Goal: Task Accomplishment & Management: Manage account settings

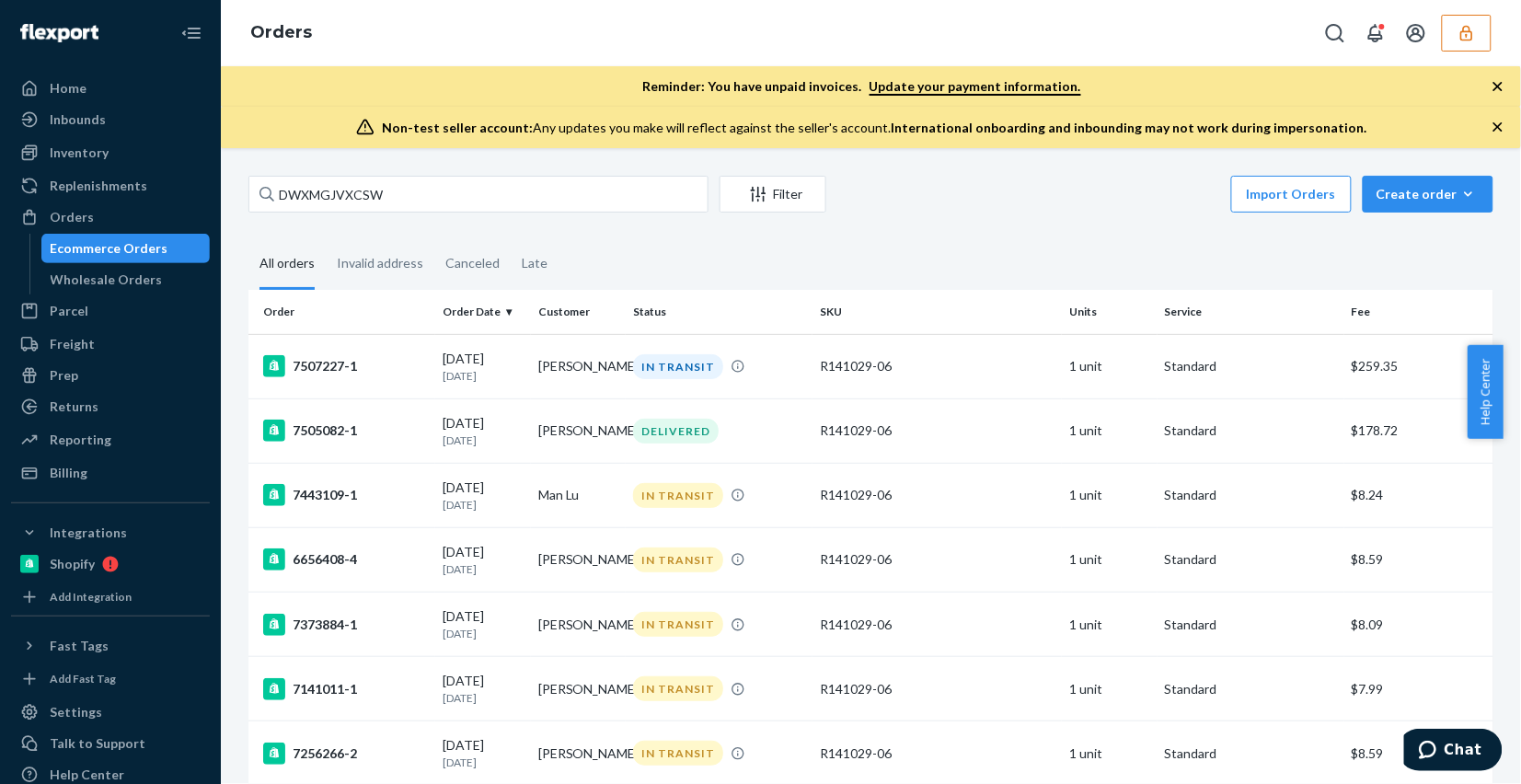
scroll to position [262, 0]
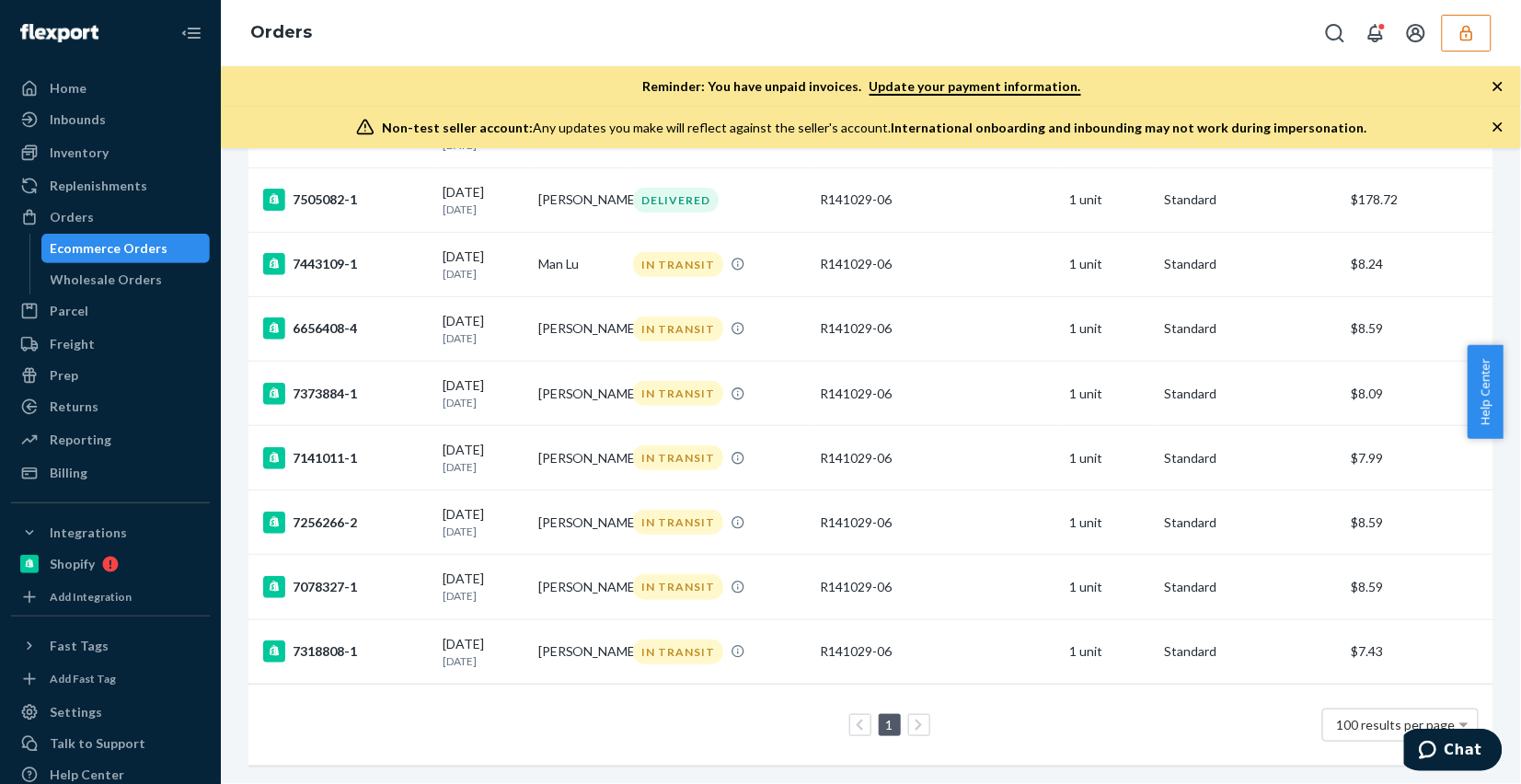
click at [1466, 39] on icon "button" at bounding box center [1466, 33] width 12 height 16
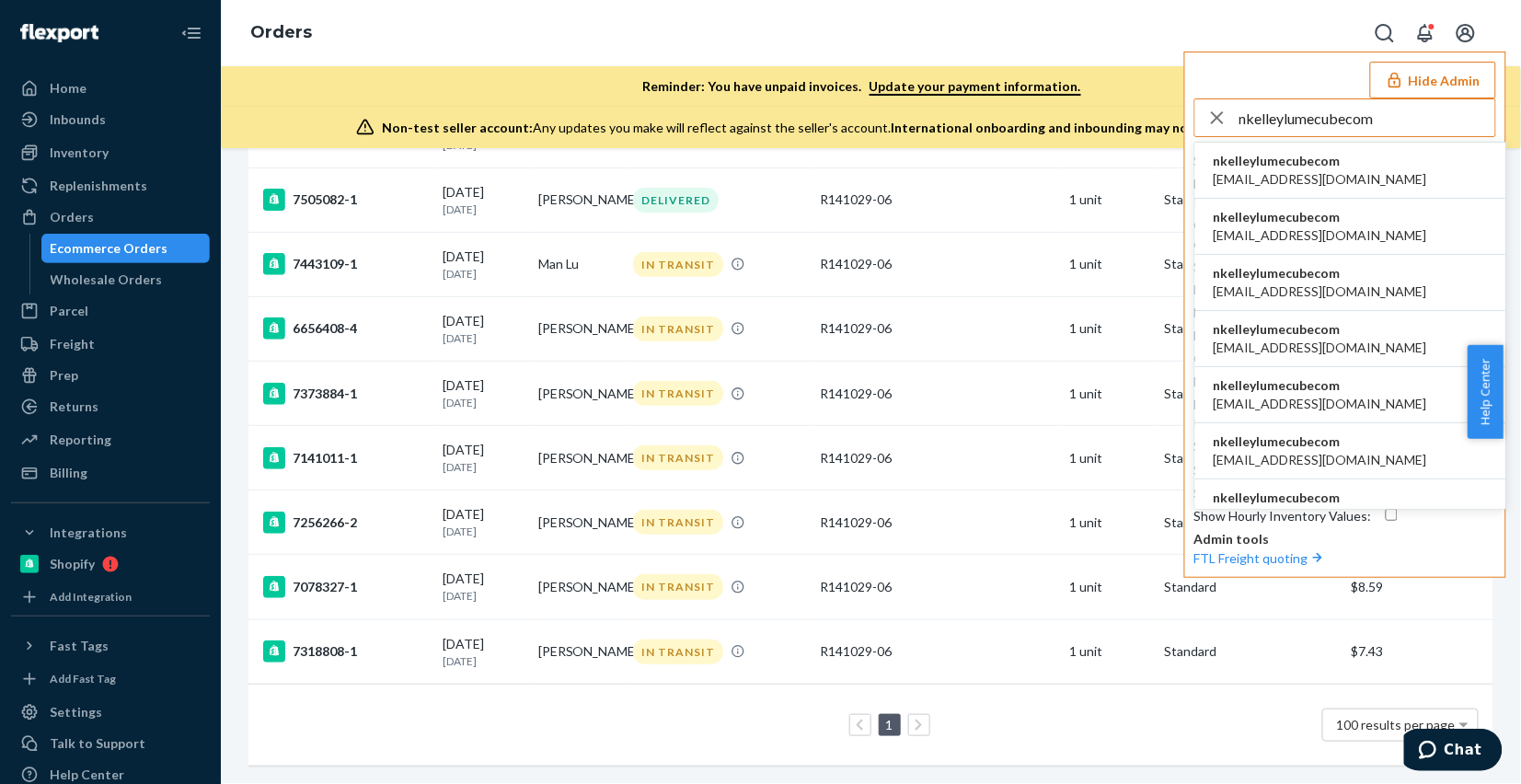
type input "nkelleylumecubecom"
click at [1352, 169] on li "nkelleylumecubecom agent@lumecube.com" at bounding box center [1350, 171] width 311 height 56
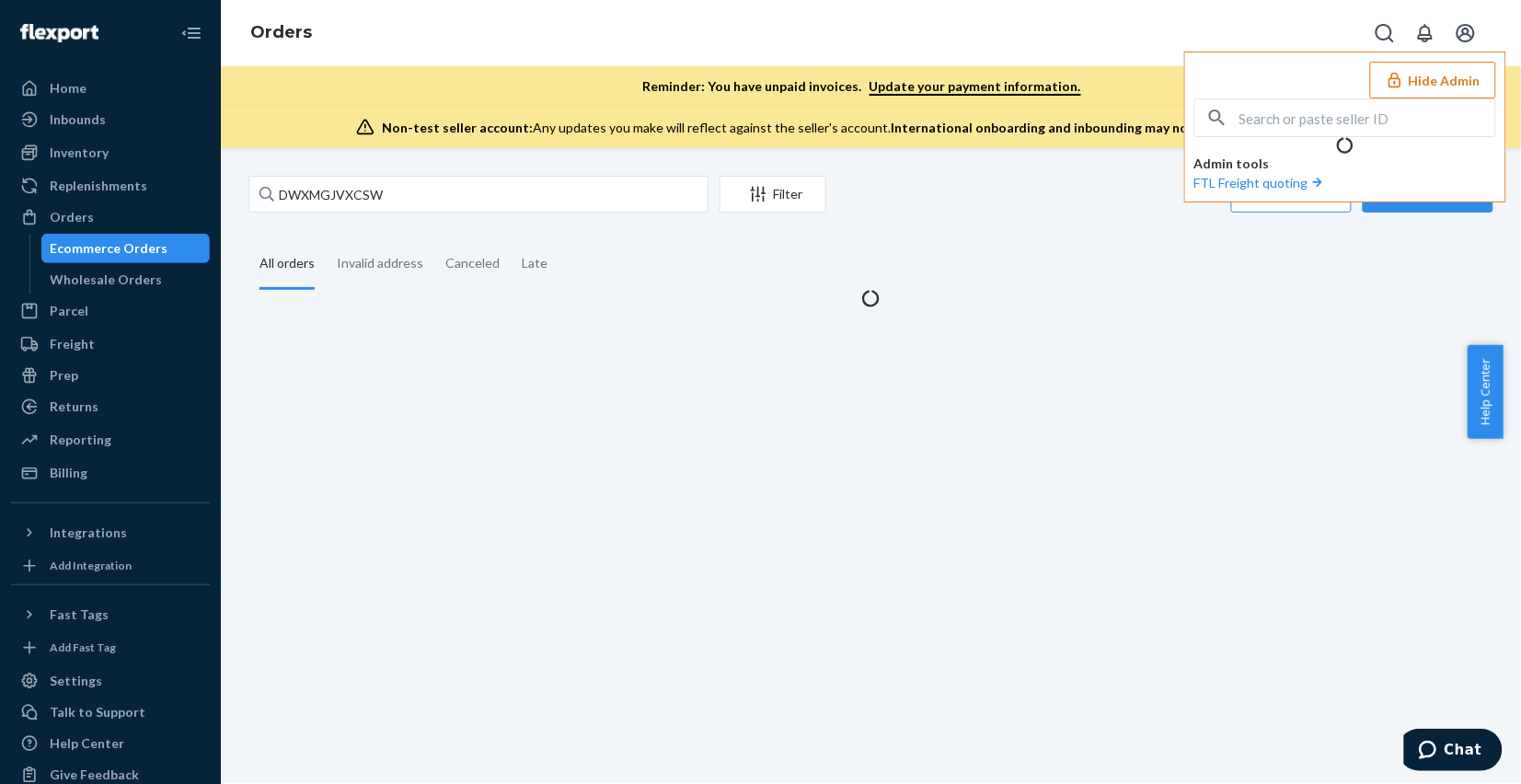
scroll to position [0, 0]
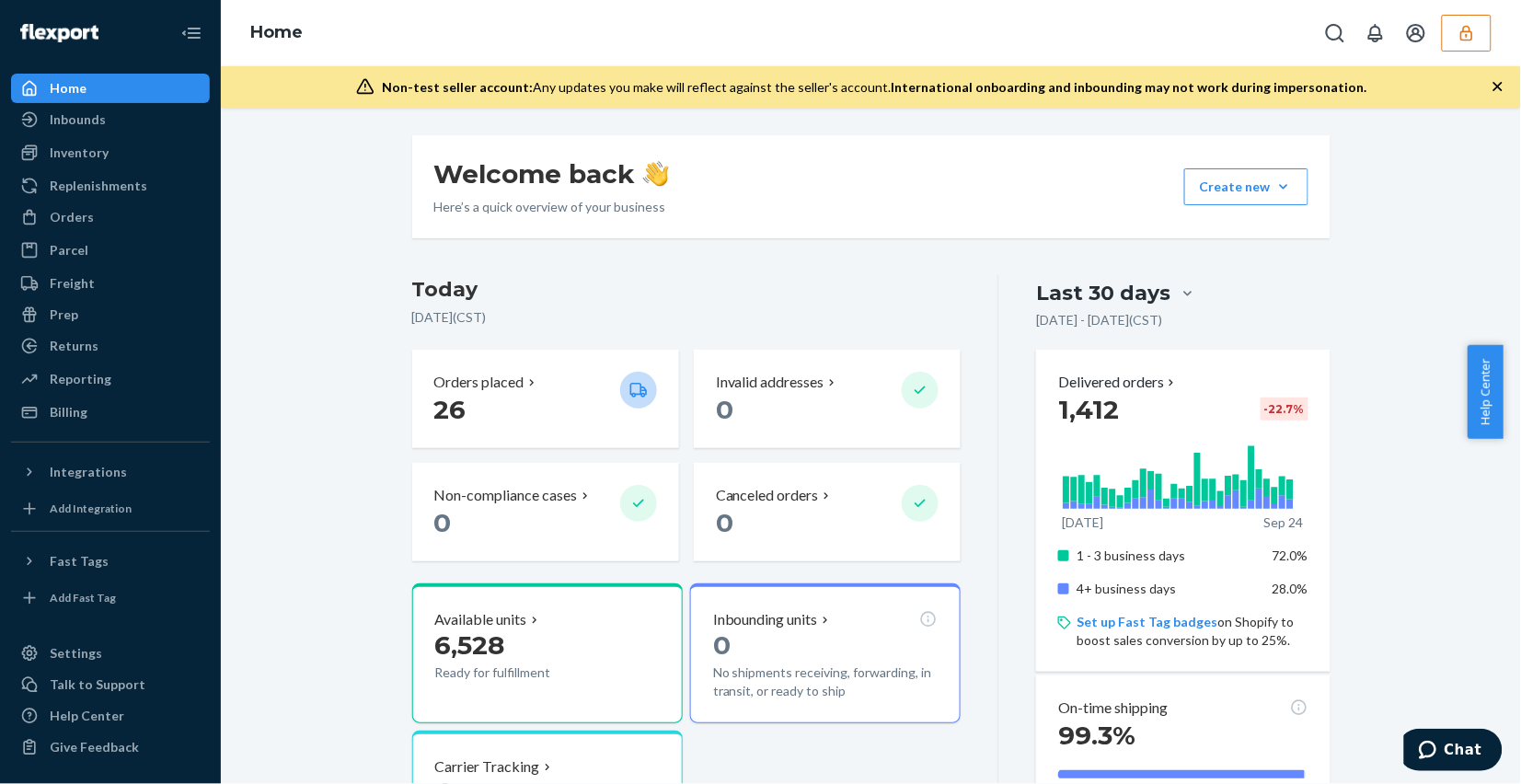
click at [87, 214] on div "Orders" at bounding box center [72, 216] width 45 height 18
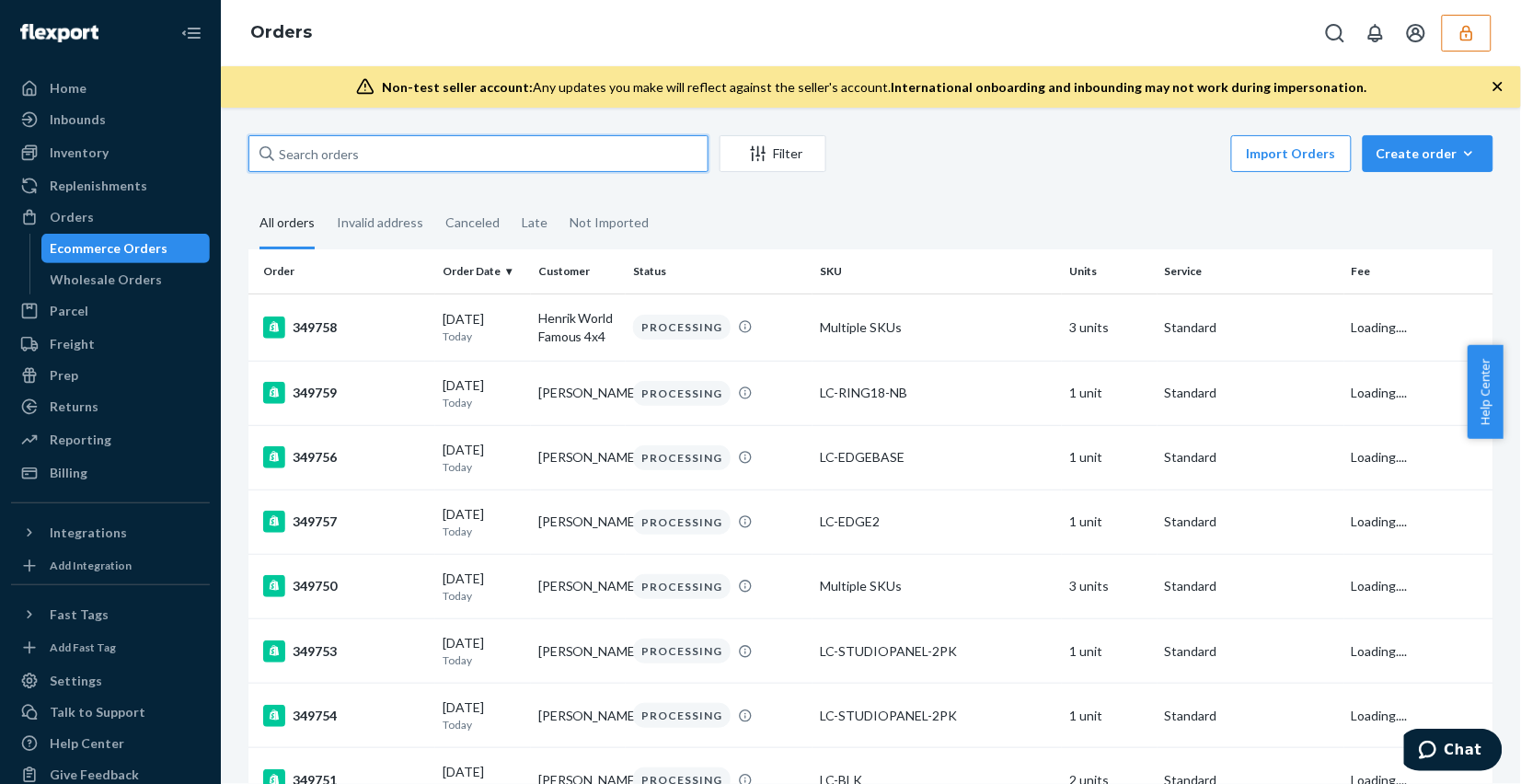
click at [411, 144] on input "text" at bounding box center [478, 154] width 460 height 37
paste input "137256279"
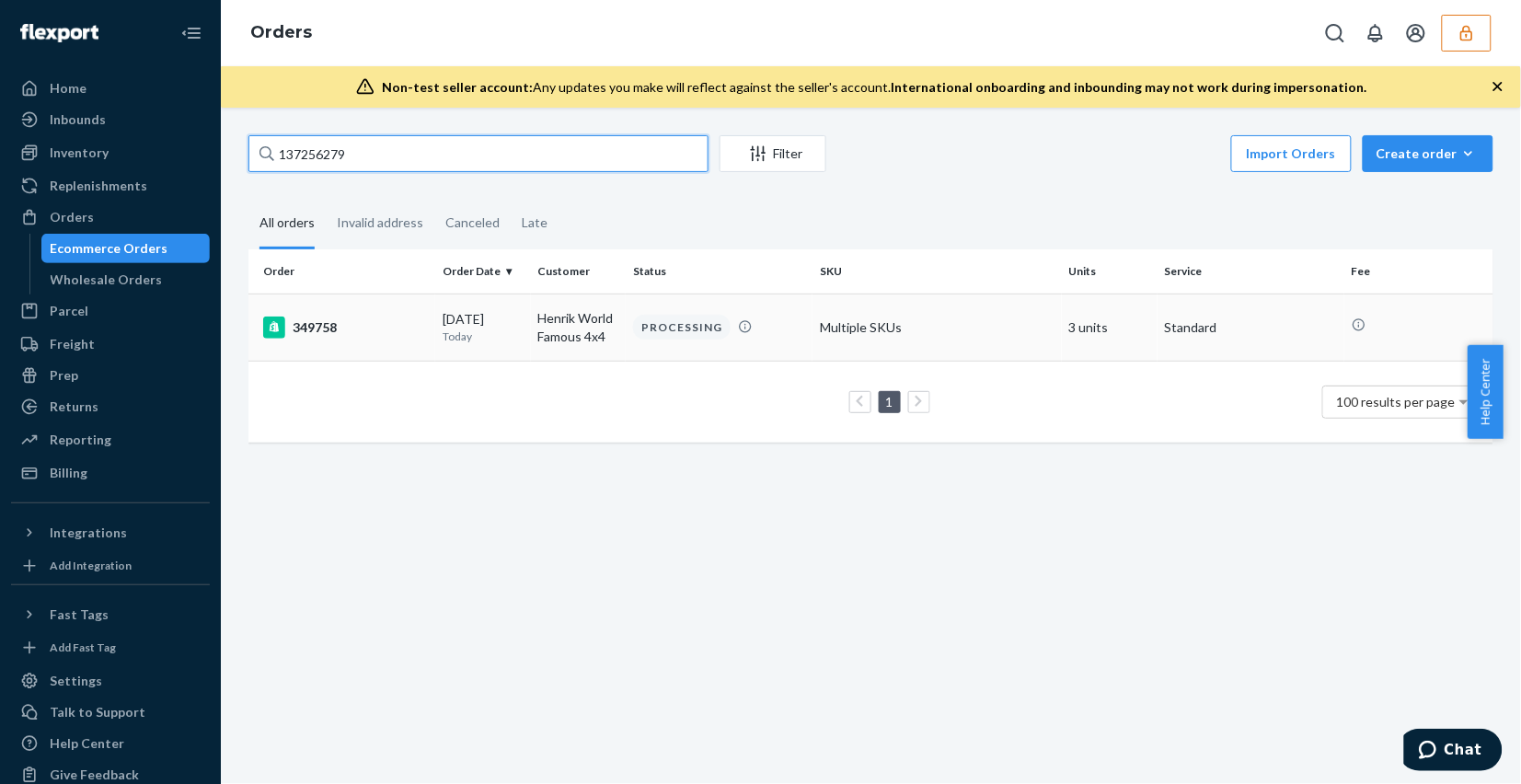
type input "137256279"
click at [785, 336] on div "PROCESSING" at bounding box center [718, 328] width 179 height 25
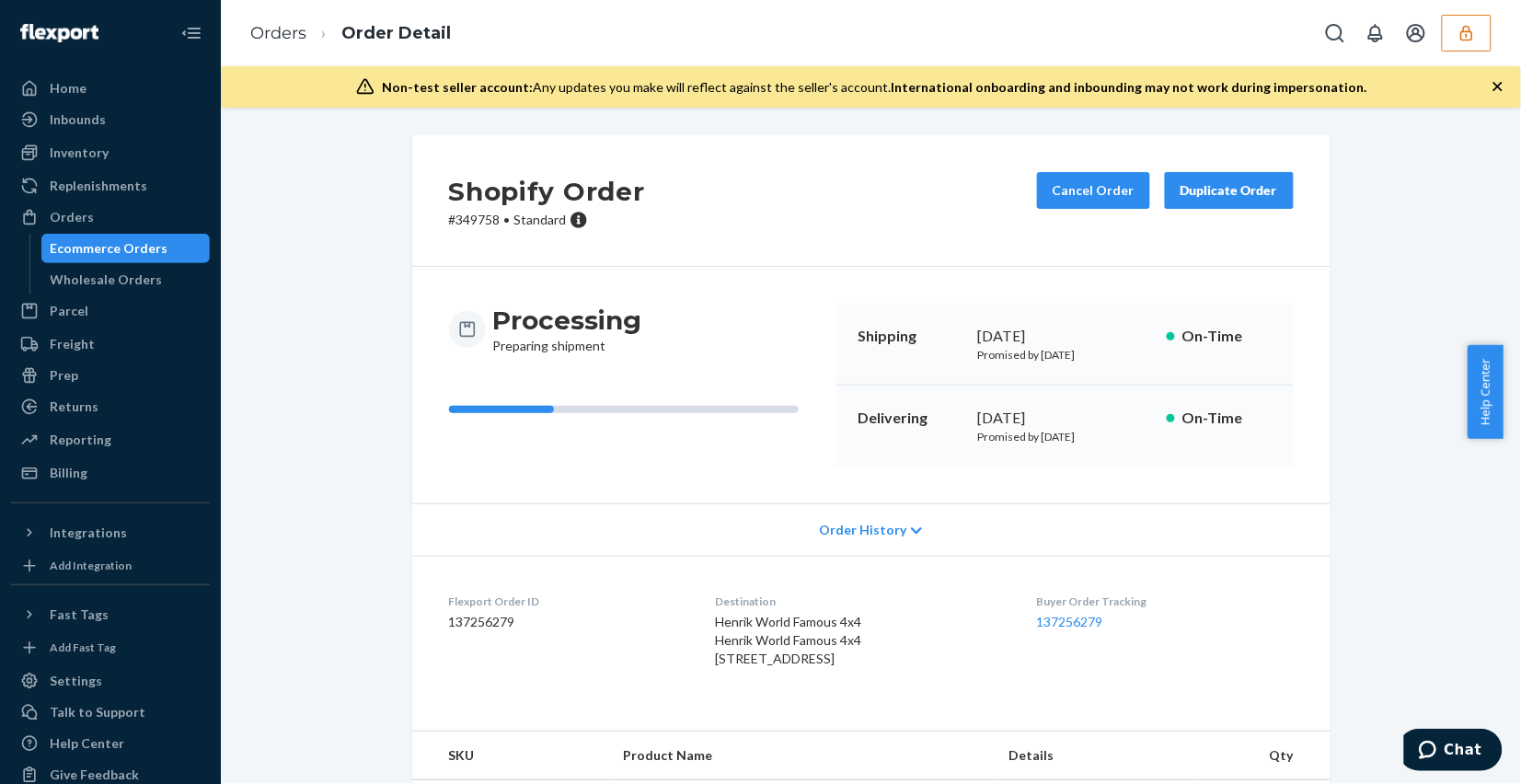
scroll to position [230, 0]
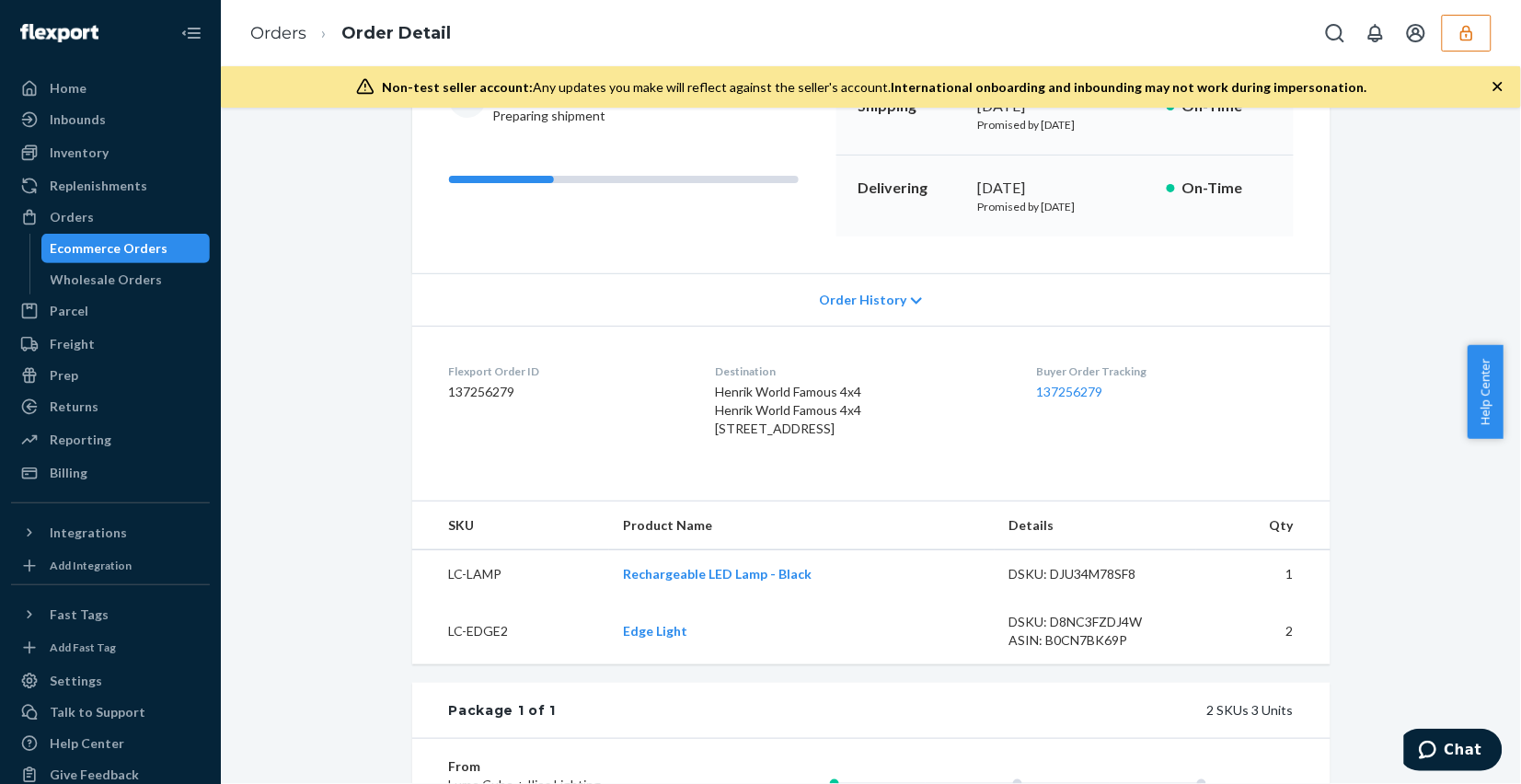
click at [485, 389] on dd "137256279" at bounding box center [567, 392] width 238 height 18
copy dd "137256279"
click at [481, 397] on dd "137256279" at bounding box center [567, 392] width 238 height 18
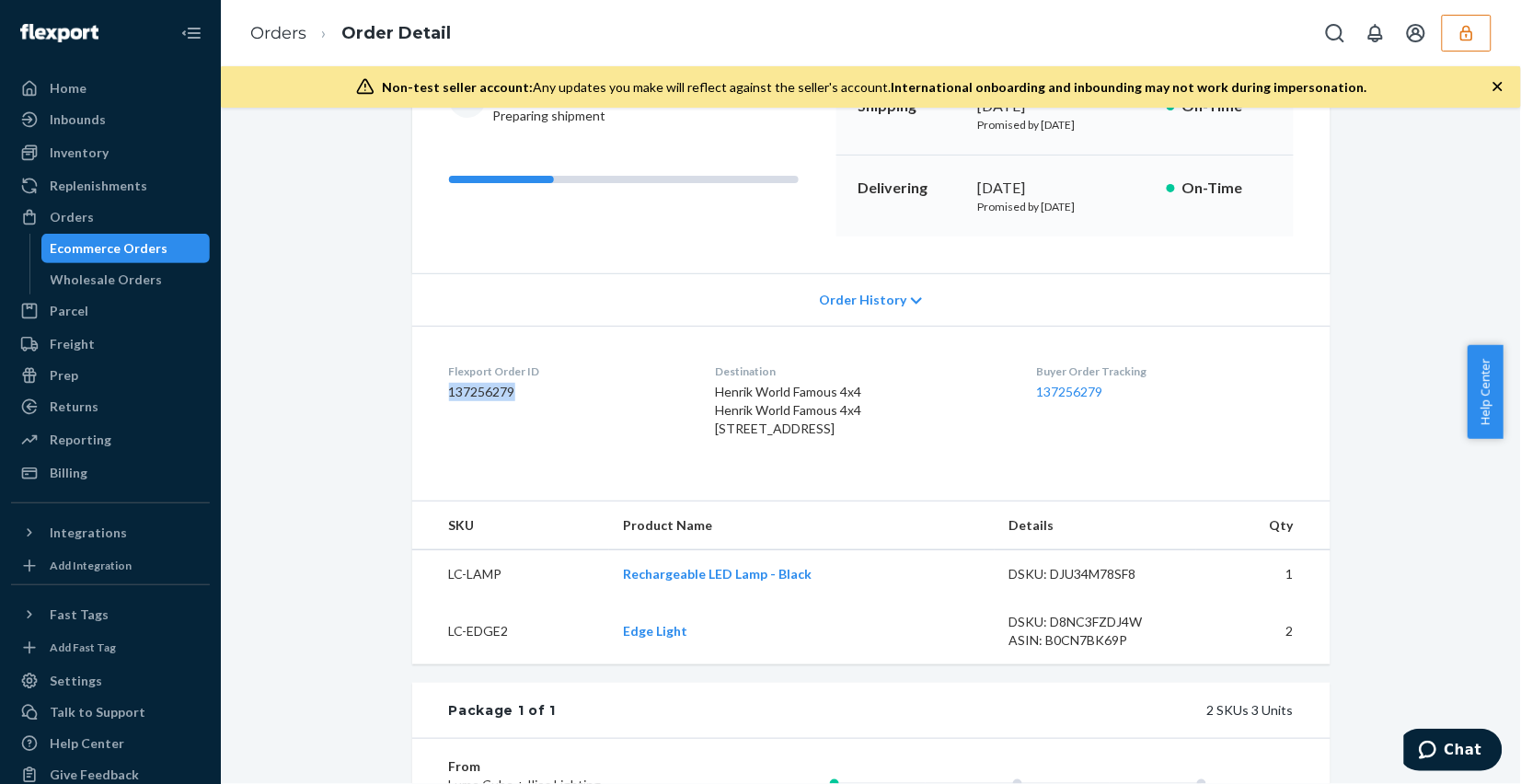
copy dd "137256279"
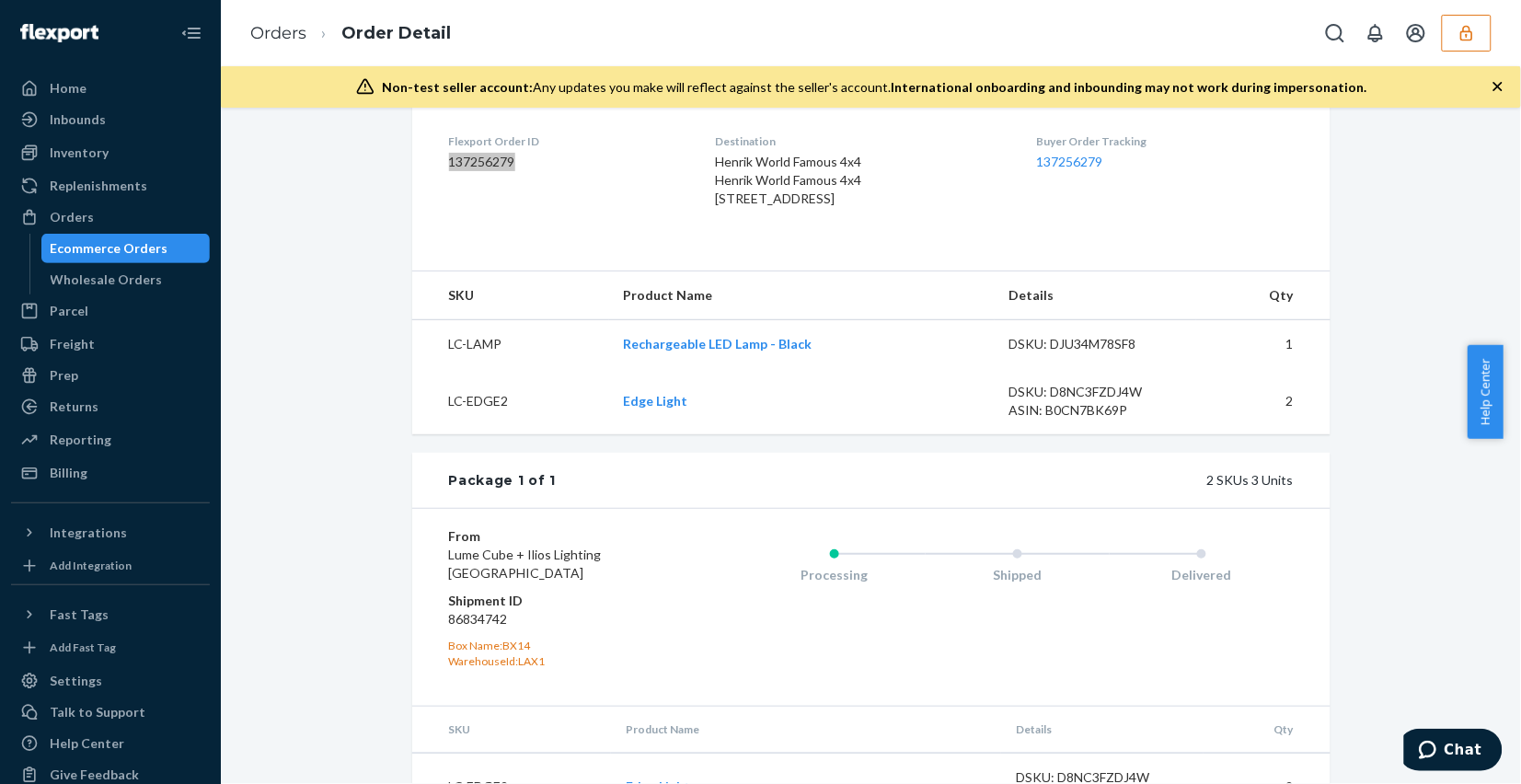
scroll to position [604, 0]
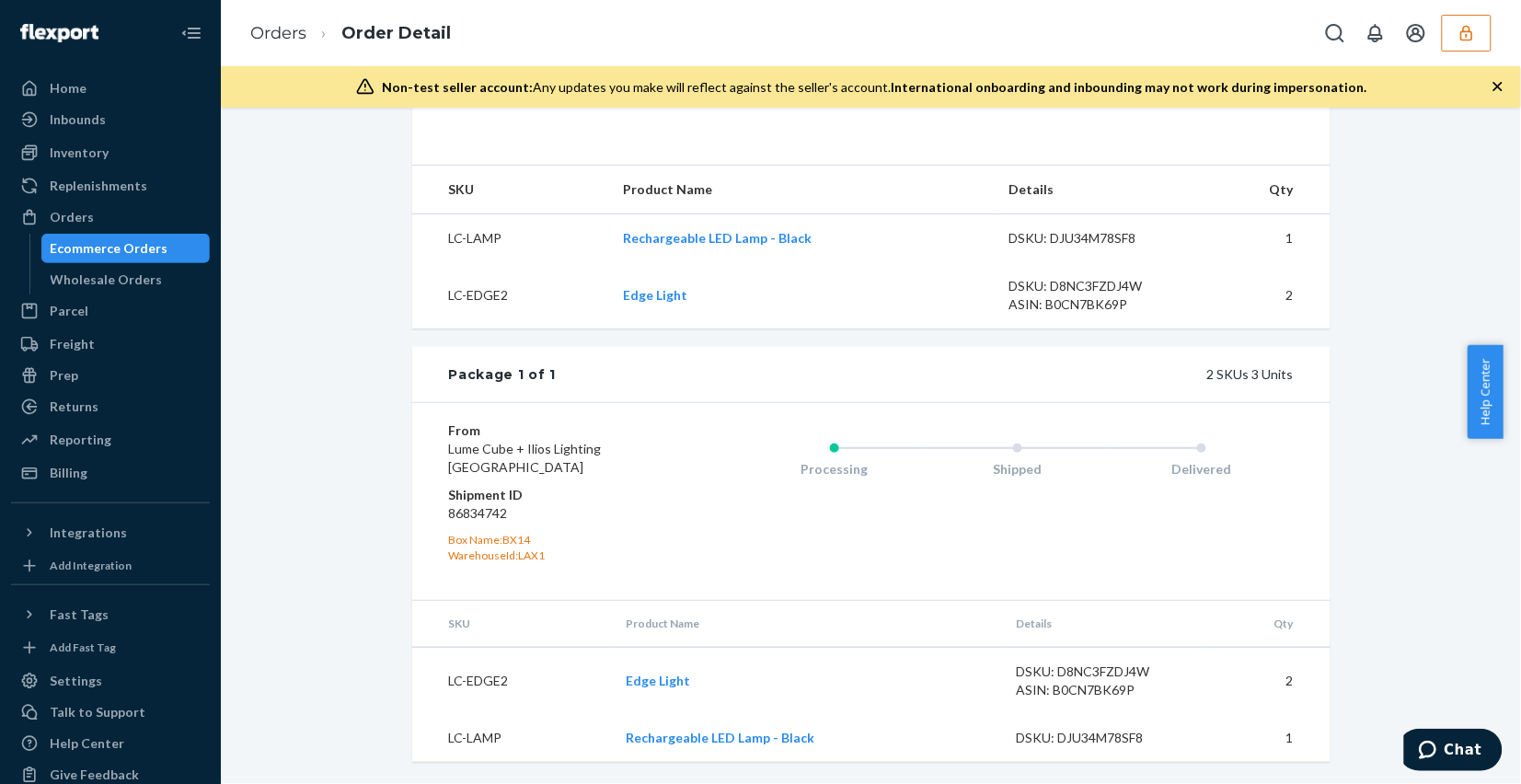
click at [485, 517] on dd "86834742" at bounding box center [558, 513] width 220 height 18
copy dd "86834742"
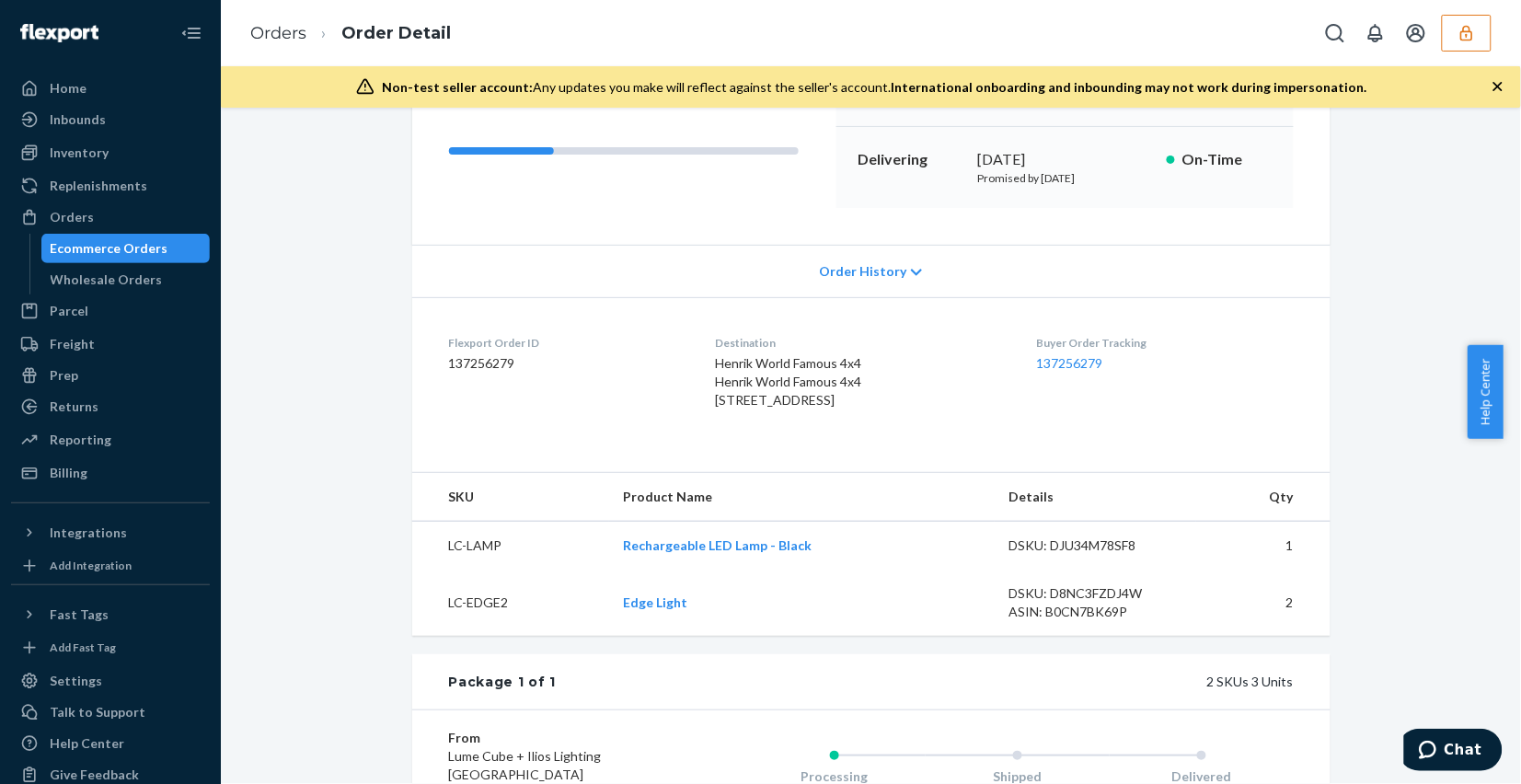
click at [495, 359] on dd "137256279" at bounding box center [567, 362] width 238 height 18
copy dd "137256279"
click at [282, 39] on link "Orders" at bounding box center [278, 33] width 56 height 20
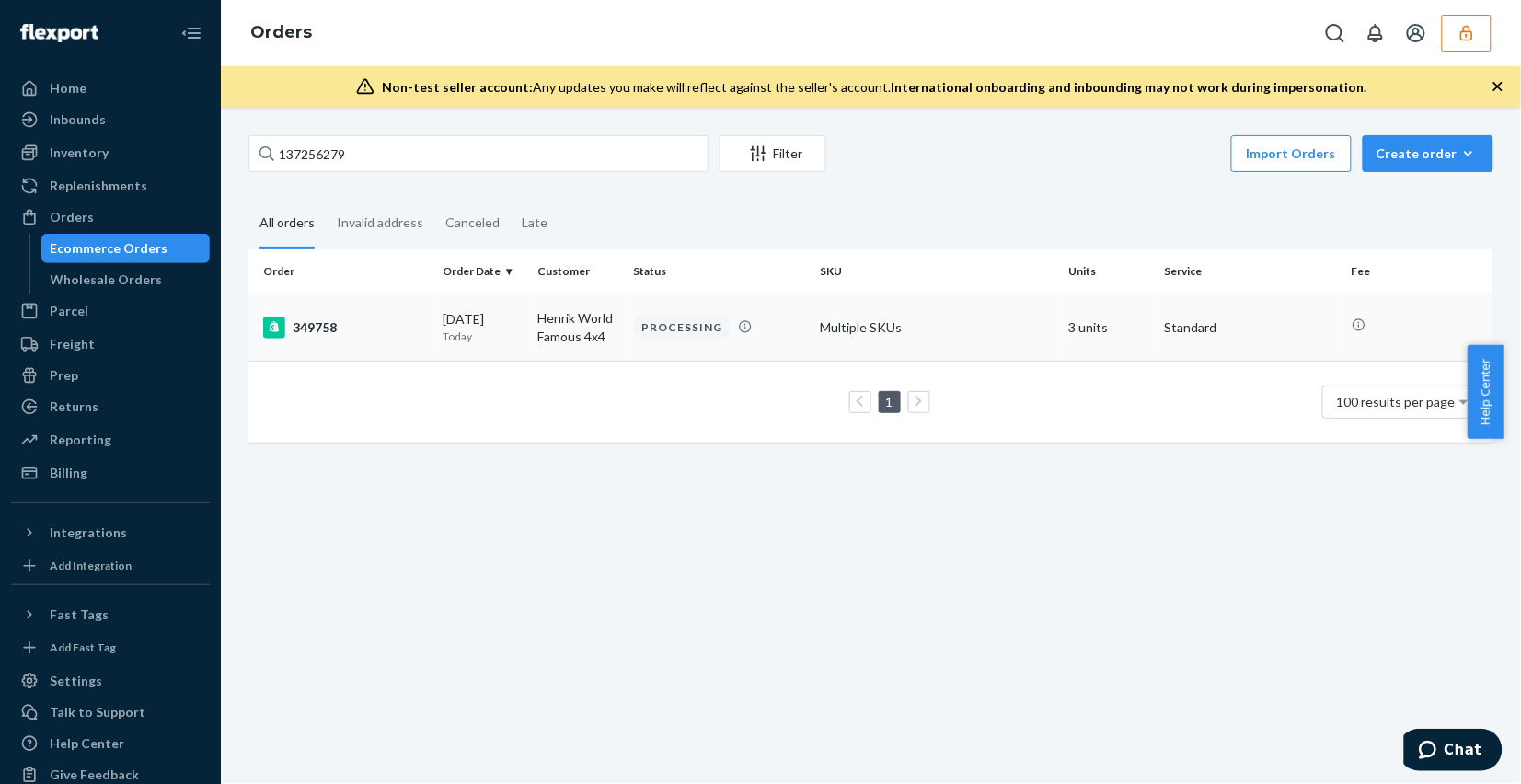
click at [953, 325] on td "Multiple SKUs" at bounding box center [936, 327] width 249 height 67
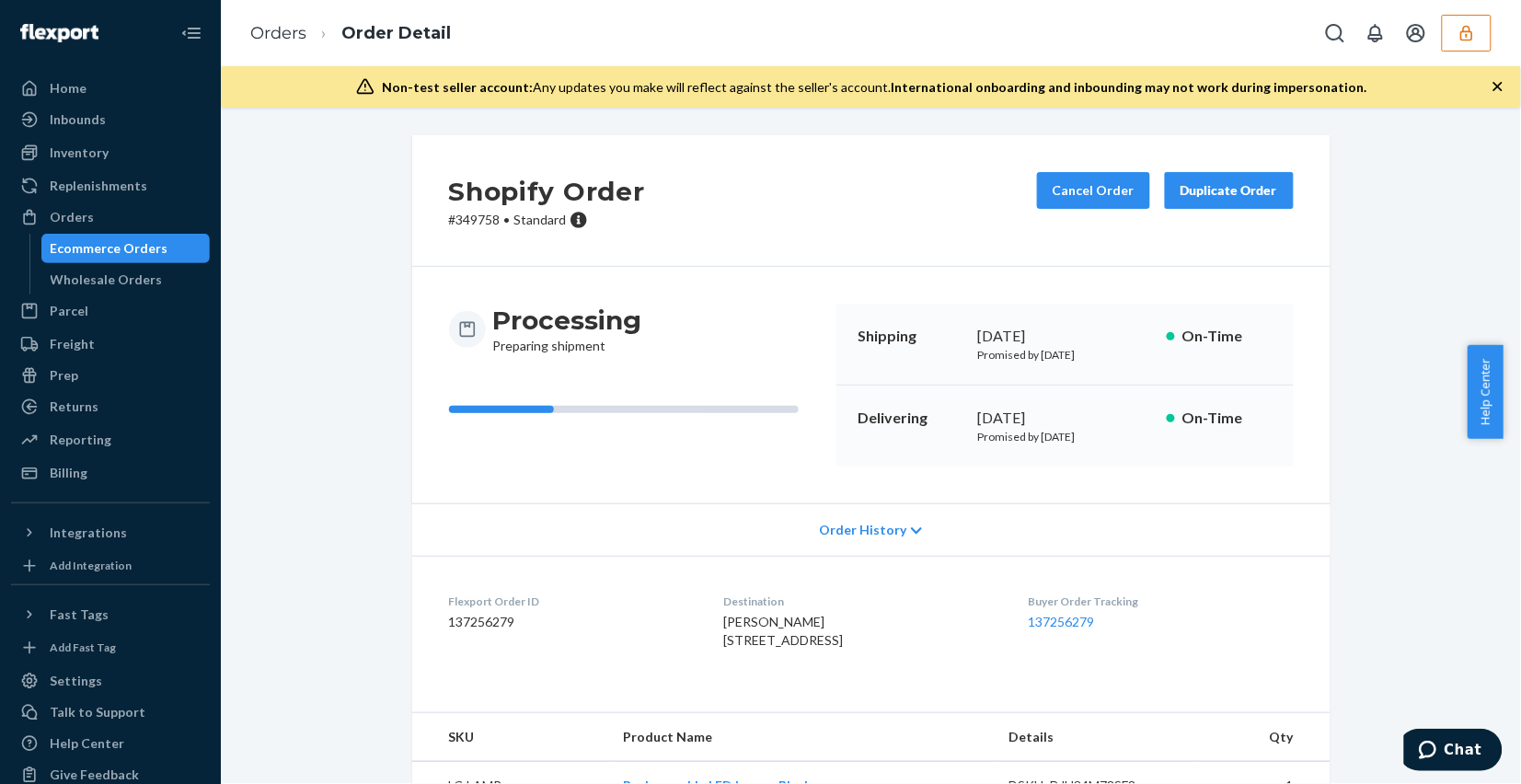
click at [1465, 39] on icon "button" at bounding box center [1466, 33] width 12 height 16
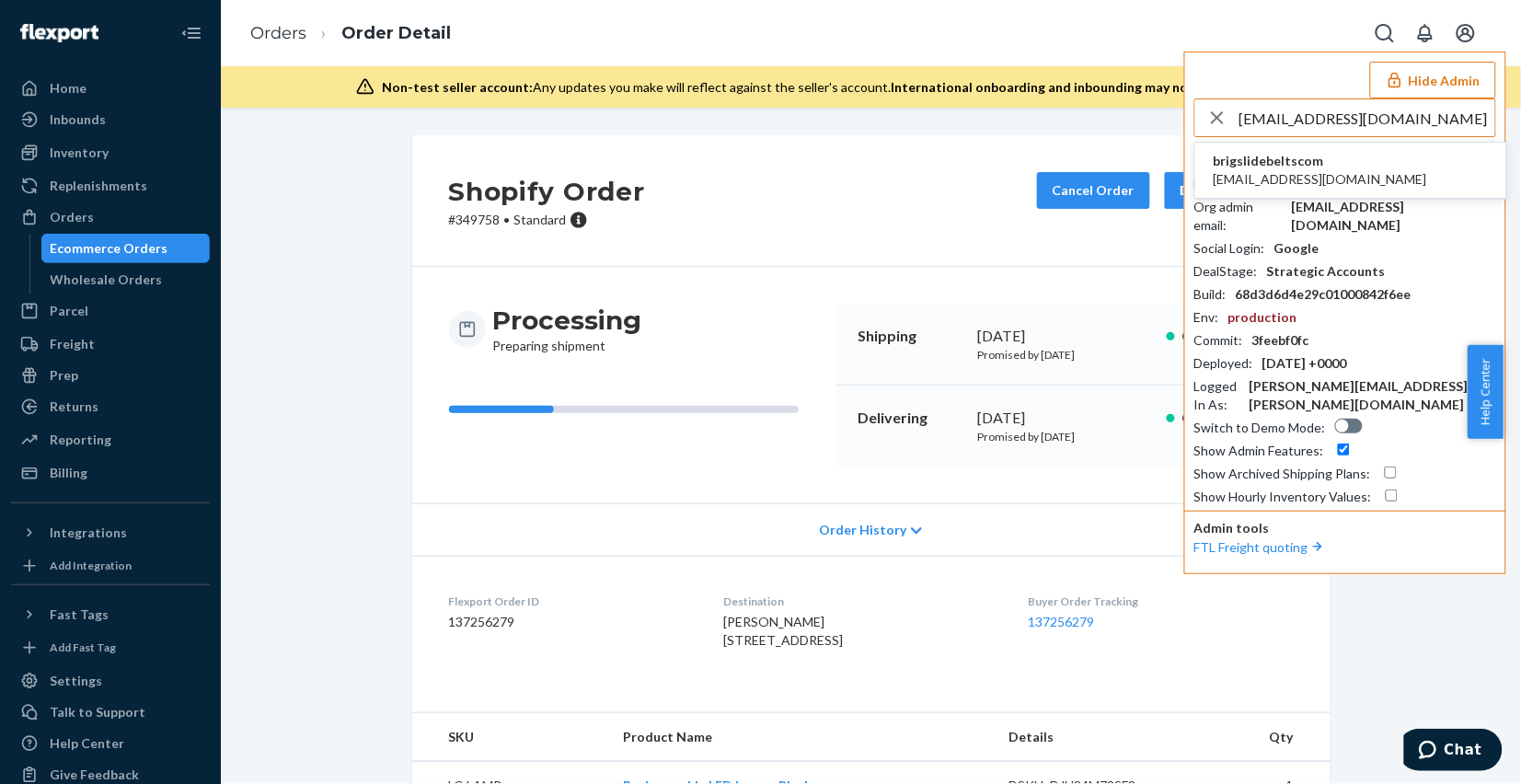
type input "brig@slidebelts.com"
click at [1368, 167] on li "brigslidebeltscom Brig@slidebelts.com" at bounding box center [1350, 171] width 311 height 56
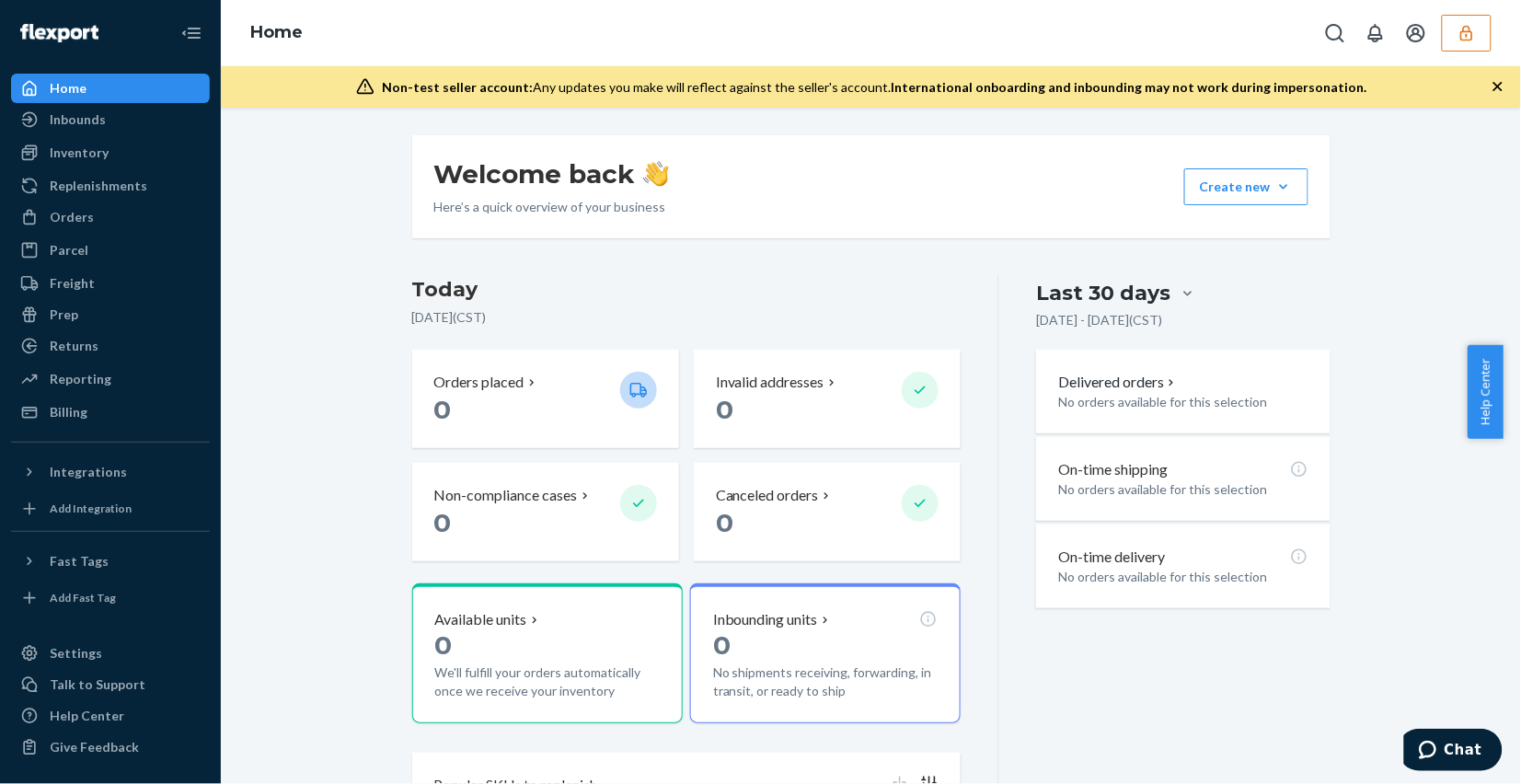
click at [366, 455] on div "Welcome back Here’s a quick overview of your business Create new Create new inb…" at bounding box center [871, 506] width 1273 height 740
click at [324, 297] on div "Welcome back Here’s a quick overview of your business Create new Create new inb…" at bounding box center [871, 506] width 1273 height 740
click at [1468, 39] on icon "button" at bounding box center [1466, 33] width 12 height 16
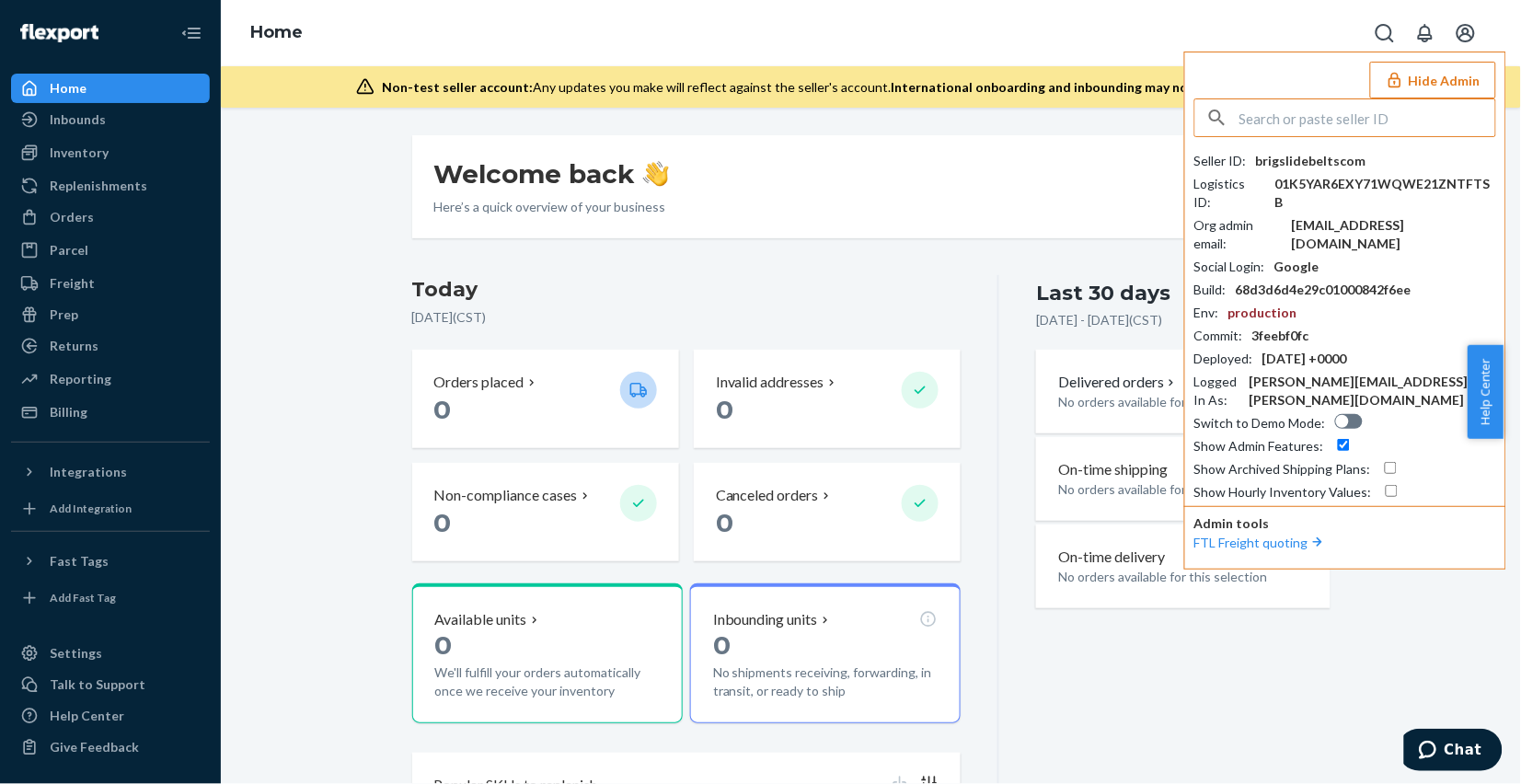
click at [1323, 150] on div "Seller ID : brigslidebeltscom Logistics ID : 01K5YAR6EXY71WQWE21ZNTFTSB Org adm…" at bounding box center [1345, 300] width 301 height 403
click at [1323, 166] on div "brigslidebeltscom" at bounding box center [1311, 161] width 111 height 18
copy div "brigslidebeltscom"
drag, startPoint x: 336, startPoint y: 456, endPoint x: 293, endPoint y: 444, distance: 44.6
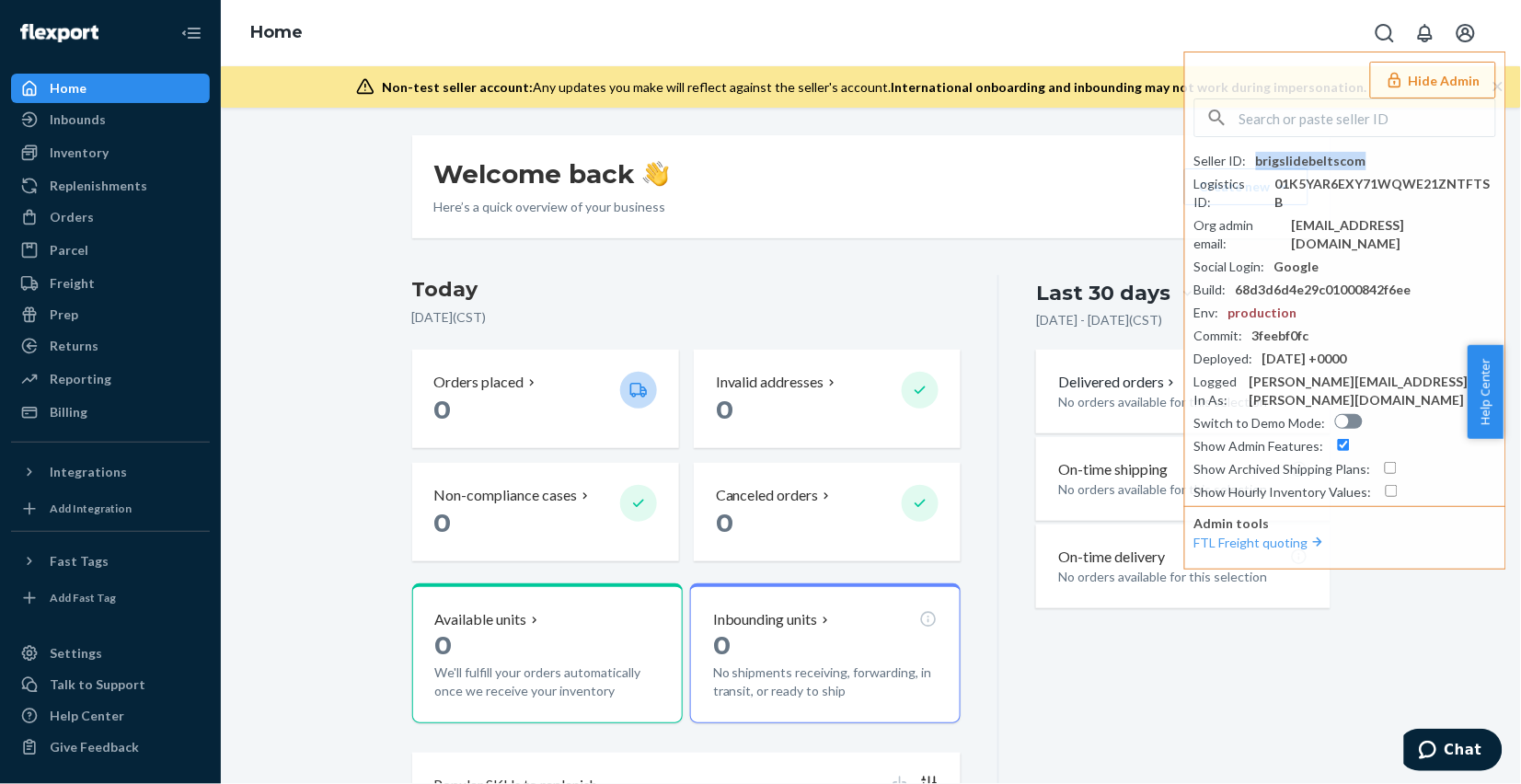
click at [336, 456] on div "Welcome back Here’s a quick overview of your business Create new Create new inb…" at bounding box center [871, 506] width 1273 height 740
click at [1334, 124] on input "text" at bounding box center [1367, 117] width 256 height 37
paste input "sfnonboardingholycitystrawcompanyflexportcom"
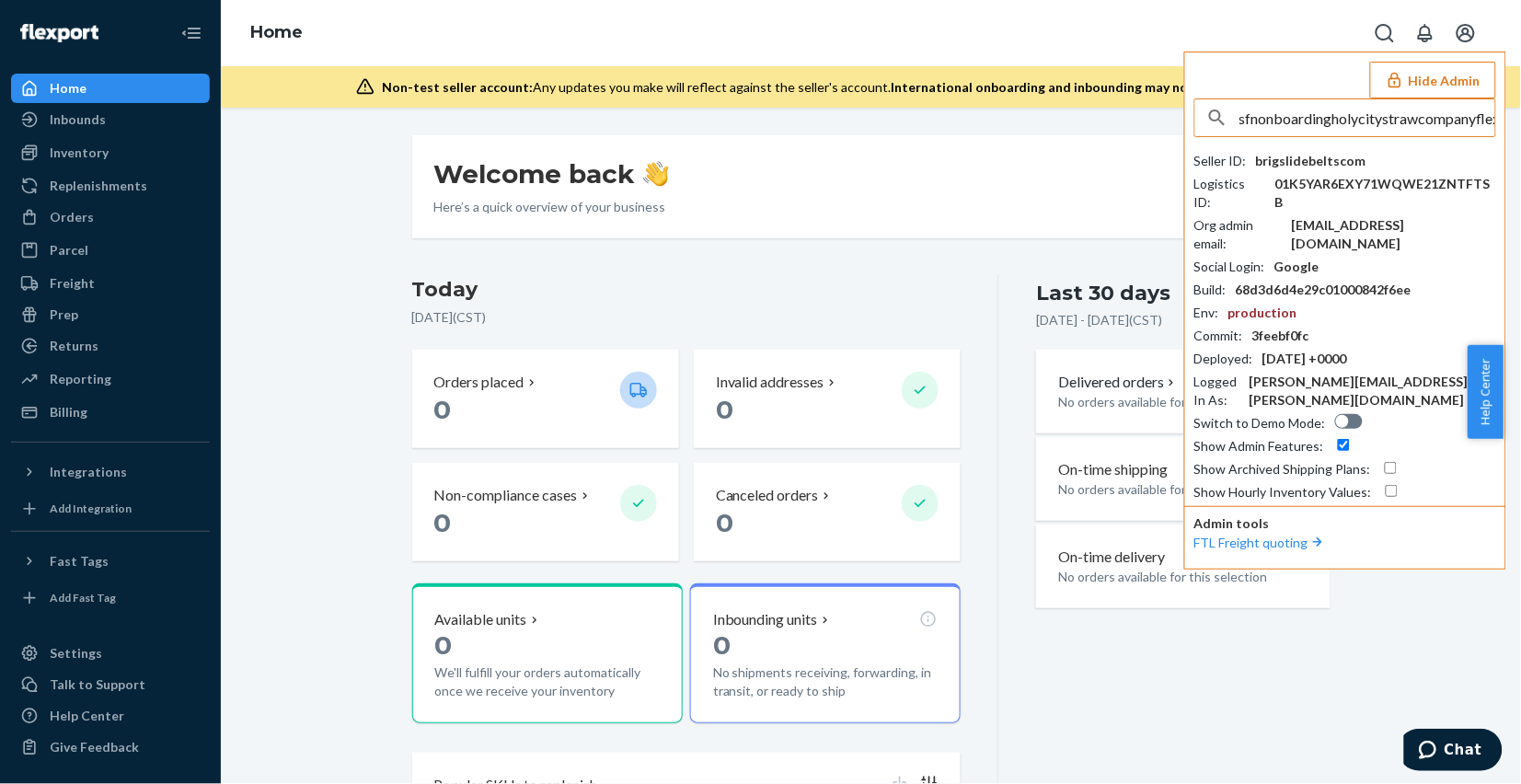
scroll to position [0, 62]
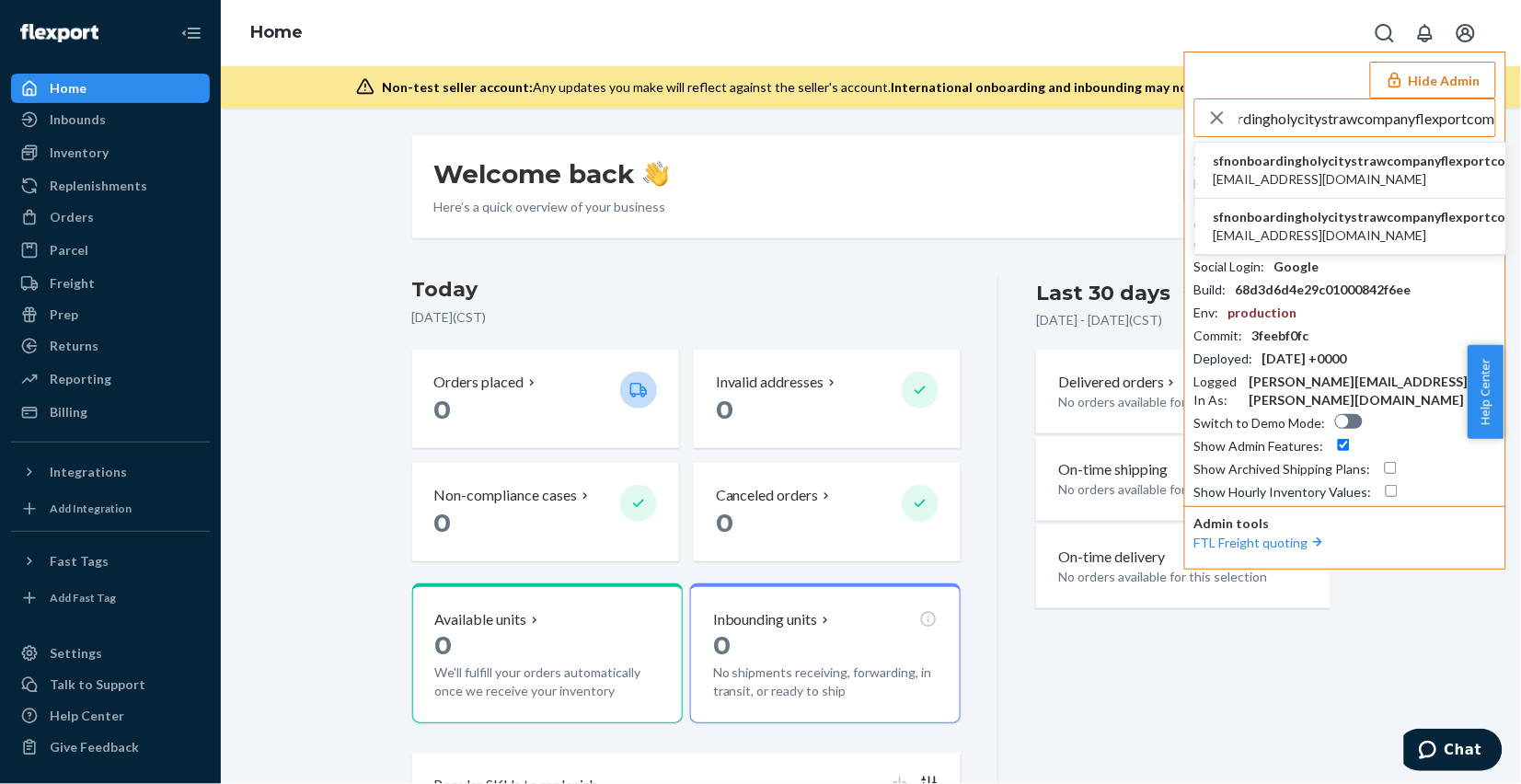
type input "sfnonboardingholycitystrawcompanyflexportcom"
click at [1323, 175] on span "nick@holycitystrawcompany.com" at bounding box center [1365, 179] width 303 height 18
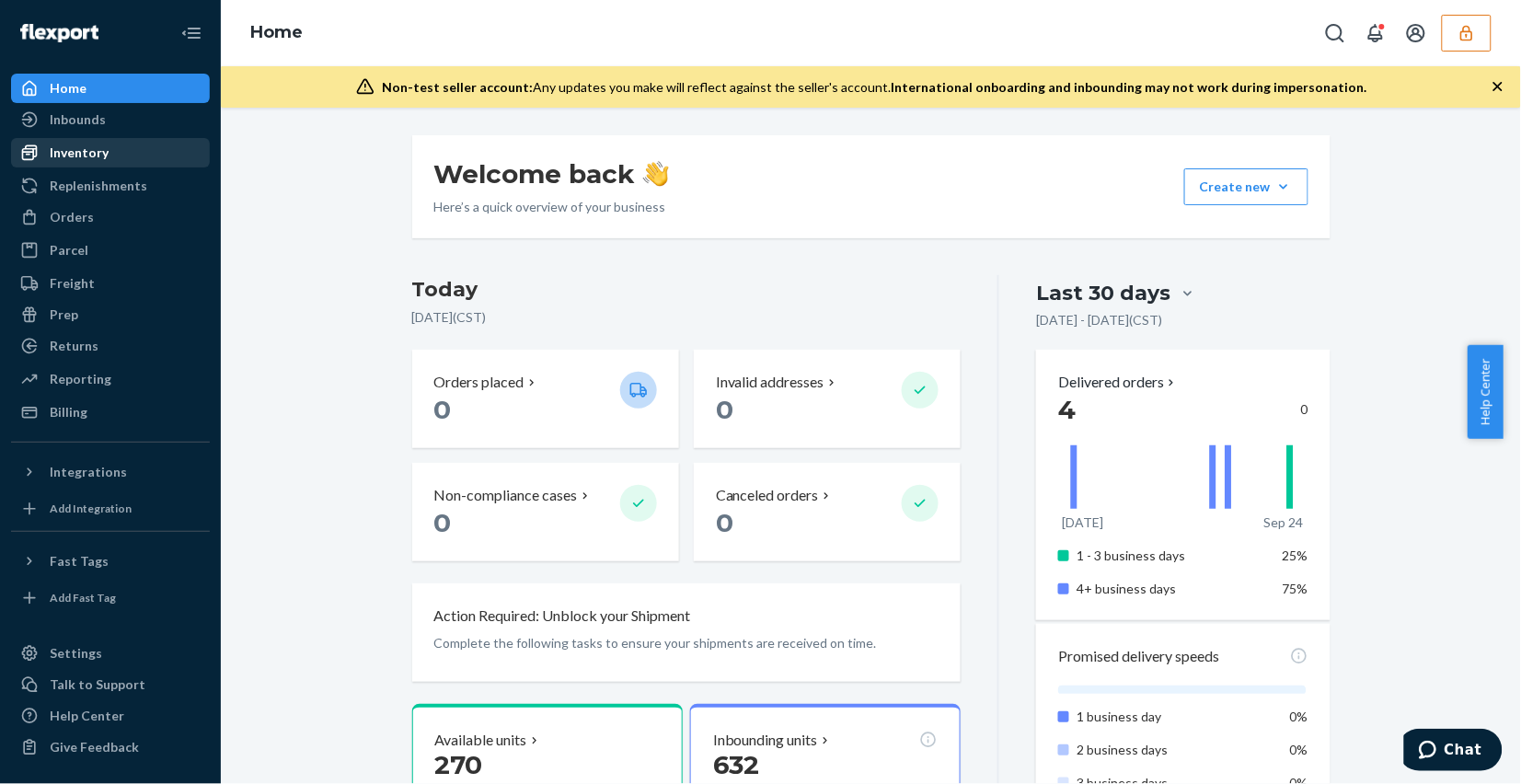
click at [113, 152] on div "Inventory" at bounding box center [110, 152] width 195 height 26
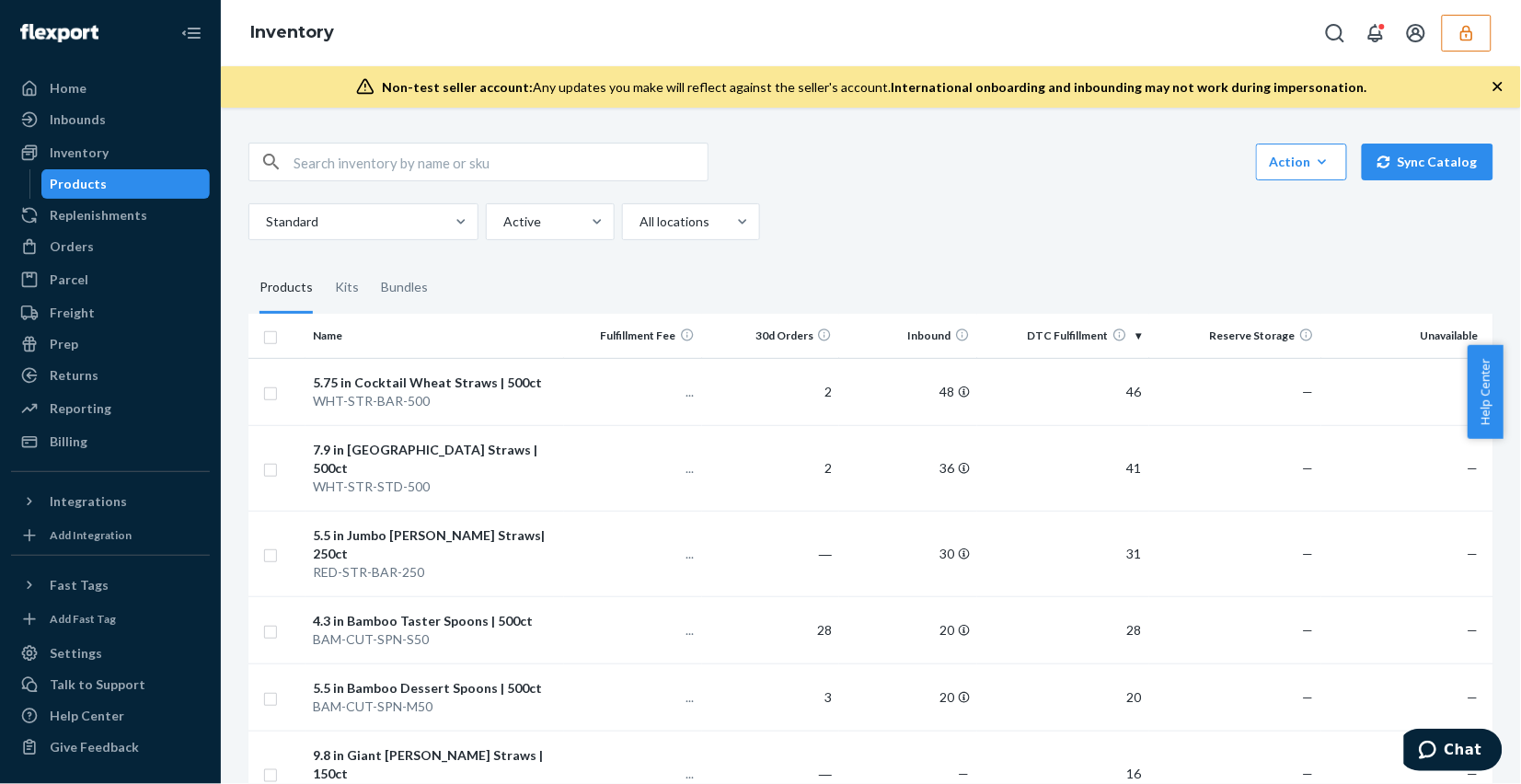
click at [442, 161] on input "text" at bounding box center [500, 162] width 414 height 37
paste input "10860009151403"
type input "10860009151403"
click at [535, 217] on div at bounding box center [548, 221] width 94 height 22
click at [503, 217] on input "Active" at bounding box center [502, 221] width 2 height 18
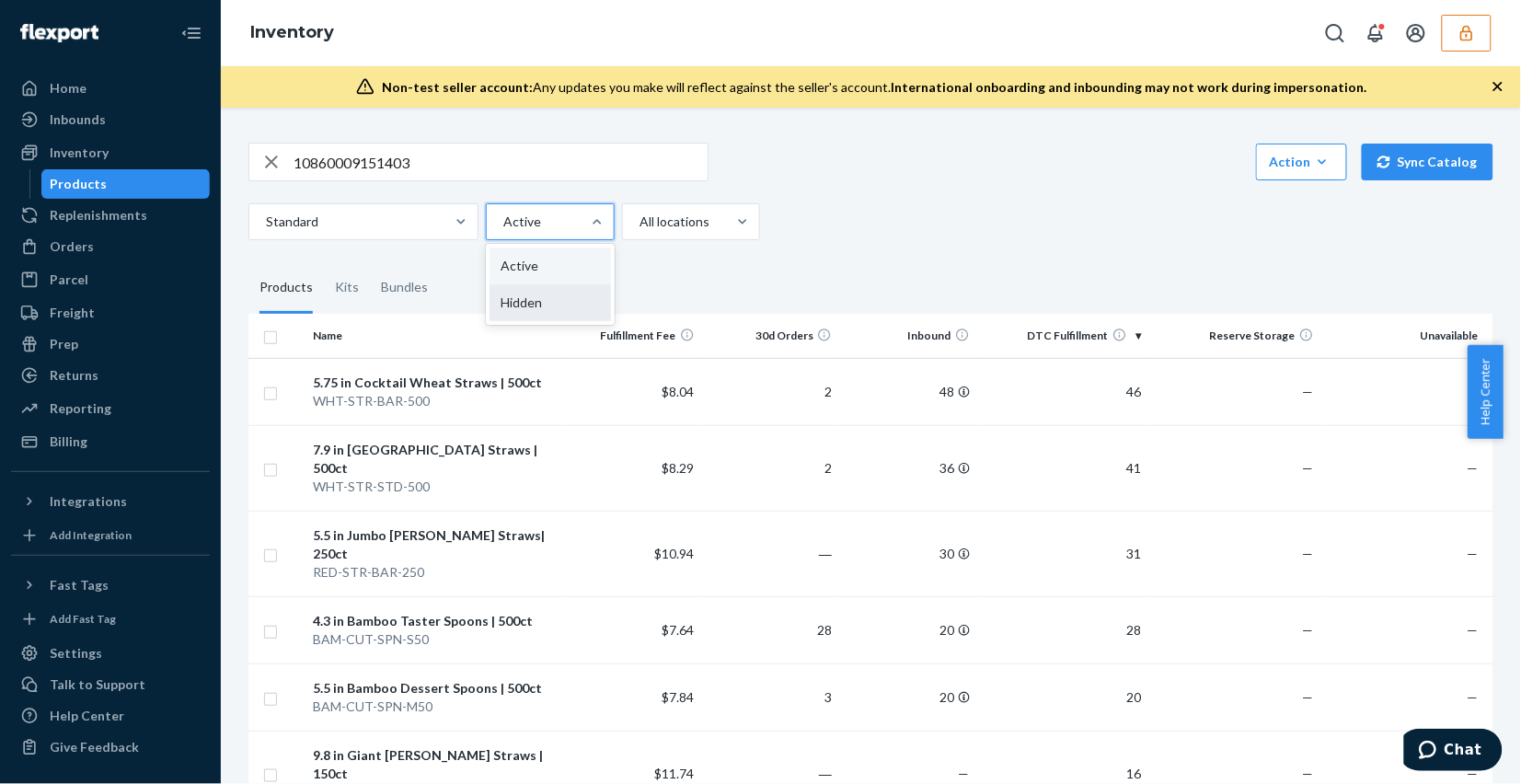
click at [558, 291] on div "Hidden" at bounding box center [550, 302] width 121 height 37
click at [503, 231] on input "option Hidden focused, 2 of 2. 2 results available. Use Up and Down to choose o…" at bounding box center [502, 221] width 2 height 18
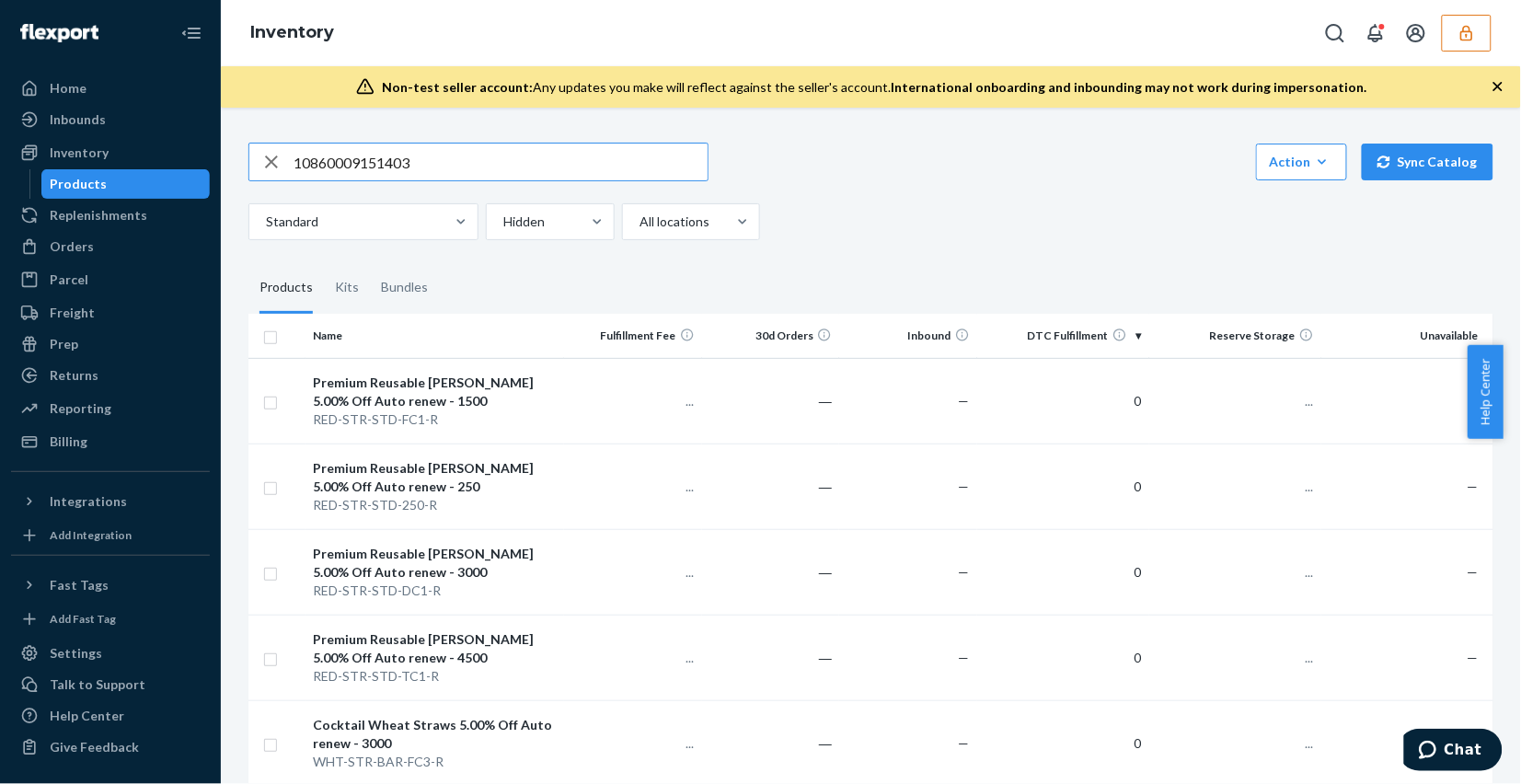
click at [466, 152] on input "10860009151403" at bounding box center [500, 162] width 414 height 37
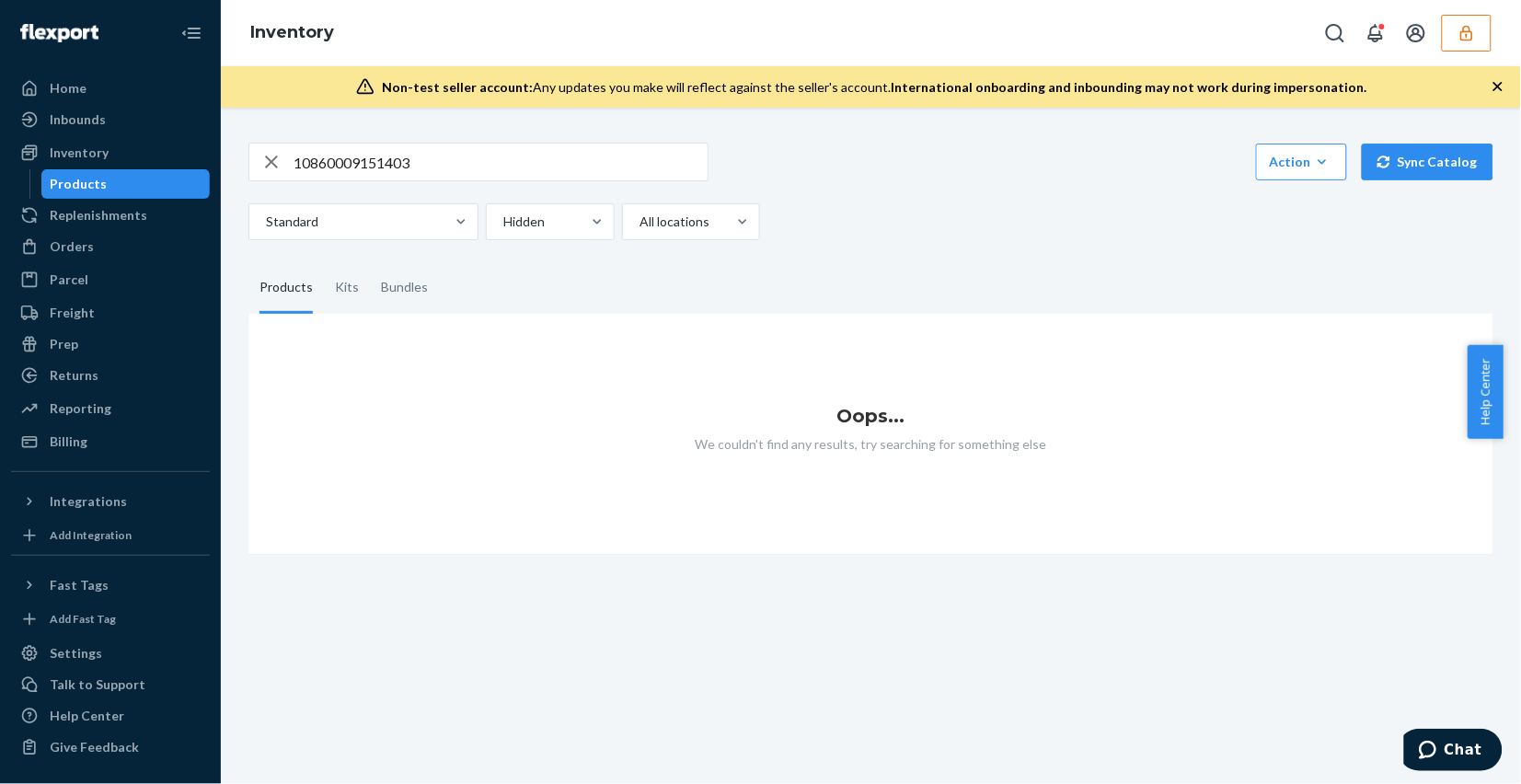
click at [462, 171] on input "10860009151403" at bounding box center [500, 162] width 414 height 37
click at [551, 230] on div at bounding box center [548, 221] width 94 height 22
click at [503, 230] on input "option Hidden, selected. option Hidden focused, 2 of 2. 2 results available. Us…" at bounding box center [502, 221] width 2 height 18
click at [544, 261] on div "Active" at bounding box center [550, 266] width 121 height 37
click at [503, 231] on input "option Hidden, selected. option Active focused, 1 of 2. 2 results available. Us…" at bounding box center [502, 221] width 2 height 18
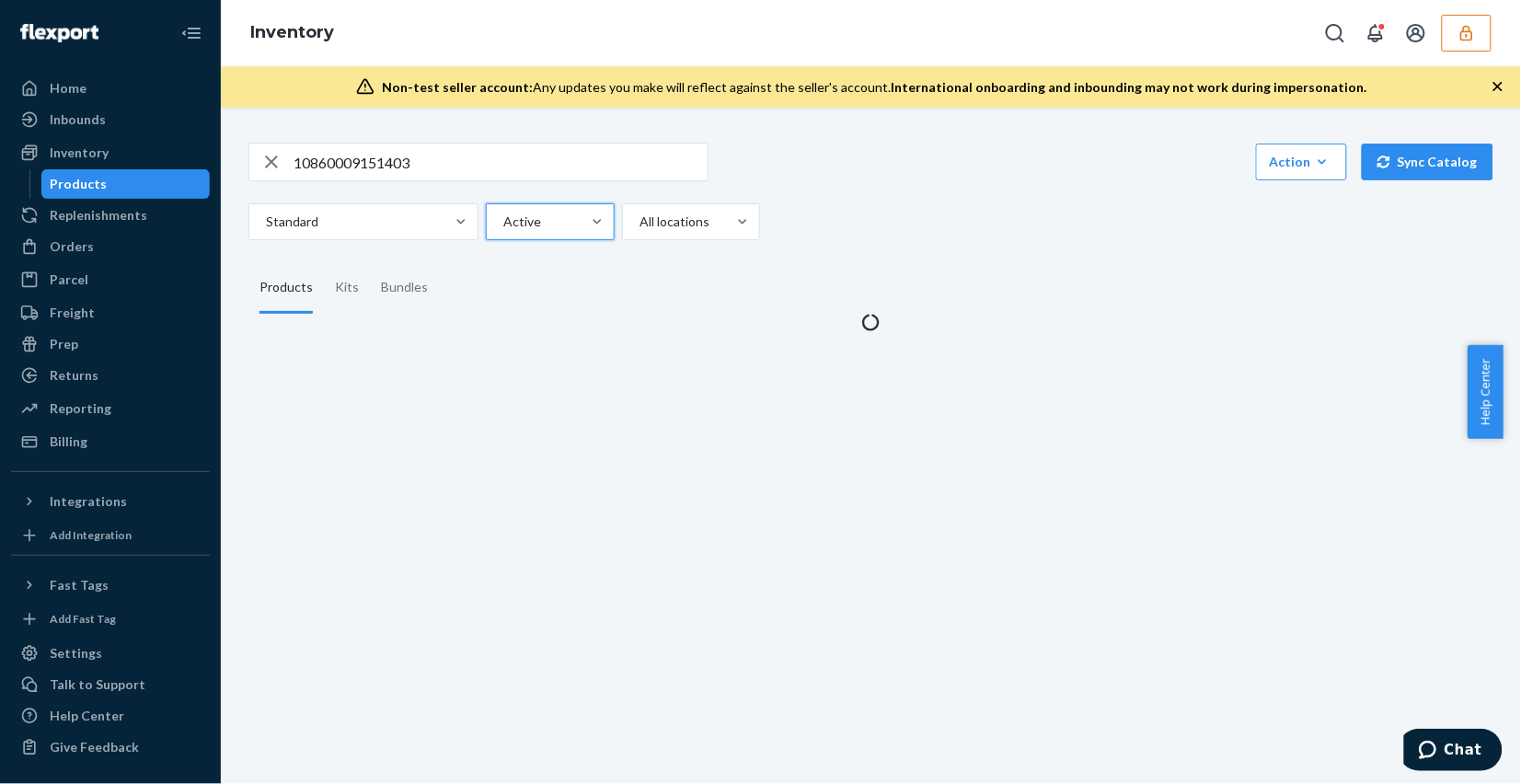
click at [502, 172] on input "10860009151403" at bounding box center [500, 162] width 414 height 37
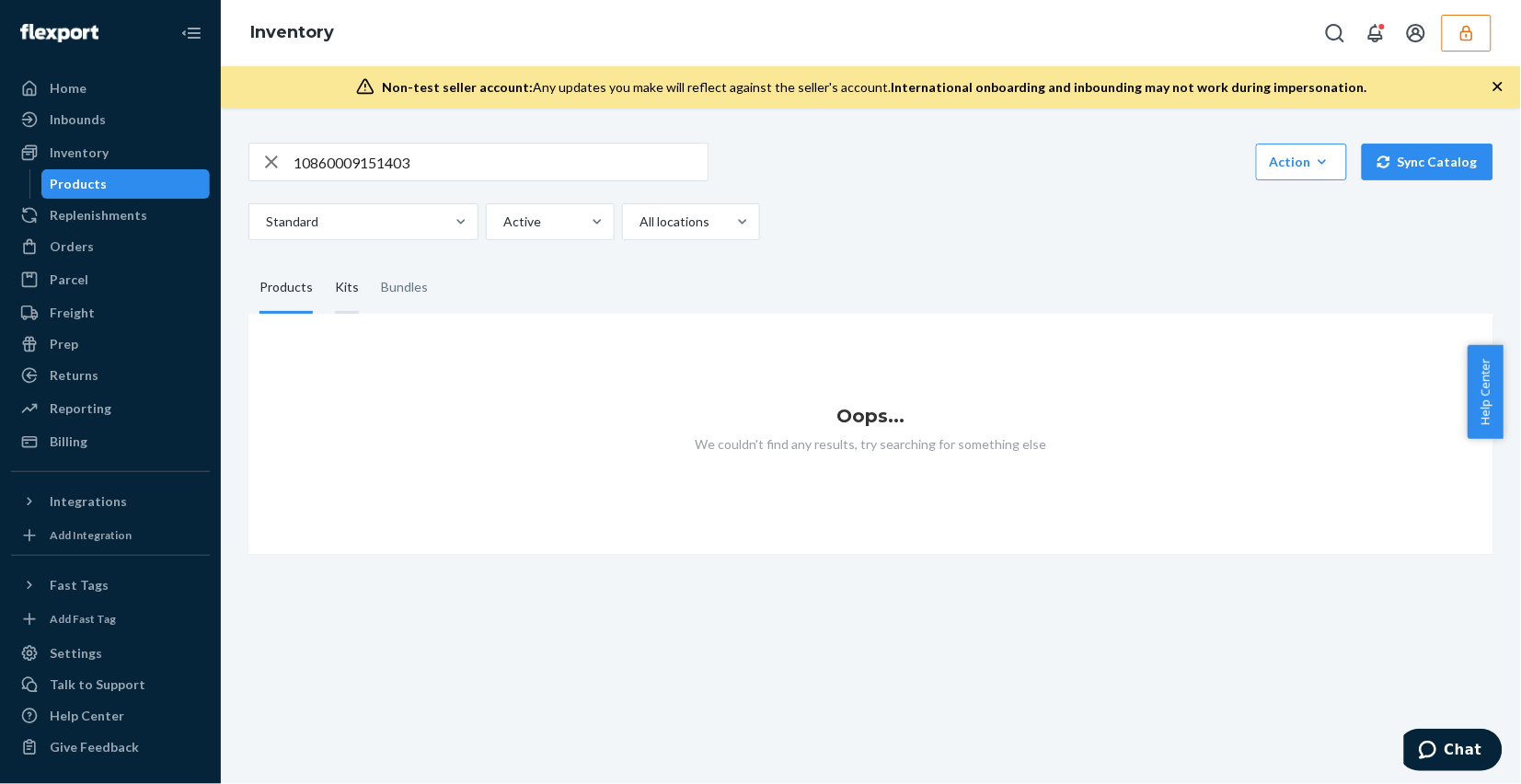
click at [347, 287] on div "Kits" at bounding box center [346, 287] width 24 height 51
click at [324, 262] on input "Kits" at bounding box center [324, 262] width 0 height 0
click at [407, 280] on div "Bundles" at bounding box center [404, 287] width 47 height 51
click at [370, 262] on input "Bundles" at bounding box center [370, 262] width 0 height 0
click at [572, 217] on div at bounding box center [548, 221] width 94 height 22
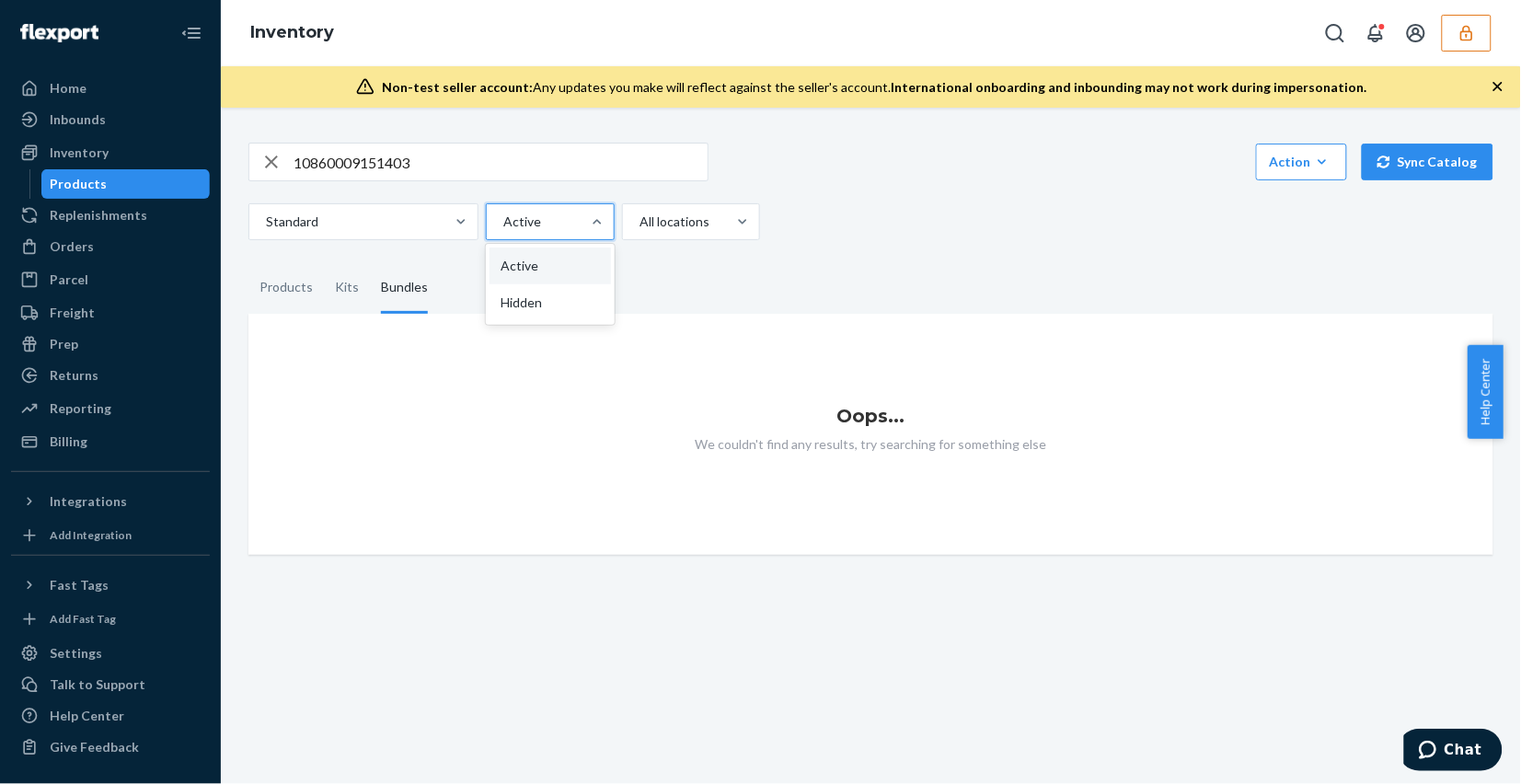
click at [503, 217] on input "option Active, selected. option Active focused, 1 of 2. 2 results available. Us…" at bounding box center [502, 221] width 2 height 18
click at [556, 293] on div "Hidden" at bounding box center [550, 302] width 121 height 37
click at [503, 231] on input "option Active, selected. option Hidden focused, 2 of 2. 2 results available. Us…" at bounding box center [502, 221] width 2 height 18
click at [335, 296] on div "Kits" at bounding box center [346, 287] width 24 height 51
click at [324, 262] on input "Kits" at bounding box center [324, 262] width 0 height 0
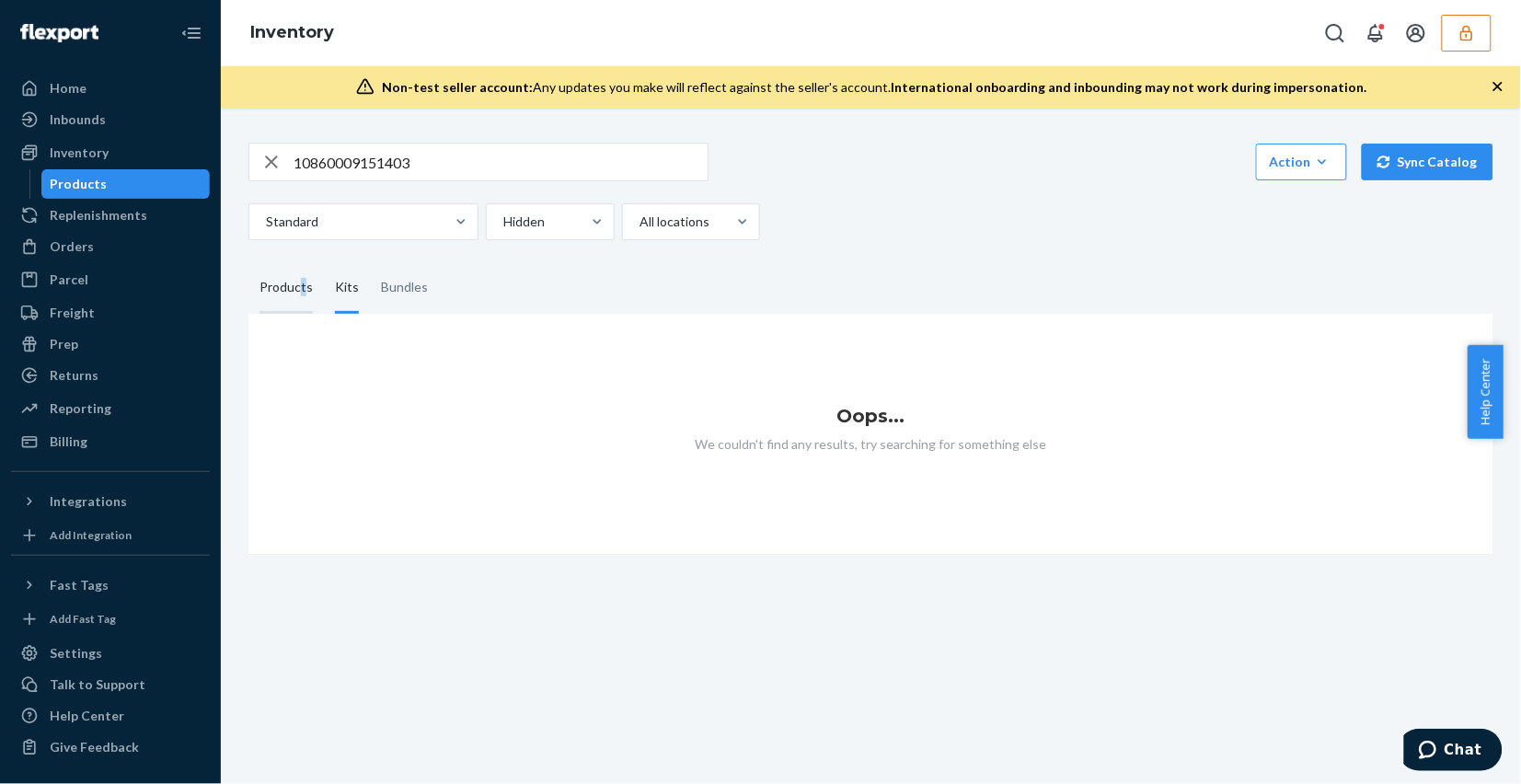
click at [299, 295] on div "Products" at bounding box center [286, 287] width 53 height 51
click at [290, 285] on div "Products" at bounding box center [286, 287] width 53 height 51
click at [248, 262] on input "Products" at bounding box center [248, 262] width 0 height 0
click at [263, 156] on icon "button" at bounding box center [271, 162] width 22 height 37
click at [548, 221] on div at bounding box center [548, 221] width 94 height 22
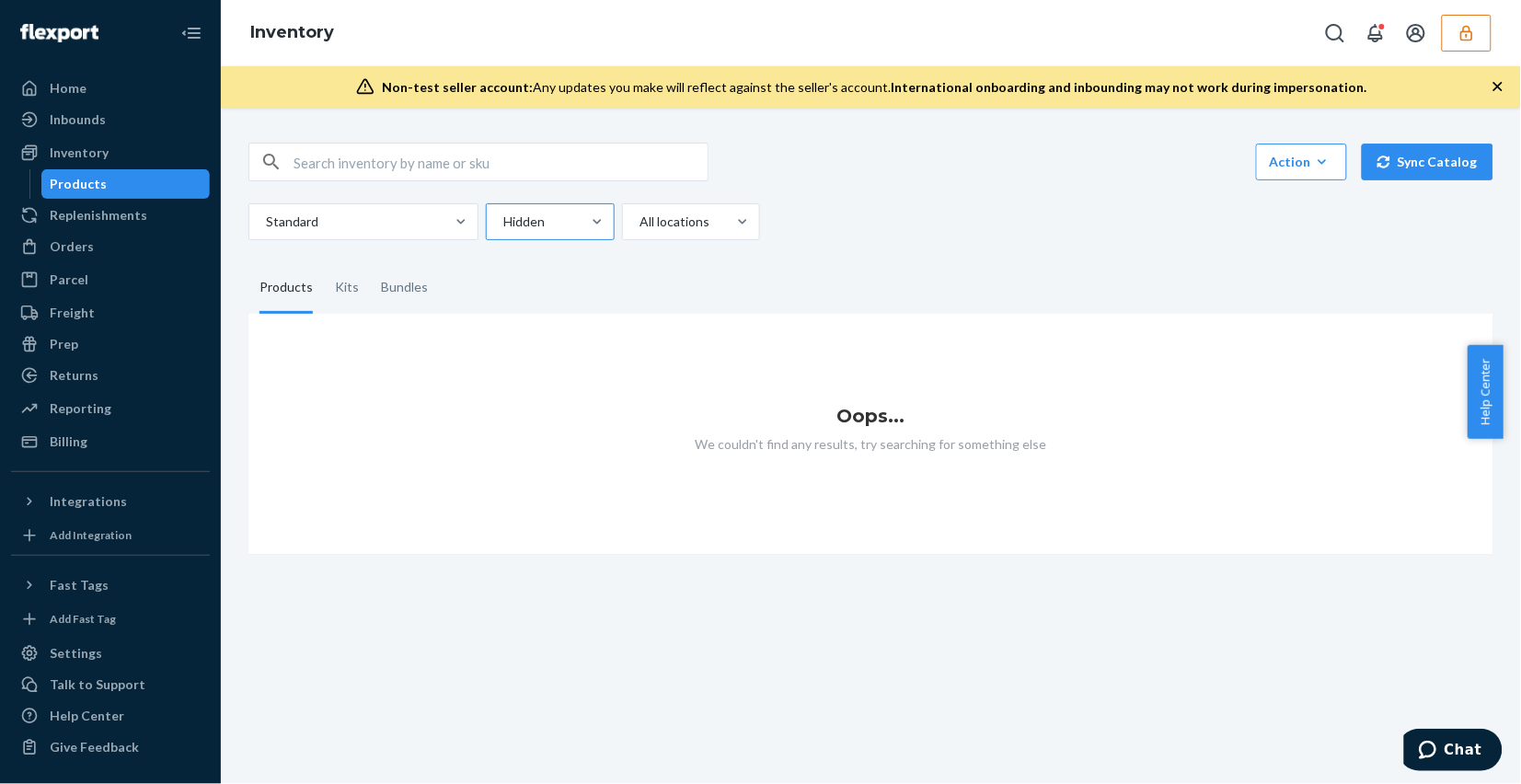
click at [503, 221] on input "Hidden" at bounding box center [502, 221] width 2 height 18
click at [554, 256] on div "Active" at bounding box center [550, 266] width 121 height 37
click at [503, 231] on input "option Hidden, selected. option Active focused, 1 of 2. 2 results available. Us…" at bounding box center [502, 221] width 2 height 18
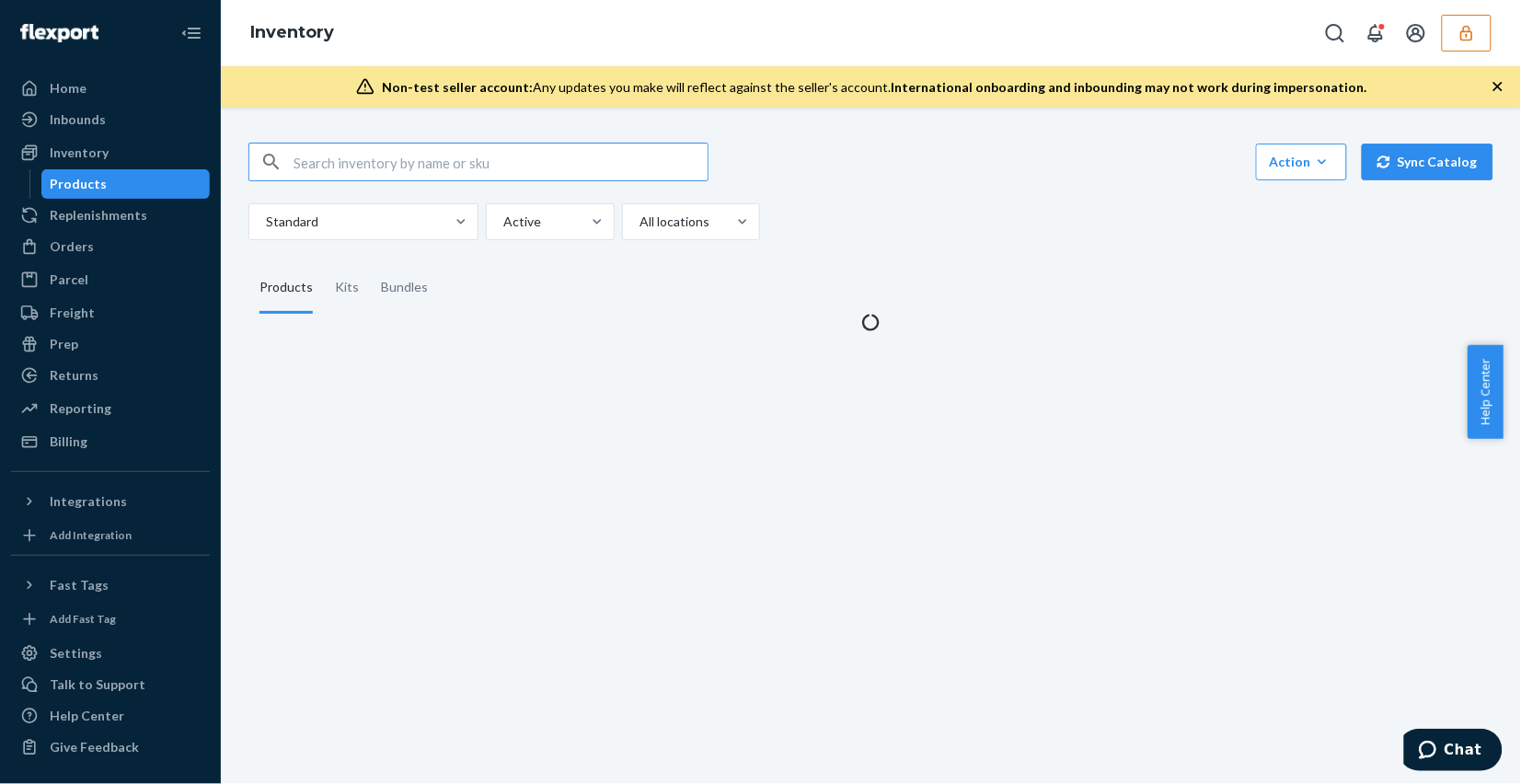
click at [392, 147] on input "text" at bounding box center [500, 162] width 414 height 37
paste input "DKYEGC8N8VN"
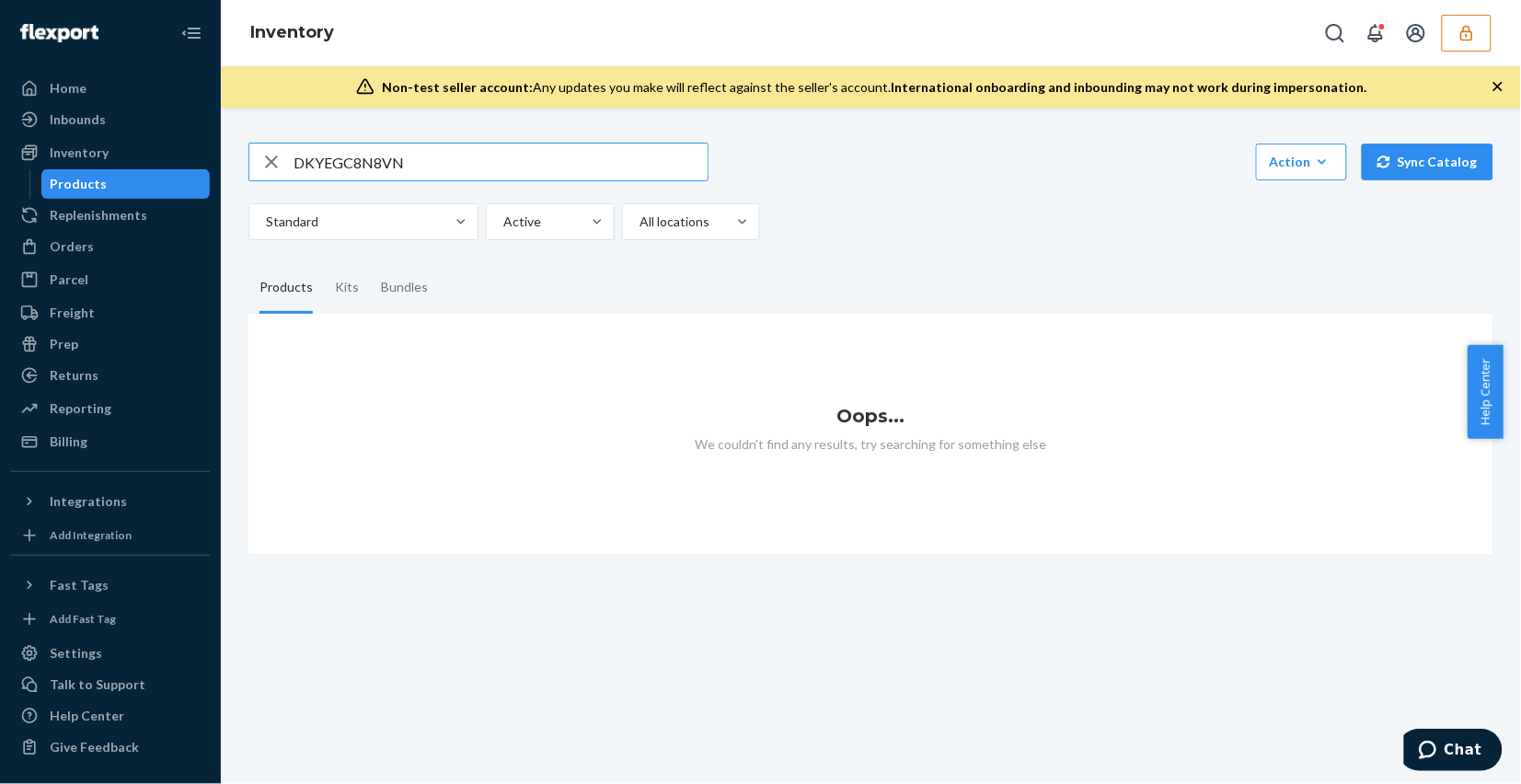
type input "DKYEGC8N8VN"
click at [462, 149] on input "DKYEGC8N8VN" at bounding box center [500, 162] width 414 height 37
click at [1459, 30] on button "button" at bounding box center [1466, 33] width 49 height 37
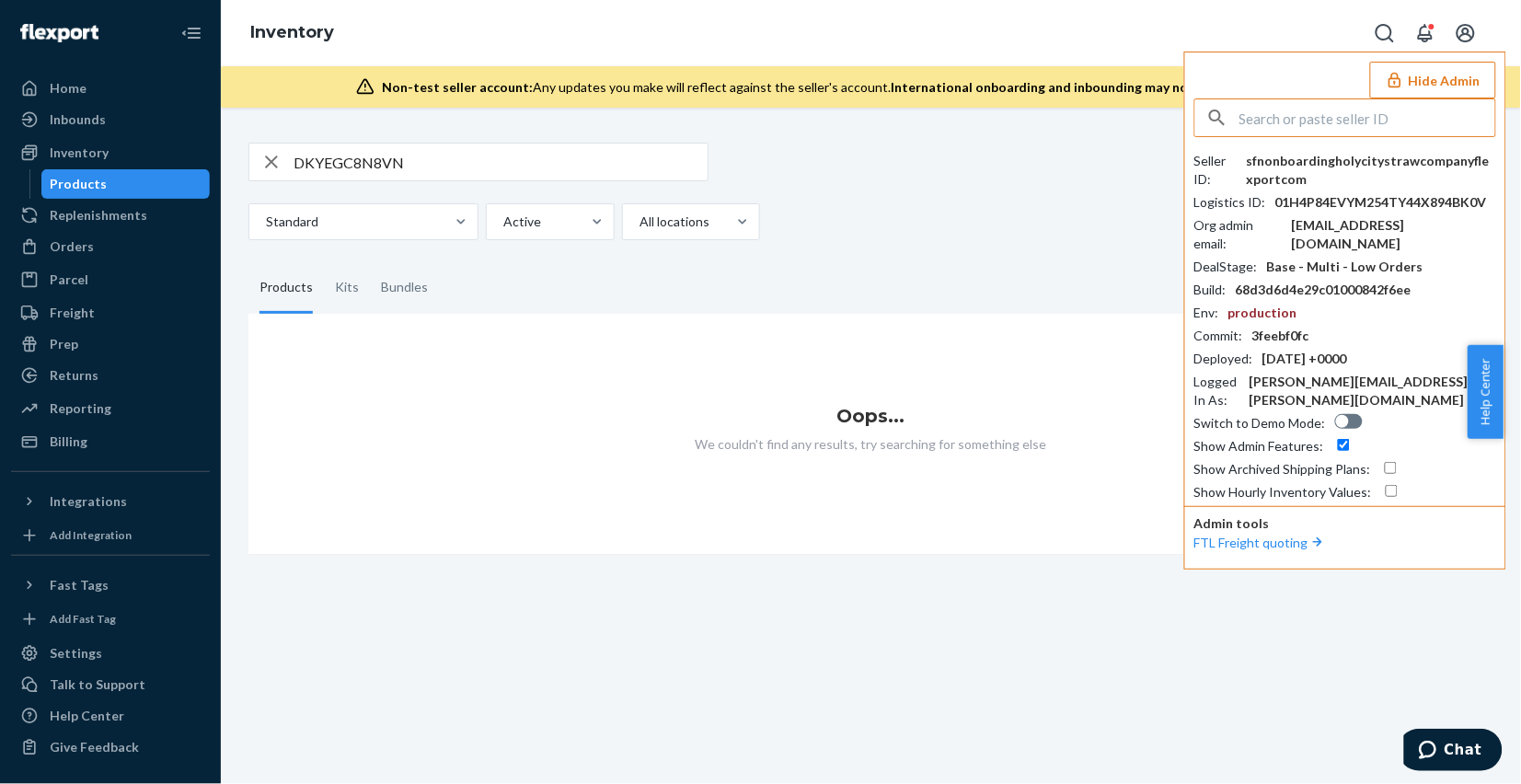
click at [1307, 115] on input "text" at bounding box center [1367, 117] width 256 height 37
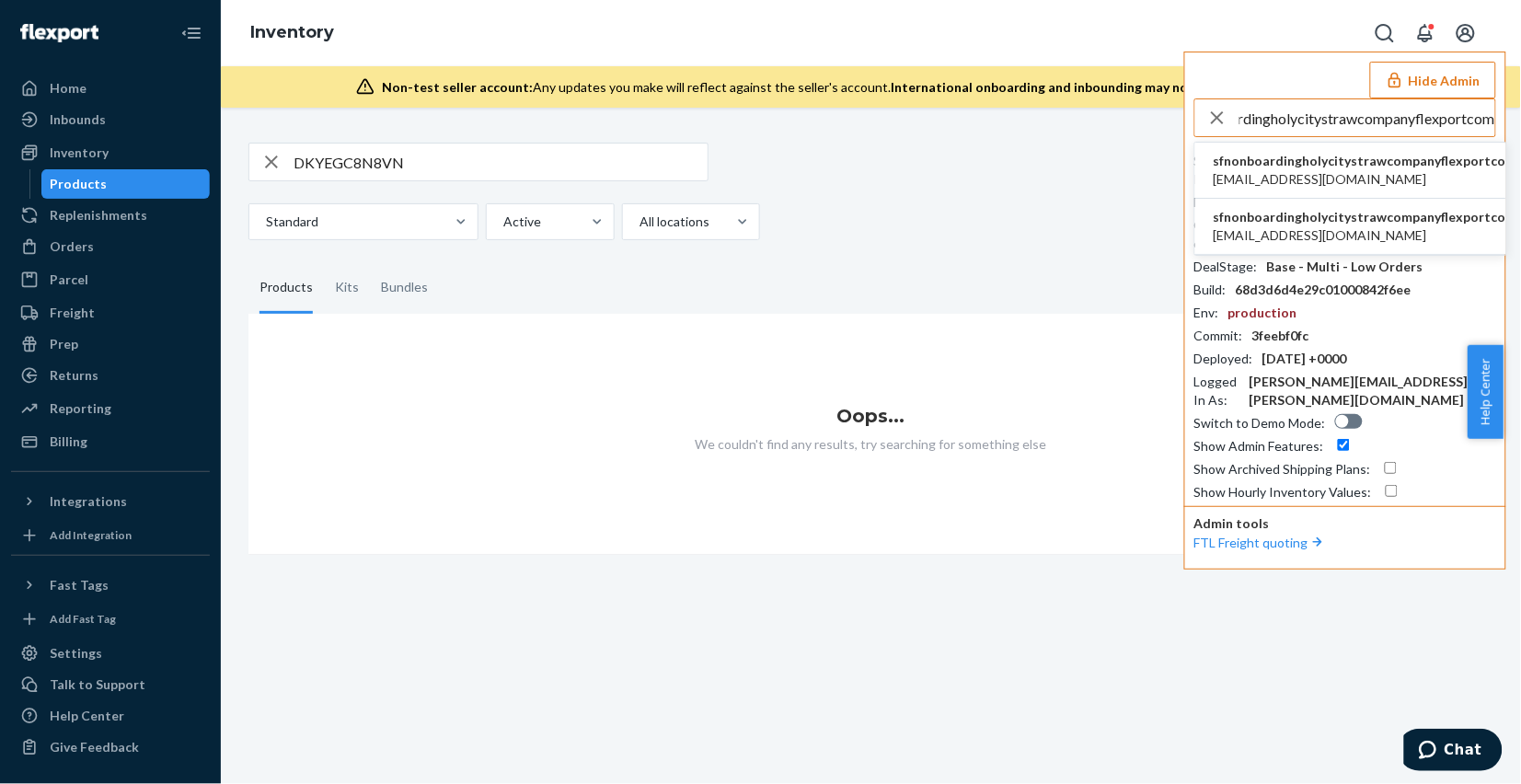
type input "sfnonboardingholycitystrawcompanyflexportcom"
click at [1311, 182] on span "nick@holycitystrawcompany.com" at bounding box center [1365, 179] width 303 height 18
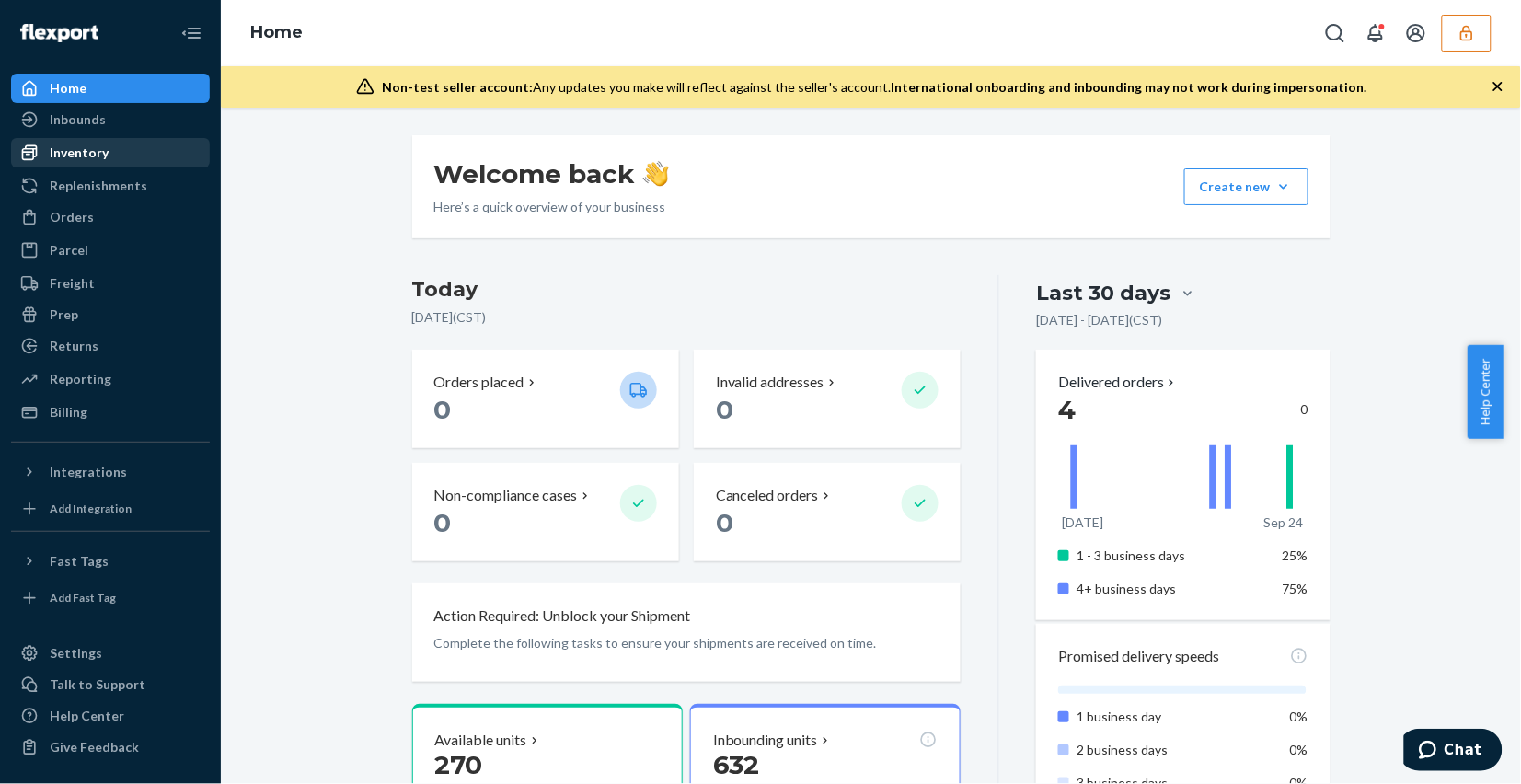
click at [84, 153] on div "Inventory" at bounding box center [79, 152] width 59 height 18
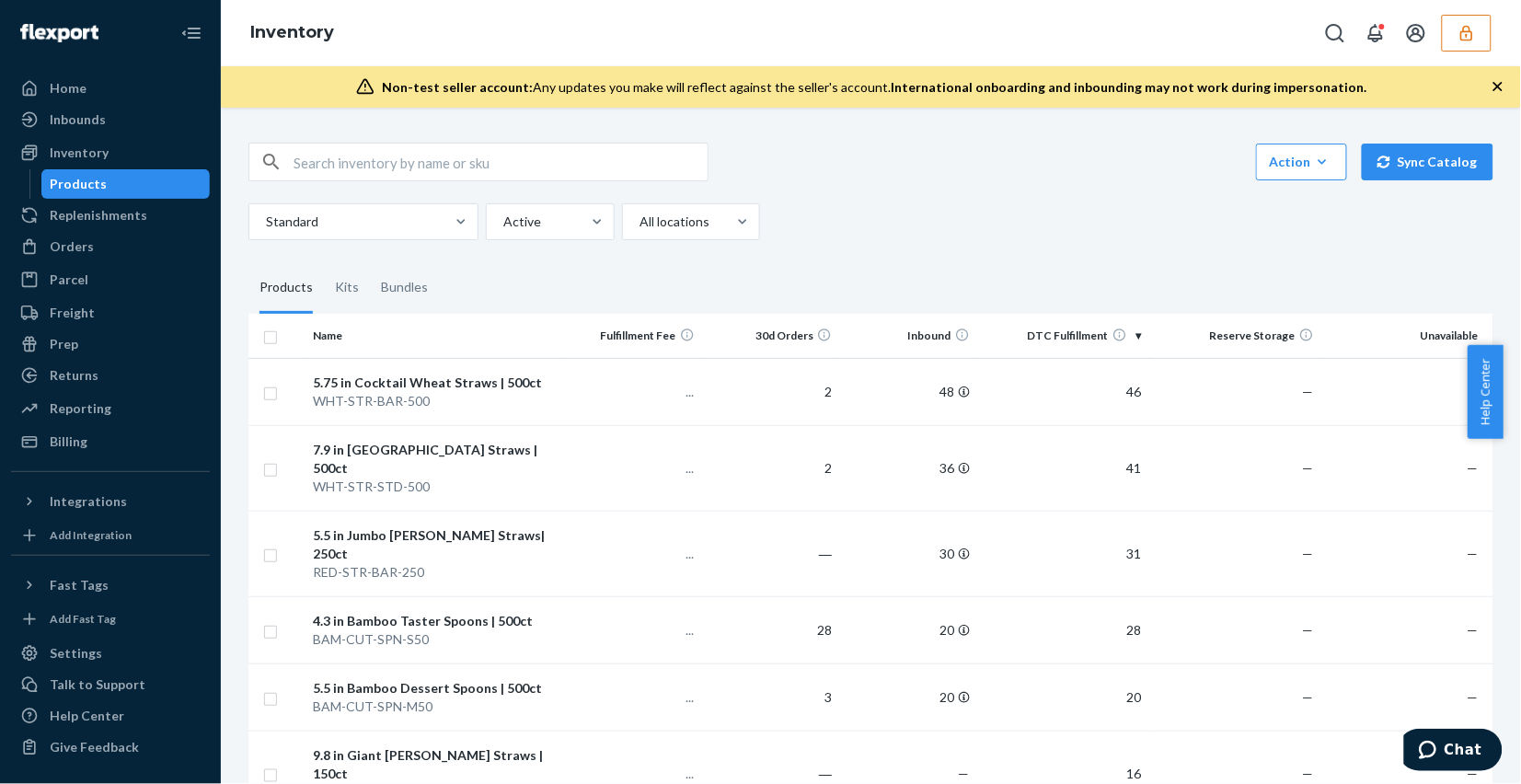
click at [444, 158] on input "text" at bounding box center [500, 162] width 414 height 37
paste input "DKYEGC8N8VN"
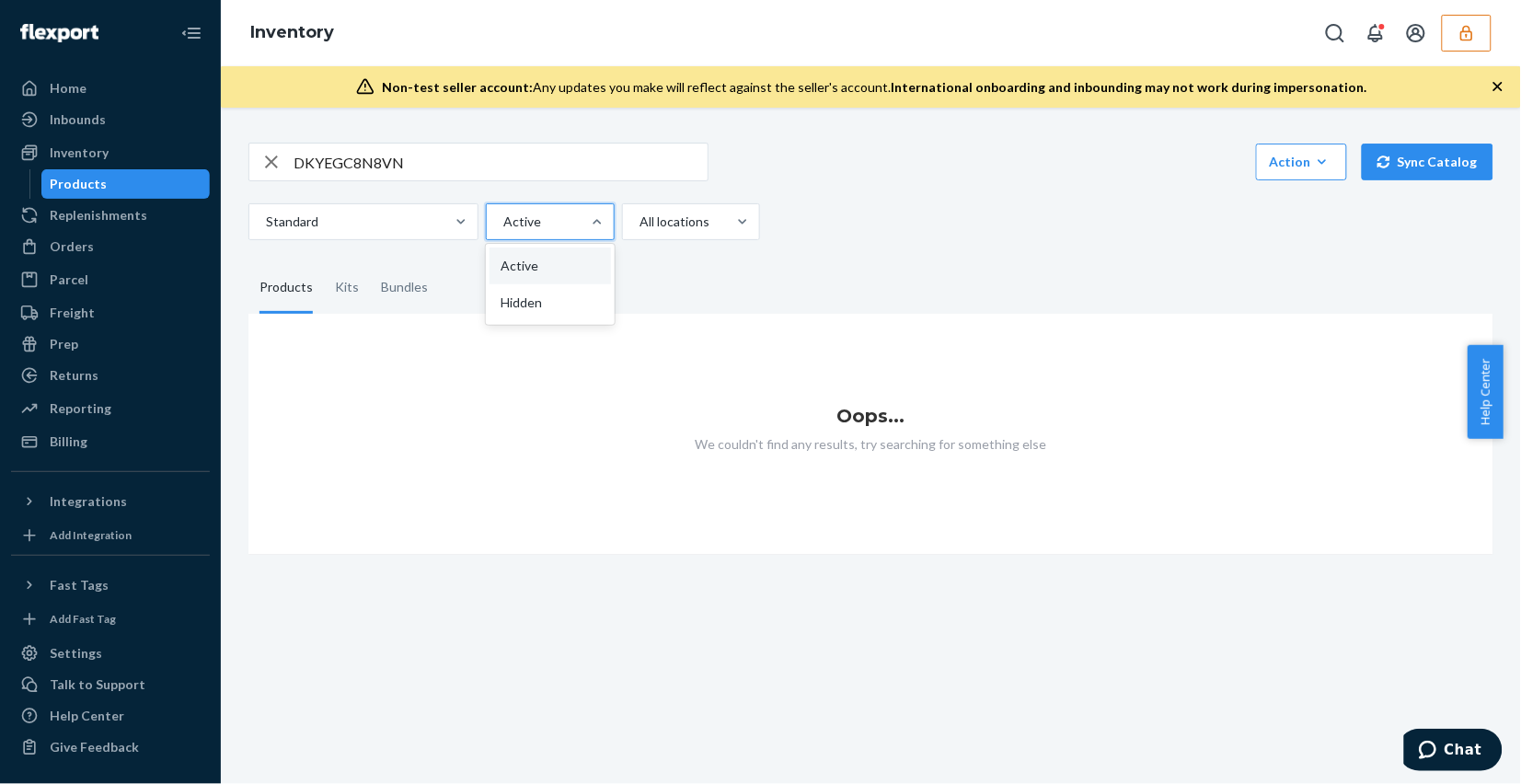
drag, startPoint x: 530, startPoint y: 226, endPoint x: 531, endPoint y: 240, distance: 14.0
click at [530, 227] on div at bounding box center [548, 221] width 94 height 22
click at [503, 227] on input "option Active focused, 1 of 2. 2 results available. Use Up and Down to choose o…" at bounding box center [502, 221] width 2 height 18
click at [336, 280] on div "Kits" at bounding box center [346, 287] width 24 height 51
click at [324, 262] on input "Kits" at bounding box center [324, 262] width 0 height 0
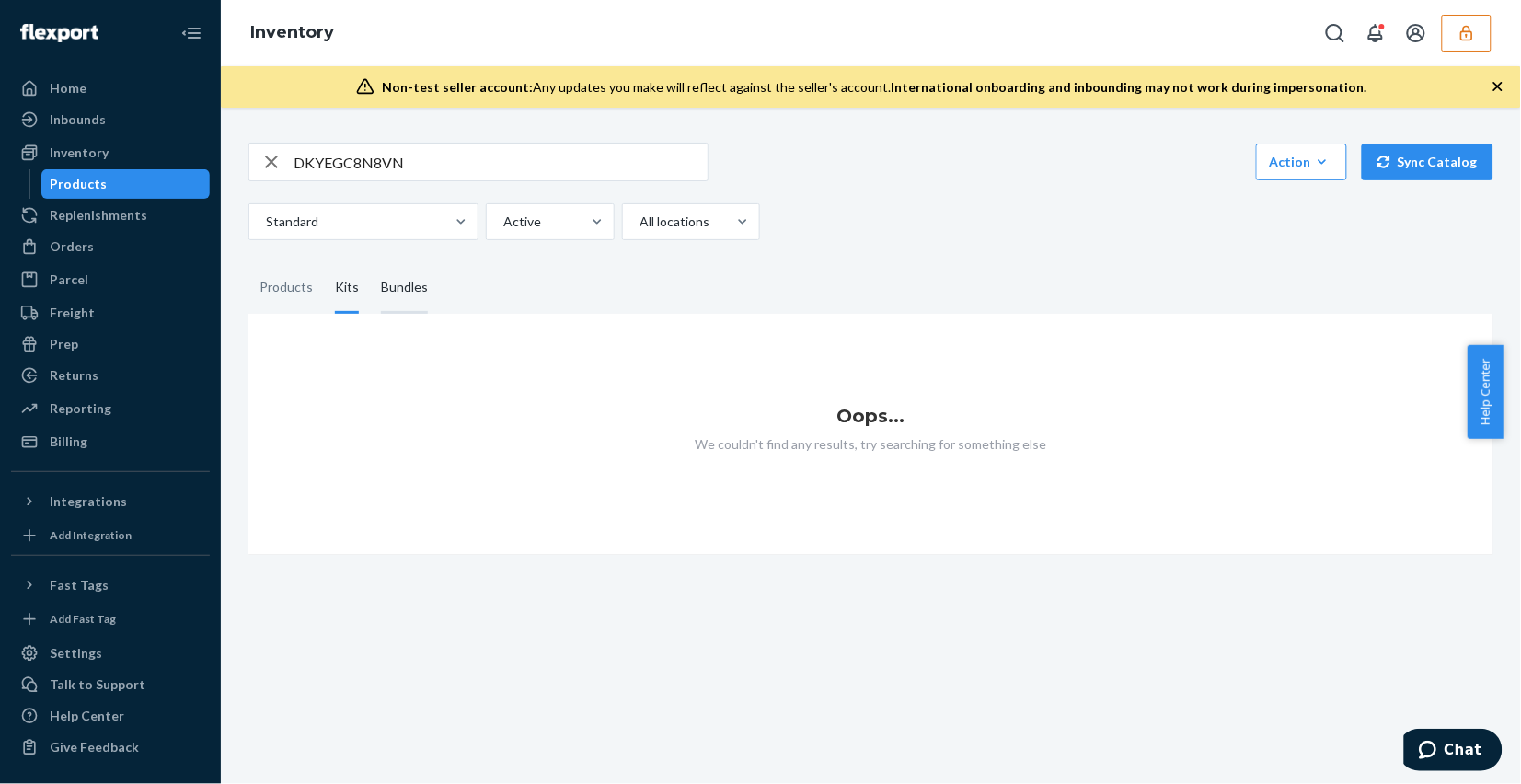
click at [406, 282] on div "Bundles" at bounding box center [404, 287] width 47 height 51
click at [370, 262] on input "Bundles" at bounding box center [370, 262] width 0 height 0
click at [280, 290] on div "Products" at bounding box center [286, 287] width 53 height 51
click at [248, 262] on input "Products" at bounding box center [248, 262] width 0 height 0
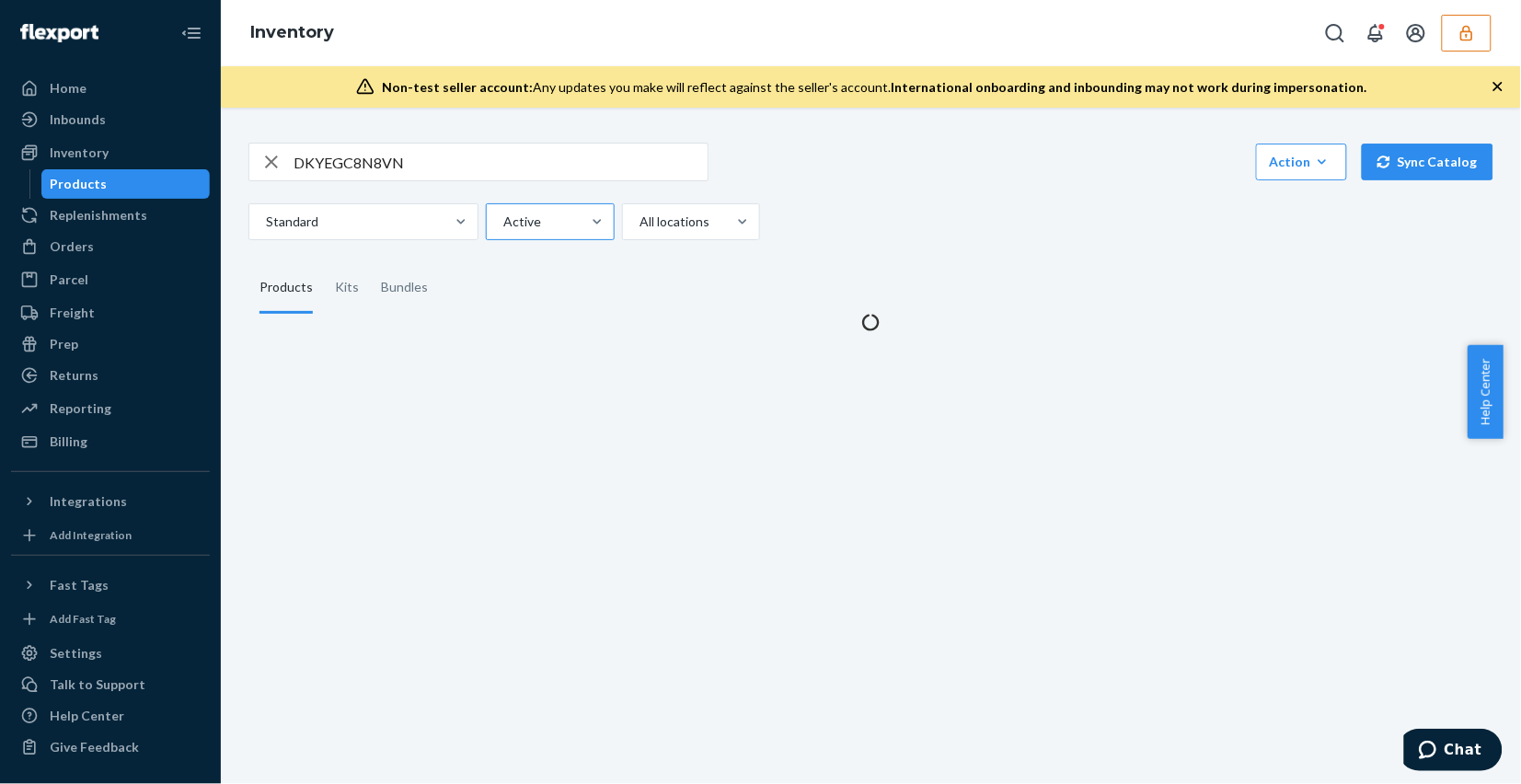
click at [566, 227] on div at bounding box center [548, 221] width 94 height 22
click at [503, 227] on input "Active" at bounding box center [502, 221] width 2 height 18
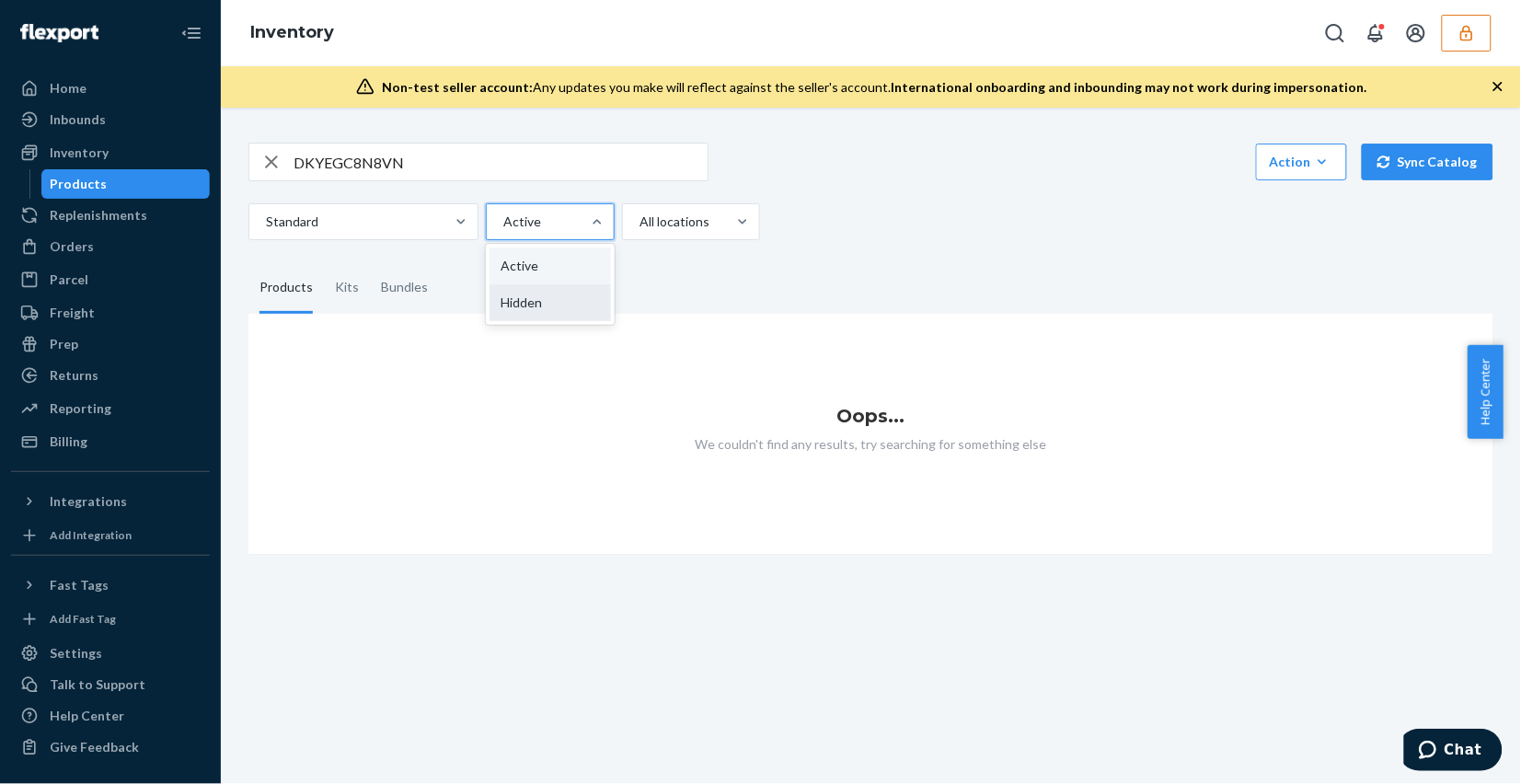
click at [544, 301] on div "Hidden" at bounding box center [550, 302] width 121 height 37
click at [503, 231] on input "option Hidden focused, 0 of 2. 2 results available. Use Up and Down to choose o…" at bounding box center [502, 221] width 2 height 18
click at [459, 163] on input "DKYEGC8N8VN" at bounding box center [500, 162] width 414 height 37
click at [355, 285] on div "Kits" at bounding box center [346, 287] width 46 height 51
click at [324, 262] on input "Kits" at bounding box center [324, 262] width 0 height 0
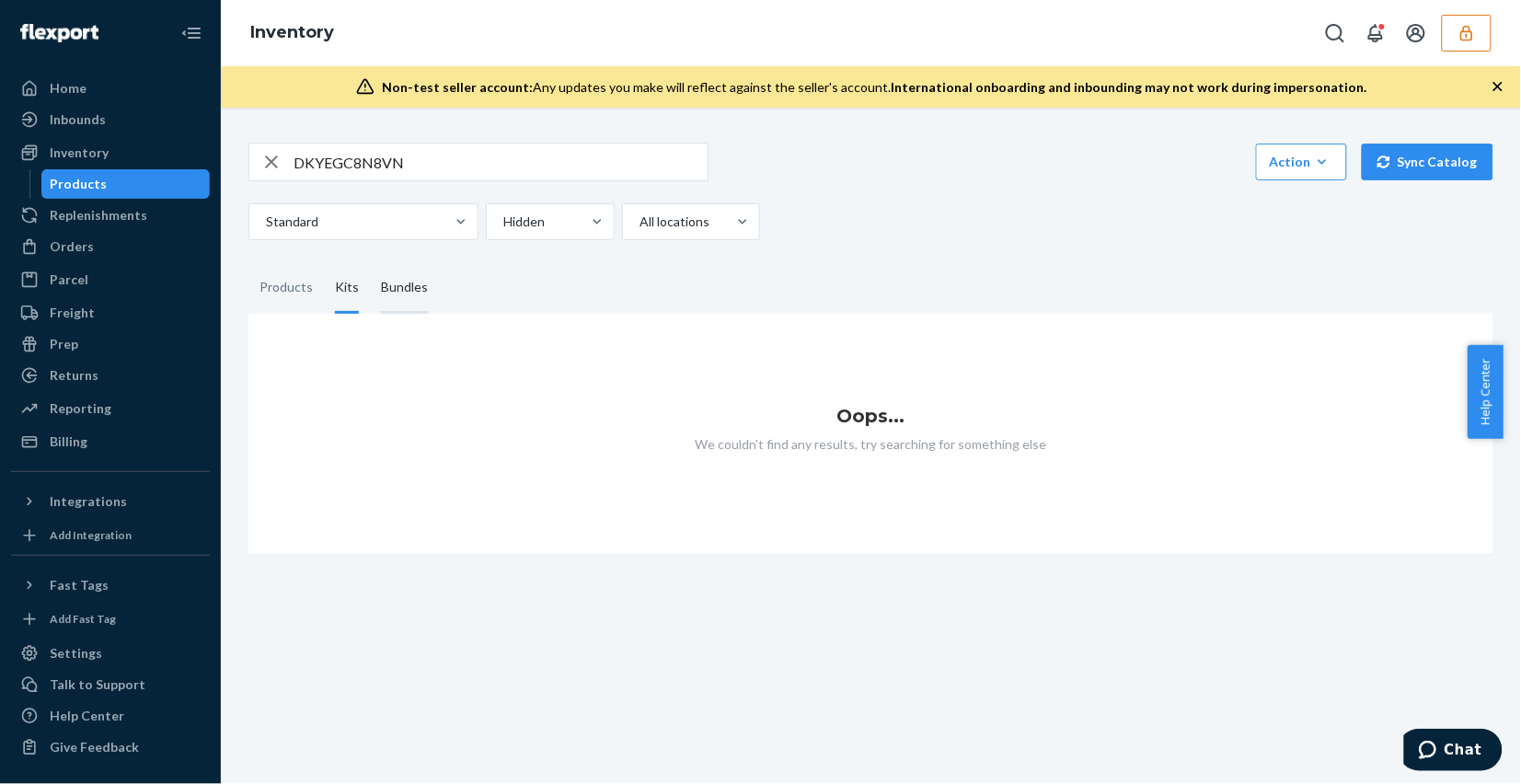
click at [401, 299] on div "Bundles" at bounding box center [404, 287] width 47 height 51
click at [370, 262] on input "Bundles" at bounding box center [370, 262] width 0 height 0
click at [540, 227] on div at bounding box center [548, 221] width 94 height 22
click at [503, 227] on input "Hidden" at bounding box center [502, 221] width 2 height 18
click at [543, 269] on div "Active" at bounding box center [550, 266] width 121 height 37
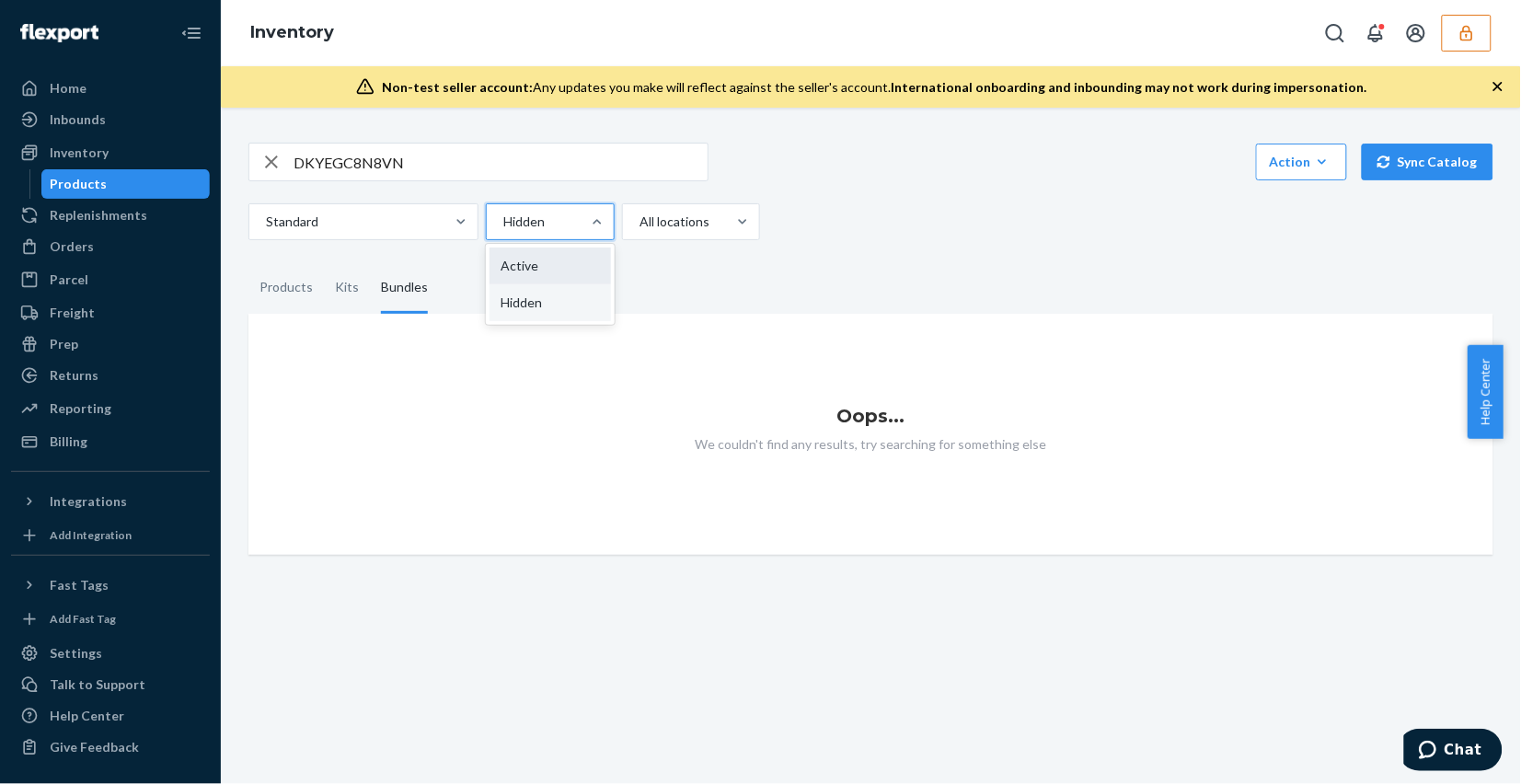
click at [503, 231] on input "option Hidden, selected. option Active focused, 1 of 2. 2 results available. Us…" at bounding box center [502, 221] width 2 height 18
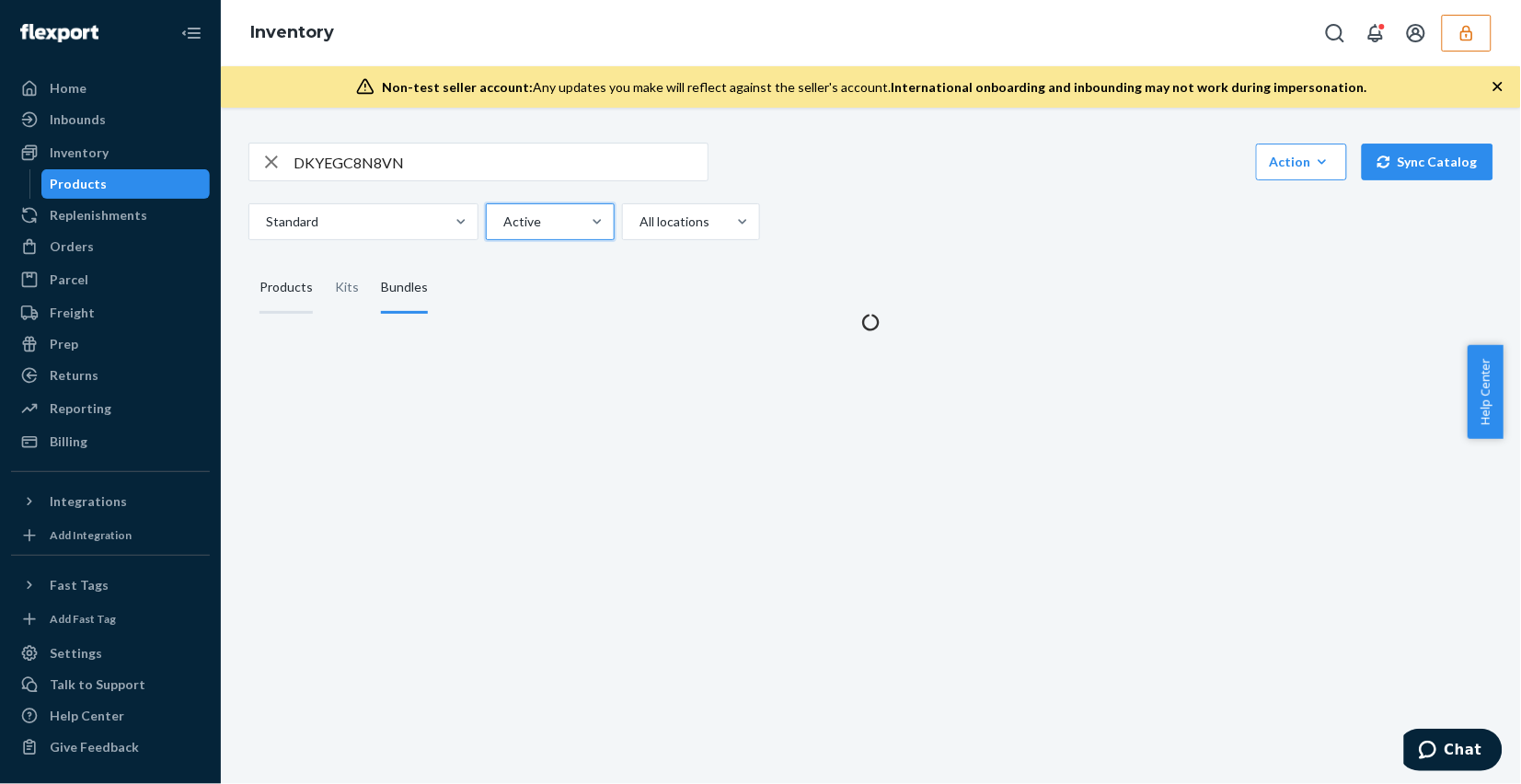
click at [280, 282] on div "Products" at bounding box center [286, 287] width 53 height 51
click at [248, 262] on input "Products" at bounding box center [248, 262] width 0 height 0
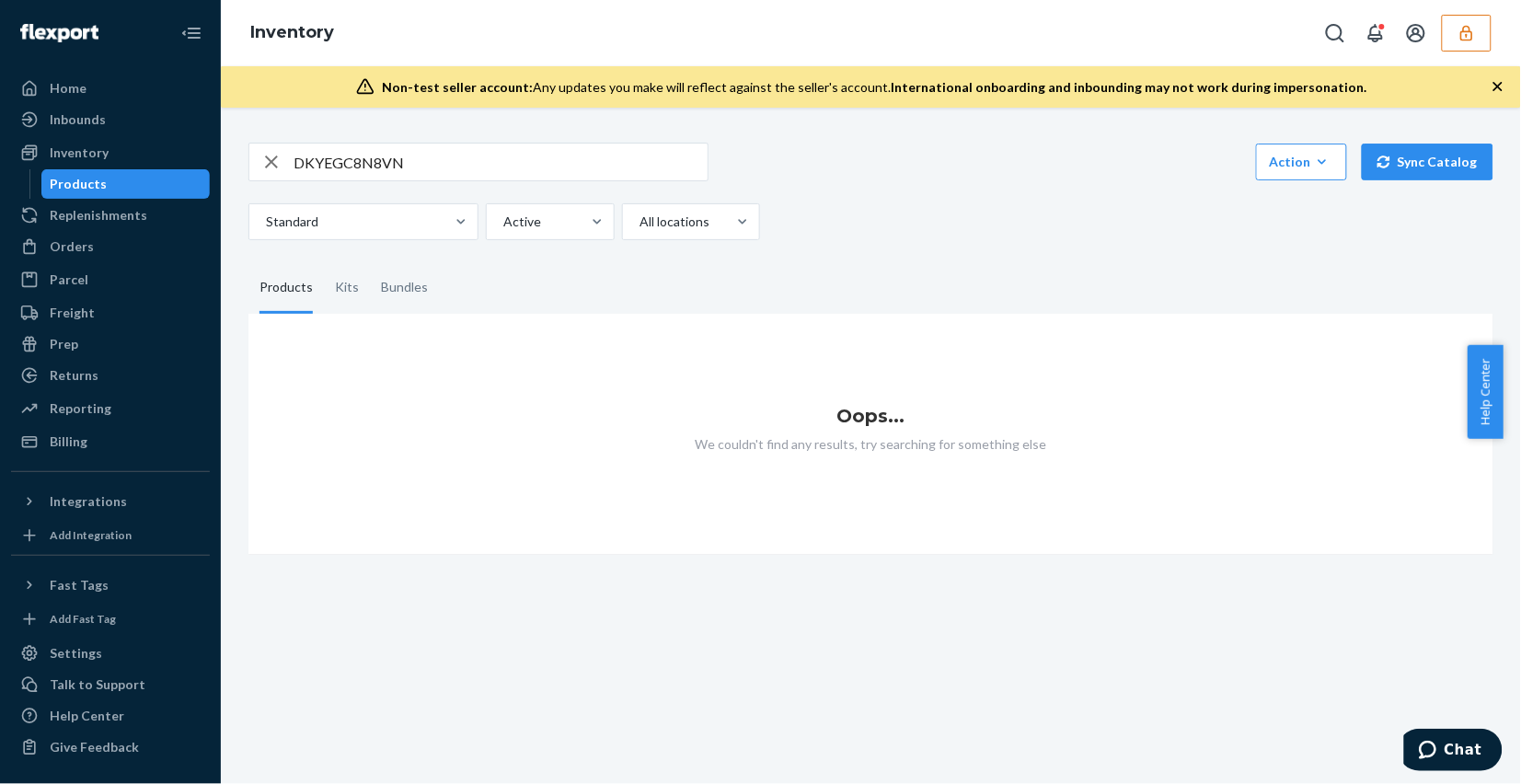
click at [365, 149] on input "DKYEGC8N8VN" at bounding box center [500, 162] width 414 height 37
paste input "RED-STR-BAR-MCO"
type input "RED-STR-BAR-MCO"
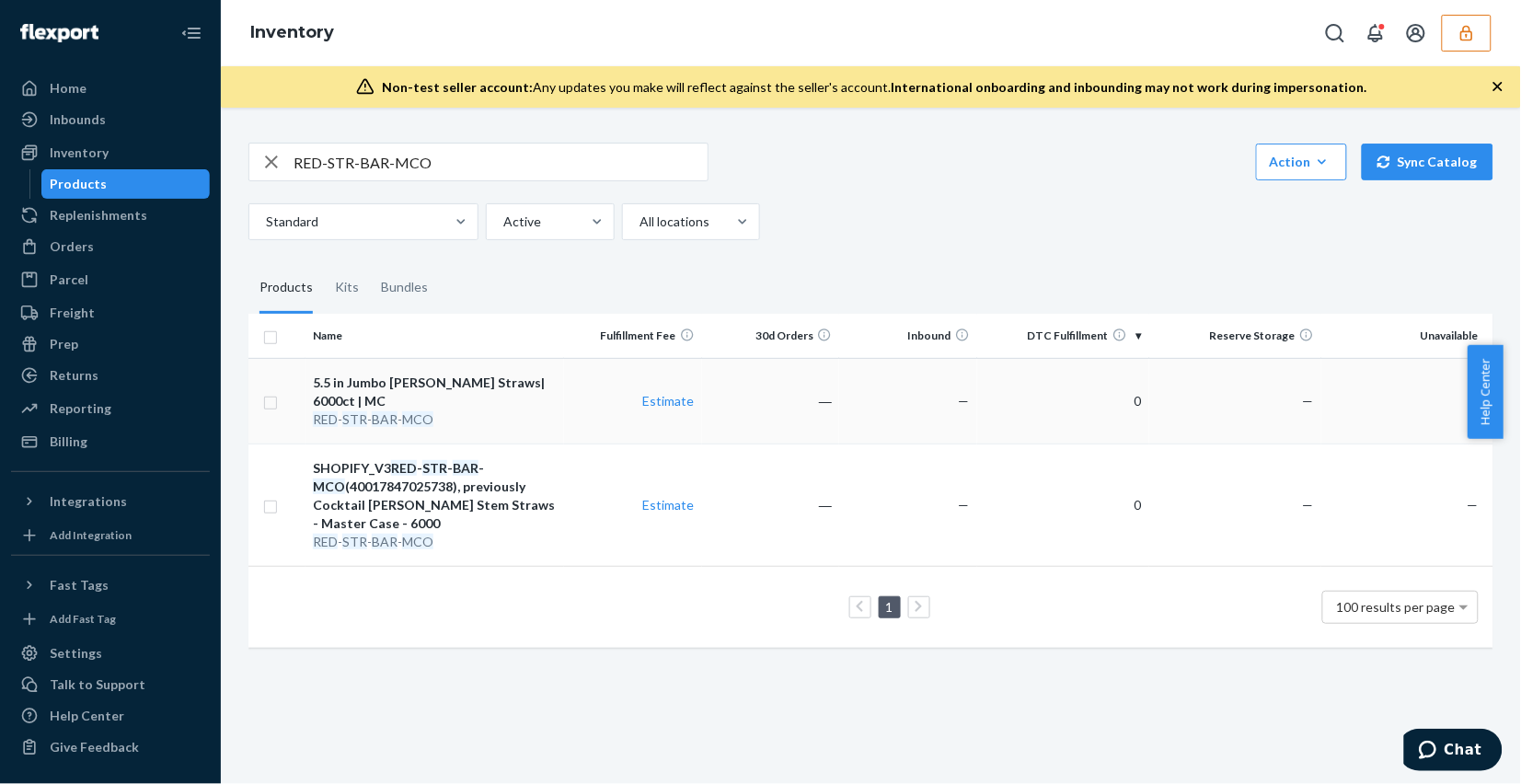
click at [890, 401] on td "—" at bounding box center [908, 400] width 138 height 85
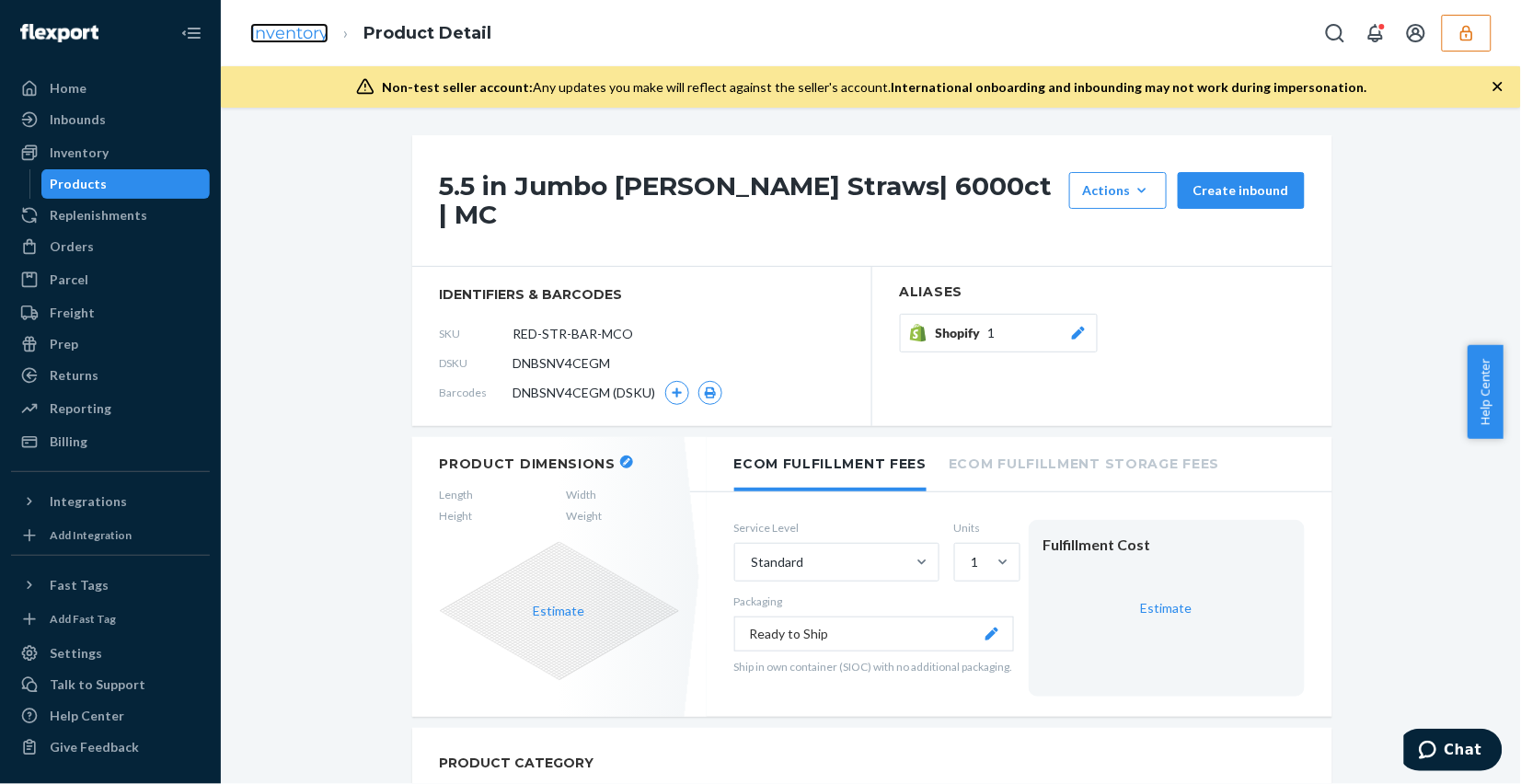
click at [288, 28] on link "Inventory" at bounding box center [289, 33] width 79 height 20
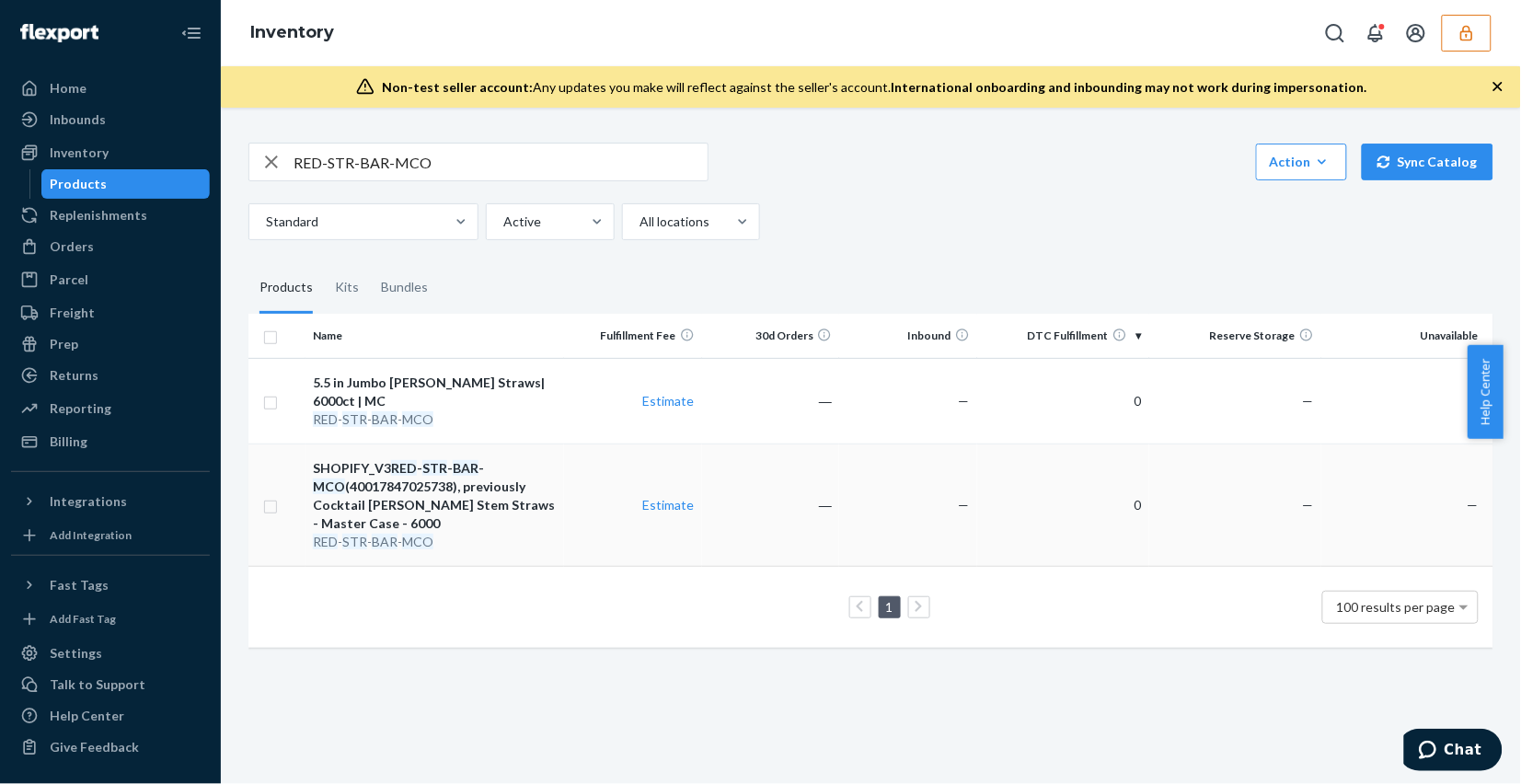
click at [783, 492] on td "―" at bounding box center [771, 504] width 138 height 122
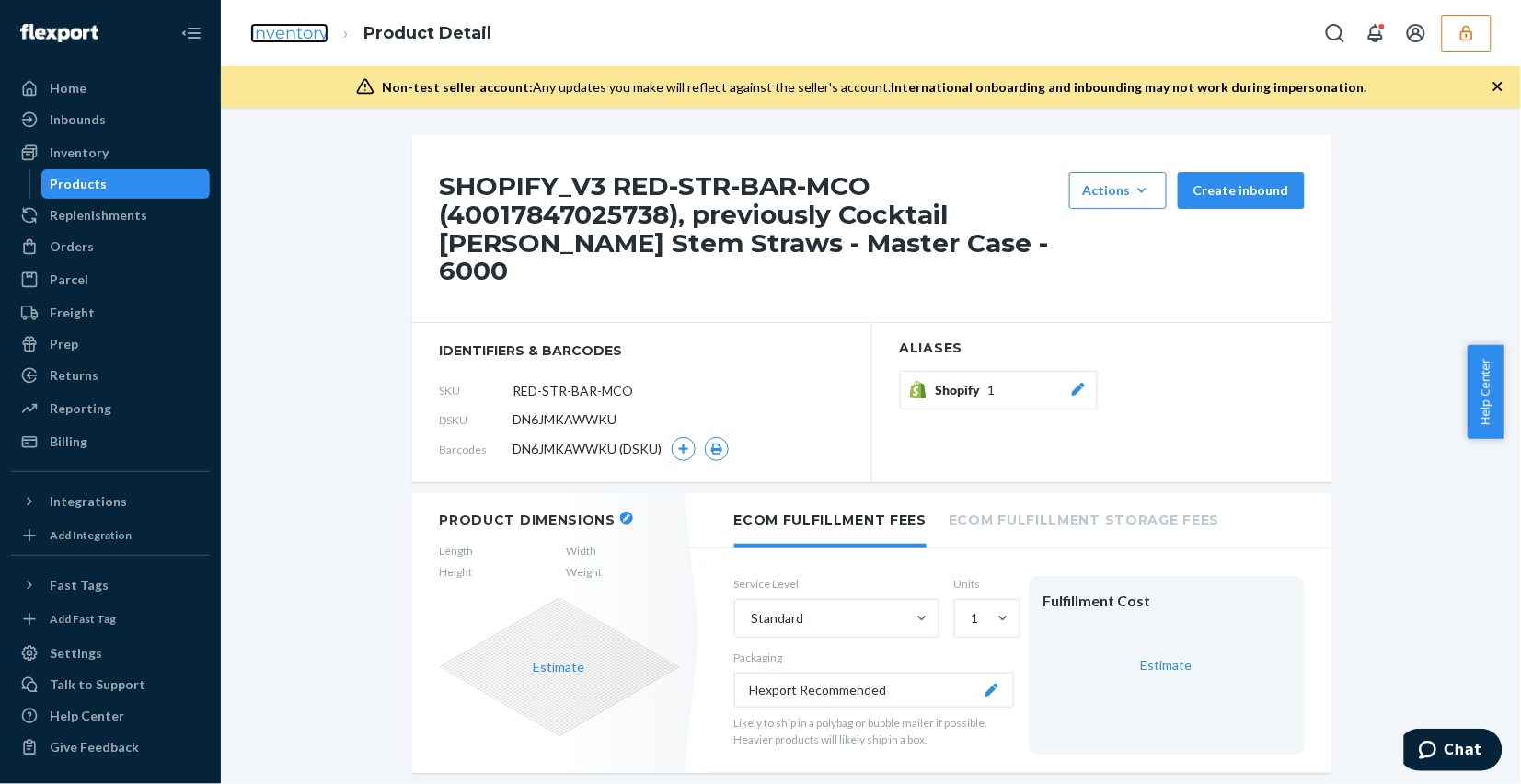
click at [290, 25] on link "Inventory" at bounding box center [289, 33] width 79 height 20
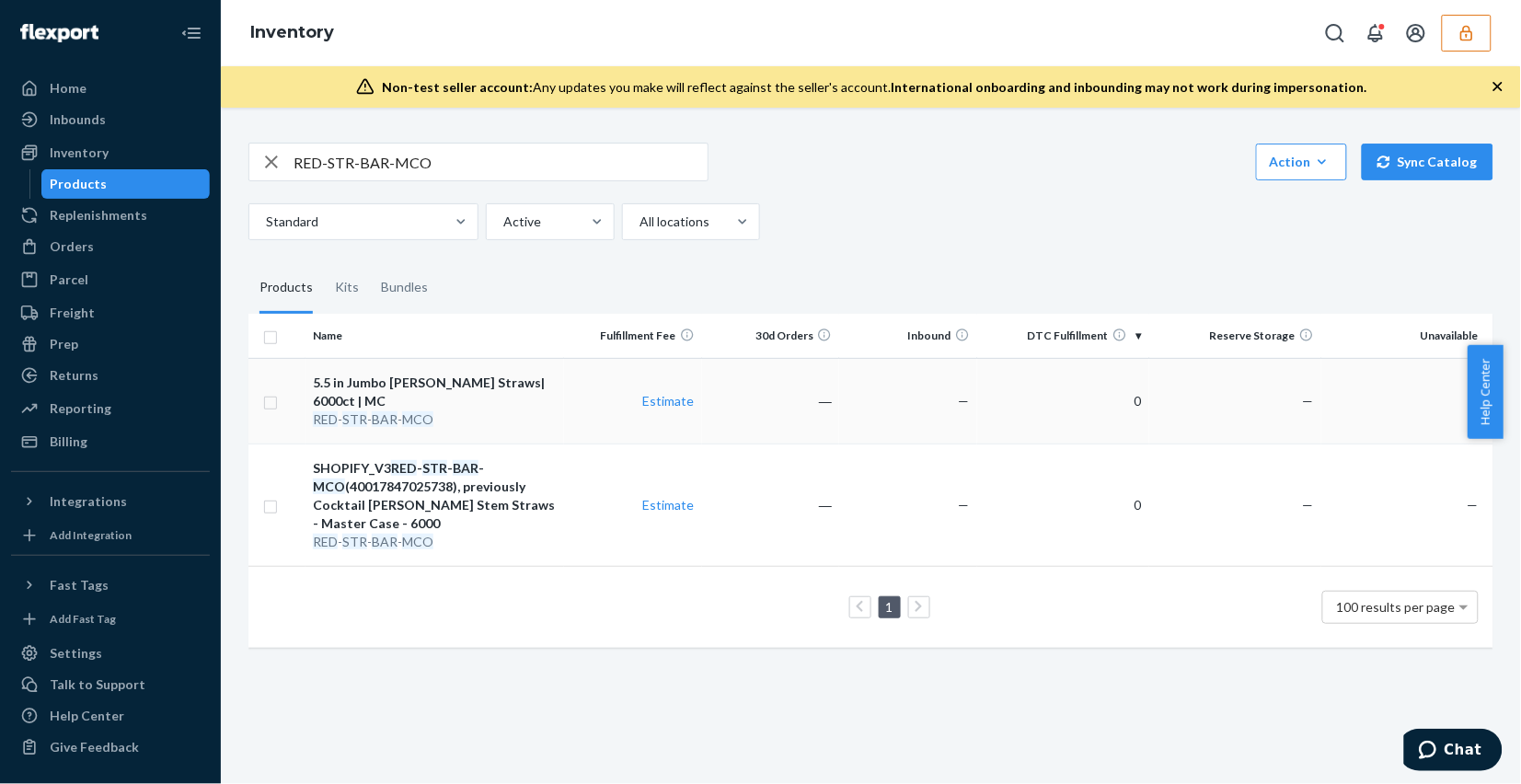
click at [723, 387] on td "―" at bounding box center [771, 400] width 138 height 85
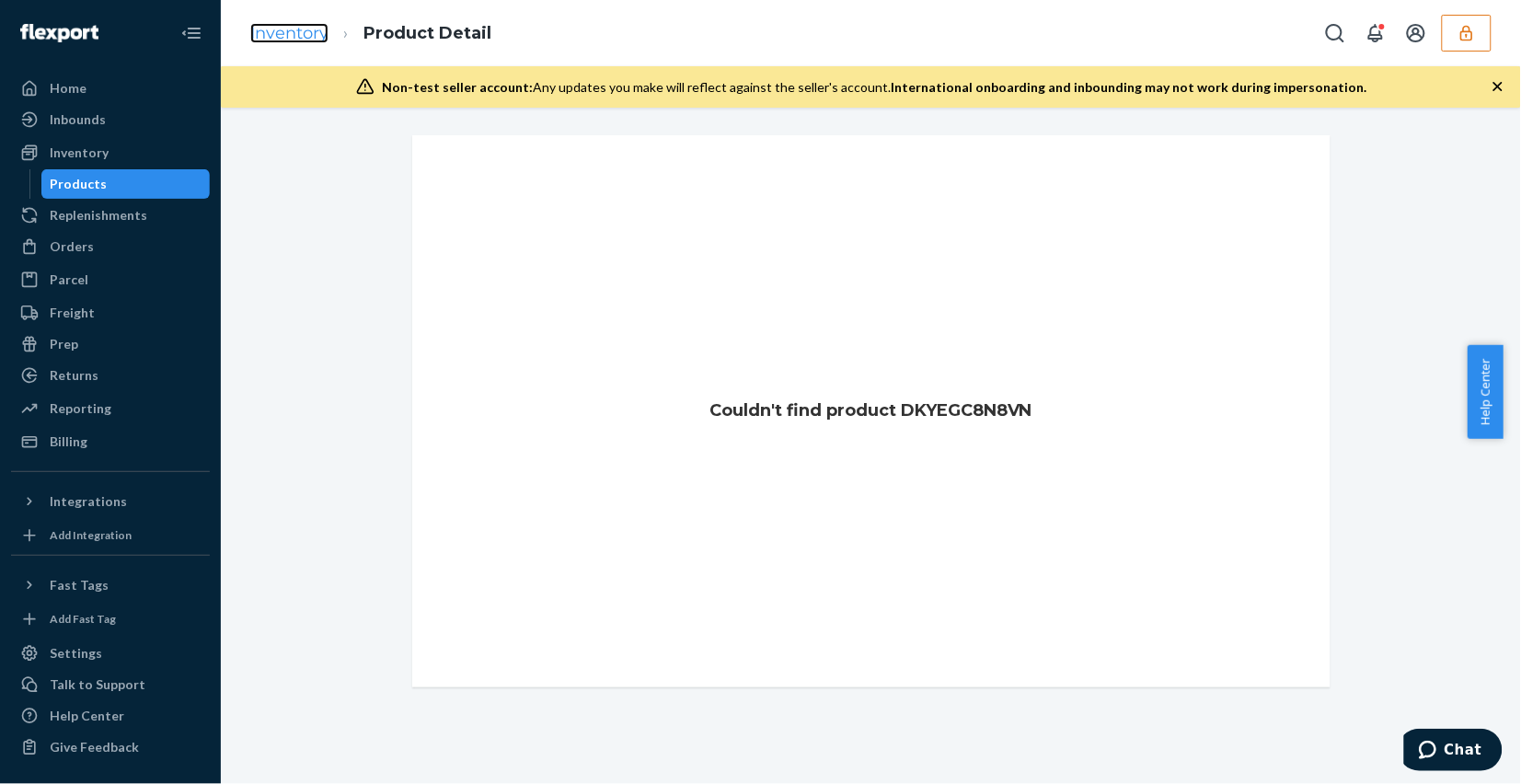
click at [296, 35] on link "Inventory" at bounding box center [289, 33] width 79 height 20
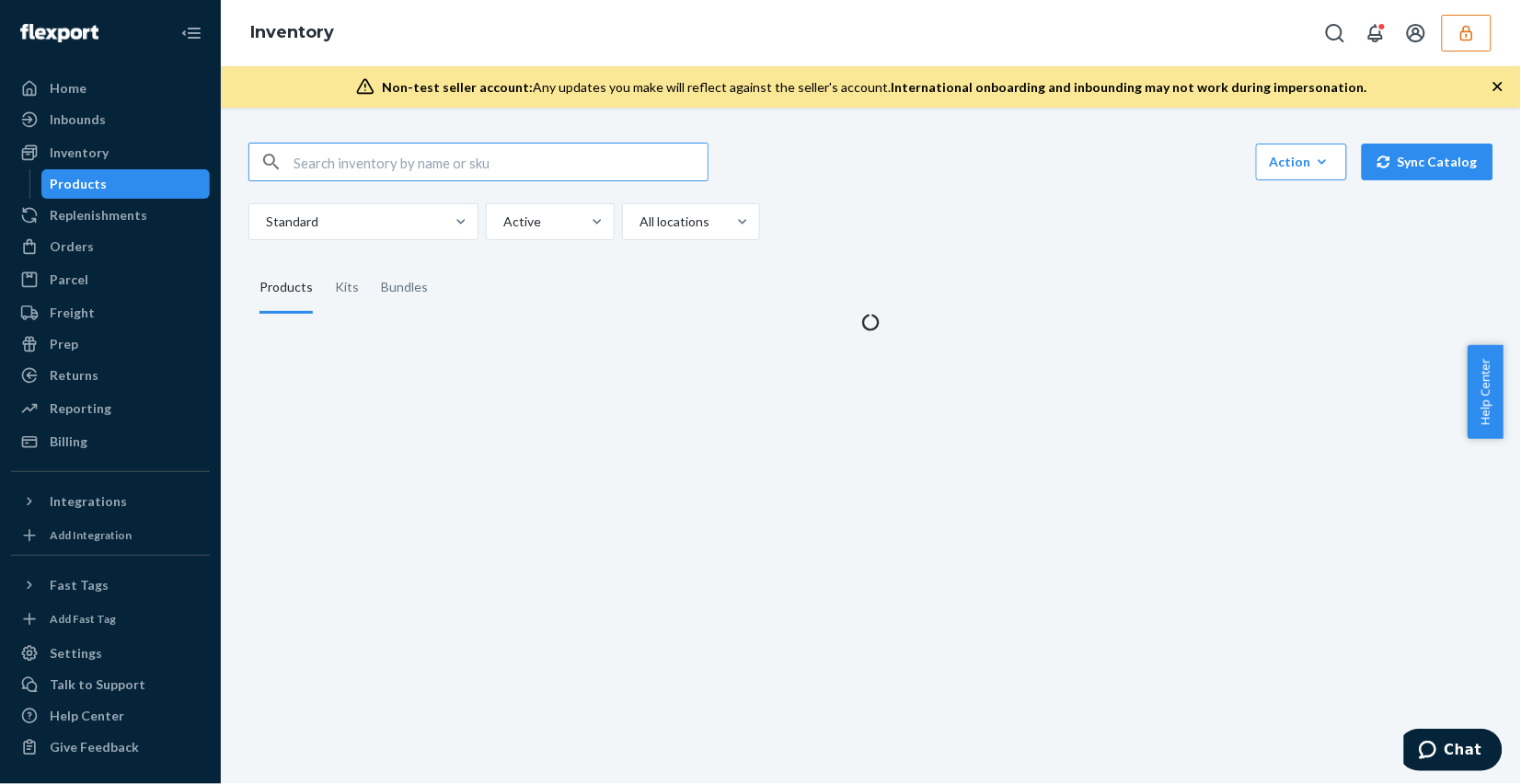
click at [456, 150] on input "text" at bounding box center [500, 162] width 414 height 37
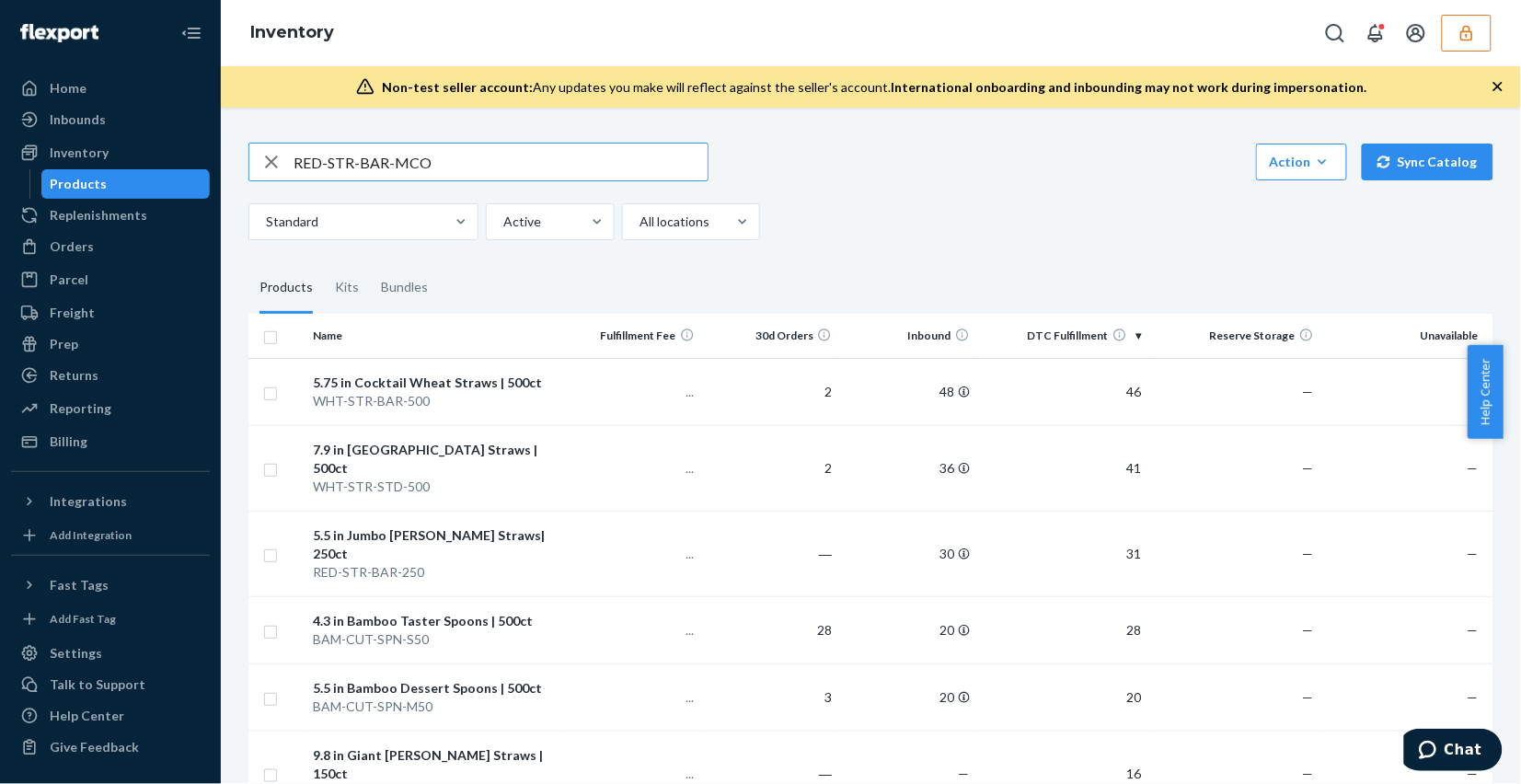
type input "RED-STR-BAR-MCO"
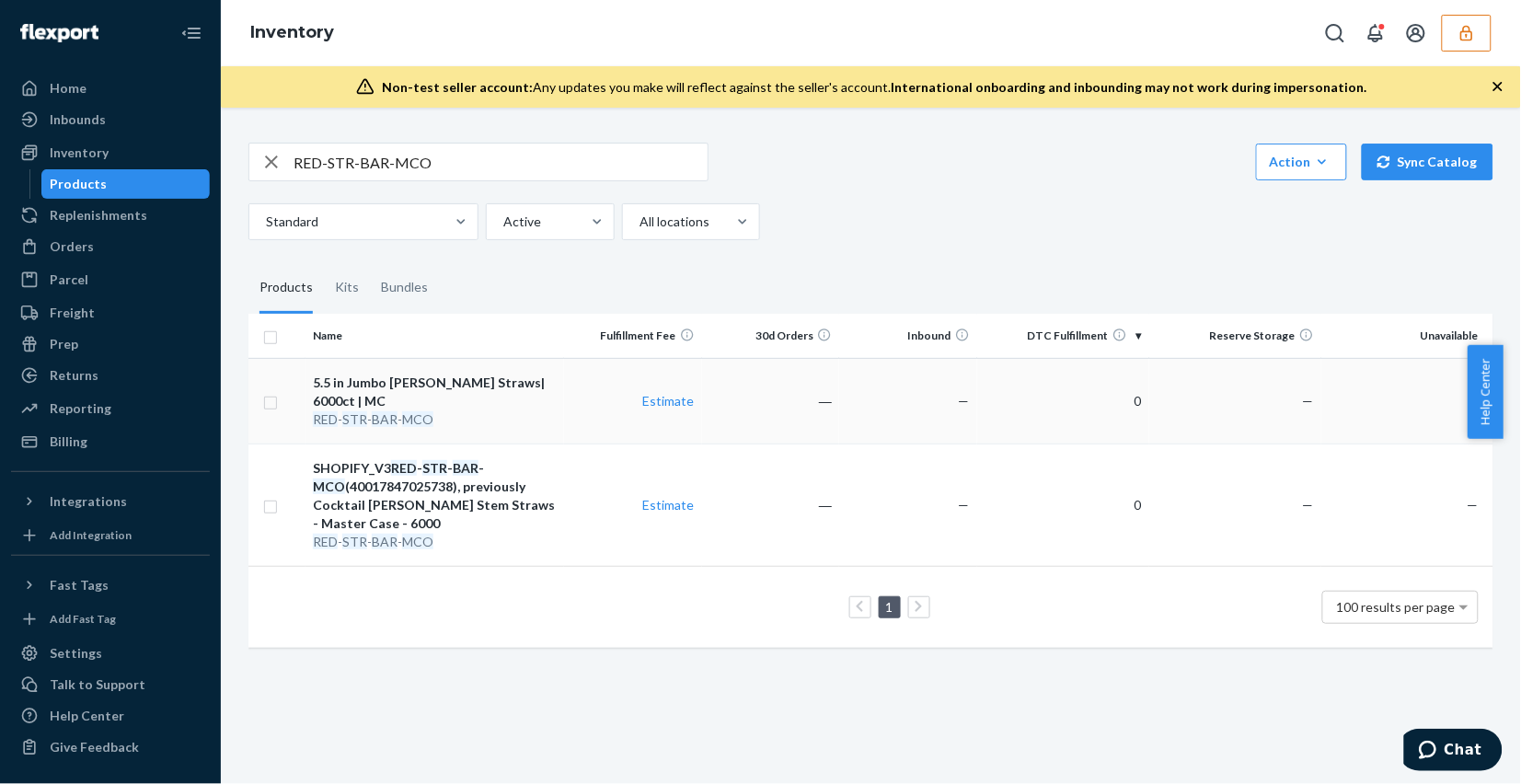
click at [739, 400] on td "―" at bounding box center [771, 400] width 138 height 85
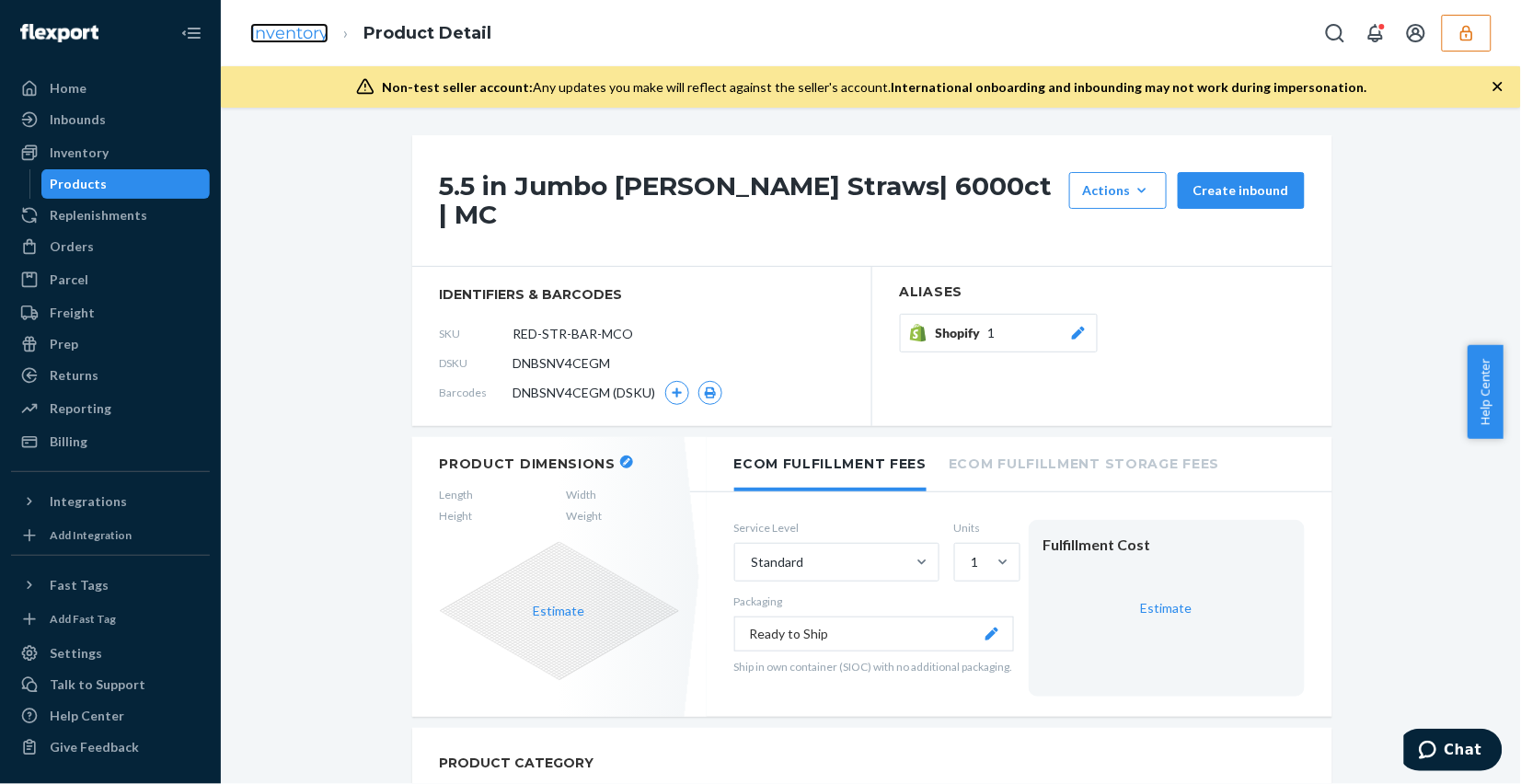
click at [273, 28] on link "Inventory" at bounding box center [289, 33] width 79 height 20
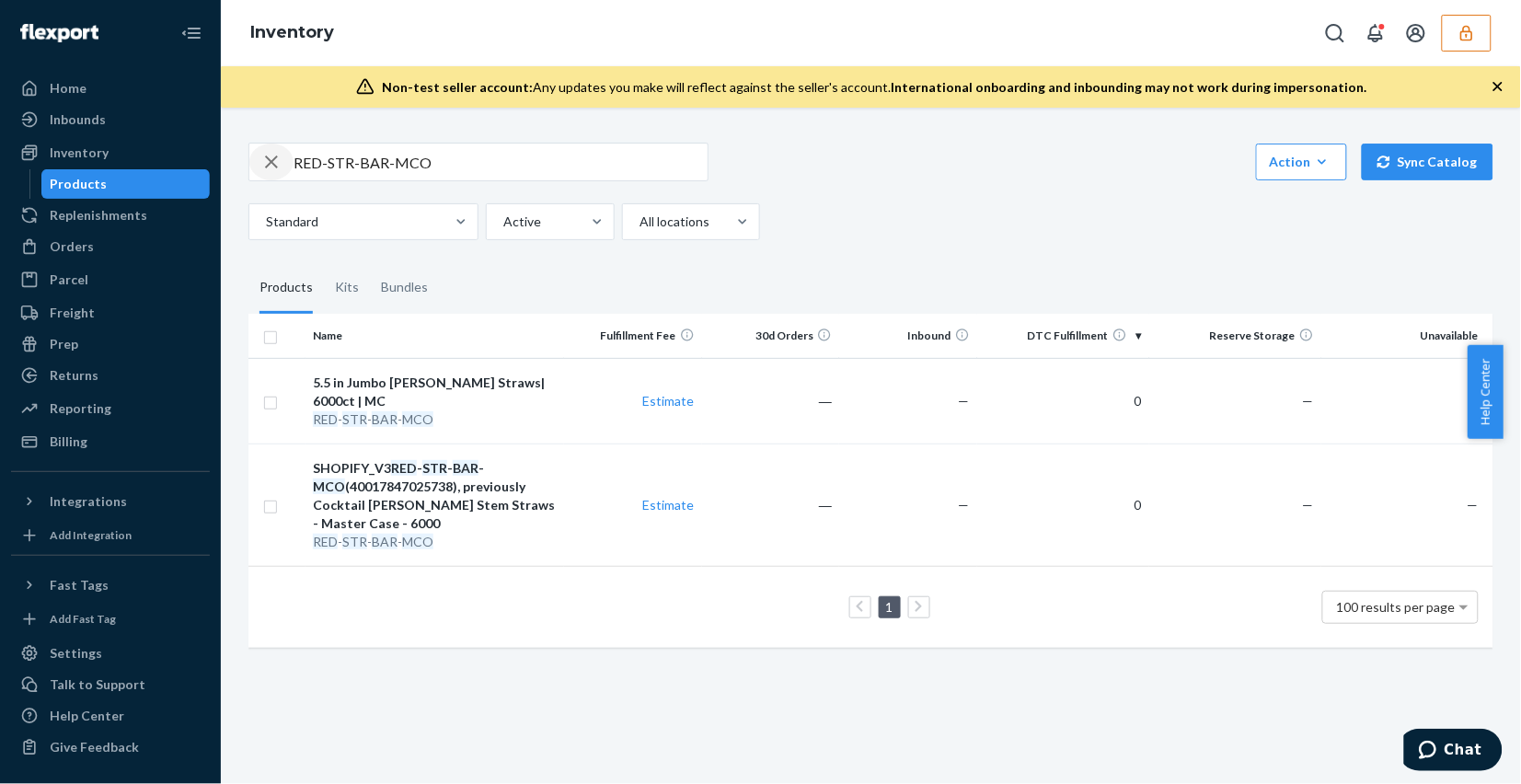
click at [251, 163] on div "button" at bounding box center [271, 162] width 45 height 37
click at [264, 163] on icon "button" at bounding box center [270, 161] width 16 height 16
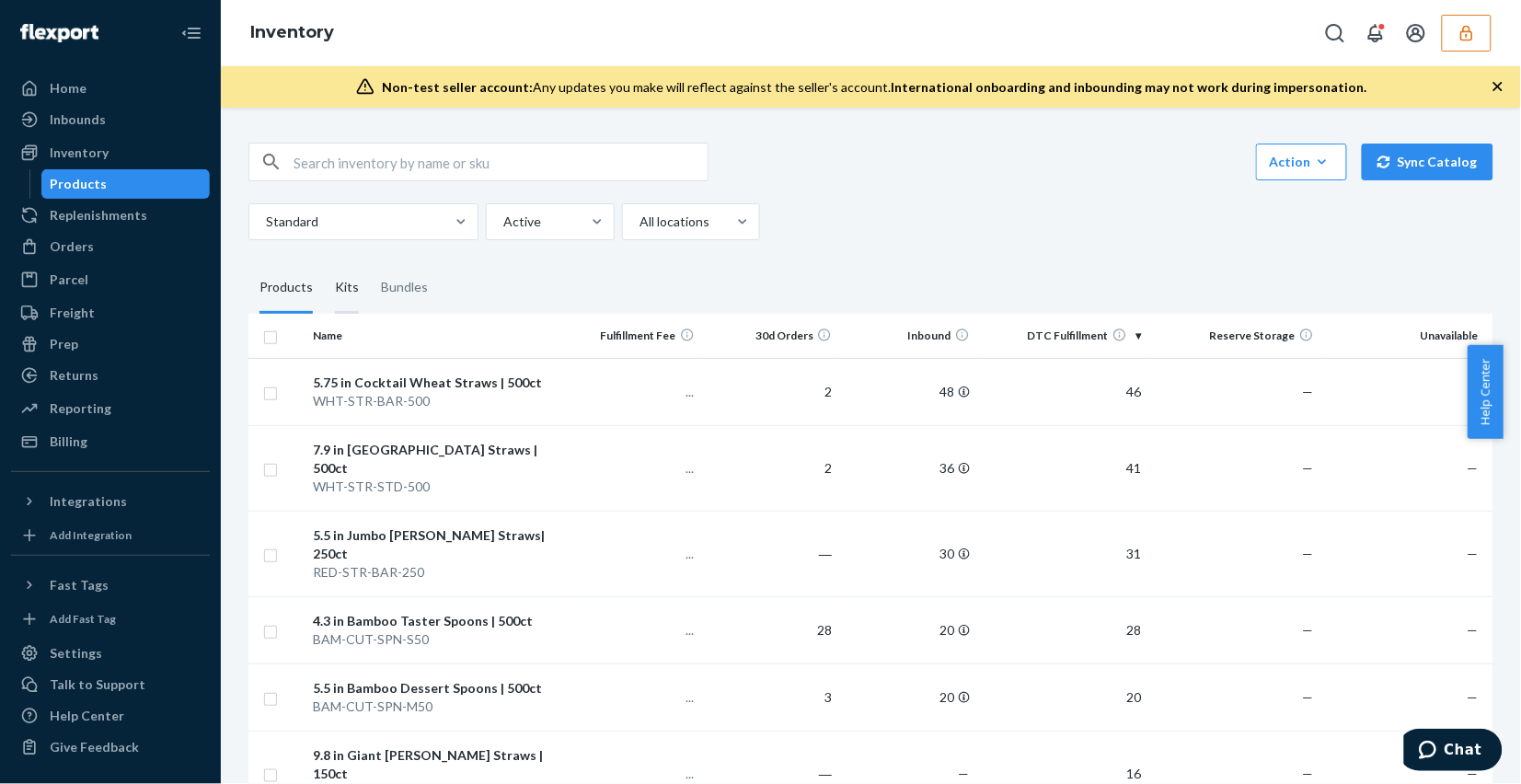
click at [359, 285] on div "Kits" at bounding box center [346, 287] width 46 height 51
click at [324, 262] on input "Kits" at bounding box center [324, 262] width 0 height 0
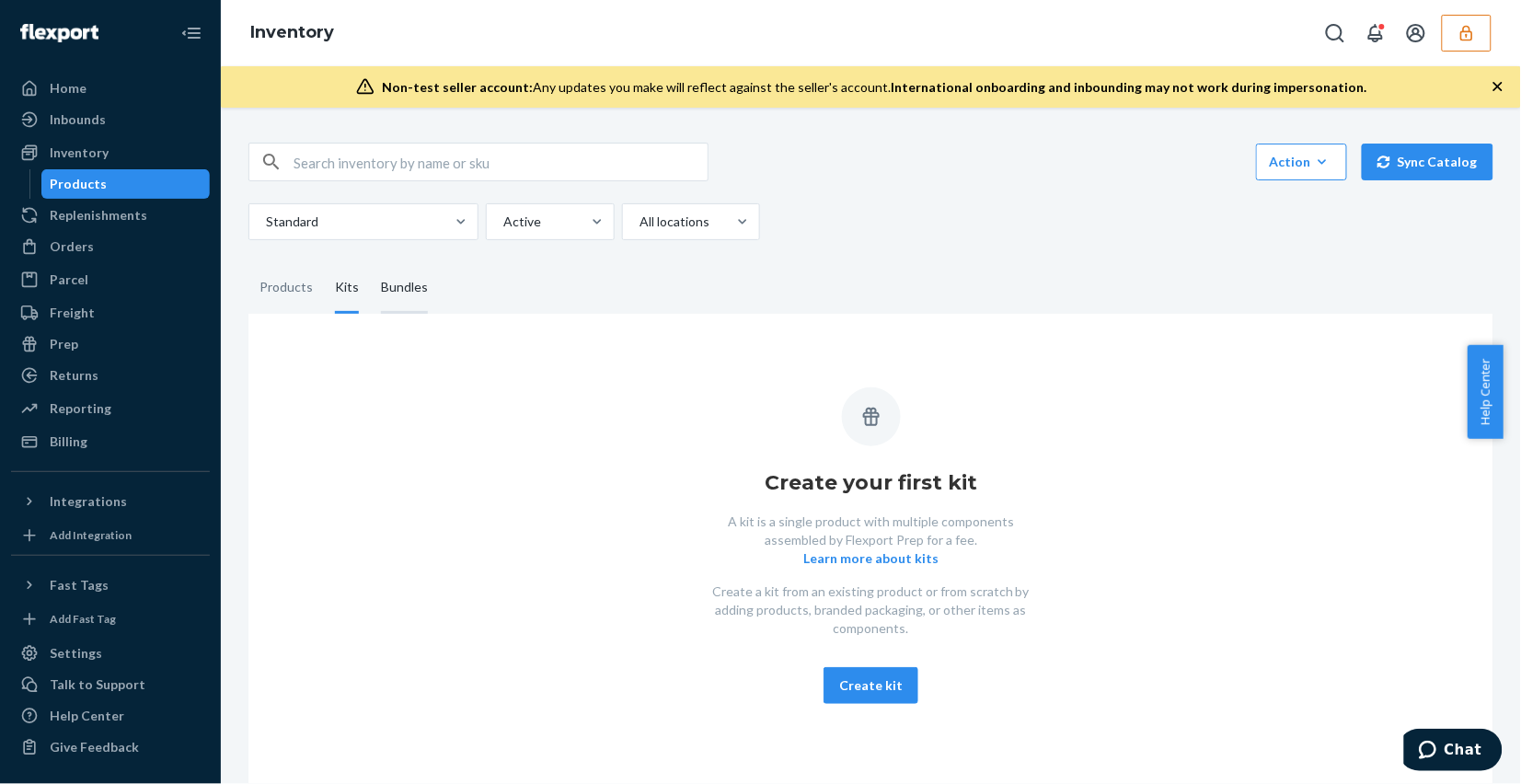
click at [397, 296] on div "Bundles" at bounding box center [404, 287] width 47 height 51
click at [370, 262] on input "Bundles" at bounding box center [370, 262] width 0 height 0
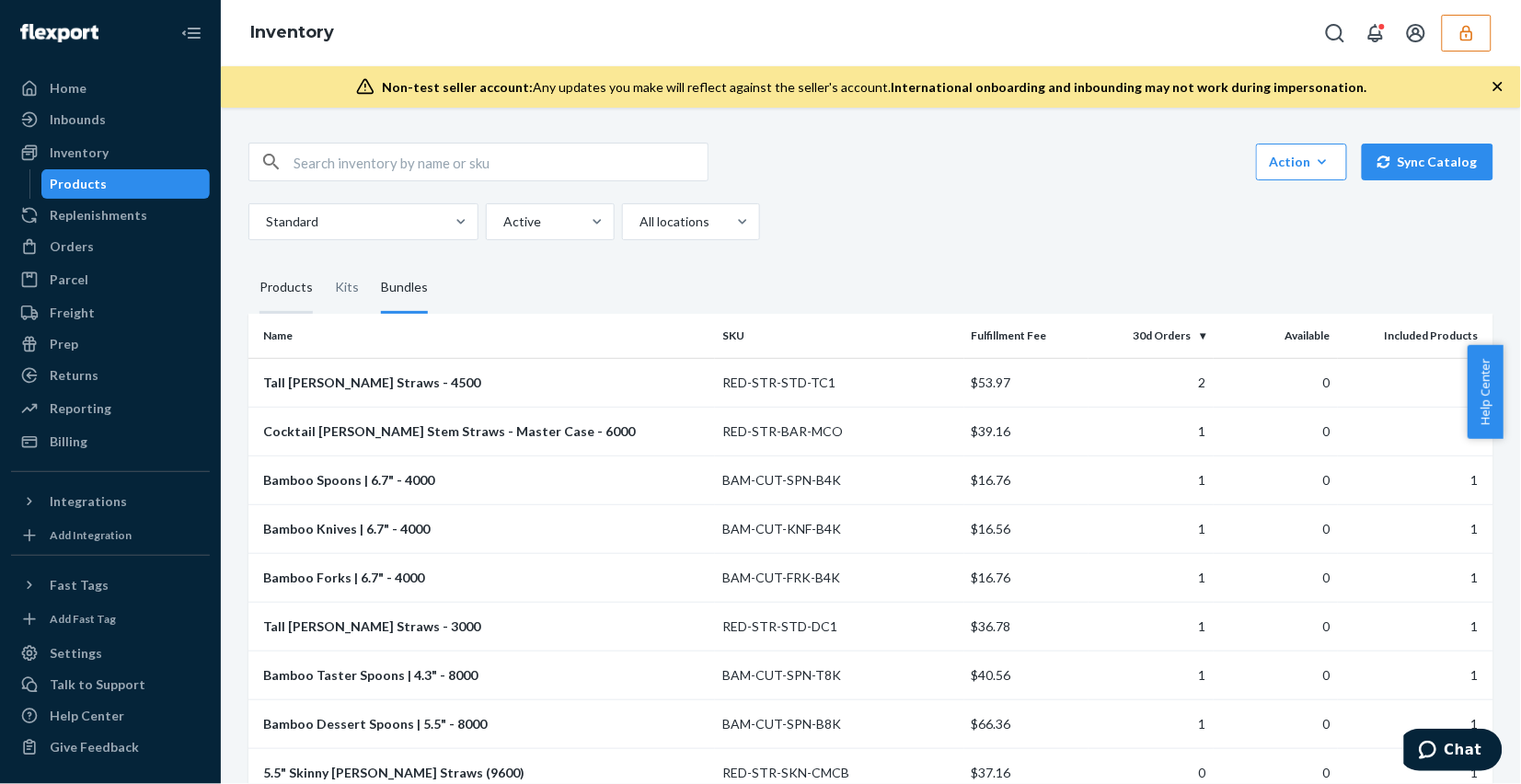
click at [296, 288] on div "Products" at bounding box center [286, 287] width 53 height 51
click at [248, 262] on input "Products" at bounding box center [248, 262] width 0 height 0
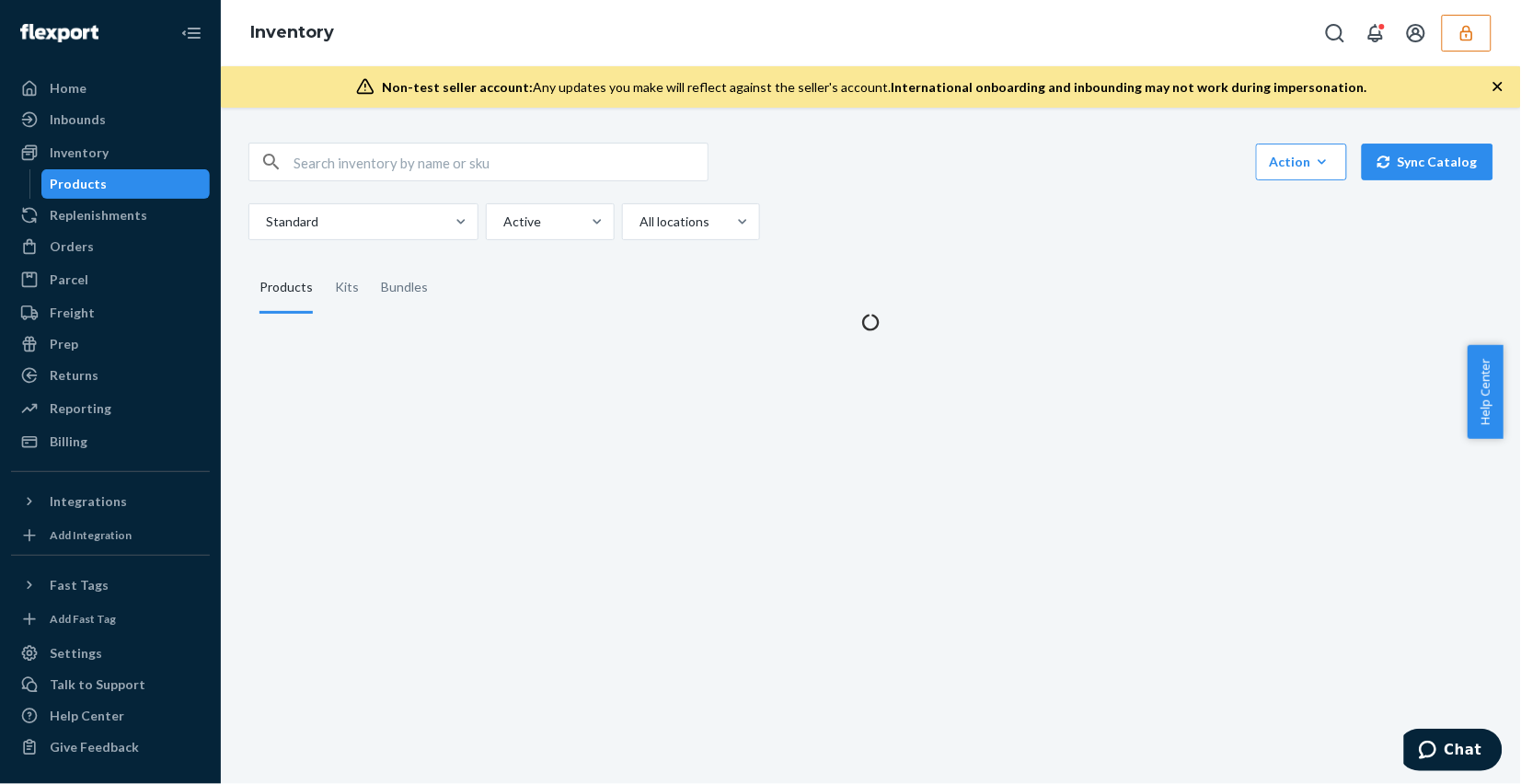
click at [354, 152] on input "text" at bounding box center [500, 162] width 414 height 37
paste input "DNBSNV4CEGM"
type input "DNBSNV4CEGM"
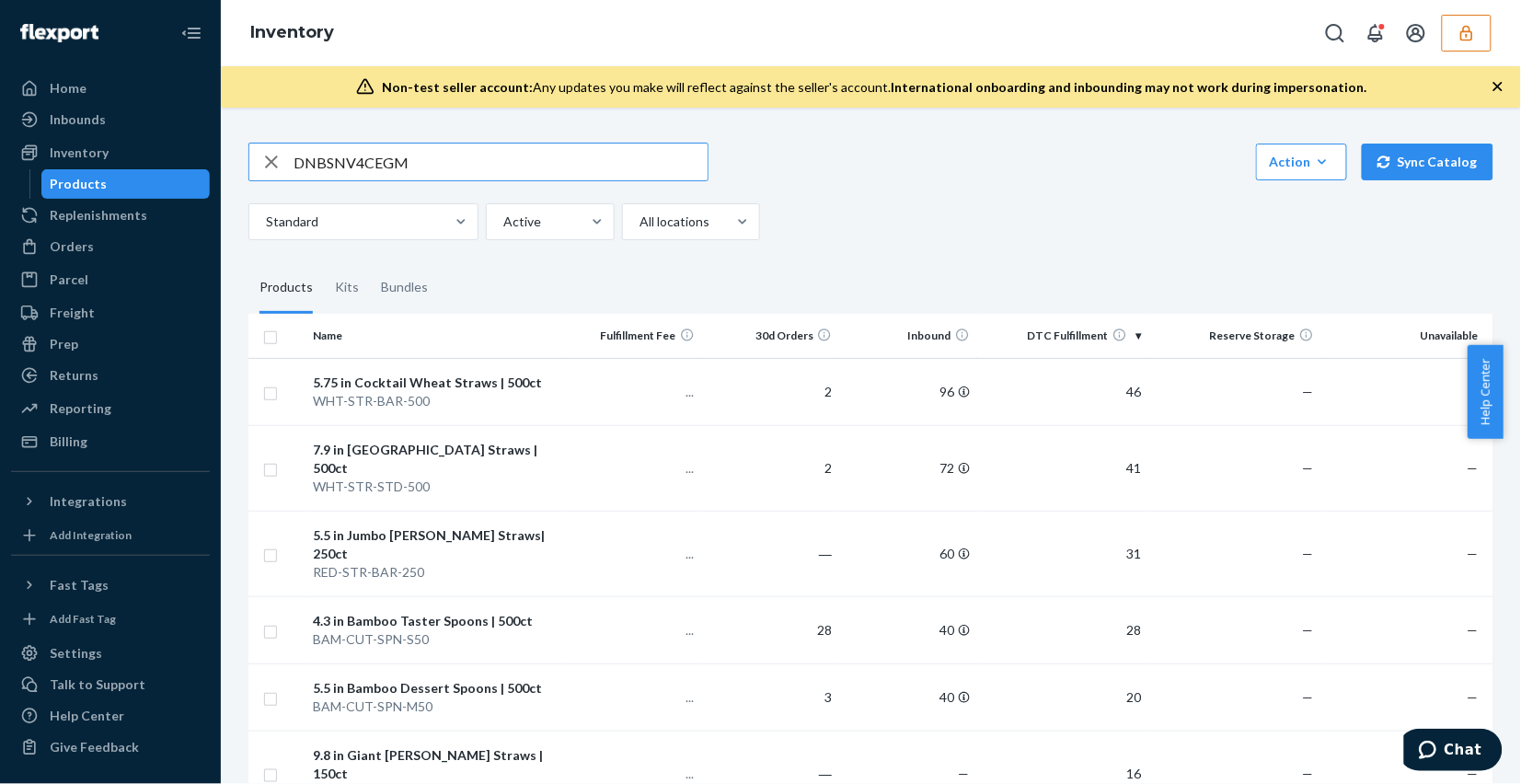
click at [470, 157] on input "DNBSNV4CEGM" at bounding box center [500, 162] width 414 height 37
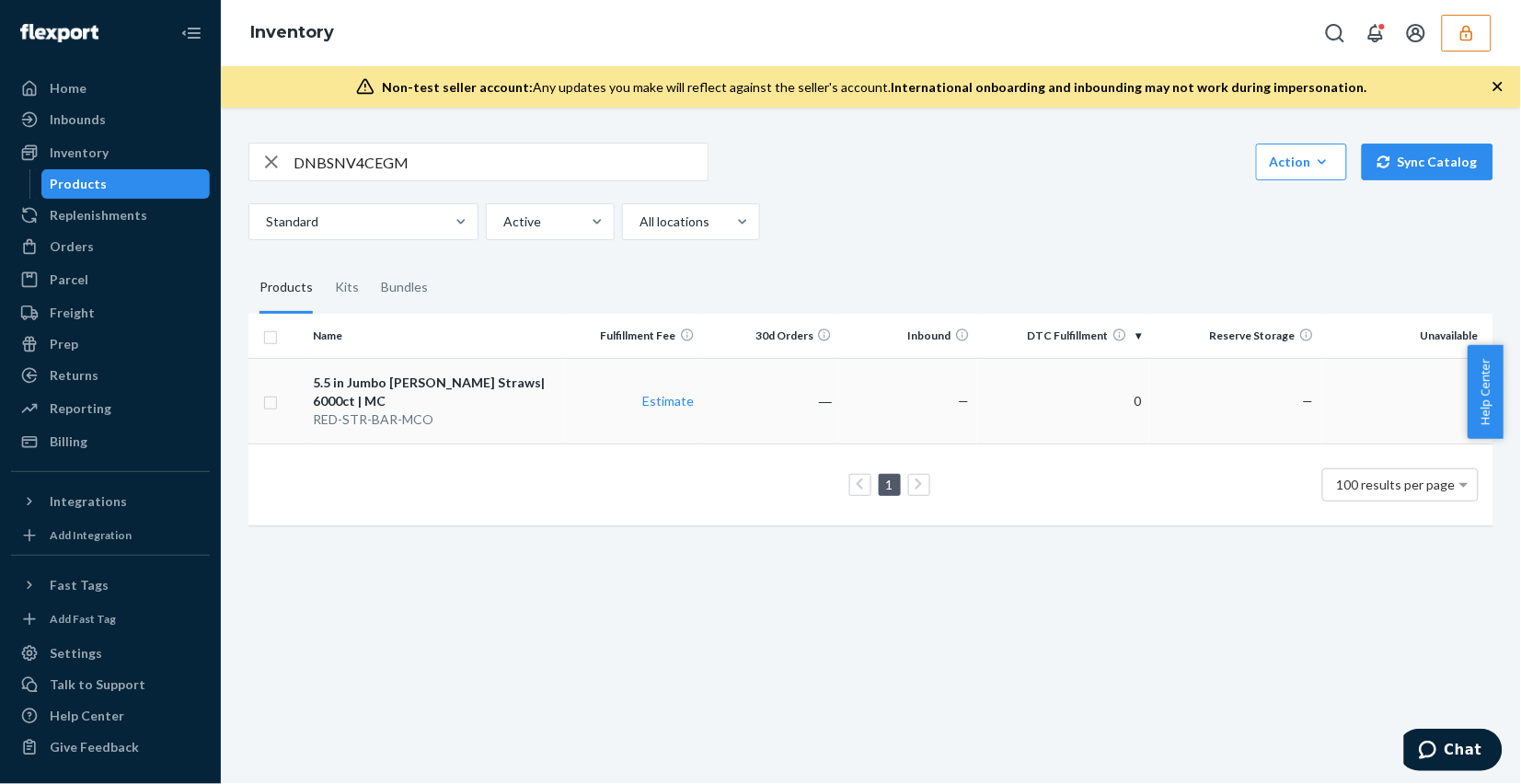
click at [730, 415] on td "―" at bounding box center [771, 400] width 138 height 85
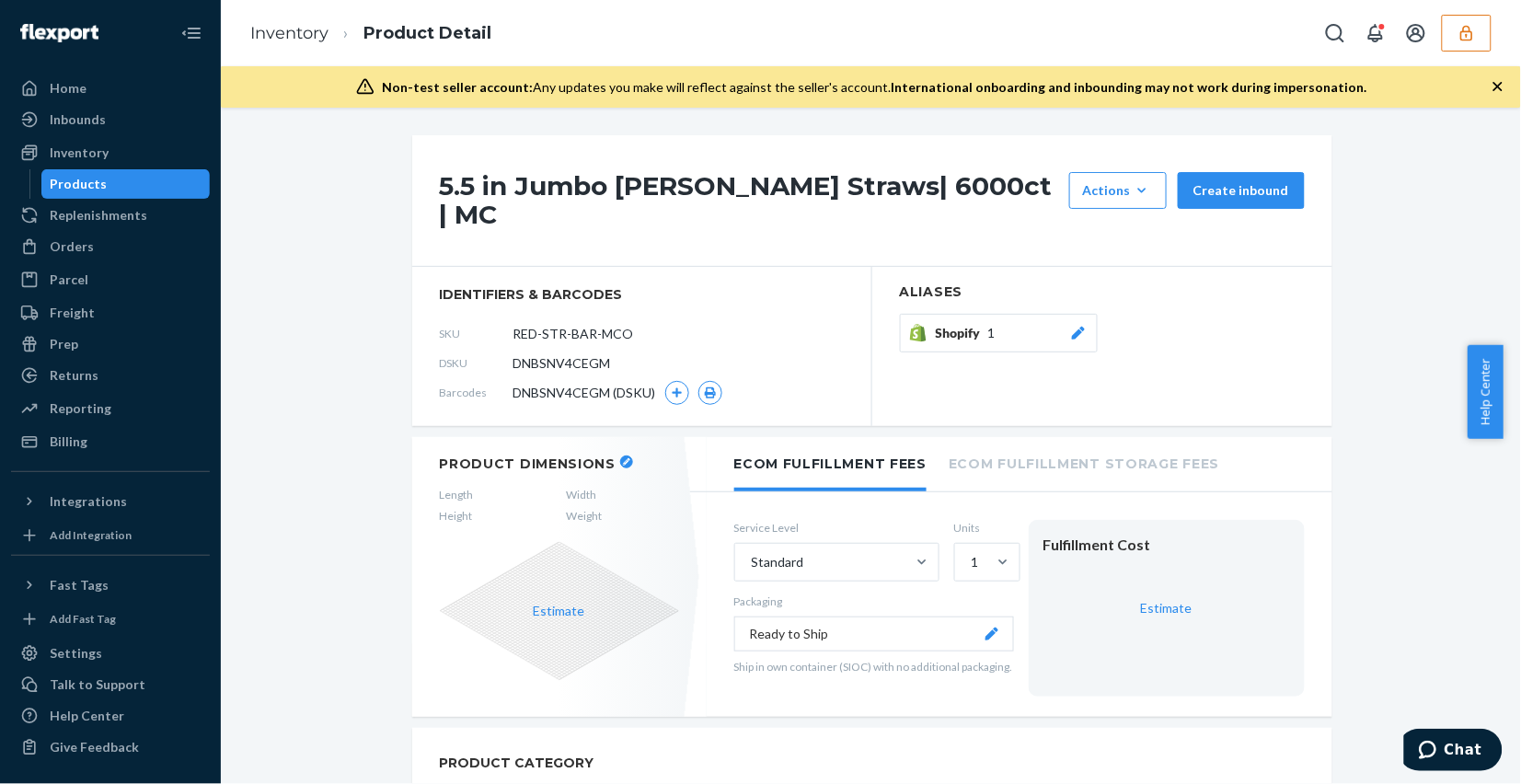
click at [1069, 327] on icon at bounding box center [1078, 332] width 18 height 13
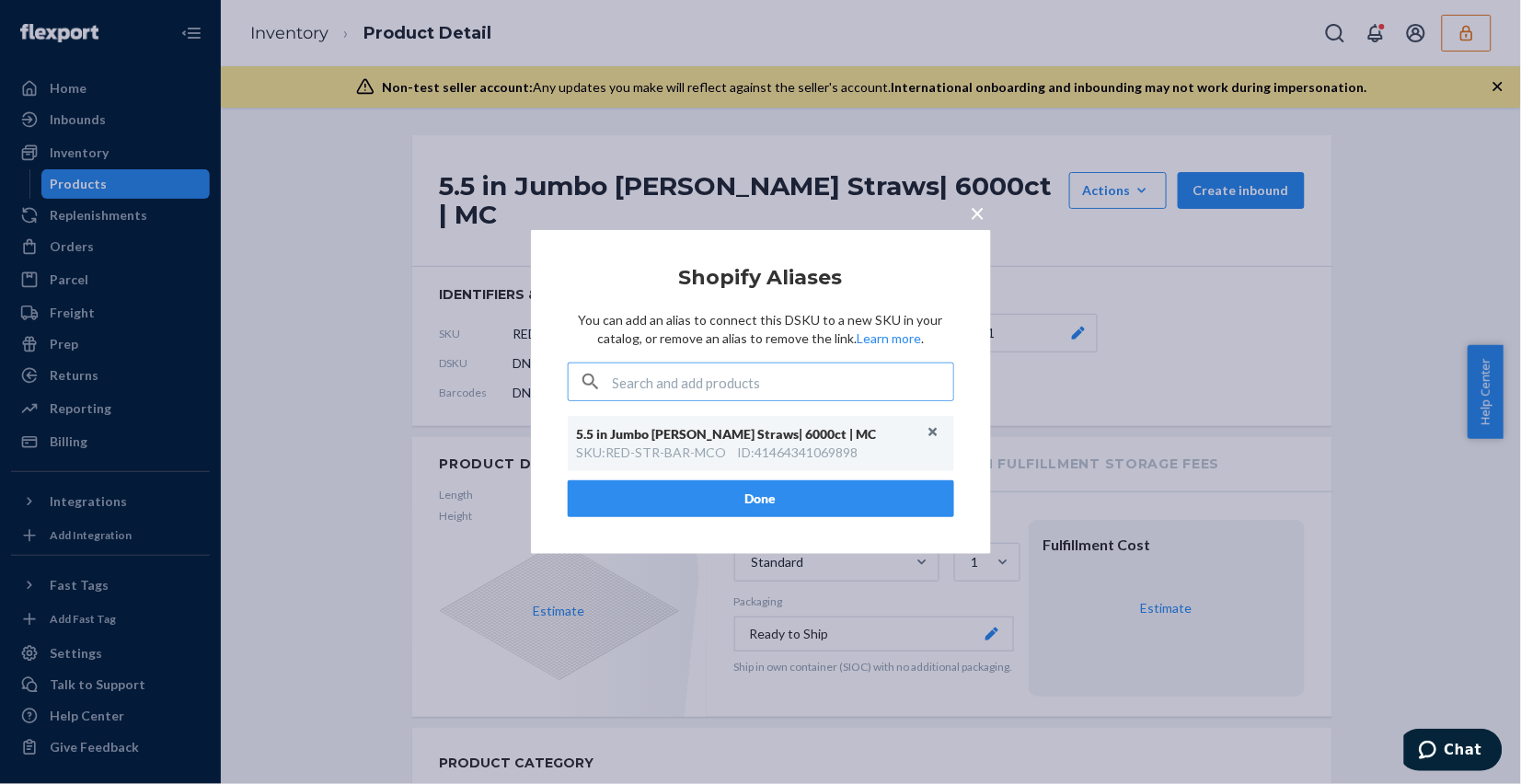
click at [972, 214] on span "×" at bounding box center [977, 212] width 15 height 31
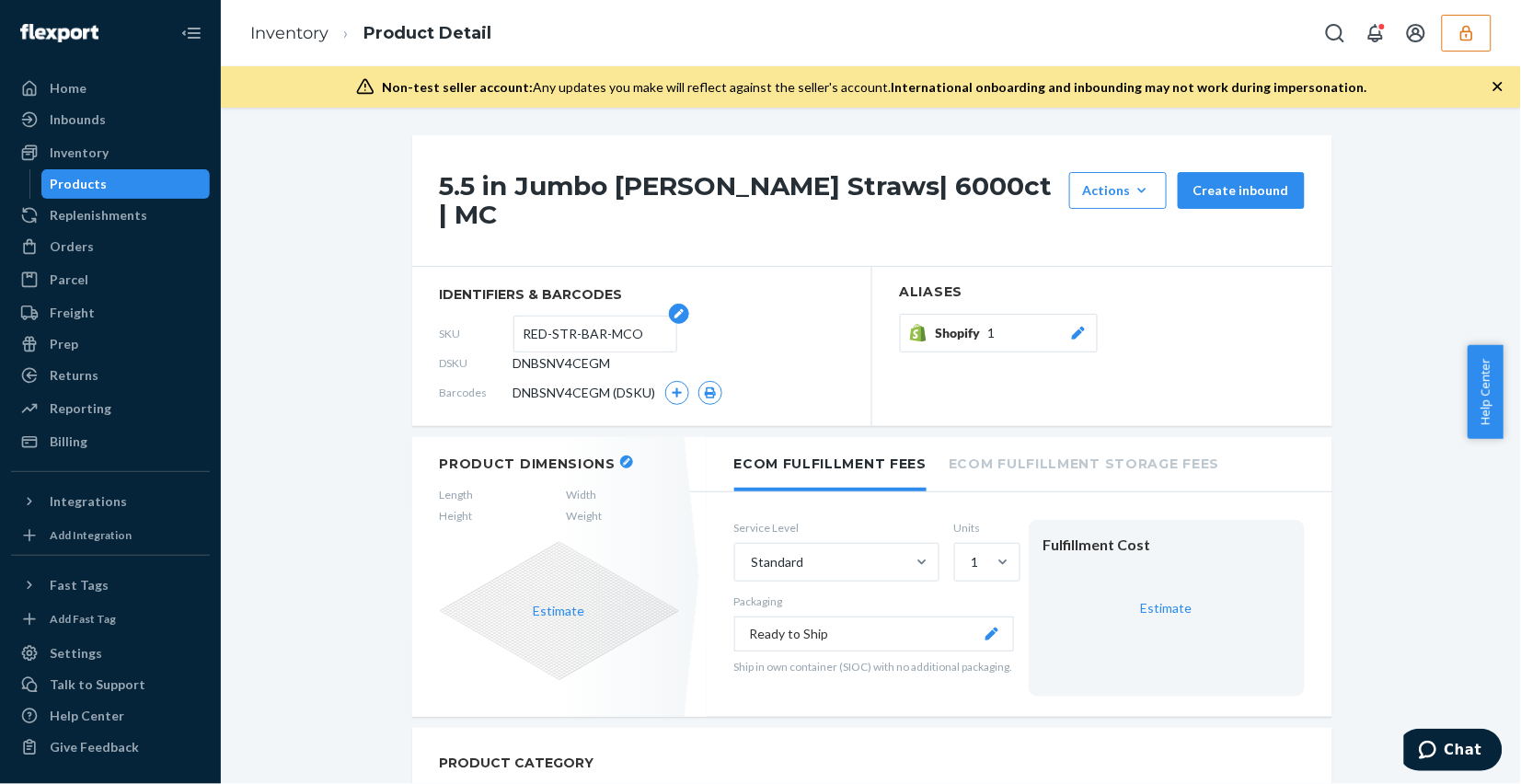
click at [595, 316] on input "RED-STR-BAR-MCO" at bounding box center [595, 333] width 143 height 35
click at [1071, 327] on icon at bounding box center [1077, 332] width 13 height 13
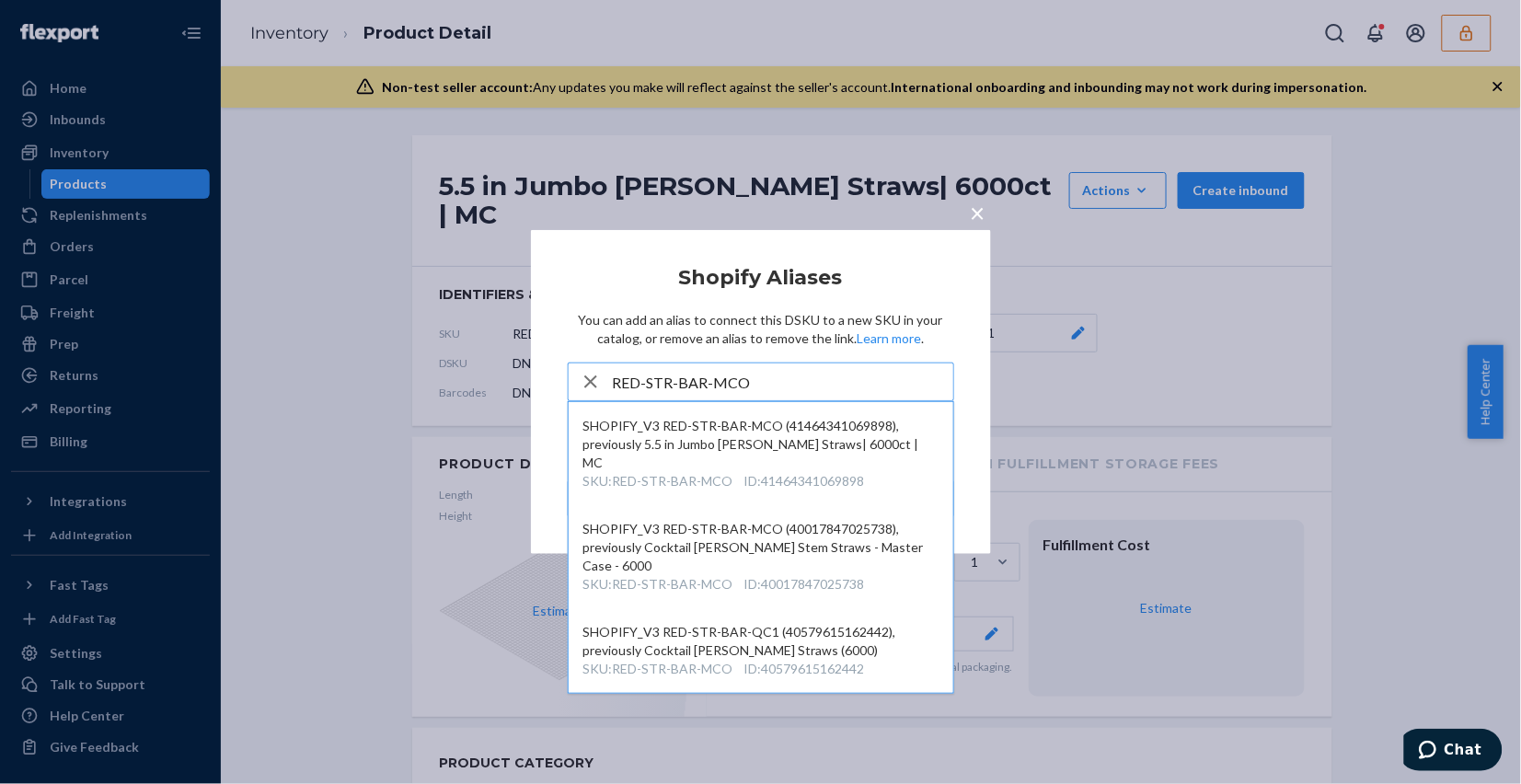
type input "RED-STR-BAR-MCO"
drag, startPoint x: 970, startPoint y: 218, endPoint x: 868, endPoint y: 212, distance: 102.2
click at [970, 218] on span "×" at bounding box center [977, 212] width 15 height 31
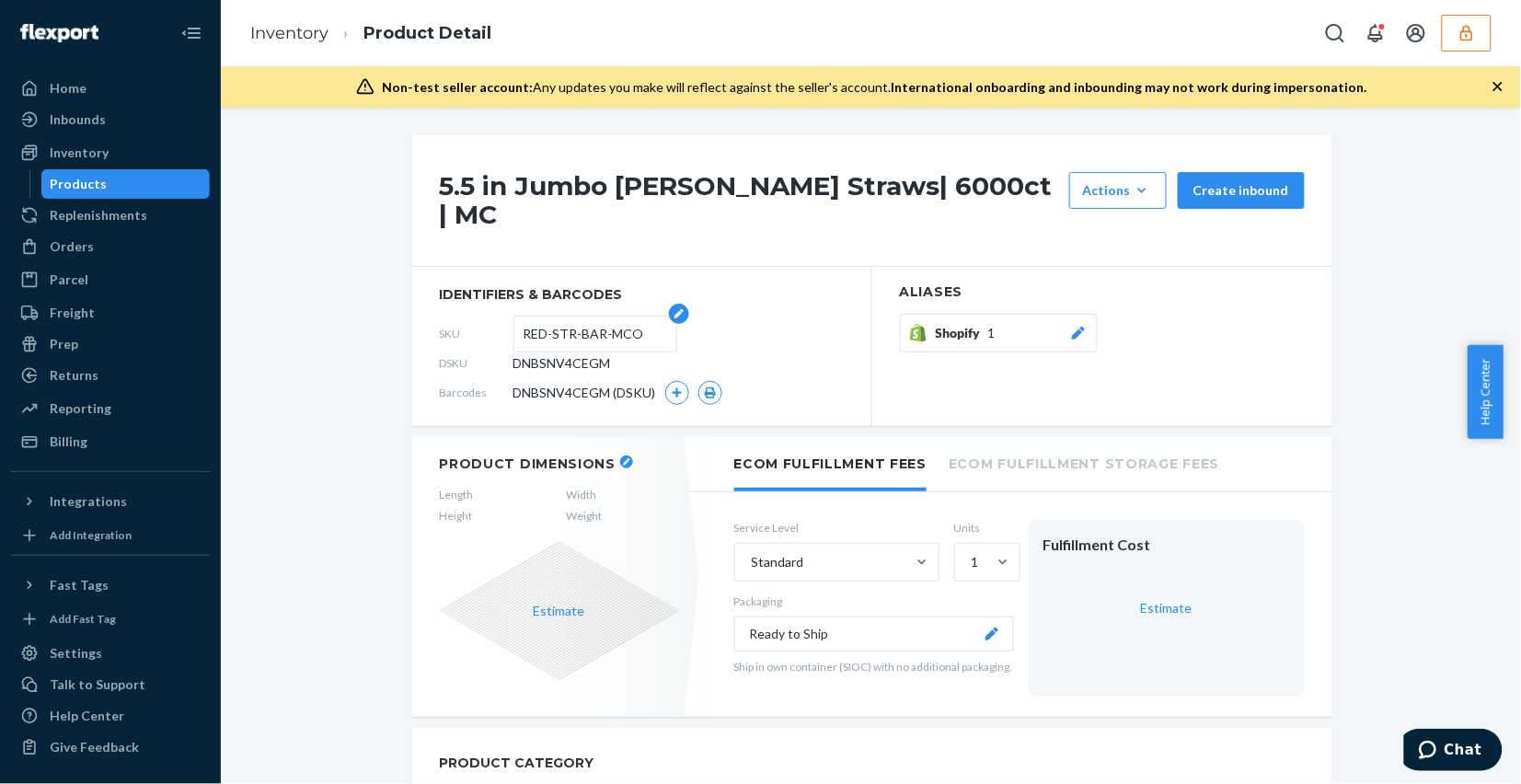
click at [527, 316] on input "RED-STR-BAR-MCO" at bounding box center [595, 333] width 143 height 35
click at [281, 42] on link "Inventory" at bounding box center [289, 33] width 79 height 20
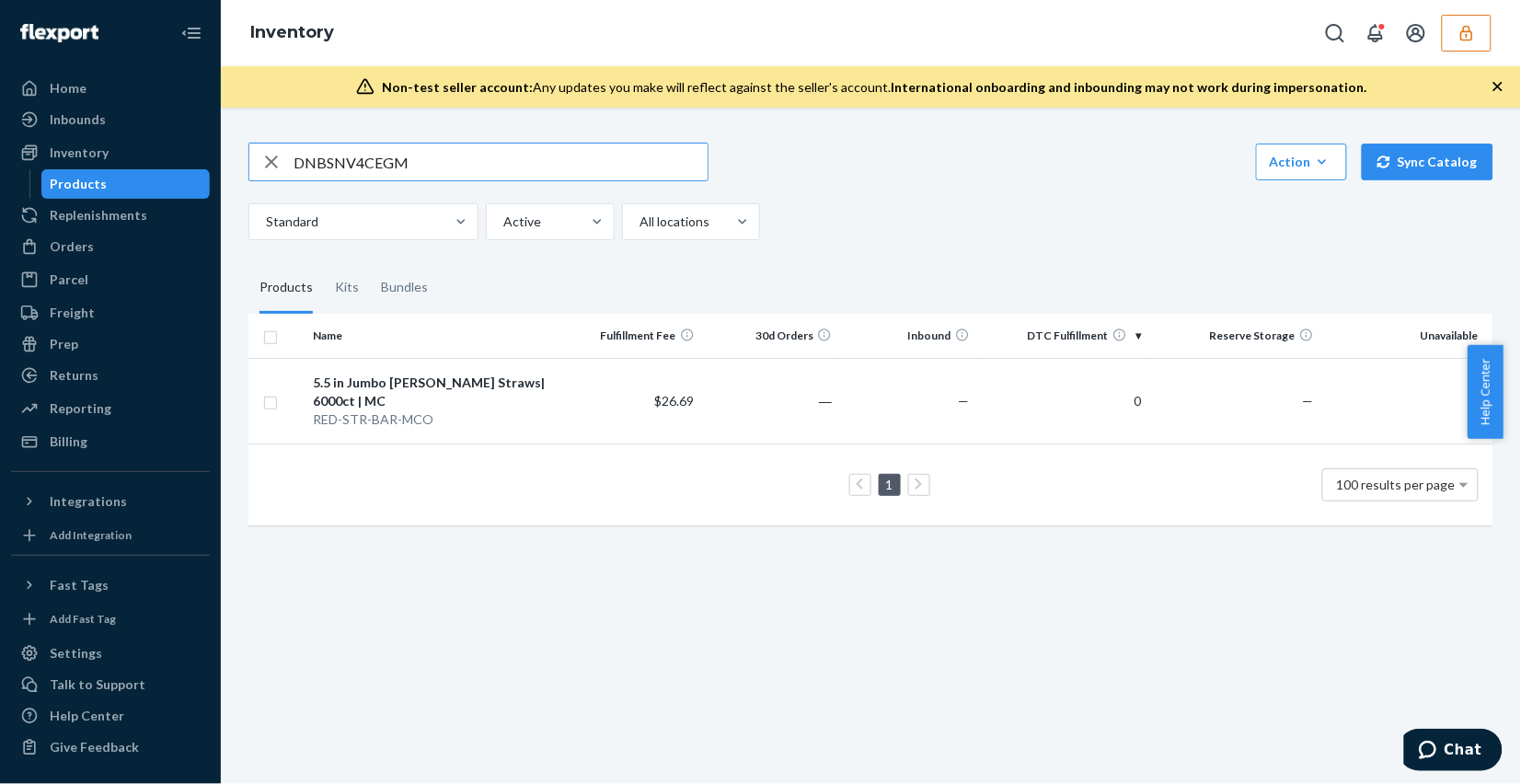
click at [460, 158] on input "DNBSNV4CEGM" at bounding box center [500, 162] width 414 height 37
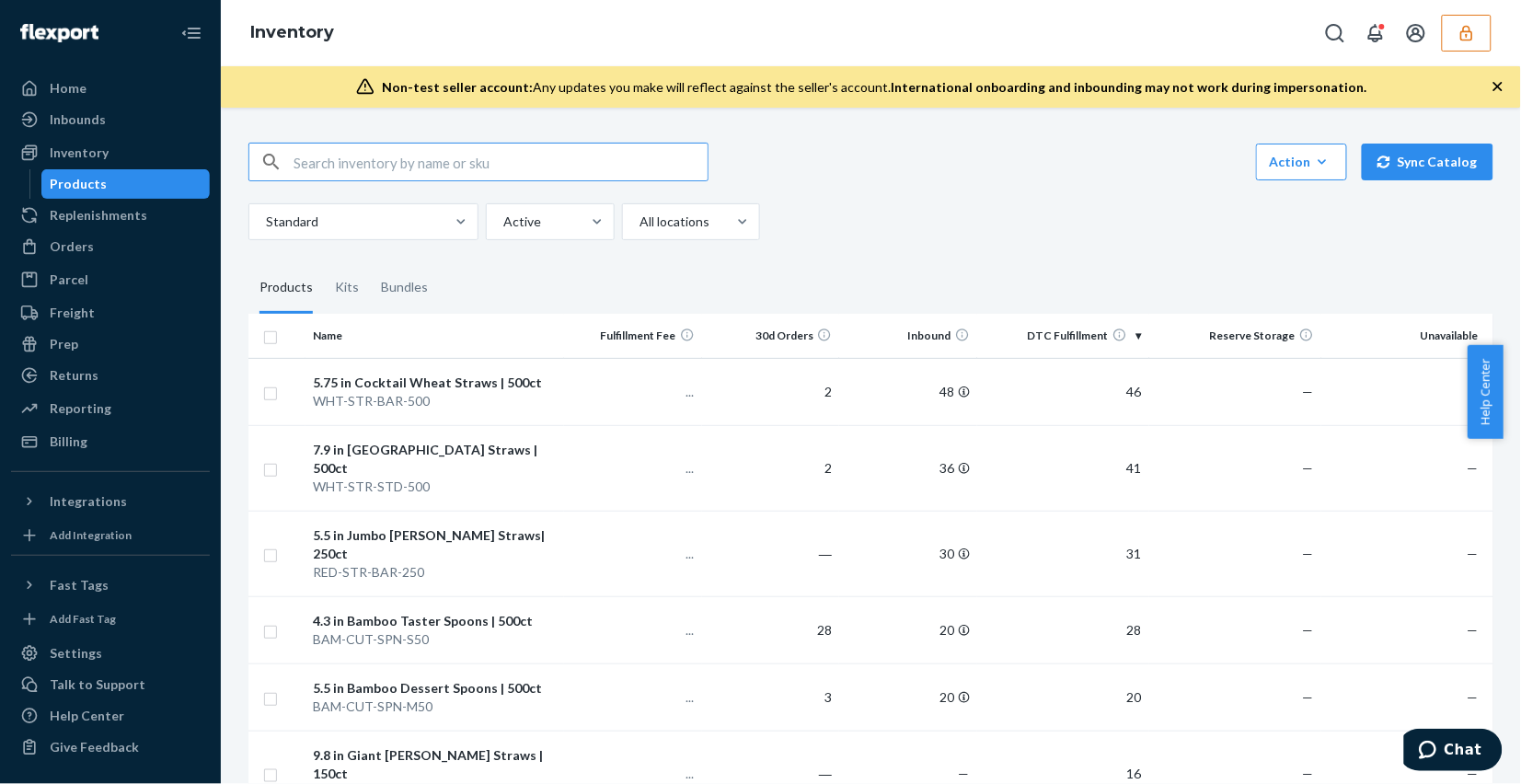
click at [506, 154] on input "text" at bounding box center [500, 162] width 414 height 37
click at [400, 148] on input "text" at bounding box center [500, 162] width 414 height 37
paste input "DNBSNV4CEGM"
type input "DNBSNV4CEGM"
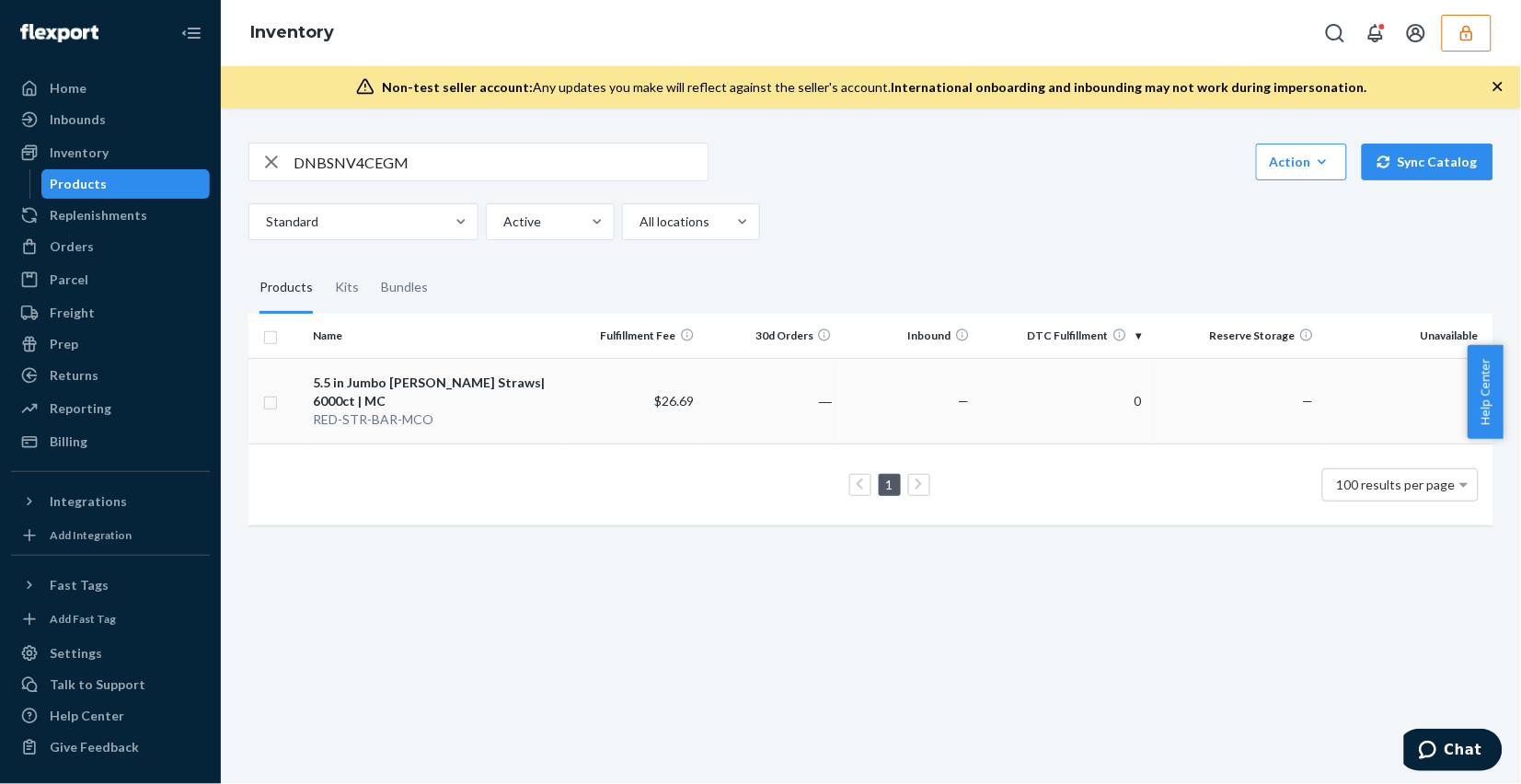
click at [808, 396] on td "―" at bounding box center [771, 400] width 138 height 85
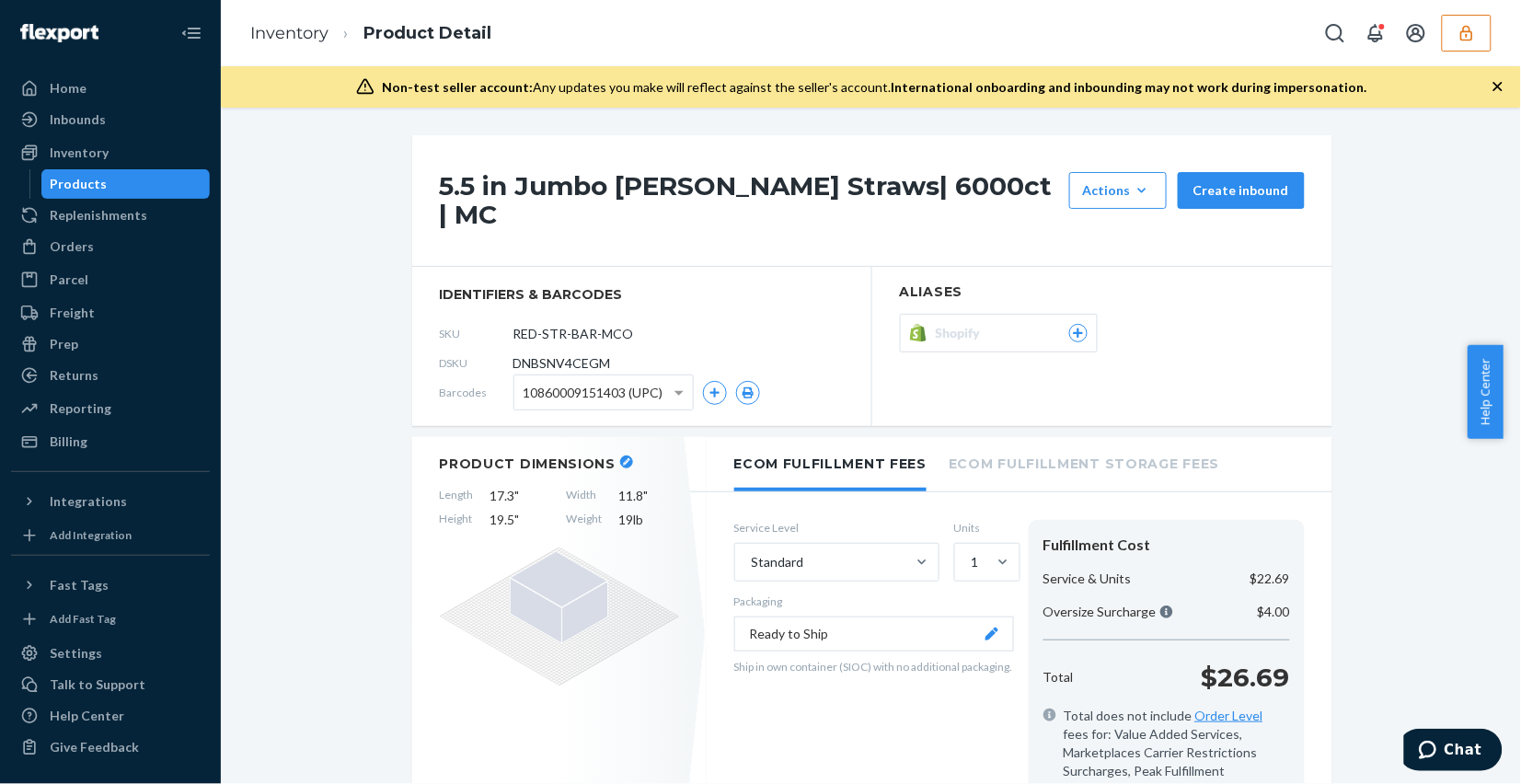
click at [1073, 328] on icon at bounding box center [1078, 332] width 16 height 11
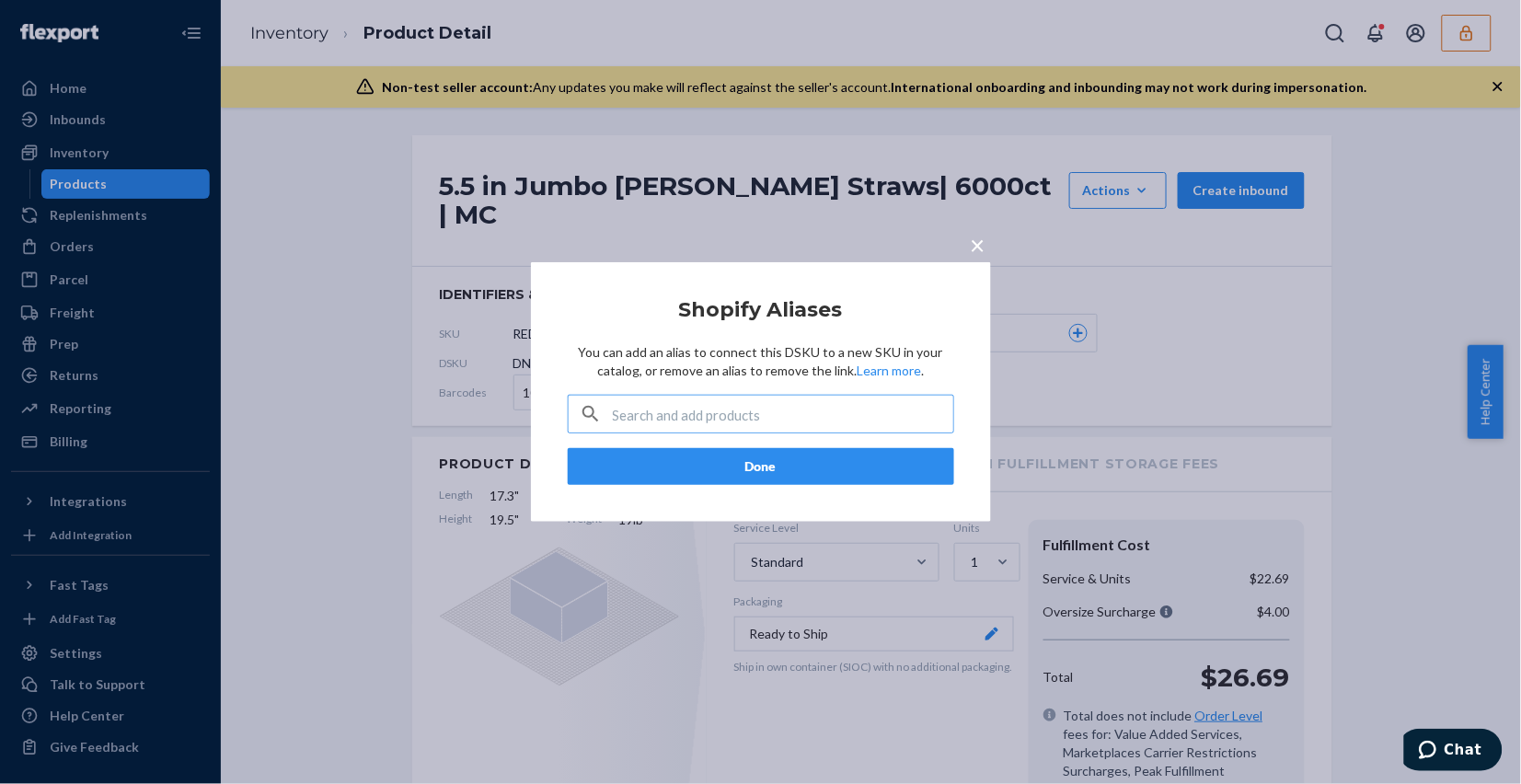
drag, startPoint x: 978, startPoint y: 245, endPoint x: 962, endPoint y: 244, distance: 16.0
click at [977, 244] on span "×" at bounding box center [977, 244] width 15 height 31
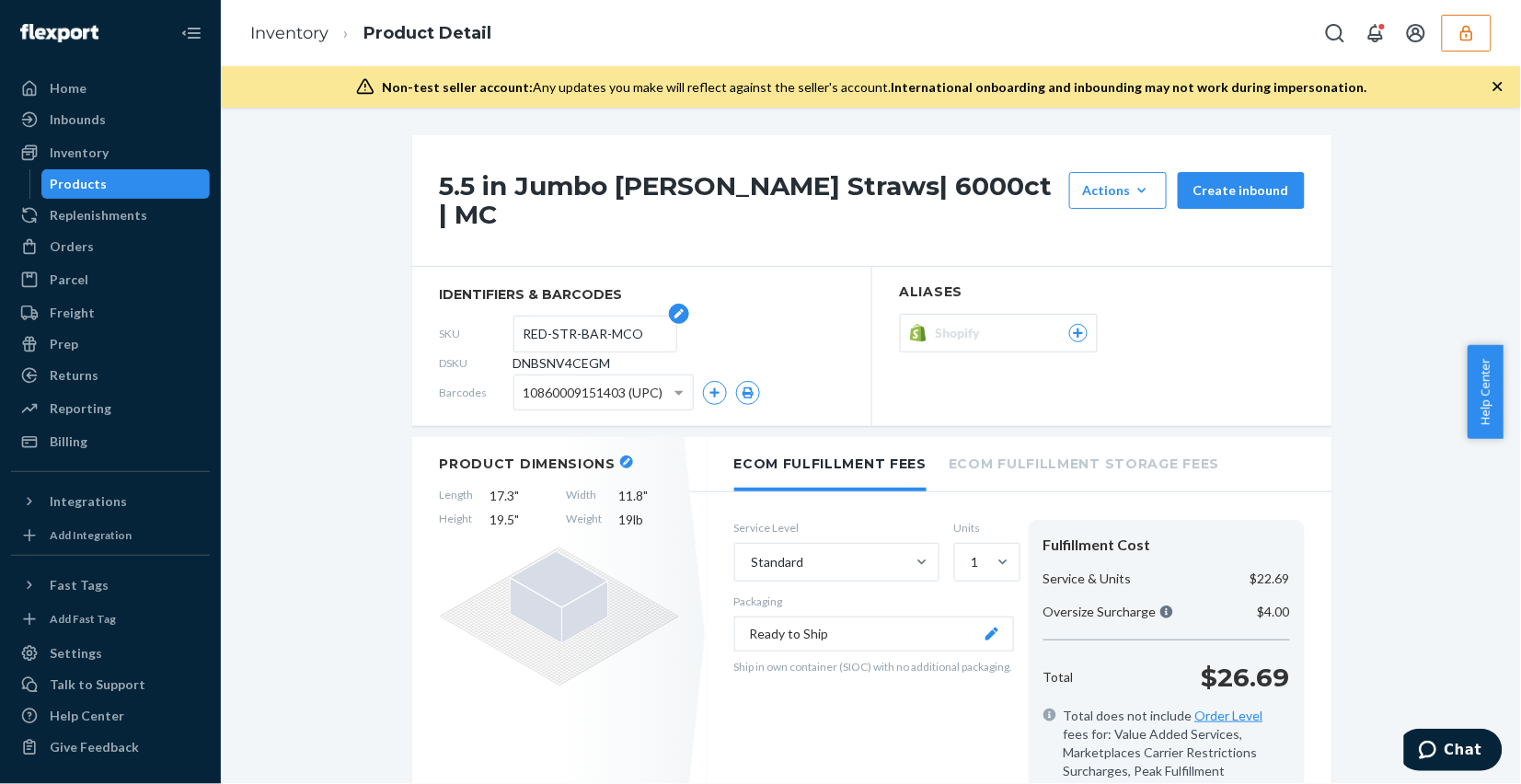
click at [548, 316] on input "RED-STR-BAR-MCO" at bounding box center [595, 333] width 143 height 35
click at [1070, 328] on icon at bounding box center [1078, 332] width 16 height 11
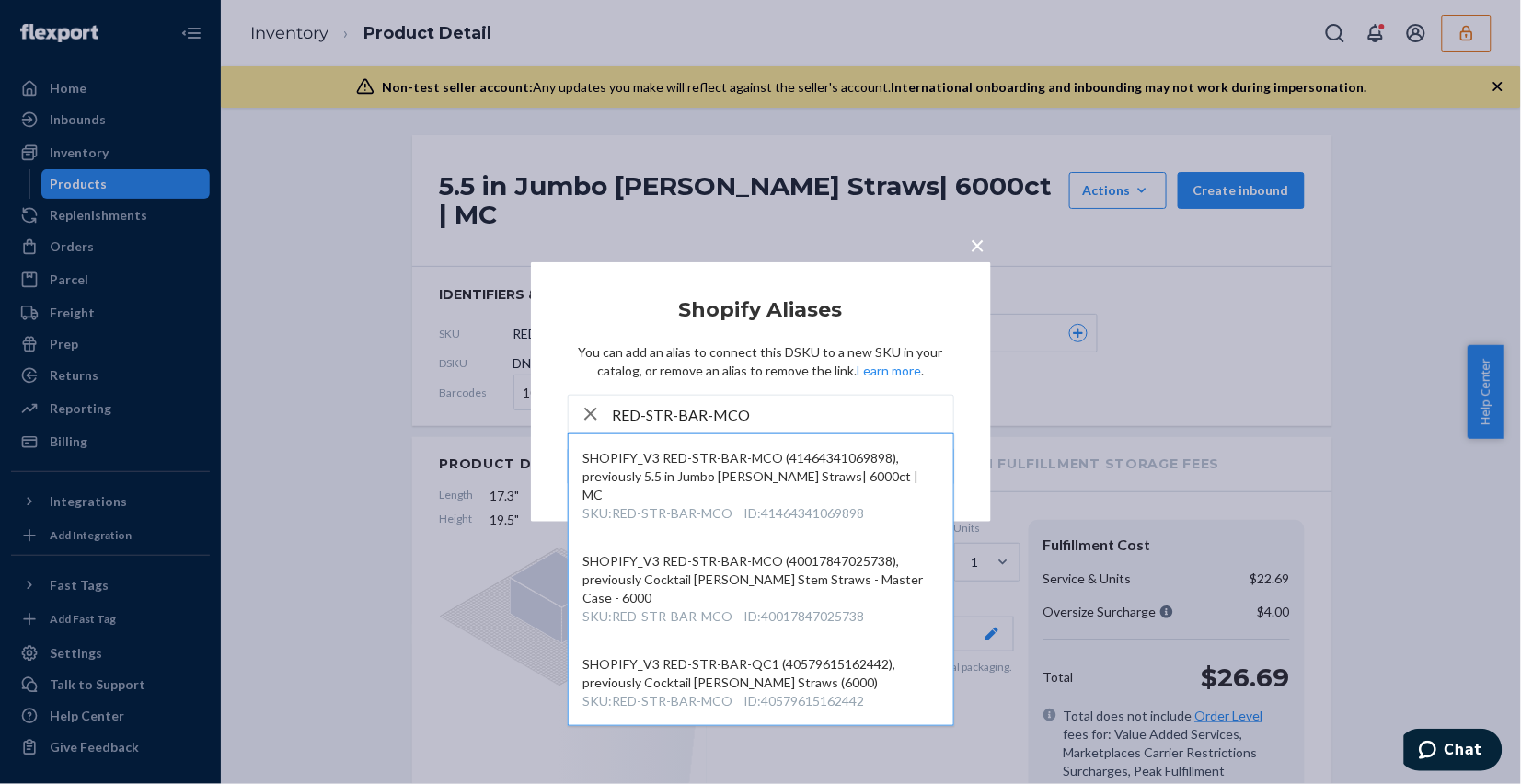
click at [695, 421] on input "RED-STR-BAR-MCO" at bounding box center [782, 414] width 340 height 37
paste input "40579615162442"
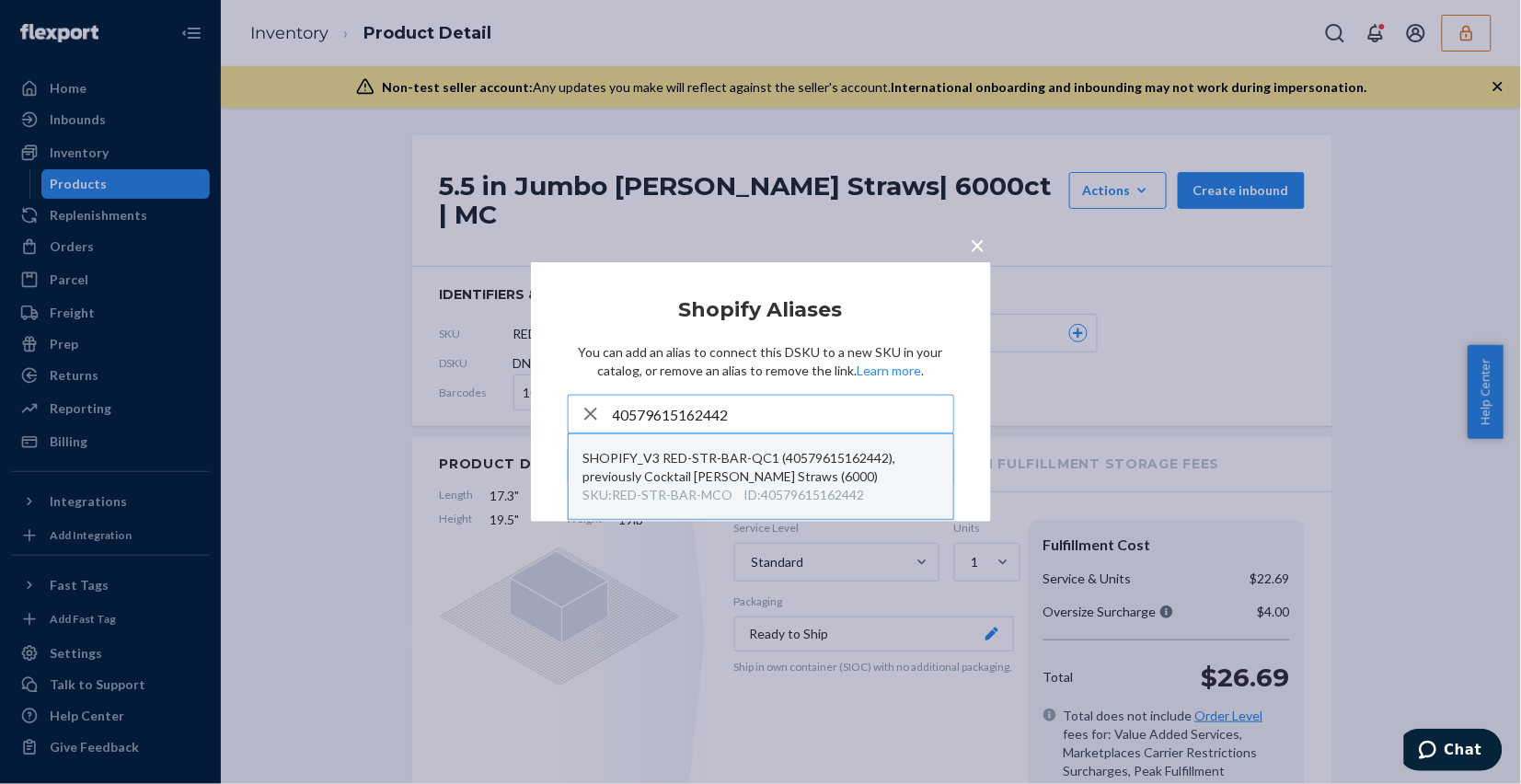
type input "40579615162442"
click at [733, 492] on div "SKU : RED-STR-BAR-MCO ID : 40579615162442" at bounding box center [761, 494] width 355 height 18
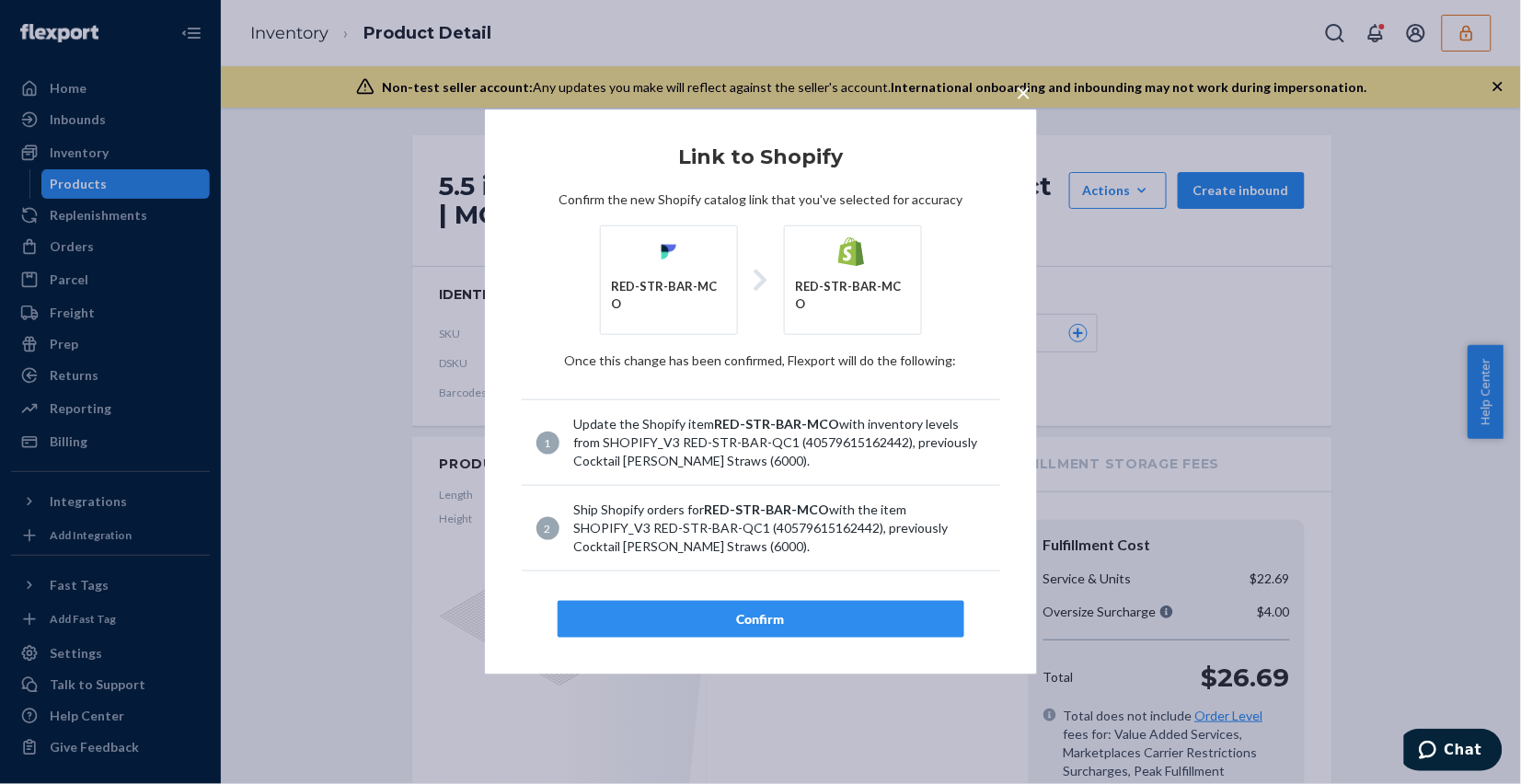
click at [888, 618] on div "Confirm" at bounding box center [760, 618] width 375 height 18
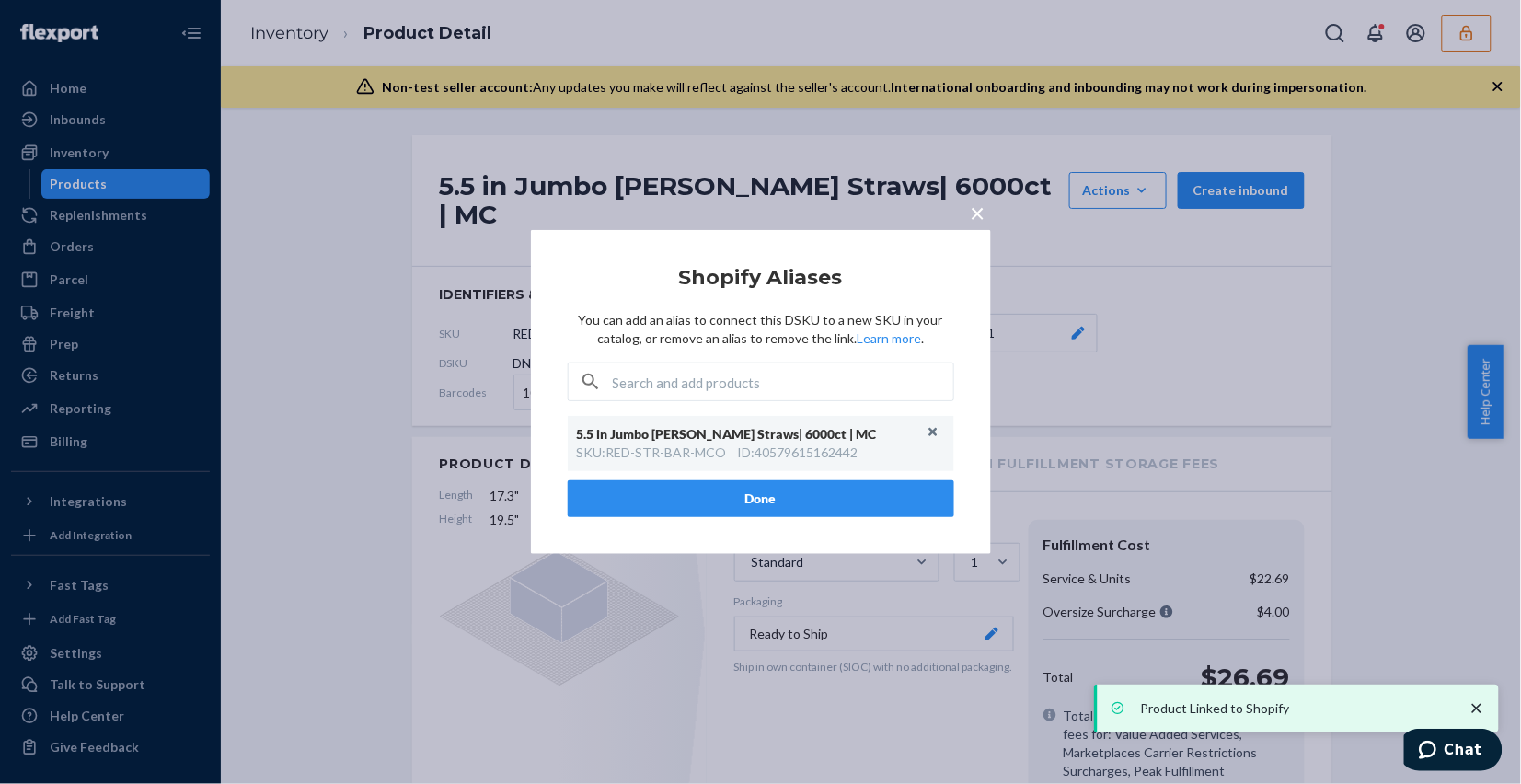
click at [965, 223] on div "× Shopify Aliases You can add an alias to connect this DSKU to a new SKU in you…" at bounding box center [760, 392] width 1521 height 784
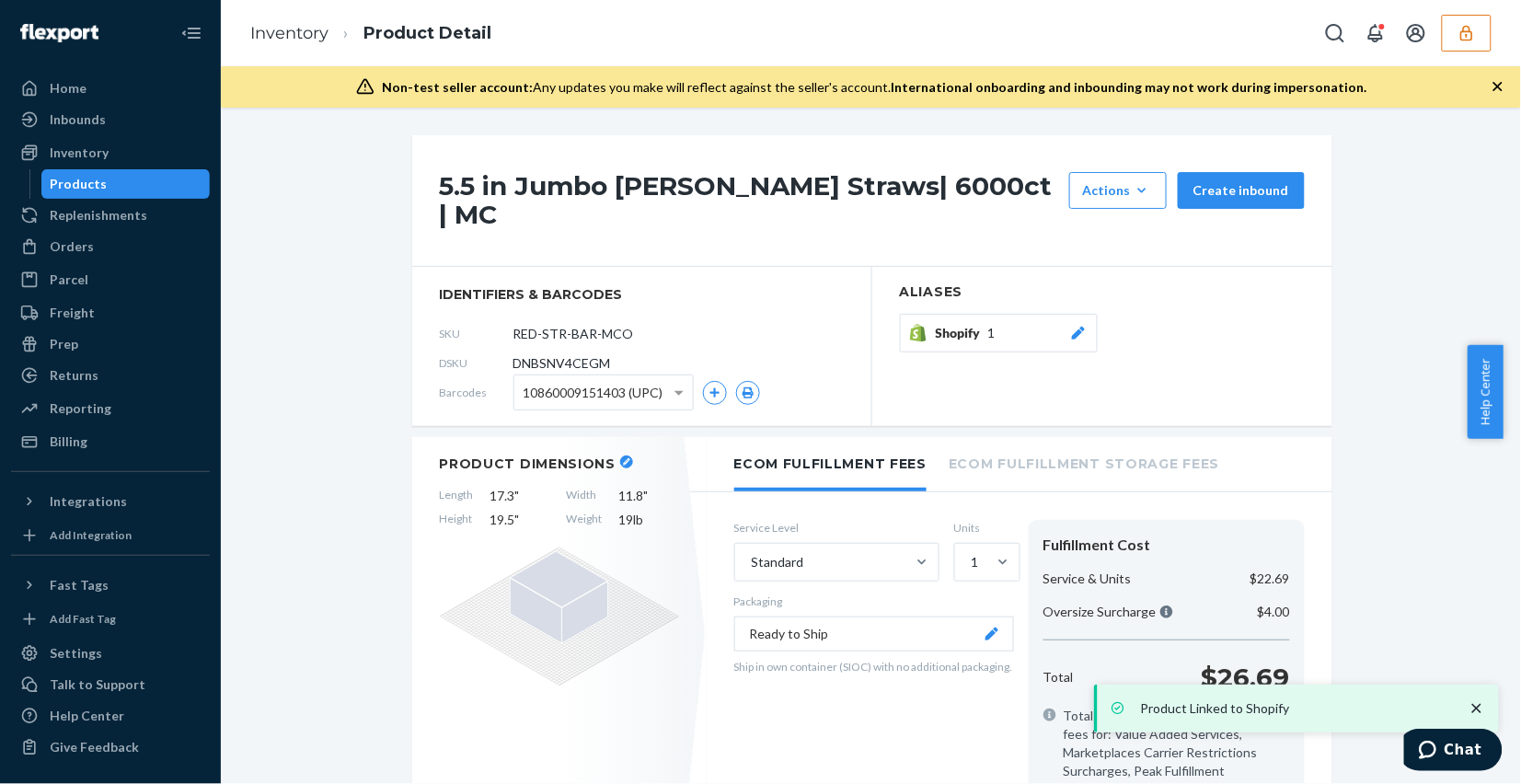
click at [975, 212] on div "5.5 in Jumbo Reed Straws| 6000ct | MC Actions Add components Hide Create inbound" at bounding box center [871, 202] width 920 height 132
click at [306, 23] on link "Inventory" at bounding box center [289, 33] width 79 height 20
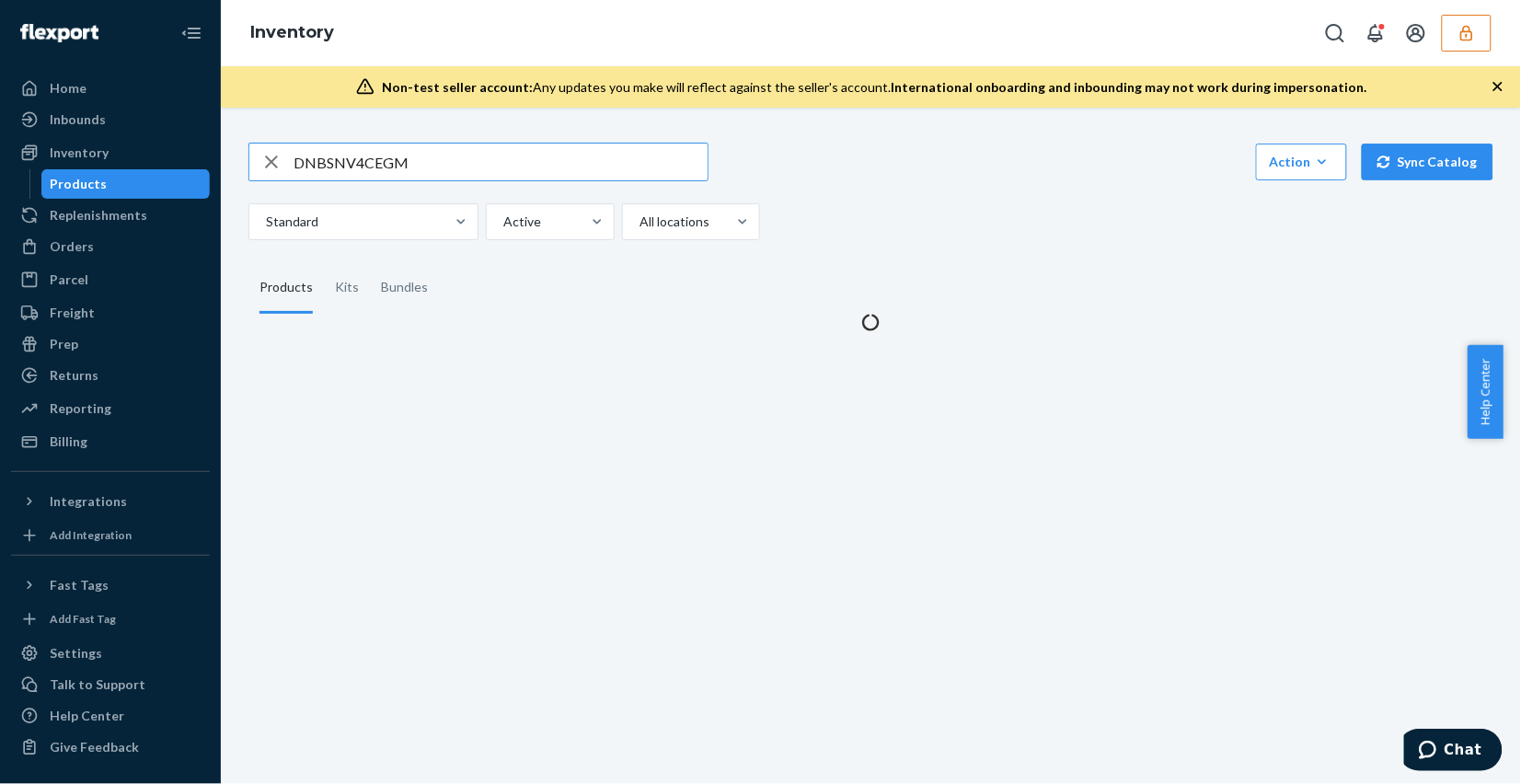
click at [432, 153] on input "DNBSNV4CEGM" at bounding box center [500, 162] width 414 height 37
paste input "5.5" Bamboo Fiber Straw (3000)"
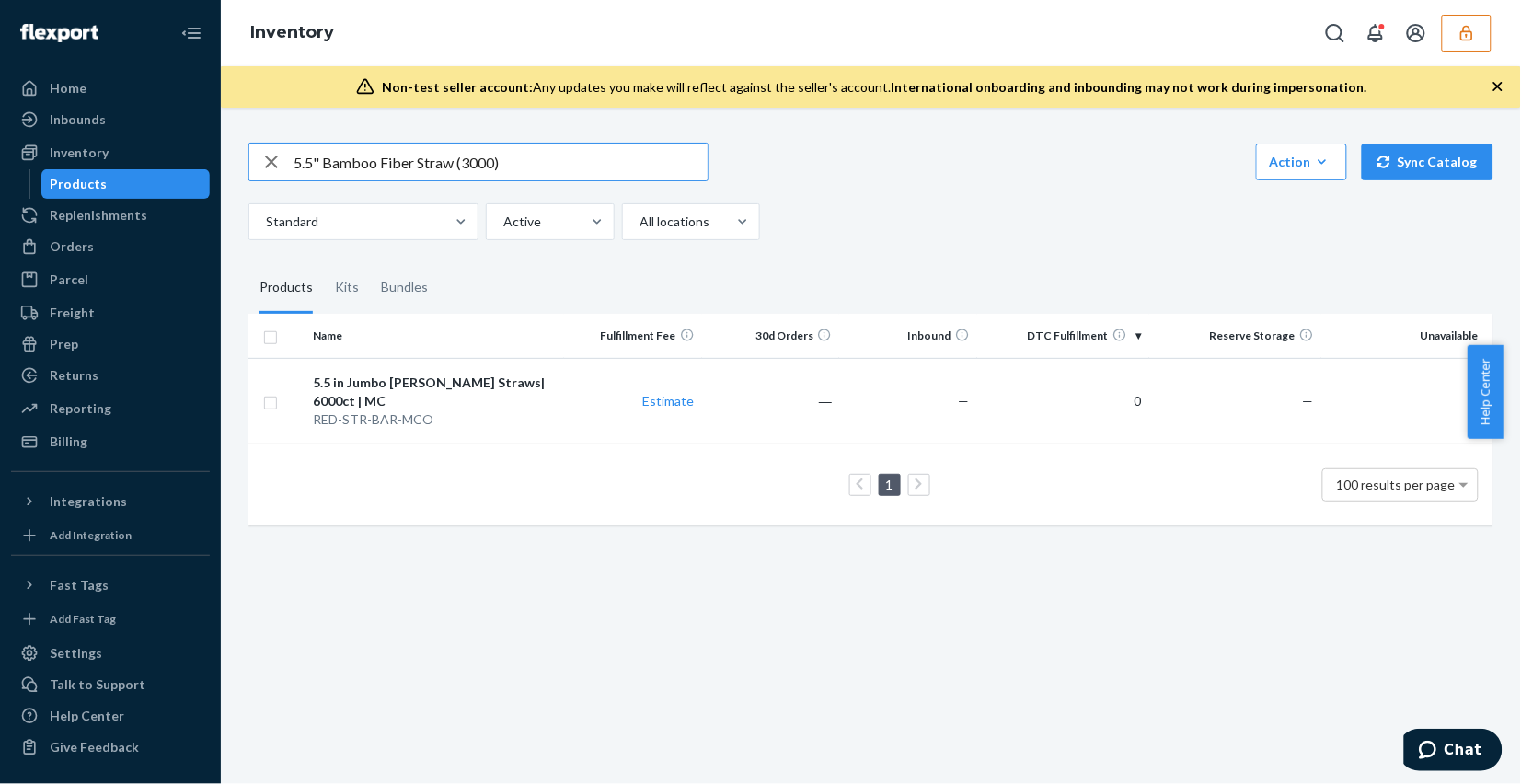
click at [566, 174] on input "5.5" Bamboo Fiber Straw (3000)" at bounding box center [500, 162] width 414 height 37
type input "5.5" Bamboo Fiber Straw (3000)"
click at [600, 154] on input "5.5" Bamboo Fiber Straw (3000)" at bounding box center [500, 162] width 414 height 37
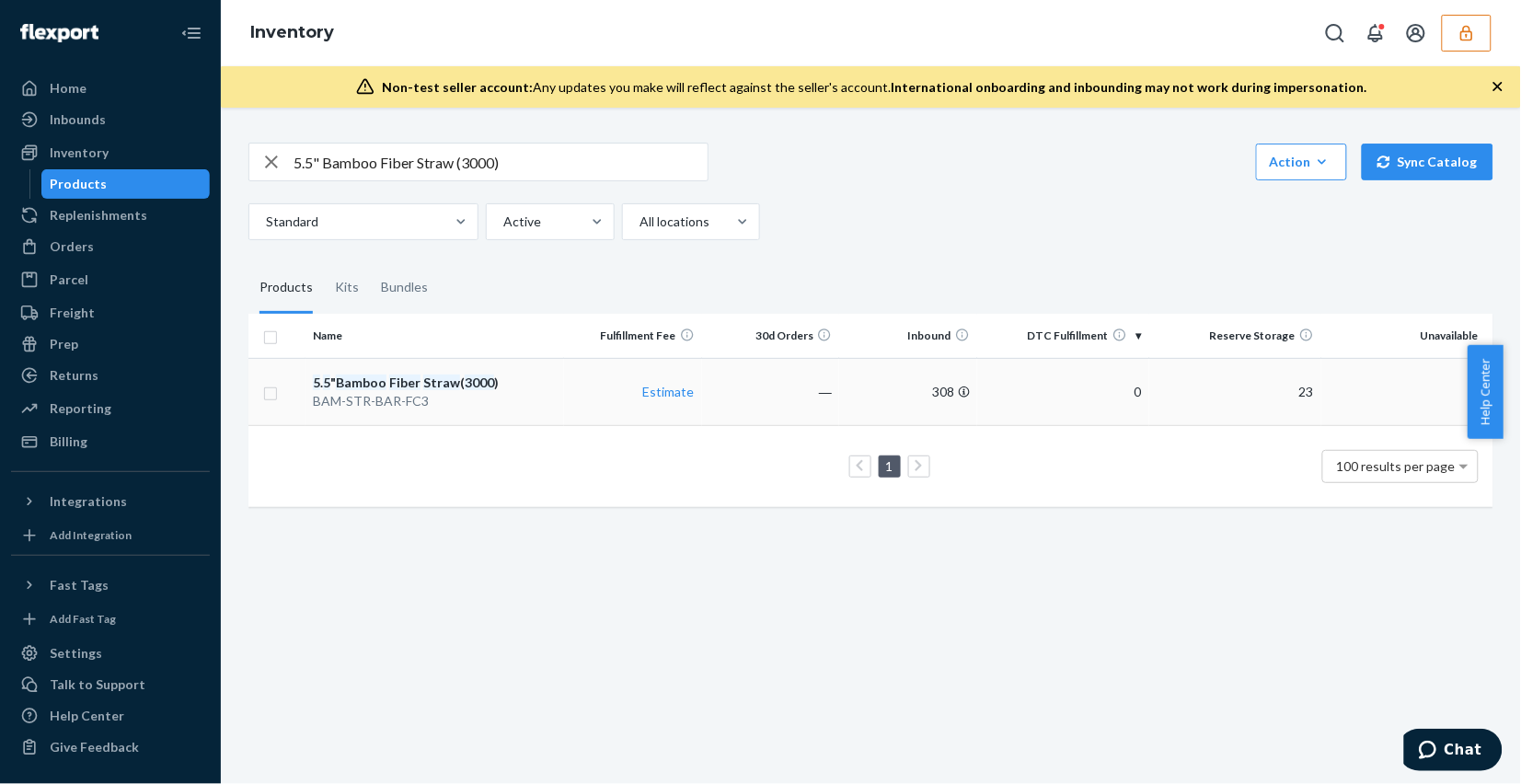
click at [783, 407] on td "―" at bounding box center [771, 391] width 138 height 67
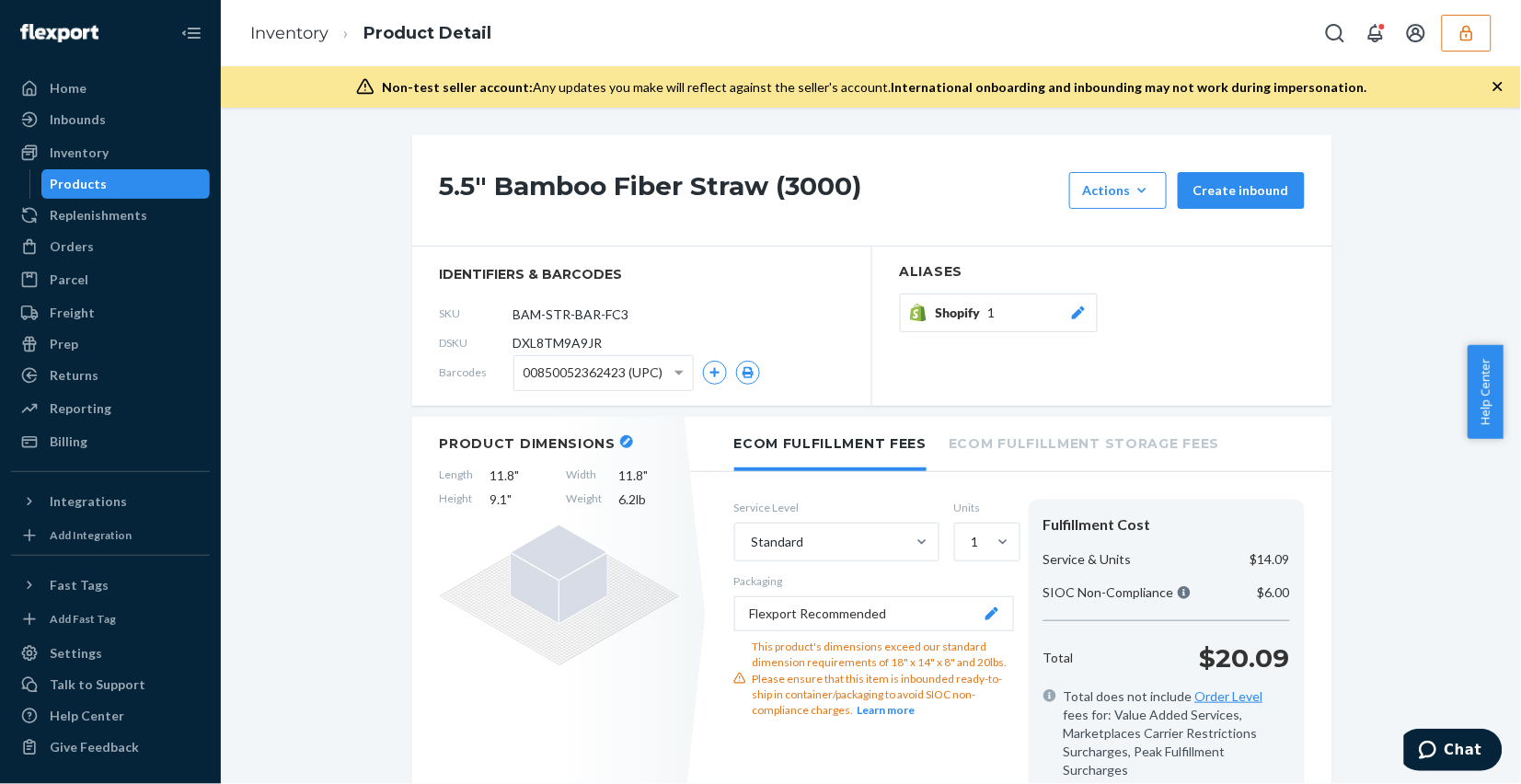
click at [524, 348] on span "DXL8TM9A9JR" at bounding box center [558, 342] width 89 height 18
copy span "DXL8TM9A9JR"
click at [514, 243] on div "5.5" Bamboo Fiber Straw (3000) Actions Add components Hide Create inbound" at bounding box center [871, 191] width 920 height 111
drag, startPoint x: 481, startPoint y: 184, endPoint x: 466, endPoint y: 184, distance: 15.0
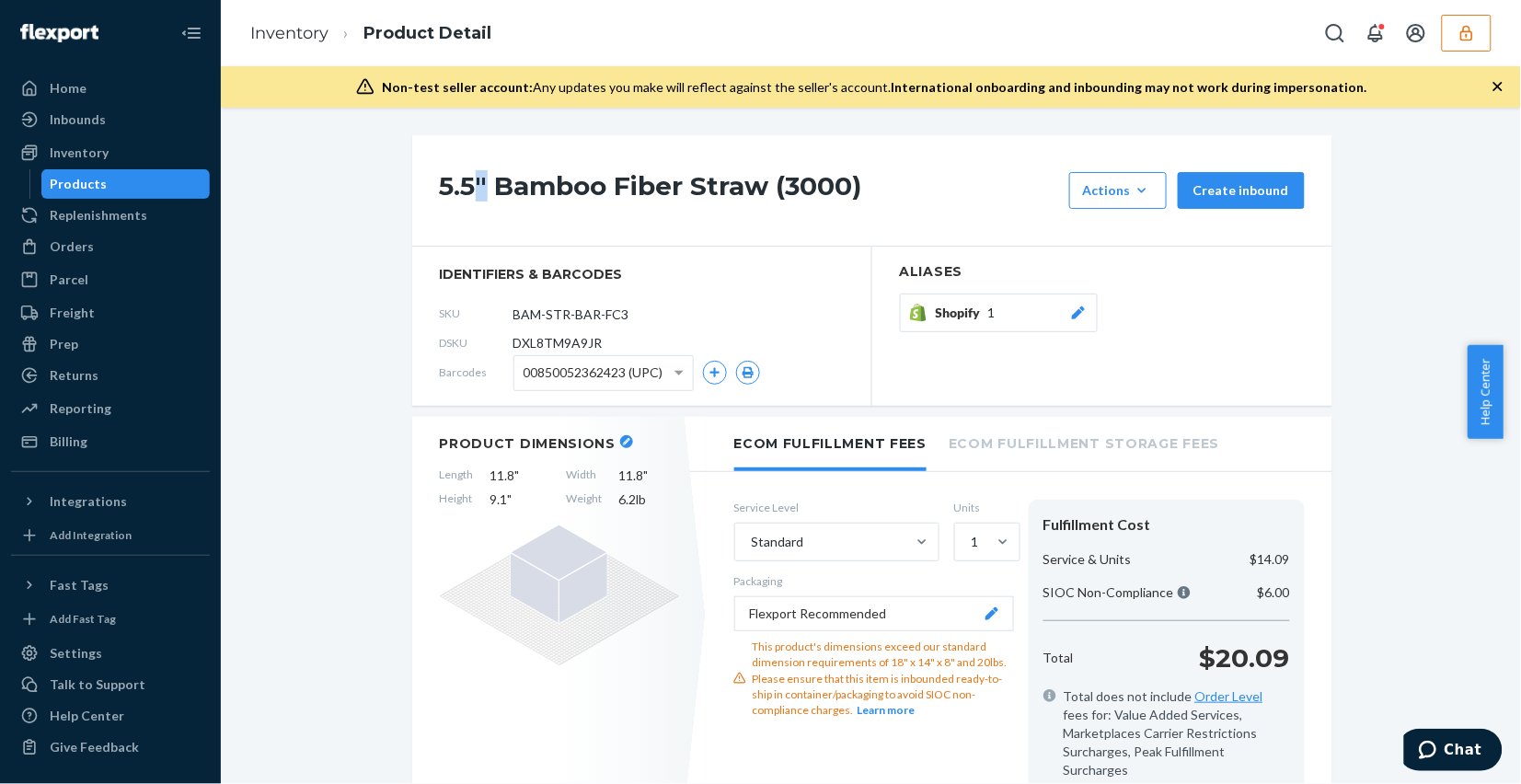
click at [466, 184] on h1 "5.5" Bamboo Fiber Straw (3000)" at bounding box center [750, 190] width 620 height 37
click at [526, 195] on h1 "5.5" Bamboo Fiber Straw (3000)" at bounding box center [750, 190] width 620 height 37
drag, startPoint x: 492, startPoint y: 184, endPoint x: 739, endPoint y: 184, distance: 247.0
click at [739, 184] on h1 "5.5" Bamboo Fiber Straw (3000)" at bounding box center [750, 190] width 620 height 37
click at [282, 35] on link "Inventory" at bounding box center [289, 33] width 79 height 20
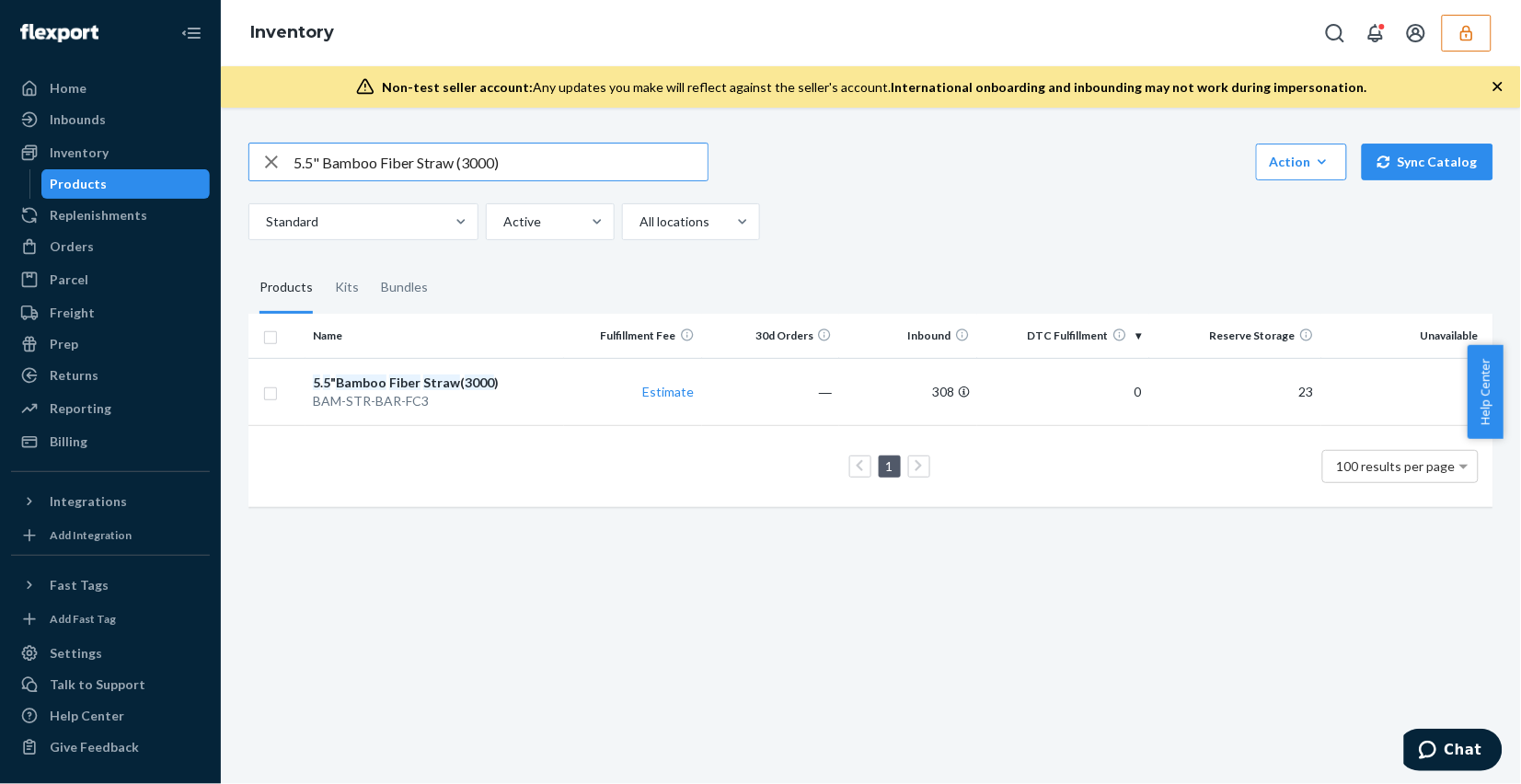
click at [530, 157] on input "5.5" Bamboo Fiber Straw (3000)" at bounding box center [500, 162] width 414 height 37
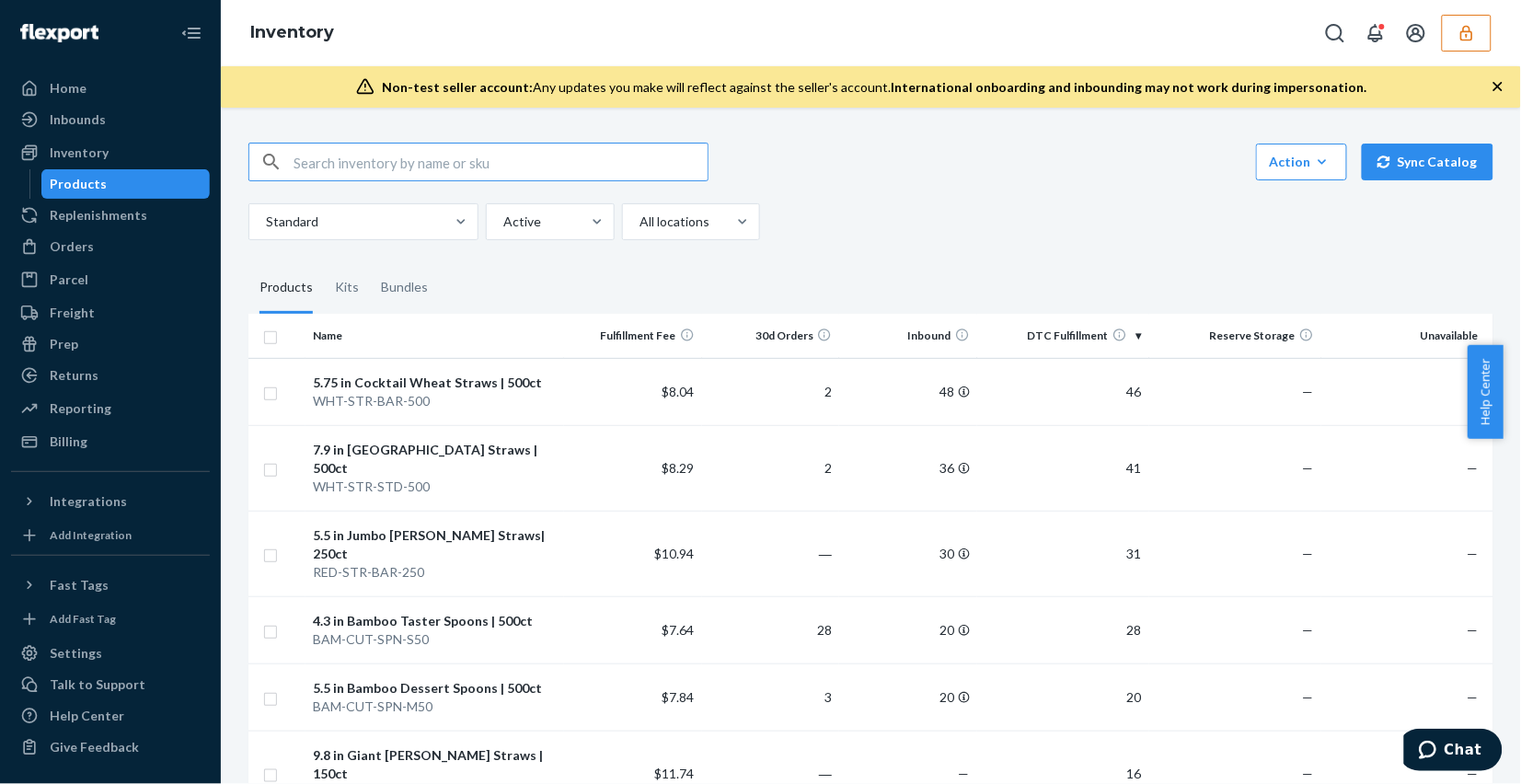
click at [347, 164] on input "text" at bounding box center [500, 162] width 414 height 37
paste input "DXL8TM9A9JR"
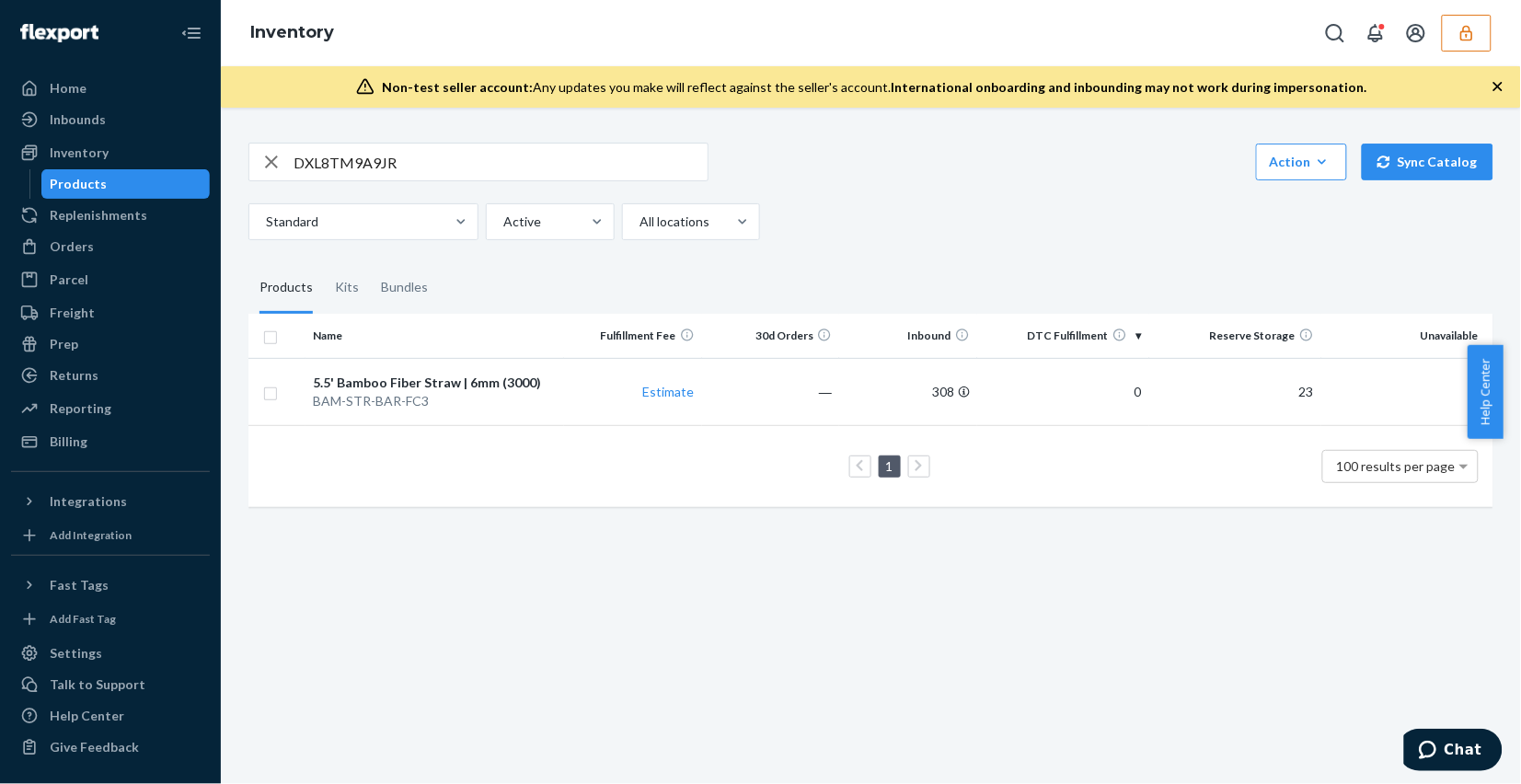
drag, startPoint x: 640, startPoint y: 659, endPoint x: 411, endPoint y: 348, distance: 386.2
click at [640, 645] on div "DXL8TM9A9JR Action Create product Create kit or bundle Bulk create products Bul…" at bounding box center [871, 446] width 1300 height 676
click at [337, 164] on input "DXL8TM9A9JR" at bounding box center [500, 162] width 414 height 37
click at [336, 163] on input "DXL8TM9A9JR" at bounding box center [500, 162] width 414 height 37
paste input "GE5LF3V7Z2"
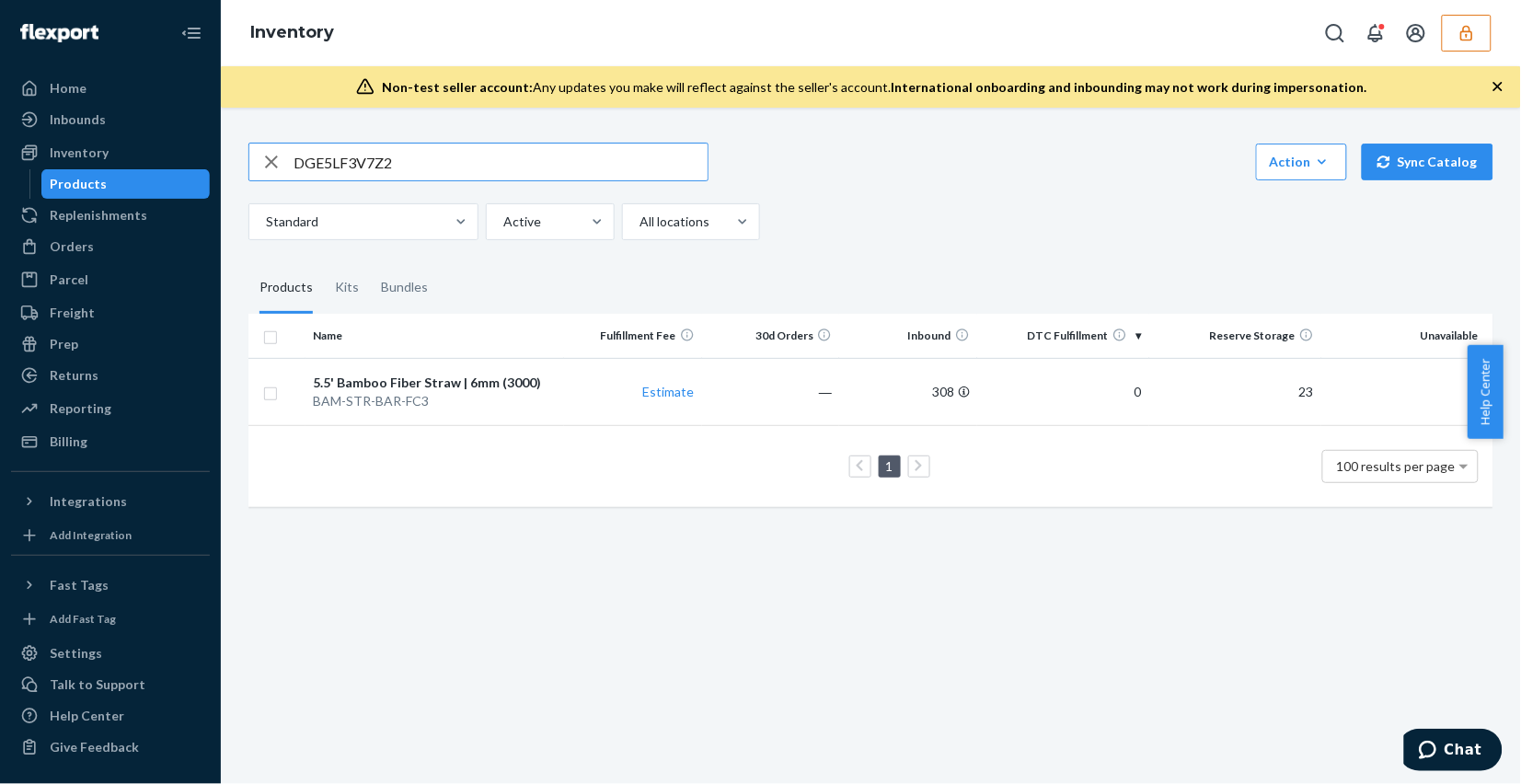
type input "DGE5LF3V7Z2"
click at [757, 388] on td "1" at bounding box center [771, 400] width 138 height 85
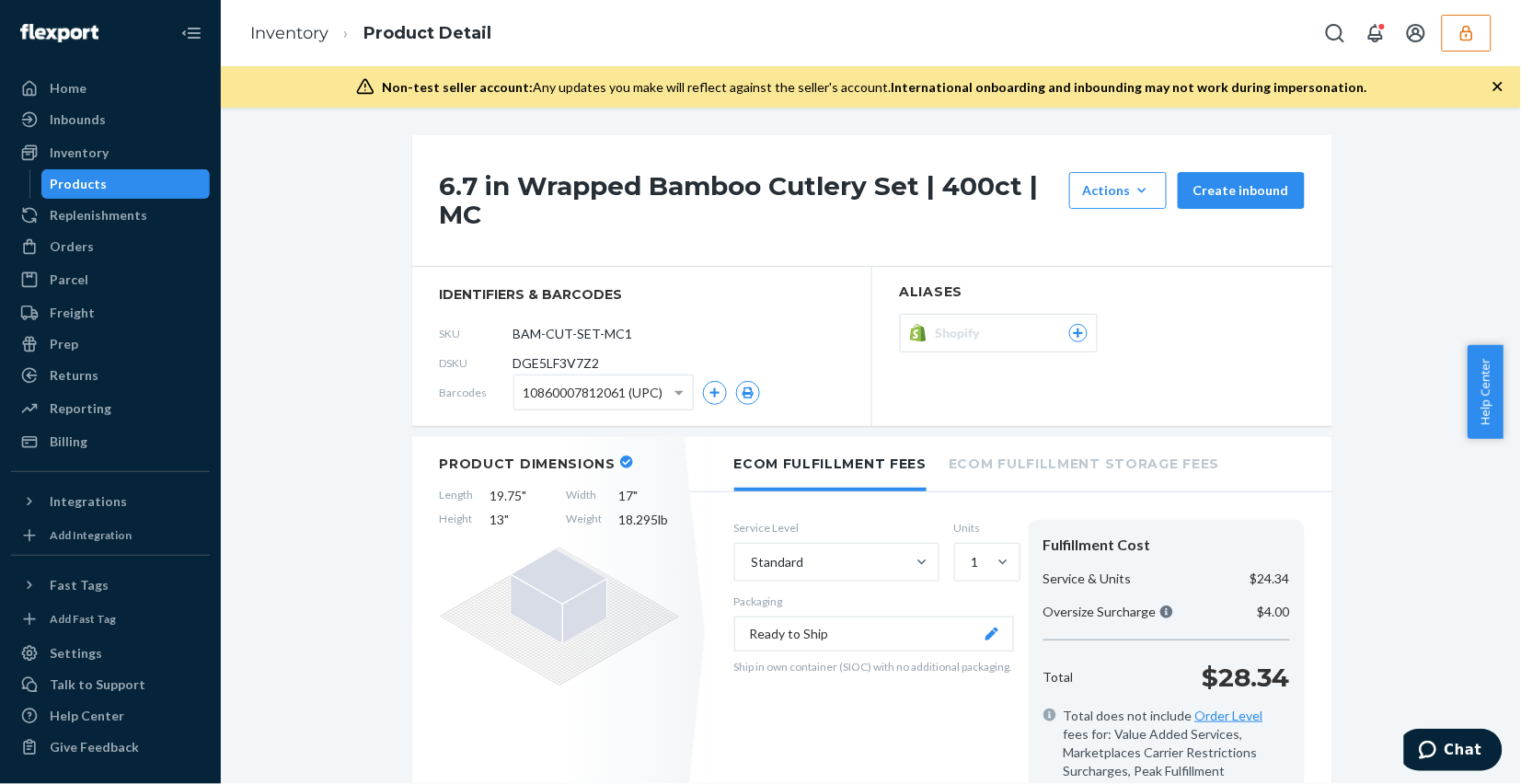
click at [1073, 335] on icon at bounding box center [1078, 333] width 10 height 10
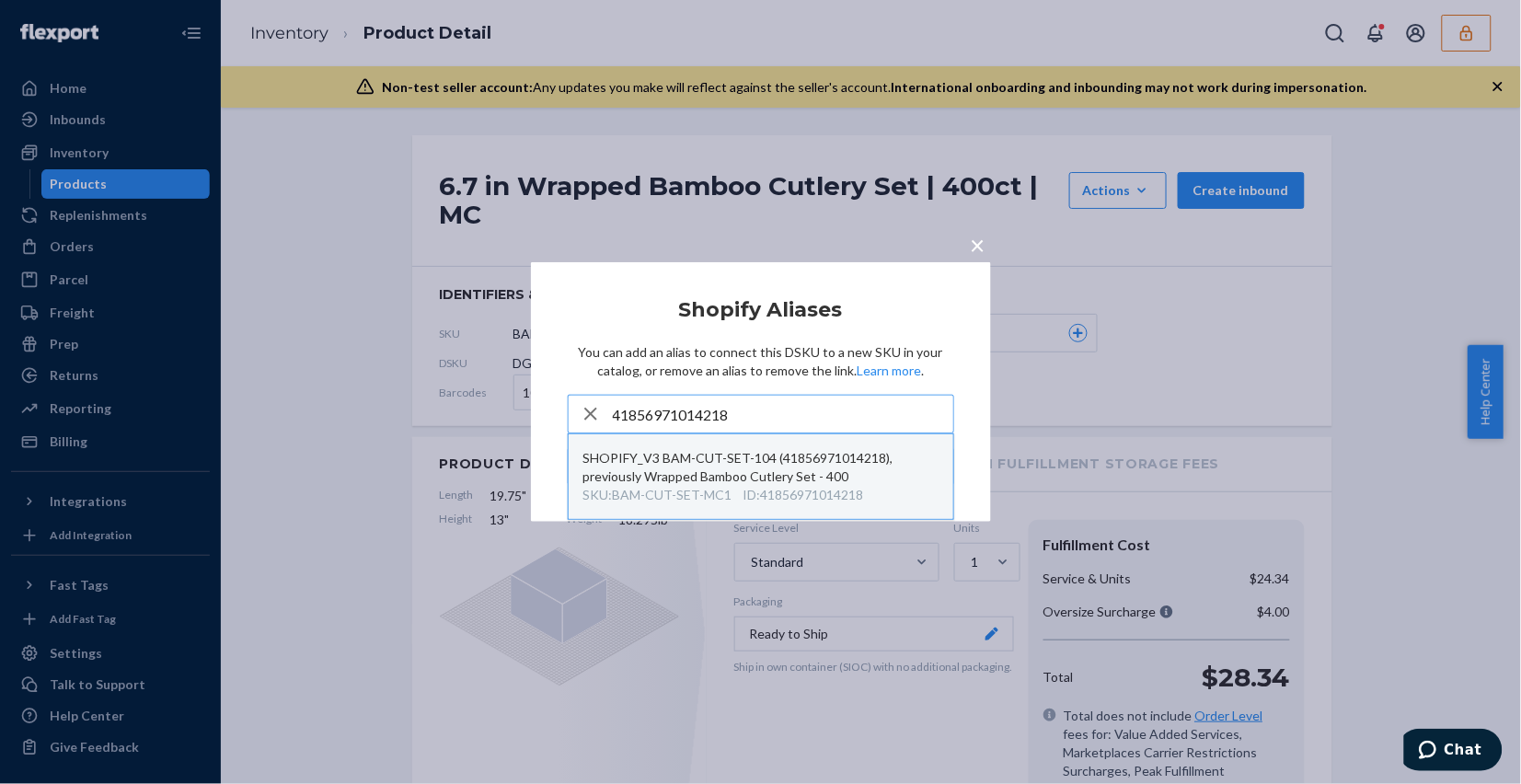
type input "41856971014218"
click at [805, 488] on div "ID : 41856971014218" at bounding box center [804, 494] width 120 height 18
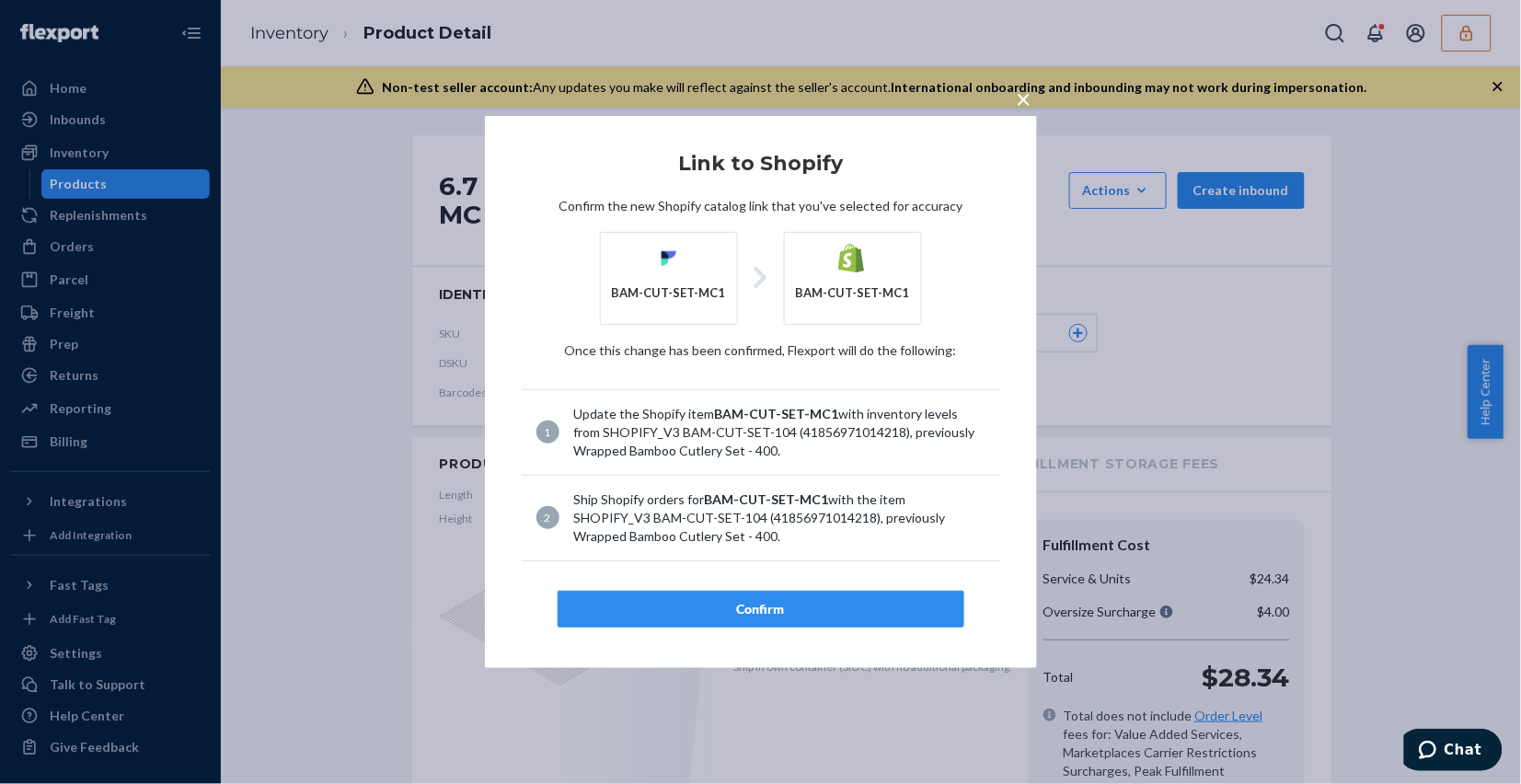
click at [799, 616] on div "Confirm" at bounding box center [760, 609] width 375 height 18
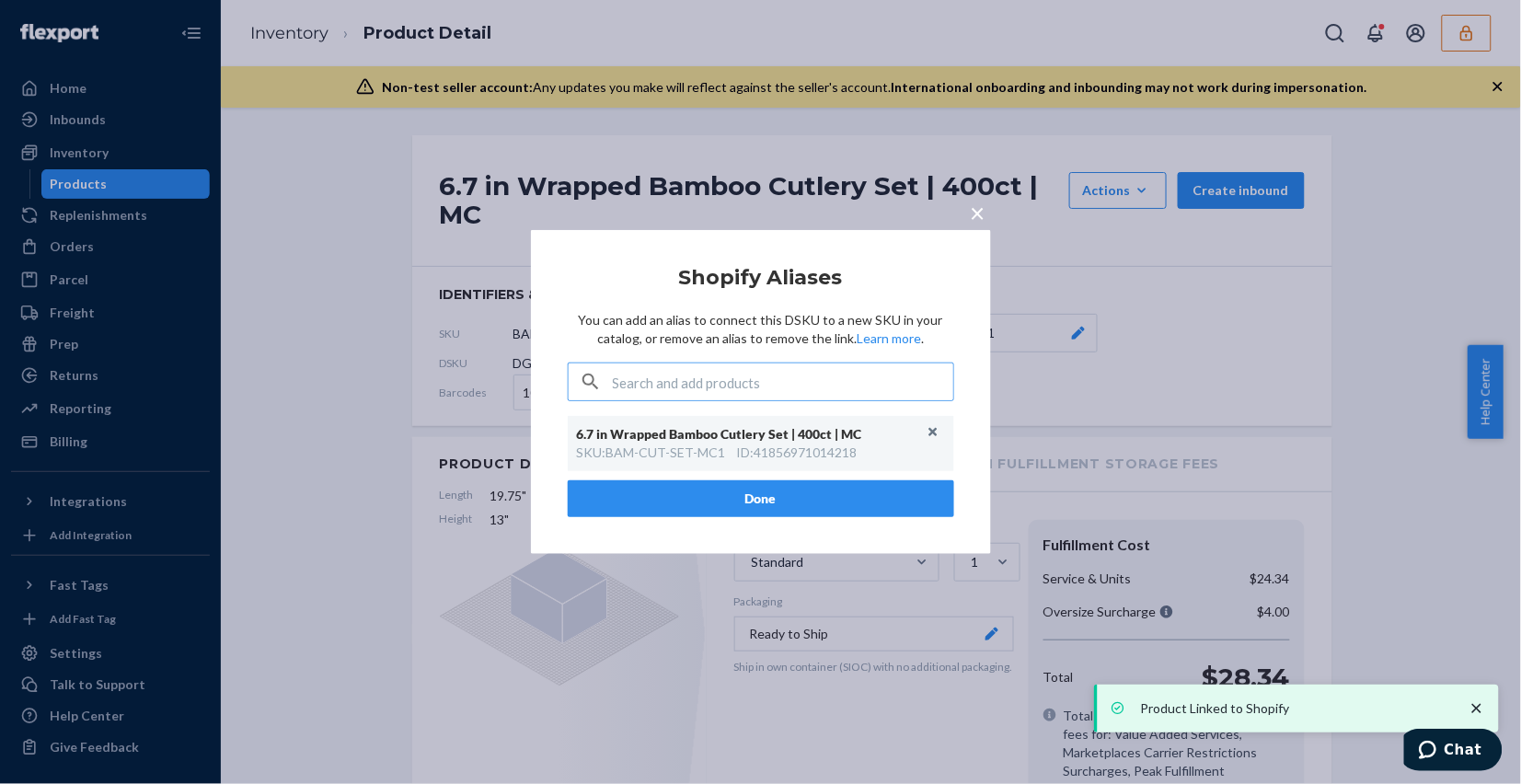
click at [970, 217] on span "×" at bounding box center [977, 212] width 15 height 31
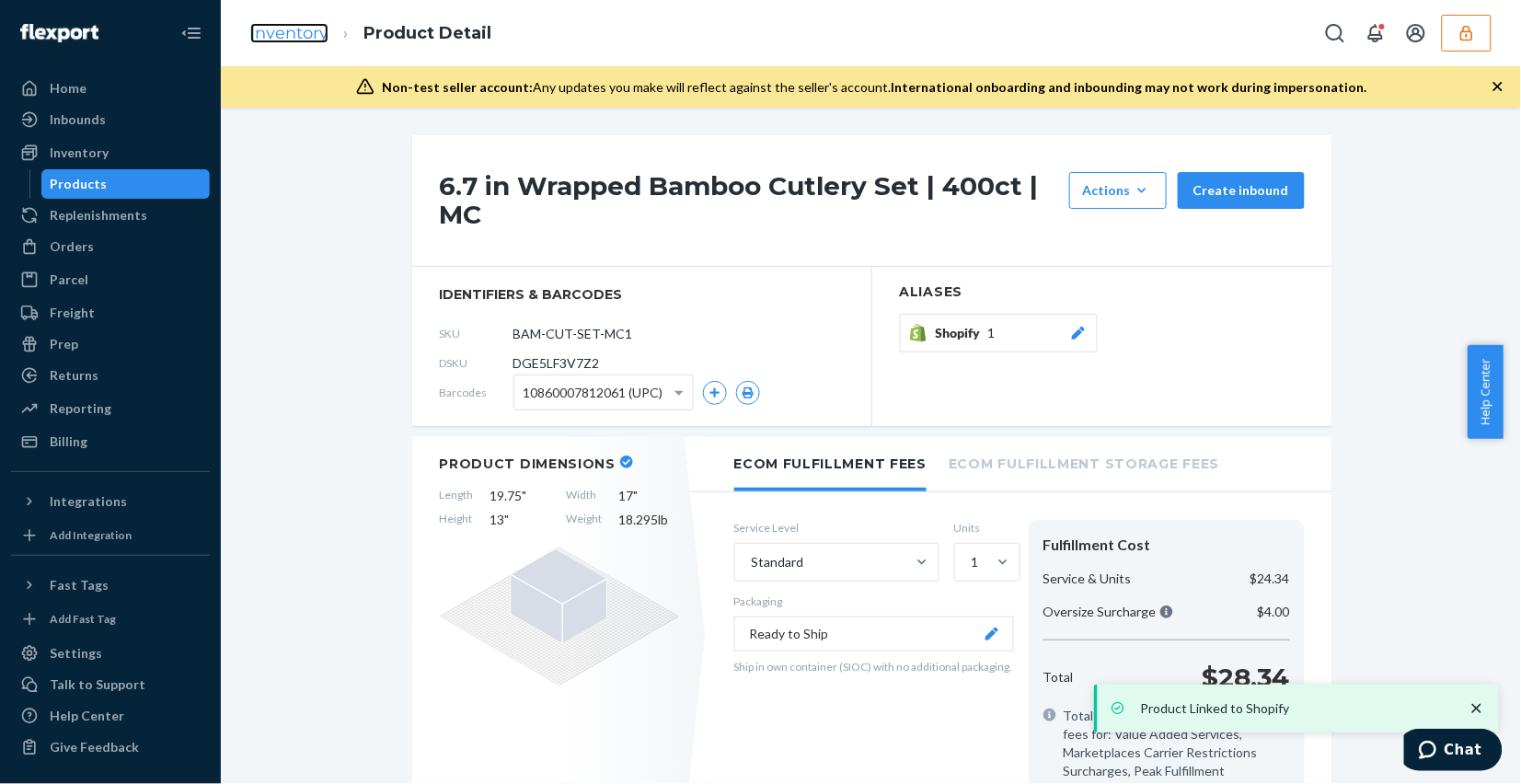
click at [287, 32] on link "Inventory" at bounding box center [289, 33] width 79 height 20
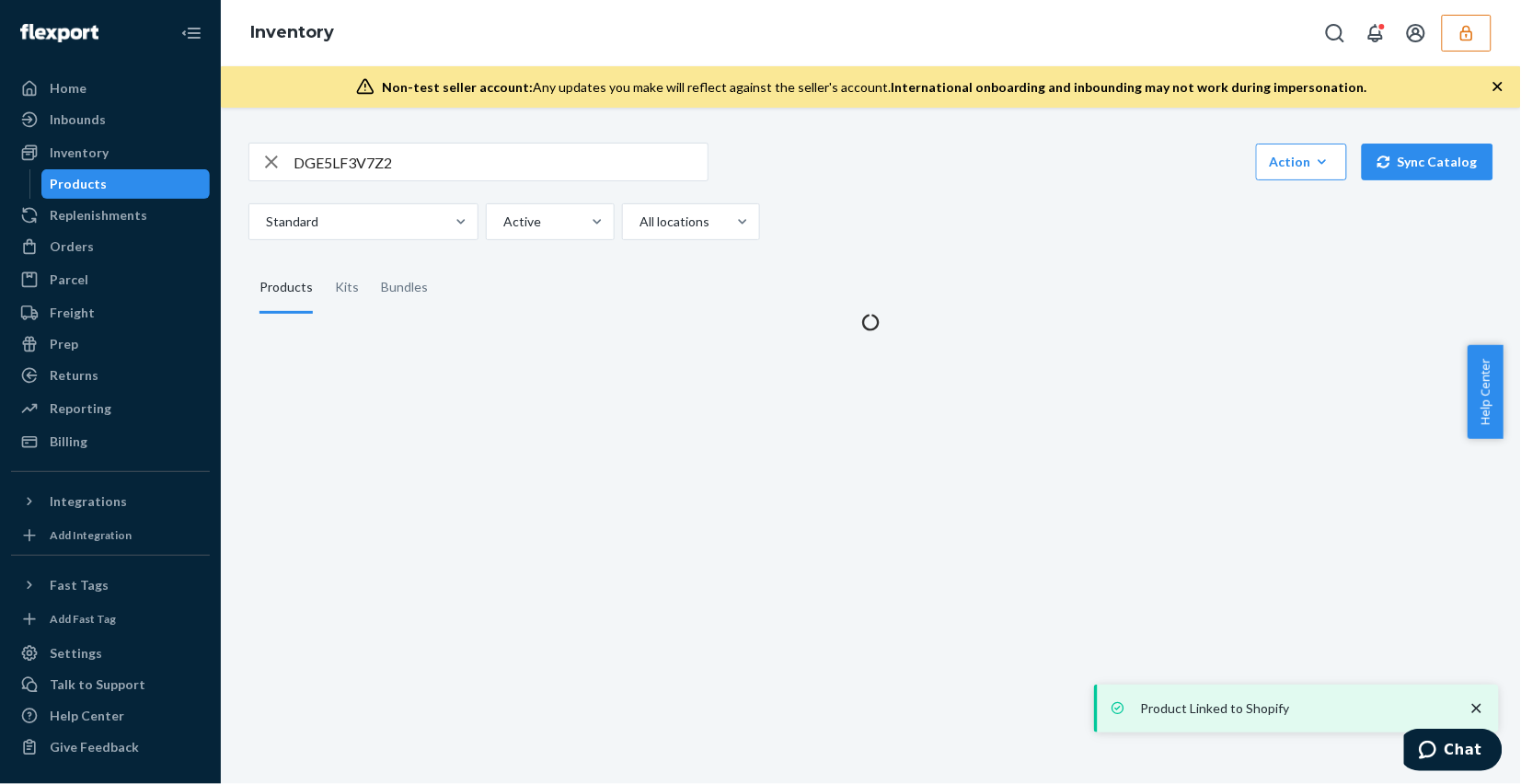
click at [407, 136] on div "DGE5LF3V7Z2 Action Create product Create kit or bundle Bulk create products Bul…" at bounding box center [871, 225] width 1273 height 210
click at [412, 145] on input "DGE5LF3V7Z2" at bounding box center [500, 162] width 414 height 37
paste input "DWMWPQBE97"
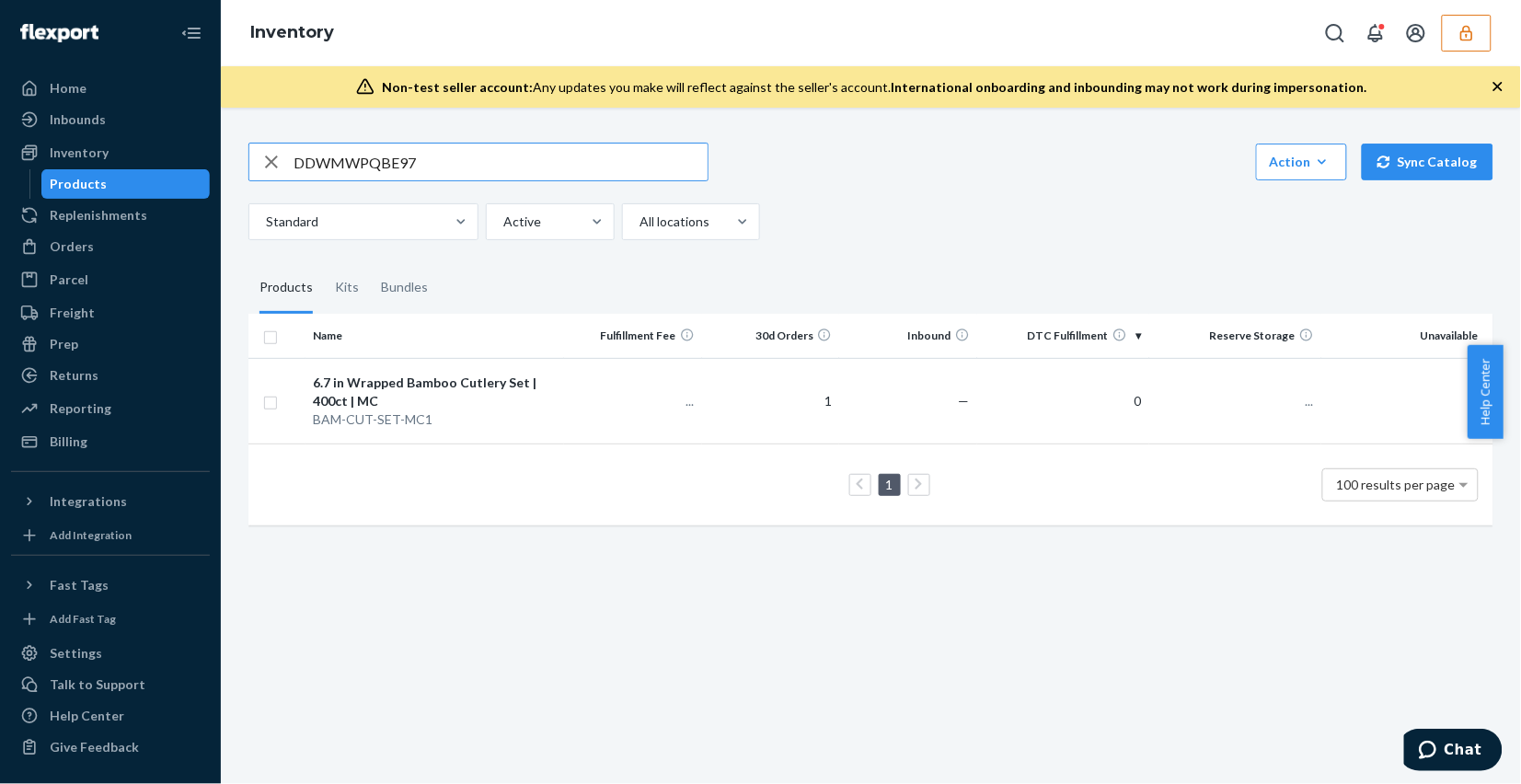
type input "DDWMWPQBE97"
click at [736, 414] on td "1" at bounding box center [771, 400] width 138 height 85
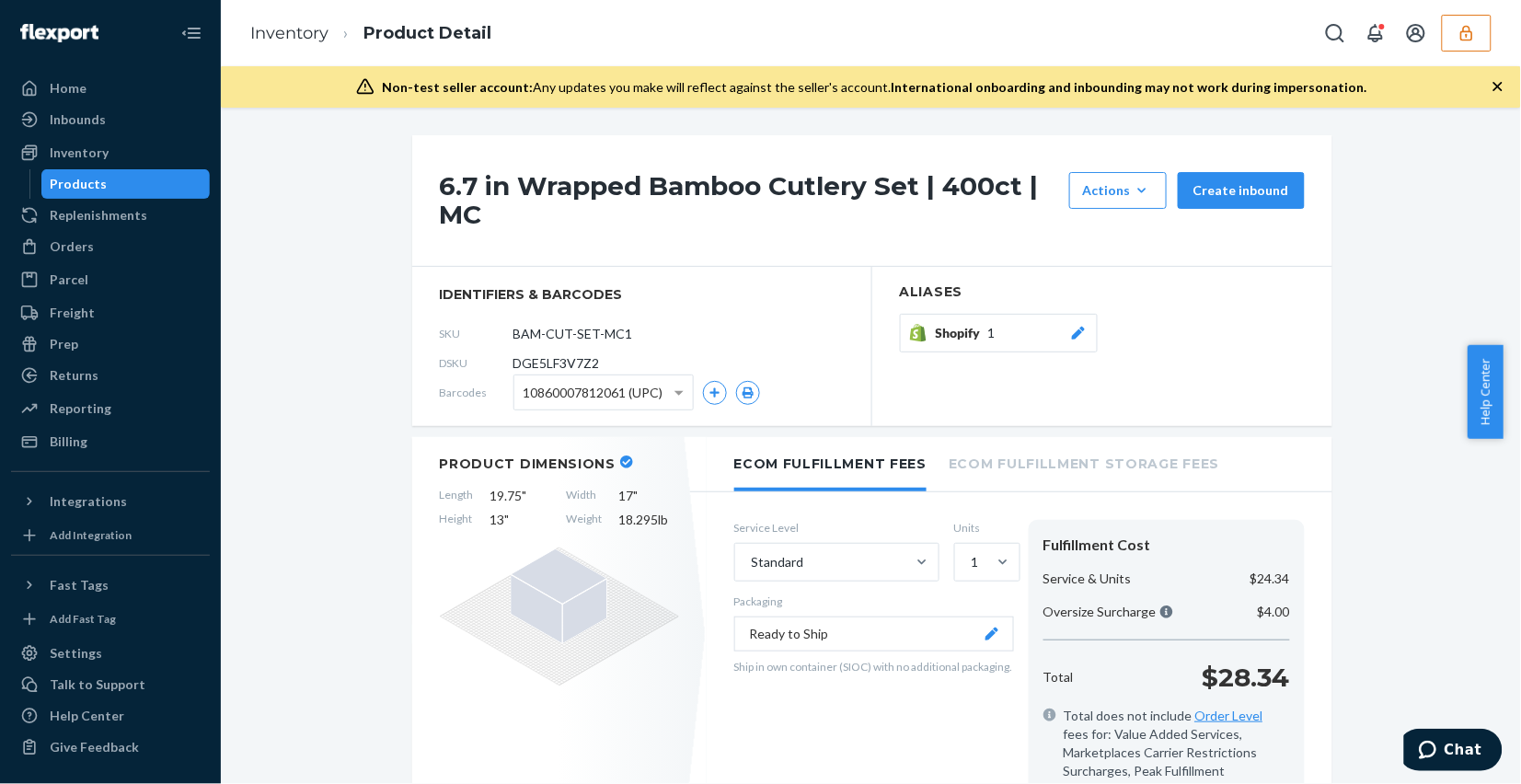
click at [1074, 331] on icon at bounding box center [1077, 332] width 13 height 13
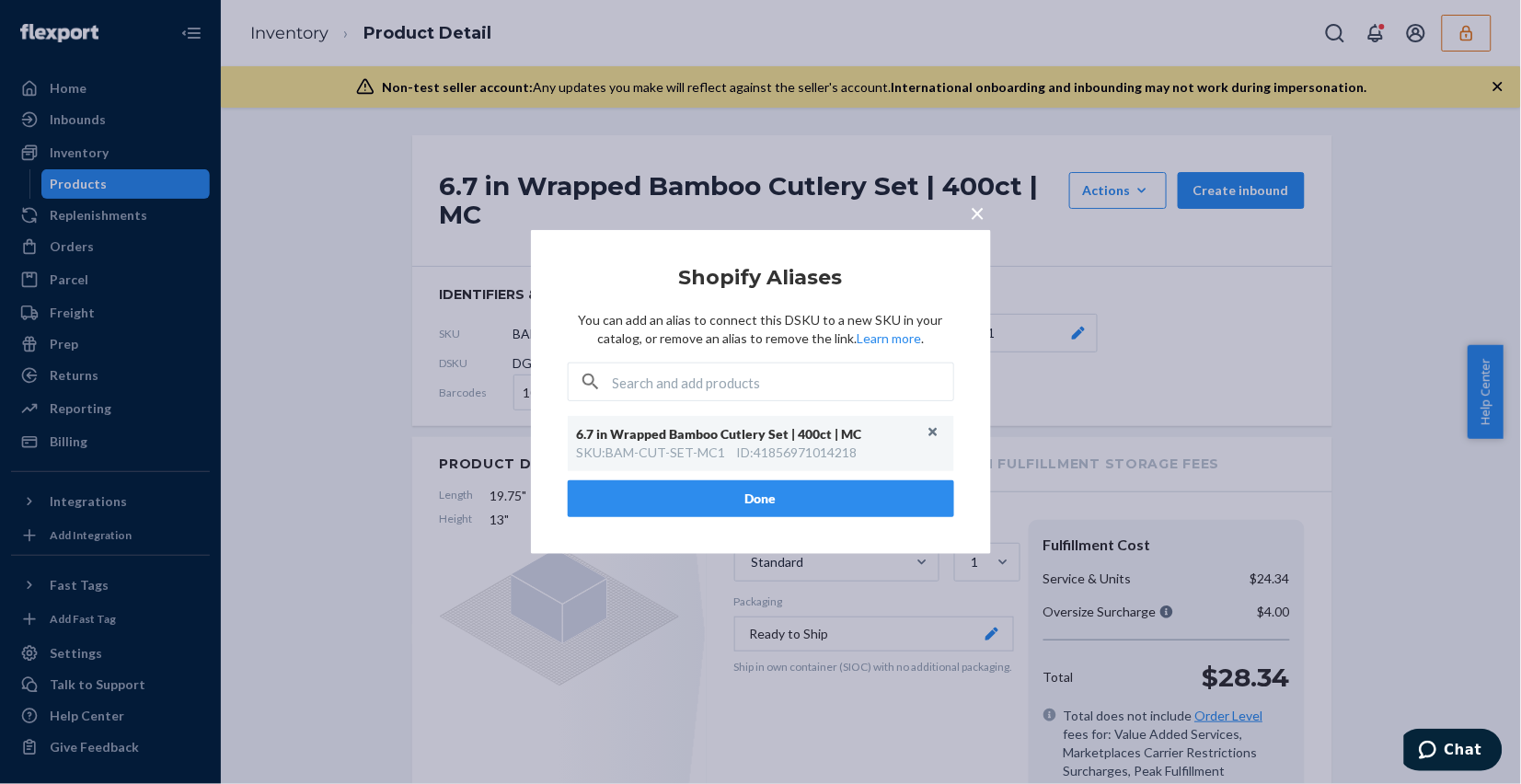
click at [975, 205] on span "×" at bounding box center [977, 212] width 15 height 31
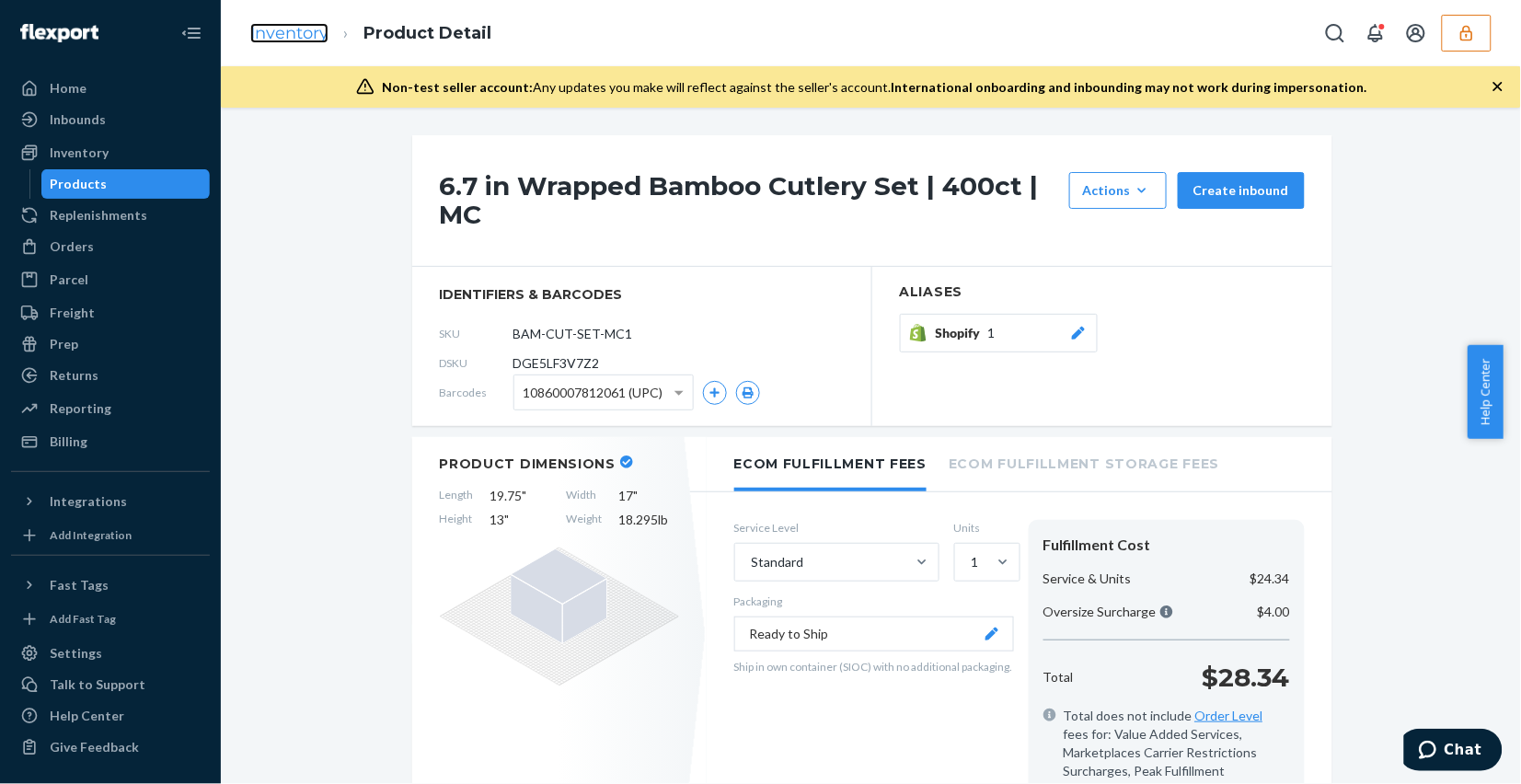
click at [293, 29] on link "Inventory" at bounding box center [289, 33] width 79 height 20
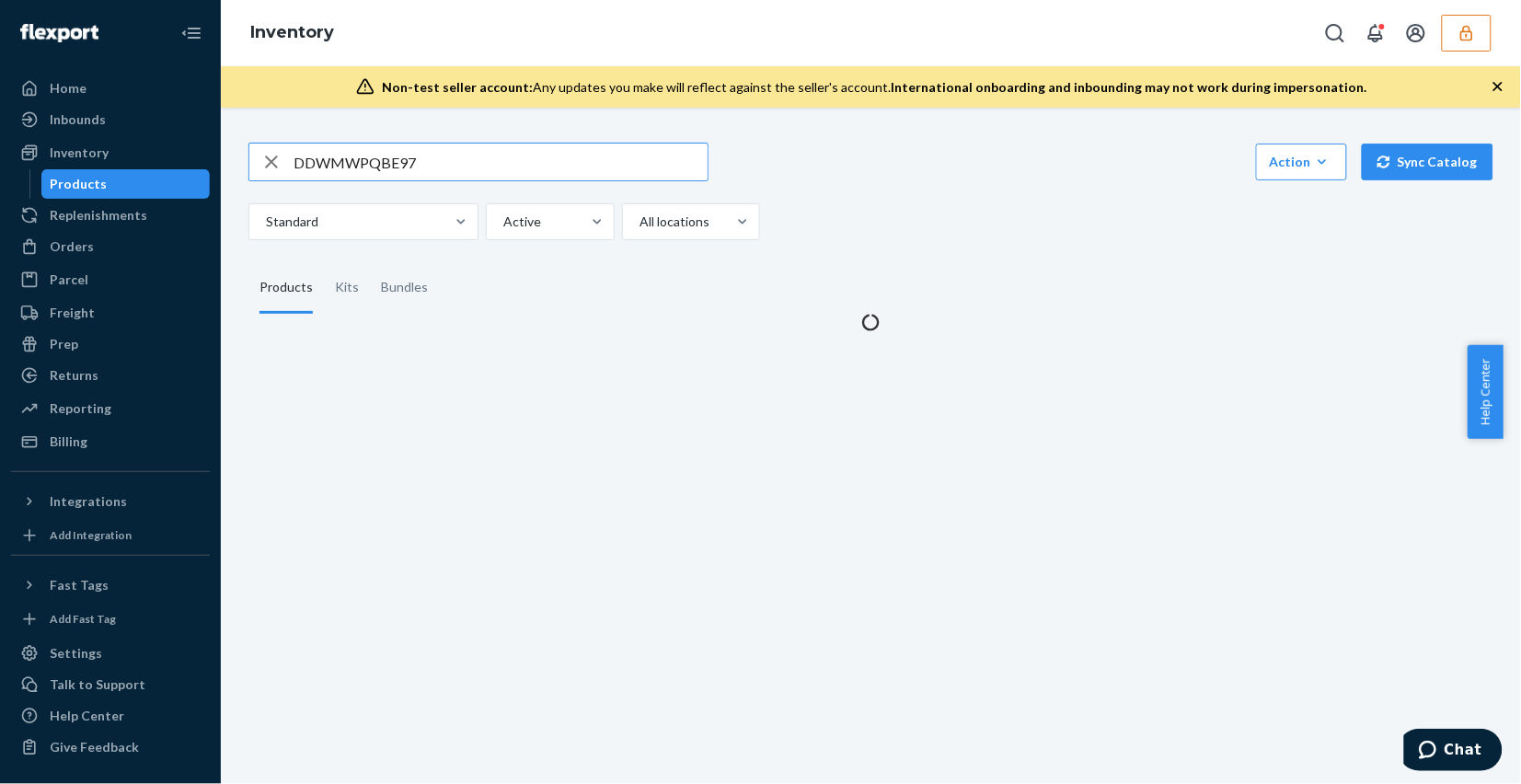
click at [466, 161] on input "DDWMWPQBE97" at bounding box center [500, 162] width 414 height 37
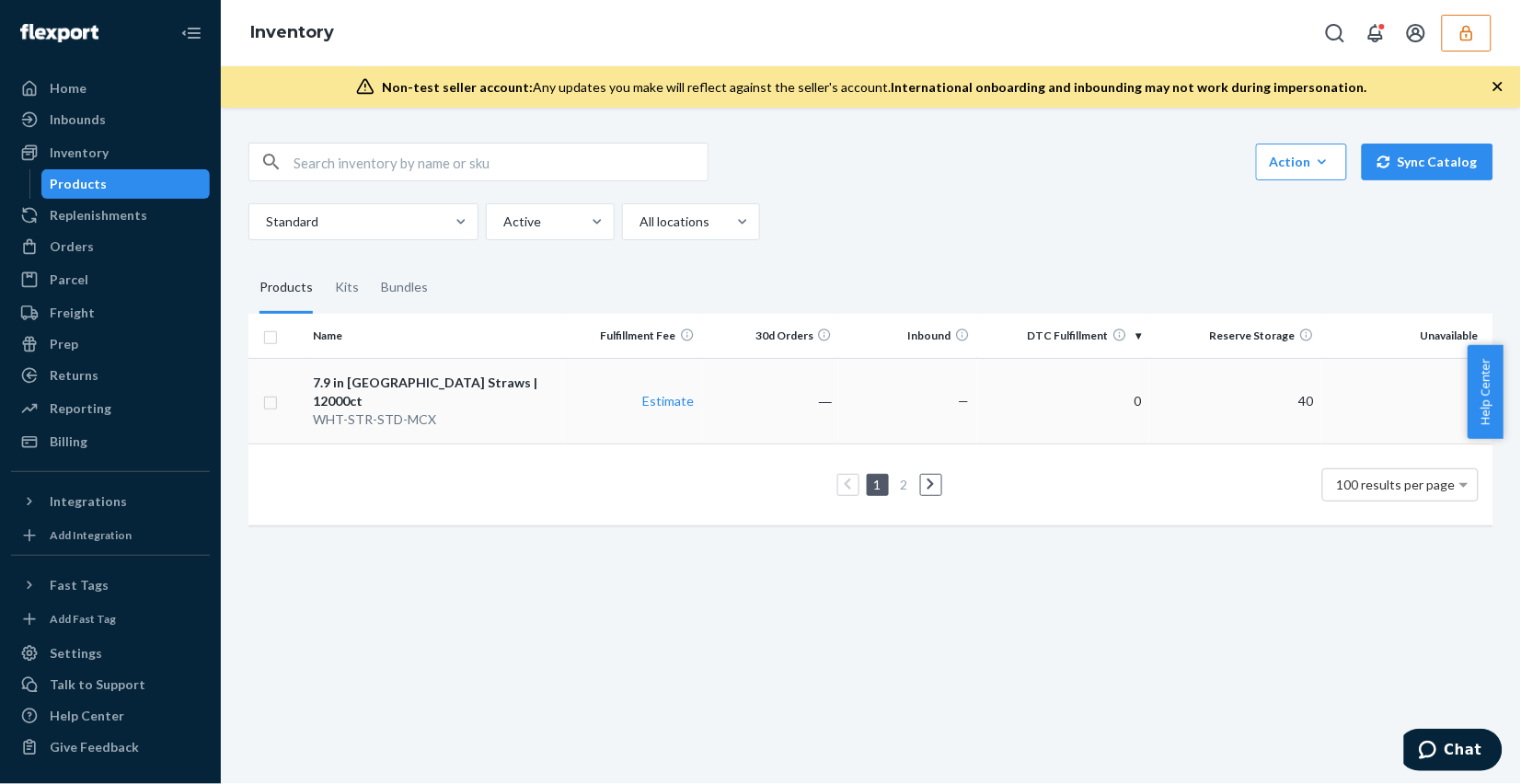
click at [517, 410] on div "WHT-STR-STD-MCX" at bounding box center [434, 419] width 243 height 18
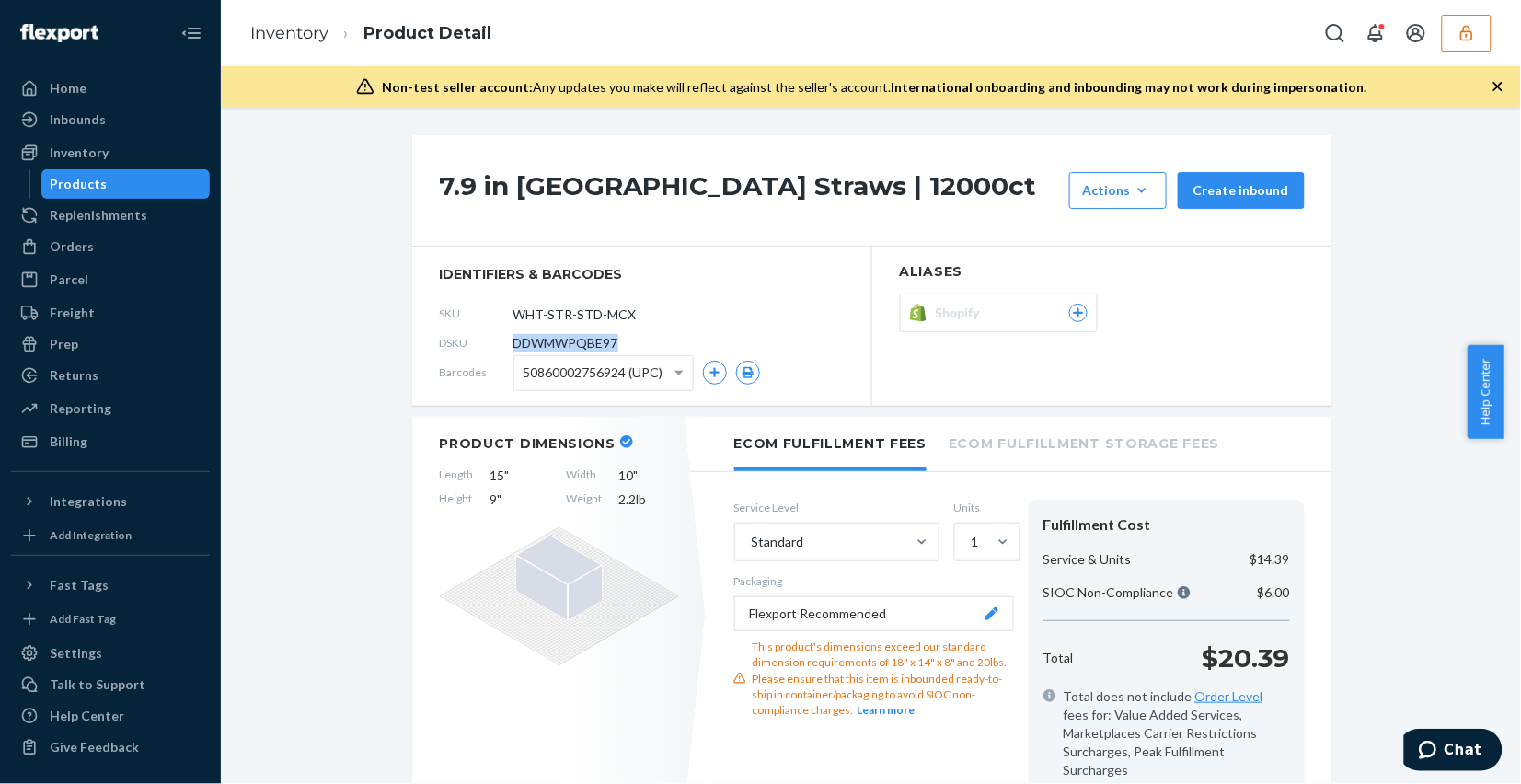
click at [1070, 314] on icon at bounding box center [1078, 312] width 16 height 11
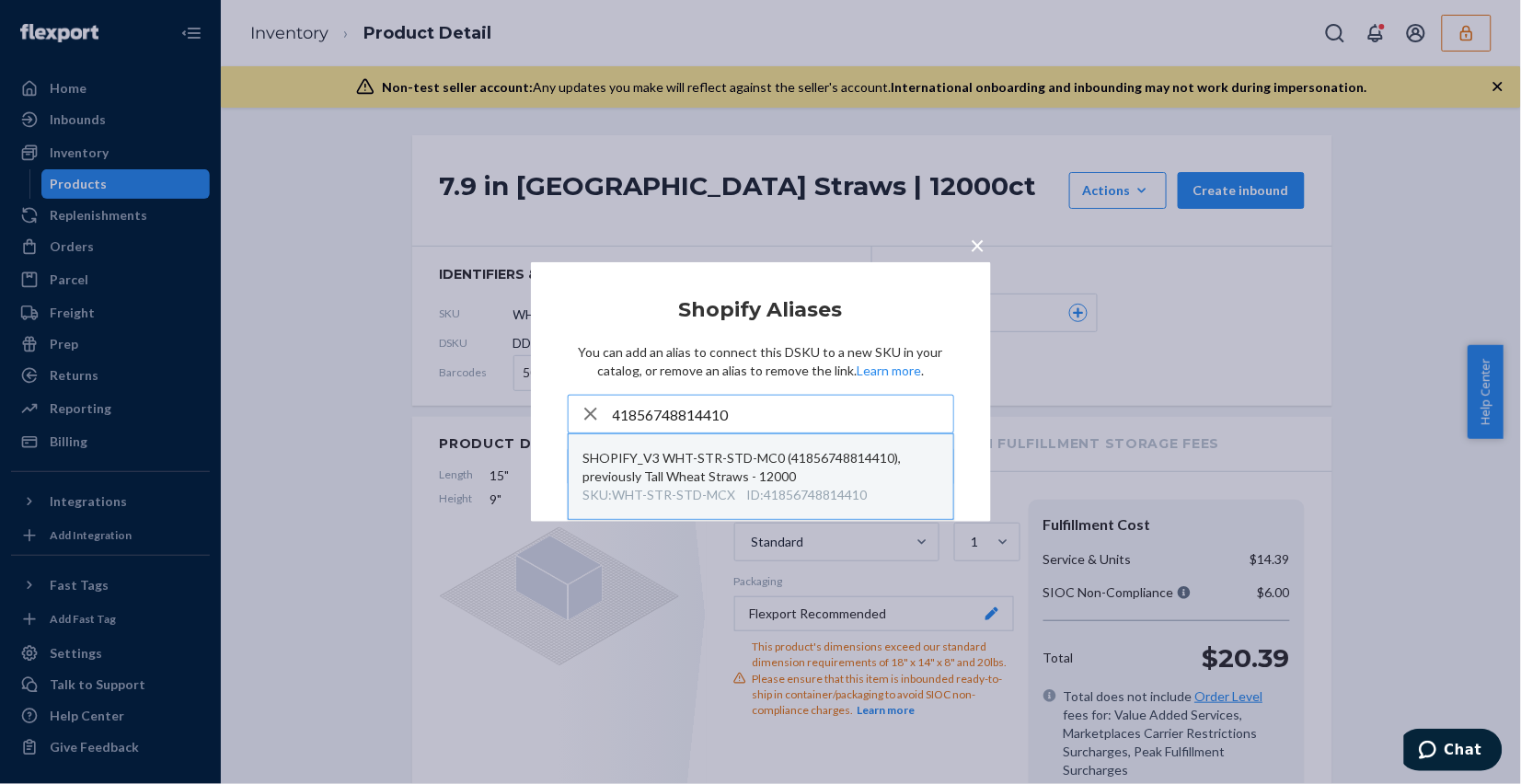
type input "41856748814410"
click at [794, 486] on div "ID : 41856748814410" at bounding box center [808, 494] width 120 height 18
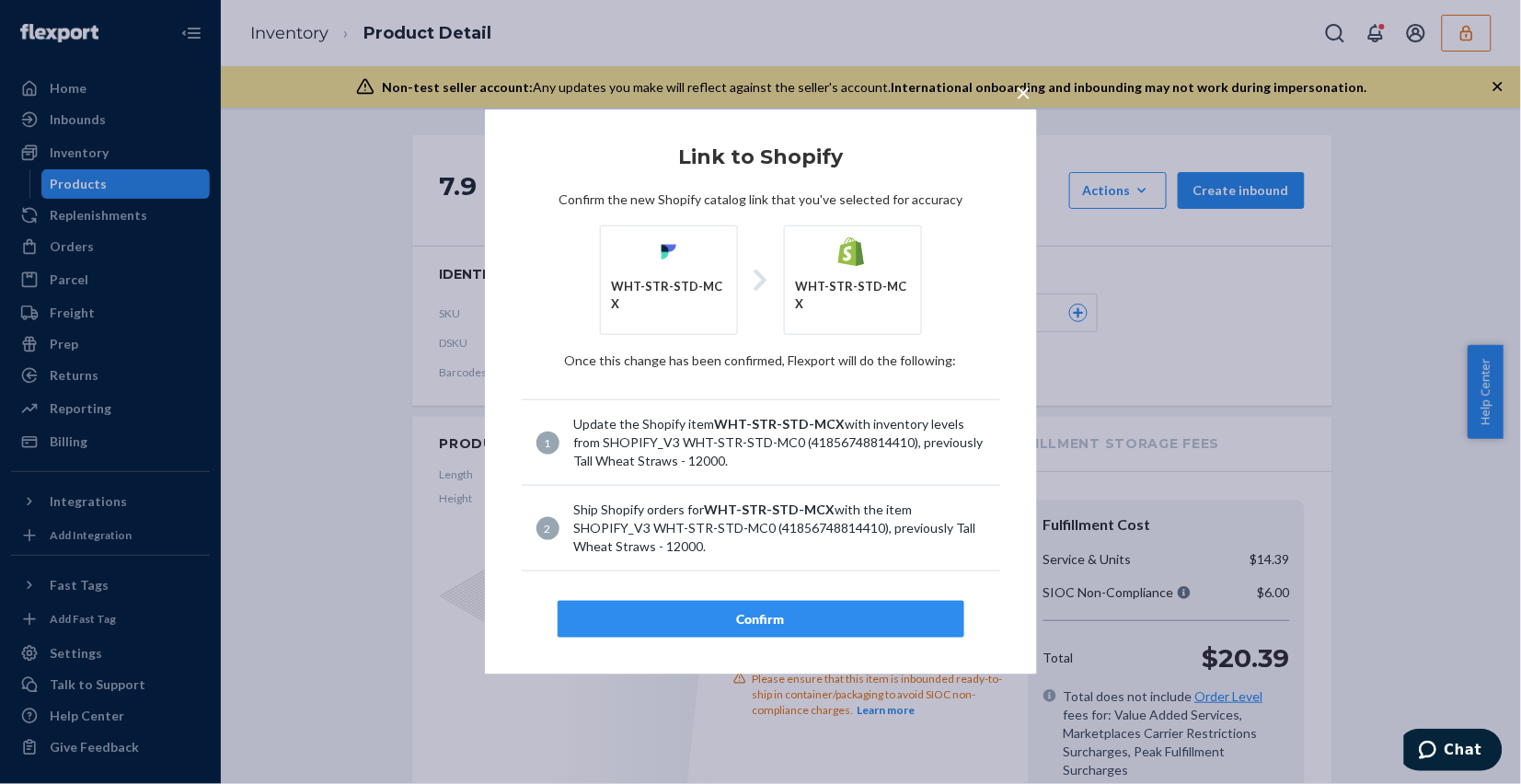
click at [778, 610] on div "Confirm" at bounding box center [760, 618] width 375 height 18
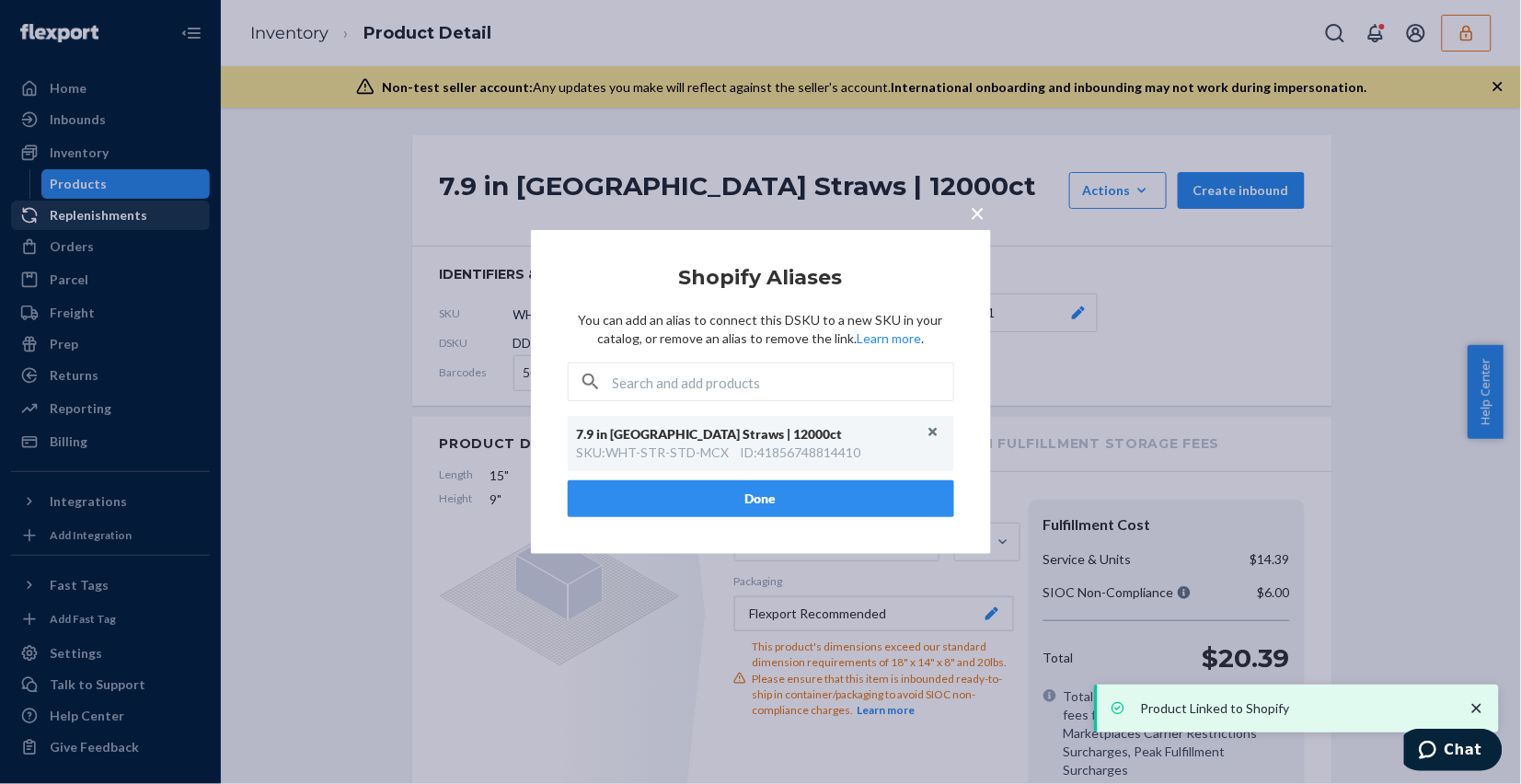
drag, startPoint x: 977, startPoint y: 207, endPoint x: 58, endPoint y: 207, distance: 919.0
click at [977, 205] on span "×" at bounding box center [977, 212] width 15 height 31
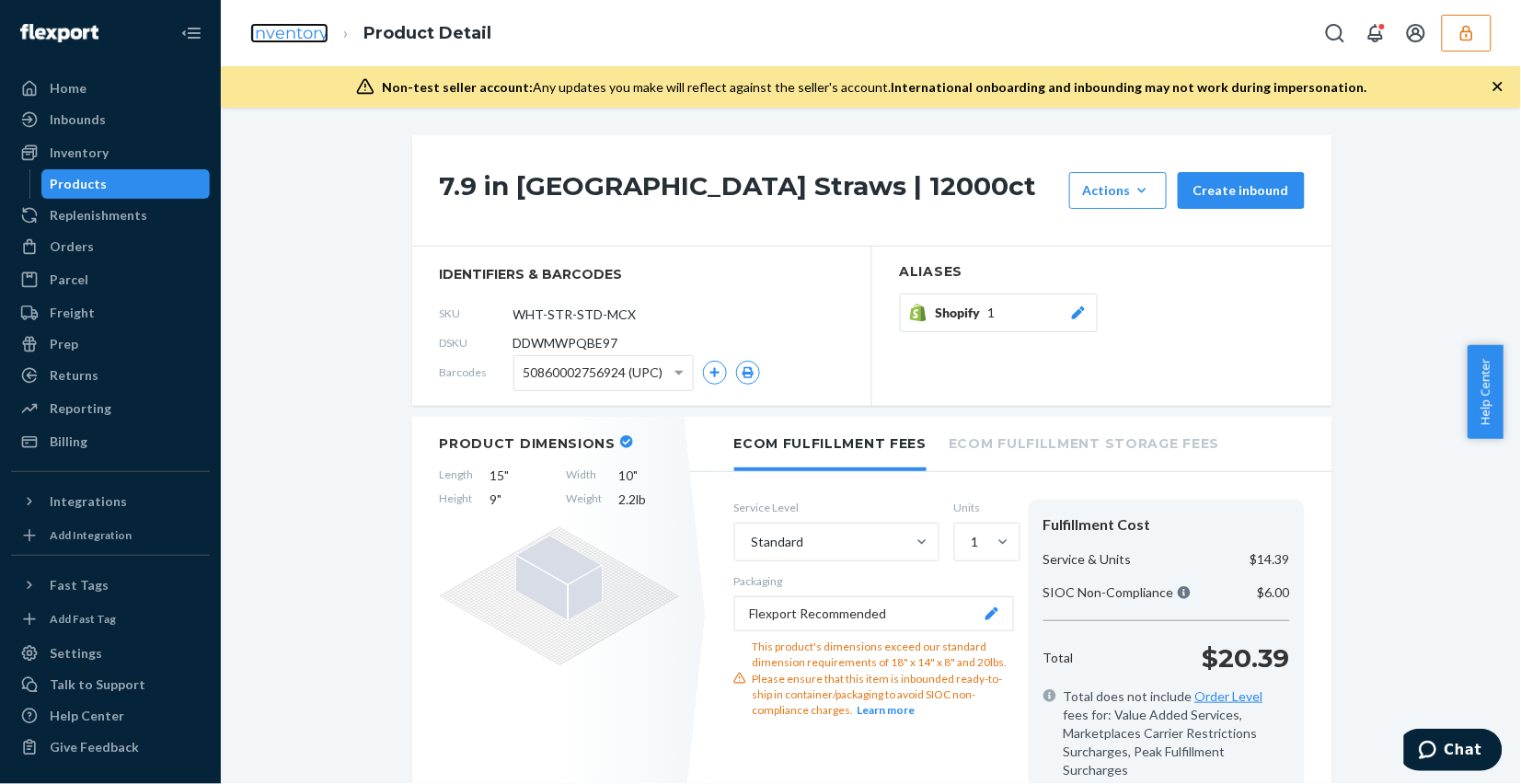
click at [273, 33] on link "Inventory" at bounding box center [289, 33] width 79 height 20
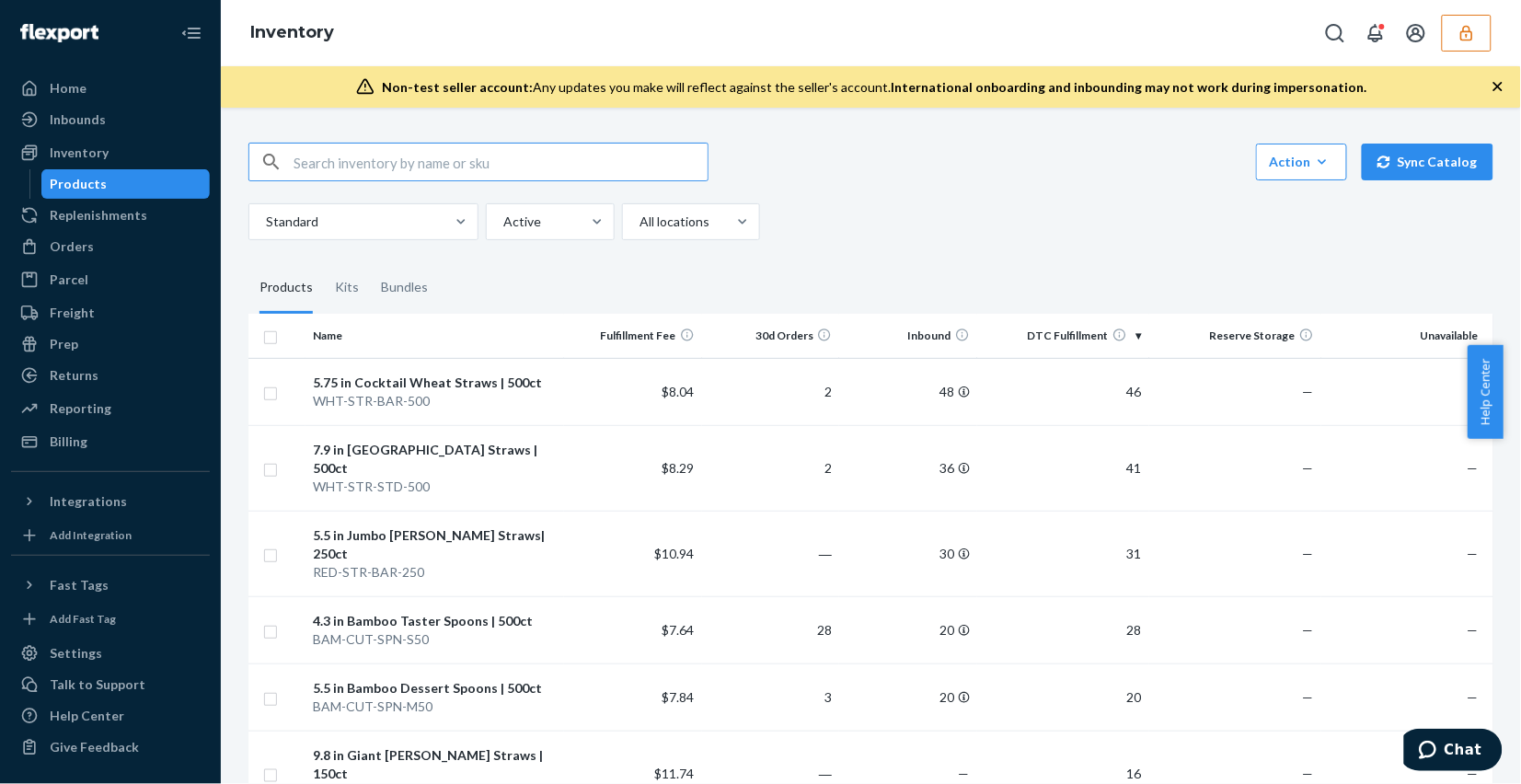
click at [576, 174] on input "text" at bounding box center [500, 162] width 414 height 37
click at [575, 171] on input "text" at bounding box center [500, 162] width 414 height 37
paste input "DEE37695QGY"
type input "DEE37695QGY"
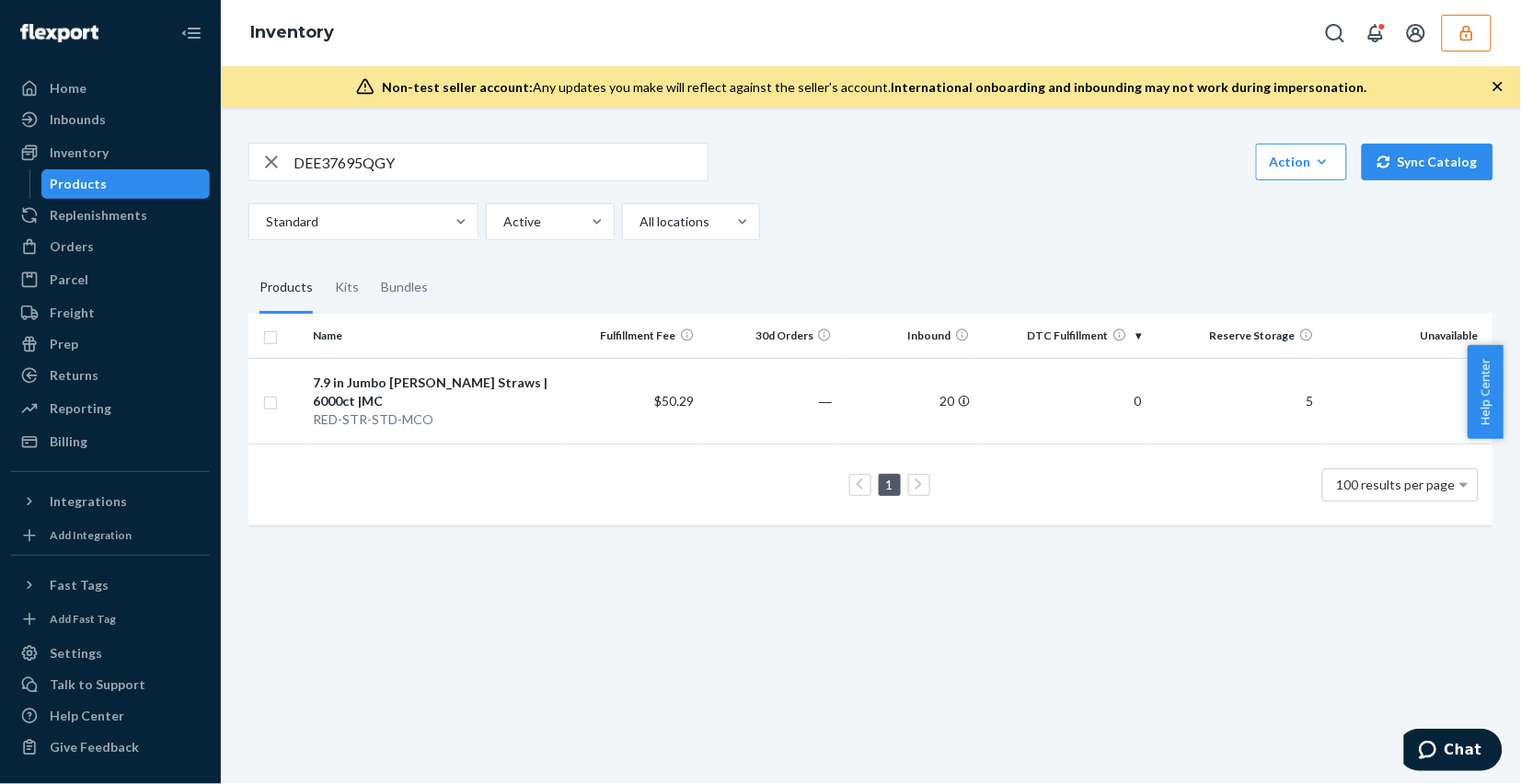
click at [575, 171] on input "DEE37695QGY" at bounding box center [500, 162] width 414 height 37
click at [525, 410] on div "RED-STR-STD-MCO" at bounding box center [434, 419] width 243 height 18
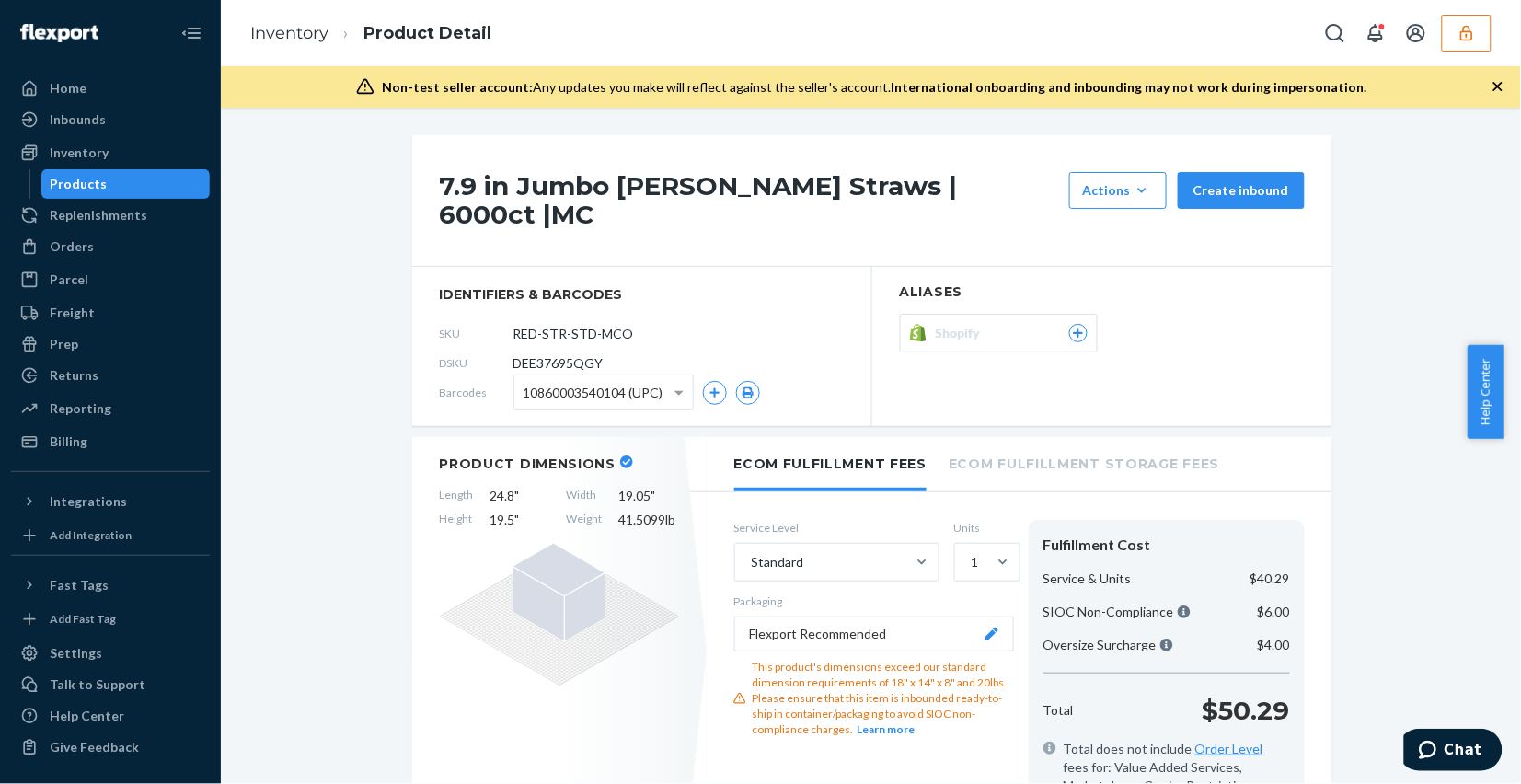
click at [1074, 328] on icon at bounding box center [1078, 332] width 16 height 11
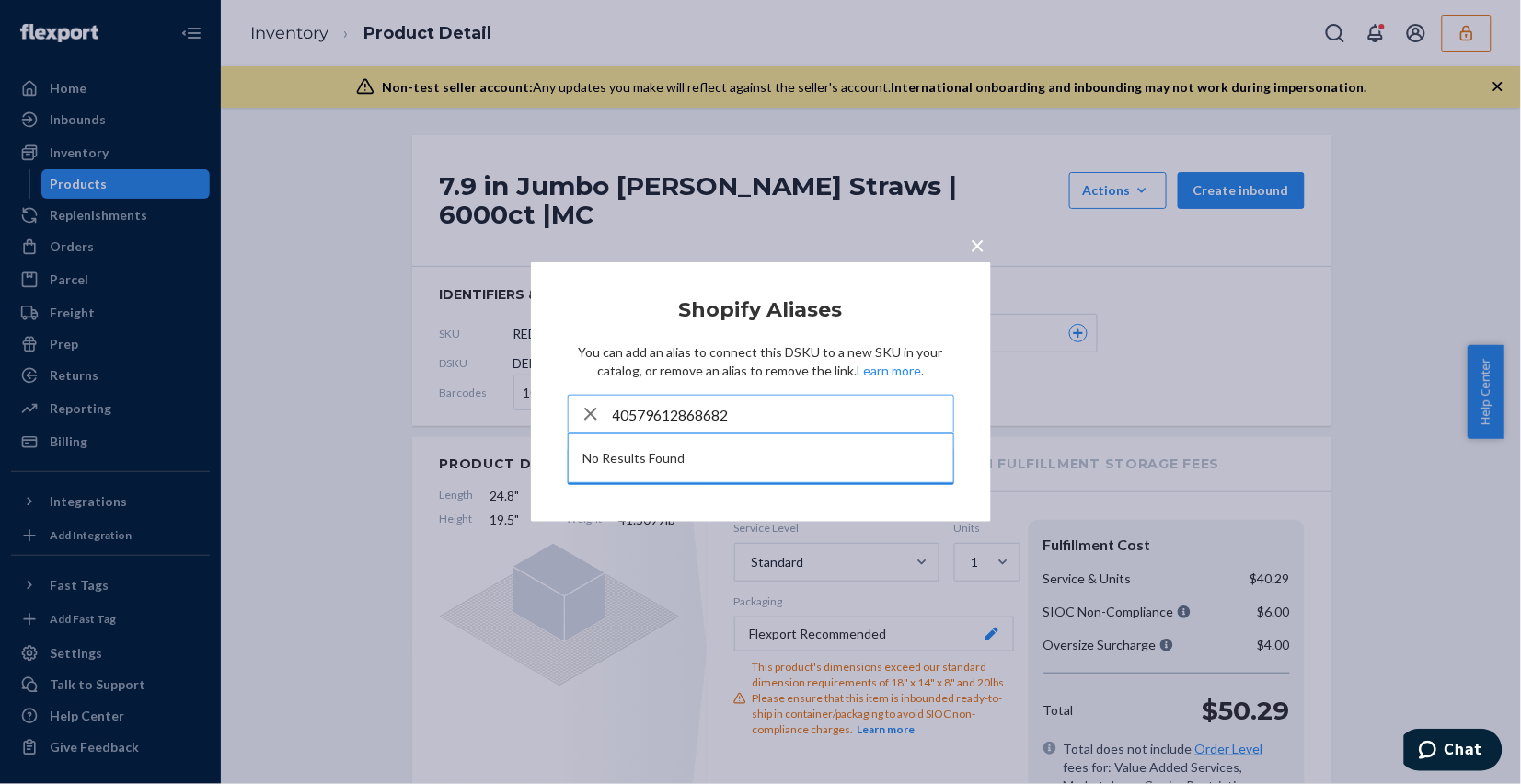
type input "40579612868682"
click at [590, 415] on icon "button" at bounding box center [590, 413] width 13 height 13
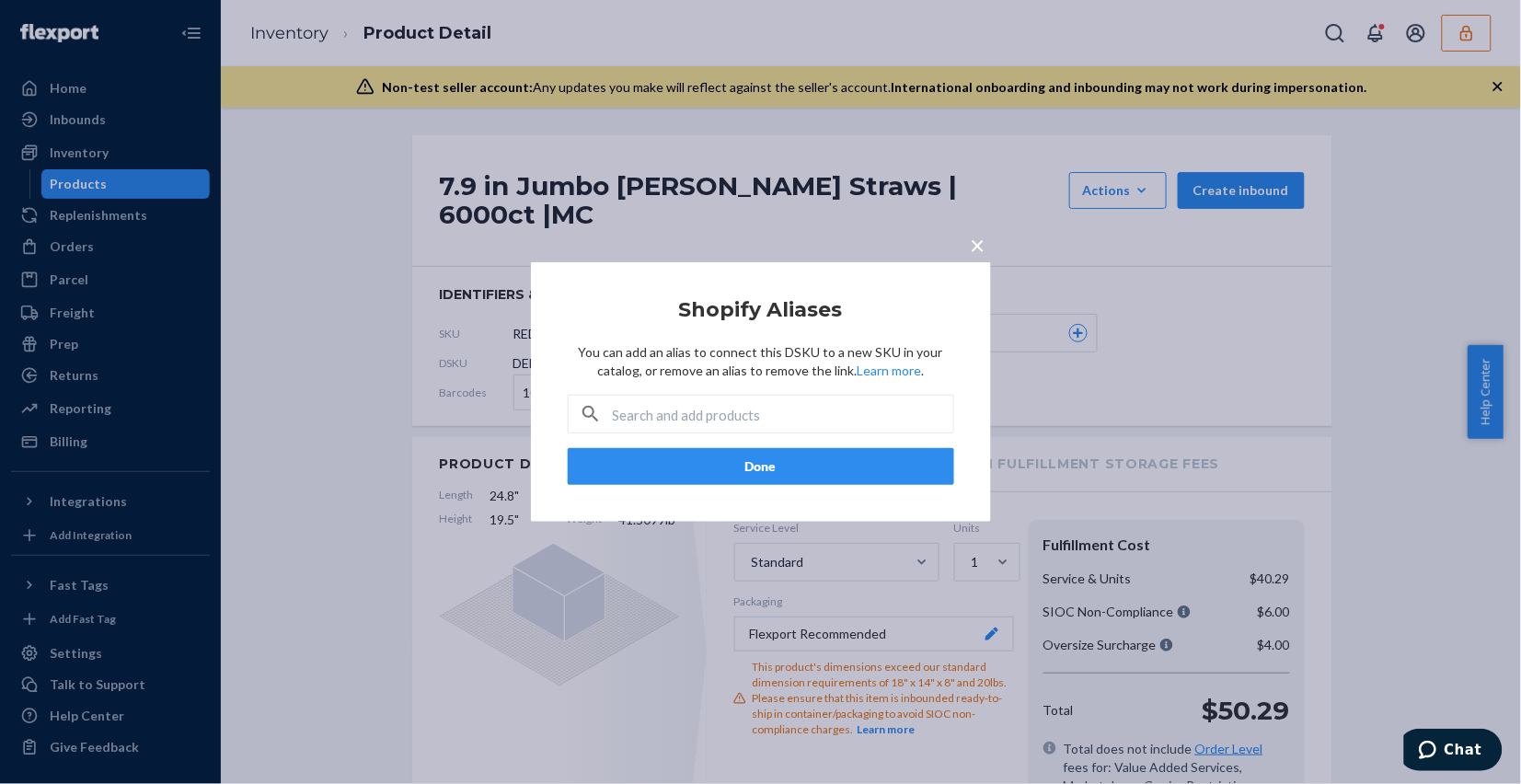
drag, startPoint x: 966, startPoint y: 248, endPoint x: 980, endPoint y: 241, distance: 15.7
click at [970, 245] on button "×" at bounding box center [978, 241] width 26 height 32
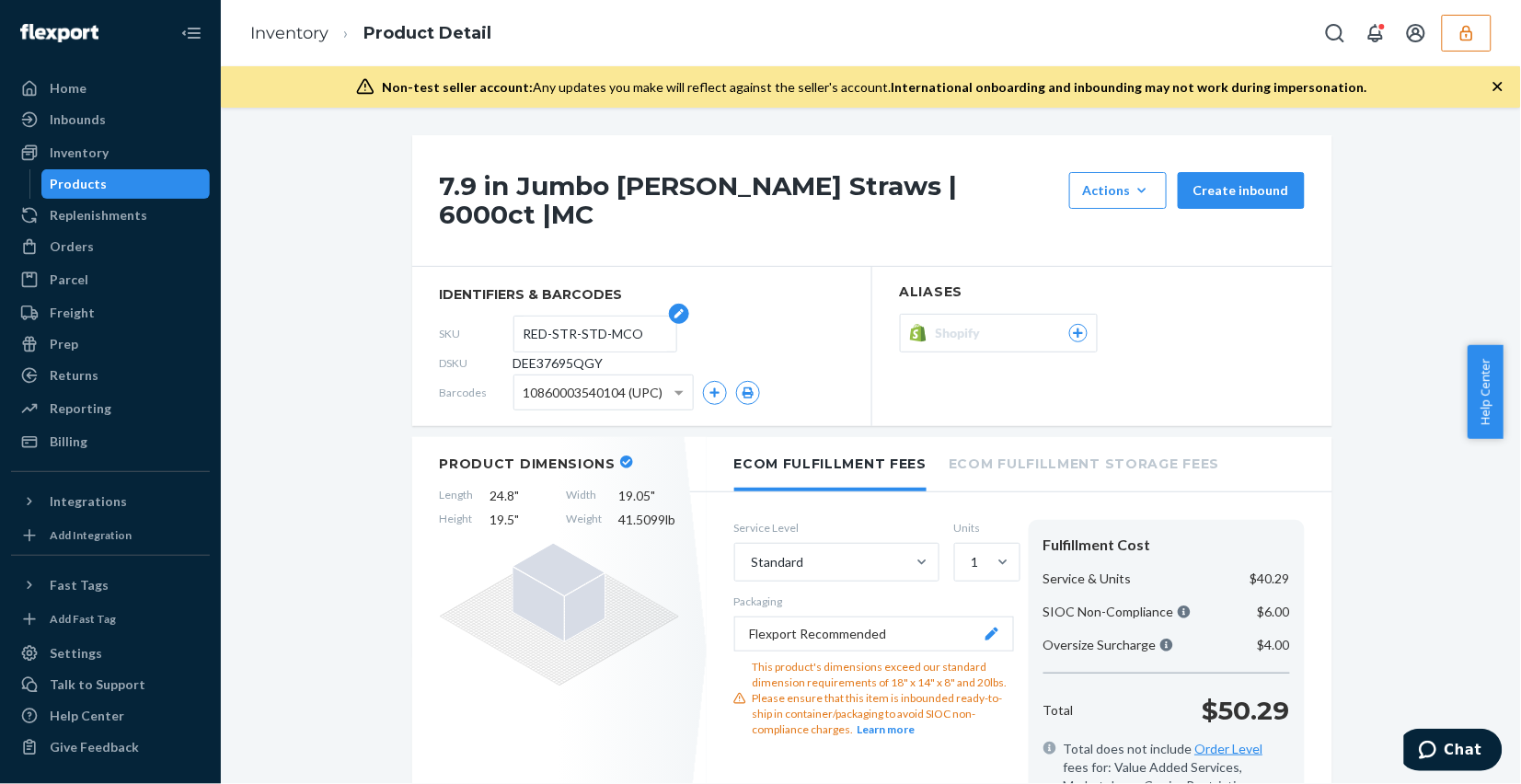
click at [555, 316] on input "RED-STR-STD-MCO" at bounding box center [595, 333] width 143 height 35
click at [1073, 329] on icon at bounding box center [1078, 333] width 10 height 10
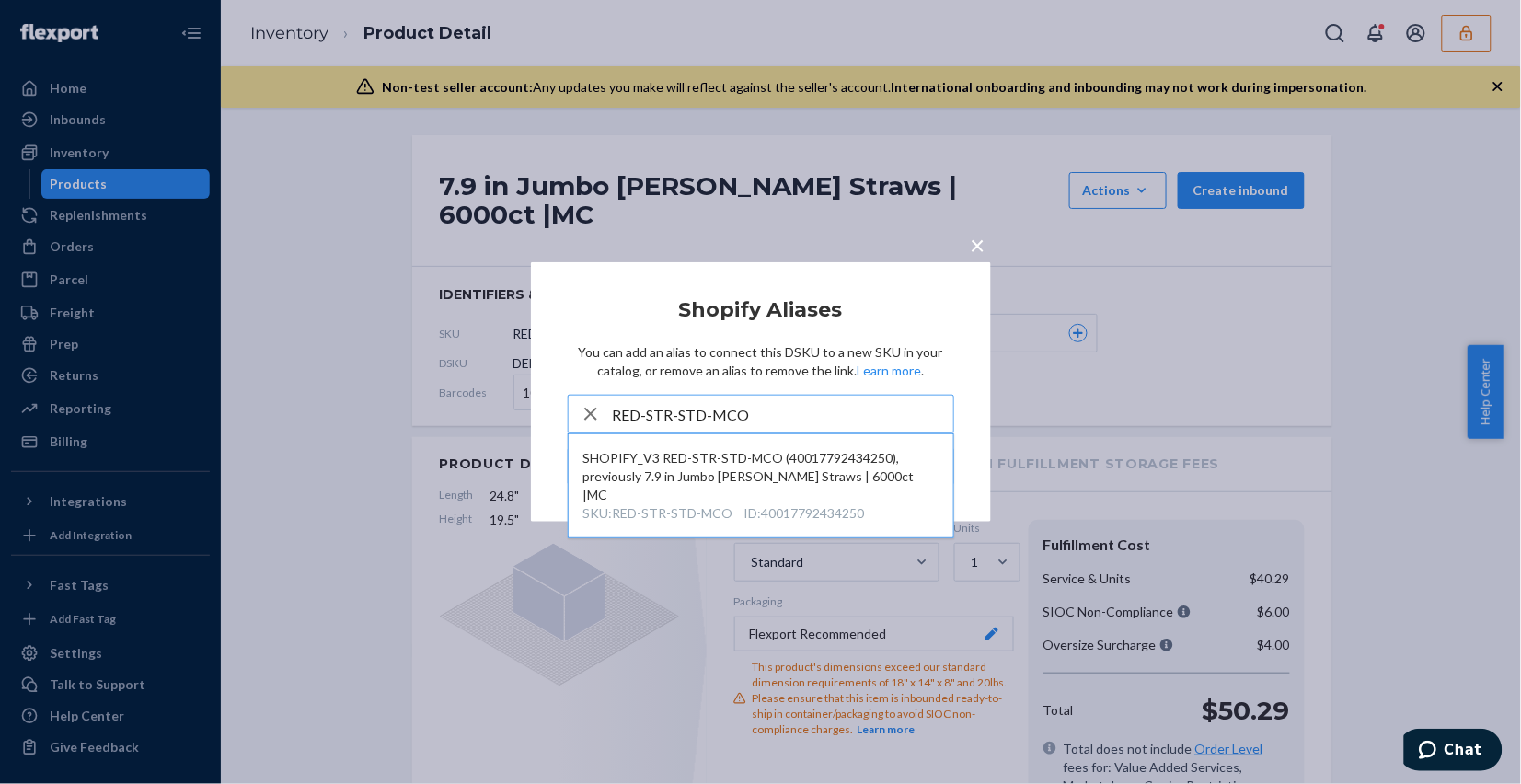
type input "RED-STR-STD-MCO"
click at [976, 244] on span "×" at bounding box center [977, 244] width 15 height 31
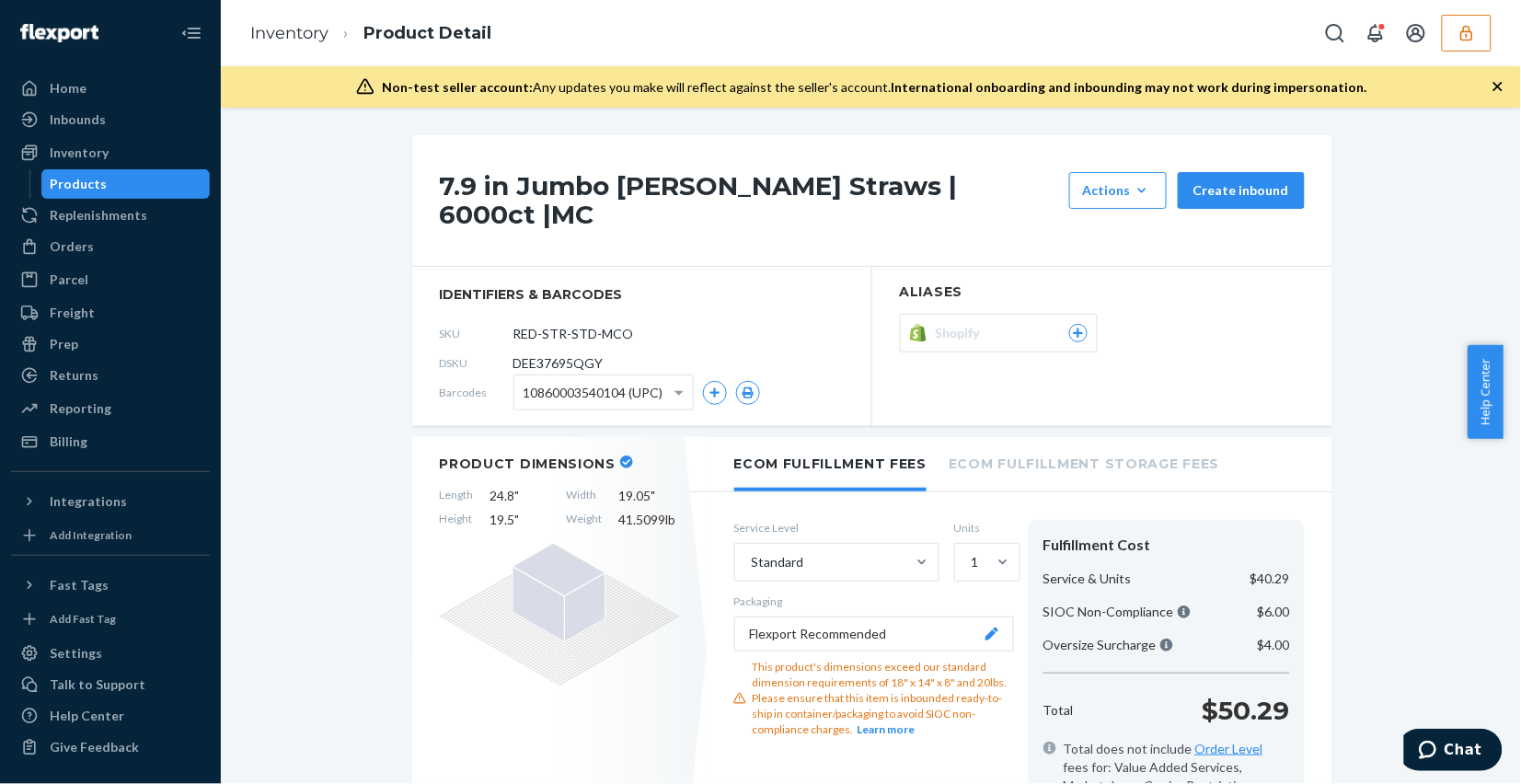
click at [554, 354] on span "DEE37695QGY" at bounding box center [558, 362] width 90 height 18
copy span "DEE37695QGY"
click at [570, 316] on input "RED-STR-STD-MCO" at bounding box center [595, 333] width 143 height 35
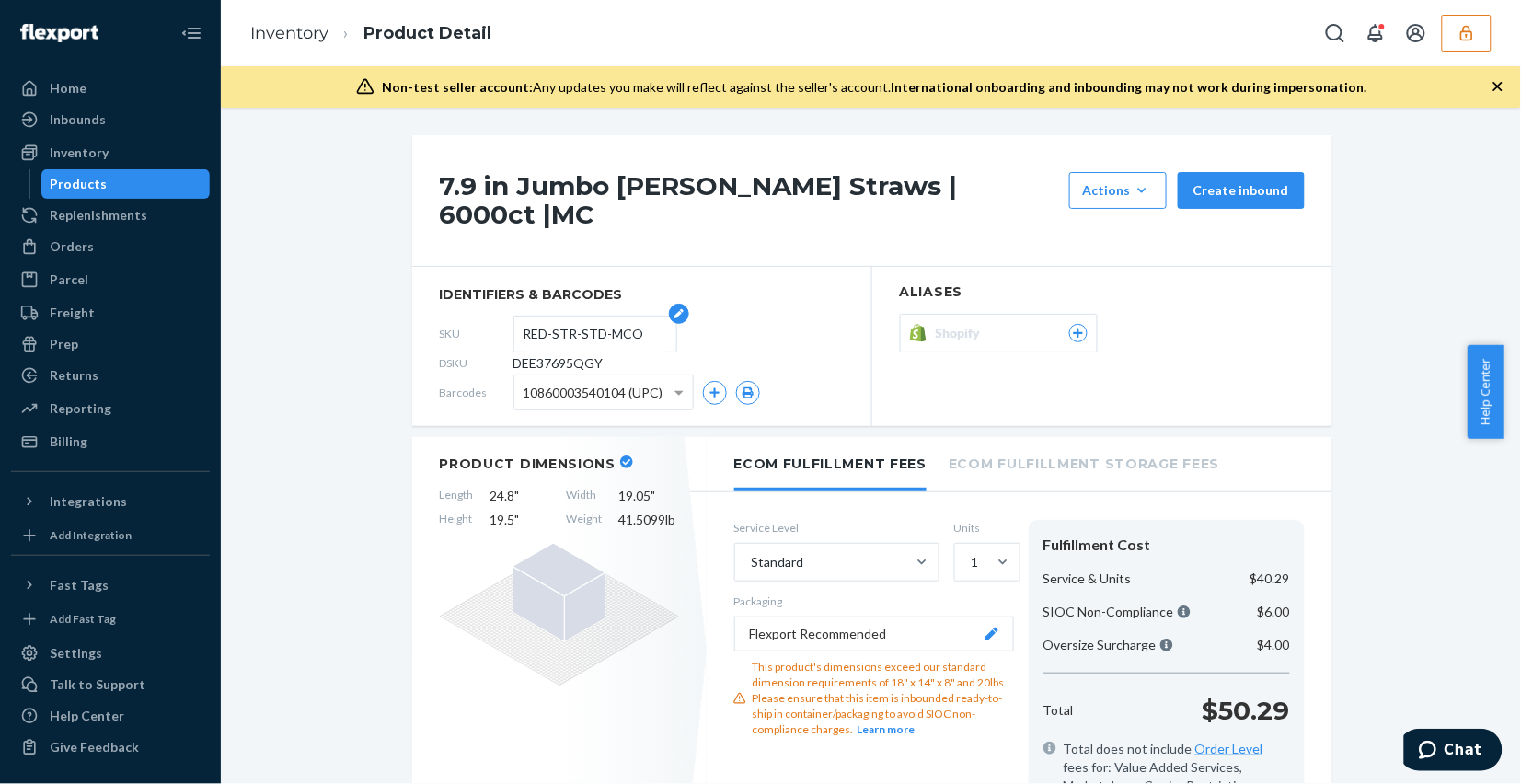
click at [570, 316] on input "RED-STR-STD-MCO" at bounding box center [595, 333] width 143 height 35
click at [111, 152] on div "Inventory" at bounding box center [110, 152] width 195 height 26
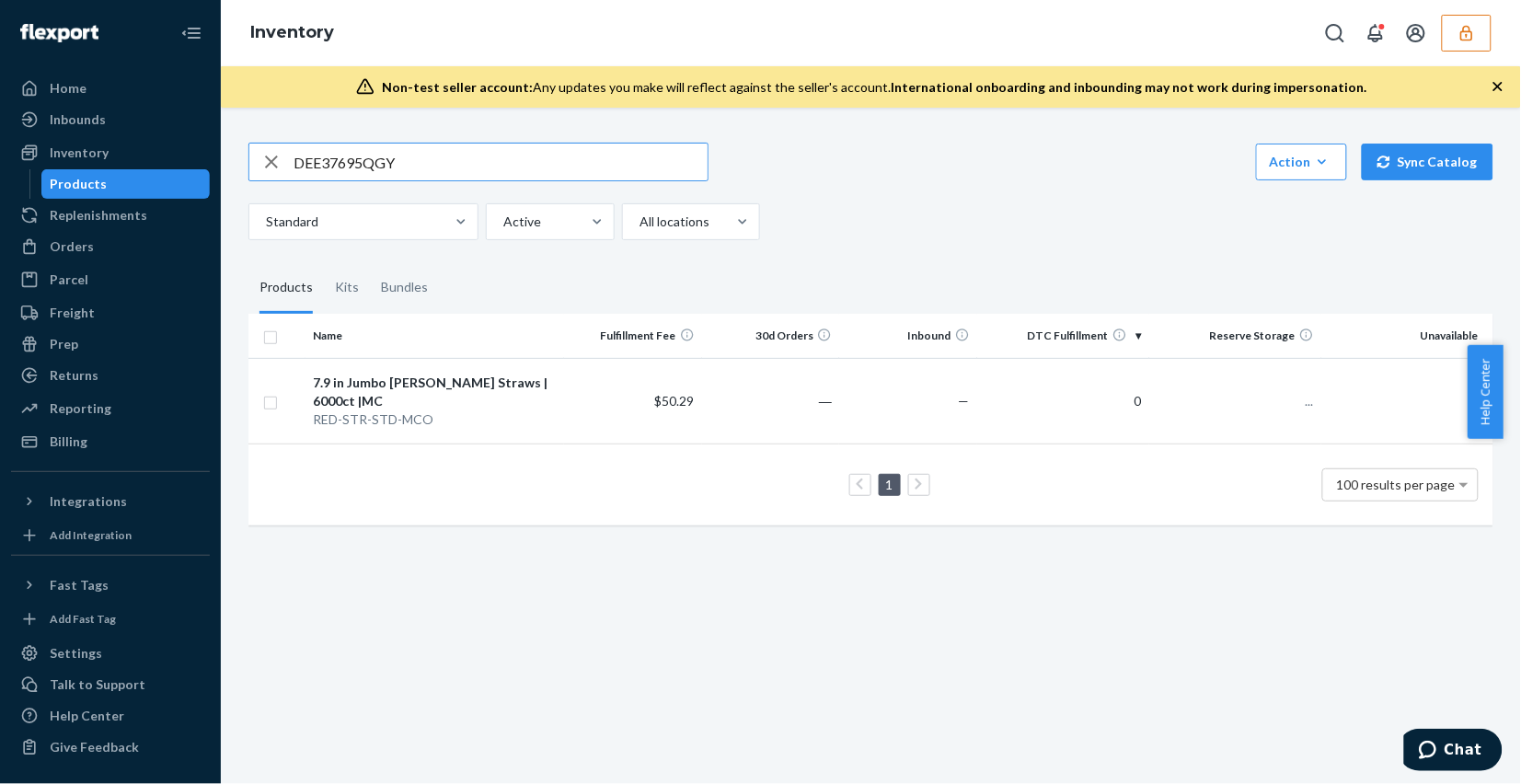
click at [452, 172] on input "DEE37695QGY" at bounding box center [500, 162] width 414 height 37
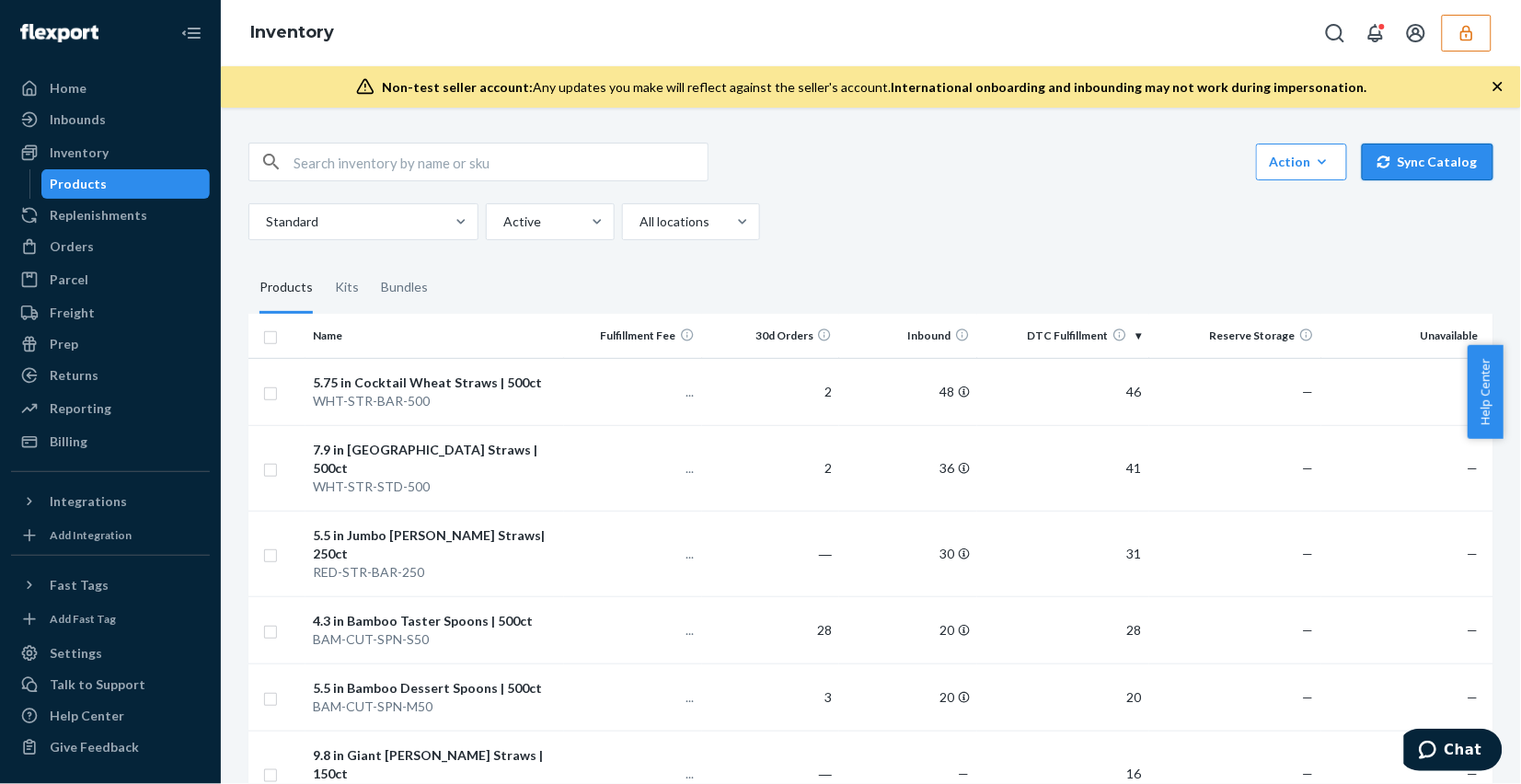
click at [1428, 169] on button "Sync Catalog" at bounding box center [1428, 162] width 132 height 37
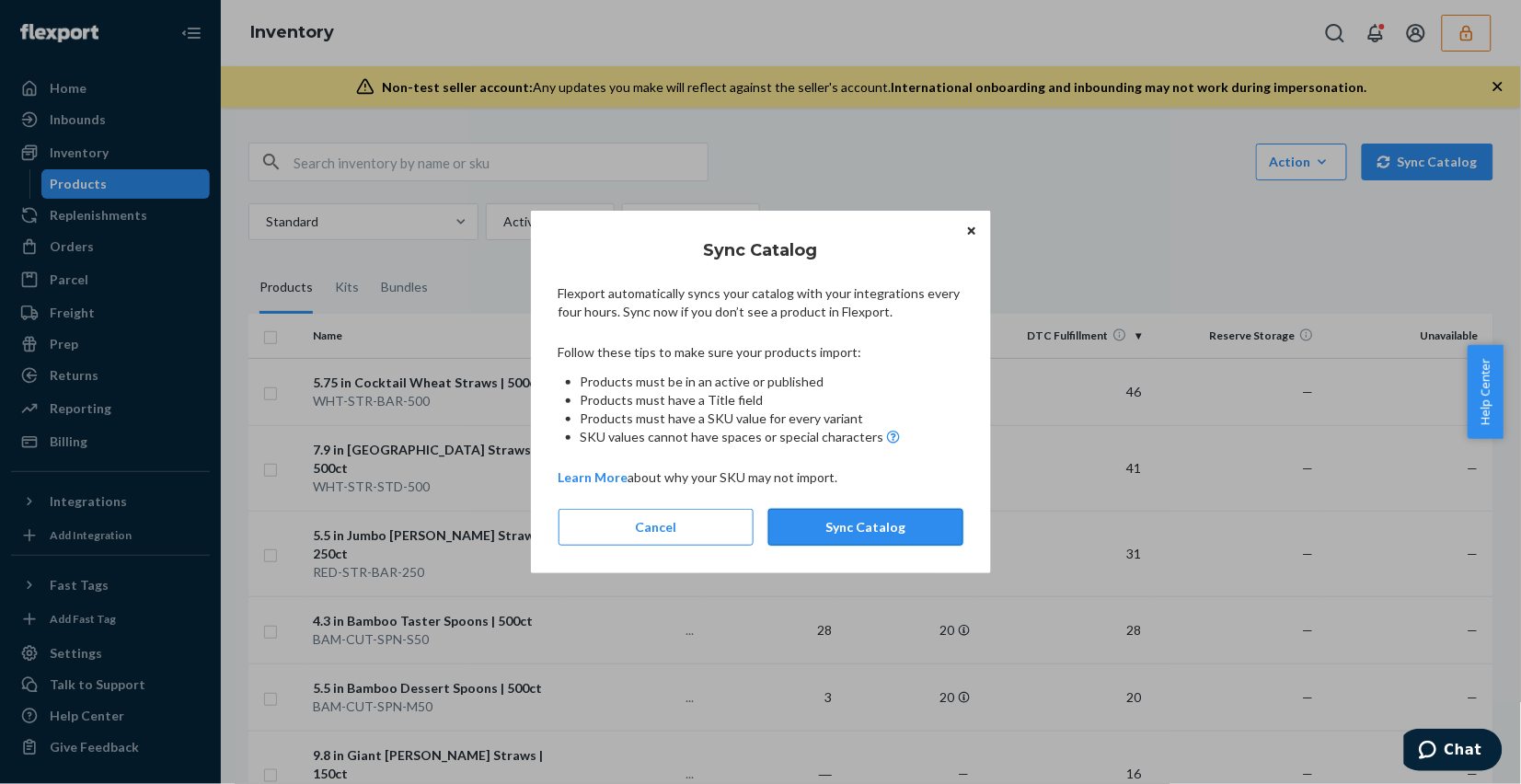
click at [865, 517] on button "Sync Catalog" at bounding box center [865, 527] width 195 height 37
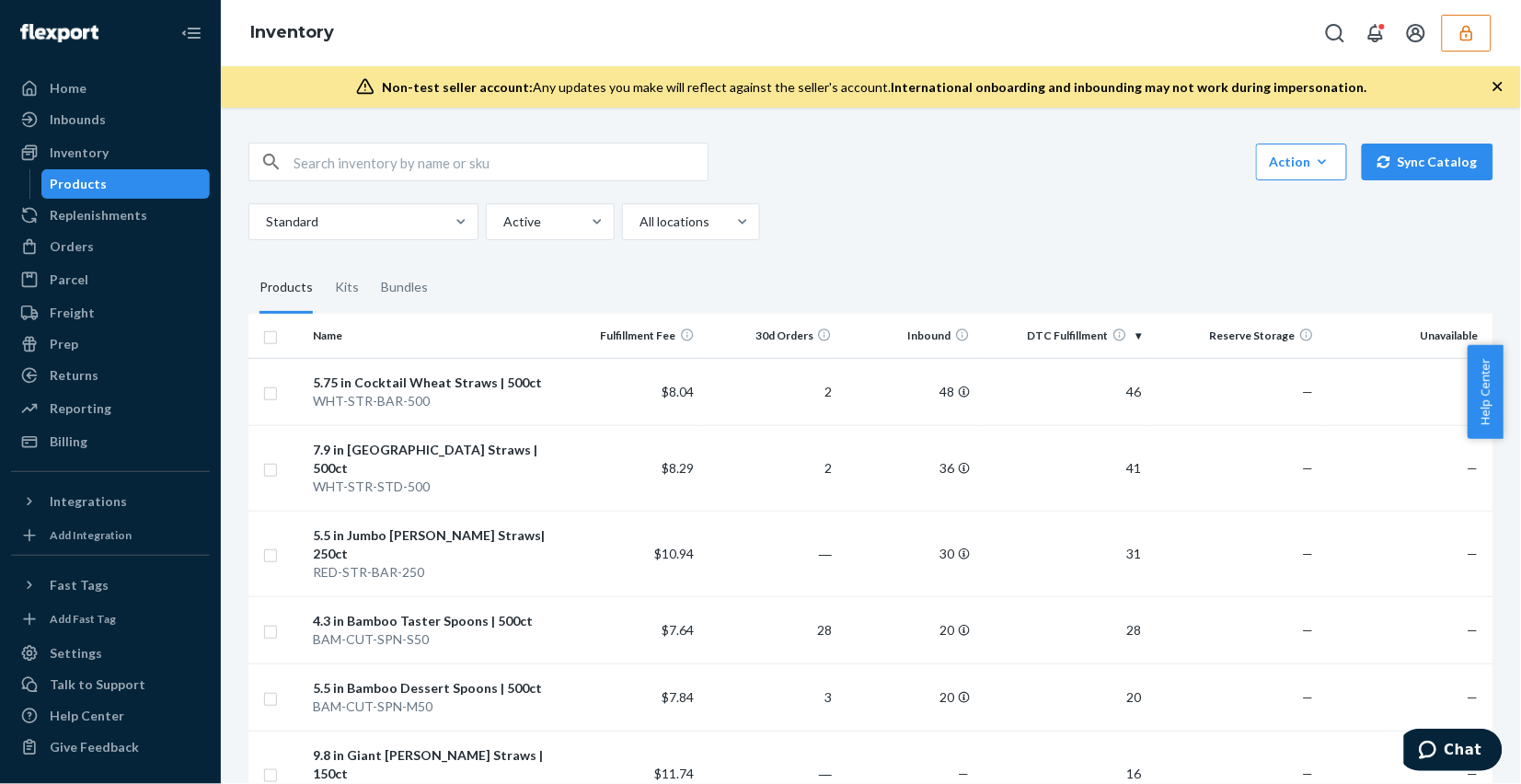
click at [514, 172] on input "text" at bounding box center [500, 162] width 414 height 37
paste input "RED-STR-STD-MCO"
type input "RED-STR-STD-MCO"
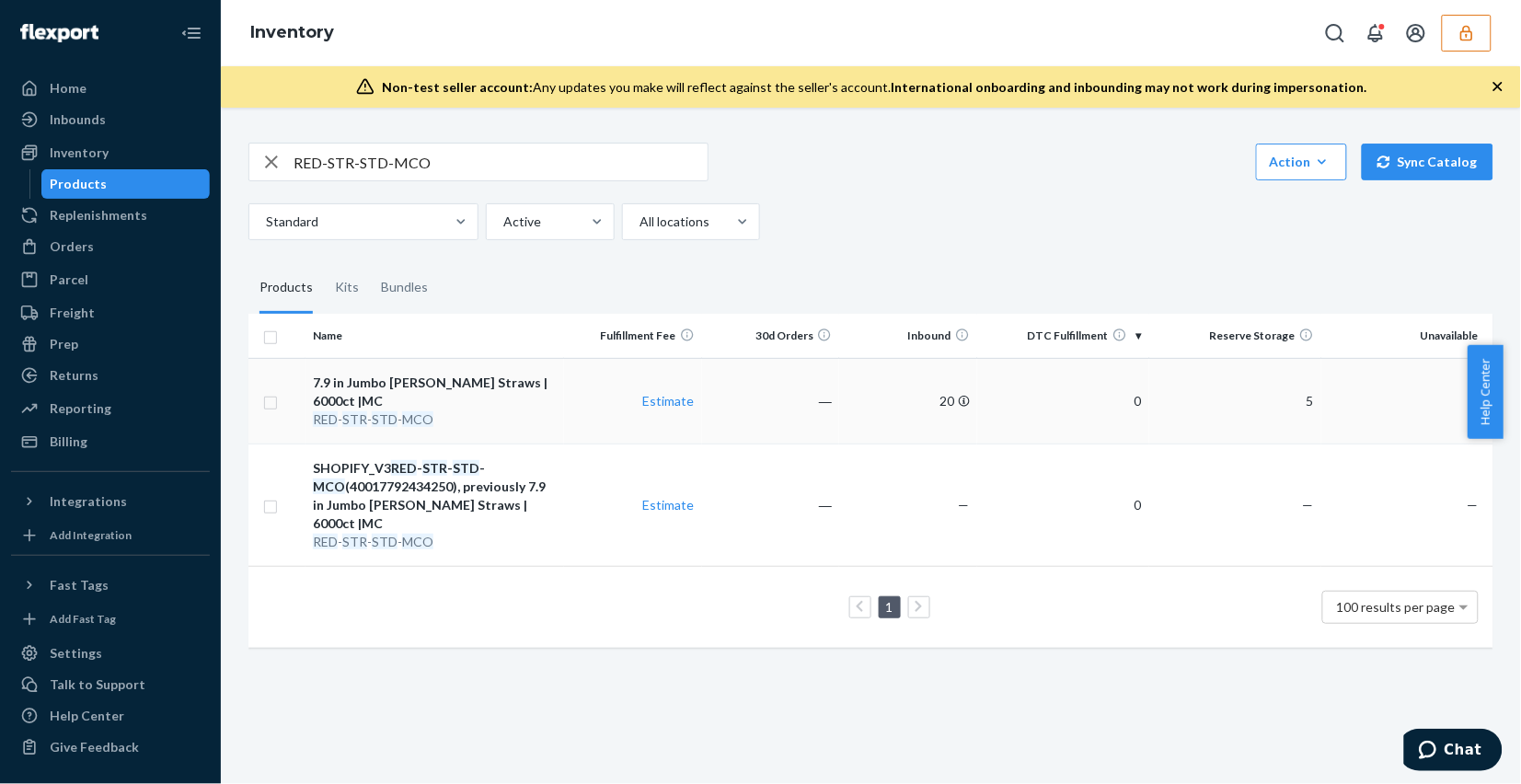
click at [756, 417] on td "―" at bounding box center [771, 400] width 138 height 85
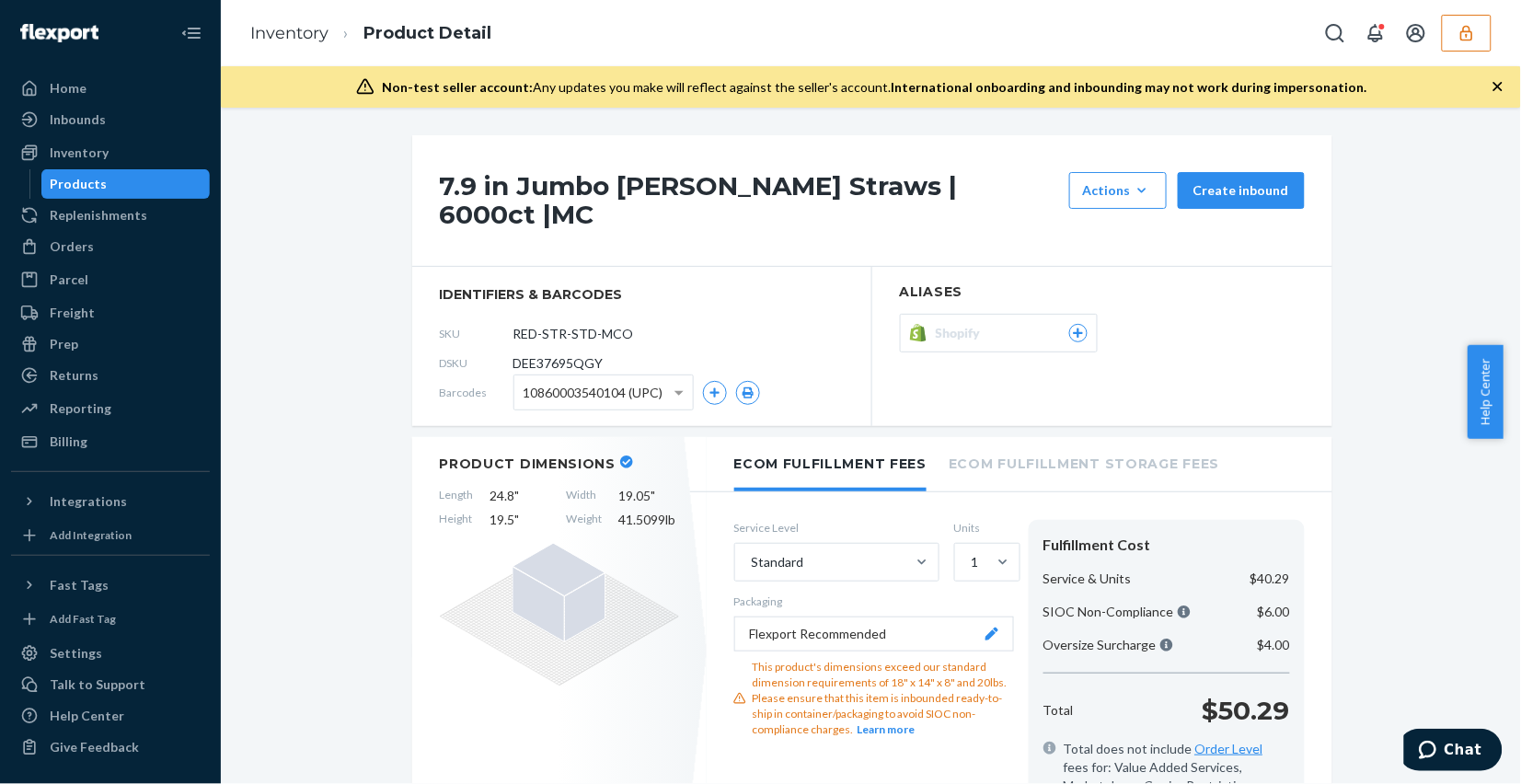
click at [1078, 320] on button "Shopify" at bounding box center [998, 333] width 198 height 39
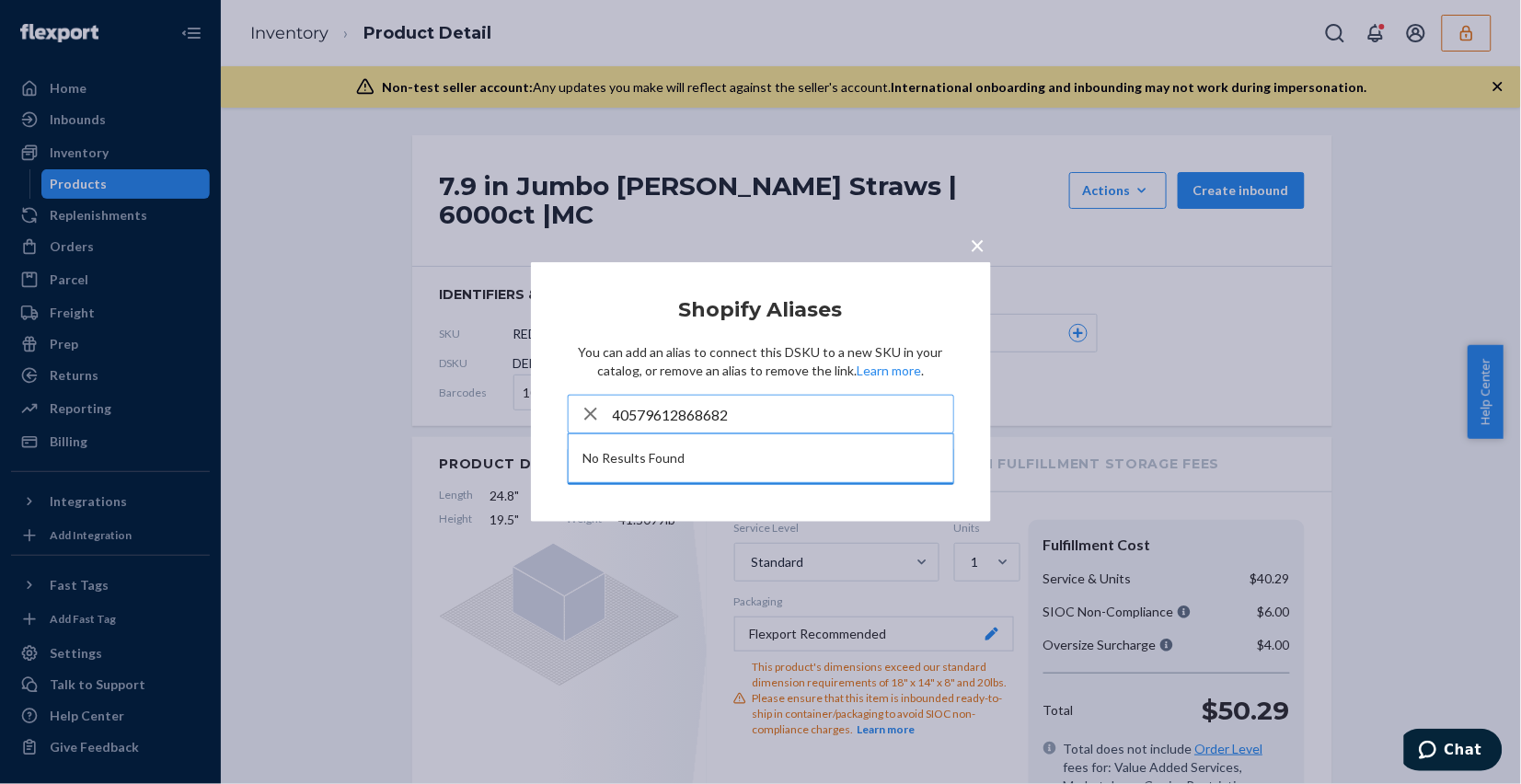
type input "40579612868682"
click at [580, 410] on icon "button" at bounding box center [590, 414] width 22 height 37
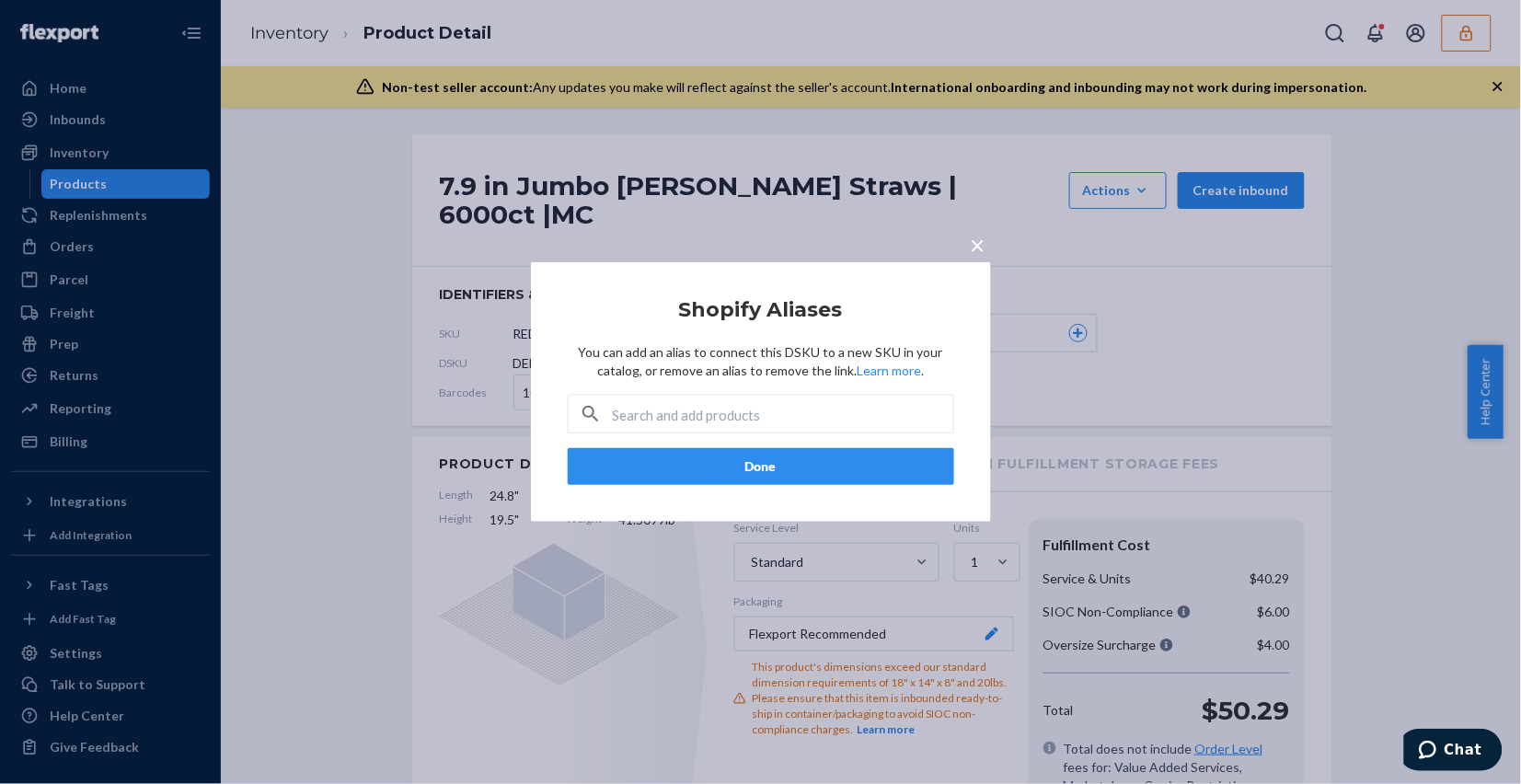
click at [742, 401] on input "text" at bounding box center [782, 414] width 340 height 37
paste input "RED-STR-STD-MCO"
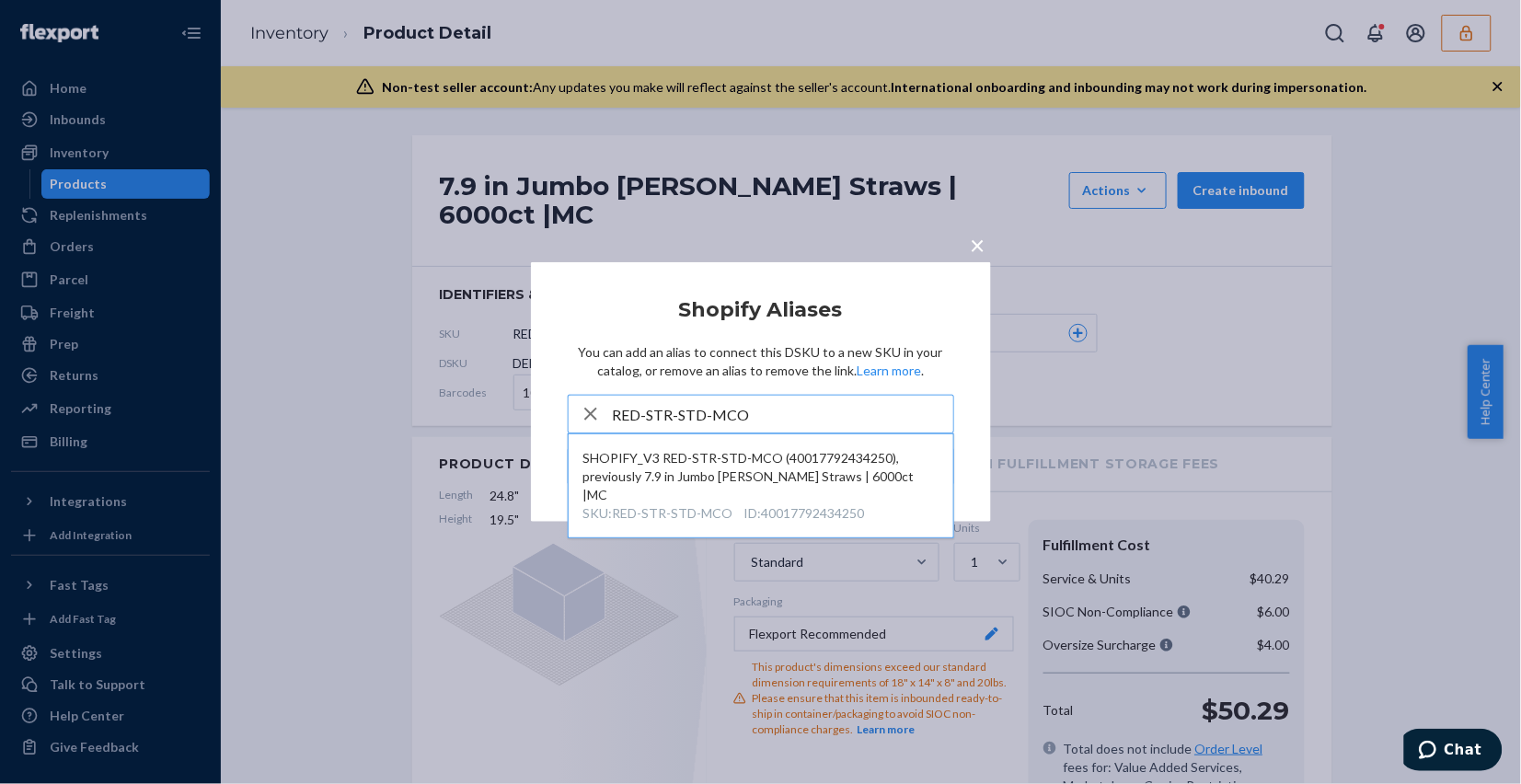
type input "RED-STR-STD-MCO"
click at [812, 411] on input "RED-STR-STD-MCO" at bounding box center [782, 414] width 340 height 37
click at [977, 245] on span "×" at bounding box center [977, 244] width 15 height 31
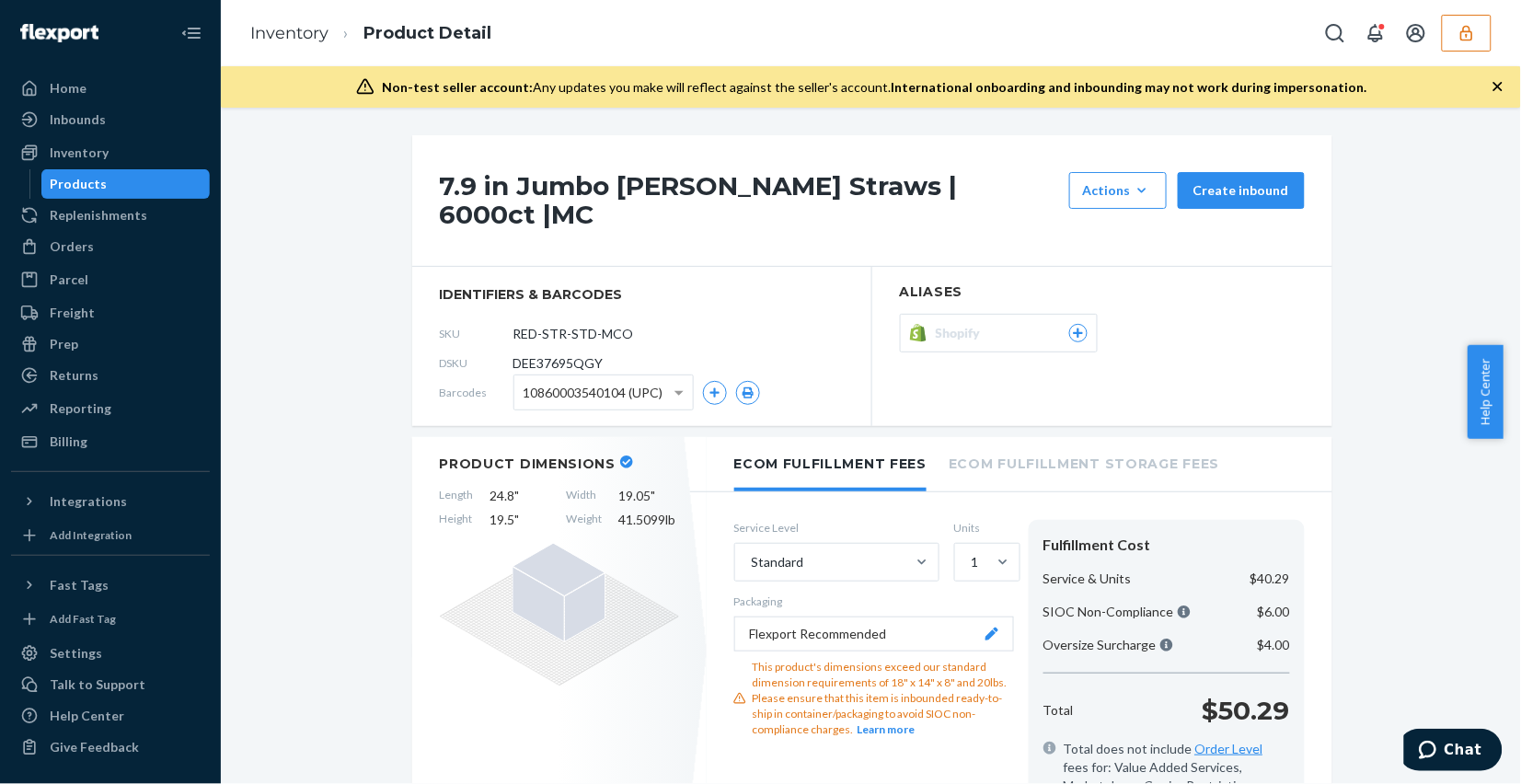
click at [573, 375] on div "10860003540104 (UPC)" at bounding box center [604, 392] width 178 height 34
click at [571, 375] on div "10860003540104 (UPC)" at bounding box center [604, 392] width 178 height 34
click at [559, 354] on span "DEE37695QGY" at bounding box center [558, 362] width 90 height 18
copy span "DEE37695QGY"
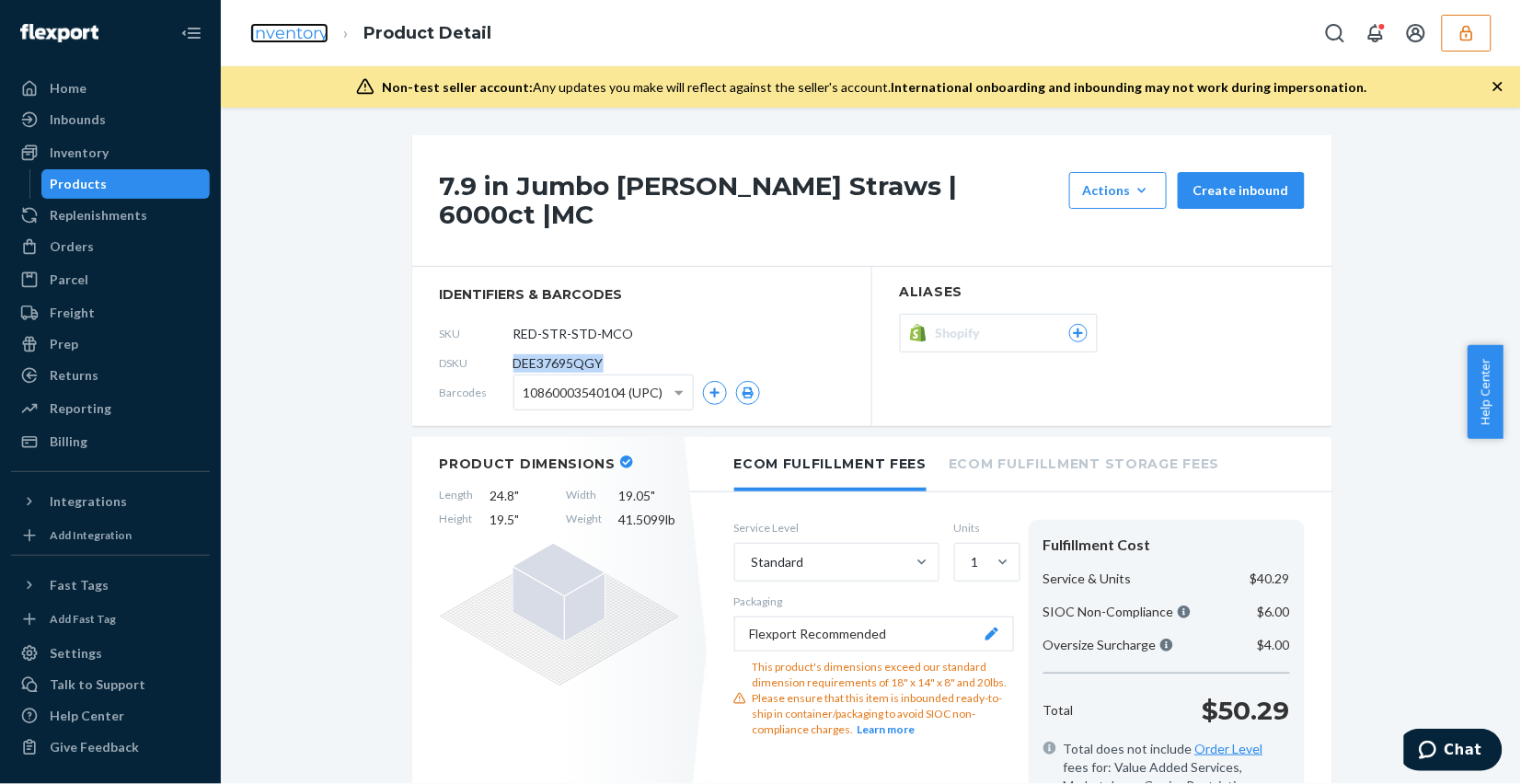
click at [271, 28] on link "Inventory" at bounding box center [289, 33] width 79 height 20
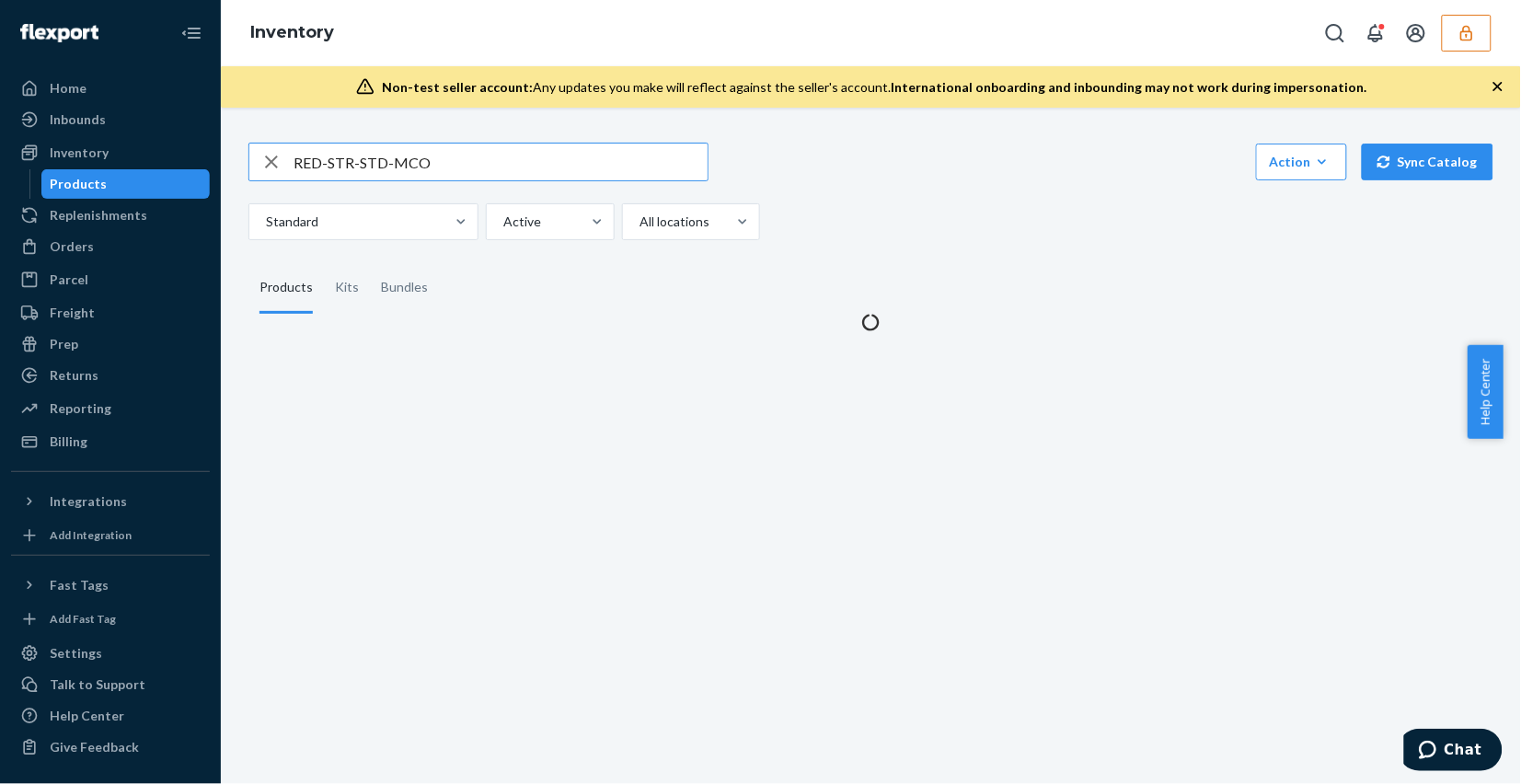
click at [278, 157] on icon "button" at bounding box center [271, 162] width 22 height 37
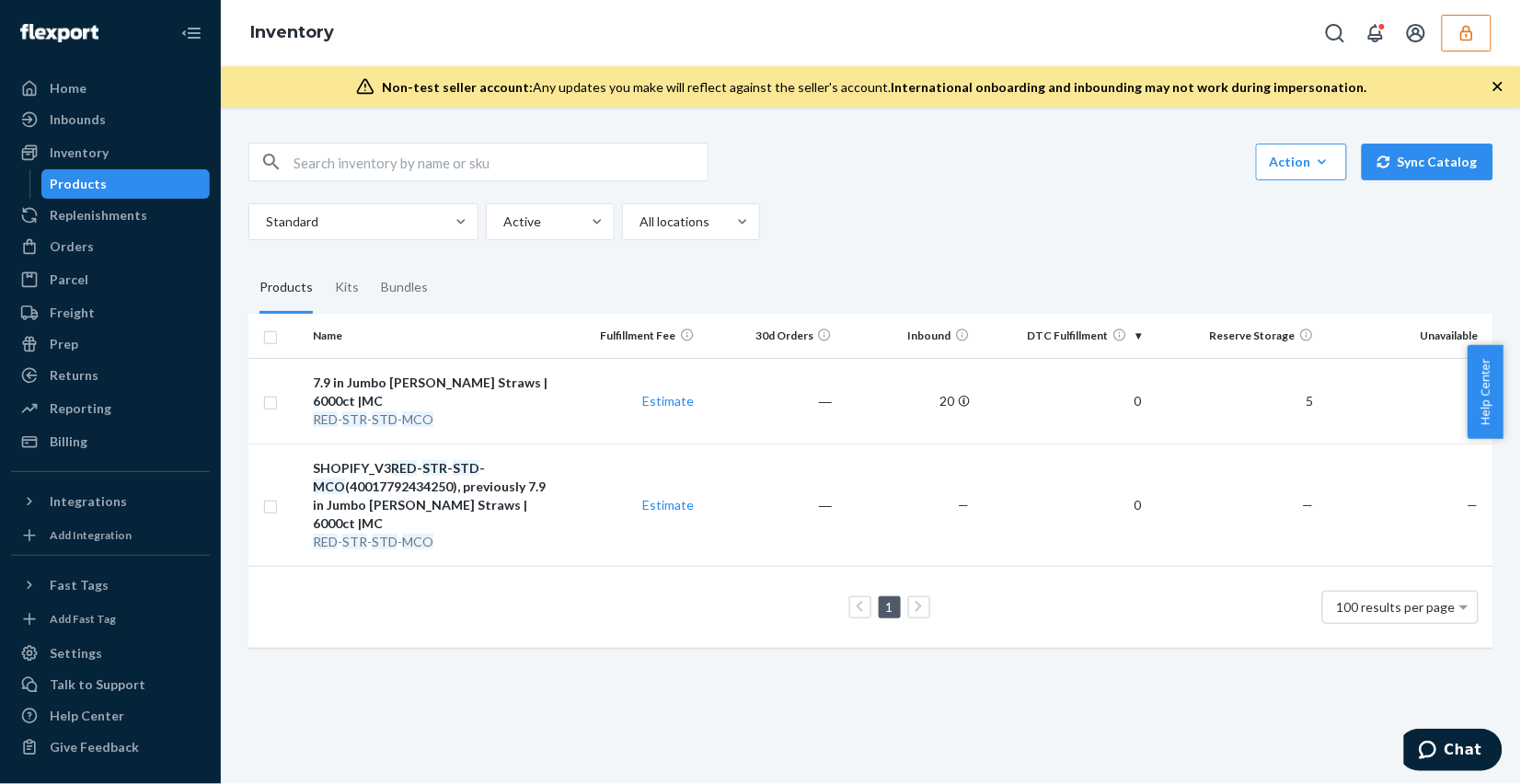
click at [406, 164] on input "text" at bounding box center [500, 162] width 414 height 37
paste input "DEE37695QGY"
type input "DEE37695QGY"
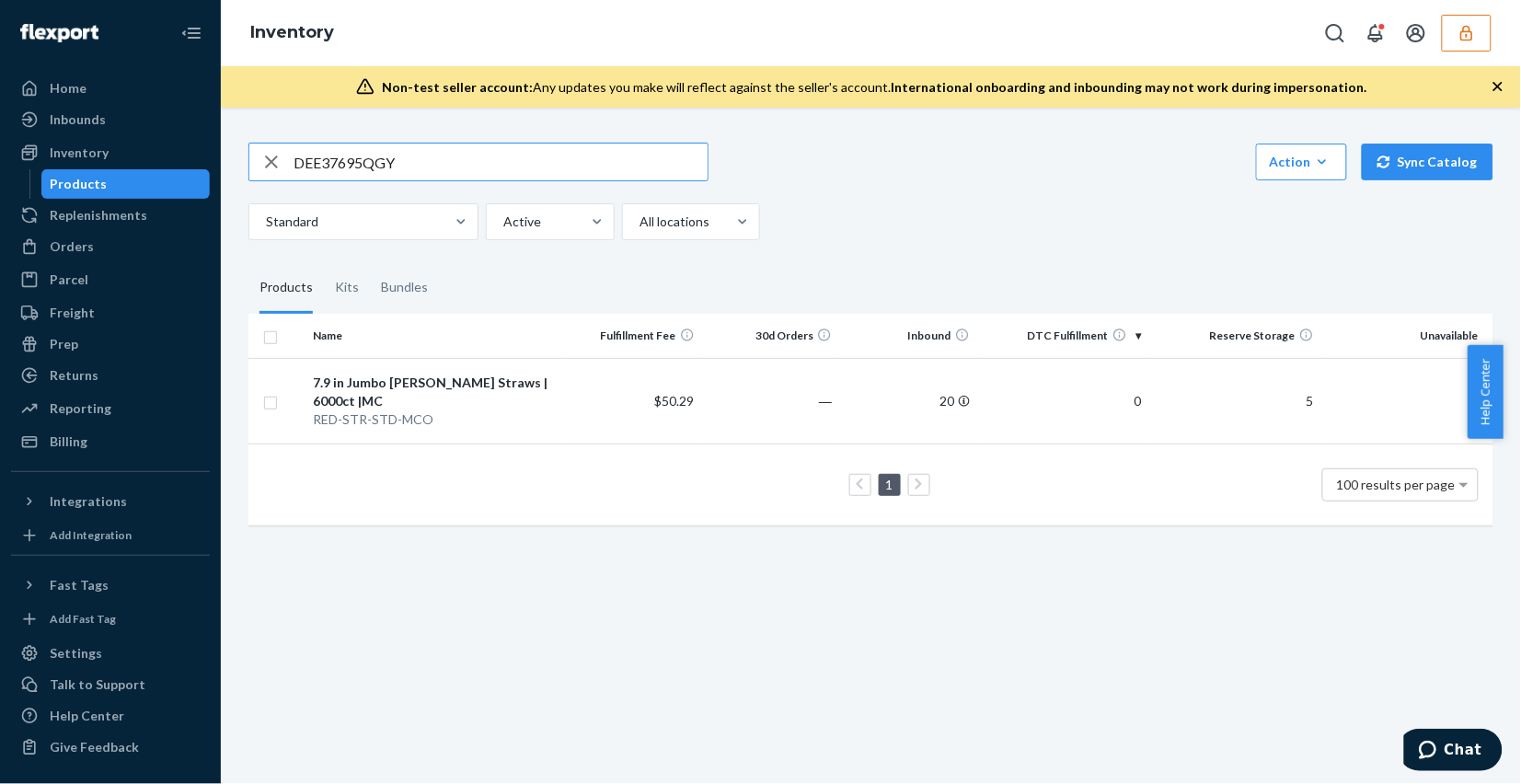
click at [428, 169] on input "DEE37695QGY" at bounding box center [500, 162] width 414 height 37
click at [774, 416] on td "―" at bounding box center [771, 400] width 138 height 85
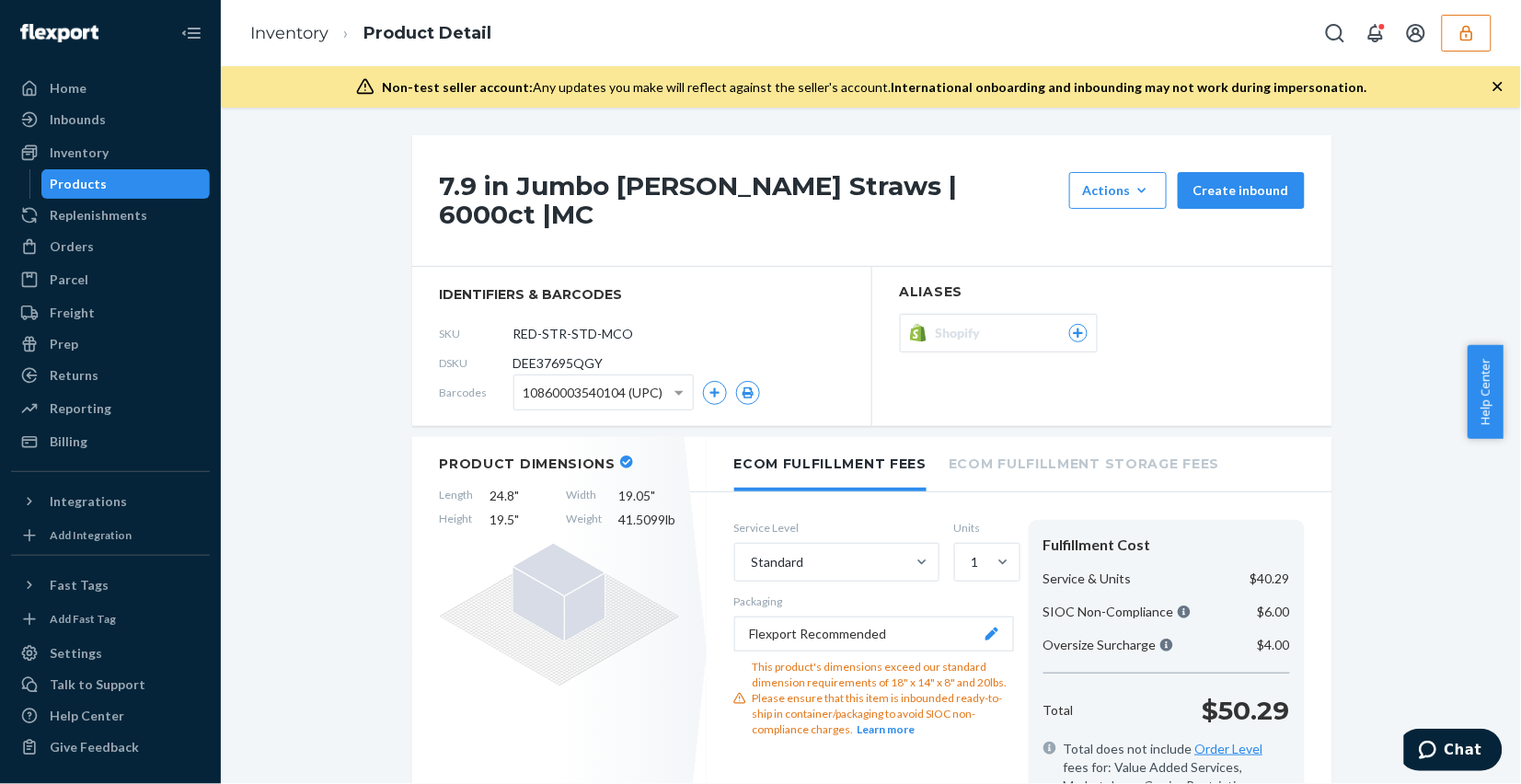
click at [1070, 328] on icon at bounding box center [1078, 332] width 16 height 11
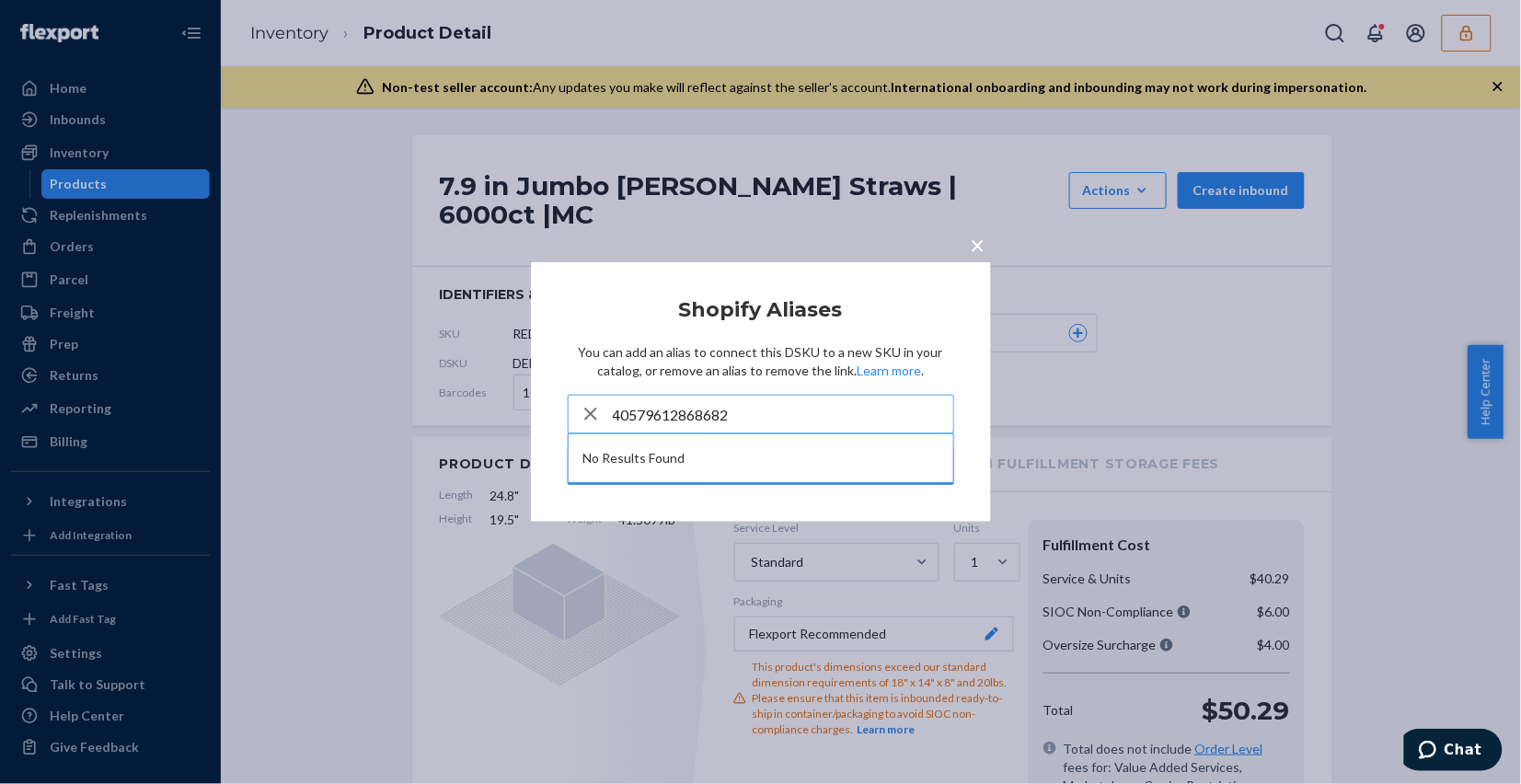
type input "40579612868682"
click at [580, 411] on icon "button" at bounding box center [590, 414] width 22 height 37
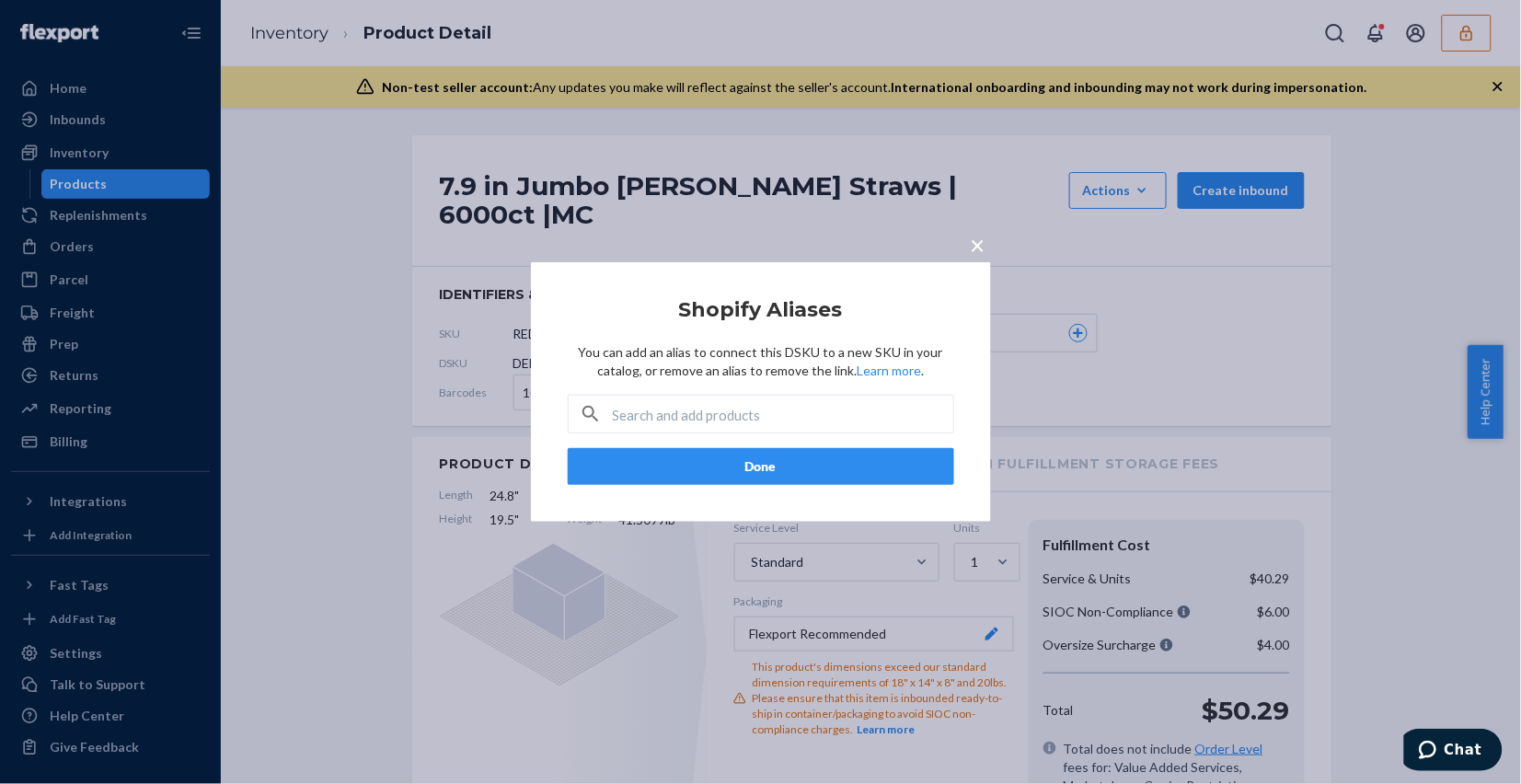
drag, startPoint x: 981, startPoint y: 239, endPoint x: 586, endPoint y: 354, distance: 411.4
click at [978, 239] on span "×" at bounding box center [977, 244] width 15 height 31
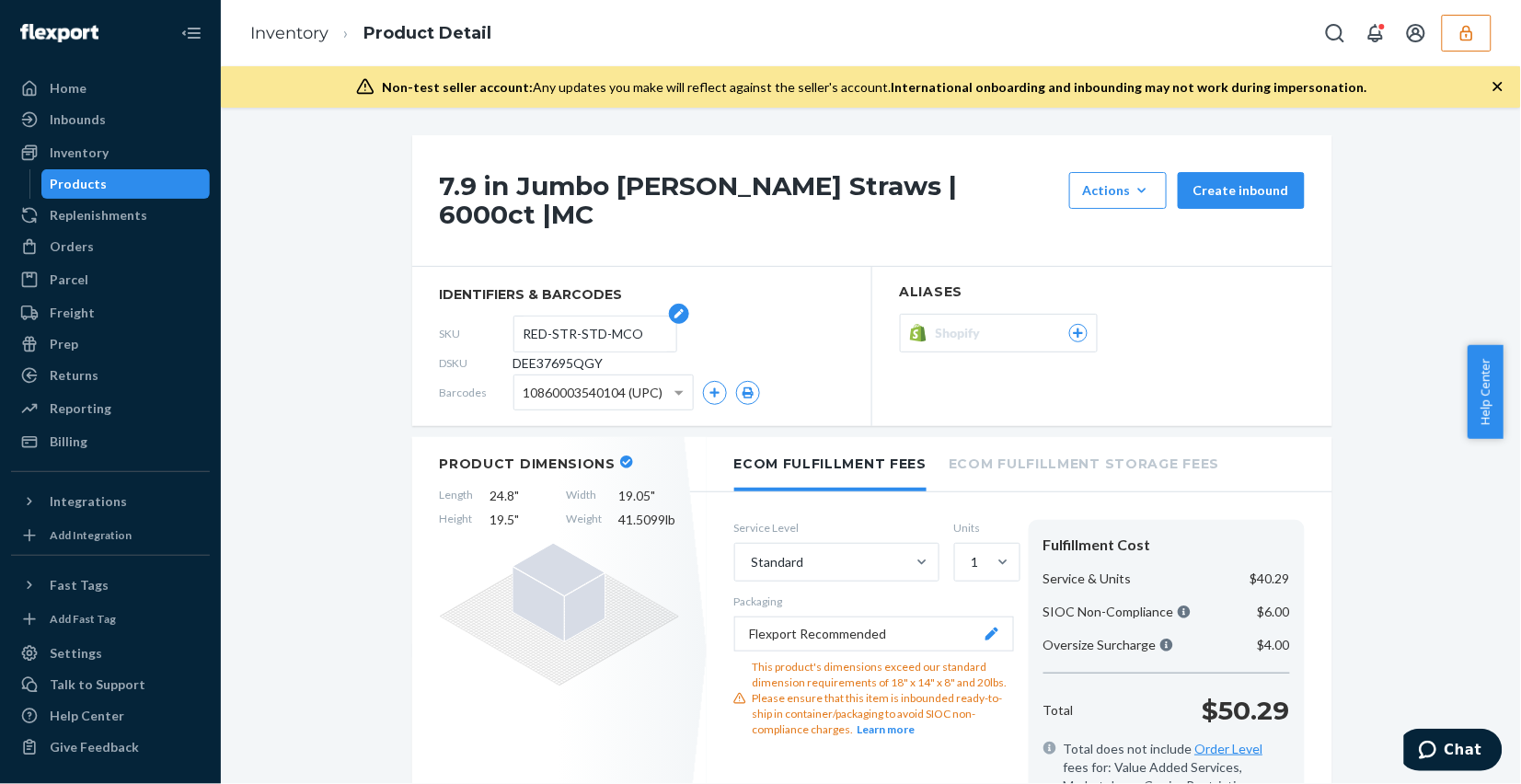
click at [557, 316] on input "RED-STR-STD-MCO" at bounding box center [595, 333] width 143 height 35
click at [1070, 328] on icon at bounding box center [1078, 332] width 16 height 11
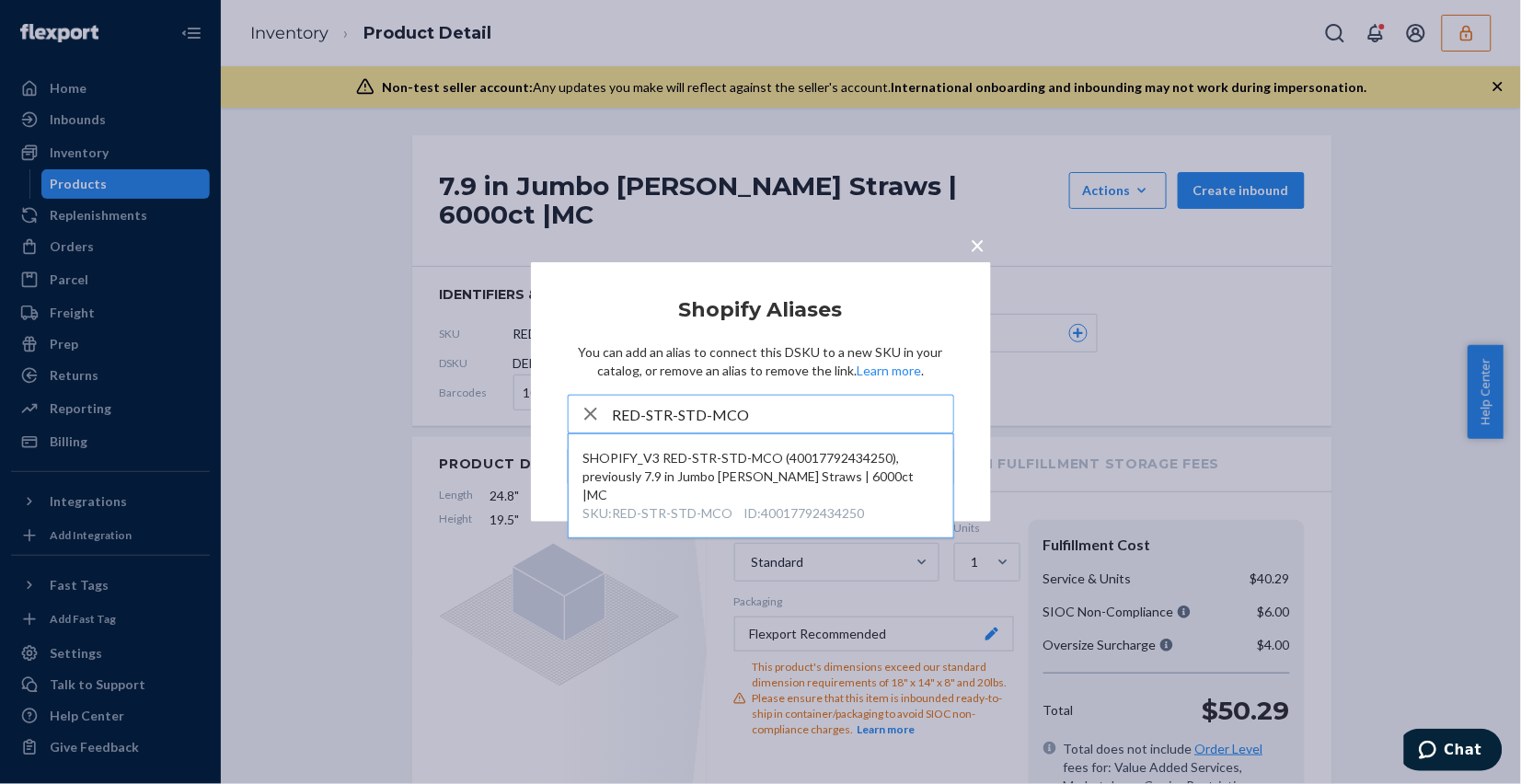
type input "RED-STR-STD-MCO"
click at [981, 251] on span "×" at bounding box center [977, 244] width 15 height 31
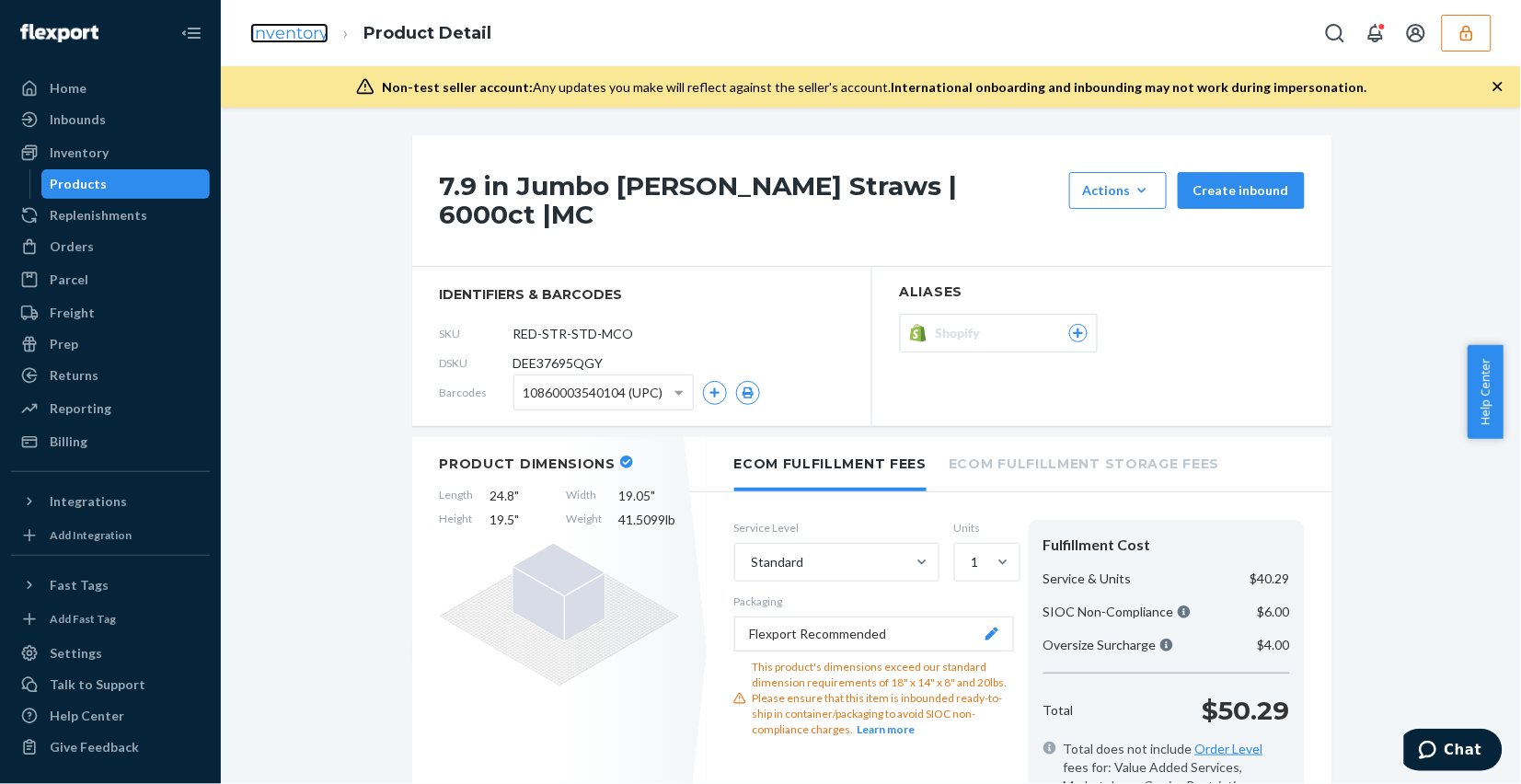
click at [279, 26] on link "Inventory" at bounding box center [289, 33] width 79 height 20
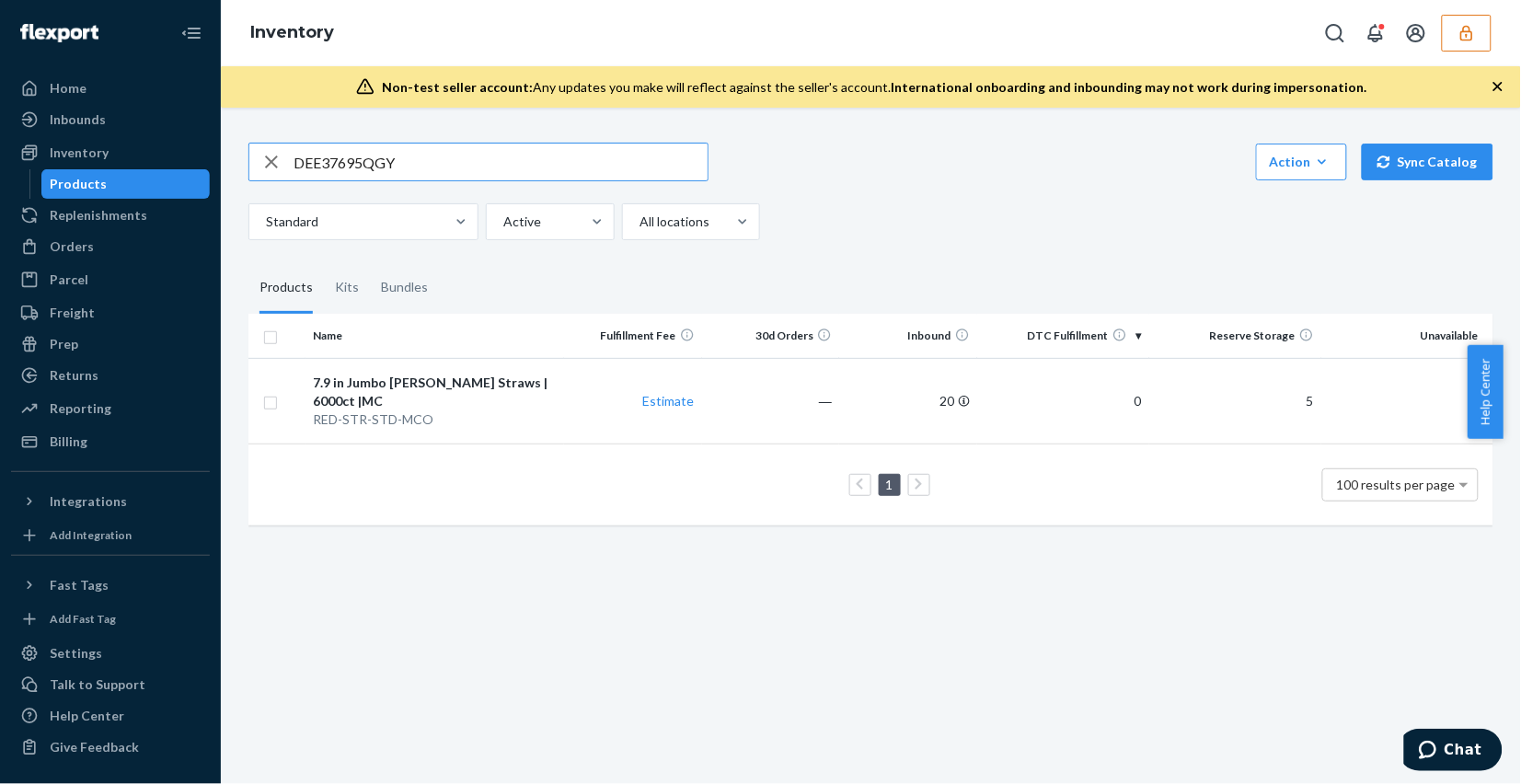
click at [352, 168] on input "DEE37695QGY" at bounding box center [500, 162] width 414 height 37
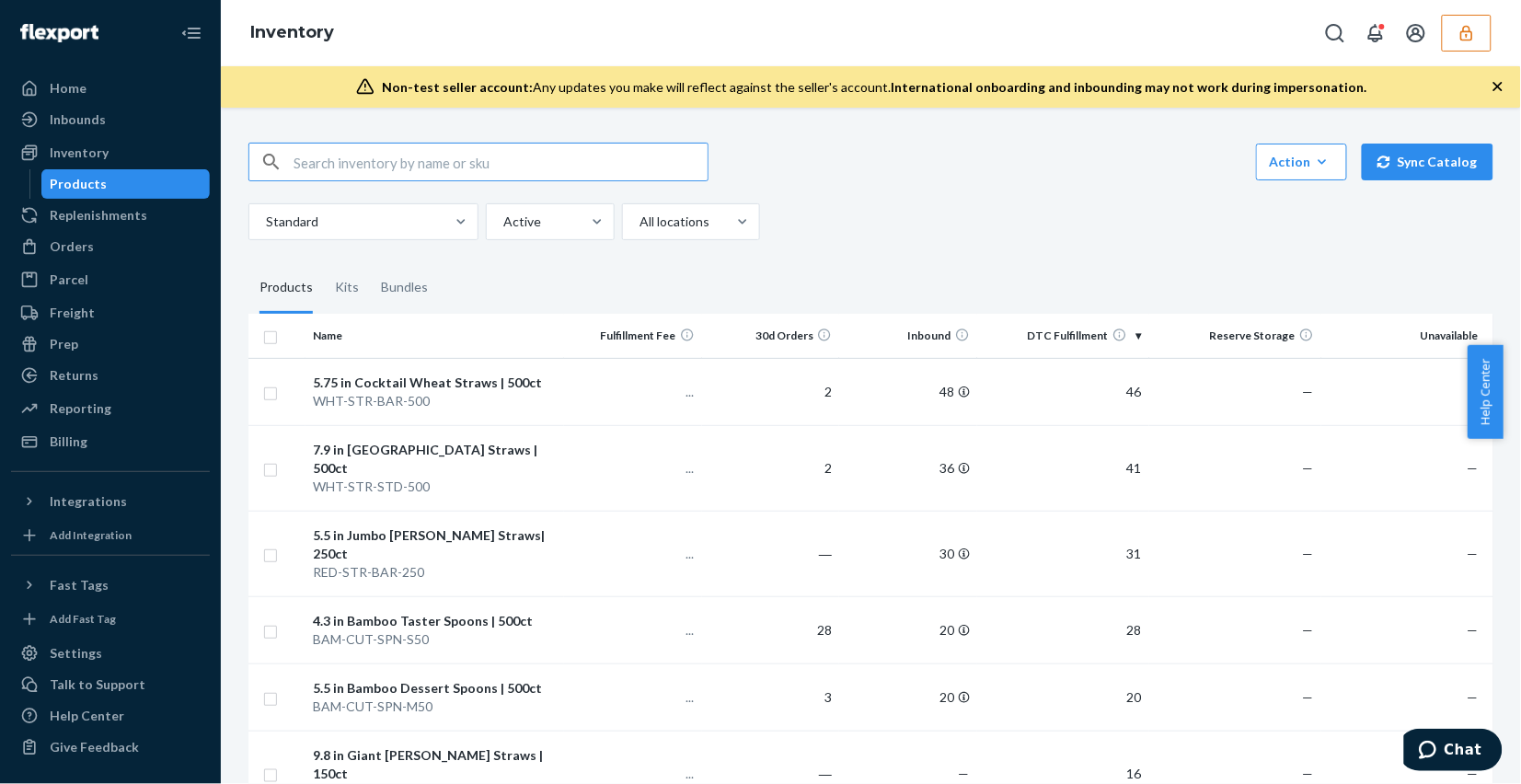
click at [364, 157] on input "text" at bounding box center [500, 162] width 414 height 37
paste input "DEE37695QGY"
type input "DEE37695QGY"
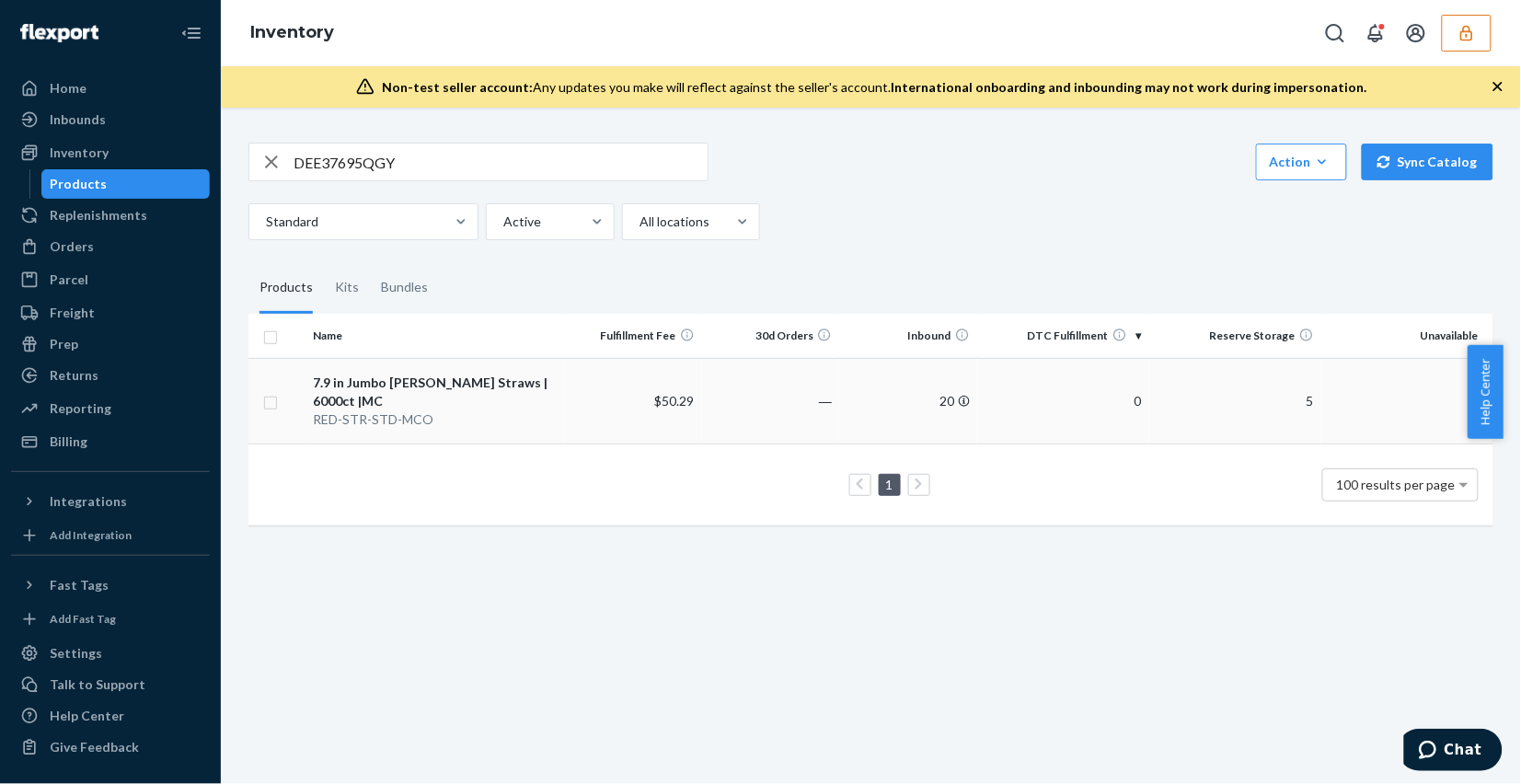
click at [741, 409] on td "―" at bounding box center [771, 400] width 138 height 85
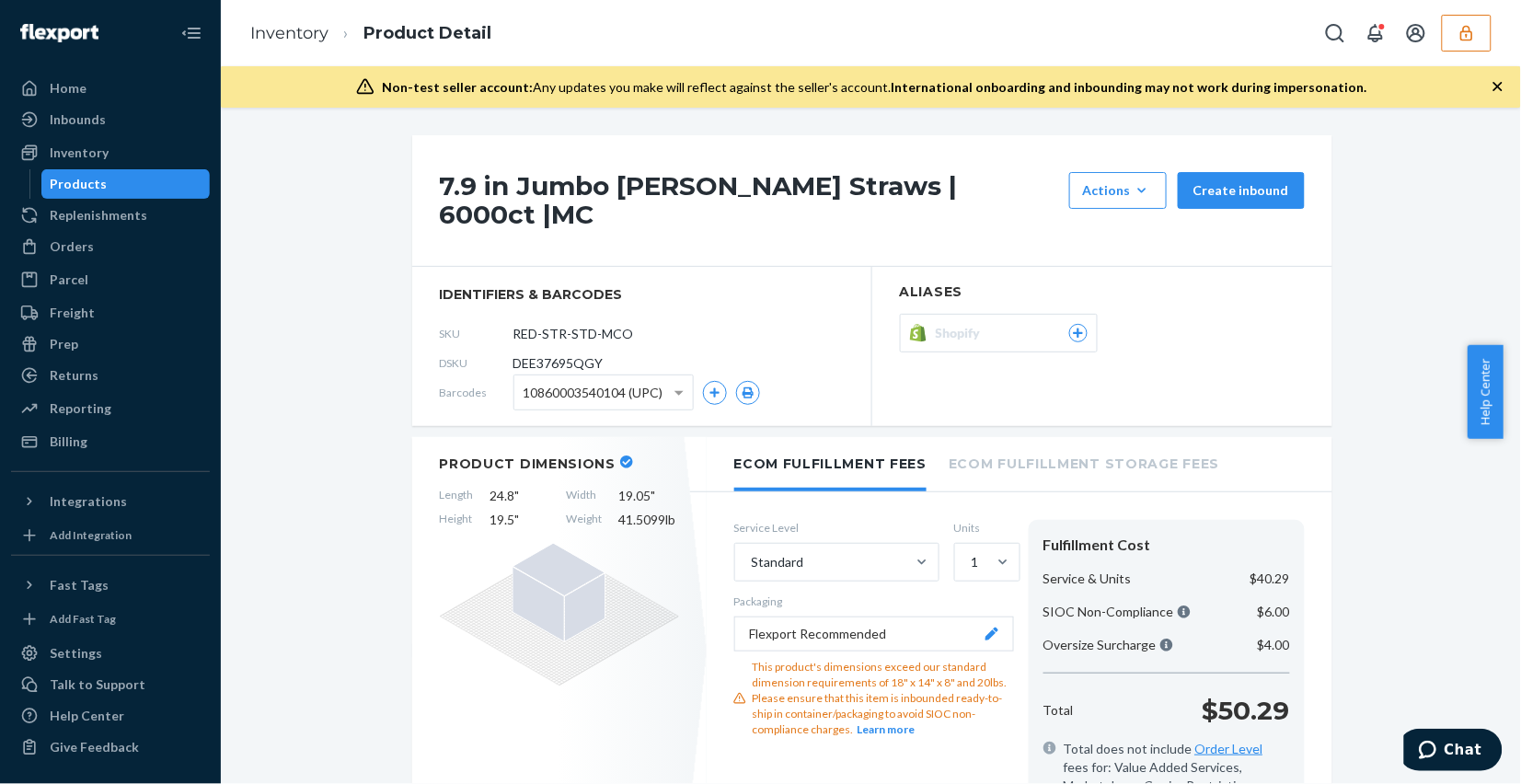
click at [1073, 329] on icon at bounding box center [1078, 333] width 10 height 10
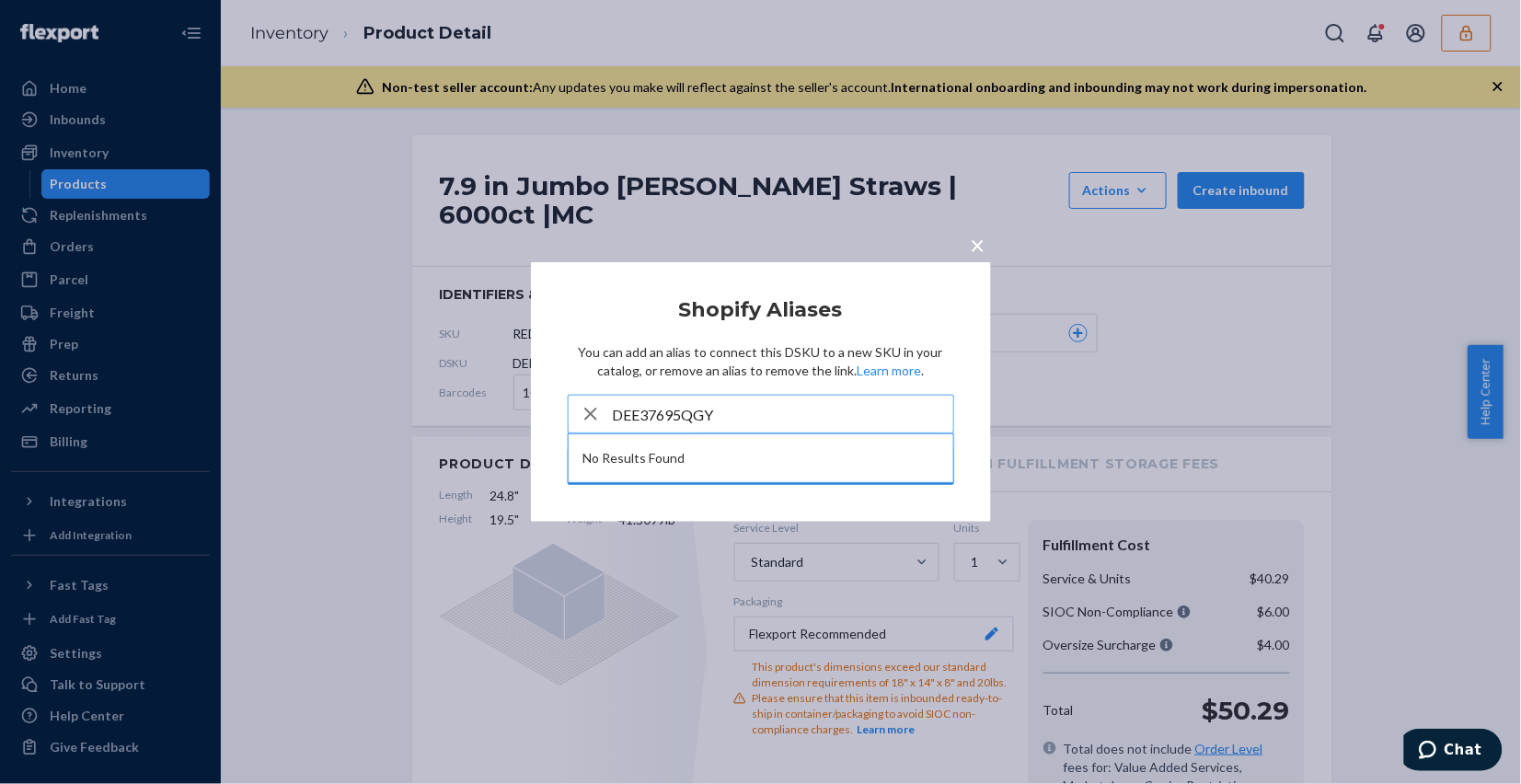
type input "DEE37695QGY"
click at [591, 410] on icon "button" at bounding box center [590, 414] width 22 height 37
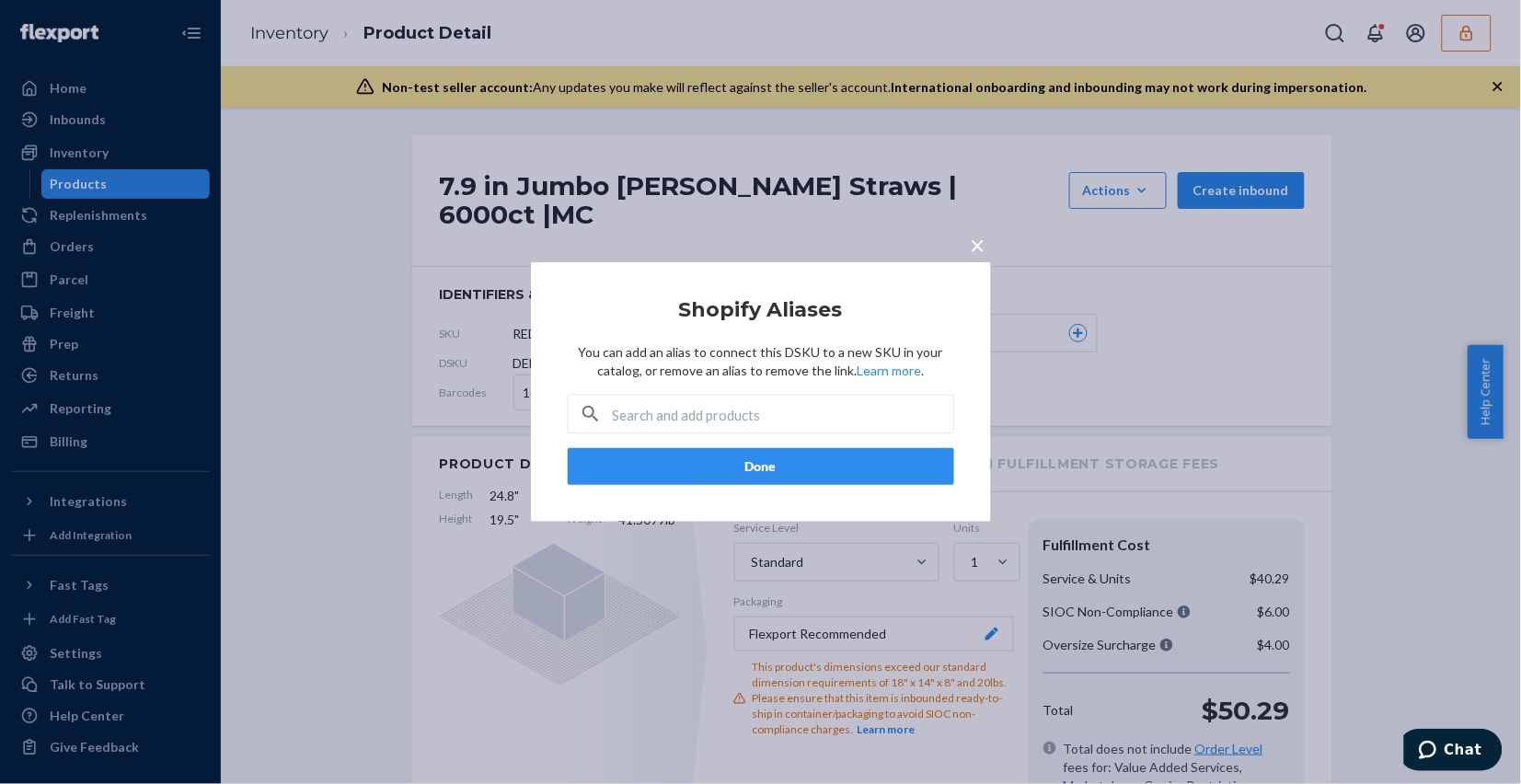
click at [967, 248] on button "×" at bounding box center [978, 241] width 26 height 32
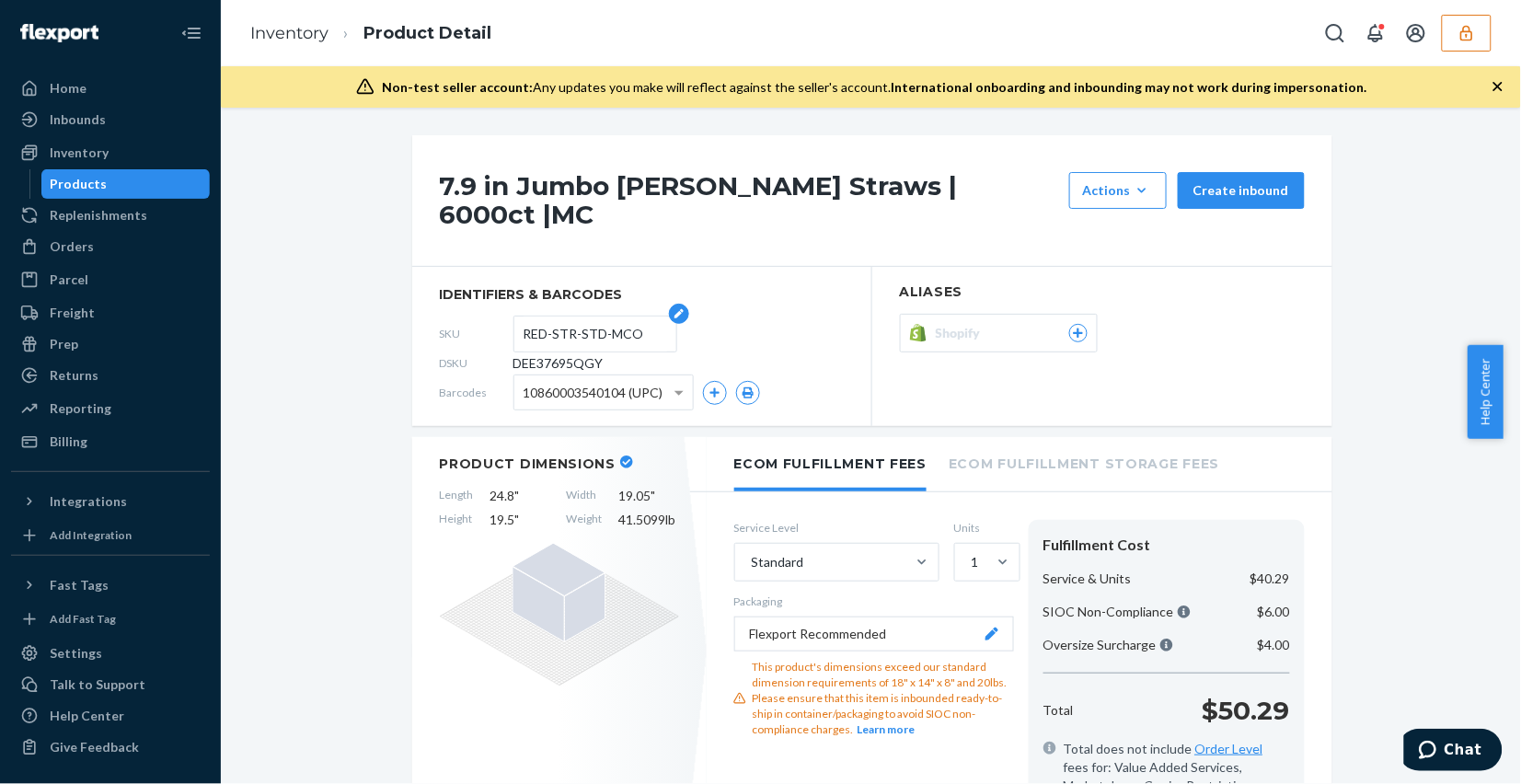
click at [535, 317] on input "RED-STR-STD-MCO" at bounding box center [595, 333] width 143 height 35
click at [1070, 328] on icon at bounding box center [1078, 332] width 16 height 11
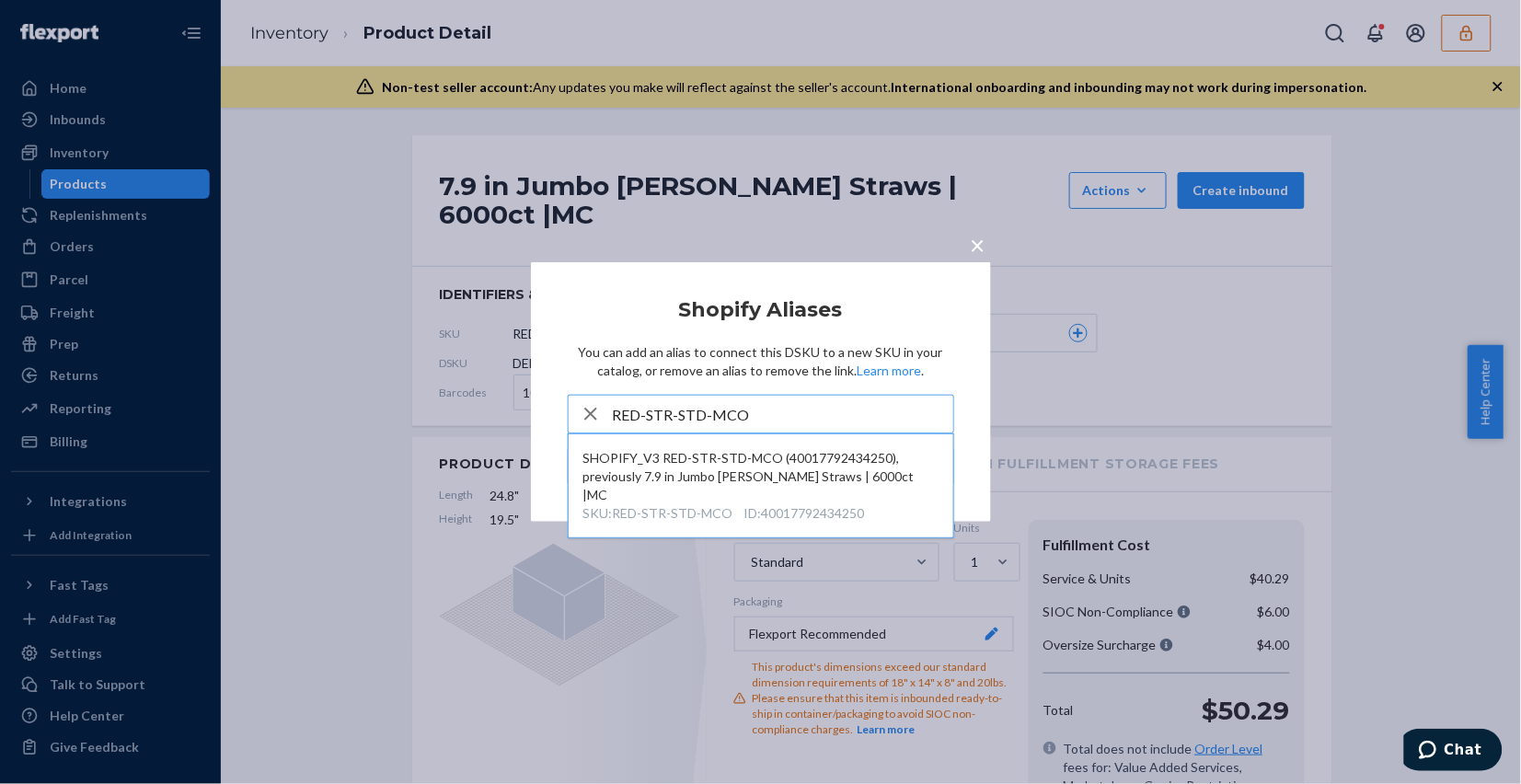
type input "RED-STR-STD-MCO"
click at [972, 239] on span "×" at bounding box center [977, 244] width 15 height 31
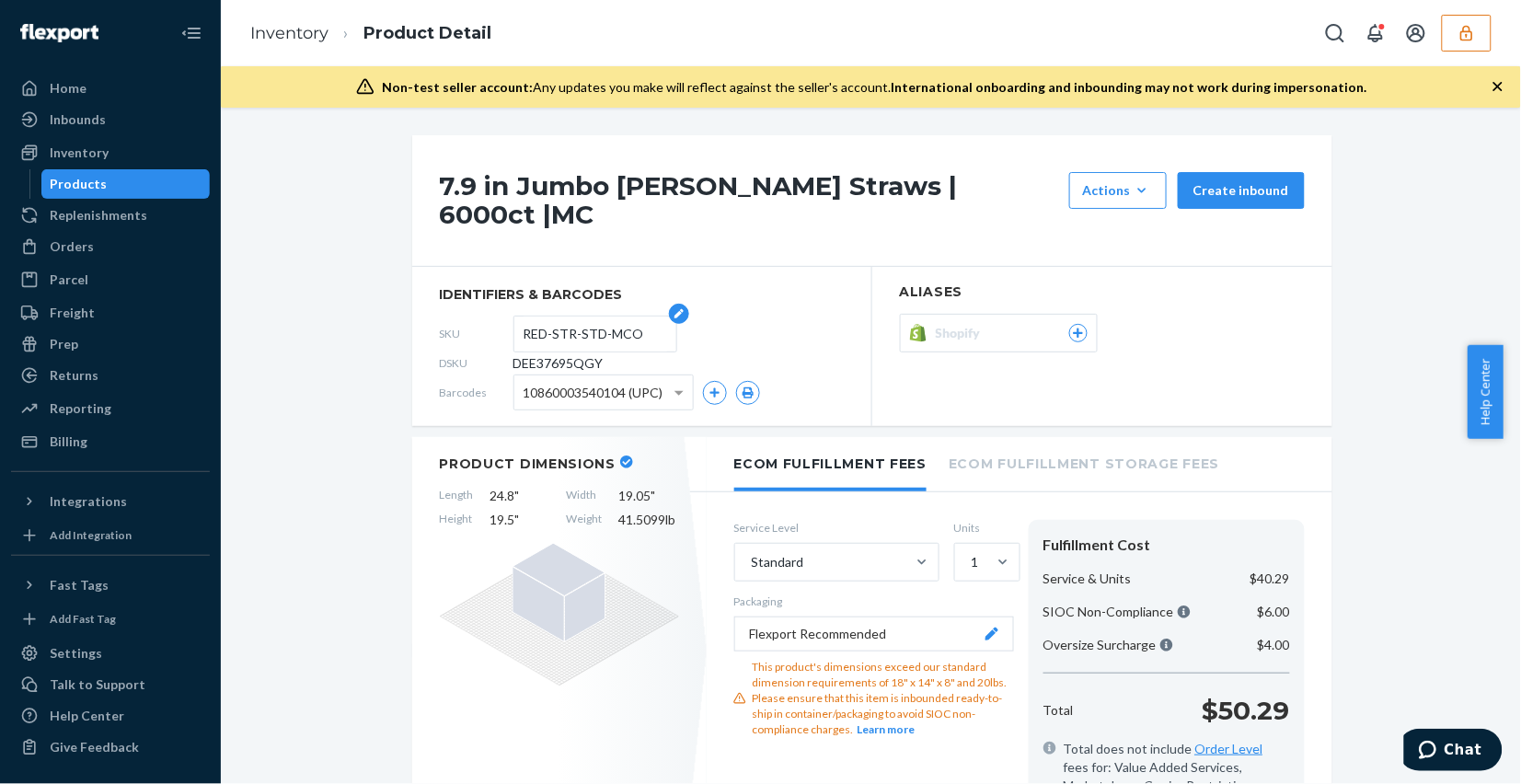
click at [604, 316] on input "RED-STR-STD-MCO" at bounding box center [595, 333] width 143 height 35
click at [282, 27] on link "Inventory" at bounding box center [289, 33] width 79 height 20
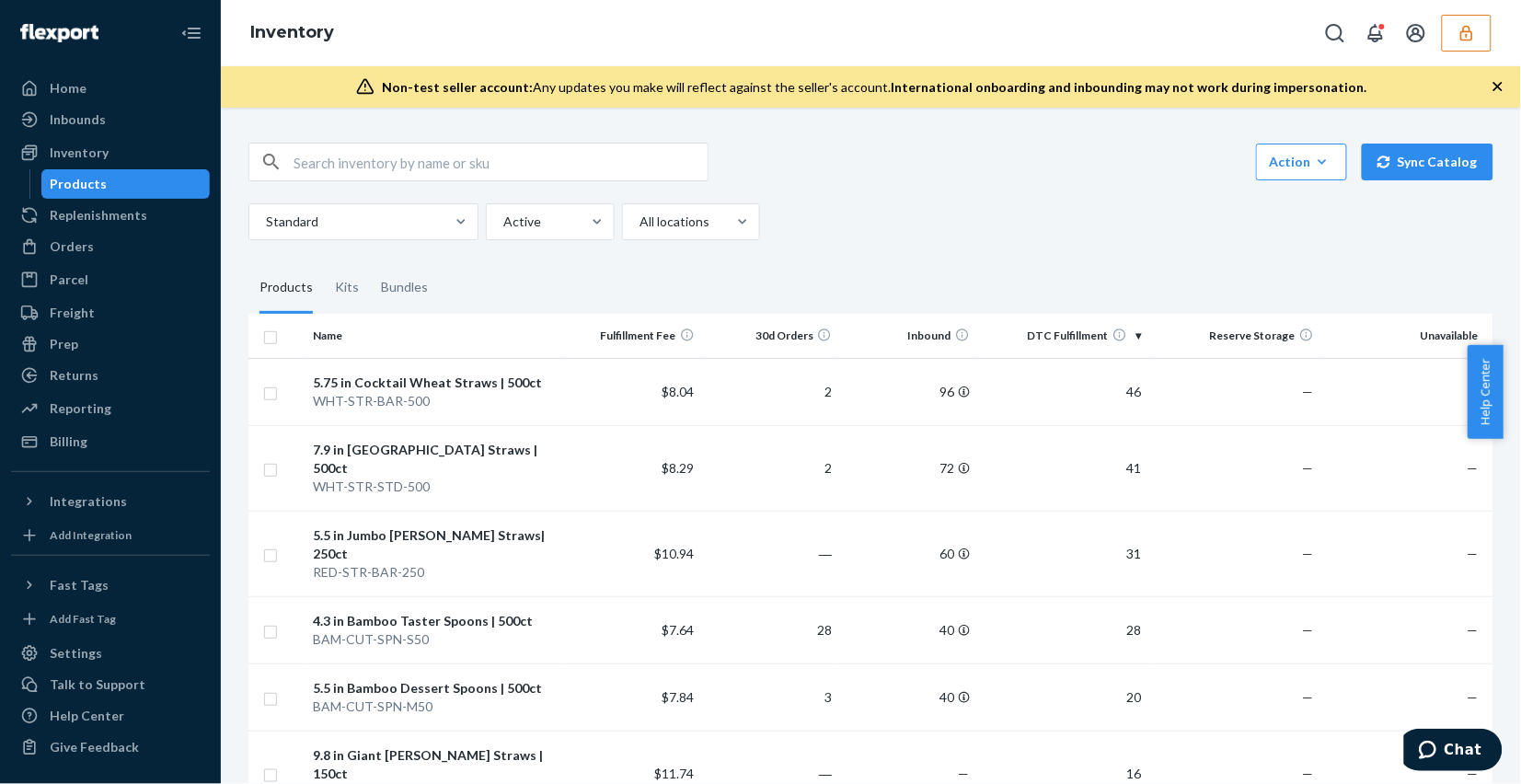
click at [504, 172] on input "text" at bounding box center [500, 162] width 414 height 37
paste input "RED-STR-STD-MCO"
type input "RED-STR-STD-MCO"
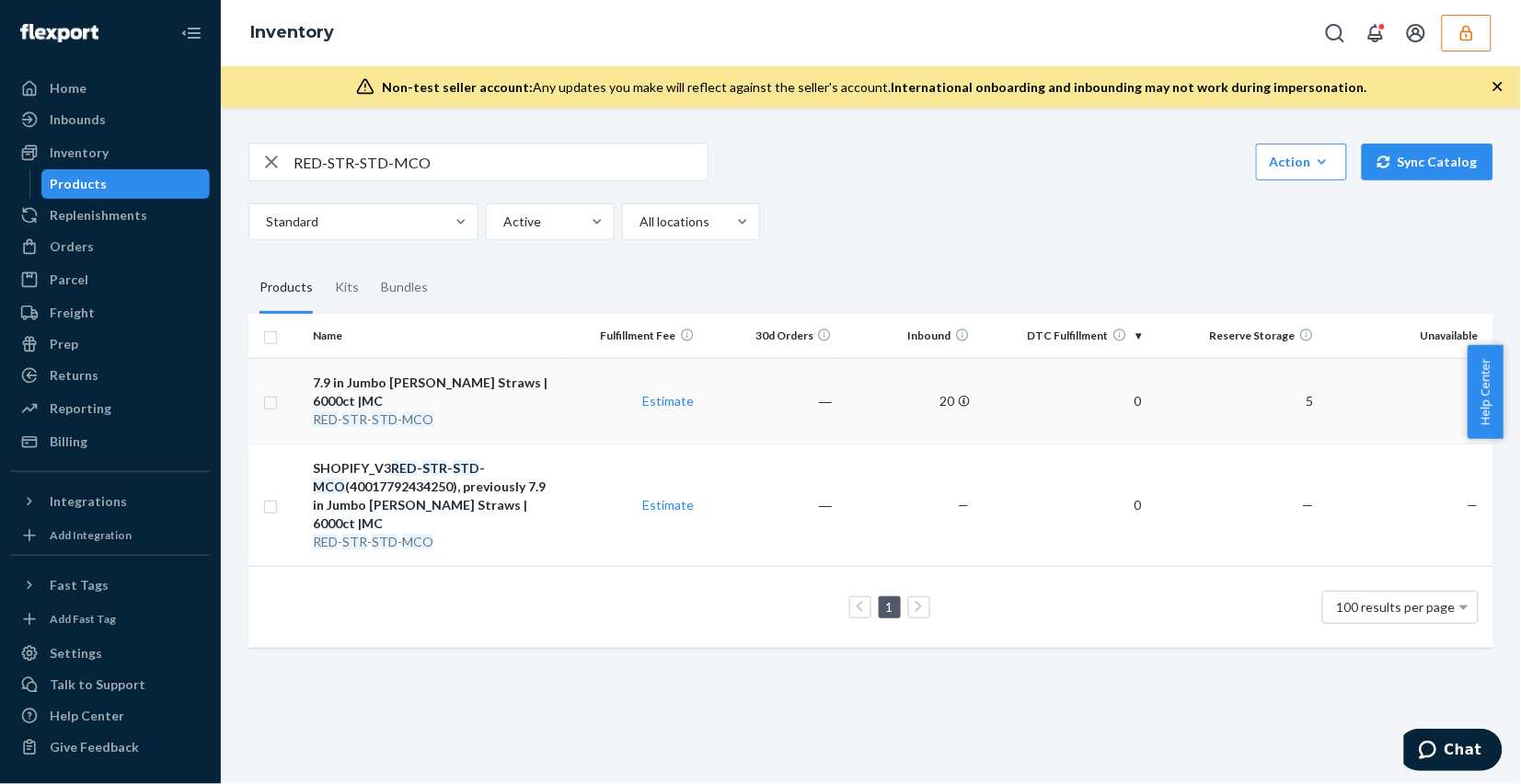
click at [825, 421] on td "―" at bounding box center [771, 400] width 138 height 85
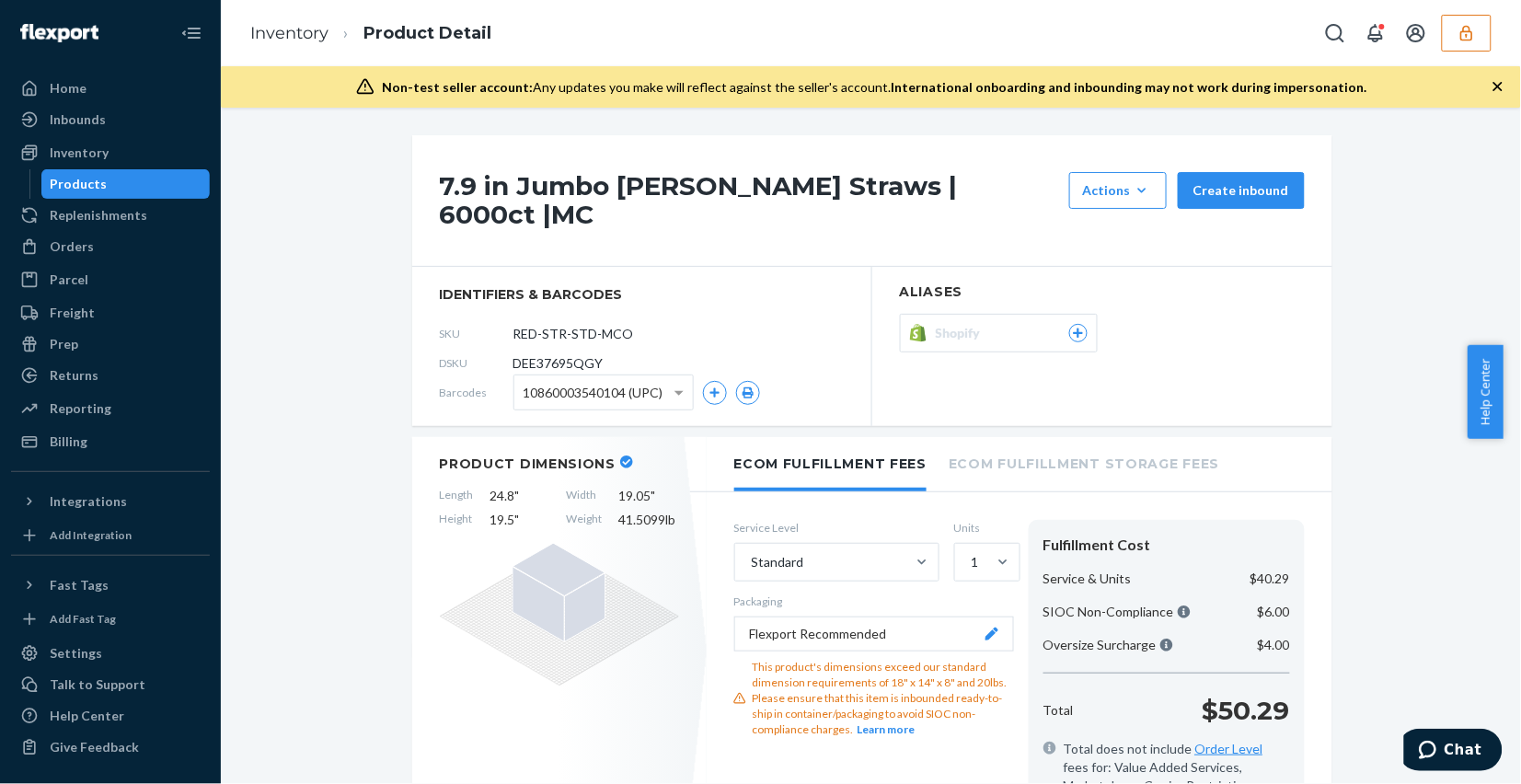
click at [1070, 328] on icon at bounding box center [1078, 332] width 16 height 11
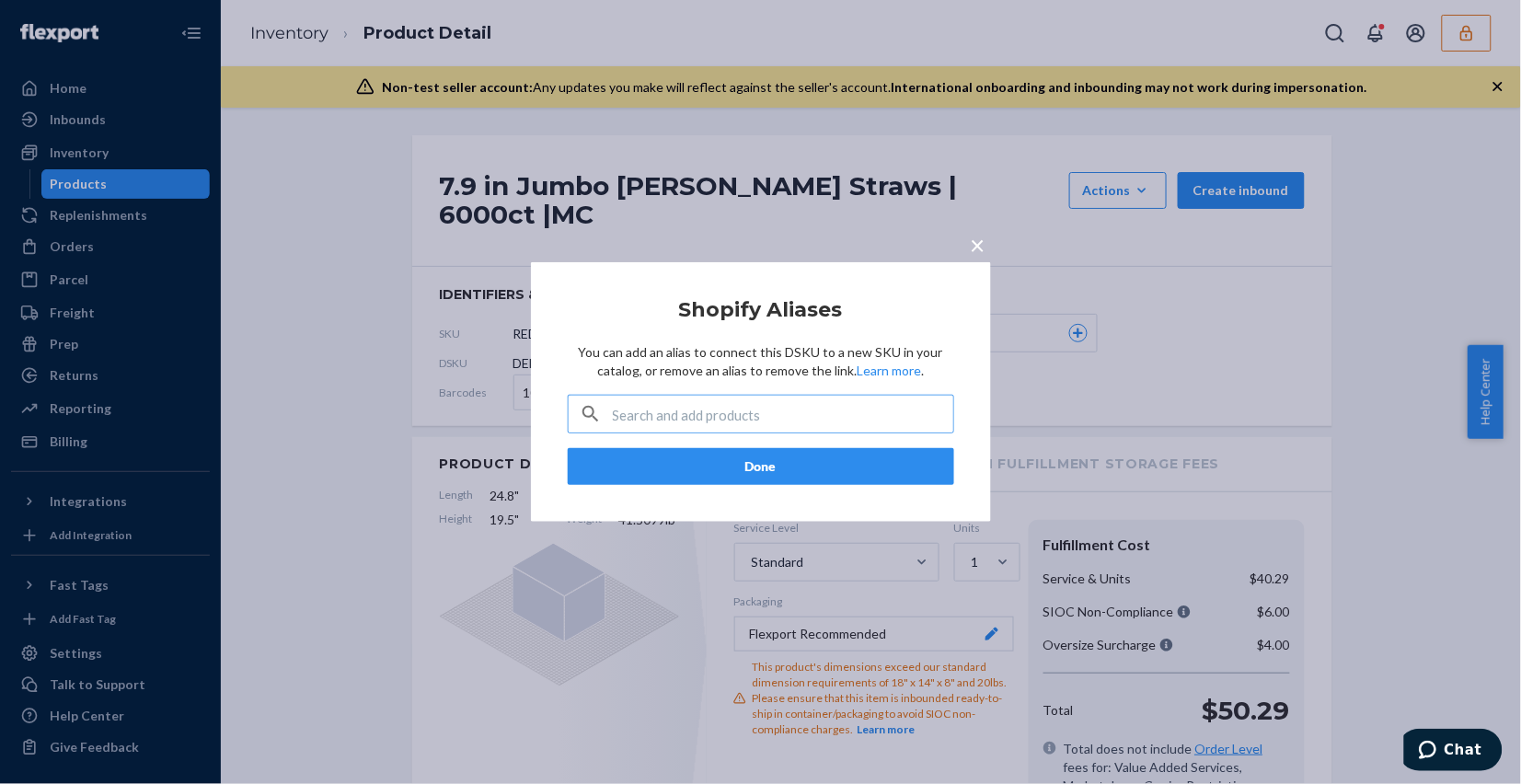
click at [678, 420] on input "text" at bounding box center [782, 414] width 340 height 37
paste input "40579612868682"
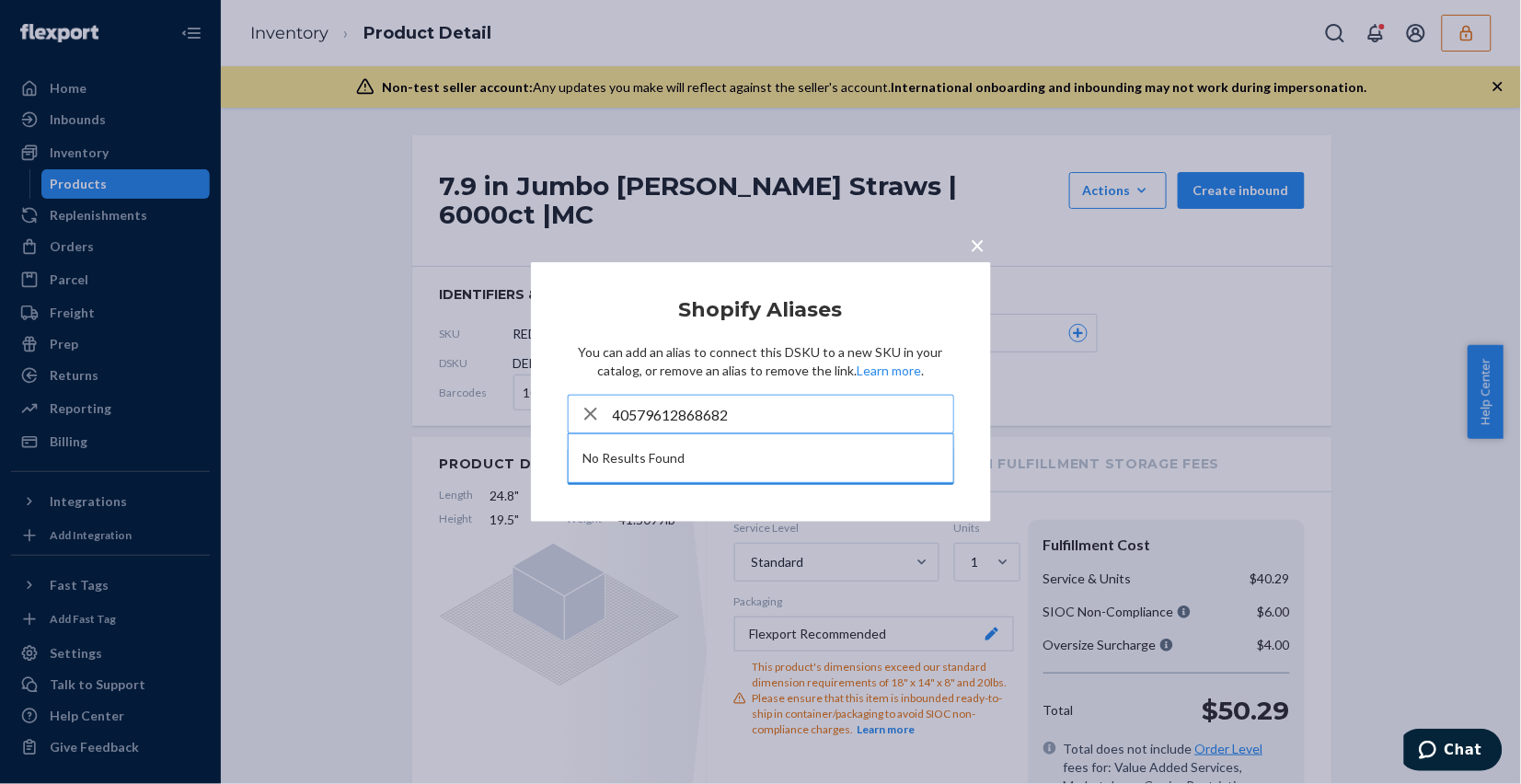
type input "40579612868682"
click at [586, 416] on icon "button" at bounding box center [590, 414] width 22 height 37
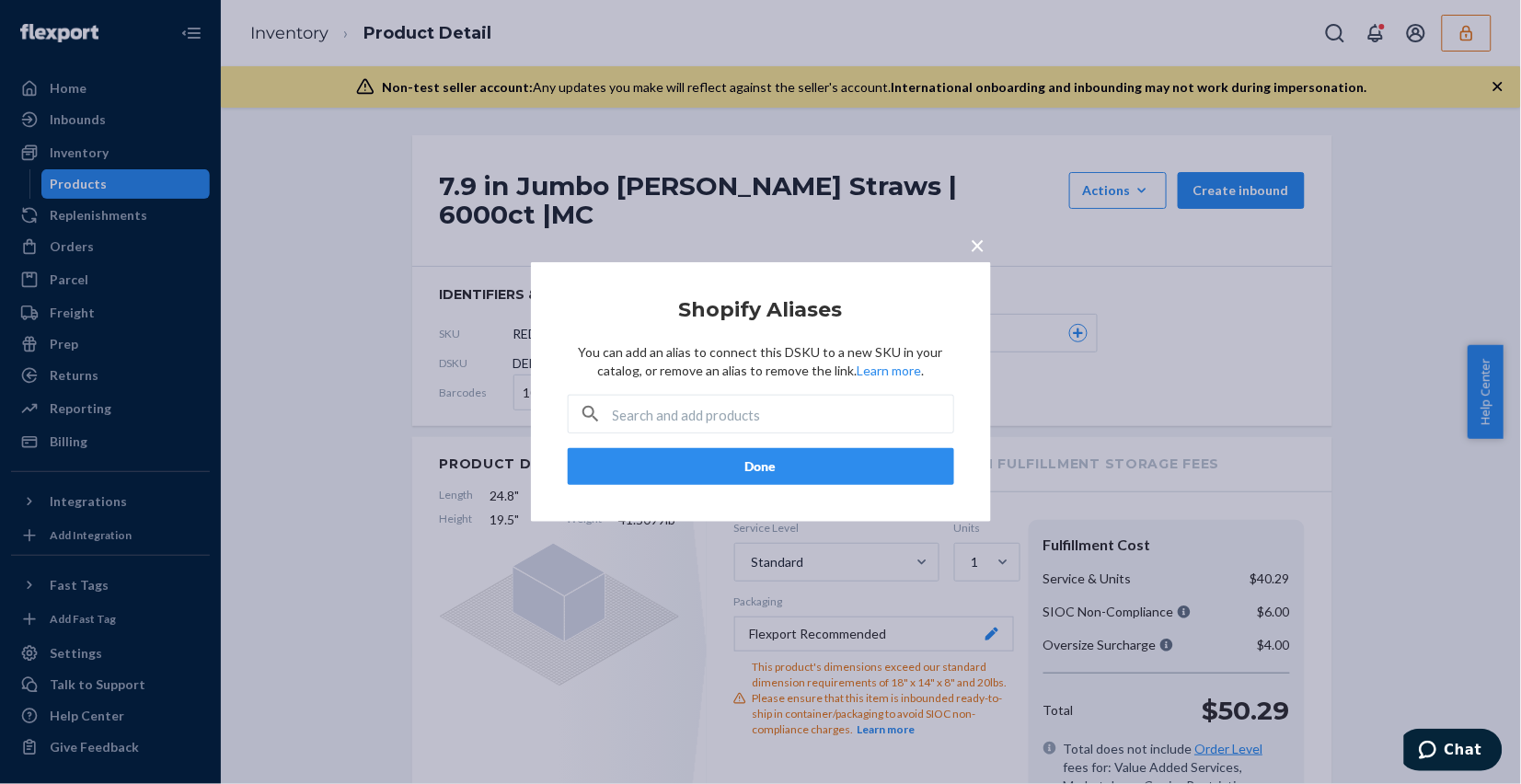
click at [681, 409] on input "text" at bounding box center [782, 414] width 340 height 37
paste input "RED-STR-STD-MCO"
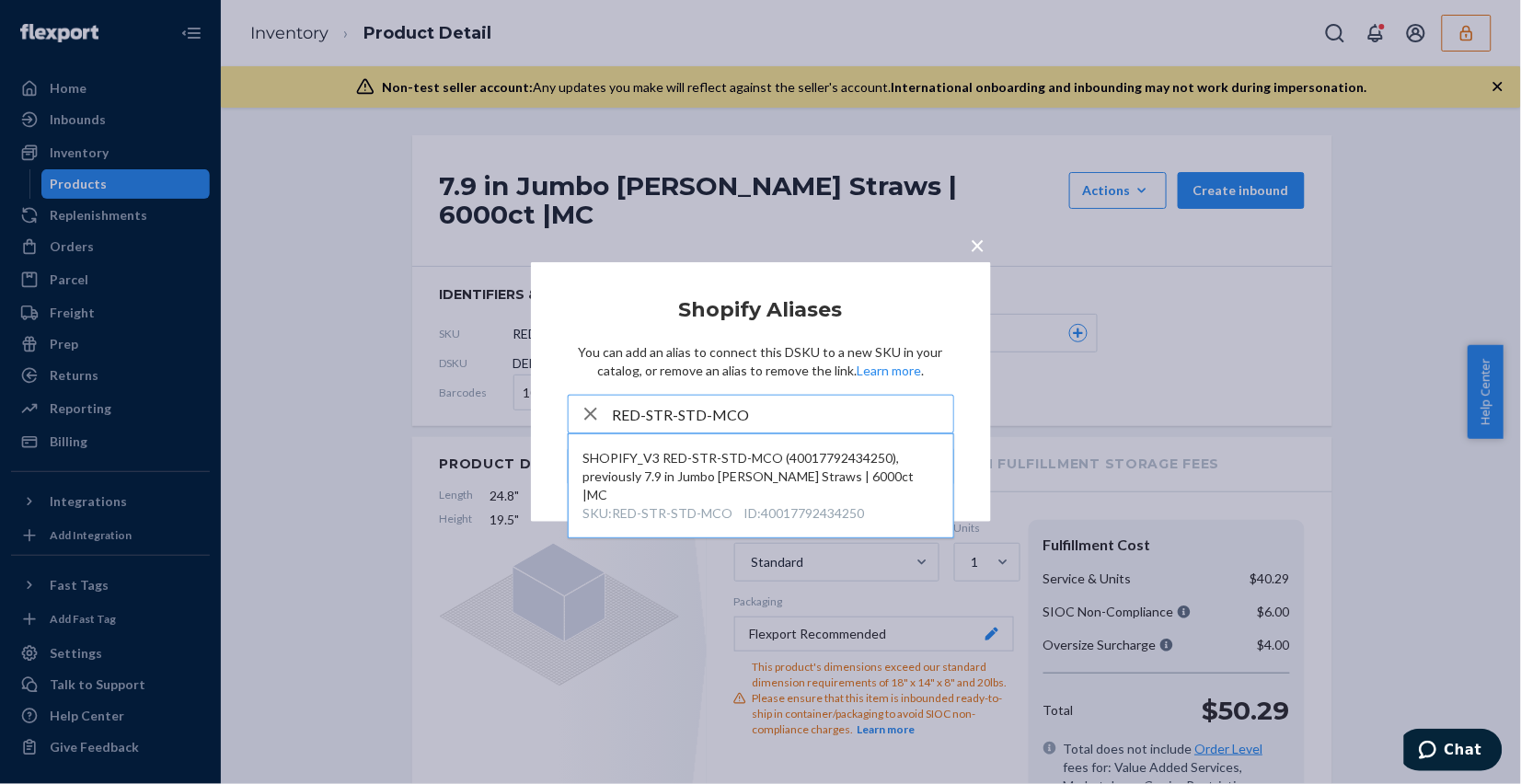
type input "RED-STR-STD-MCO"
click at [971, 244] on span "×" at bounding box center [977, 244] width 15 height 31
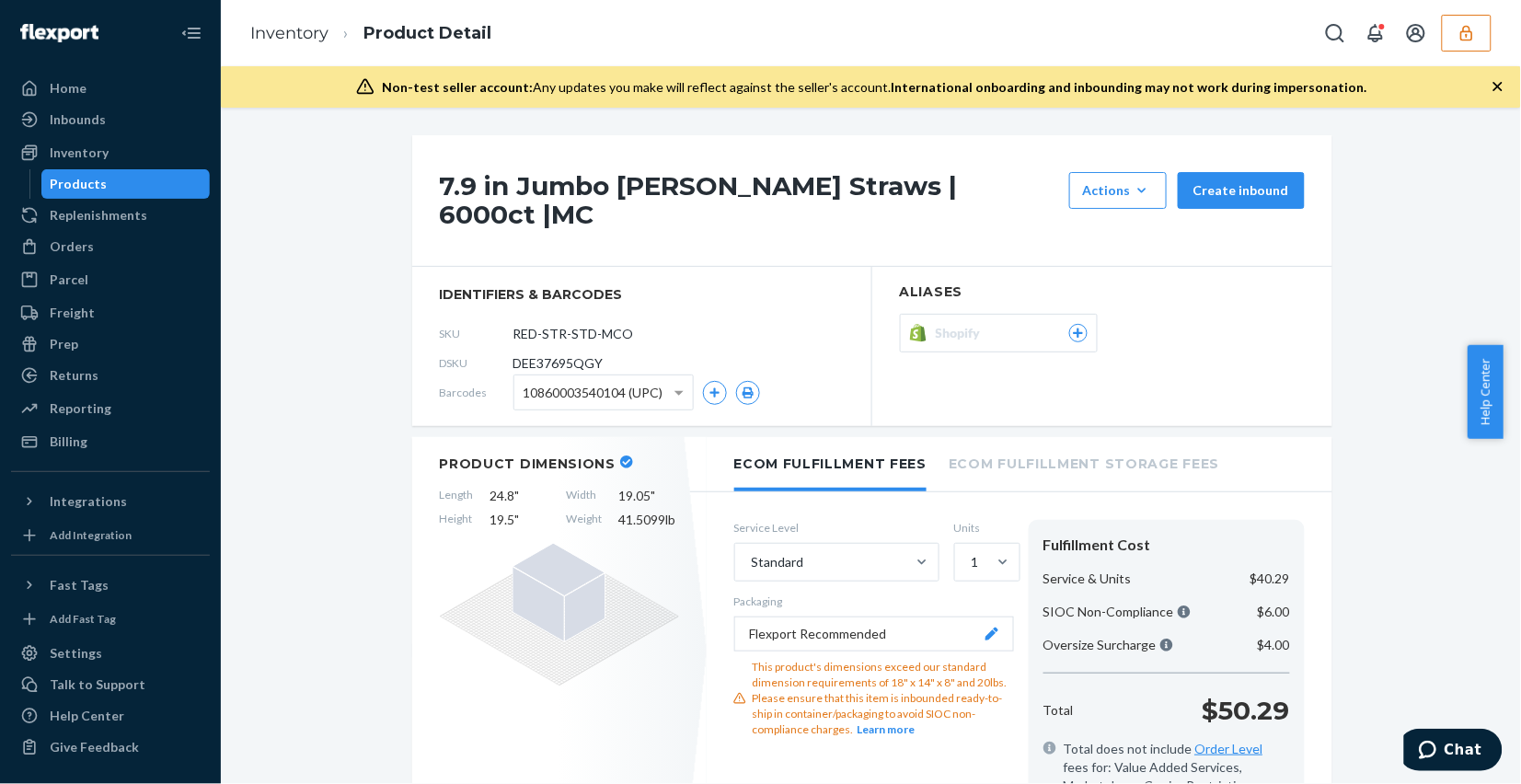
click at [1074, 324] on div at bounding box center [1078, 332] width 18 height 18
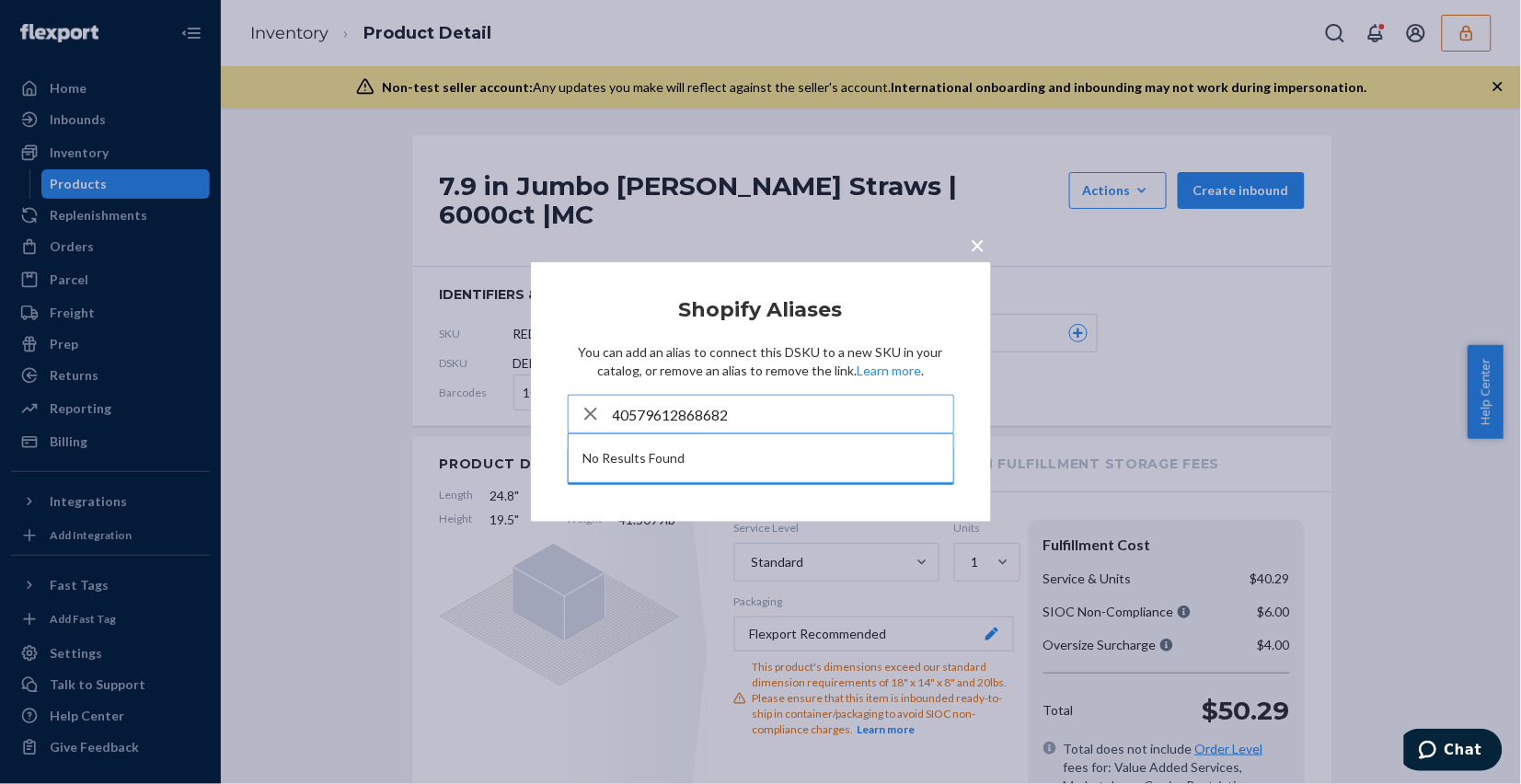
type input "40579612868682"
drag, startPoint x: 1353, startPoint y: 567, endPoint x: 1107, endPoint y: 529, distance: 248.9
click at [1360, 568] on div "× Shopify Aliases You can add an alias to connect this DSKU to a new SKU in you…" at bounding box center [760, 392] width 1521 height 784
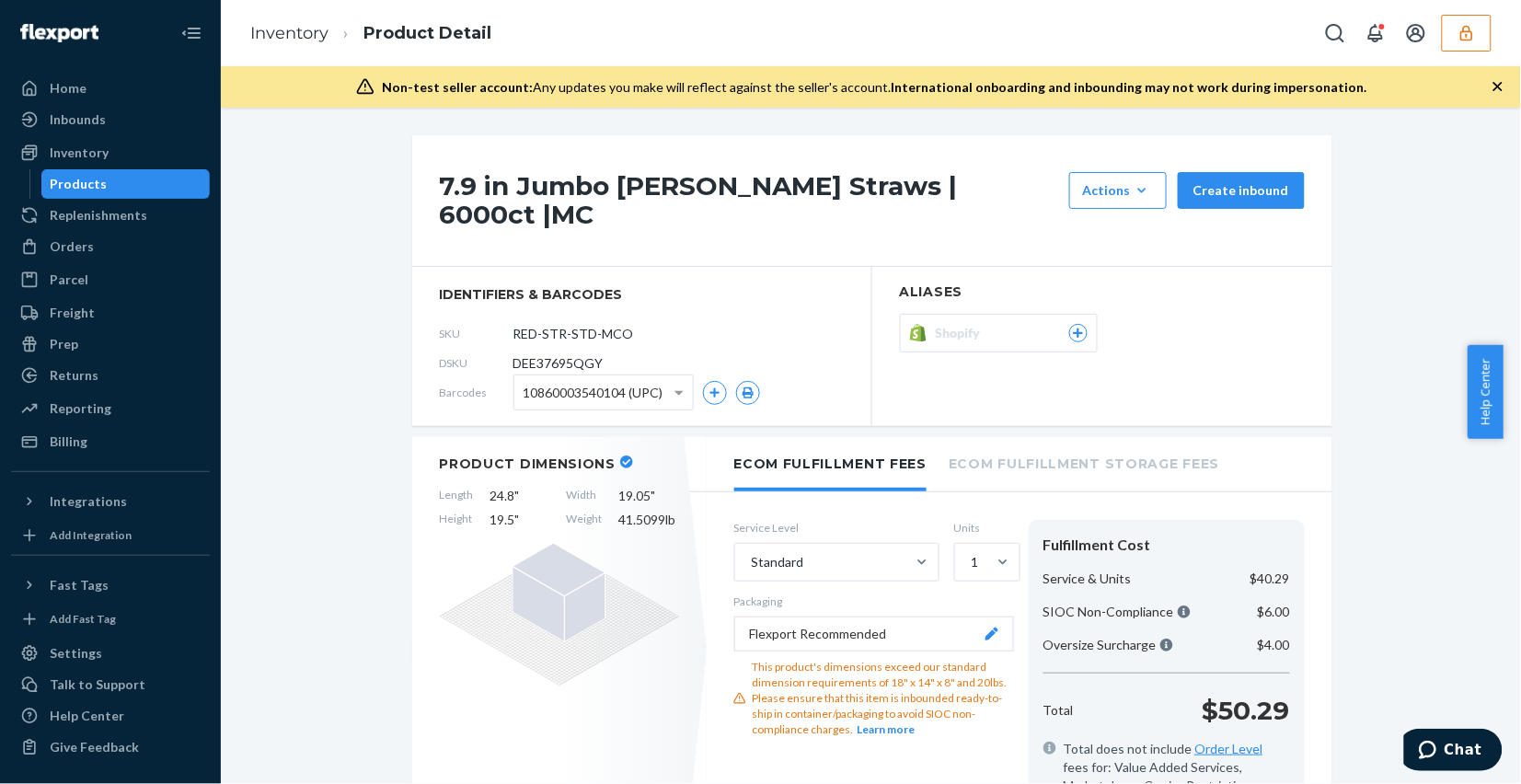
click at [261, 29] on link "Inventory" at bounding box center [289, 33] width 79 height 20
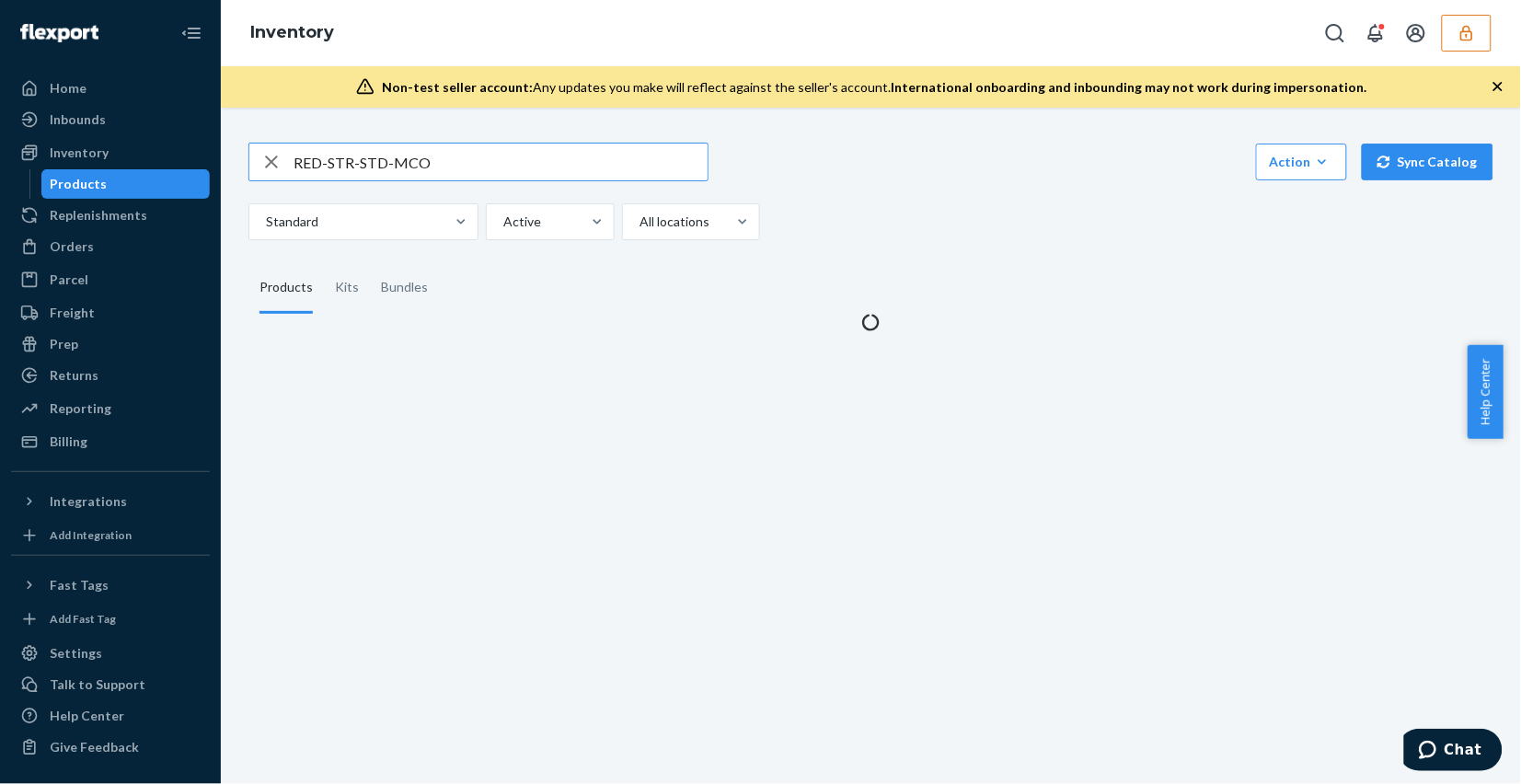
click at [444, 143] on input "RED-STR-STD-MCO" at bounding box center [500, 162] width 414 height 37
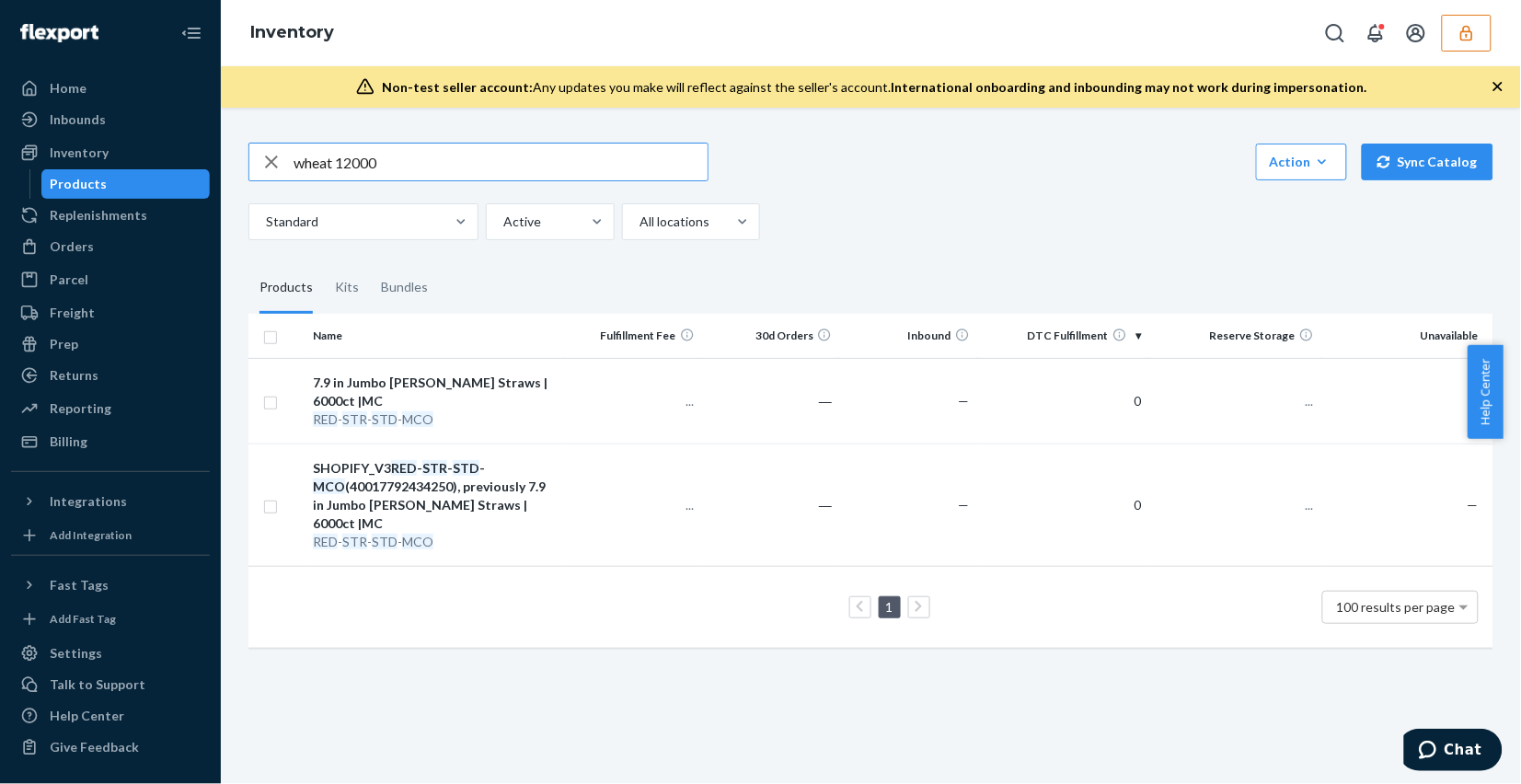
type input "wheat 12000"
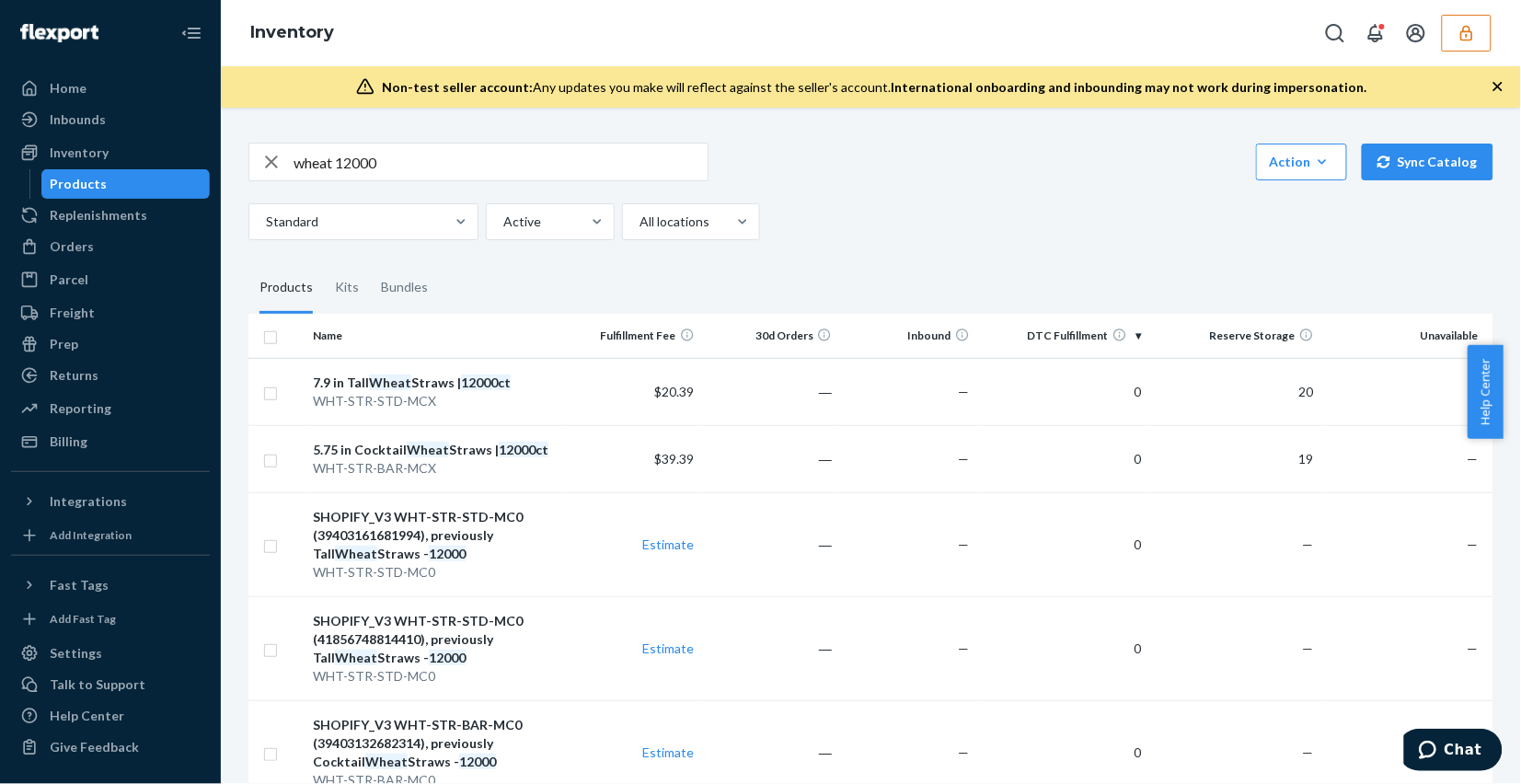
click at [458, 166] on input "wheat 12000" at bounding box center [500, 162] width 414 height 37
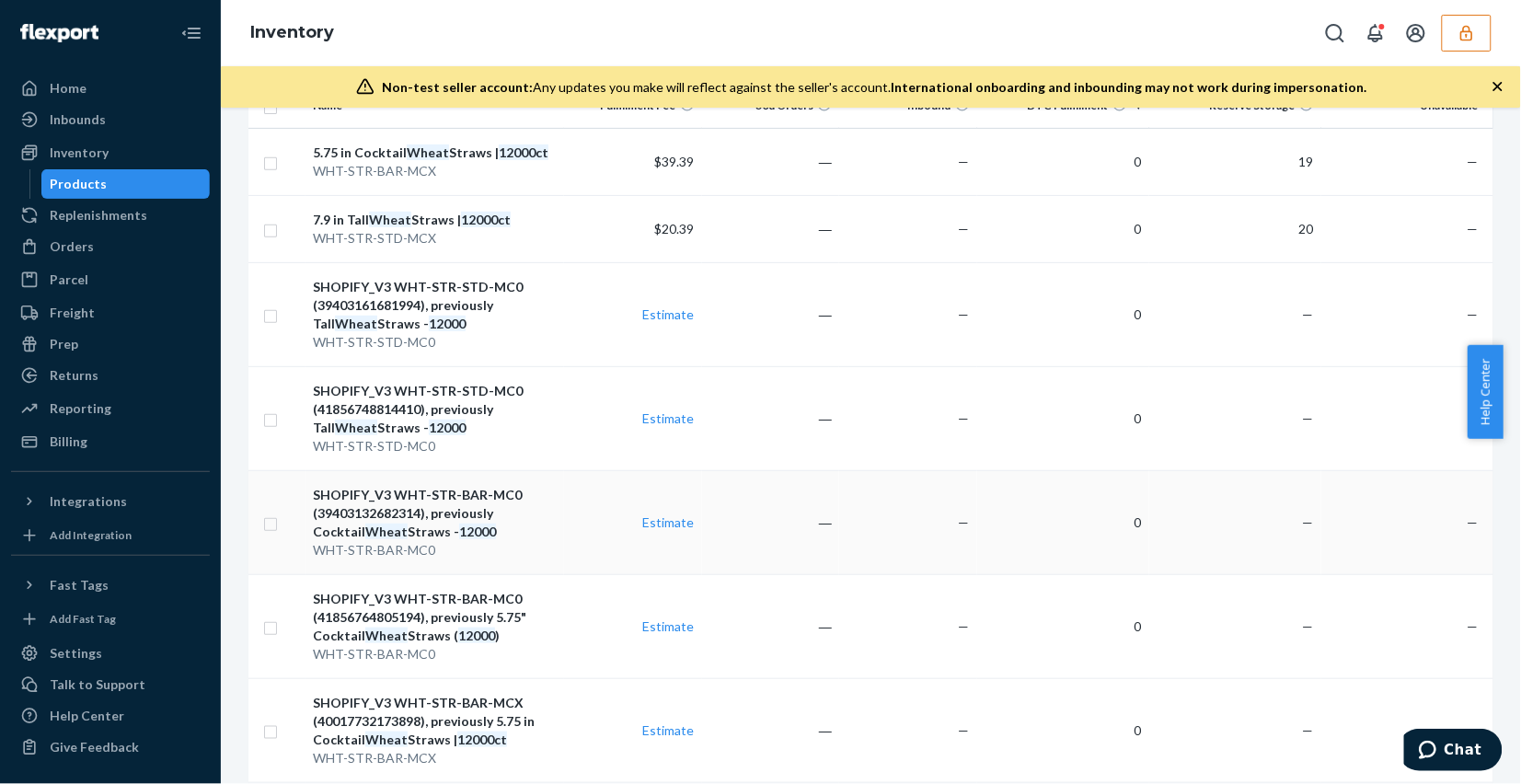
scroll to position [451, 0]
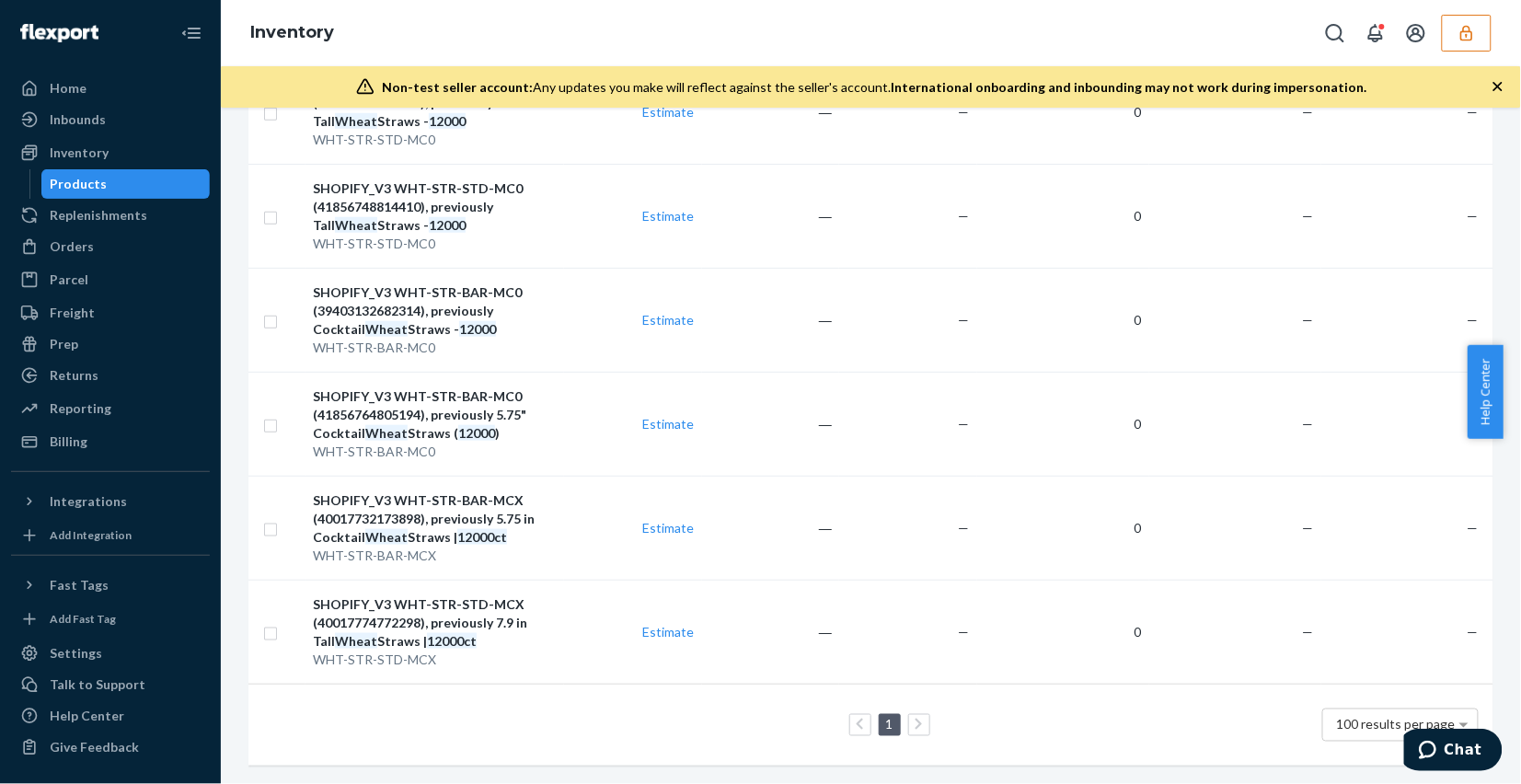
drag, startPoint x: 1469, startPoint y: 33, endPoint x: 1445, endPoint y: 53, distance: 31.2
click at [1469, 33] on icon "button" at bounding box center [1466, 33] width 18 height 18
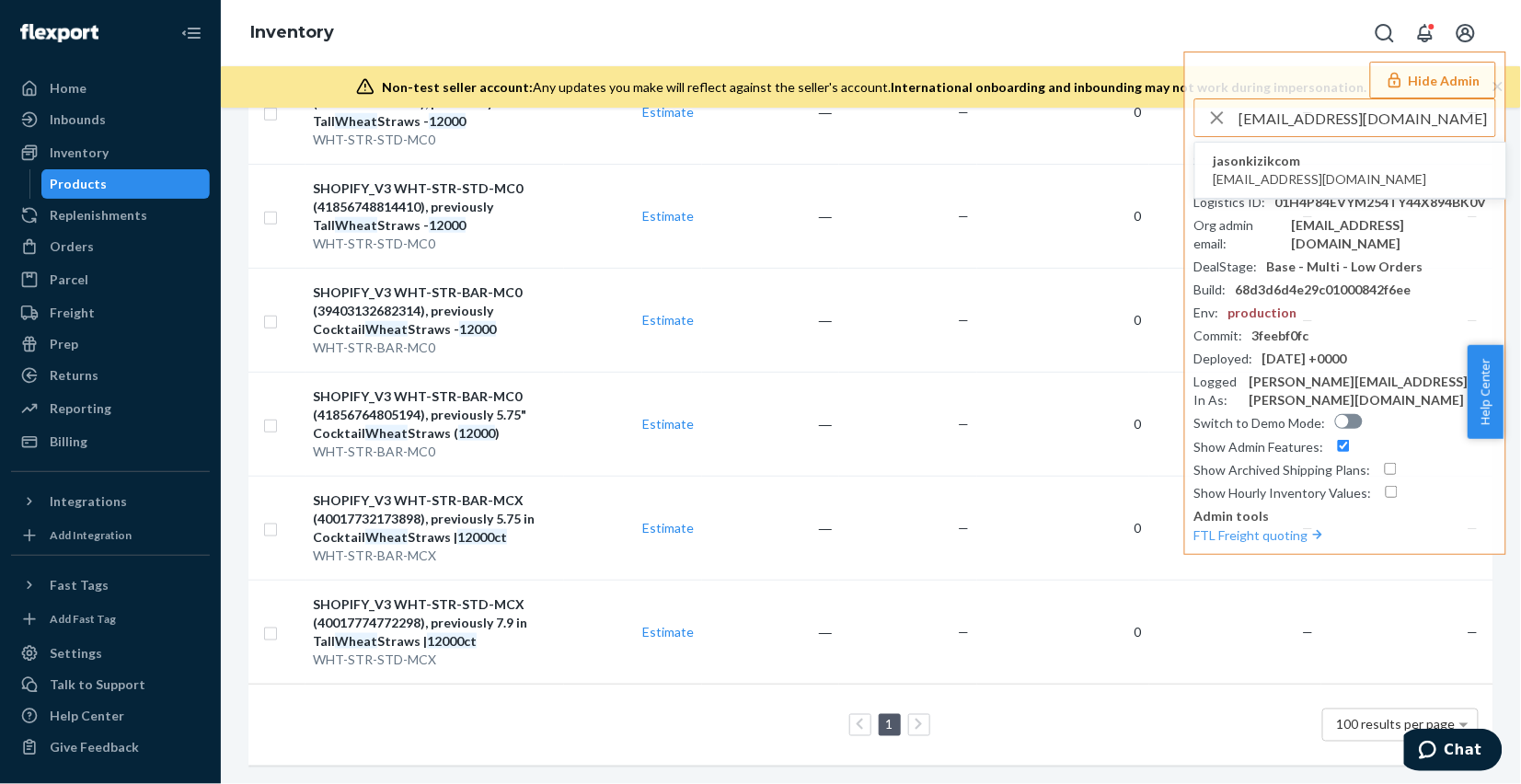
type input "gabby@kizik.com"
click at [1342, 169] on li "jasonkizikcom gabby@kizik.com" at bounding box center [1350, 171] width 311 height 56
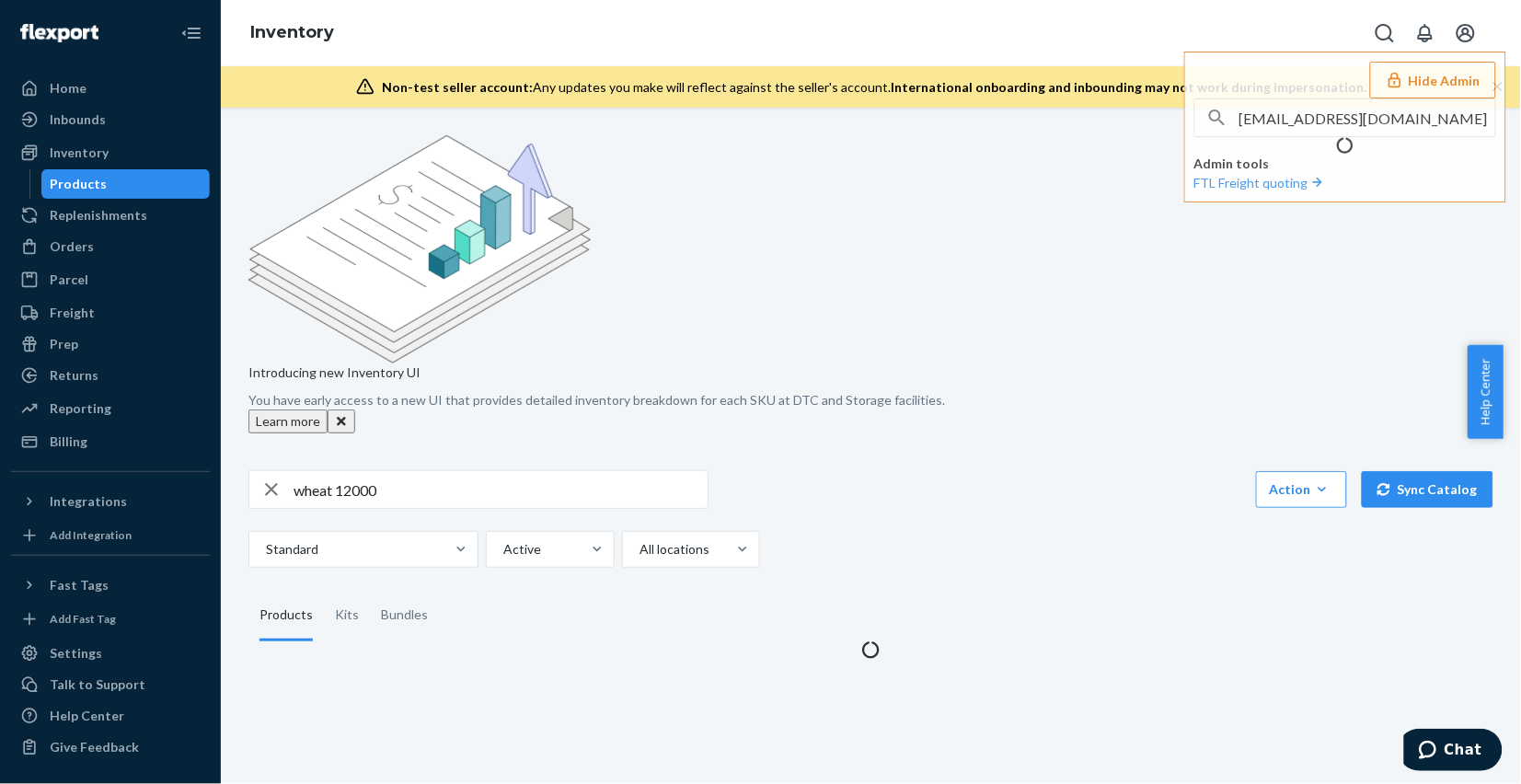
scroll to position [0, 0]
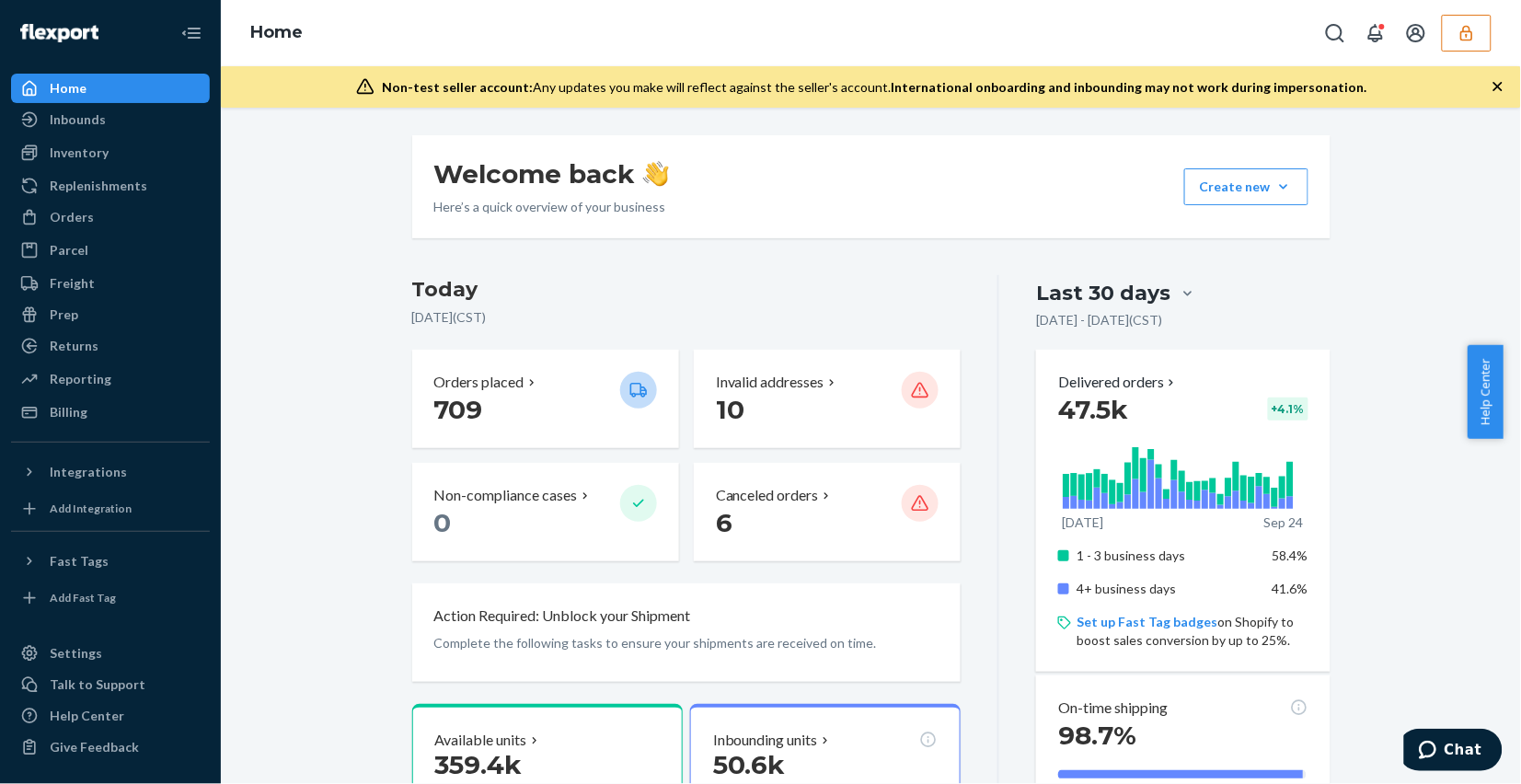
click at [335, 517] on div "Welcome back Here’s a quick overview of your business Create new Create new inb…" at bounding box center [871, 783] width 1273 height 1295
click at [65, 222] on div "Orders" at bounding box center [72, 216] width 45 height 18
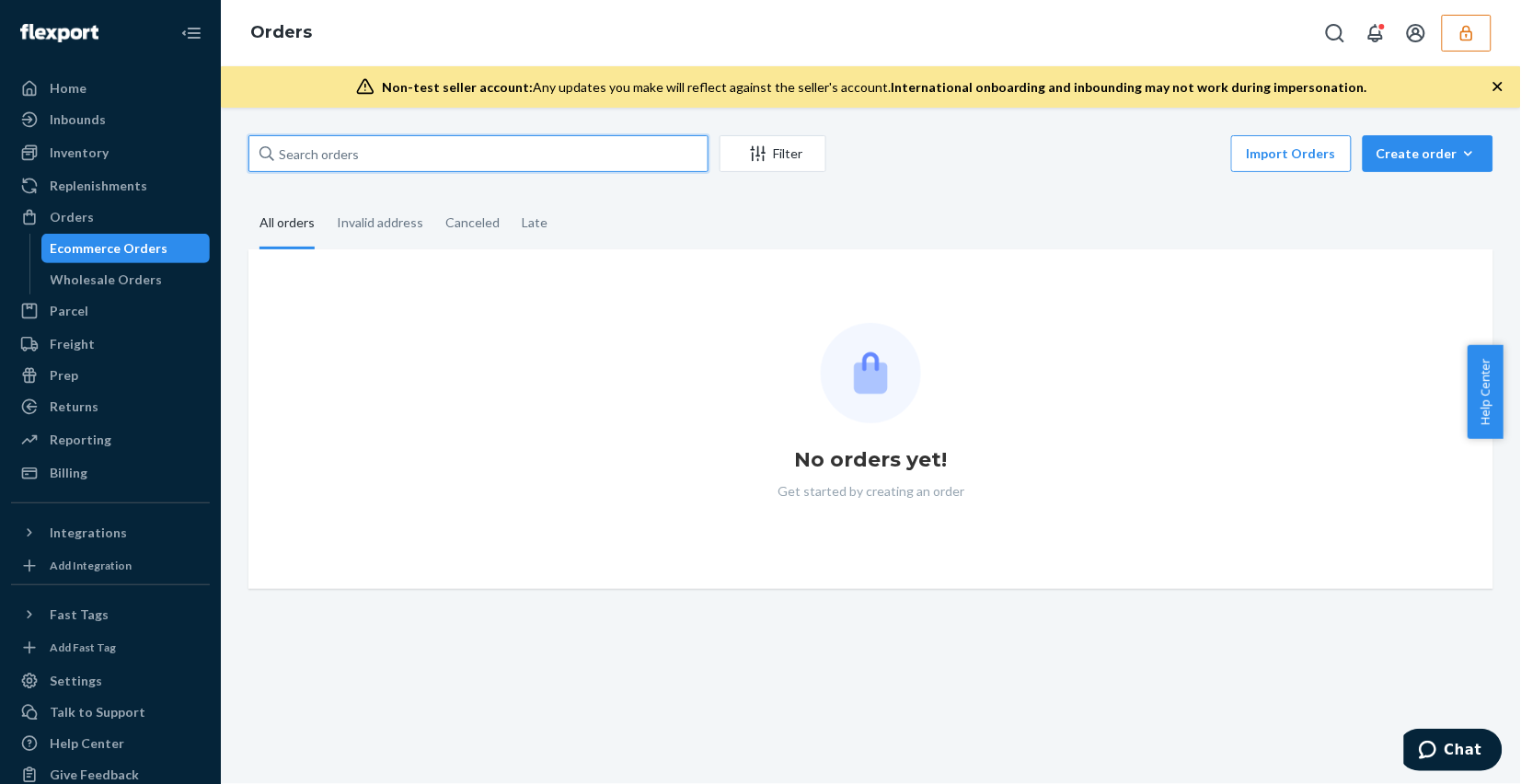
click at [556, 158] on input "text" at bounding box center [478, 154] width 460 height 37
paste input "3759437"
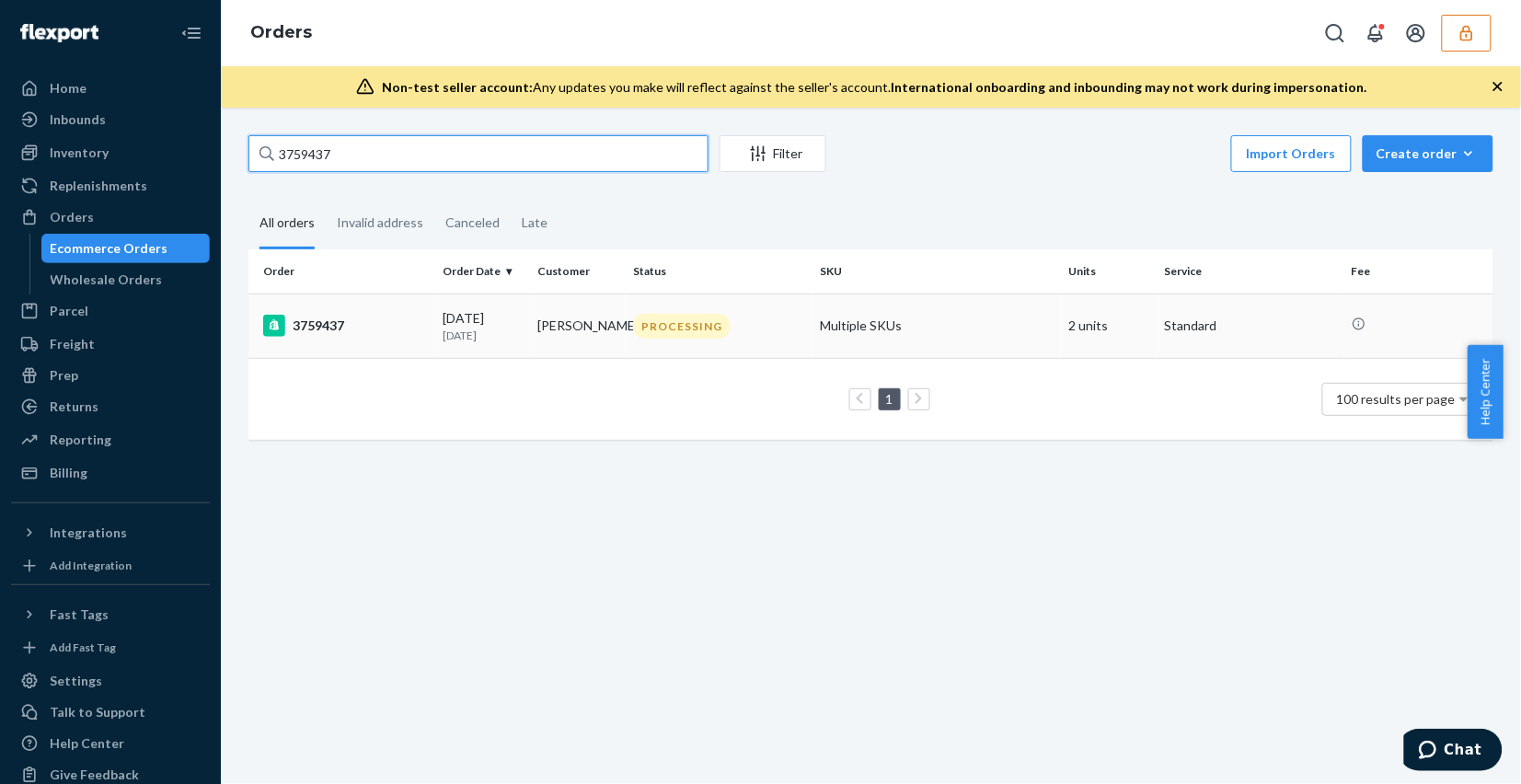
type input "3759437"
click at [774, 337] on td "PROCESSING" at bounding box center [718, 326] width 187 height 64
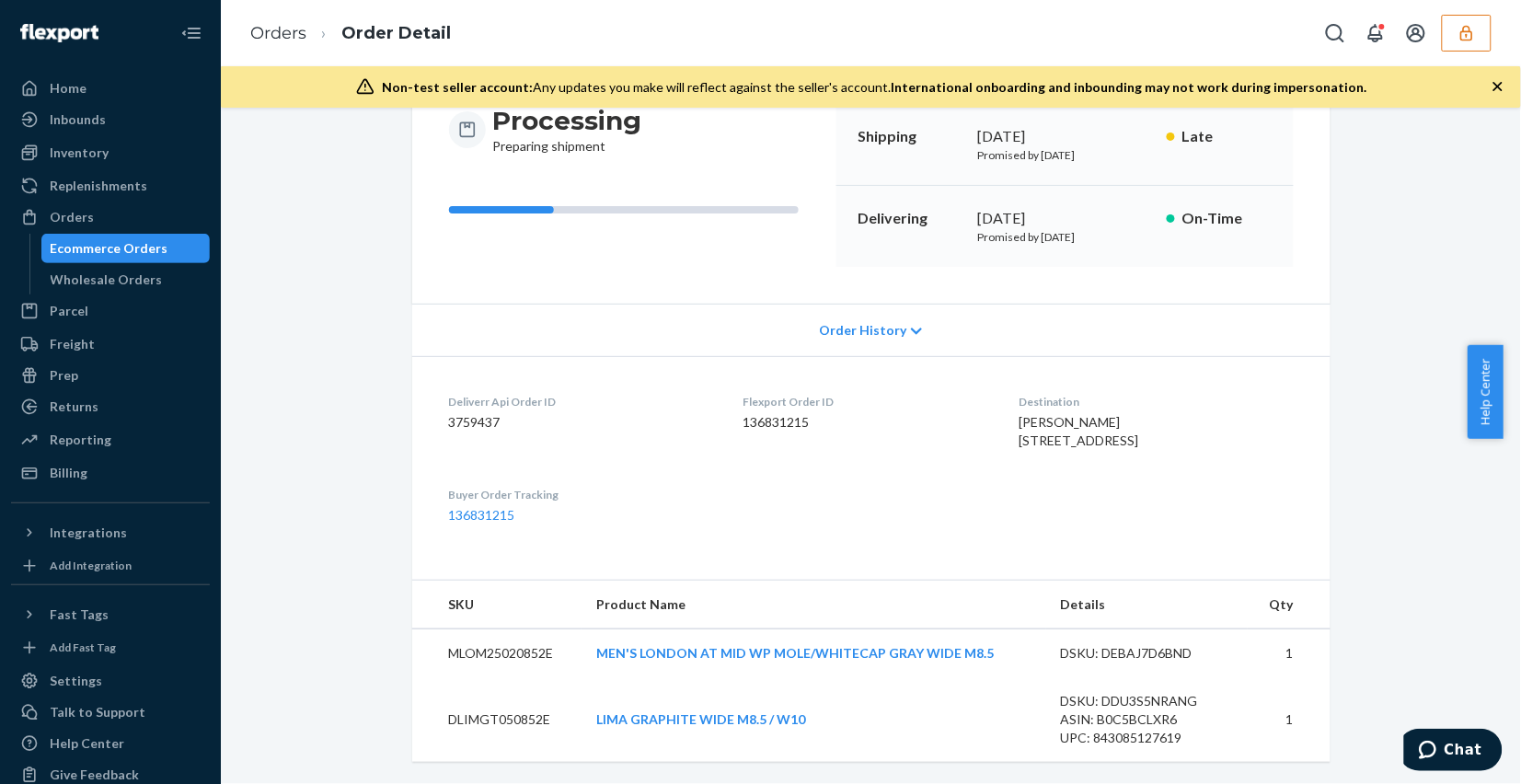
scroll to position [236, 0]
click at [866, 303] on div "Order History" at bounding box center [871, 329] width 918 height 52
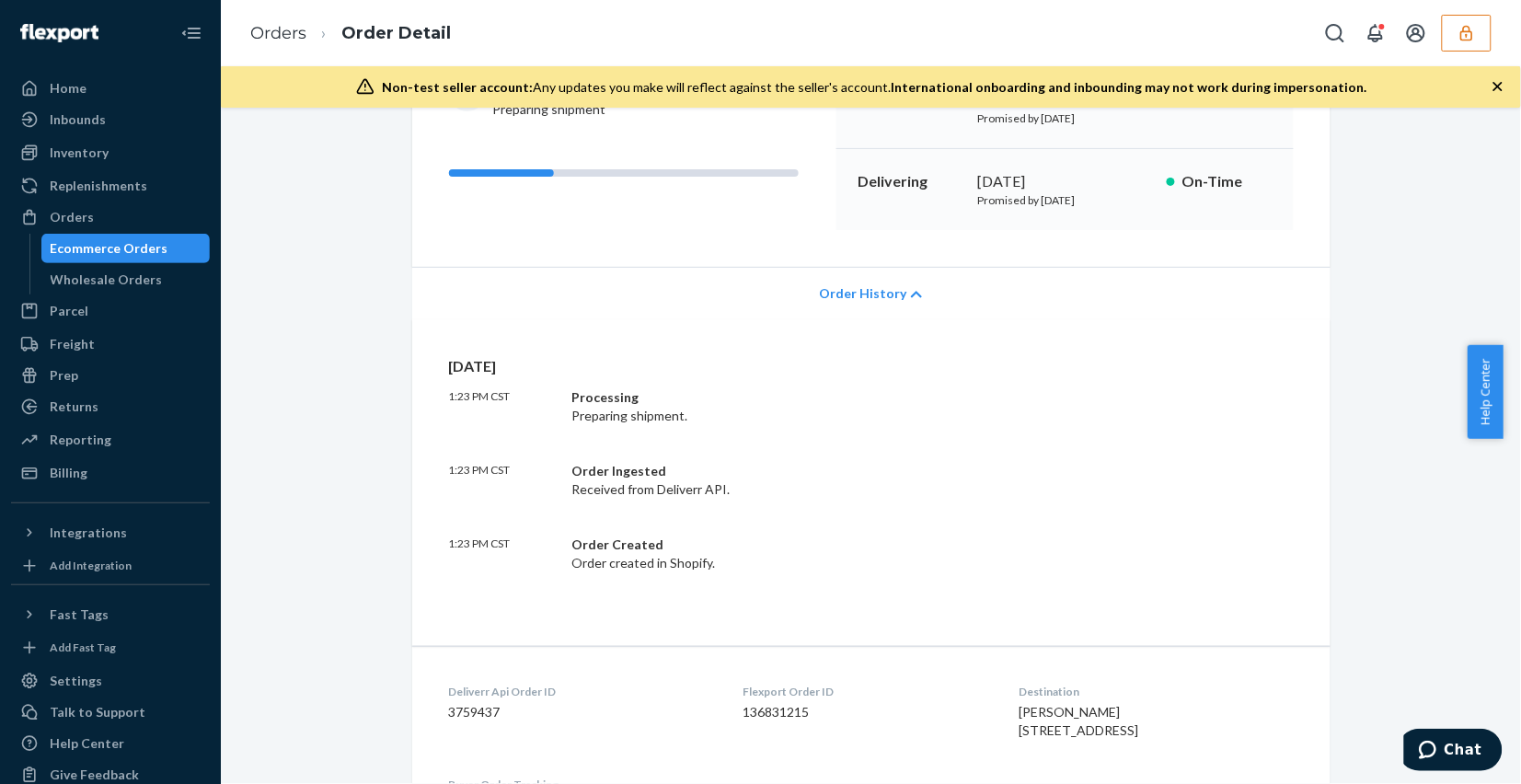
click at [865, 300] on span "Order History" at bounding box center [863, 293] width 87 height 18
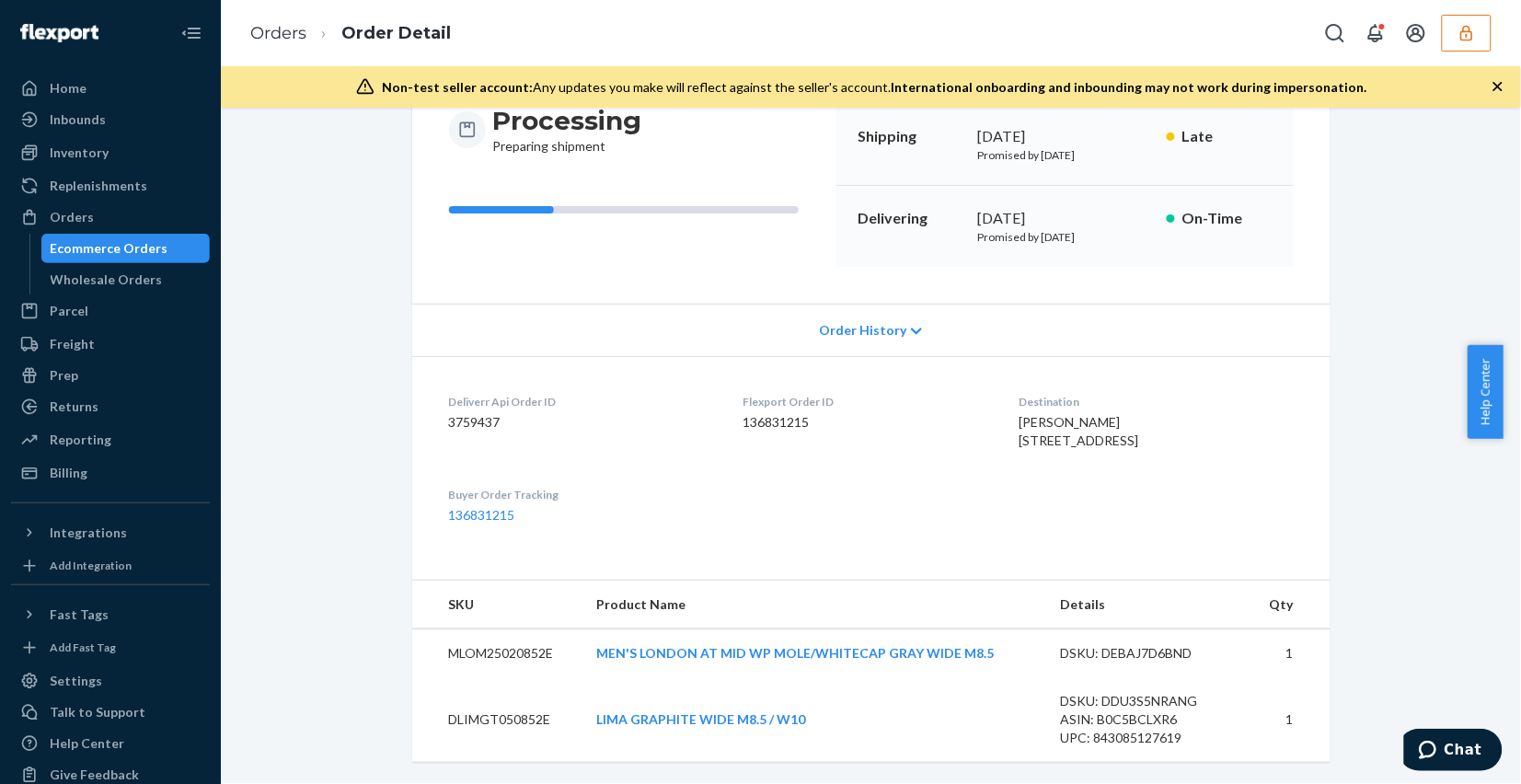
click at [469, 413] on dd "3759437" at bounding box center [581, 422] width 265 height 18
click at [744, 413] on dd "136831215" at bounding box center [866, 422] width 245 height 18
copy dd "136831215"
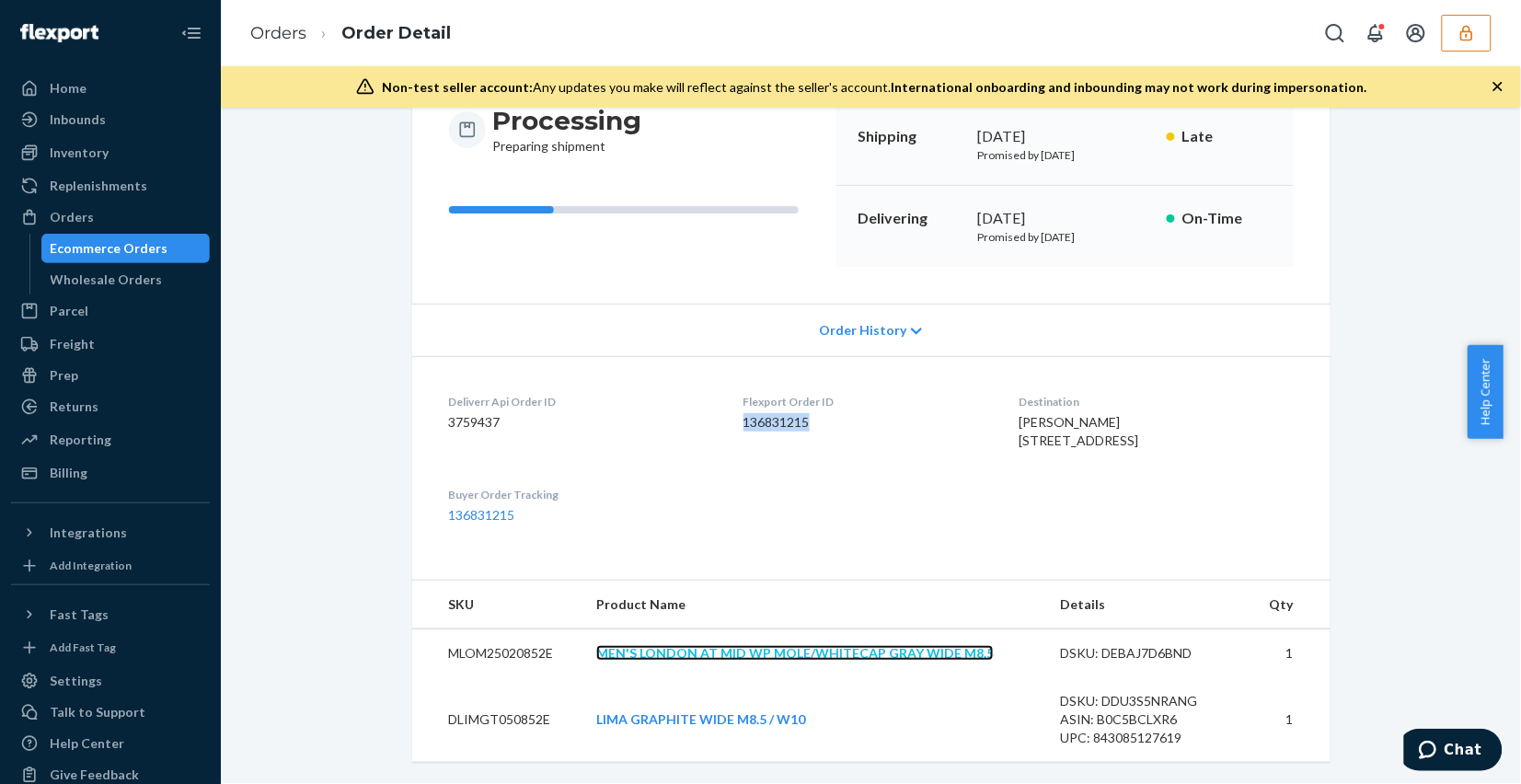
click at [773, 656] on link "MEN'S LONDON AT MID WP MOLE/WHITECAP GRAY WIDE M8.5" at bounding box center [795, 652] width 397 height 16
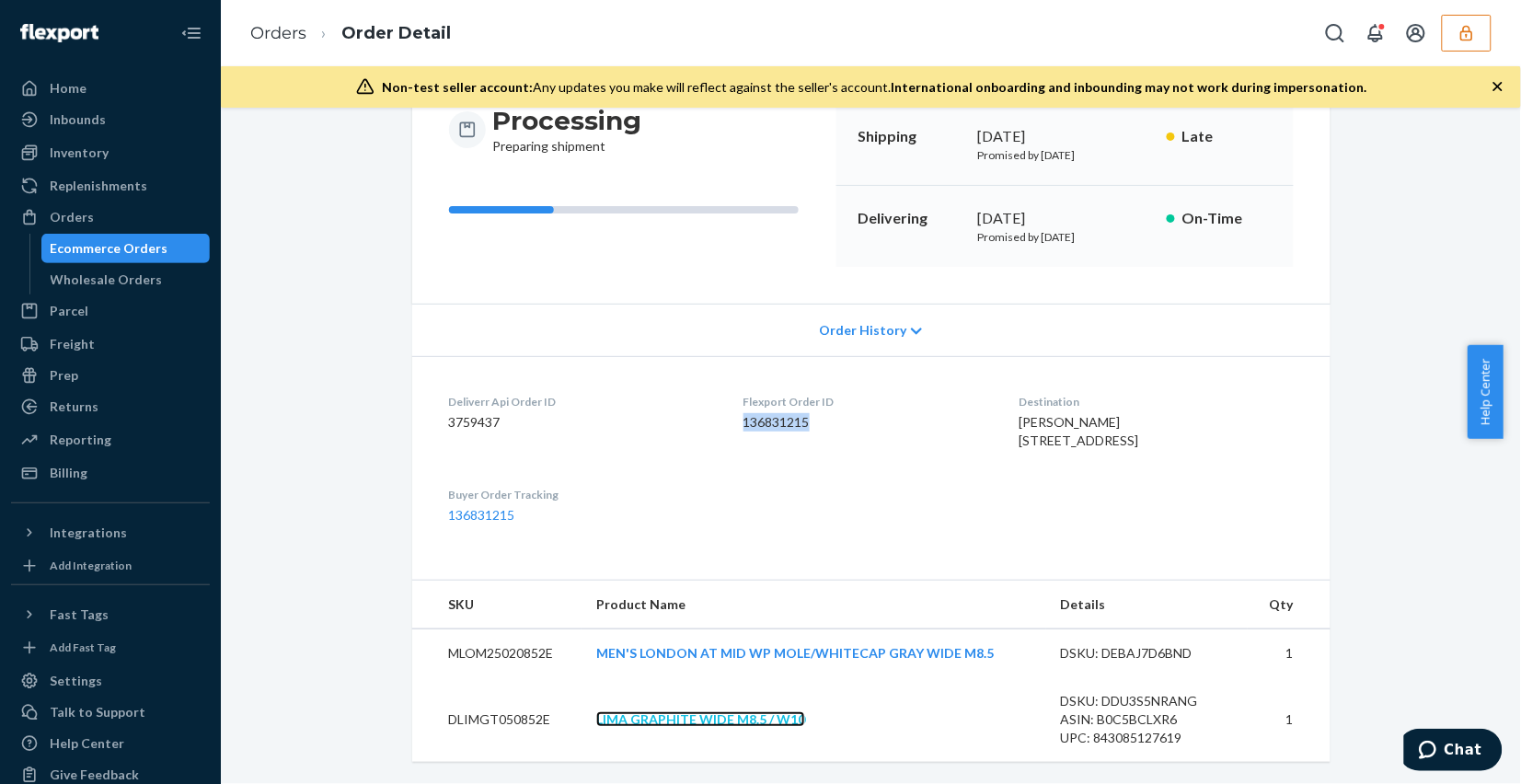
click at [725, 724] on link "LIMA GRAPHITE WIDE M8.5 / W10" at bounding box center [700, 719] width 208 height 16
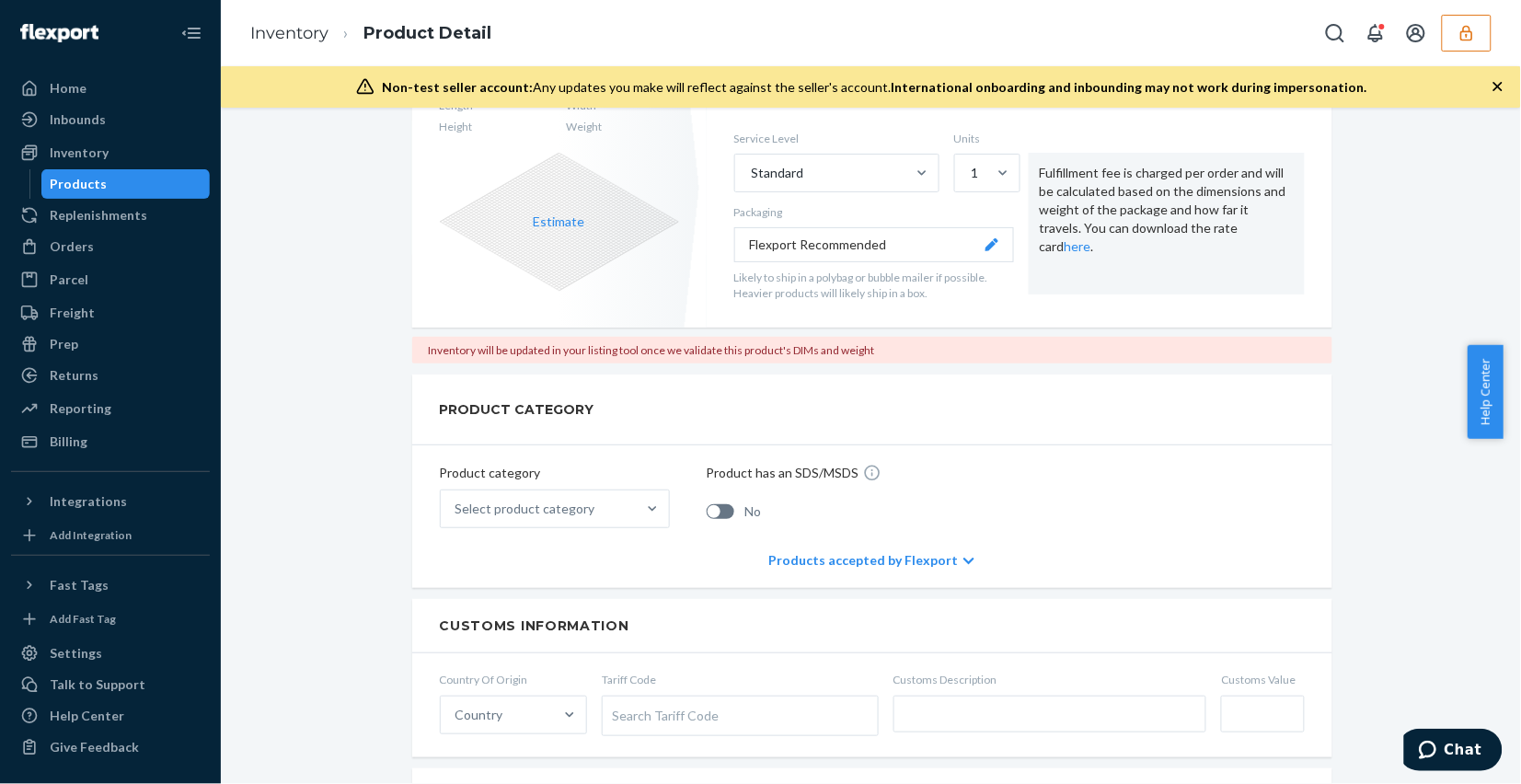
scroll to position [345, 0]
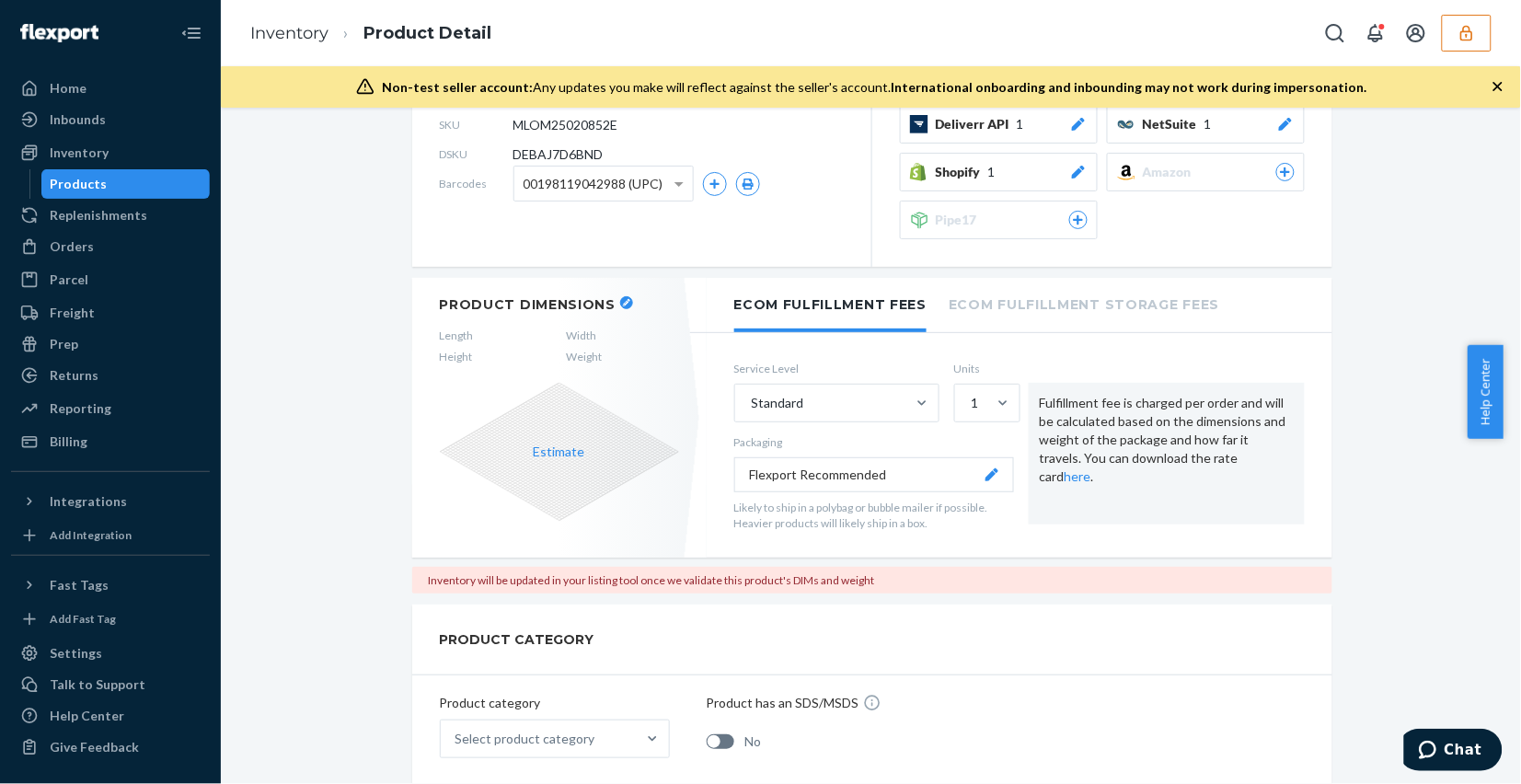
click at [532, 152] on span "DEBAJ7D6BND" at bounding box center [558, 154] width 90 height 18
copy span "DEBAJ7D6BND"
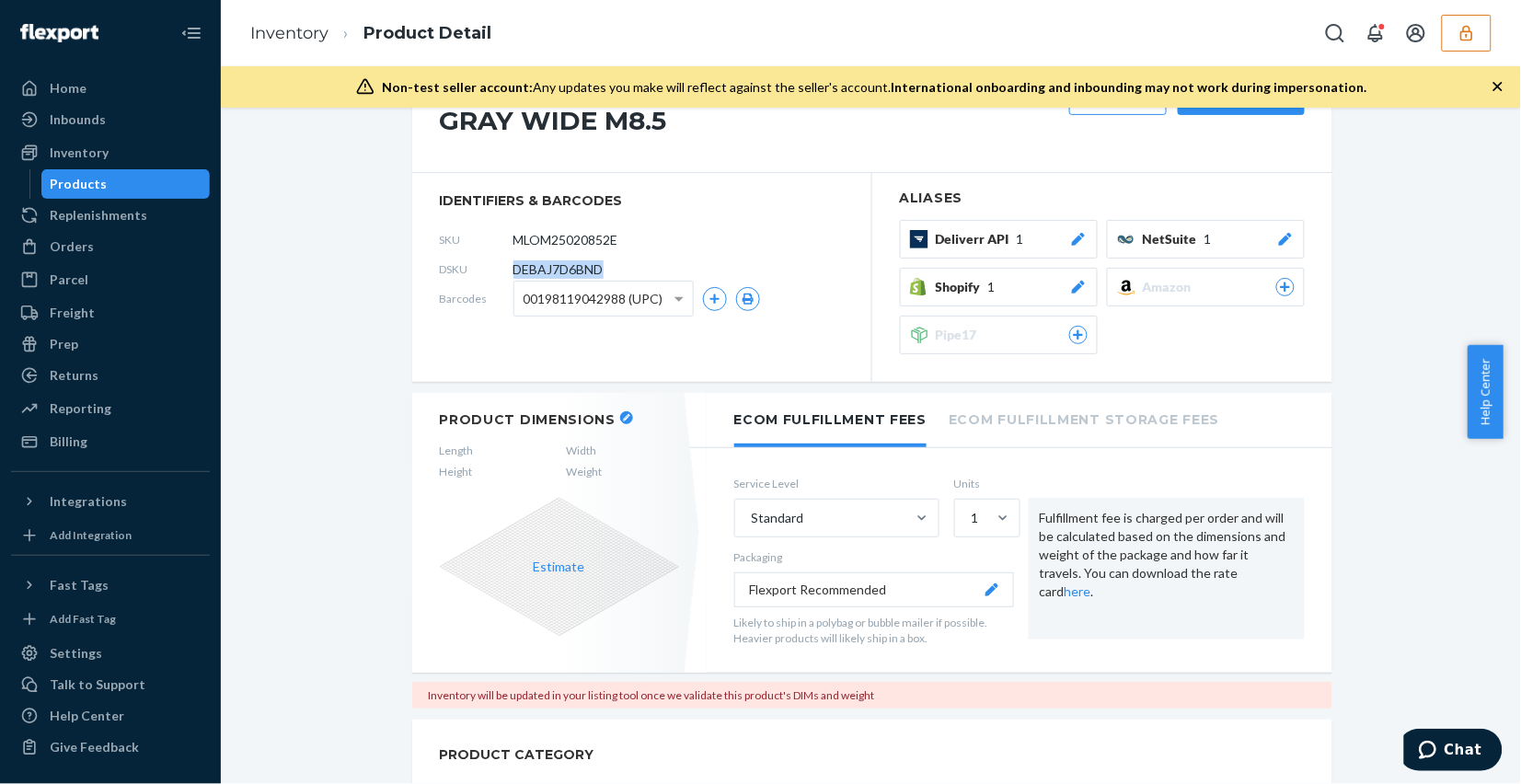
click at [552, 268] on span "DEBAJ7D6BND" at bounding box center [558, 269] width 90 height 18
click at [552, 269] on span "DEBAJ7D6BND" at bounding box center [558, 269] width 90 height 18
copy section "DEBAJ7D6BND"
click at [1473, 29] on icon "button" at bounding box center [1466, 33] width 18 height 18
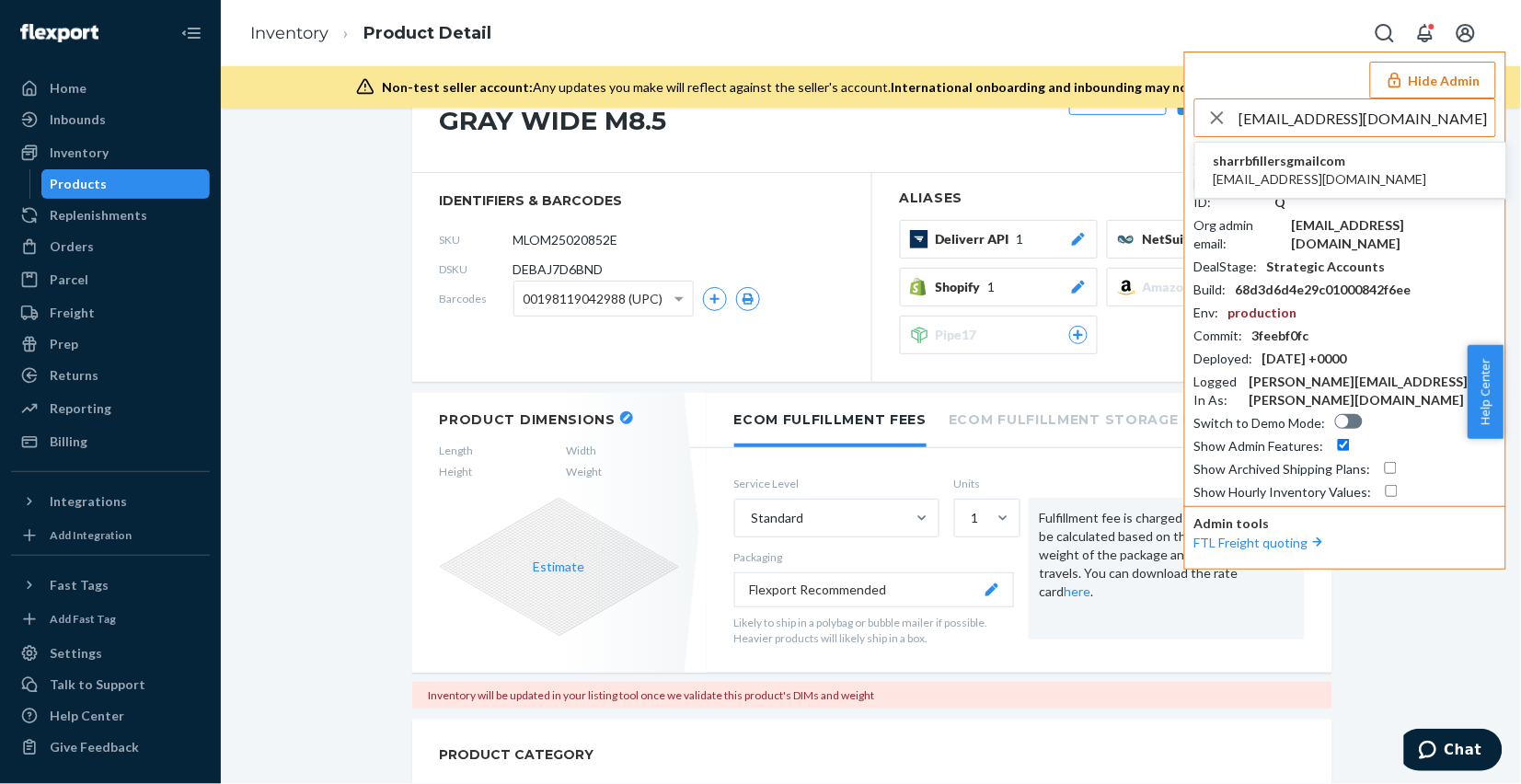
type input "[EMAIL_ADDRESS][DOMAIN_NAME]"
drag, startPoint x: 1367, startPoint y: 174, endPoint x: 816, endPoint y: 132, distance: 552.6
click at [1368, 172] on li "sharrbfillersgmailcom [EMAIL_ADDRESS][DOMAIN_NAME]" at bounding box center [1350, 171] width 311 height 56
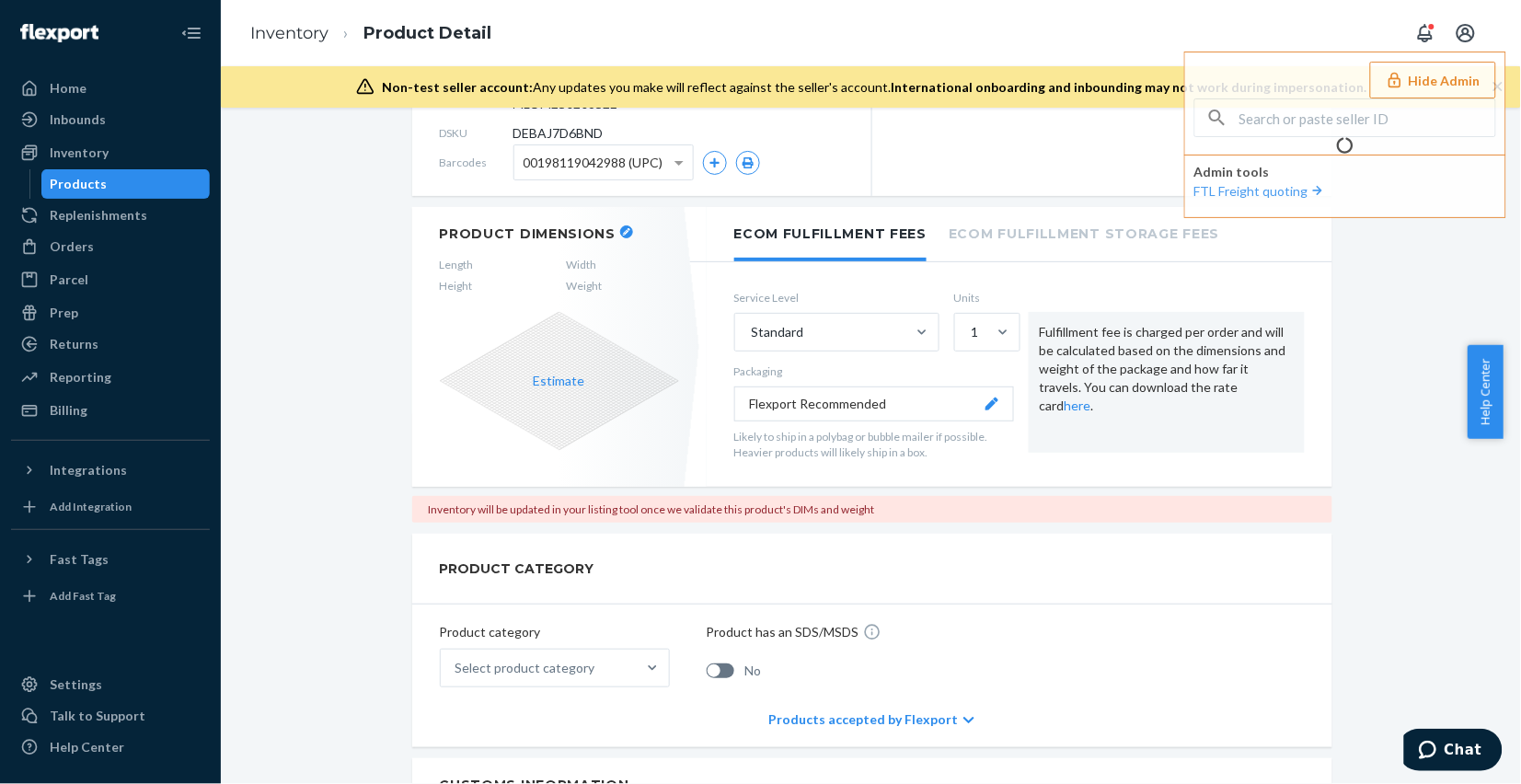
scroll to position [94, 0]
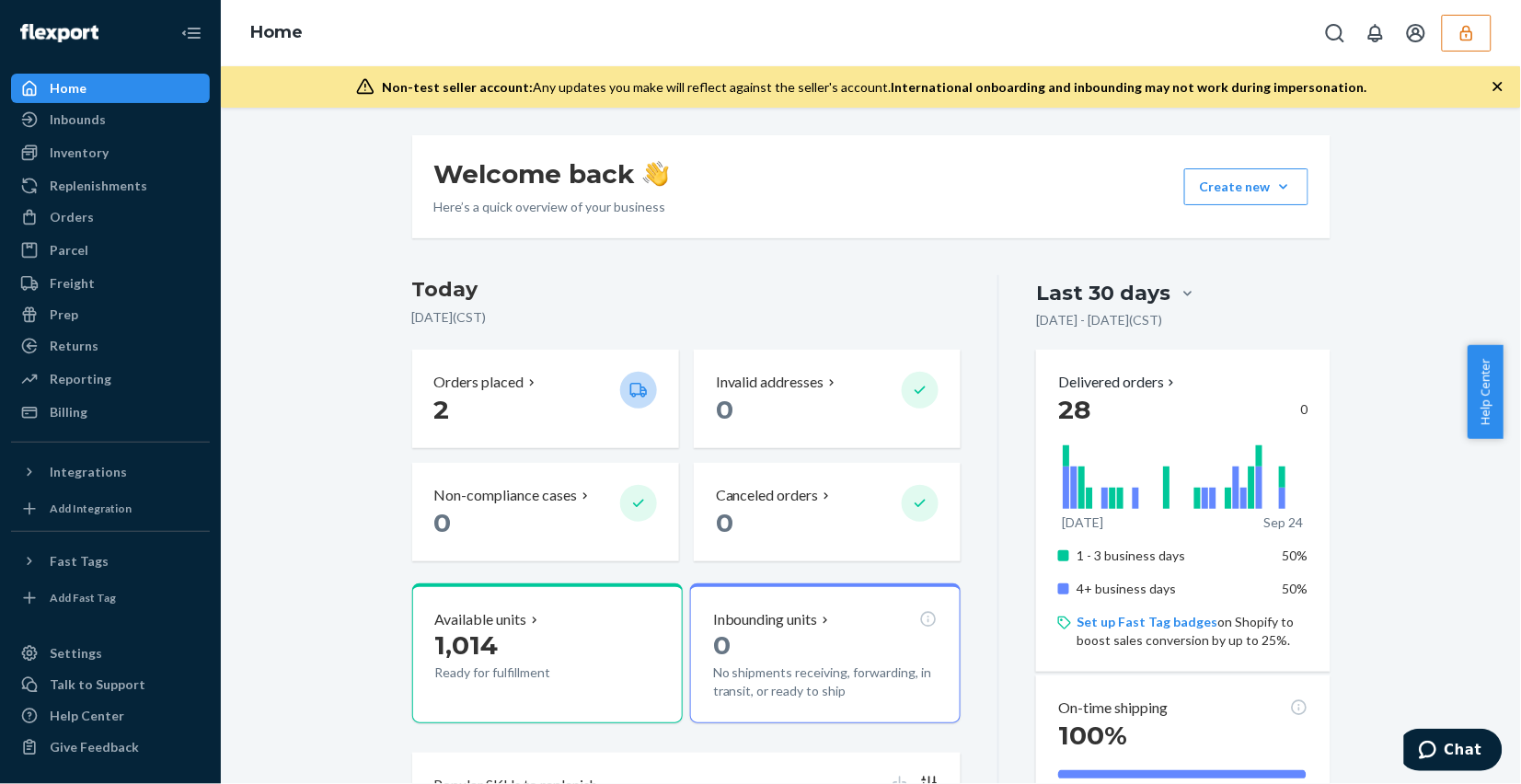
click at [119, 216] on div "Orders" at bounding box center [110, 217] width 195 height 26
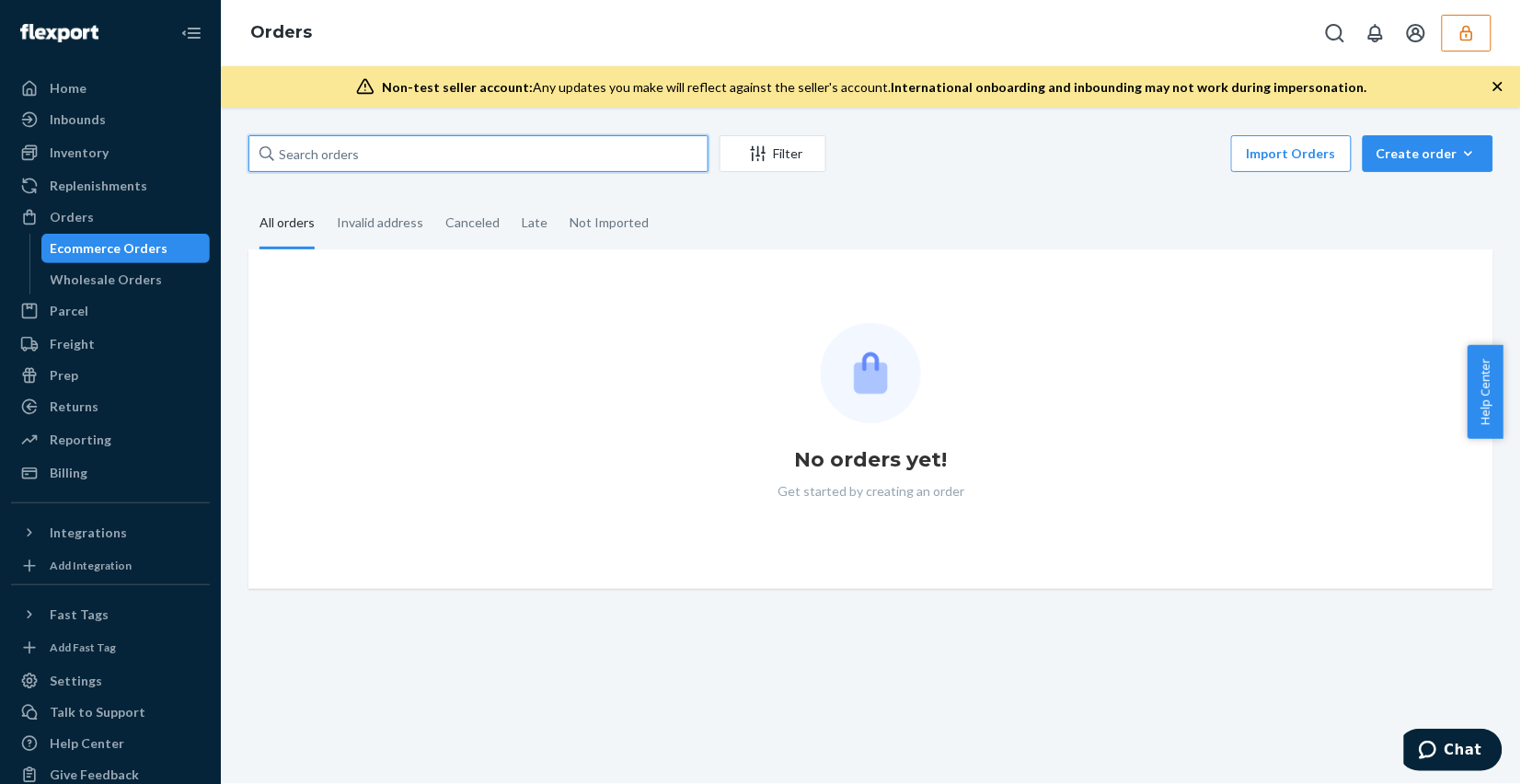
paste input "135414315"
click at [447, 161] on input "text" at bounding box center [478, 154] width 460 height 37
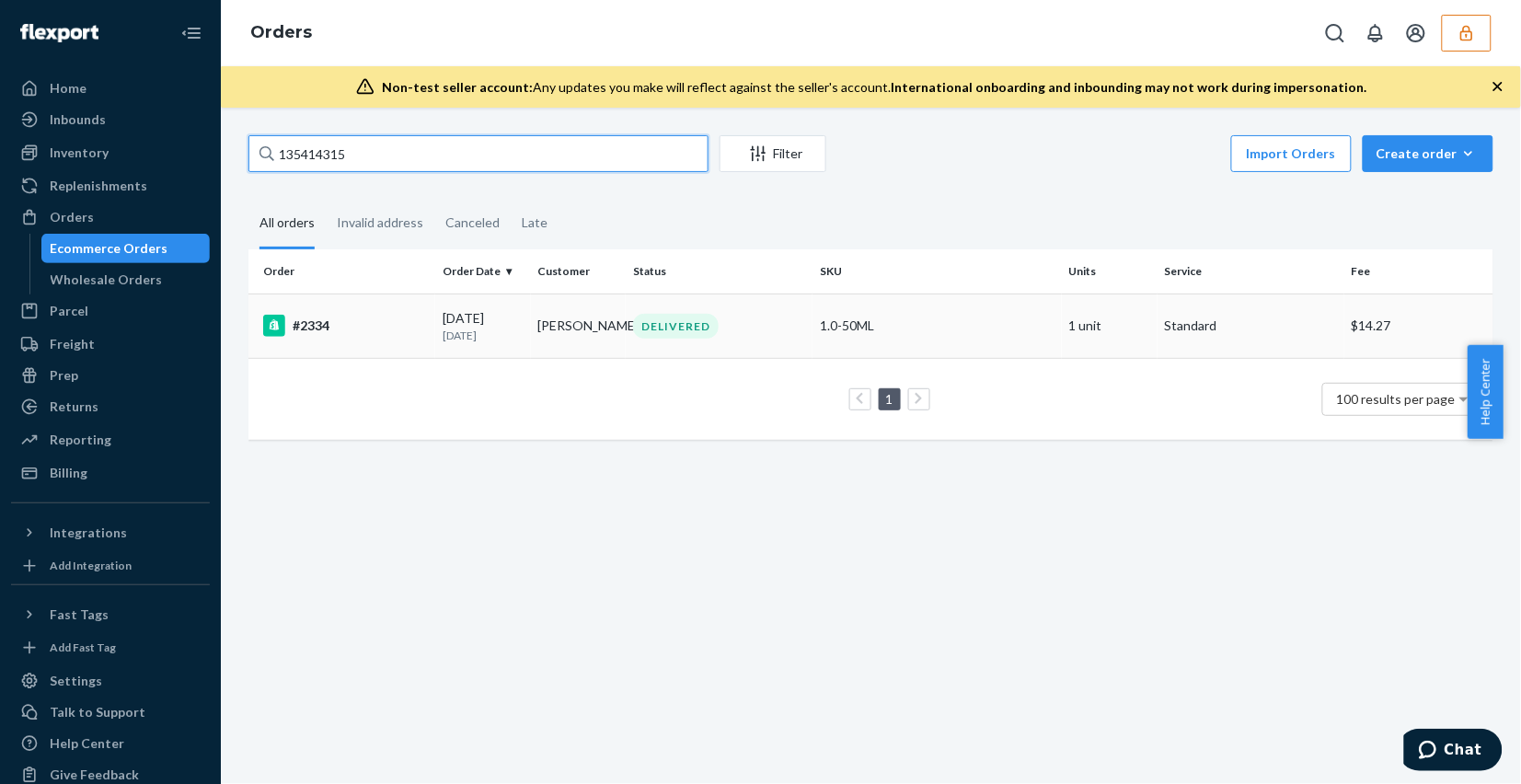
type input "135414315"
click at [762, 343] on td "DELIVERED" at bounding box center [718, 326] width 187 height 64
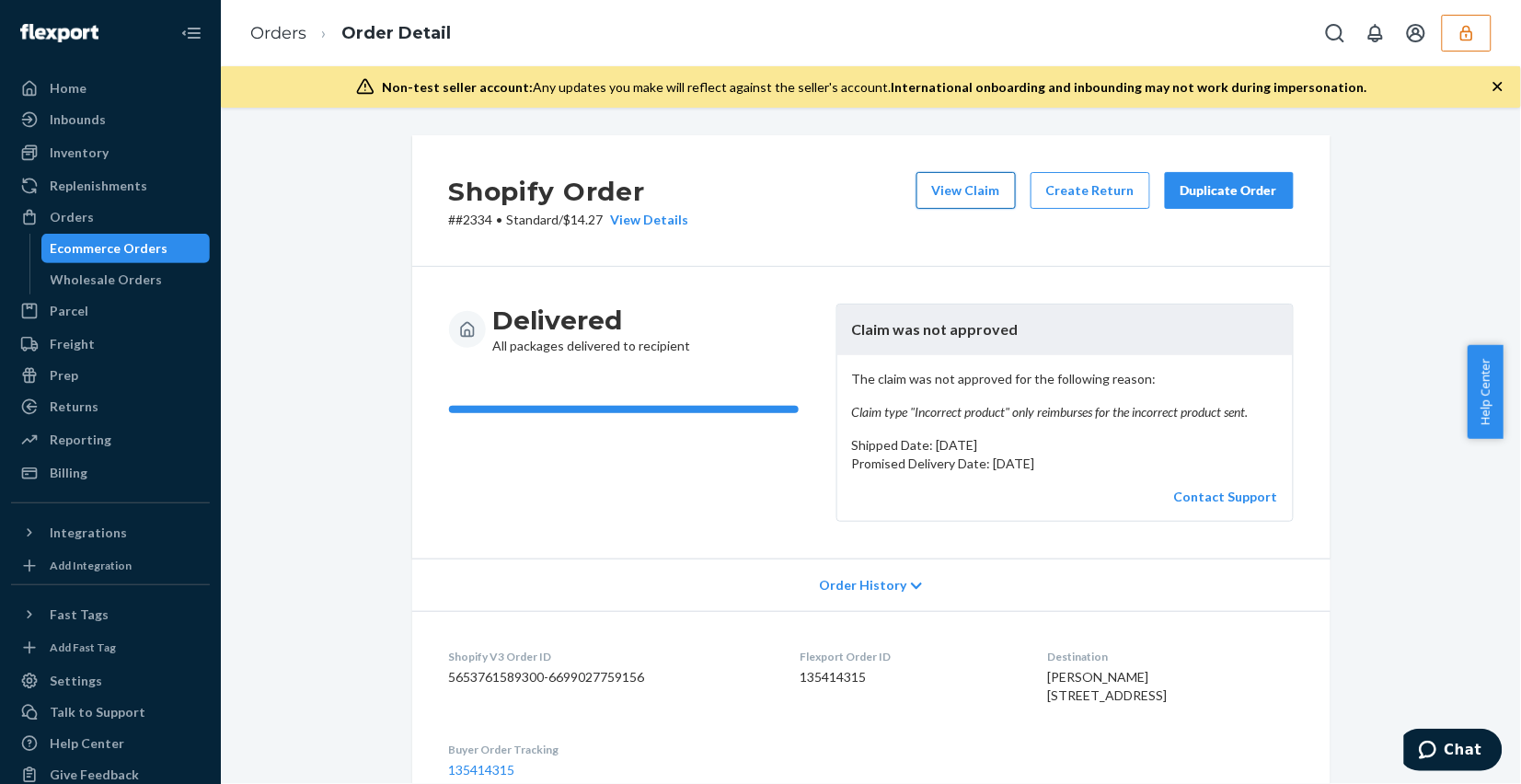
click at [960, 195] on button "View Claim" at bounding box center [966, 190] width 99 height 37
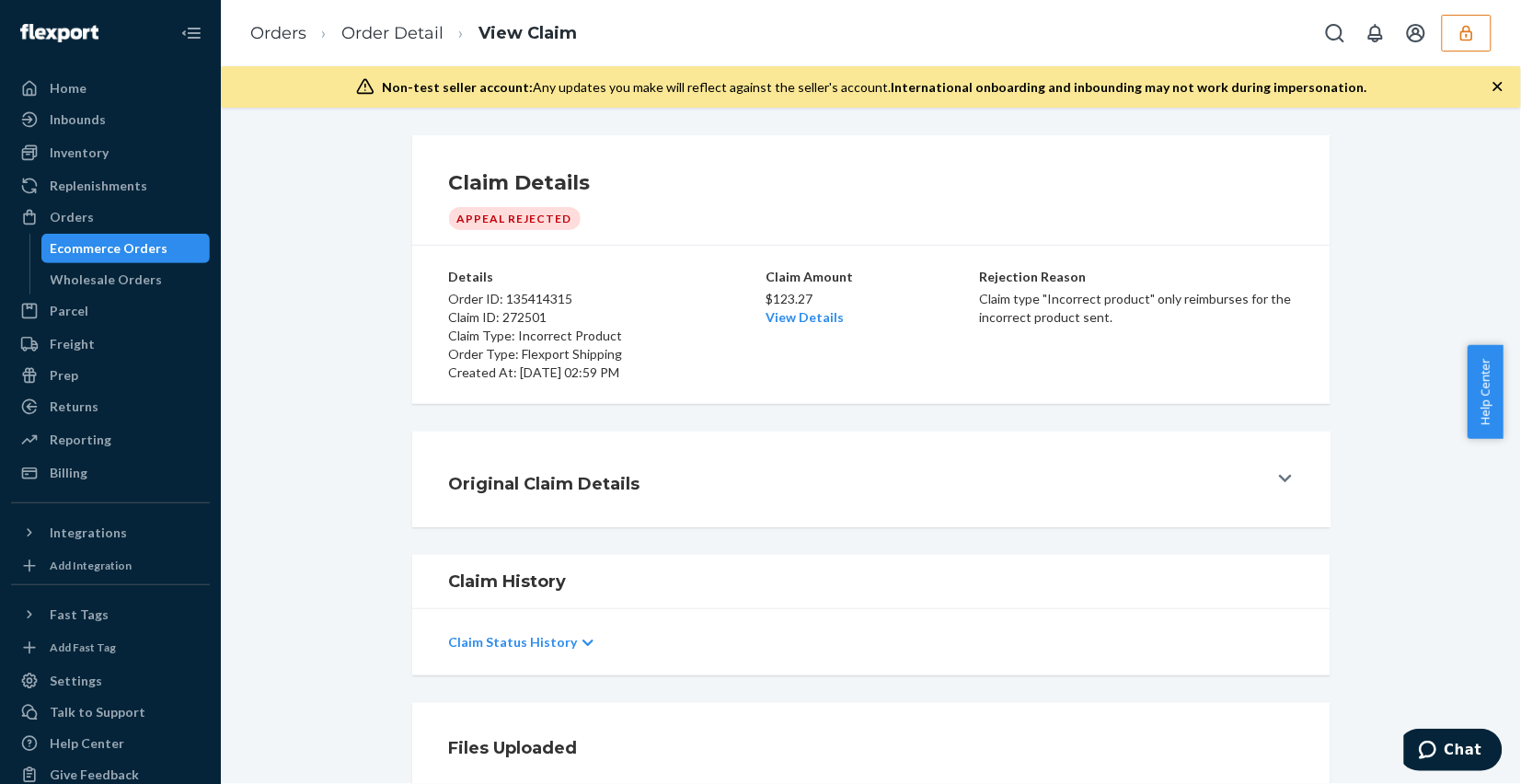
scroll to position [345, 0]
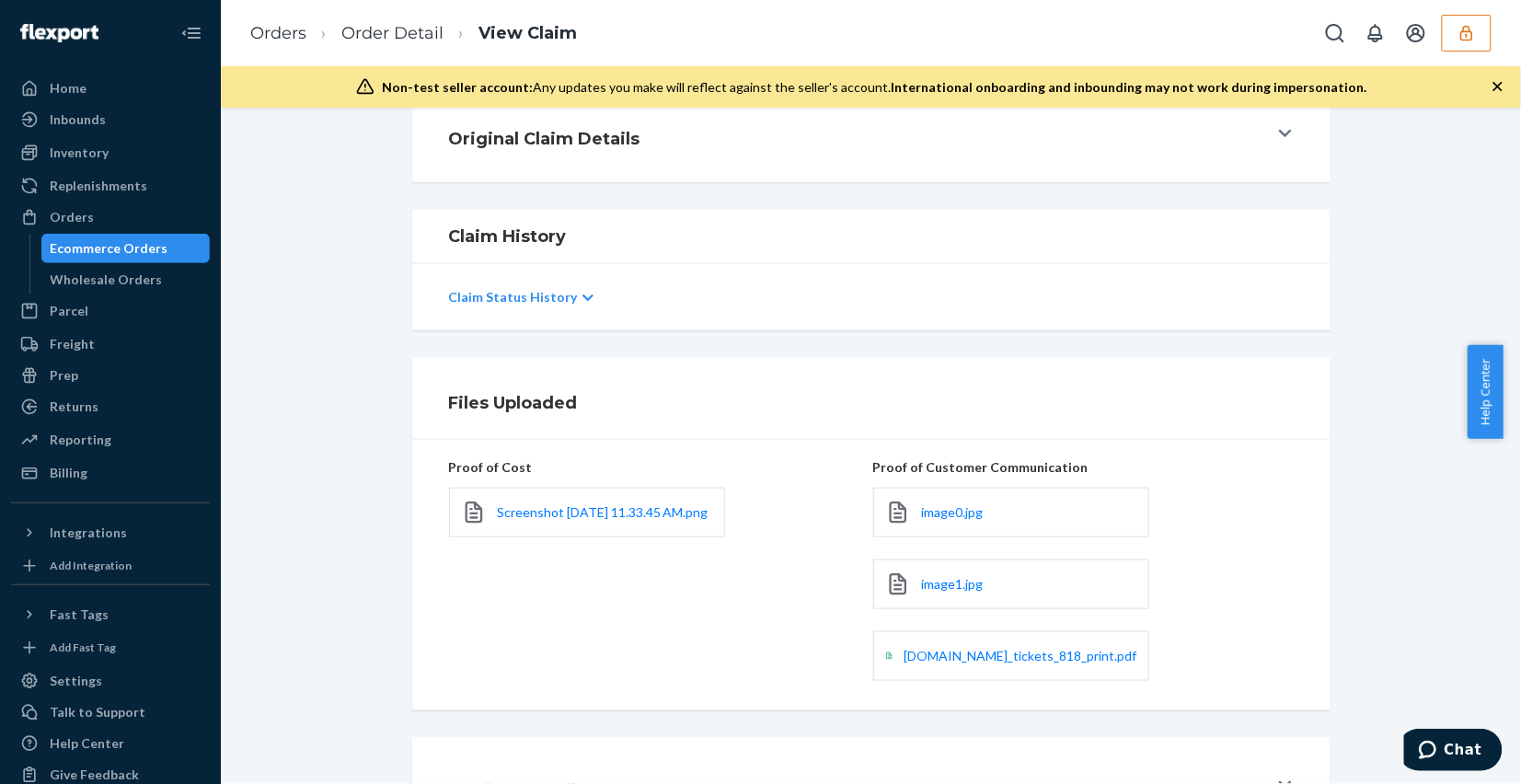
click at [926, 522] on div "image0.jpg" at bounding box center [1011, 512] width 276 height 49
click at [926, 517] on span "image0.jpg" at bounding box center [953, 512] width 62 height 16
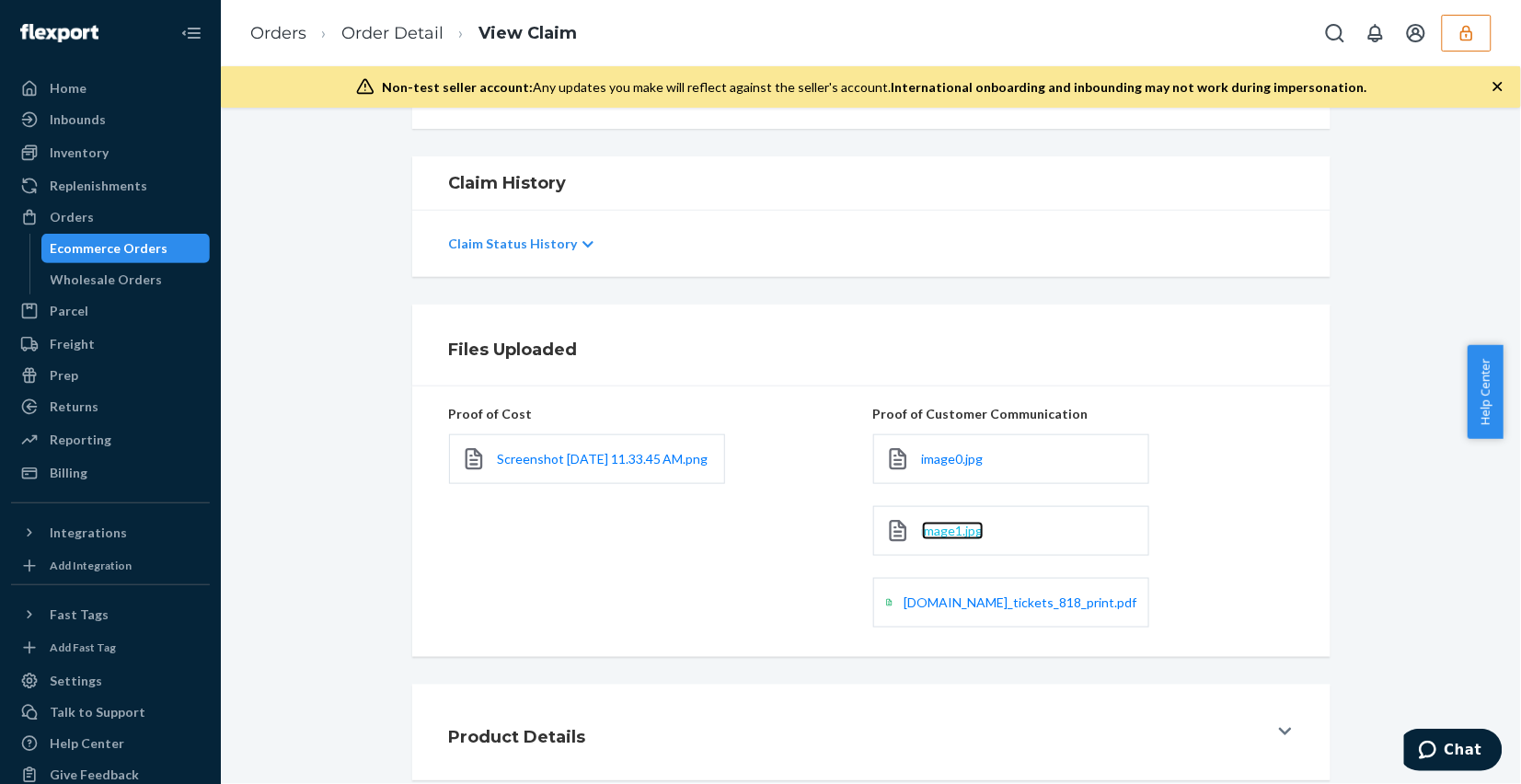
click at [945, 522] on span "image1.jpg" at bounding box center [953, 530] width 62 height 16
click at [949, 599] on span "[DOMAIN_NAME]_tickets_818_print.pdf" at bounding box center [1021, 602] width 233 height 16
click at [102, 89] on div "Home" at bounding box center [110, 88] width 195 height 26
click at [504, 451] on span "Screenshot [DATE] 11.33.45 AM.png" at bounding box center [602, 458] width 210 height 16
click at [383, 35] on link "Order Detail" at bounding box center [392, 33] width 102 height 20
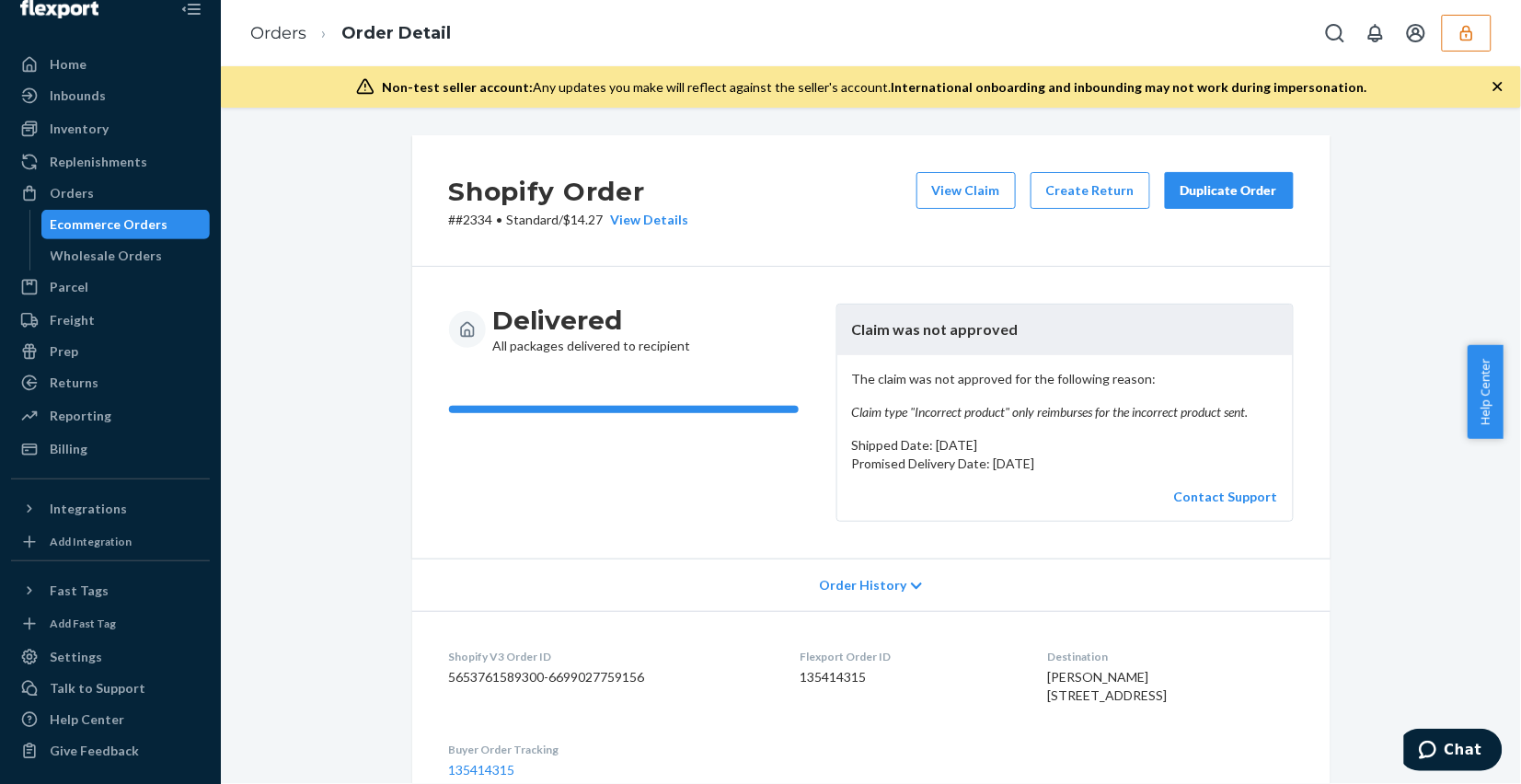
click at [811, 681] on dd "135414315" at bounding box center [909, 676] width 217 height 18
copy dd "135414315"
click at [1477, 30] on button "button" at bounding box center [1466, 33] width 49 height 37
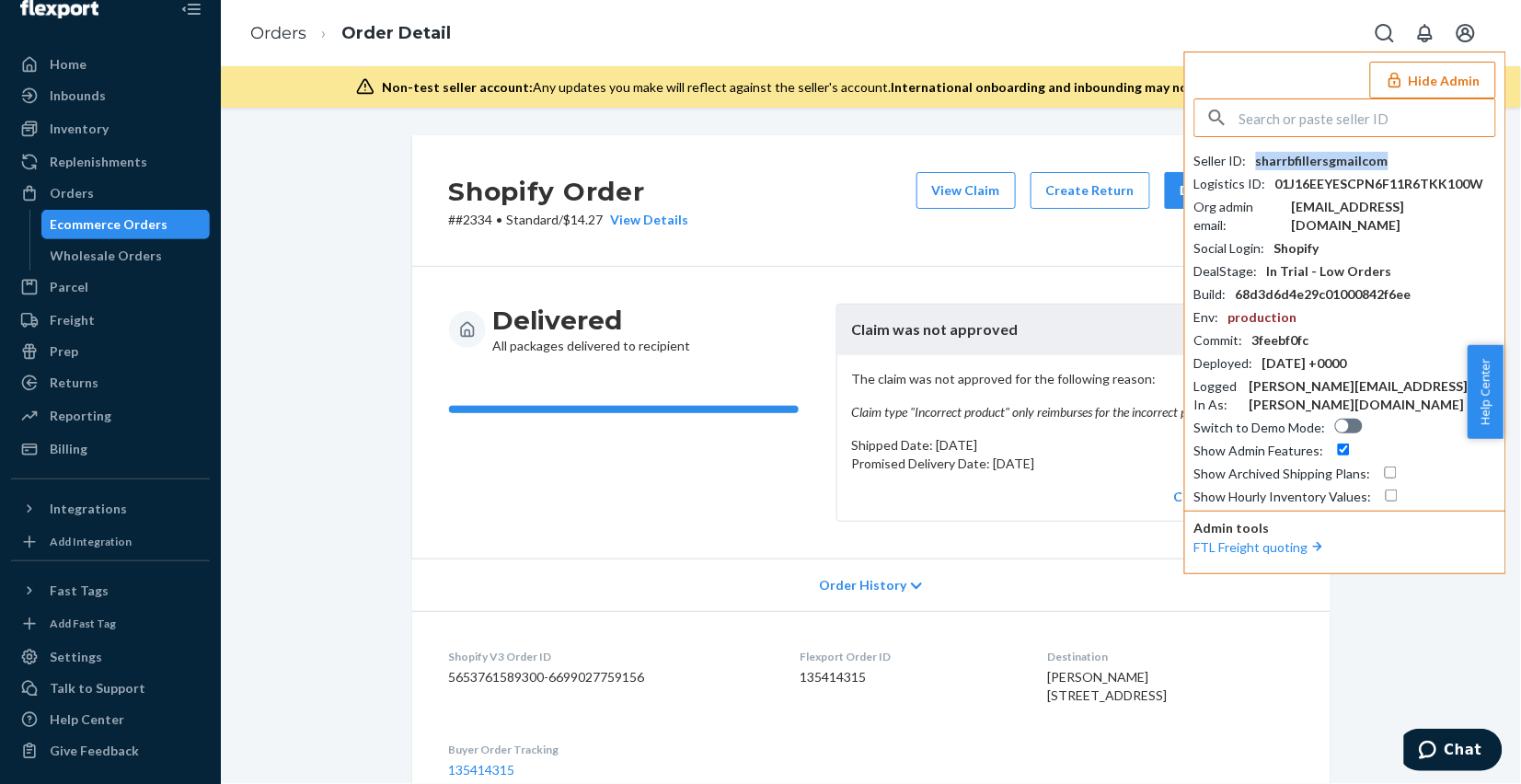
click at [1345, 163] on div "sharrbfillersgmailcom" at bounding box center [1321, 161] width 133 height 18
click at [1447, 76] on button "Hide Admin" at bounding box center [1433, 80] width 126 height 37
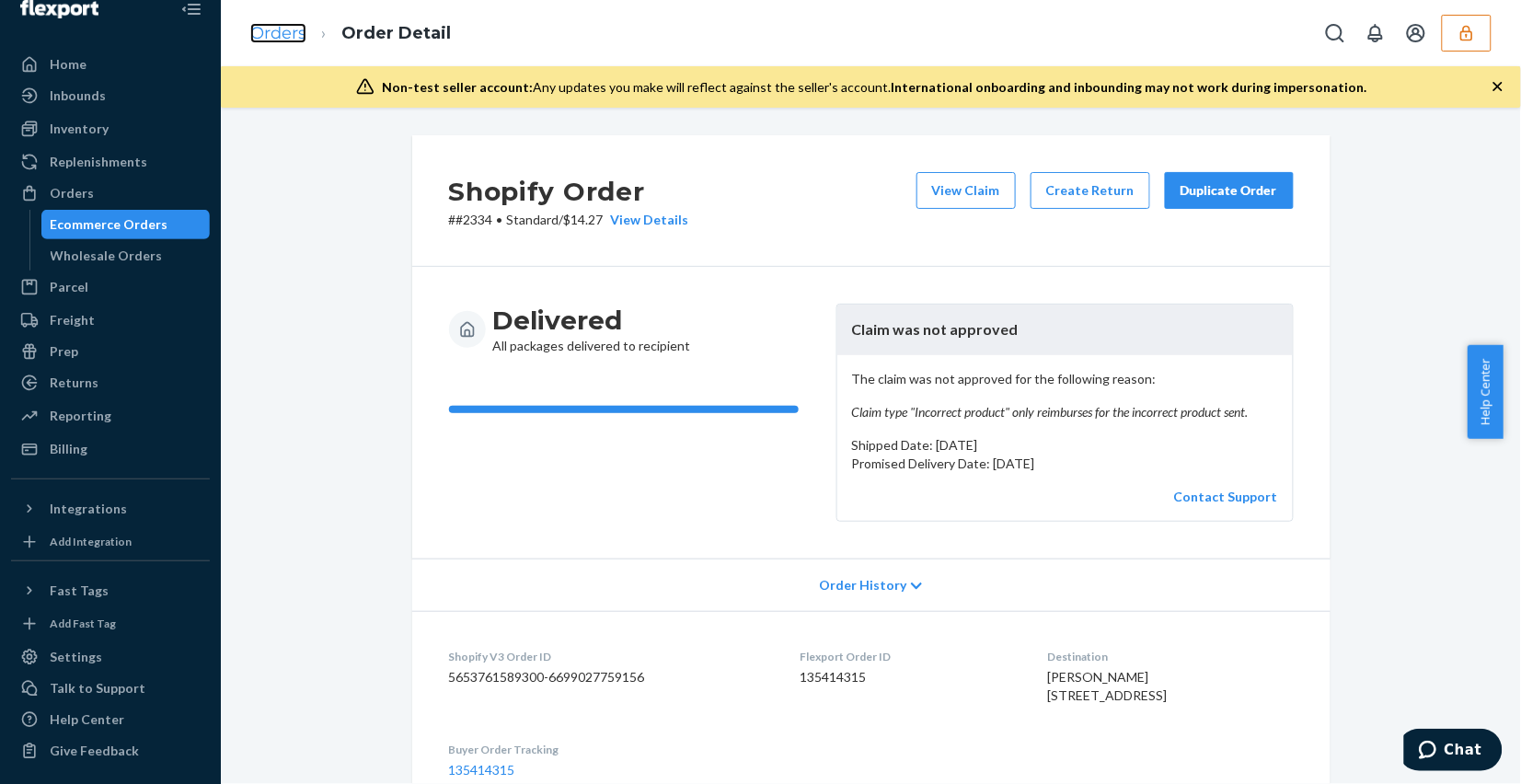
click at [269, 39] on link "Orders" at bounding box center [278, 33] width 56 height 20
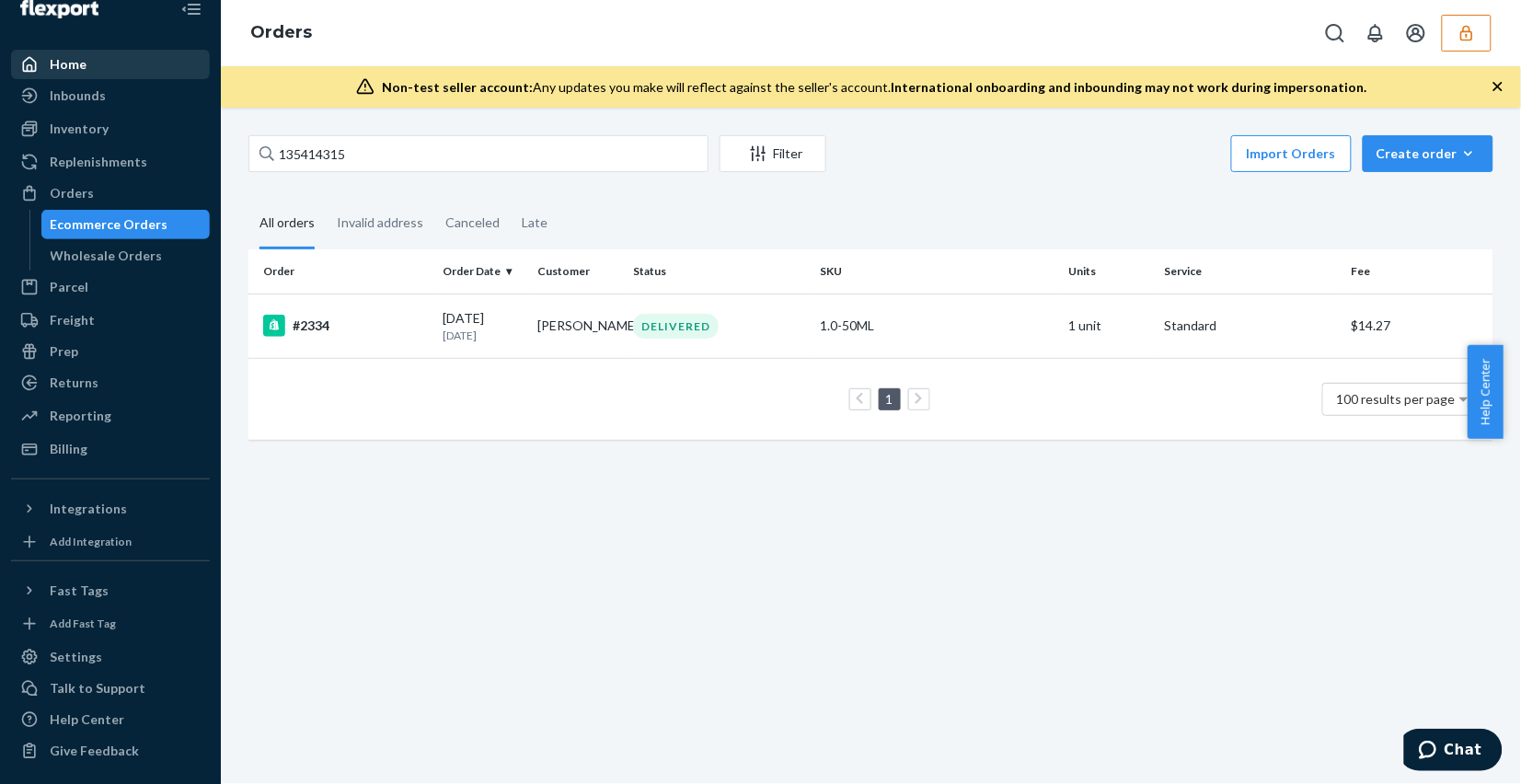
click at [71, 69] on div "Home" at bounding box center [68, 64] width 37 height 18
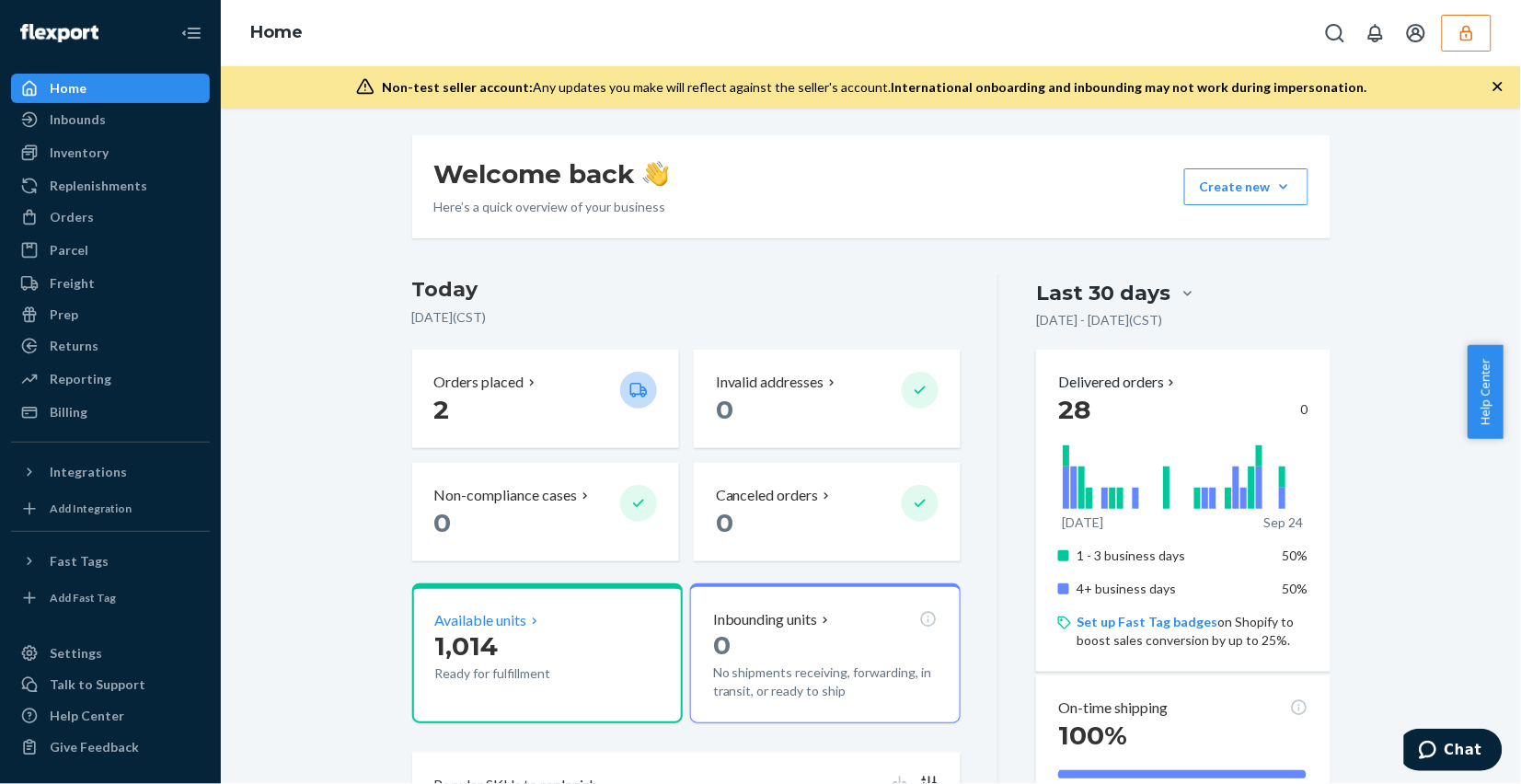
click at [477, 646] on span "1,014" at bounding box center [466, 645] width 63 height 31
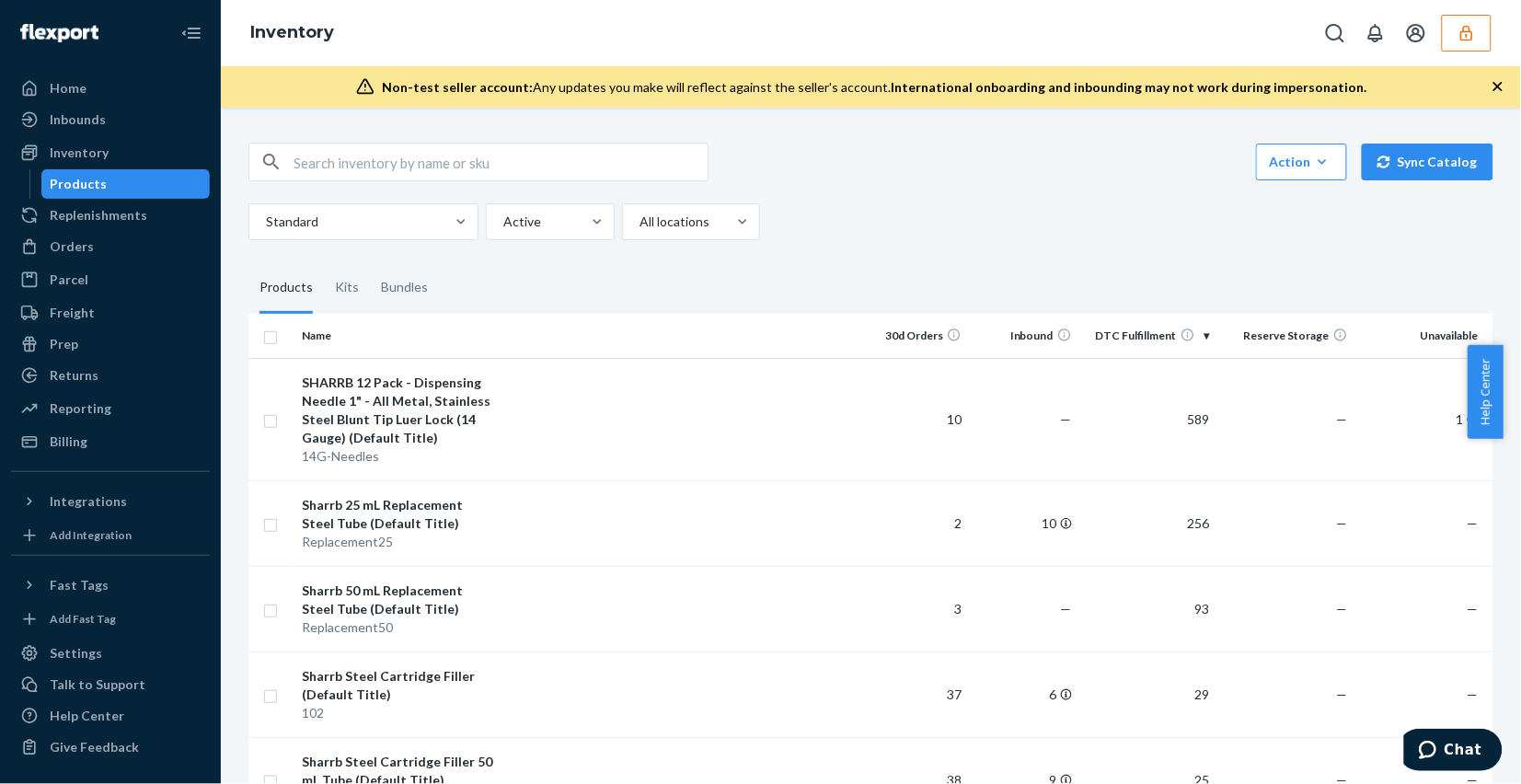
click at [702, 290] on fieldset "Products Kits Bundles" at bounding box center [871, 287] width 1245 height 51
click at [269, 412] on input "checkbox" at bounding box center [269, 419] width 15 height 19
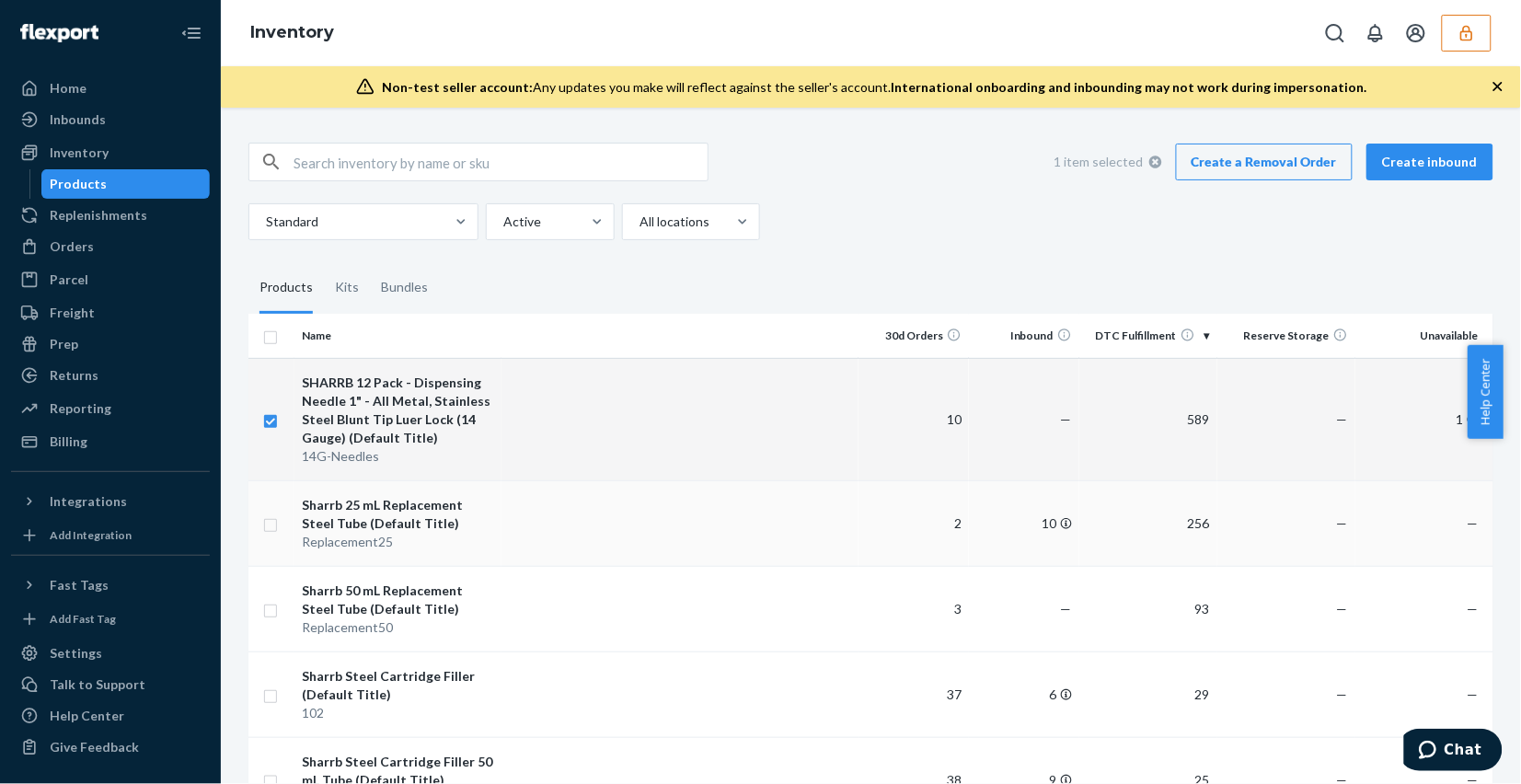
checkbox input "true"
click at [279, 524] on td at bounding box center [270, 522] width 46 height 85
click at [264, 519] on input "checkbox" at bounding box center [269, 523] width 15 height 19
checkbox input "true"
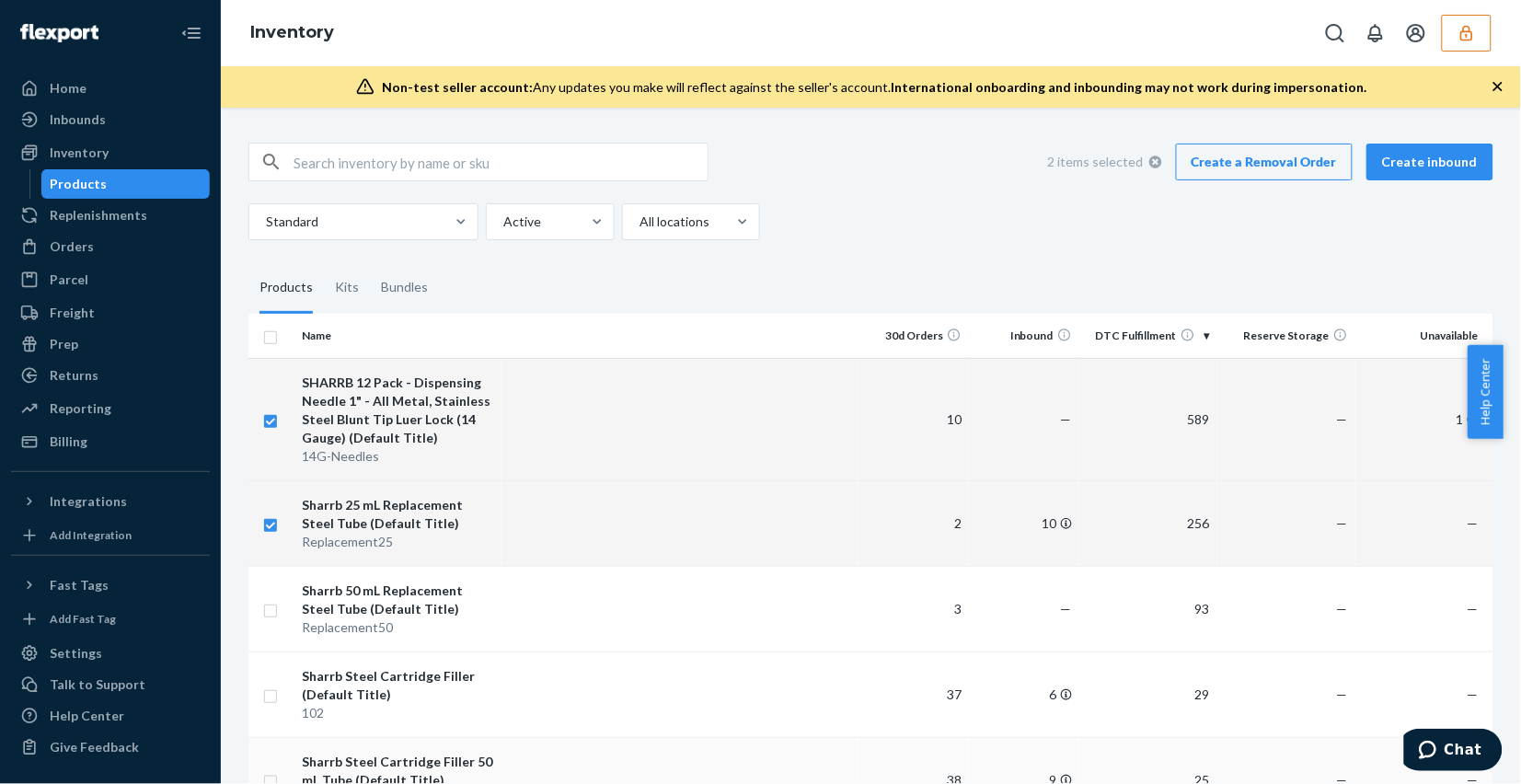
scroll to position [329, 0]
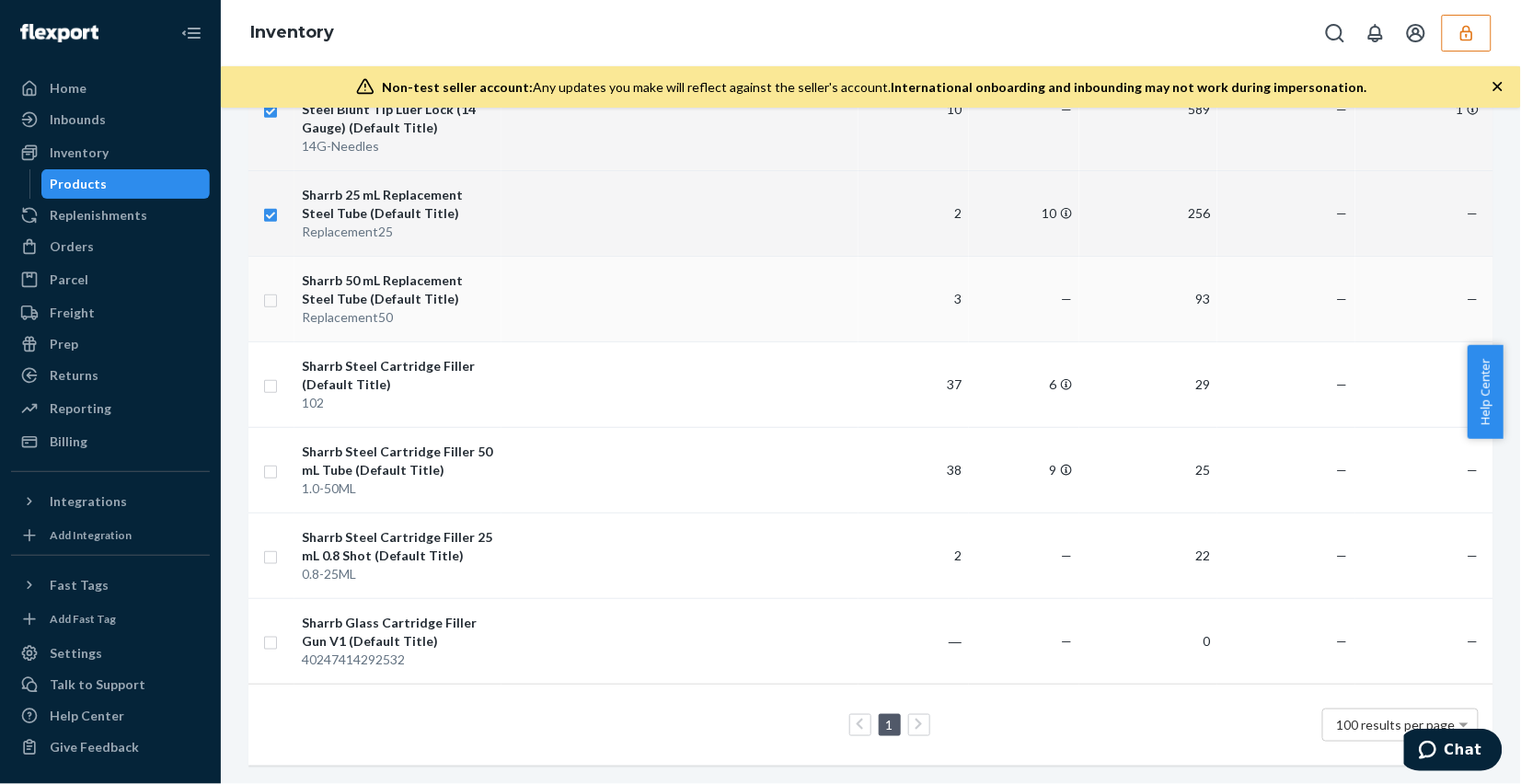
checkbox input "true"
click at [274, 289] on input "checkbox" at bounding box center [269, 298] width 15 height 19
checkbox input "true"
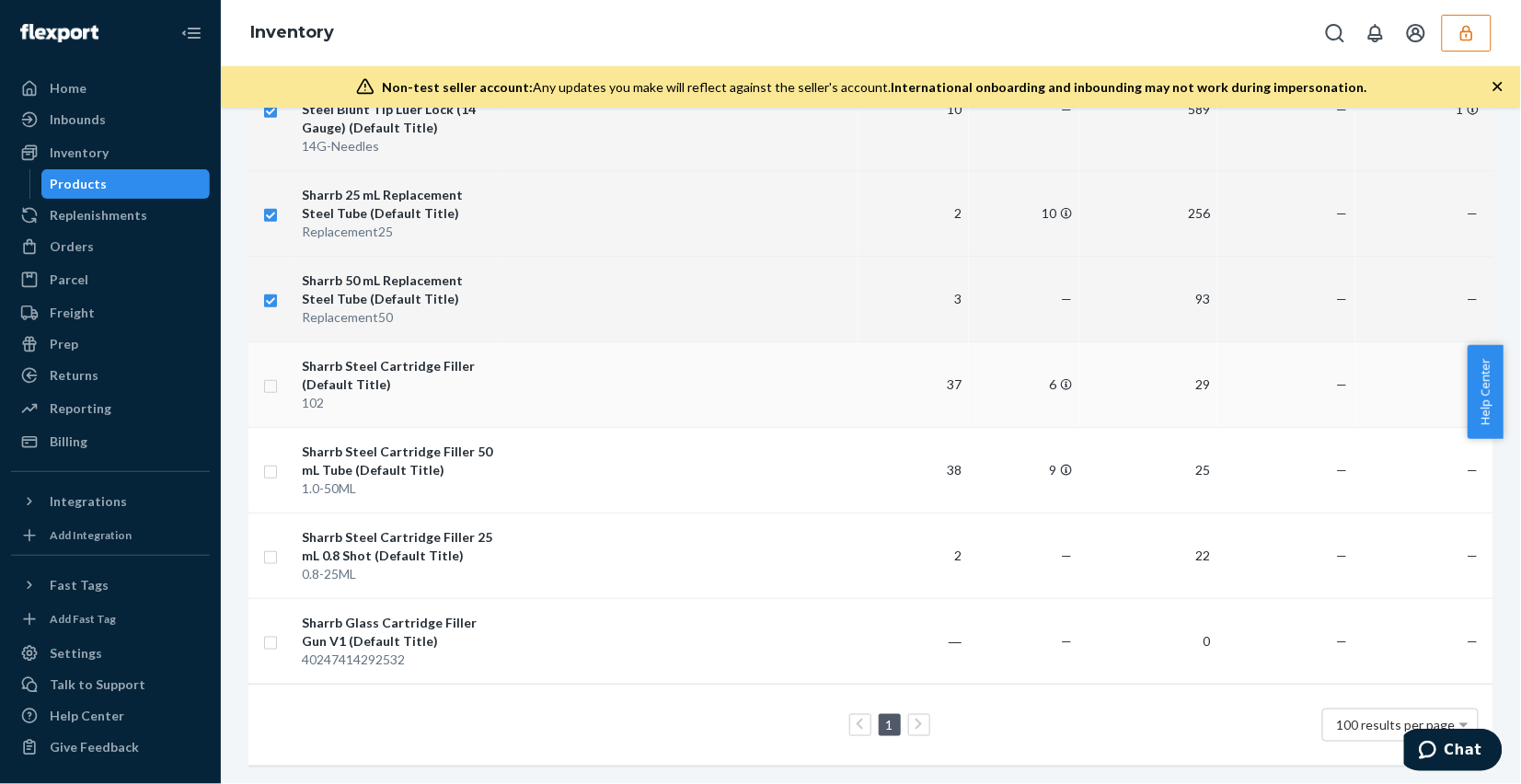
checkbox input "true"
click at [276, 374] on input "checkbox" at bounding box center [269, 384] width 15 height 19
checkbox input "true"
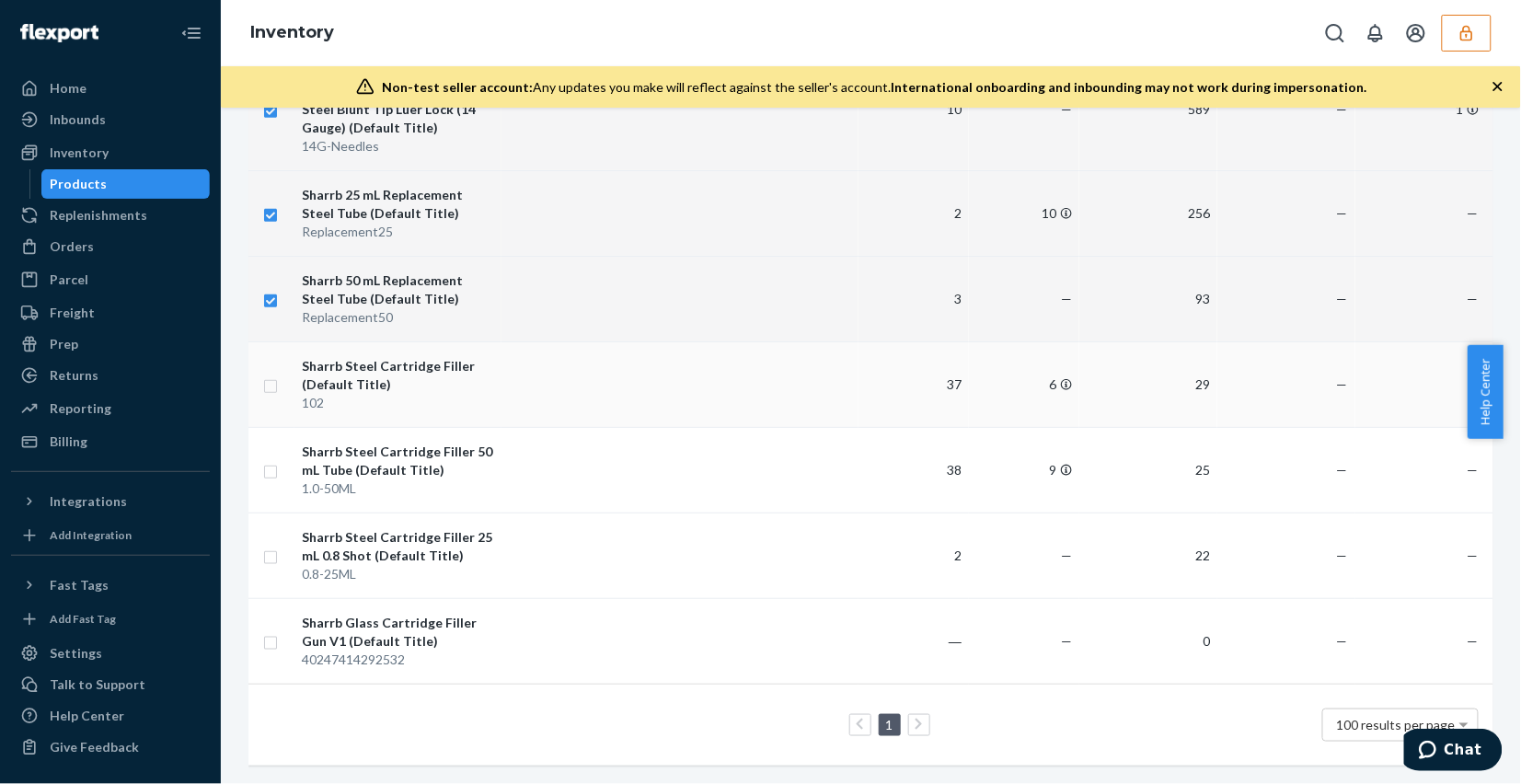
checkbox input "true"
click at [276, 460] on input "checkbox" at bounding box center [269, 470] width 15 height 19
checkbox input "true"
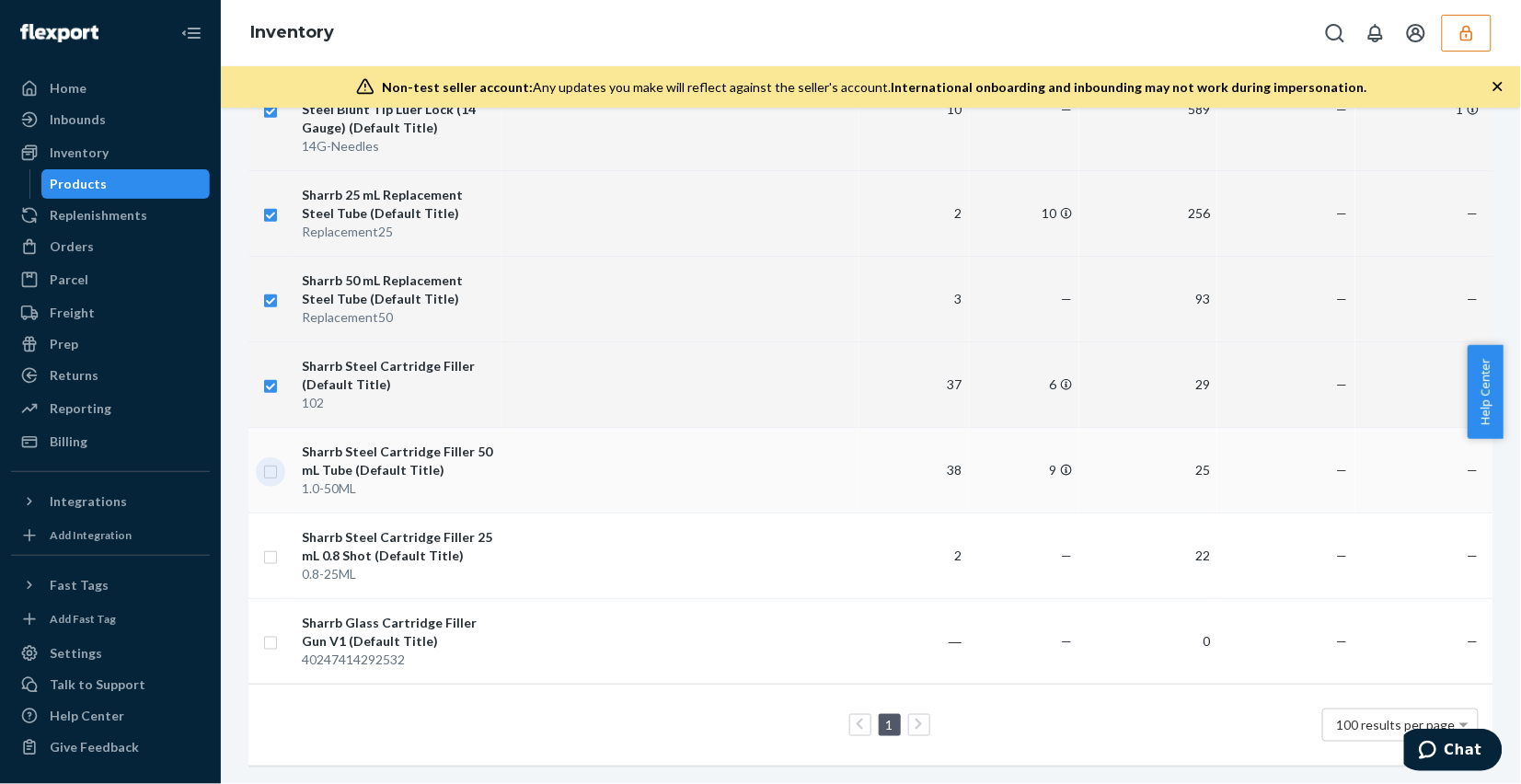
checkbox input "true"
click at [273, 546] on input "checkbox" at bounding box center [269, 555] width 15 height 19
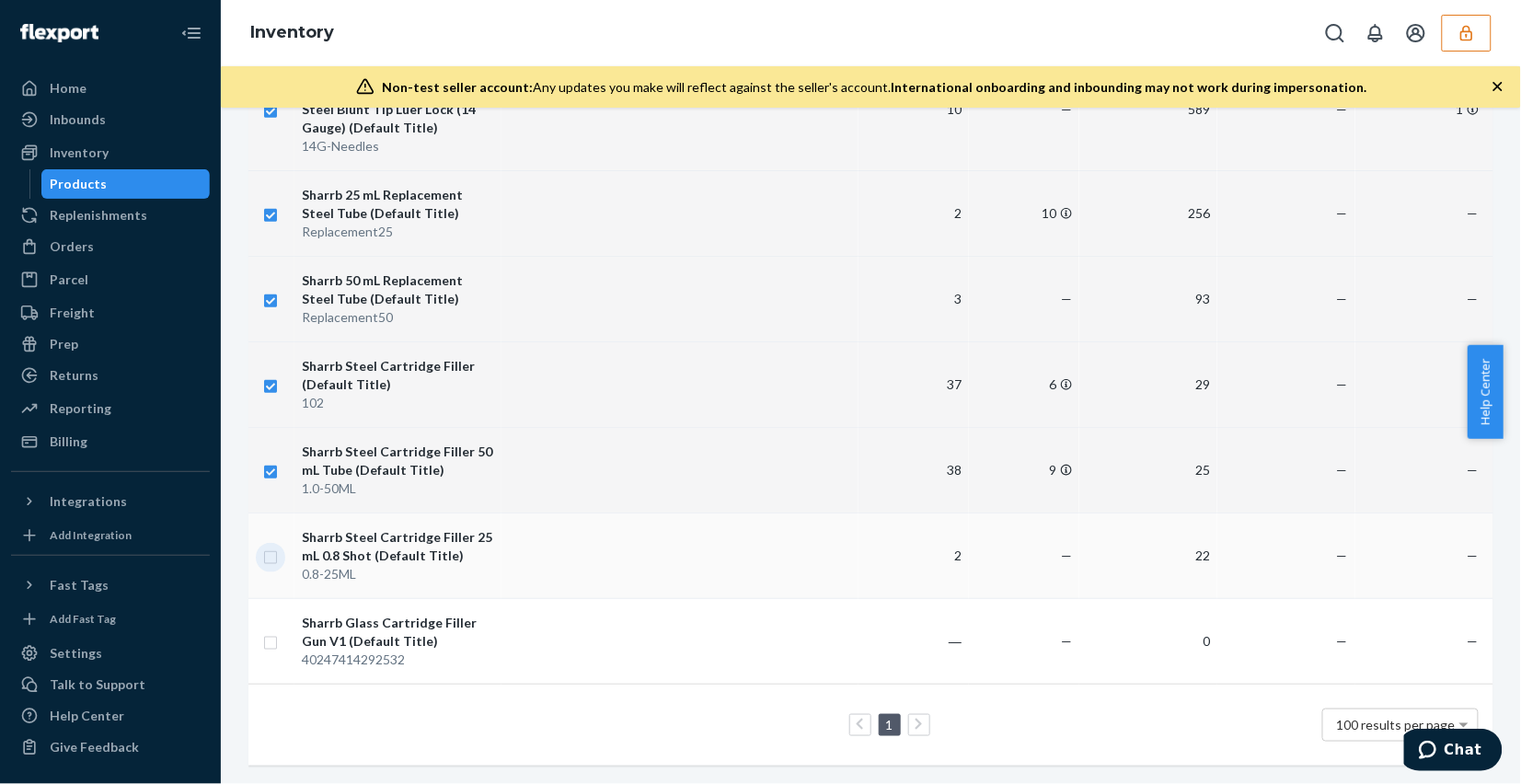
checkbox input "true"
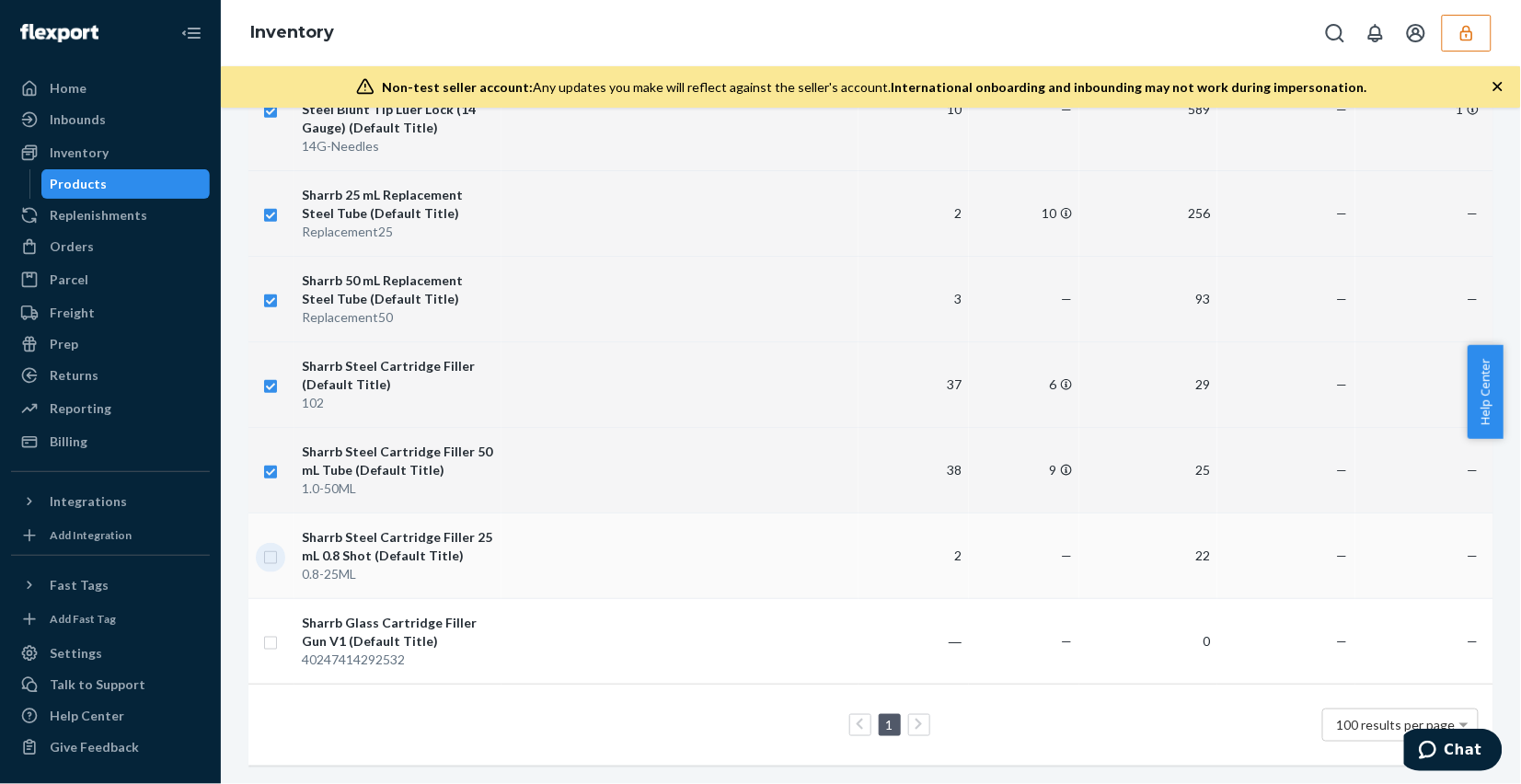
checkbox input "true"
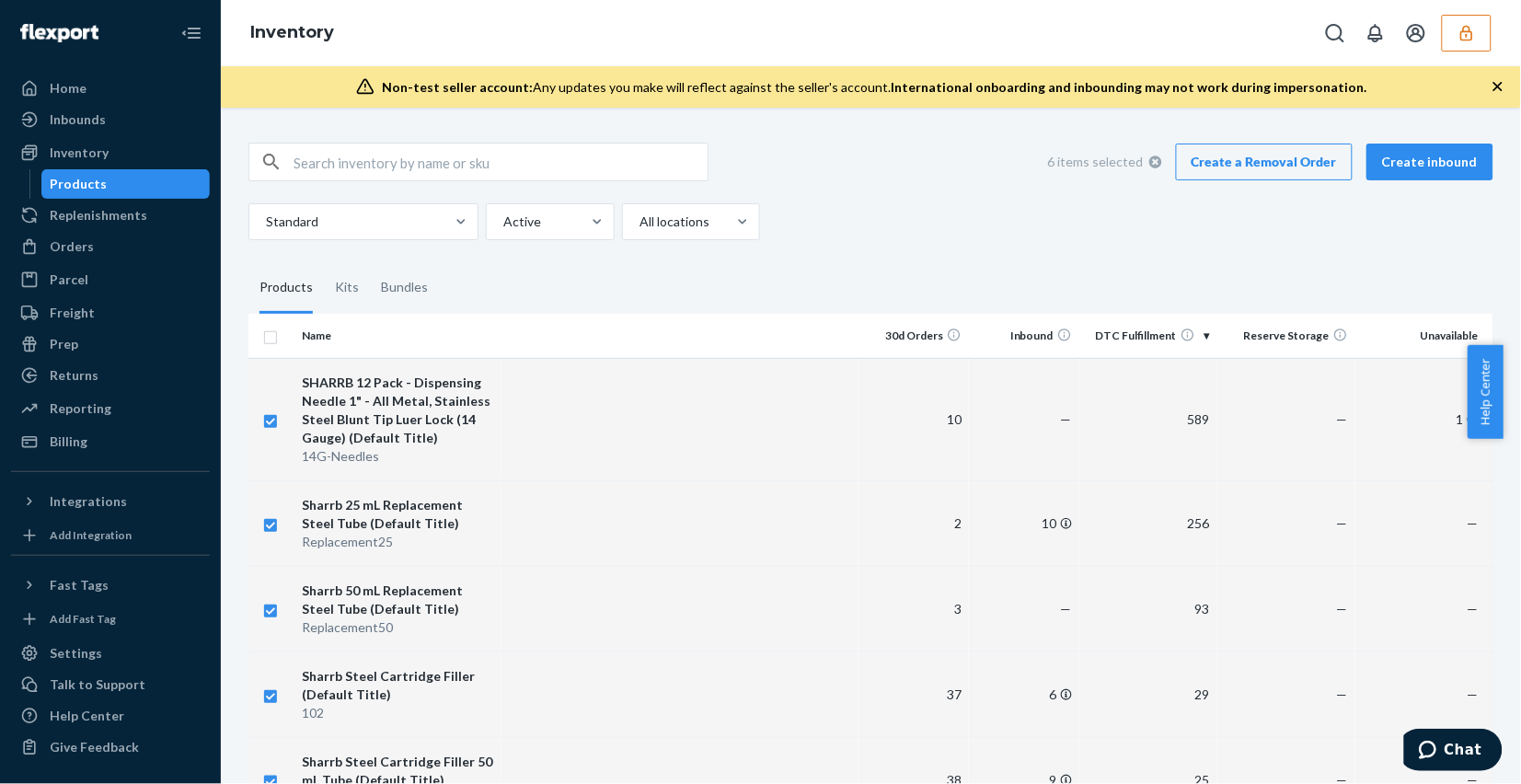
click at [1244, 145] on link "Create a Removal Order" at bounding box center [1264, 162] width 176 height 37
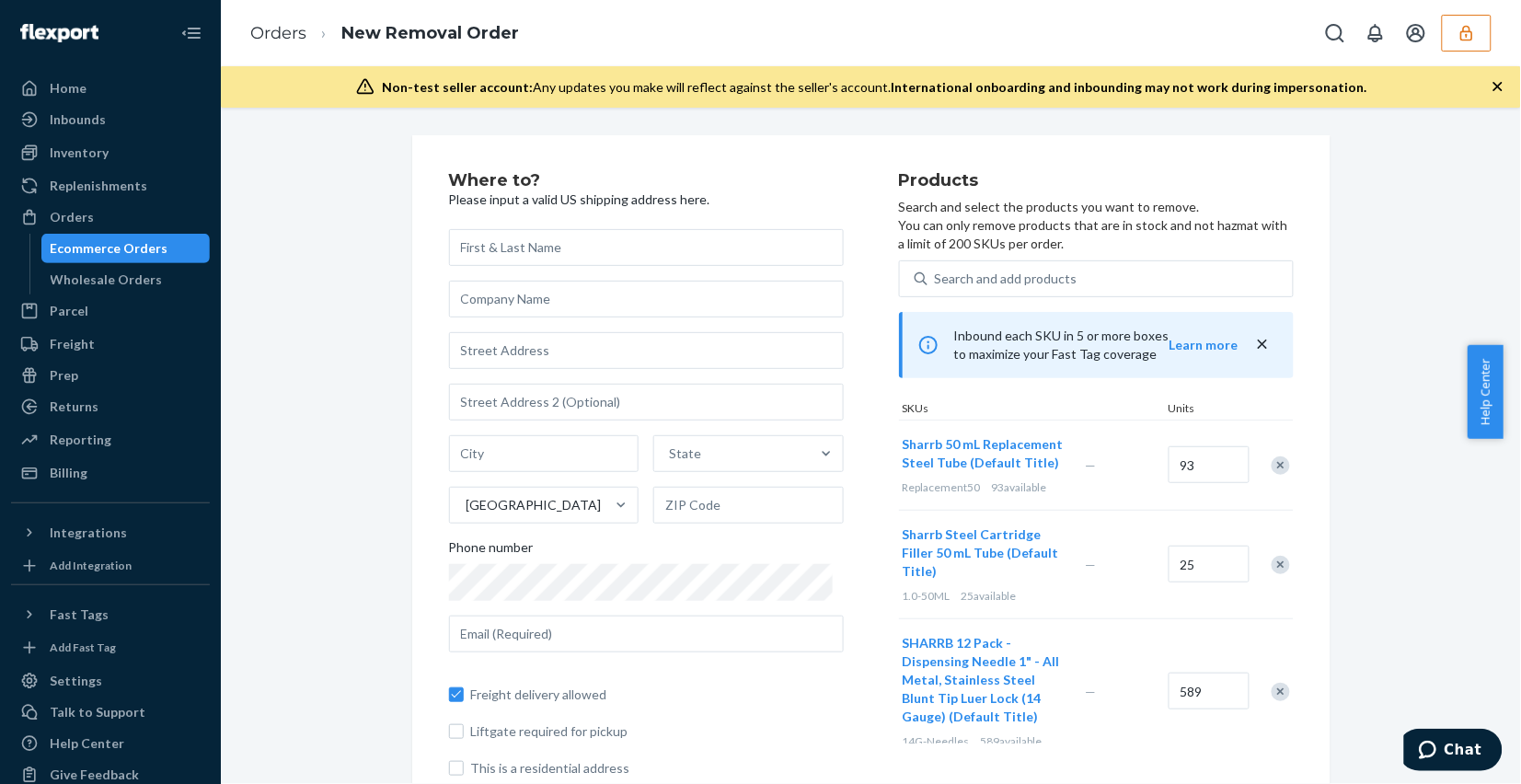
click at [1363, 333] on div "Where to? Please input a valid US shipping address here. State United States Ph…" at bounding box center [871, 483] width 1273 height 694
click at [540, 253] on input "text" at bounding box center [646, 247] width 395 height 37
type input "test"
click at [540, 345] on input "text" at bounding box center [646, 351] width 395 height 37
type input "1234 Long Pond Rd"
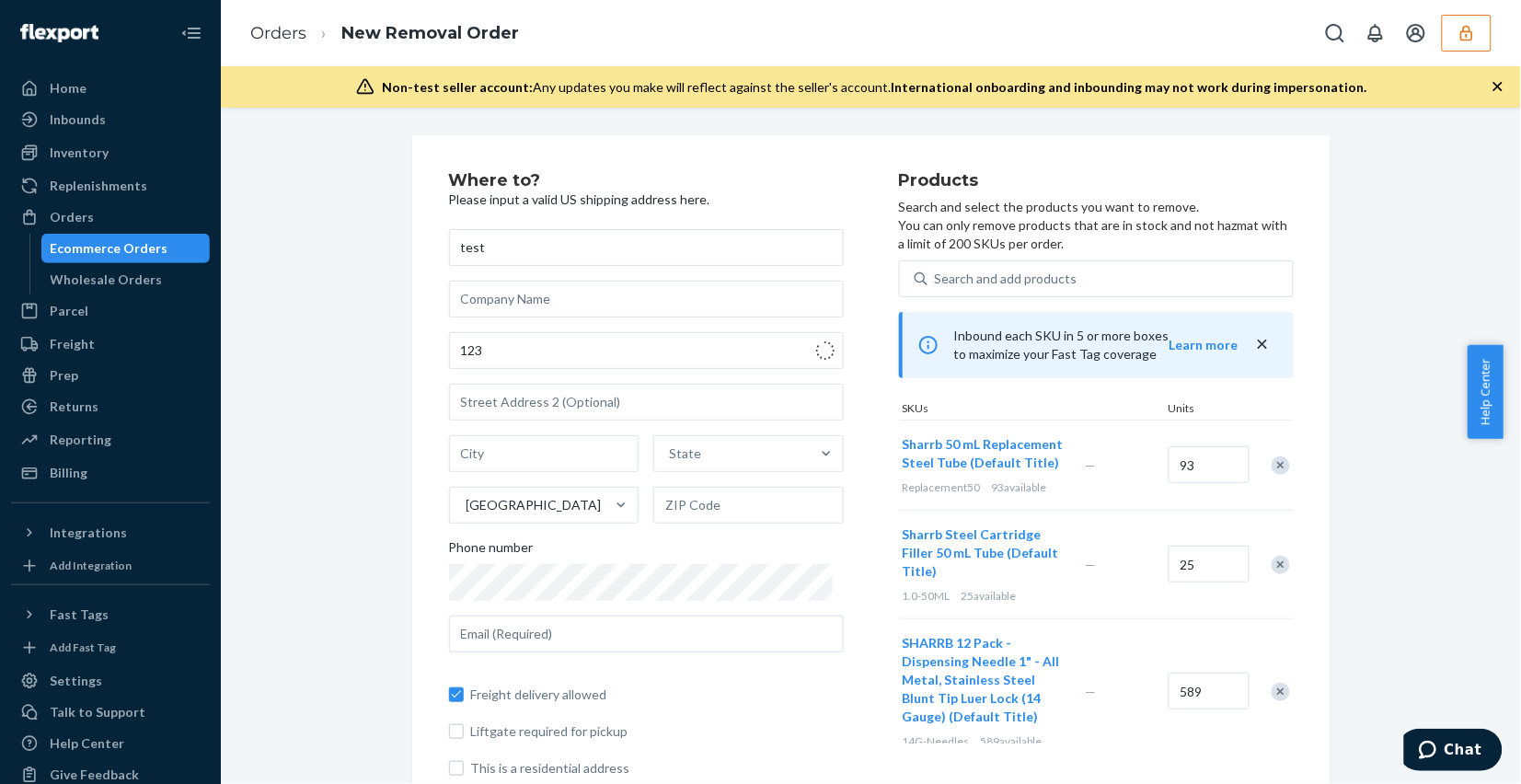
type input "Long Pond"
type input "18334"
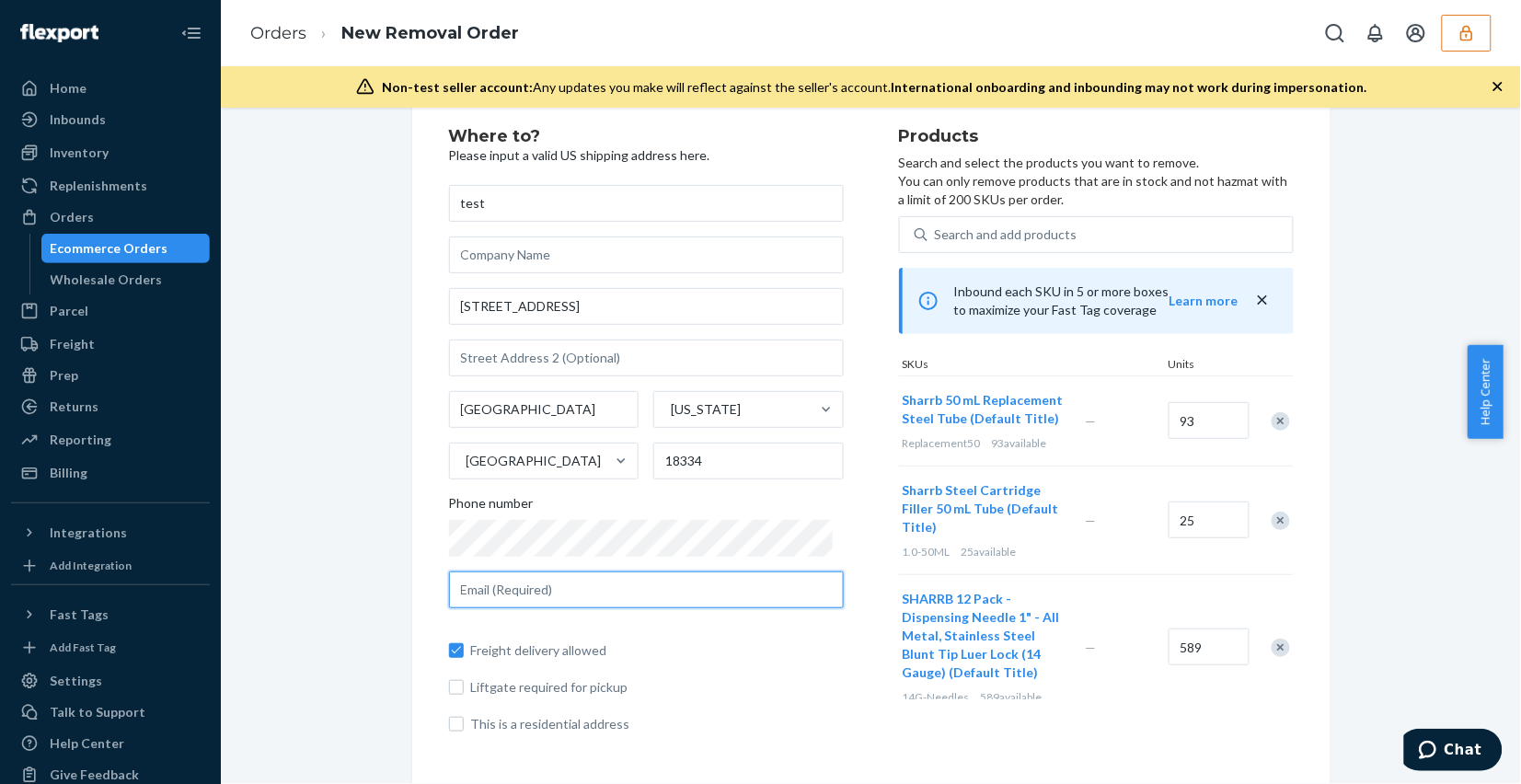
click at [515, 584] on input "text" at bounding box center [646, 589] width 395 height 37
click at [568, 590] on input "text" at bounding box center [646, 589] width 395 height 37
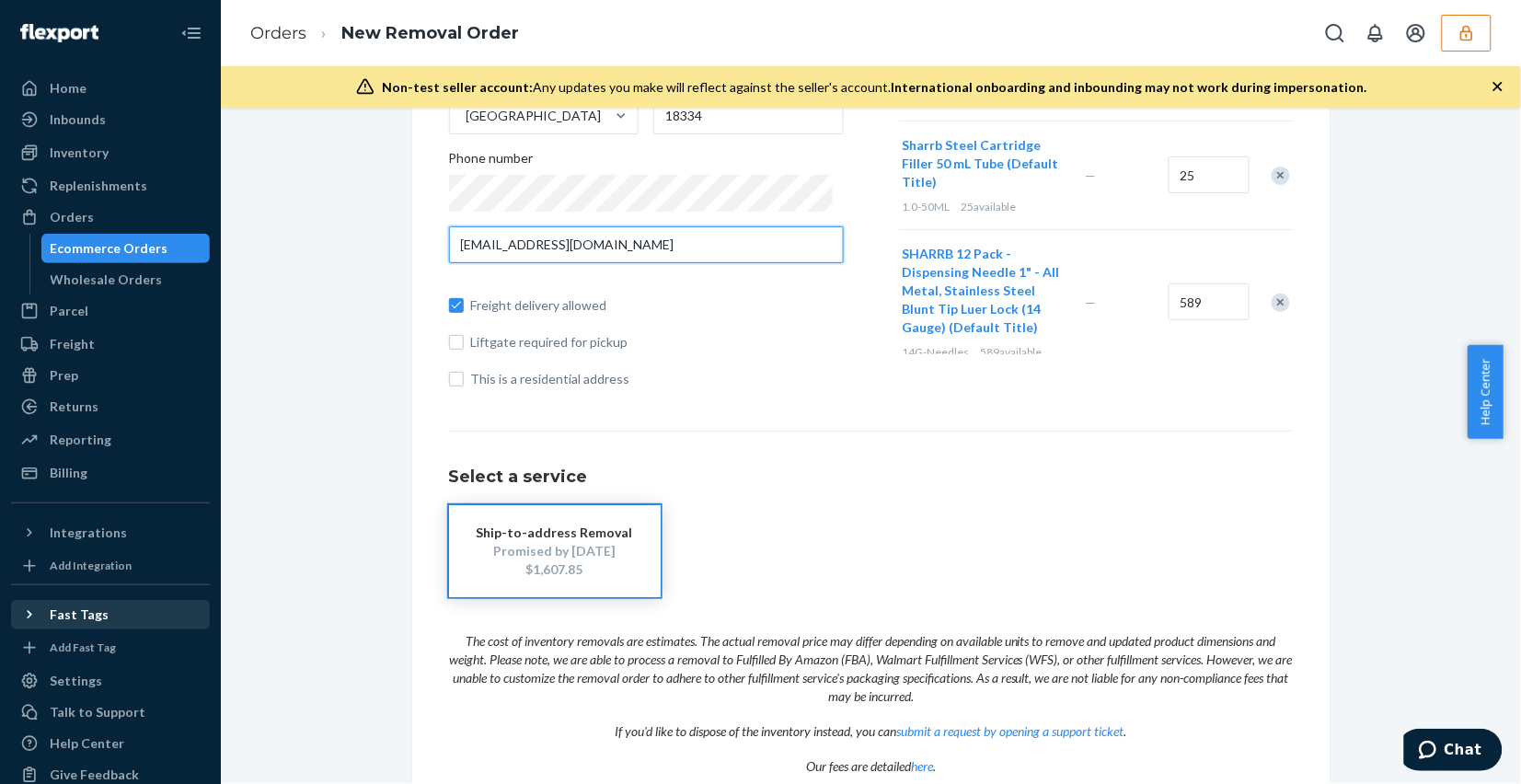
type input "[EMAIL_ADDRESS][DOMAIN_NAME]"
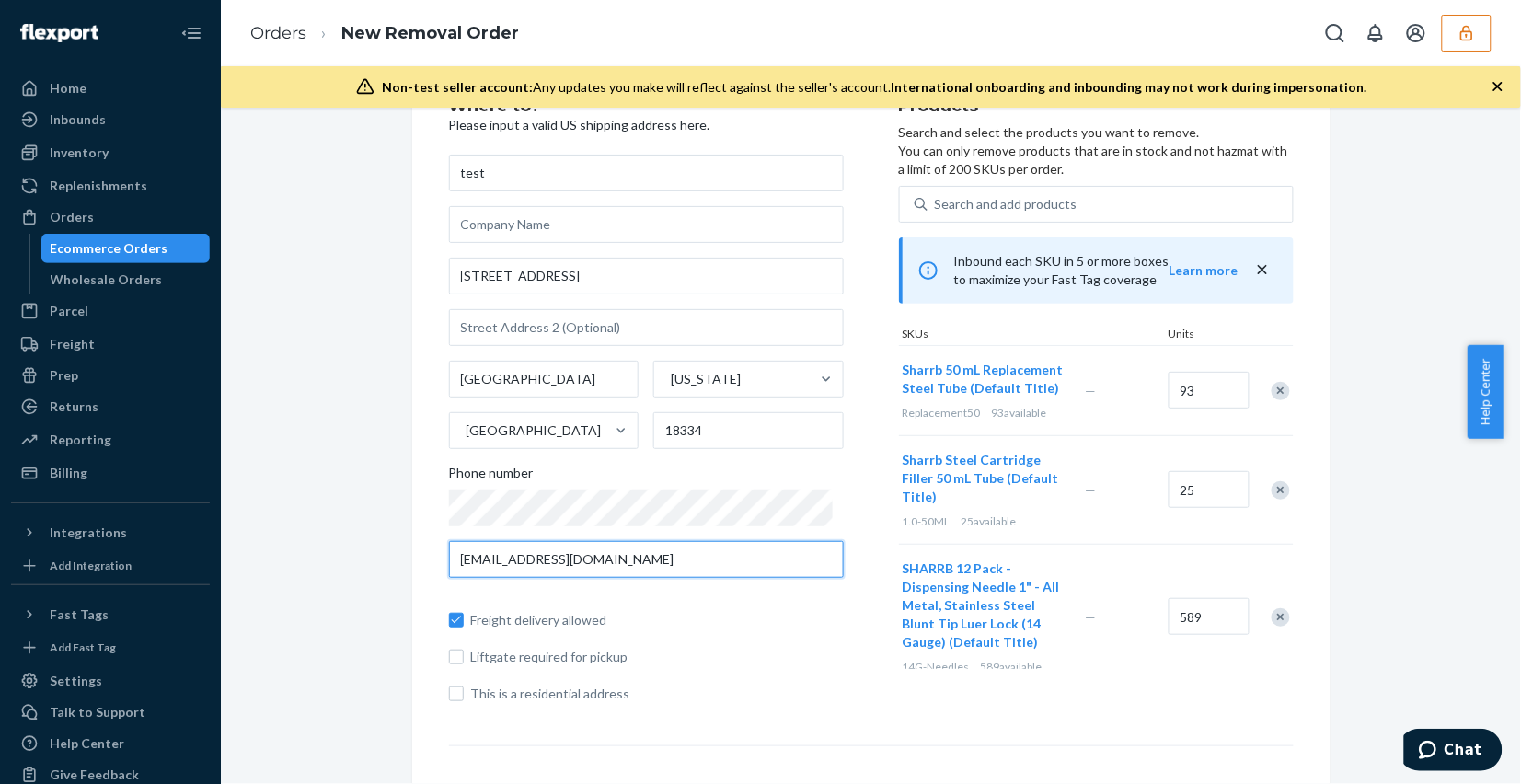
scroll to position [0, 0]
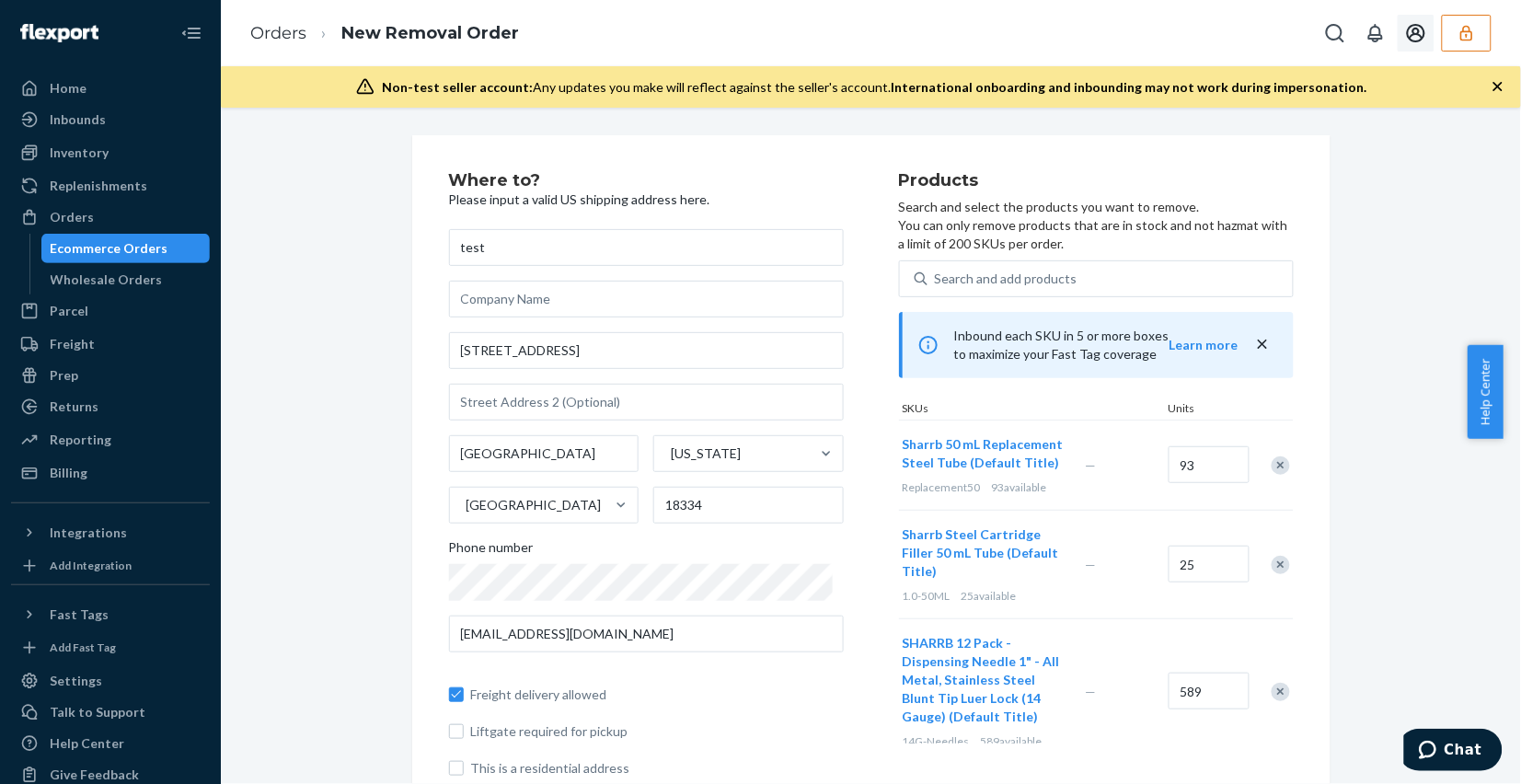
click at [1473, 30] on icon "button" at bounding box center [1466, 33] width 18 height 18
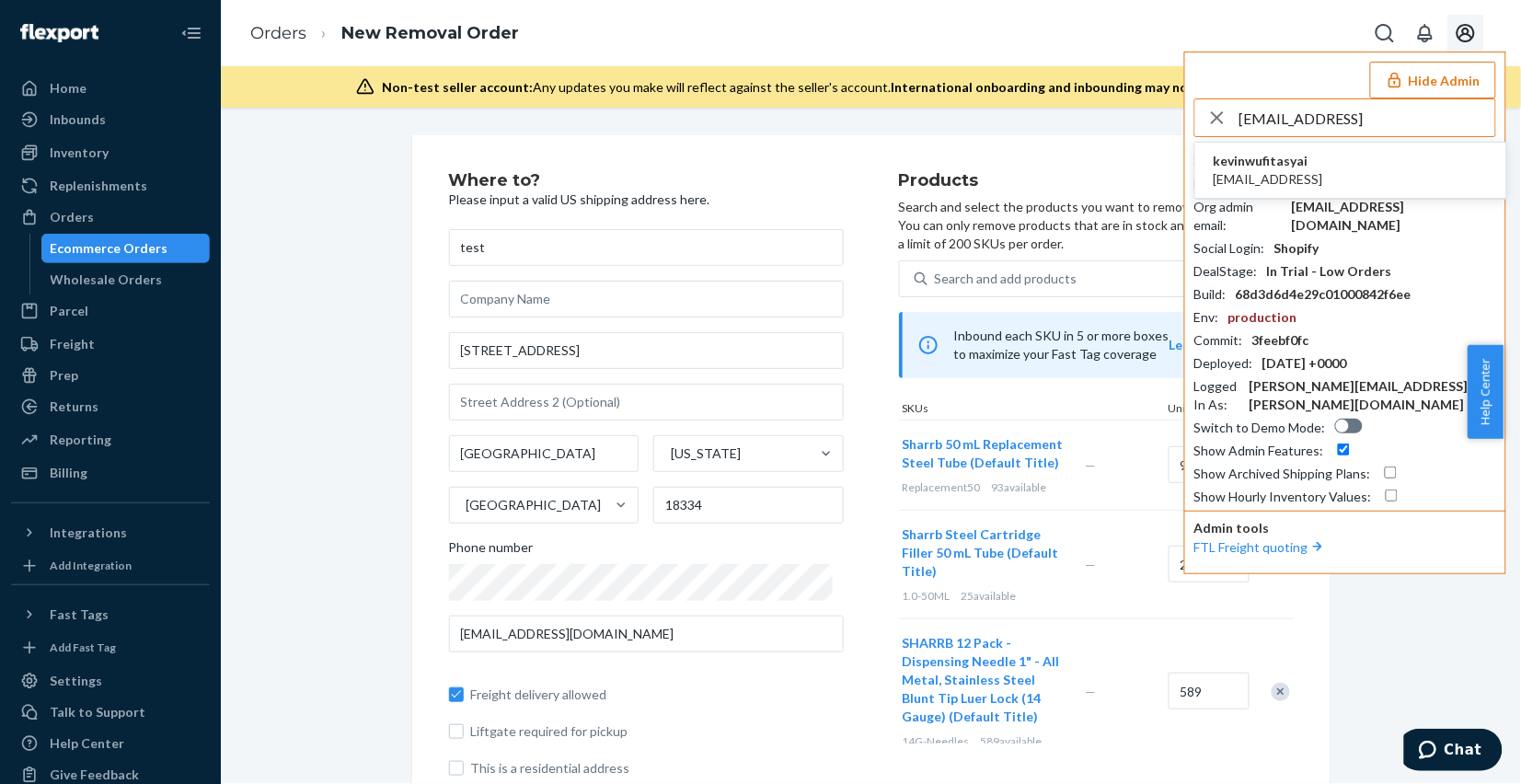
type input "jian.gong@fitasy.ai"
click at [1394, 168] on li "kevinwufitasyai jian.gong@fitasy.ai" at bounding box center [1350, 171] width 311 height 56
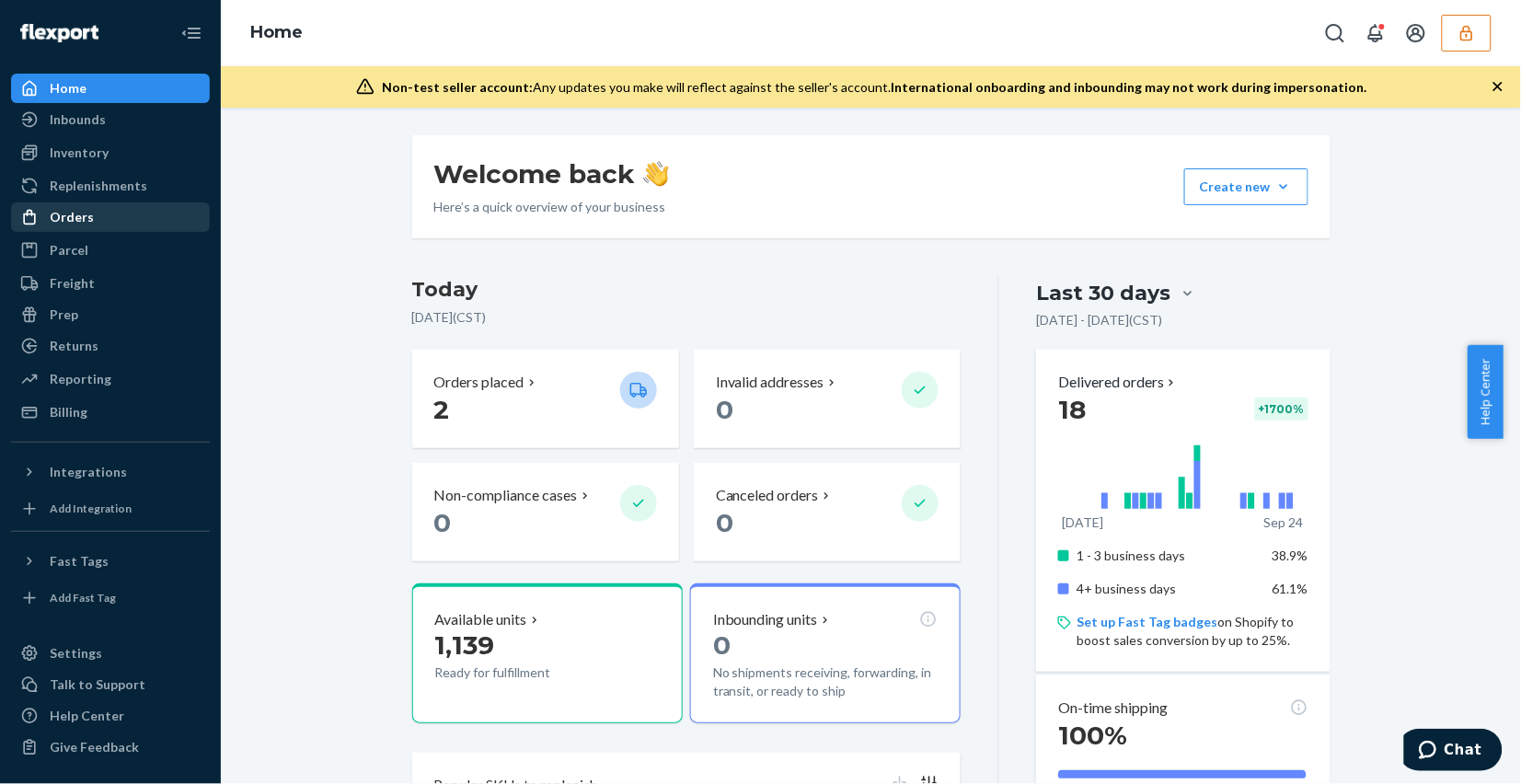
click at [93, 222] on div "Orders" at bounding box center [110, 217] width 195 height 26
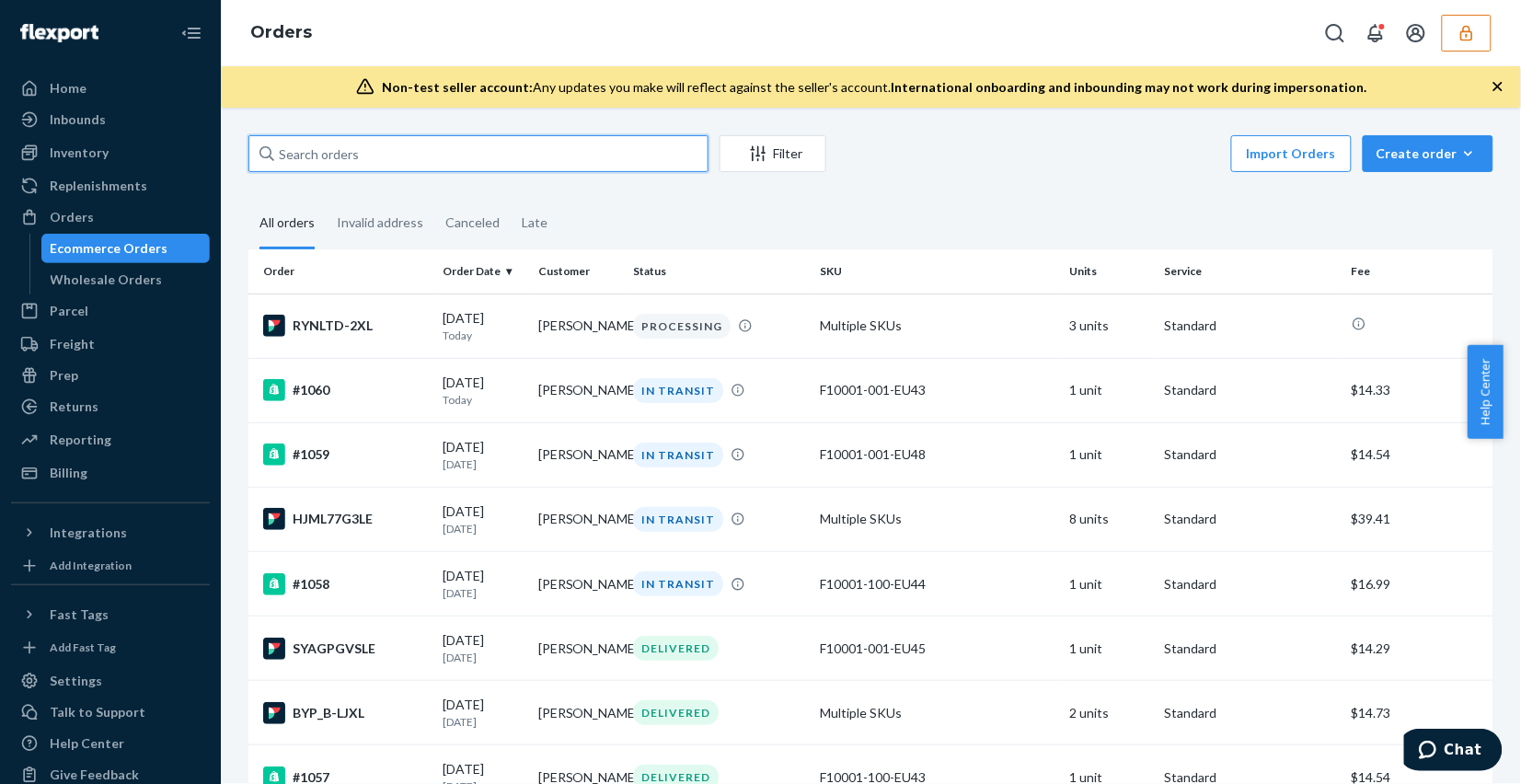
click at [566, 154] on input "text" at bounding box center [478, 154] width 460 height 37
paste input "#S1YCJA_QEX"
type input "#S1YCJA_QEX"
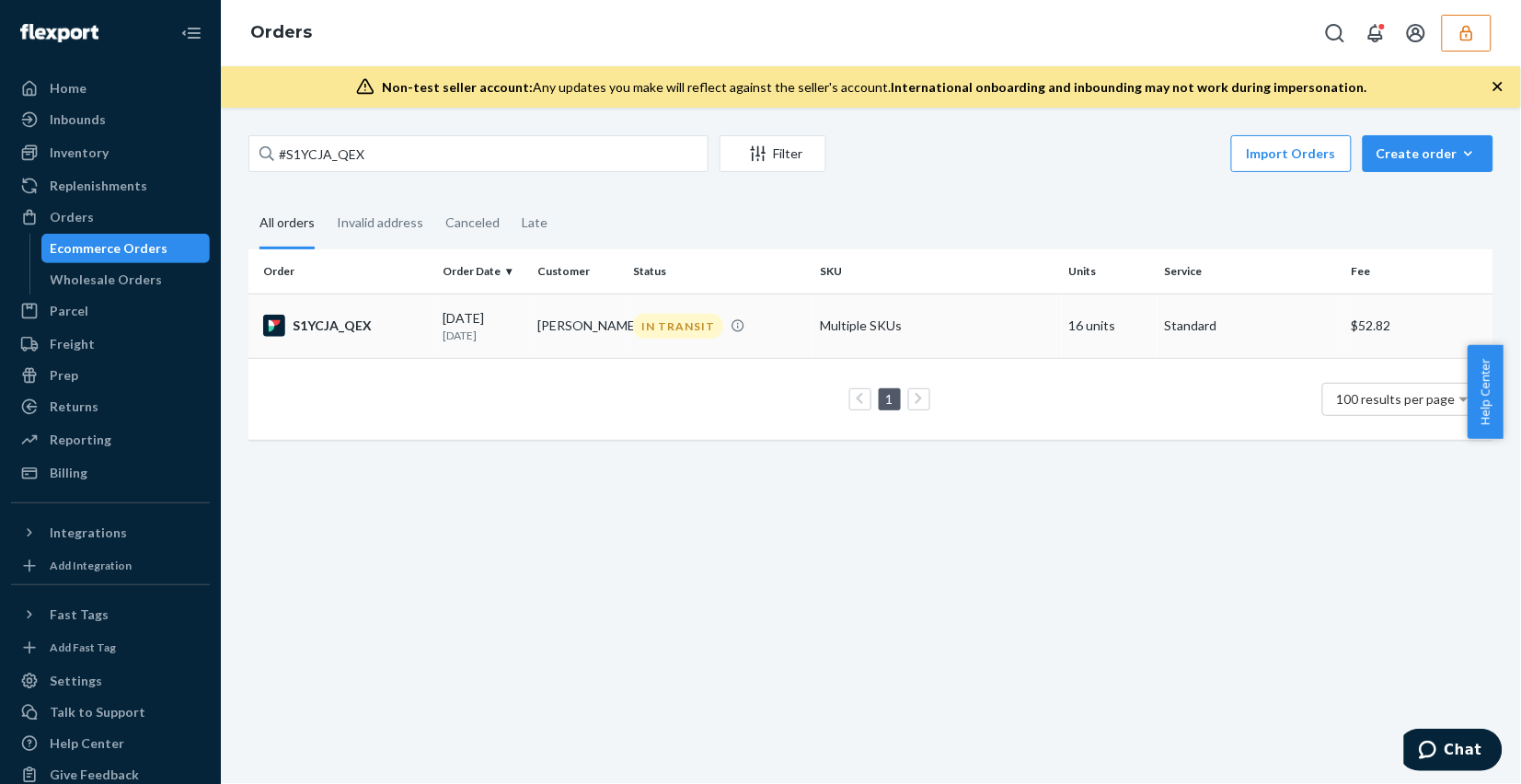
click at [916, 331] on td "Multiple SKUs" at bounding box center [936, 326] width 249 height 64
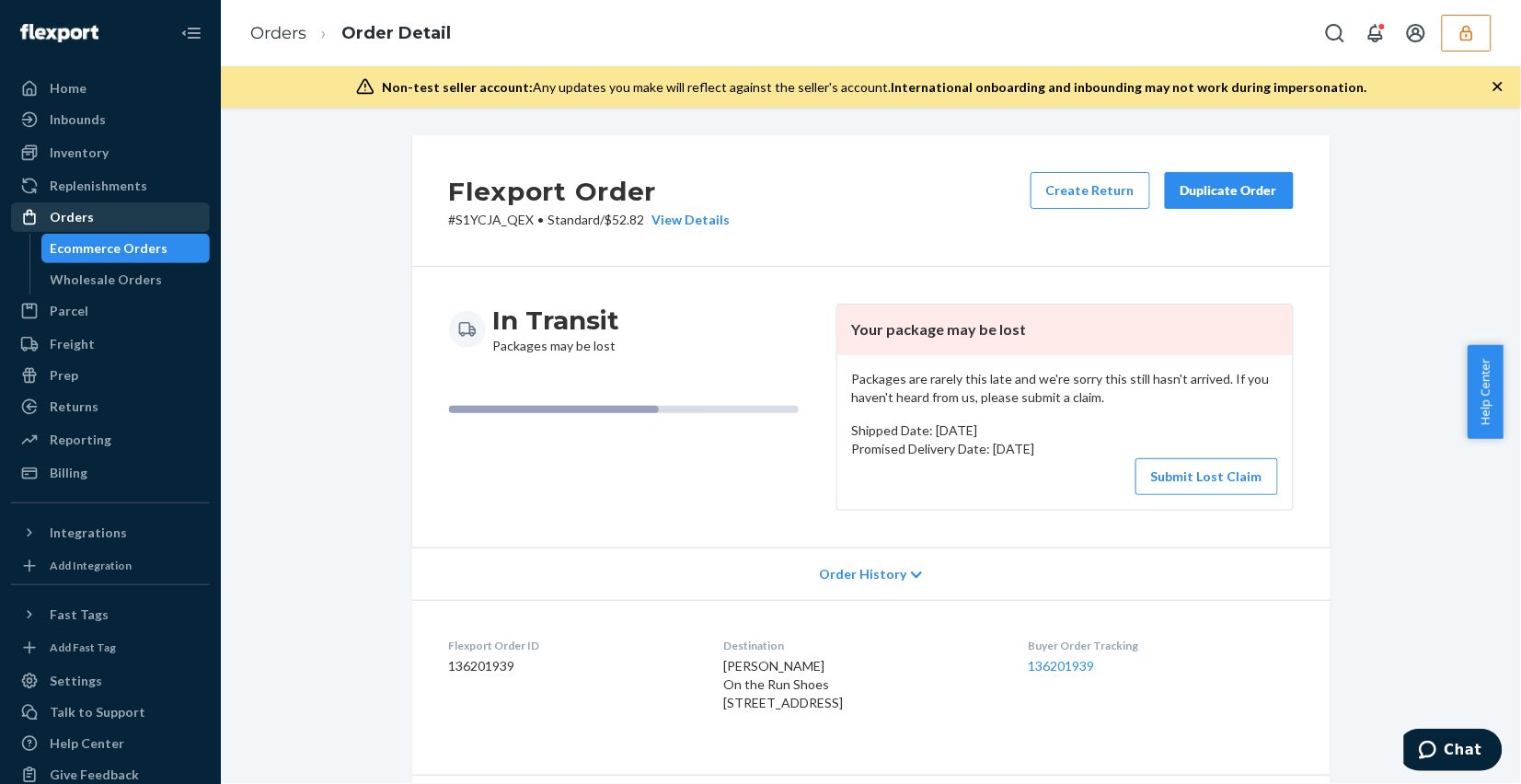
click at [115, 207] on div "Orders" at bounding box center [110, 217] width 195 height 26
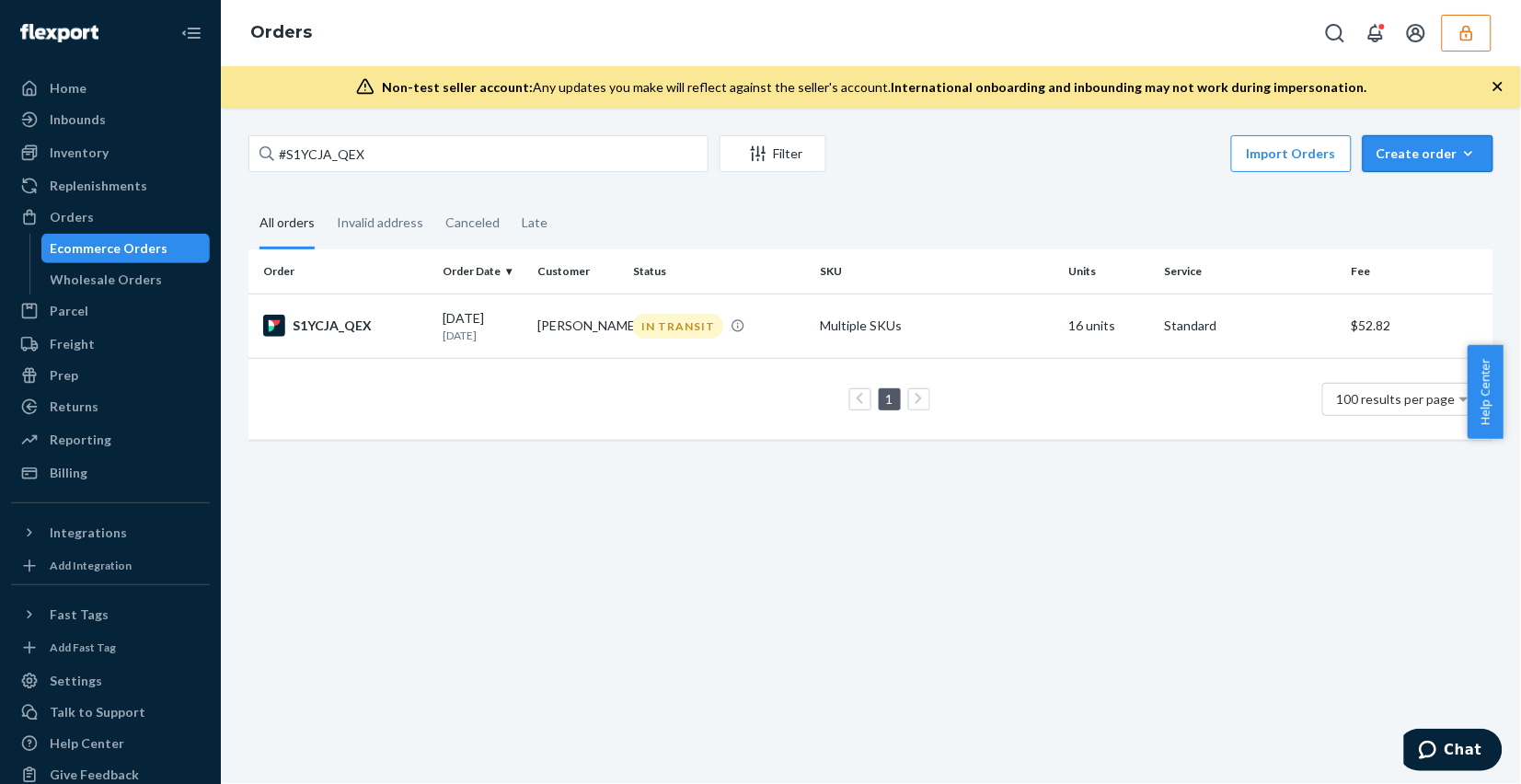
click at [1405, 154] on div "Create order" at bounding box center [1428, 153] width 103 height 18
click at [1431, 199] on span "Ecommerce order" at bounding box center [1439, 197] width 114 height 13
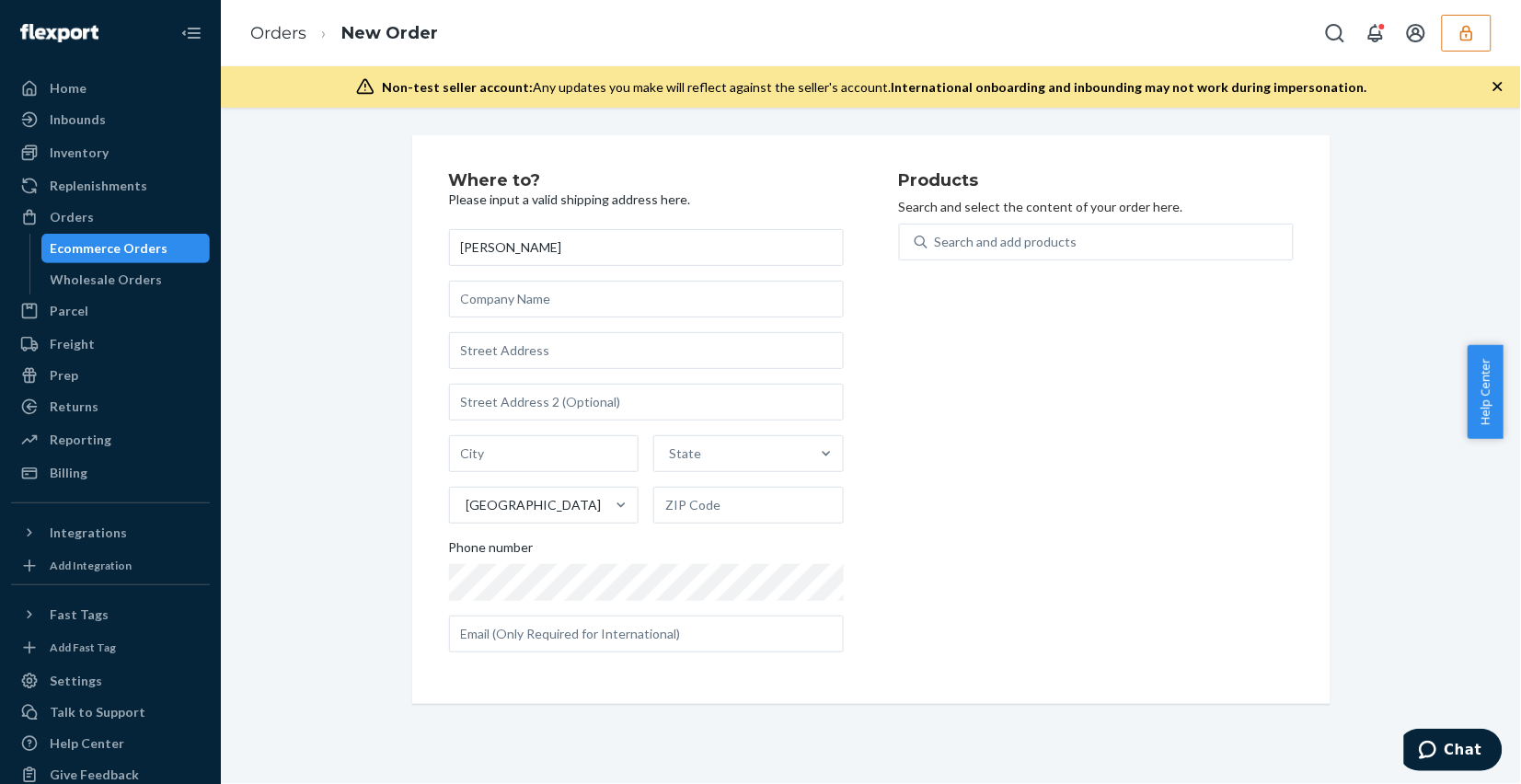
type input "[PERSON_NAME]"
click at [599, 288] on input "text" at bounding box center [646, 298] width 395 height 37
type input "[PERSON_NAME] Country"
click at [586, 345] on input "text" at bounding box center [646, 351] width 395 height 37
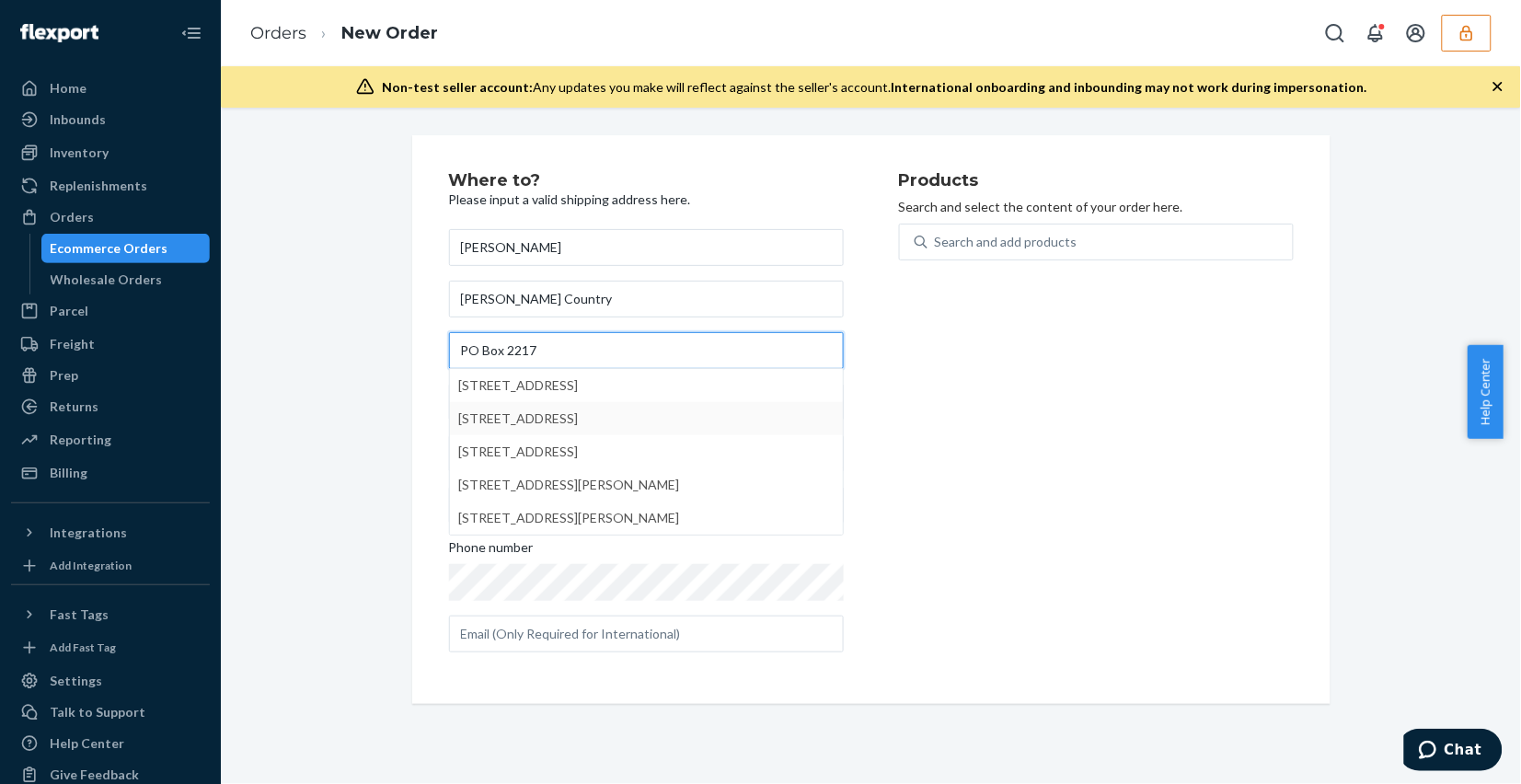
type input "PO Box 2217"
click at [946, 444] on div "Products Search and select the content of your order here. Search and add produ…" at bounding box center [1095, 419] width 395 height 495
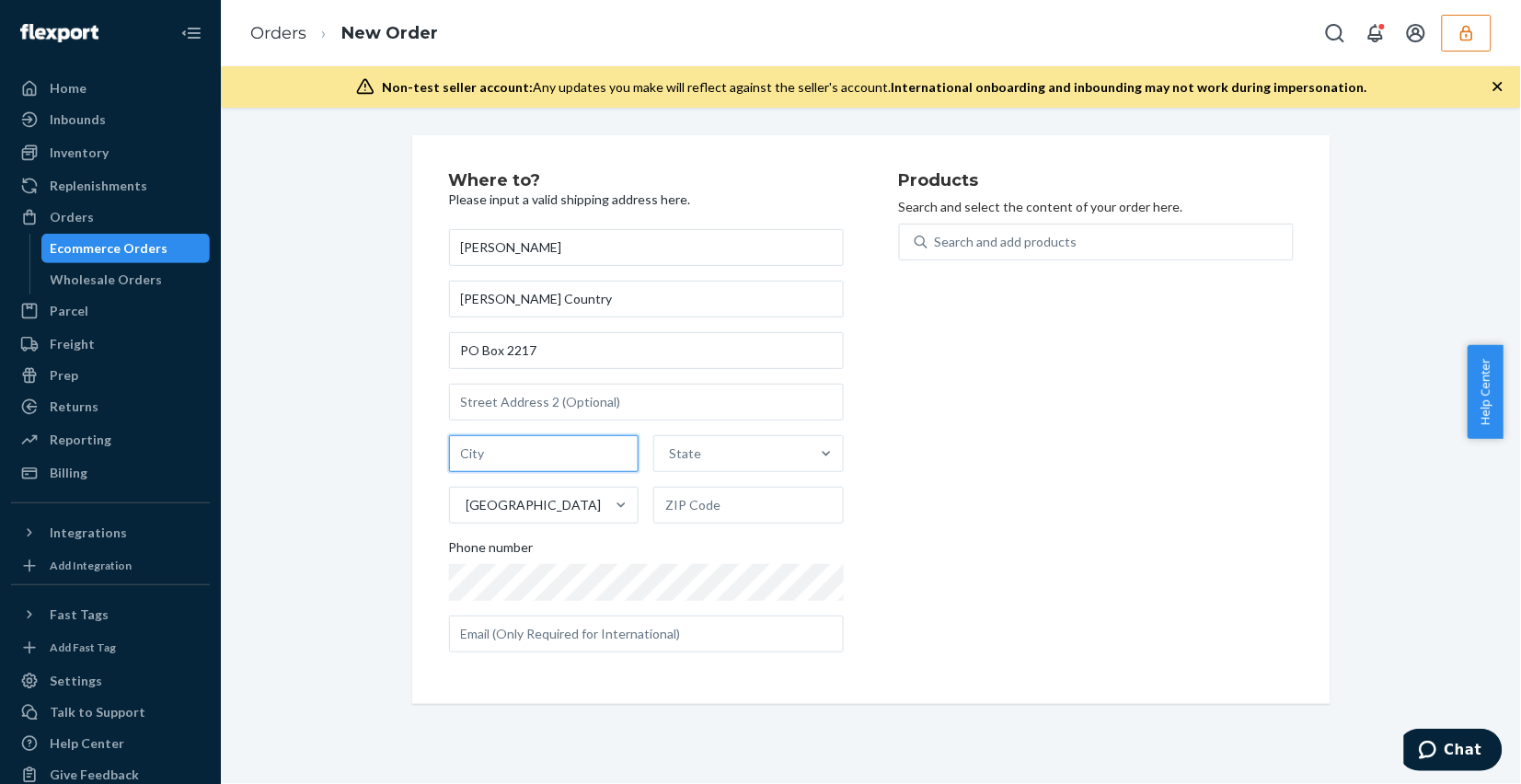
click at [549, 440] on input "text" at bounding box center [544, 454] width 190 height 37
type input "[GEOGRAPHIC_DATA]"
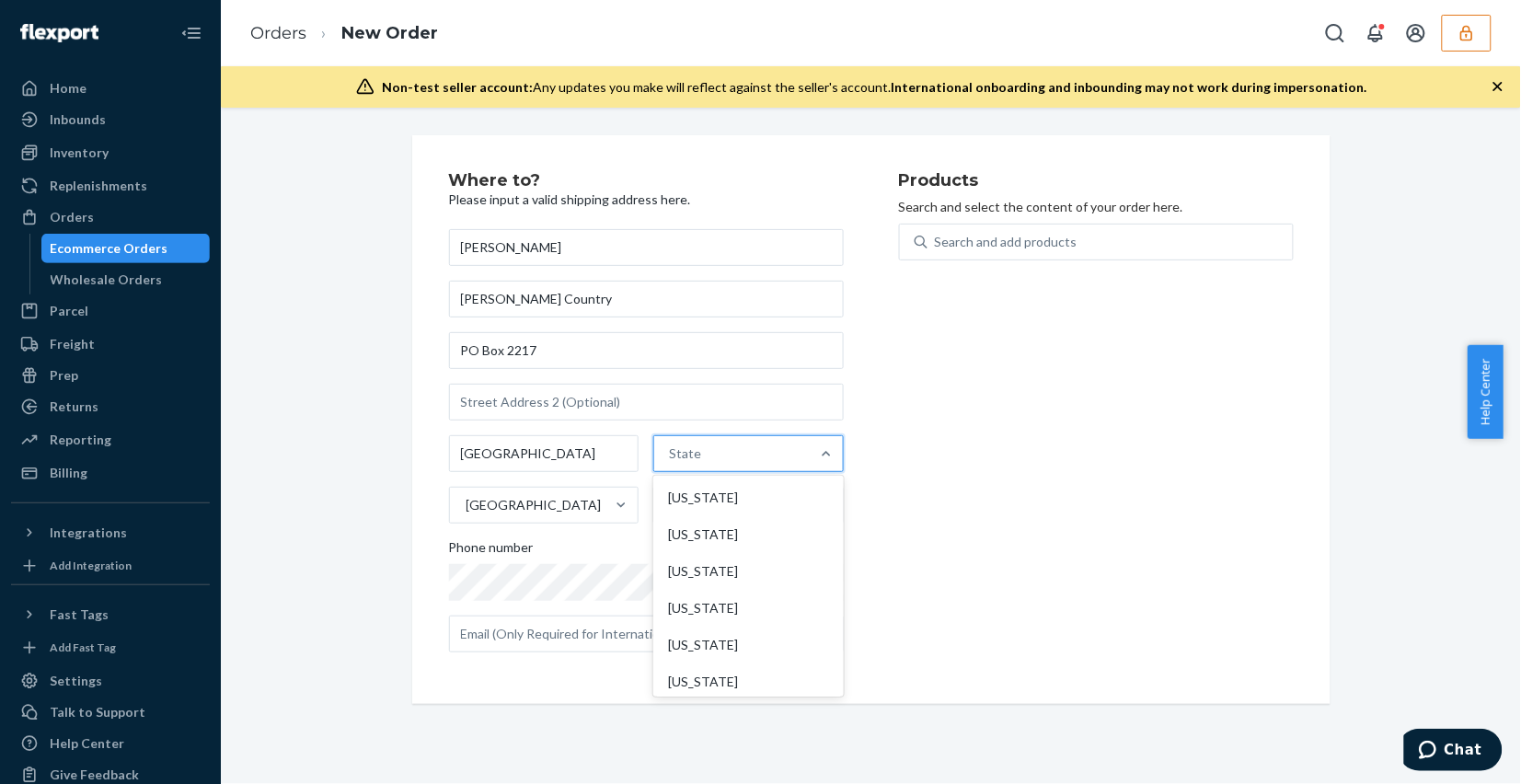
click at [696, 452] on div "State" at bounding box center [732, 454] width 155 height 37
click at [671, 452] on input "option [US_STATE] focused, 1 of 59. 59 results available. Use Up and Down to ch…" at bounding box center [670, 453] width 2 height 18
type input "vi"
click at [725, 532] on div "[US_STATE]" at bounding box center [747, 534] width 186 height 37
click at [678, 462] on input "vi" at bounding box center [672, 453] width 12 height 18
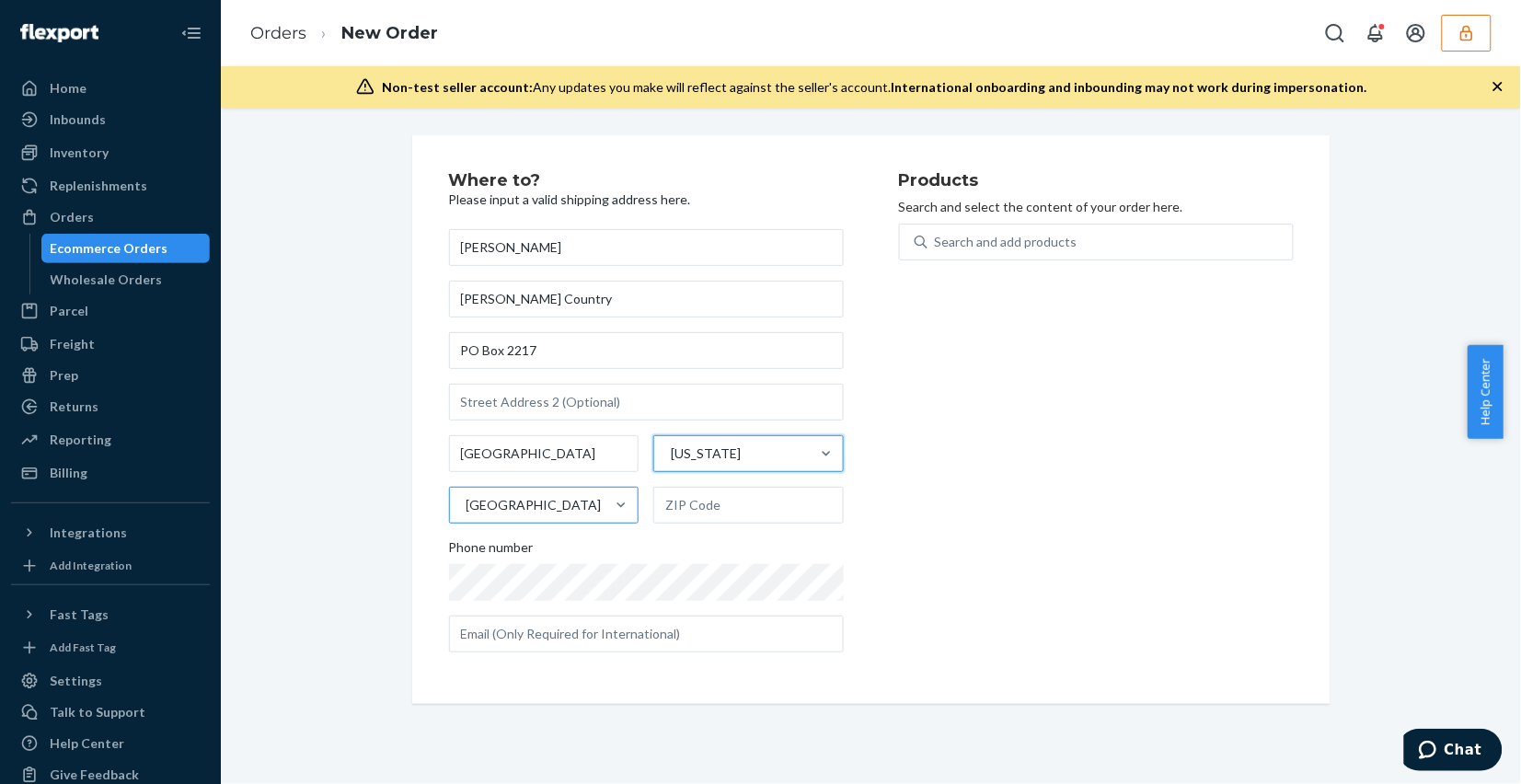
click at [509, 509] on div "[GEOGRAPHIC_DATA]" at bounding box center [534, 505] width 136 height 18
click at [466, 509] on input "[GEOGRAPHIC_DATA]" at bounding box center [465, 505] width 2 height 18
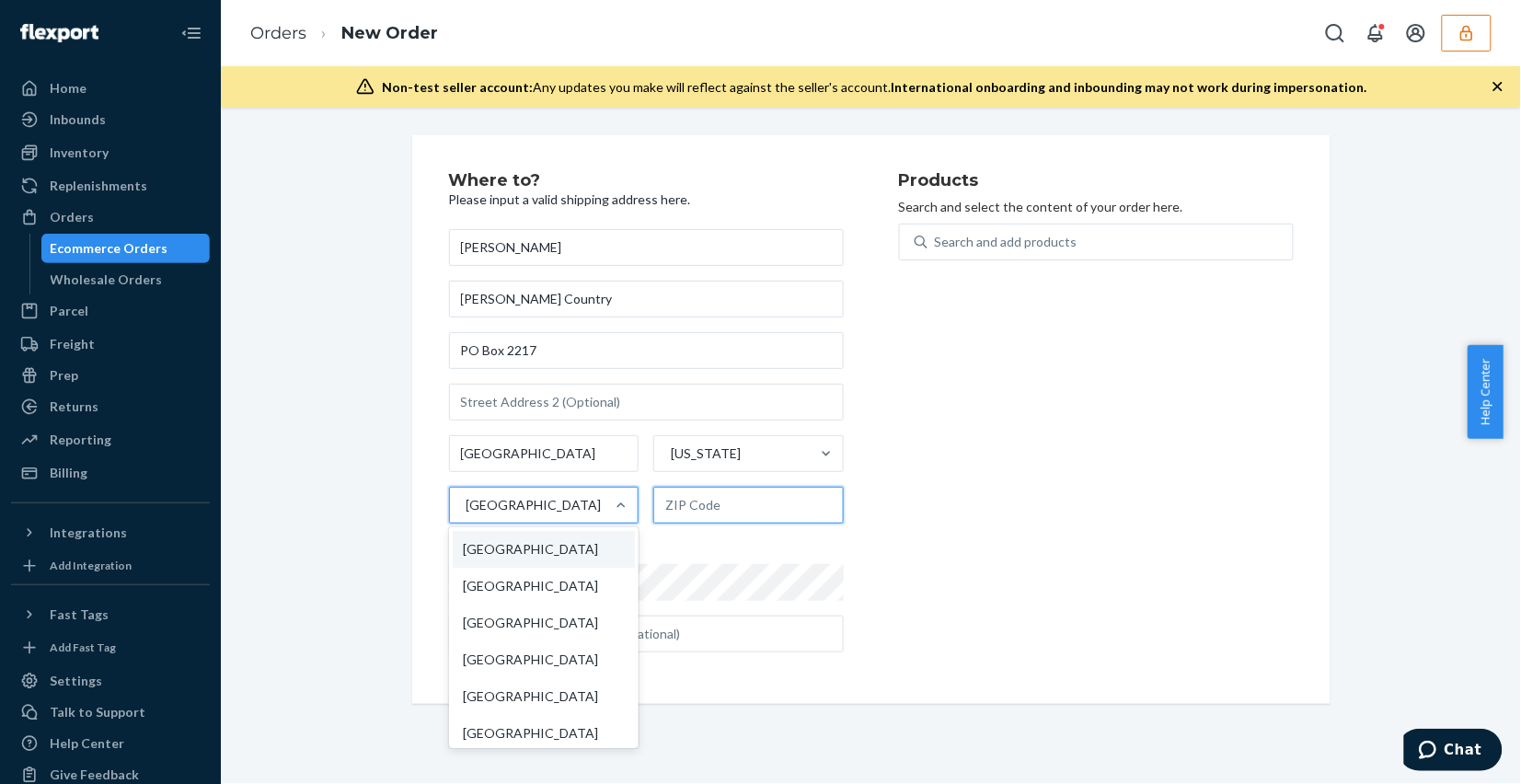
click at [774, 514] on input "text" at bounding box center [748, 505] width 190 height 37
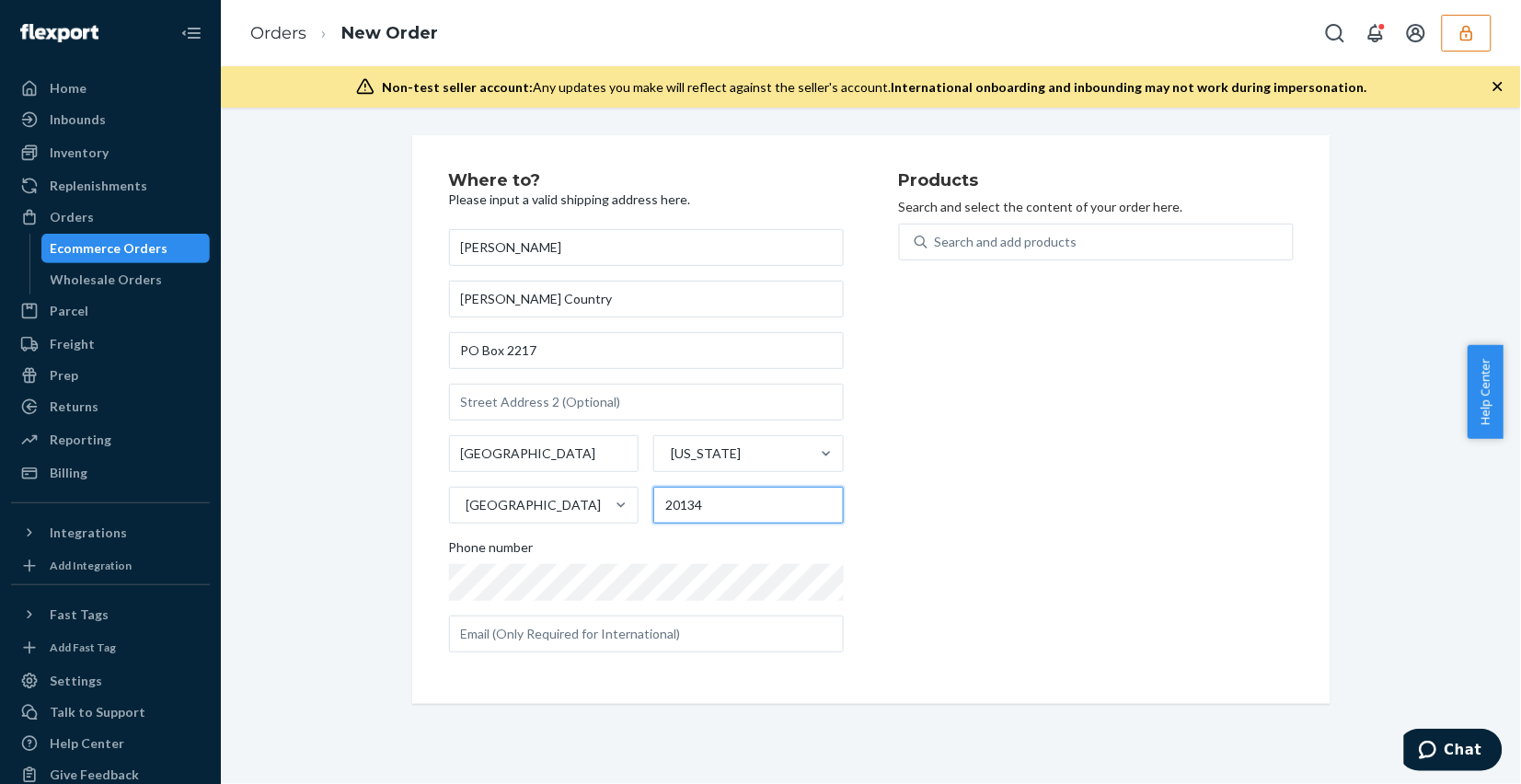
type input "20134"
click at [957, 219] on div "Products Search and select the content of your order here. Search and add produ…" at bounding box center [1095, 419] width 395 height 495
click at [964, 233] on div "Search and add products" at bounding box center [1005, 241] width 143 height 18
click at [936, 233] on input "0 results available. Use Up and Down to choose options, press Enter to select t…" at bounding box center [935, 241] width 2 height 18
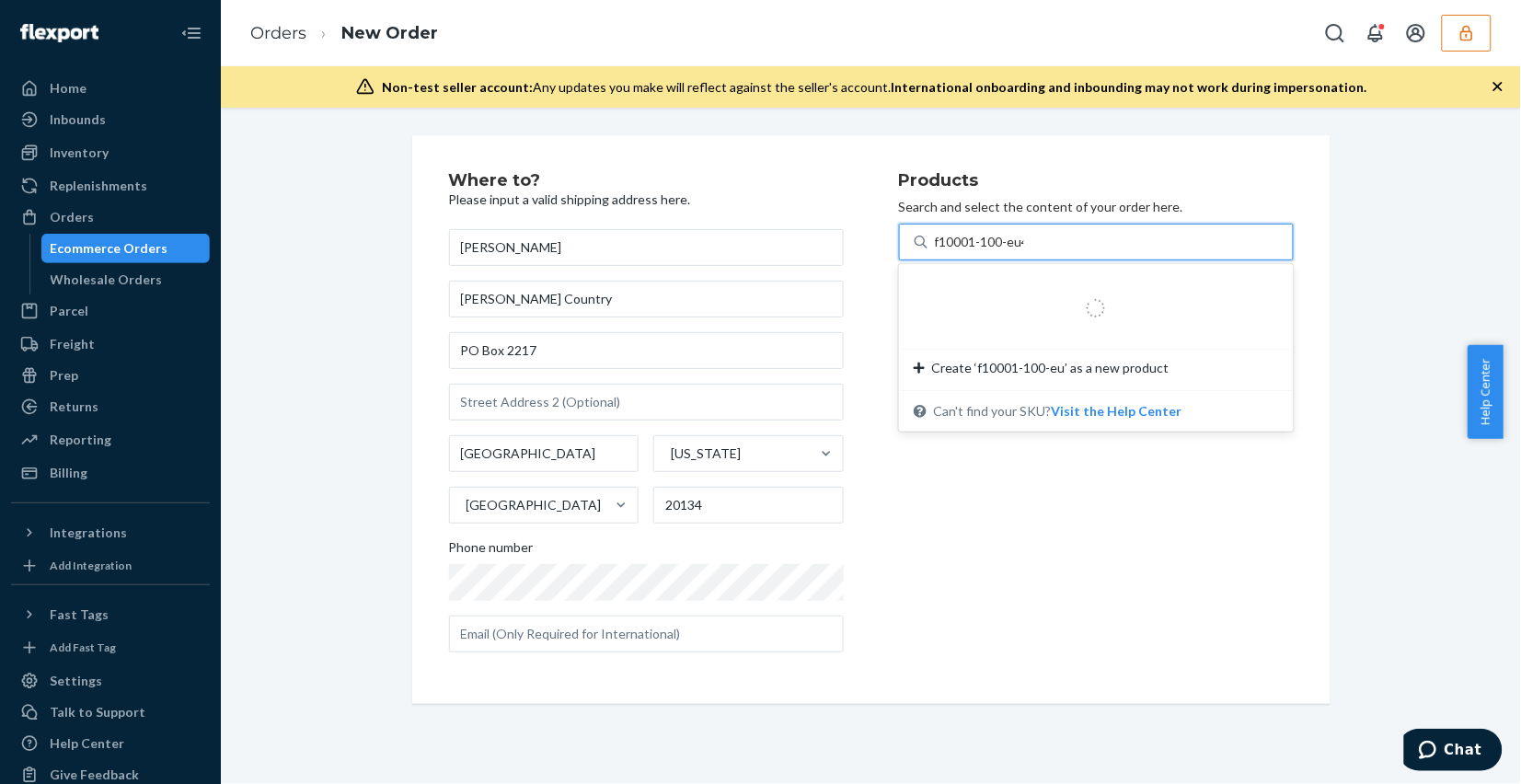
type input "f10001-100-eu41"
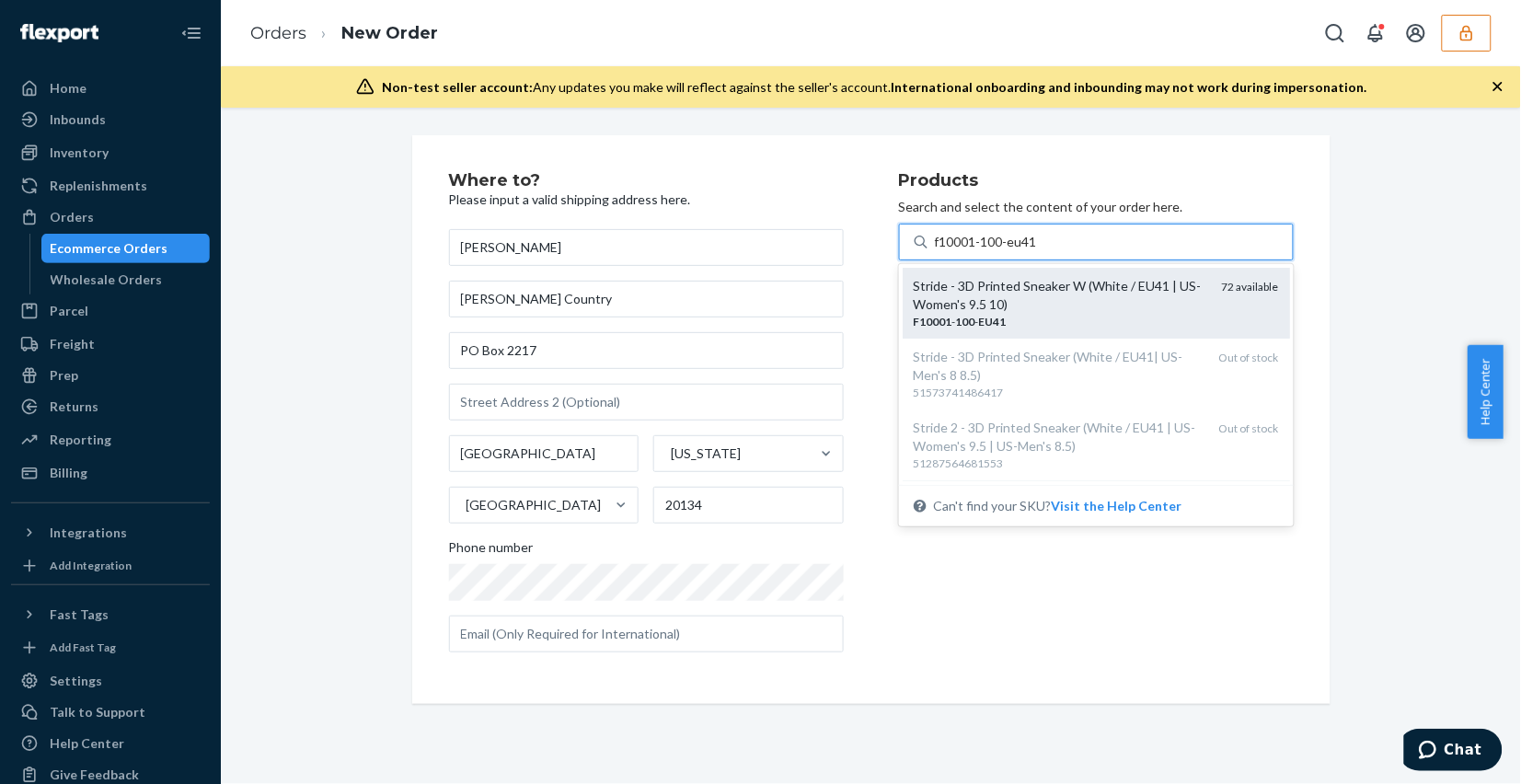
click at [995, 299] on div "Stride - 3D Printed Sneaker W (White / EU41 | US-Women's 9.5 10)" at bounding box center [1060, 296] width 294 height 37
click at [995, 251] on input "f10001-100-eu41" at bounding box center [986, 241] width 104 height 18
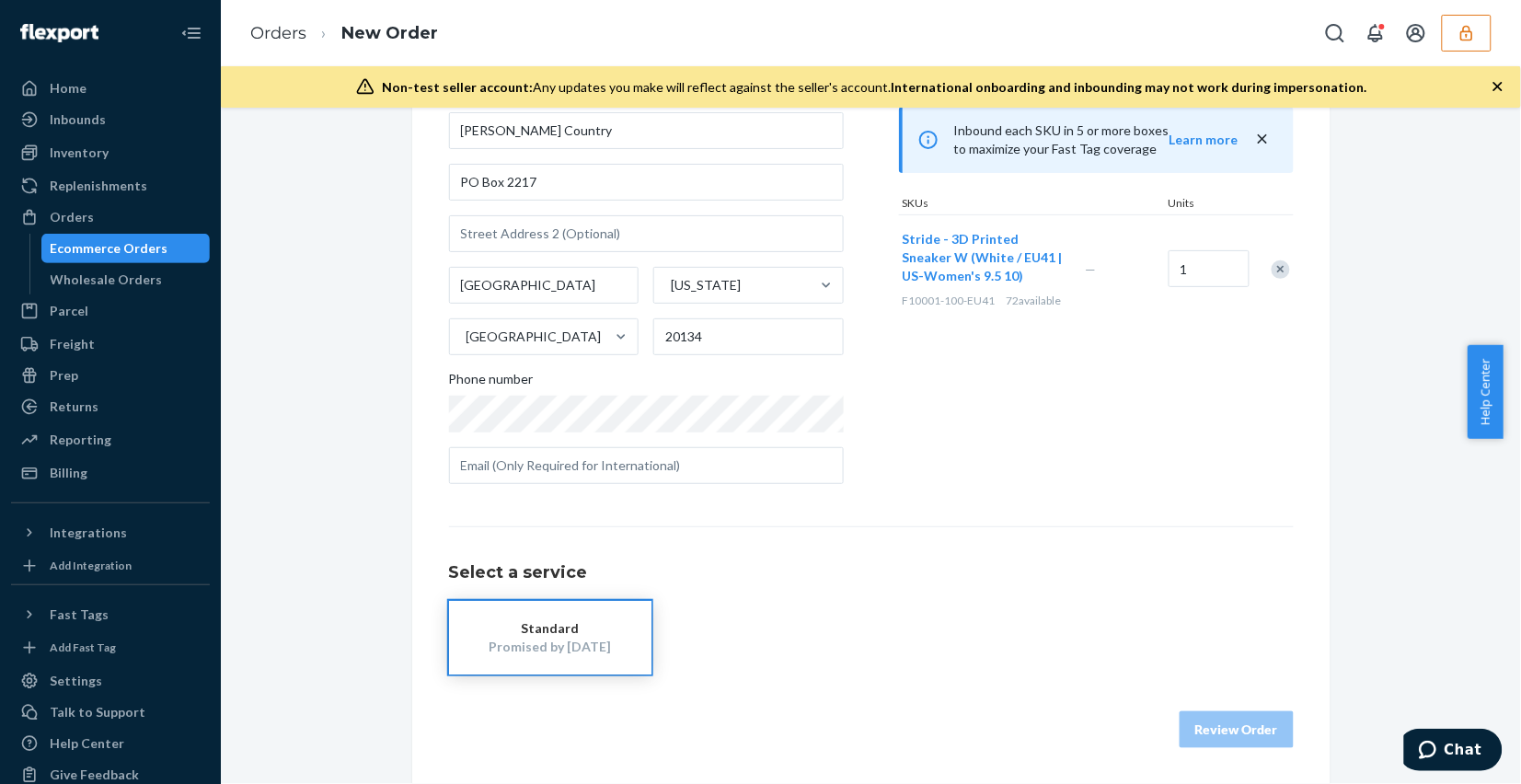
scroll to position [53, 0]
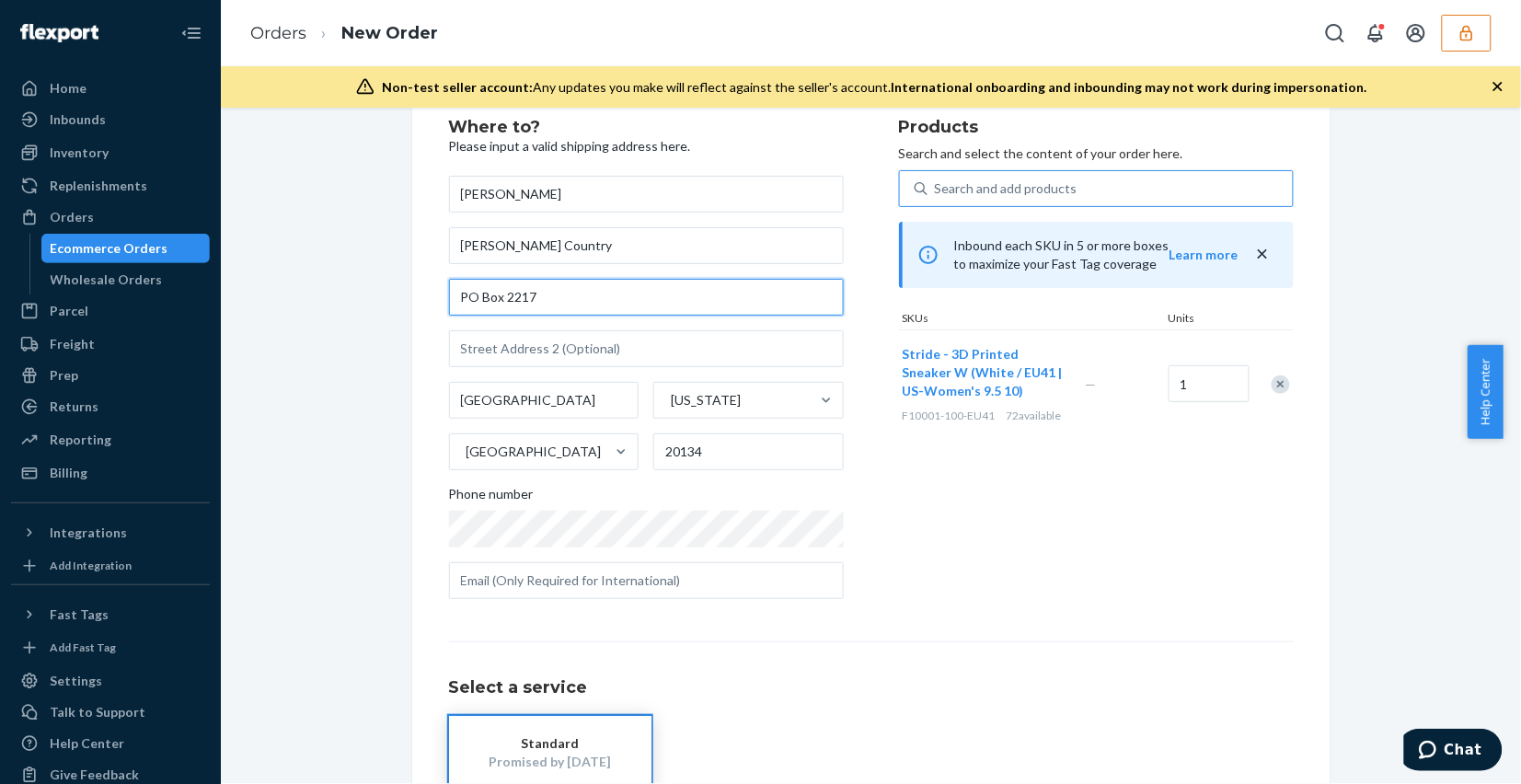
click at [459, 298] on input "PO Box 2217" at bounding box center [646, 298] width 395 height 37
click at [476, 297] on input "PO Box 2217" at bounding box center [646, 298] width 395 height 37
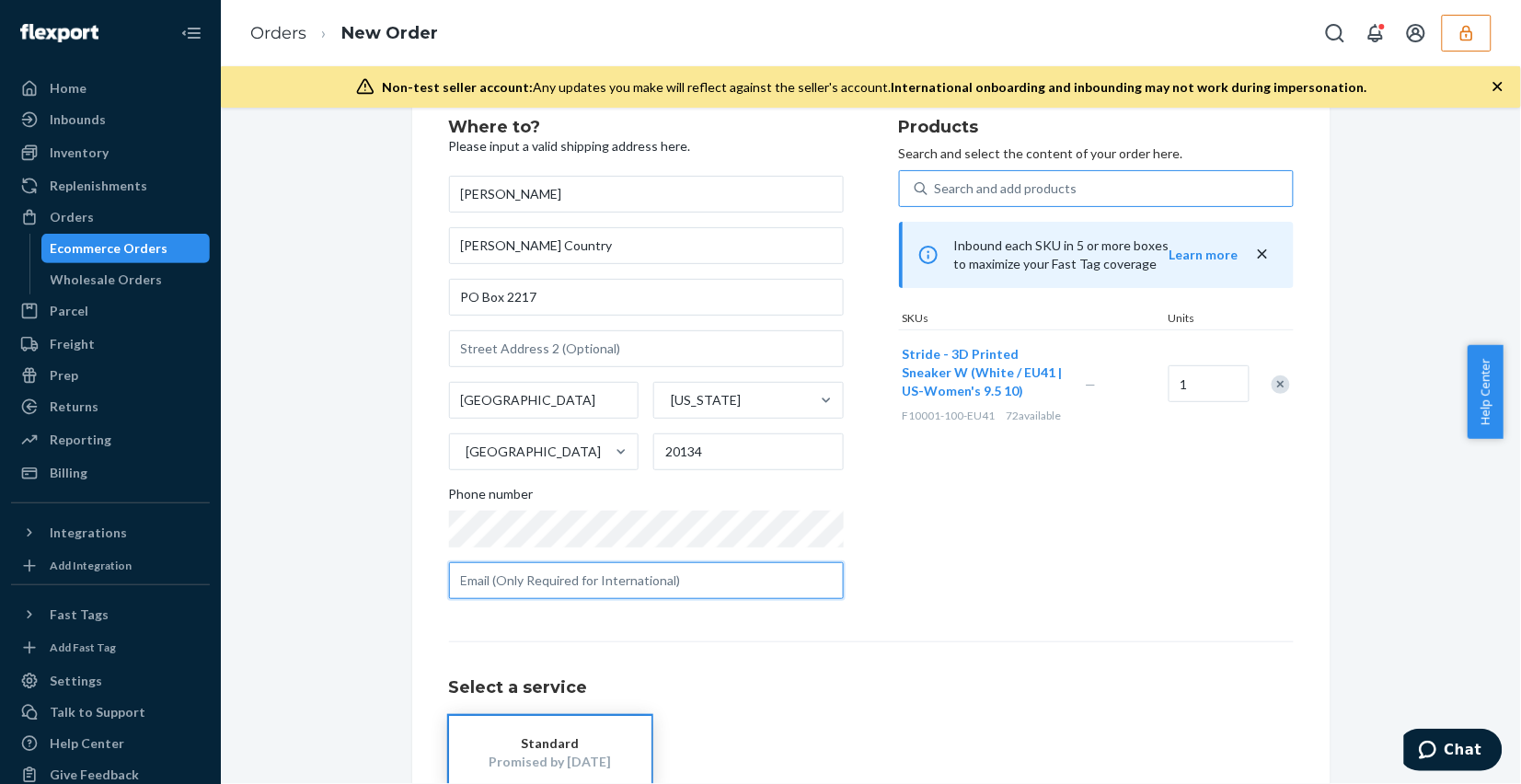
click at [668, 593] on input "text" at bounding box center [646, 580] width 395 height 37
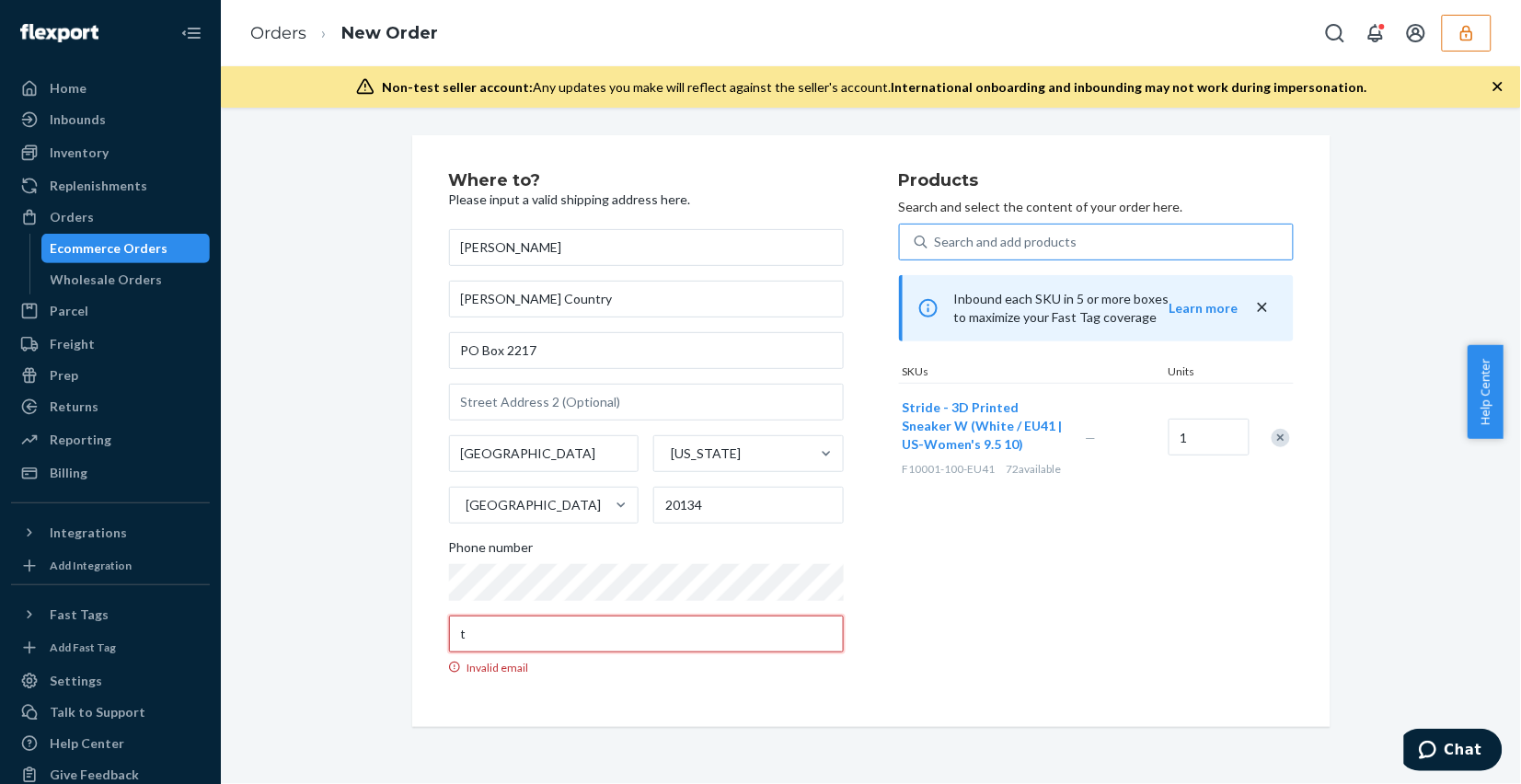
scroll to position [0, 0]
type input "[EMAIL_ADDRESS][DOMAIN_NAME]"
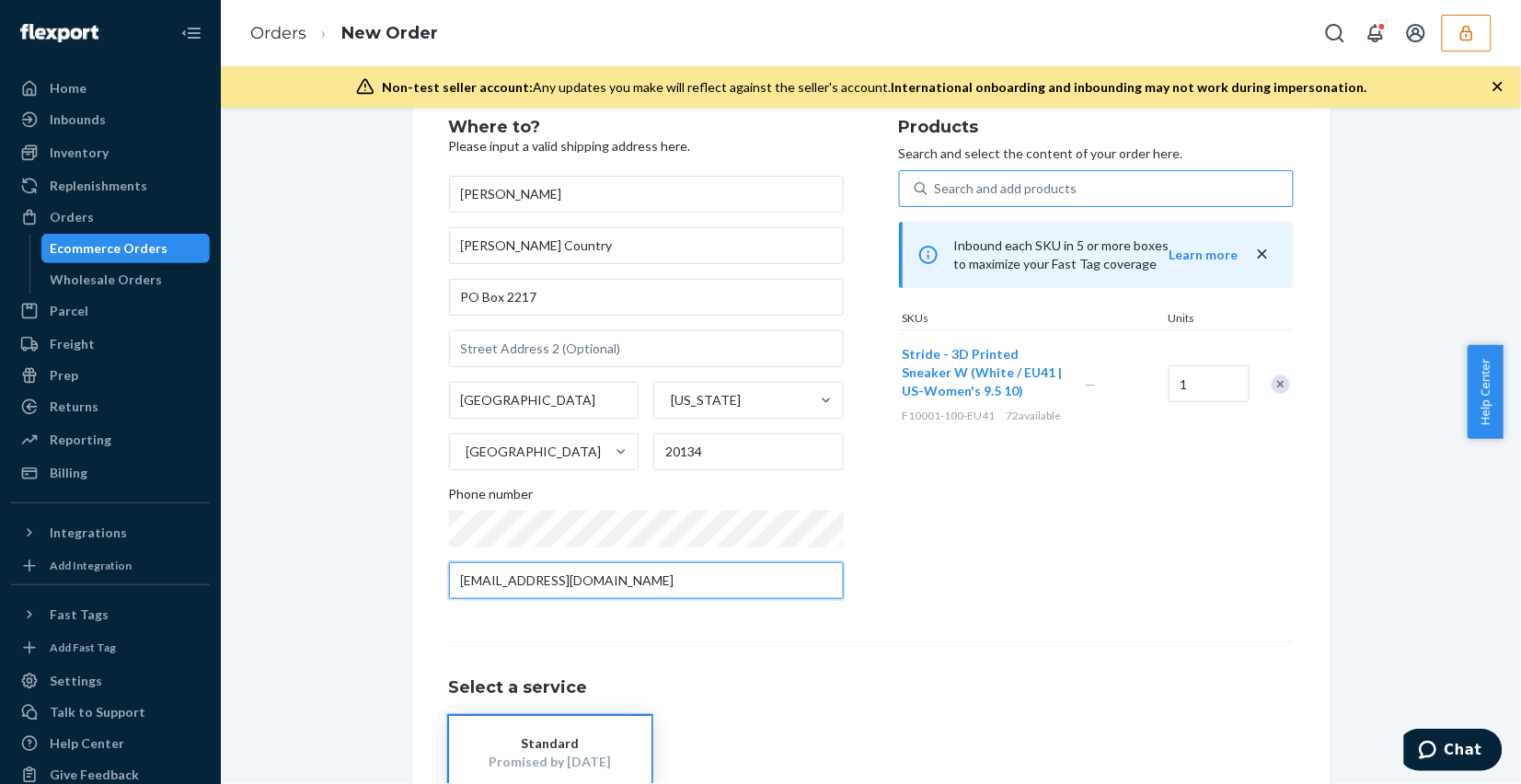
scroll to position [169, 0]
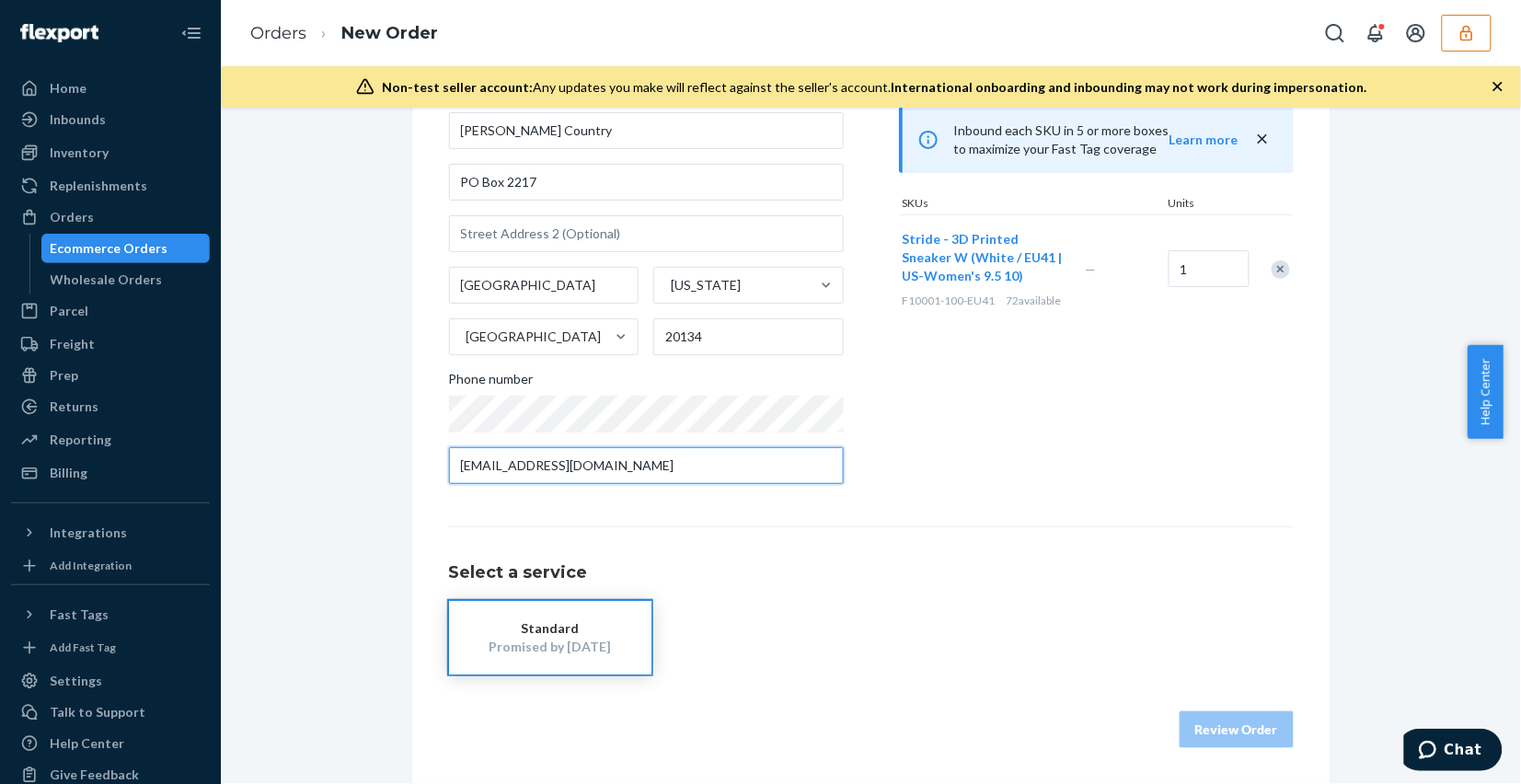
drag, startPoint x: 589, startPoint y: 461, endPoint x: 370, endPoint y: 461, distance: 219.0
click at [370, 461] on div "Where to? Please input a valid shipping address here. [PERSON_NAME] [PERSON_NAM…" at bounding box center [871, 376] width 1273 height 818
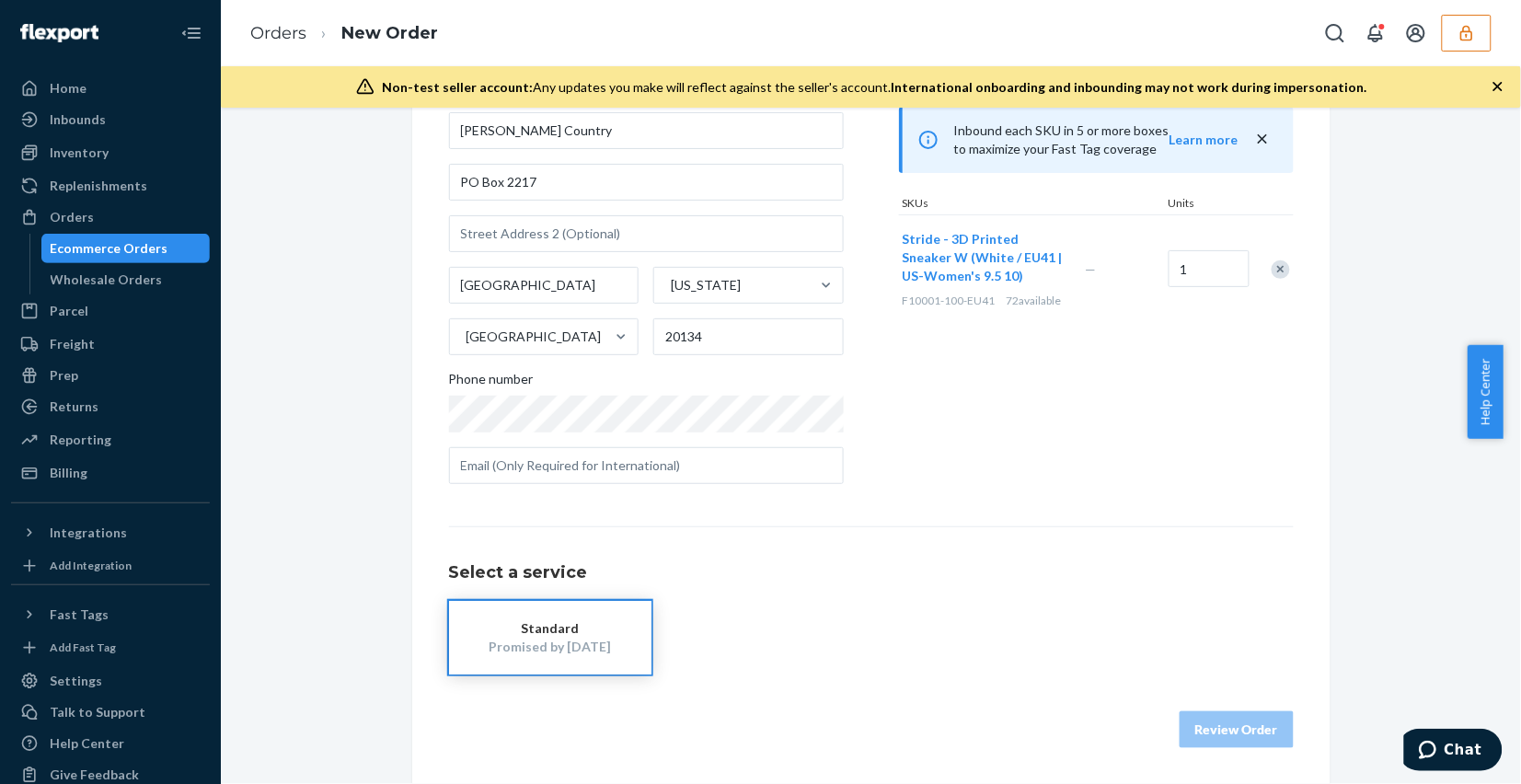
click at [1029, 453] on div "Products Search and select the content of your order here. Search and add produ…" at bounding box center [1095, 251] width 395 height 495
click at [527, 131] on input "[PERSON_NAME] Country" at bounding box center [646, 131] width 395 height 37
click at [968, 439] on div "Products Search and select the content of your order here. Search and add produ…" at bounding box center [1095, 251] width 395 height 495
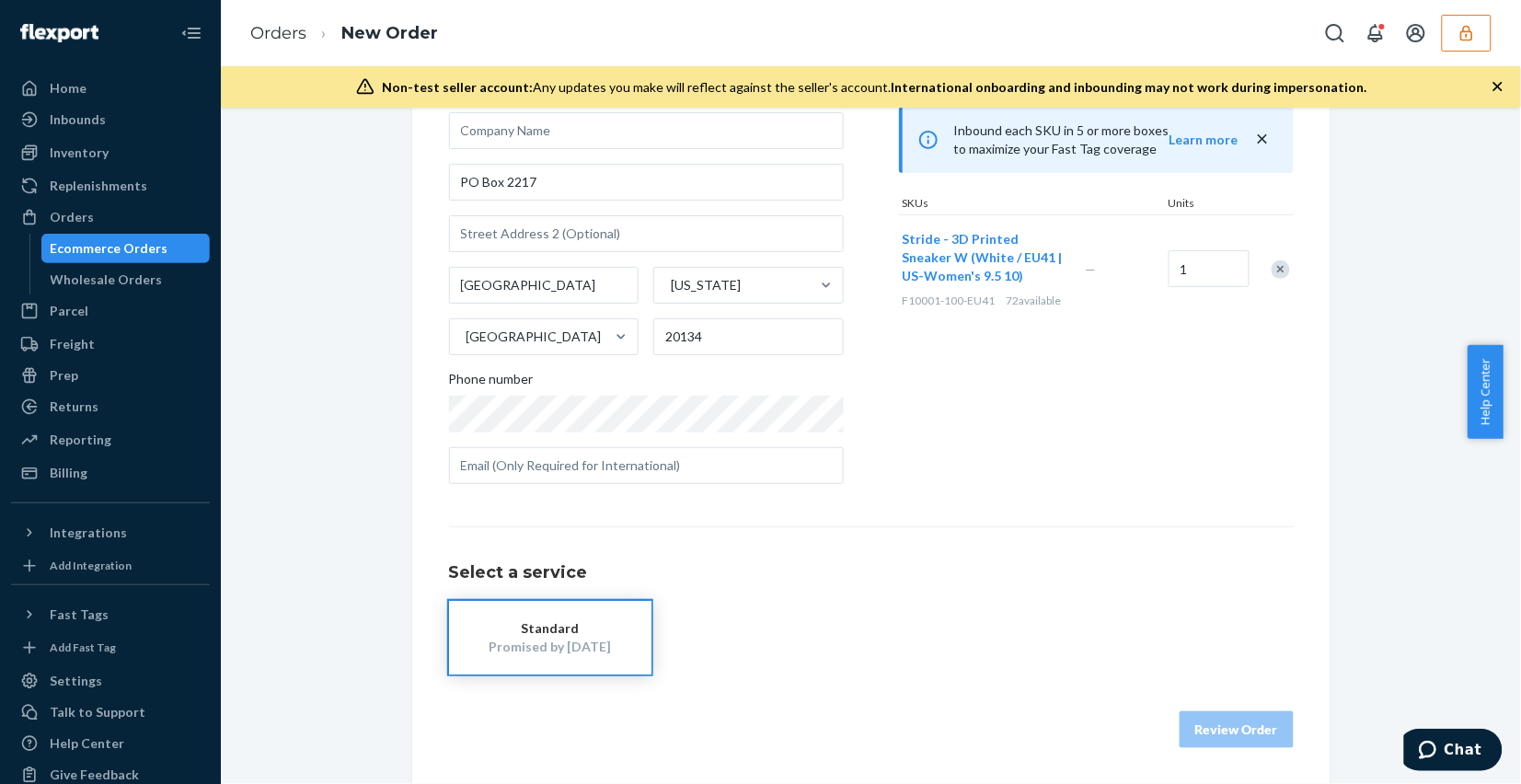
scroll to position [53, 0]
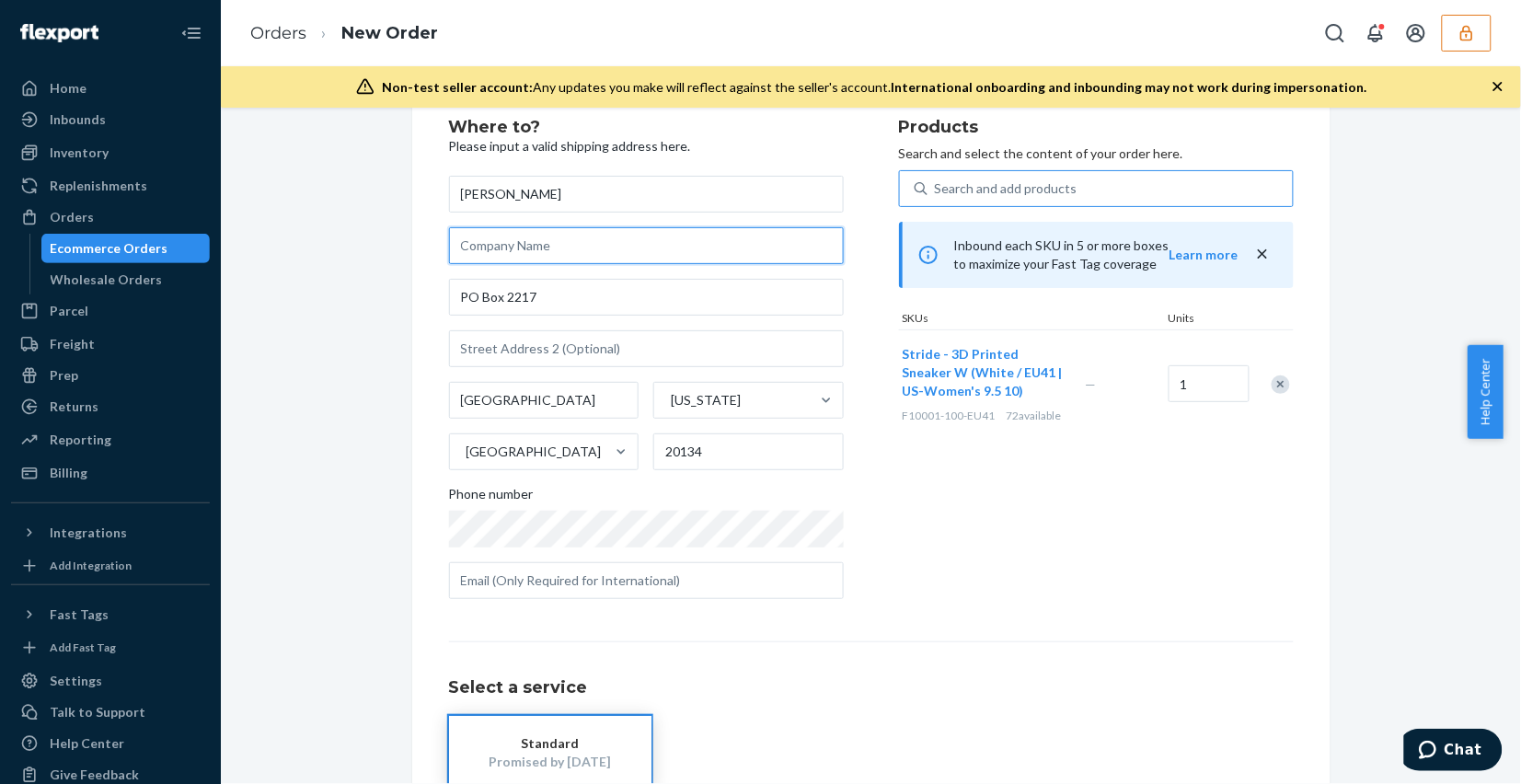
click at [561, 251] on input "text" at bounding box center [646, 245] width 395 height 37
click at [1084, 556] on div "Products Search and select the content of your order here. Search and add produ…" at bounding box center [1095, 365] width 395 height 495
click at [502, 191] on input "[PERSON_NAME]" at bounding box center [646, 194] width 395 height 37
type input "[PERSON_NAME]"
click at [566, 244] on input "text" at bounding box center [646, 245] width 395 height 37
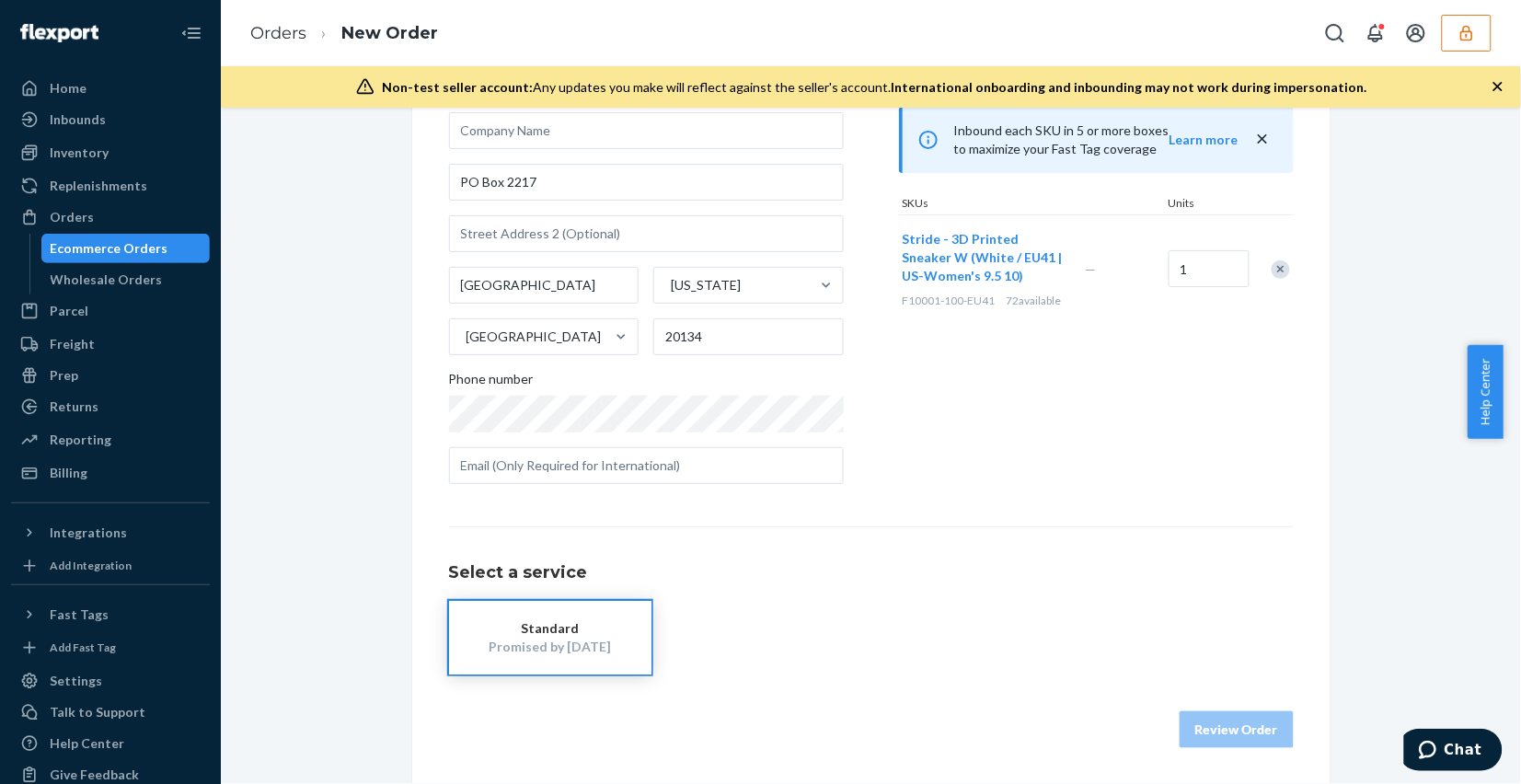
scroll to position [0, 0]
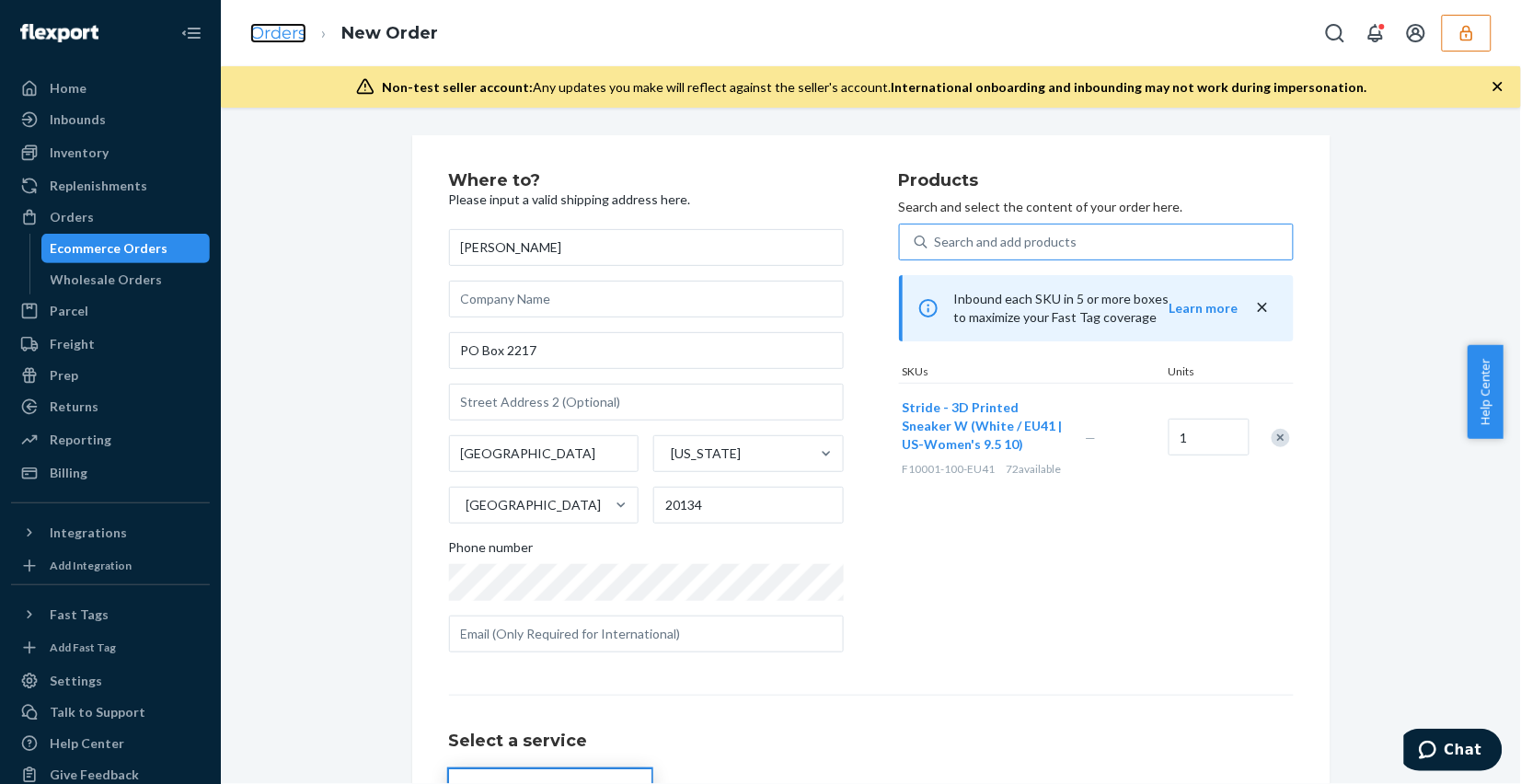
click at [276, 38] on link "Orders" at bounding box center [278, 33] width 56 height 20
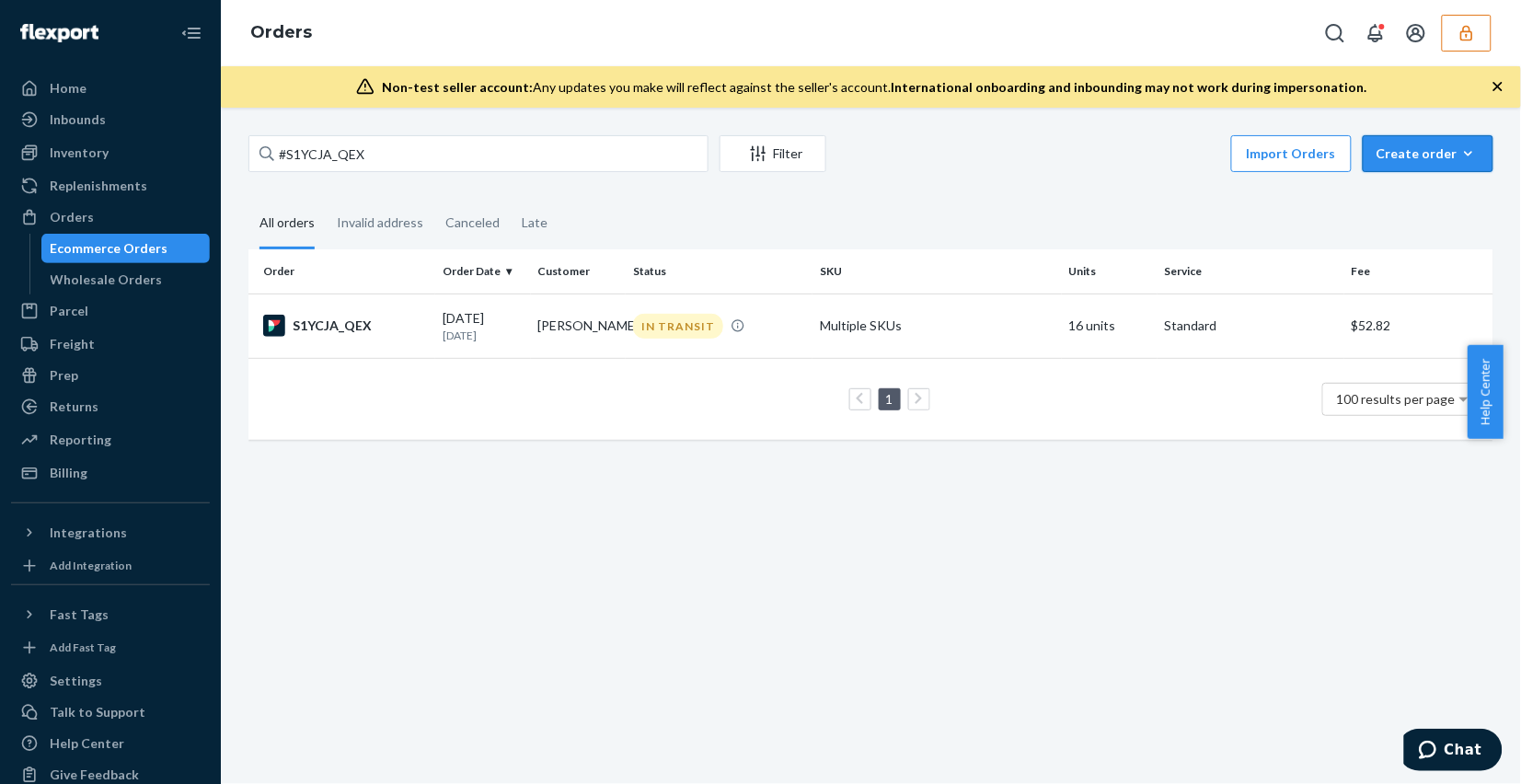
click at [1421, 158] on div "Create order" at bounding box center [1428, 153] width 103 height 18
click at [1409, 200] on span "Ecommerce order" at bounding box center [1439, 197] width 114 height 13
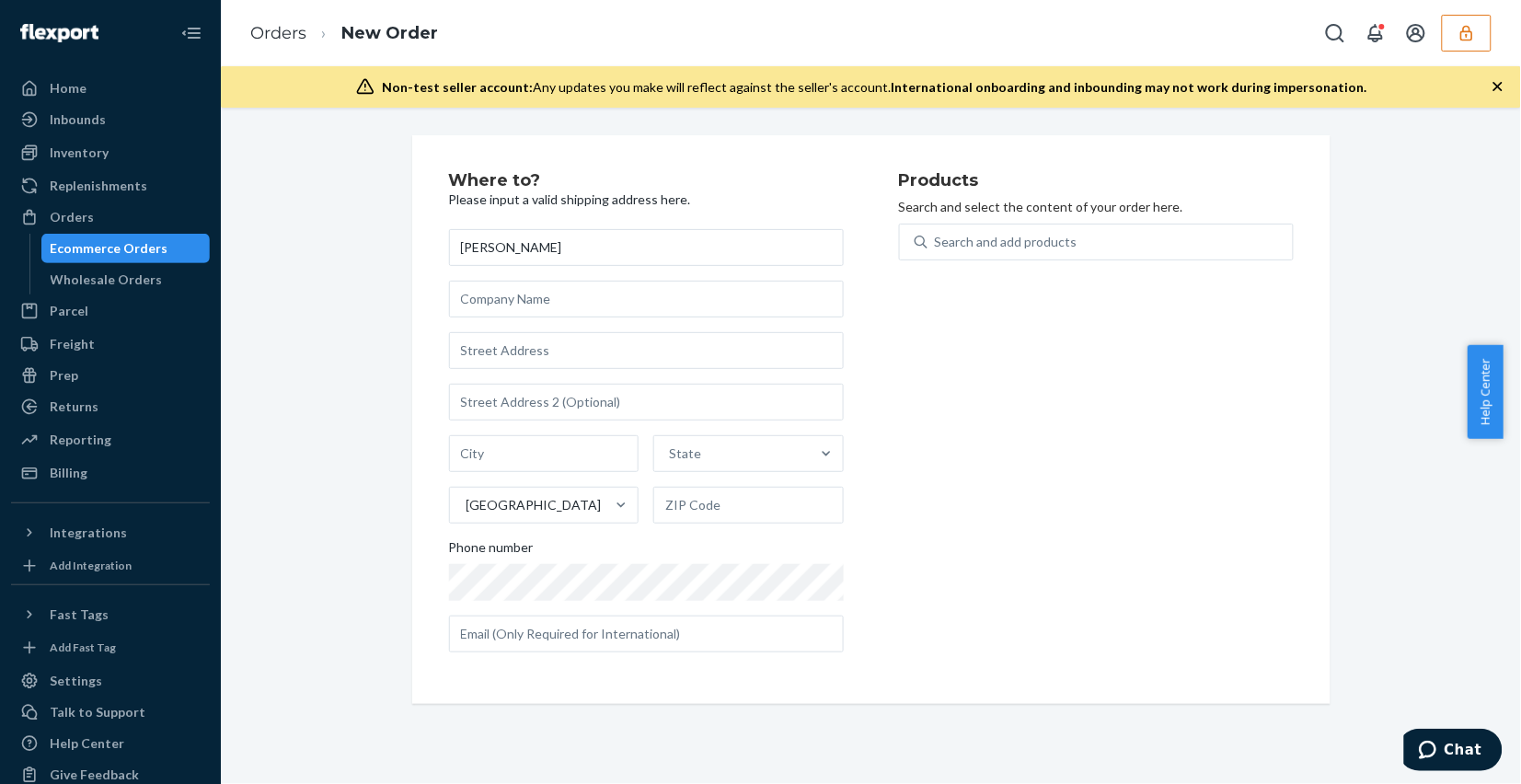
type input "[PERSON_NAME]"
click at [496, 305] on input "text" at bounding box center [646, 298] width 395 height 37
type input "[PERSON_NAME] Country"
click at [598, 342] on input "text" at bounding box center [646, 351] width 395 height 37
type input "W O St"
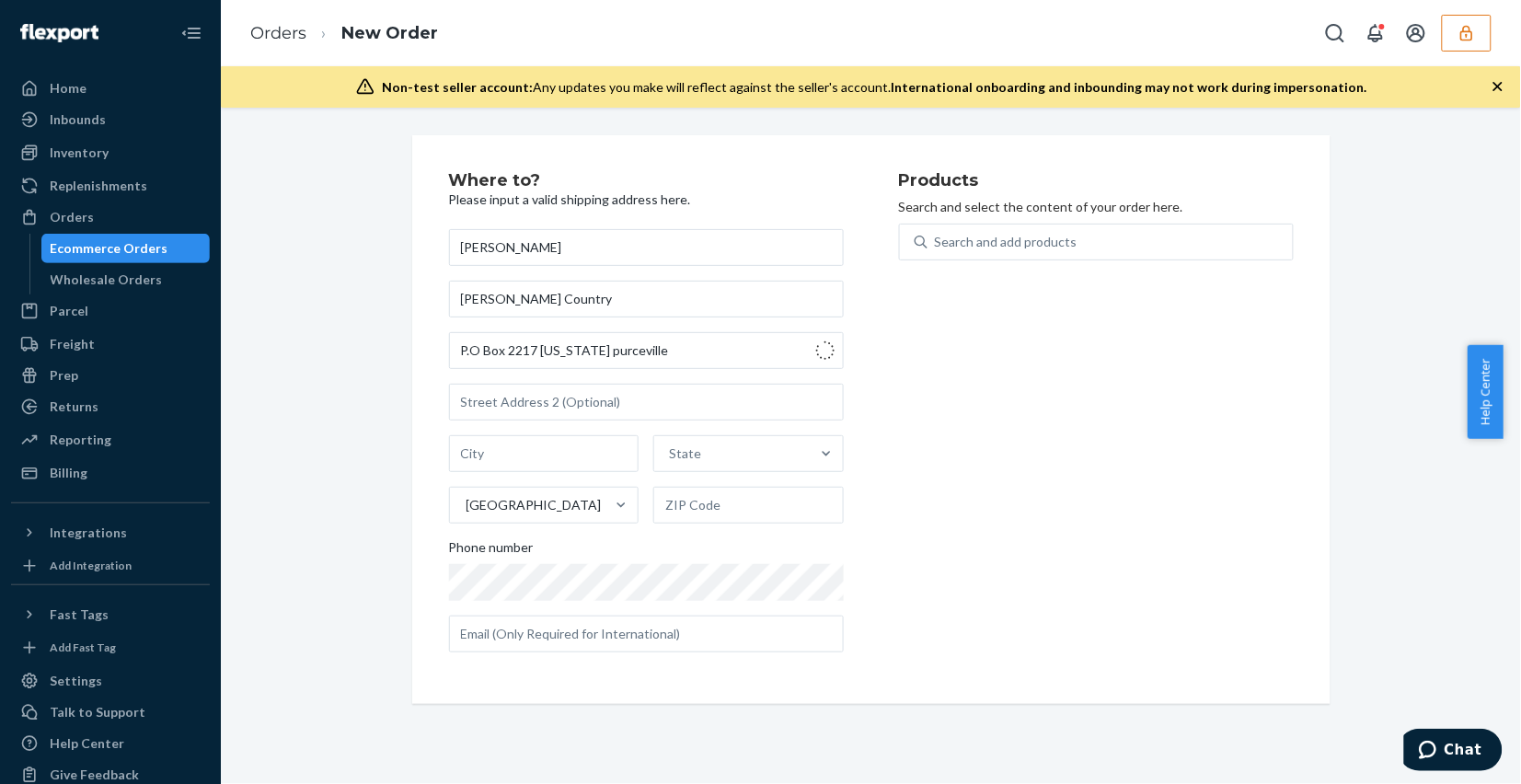
type input "[GEOGRAPHIC_DATA]"
type input "20132"
click at [954, 237] on div "Search and add products" at bounding box center [1005, 241] width 143 height 18
click at [936, 237] on input "Search and add products" at bounding box center [935, 241] width 2 height 18
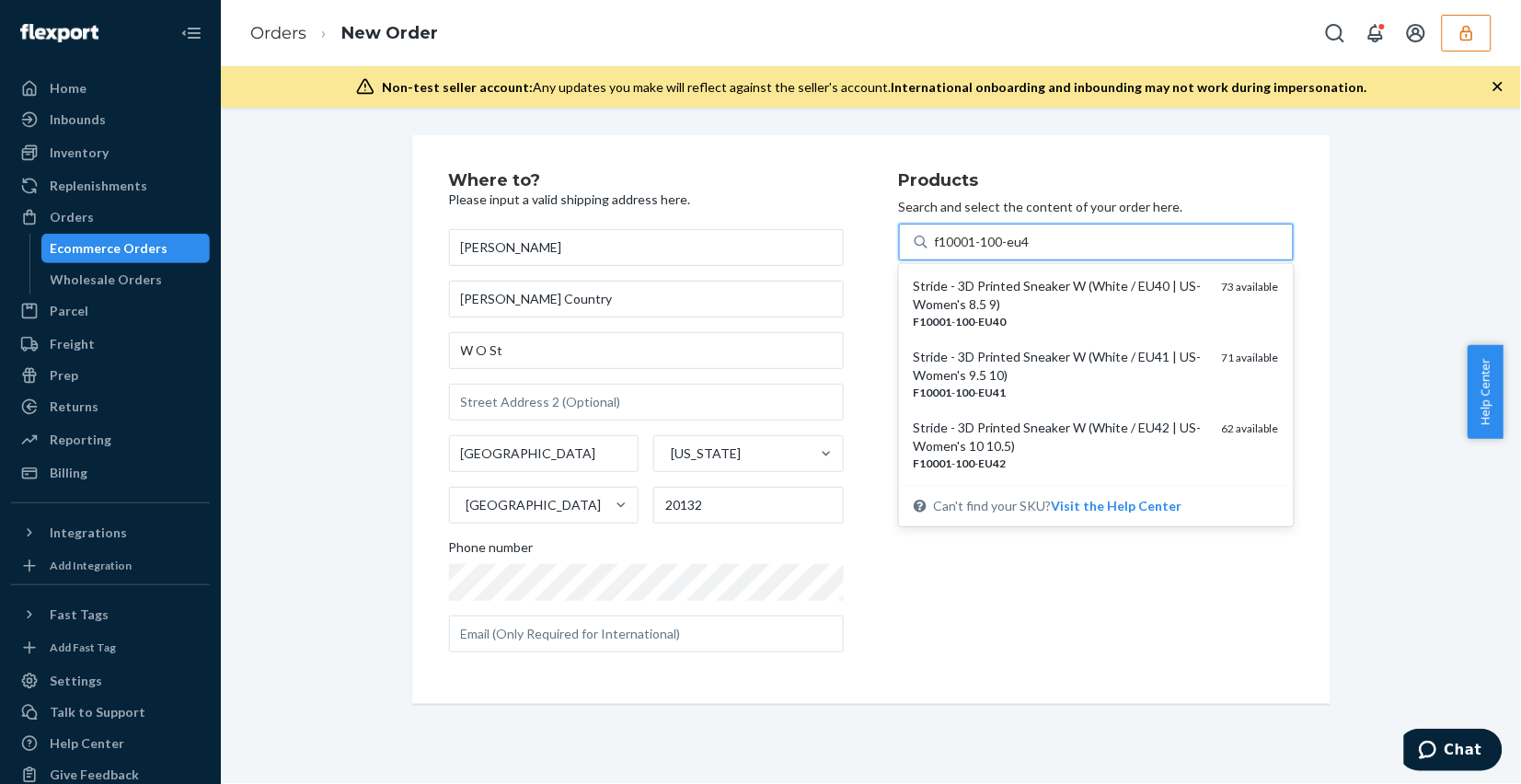
type input "f10001-100-eu41"
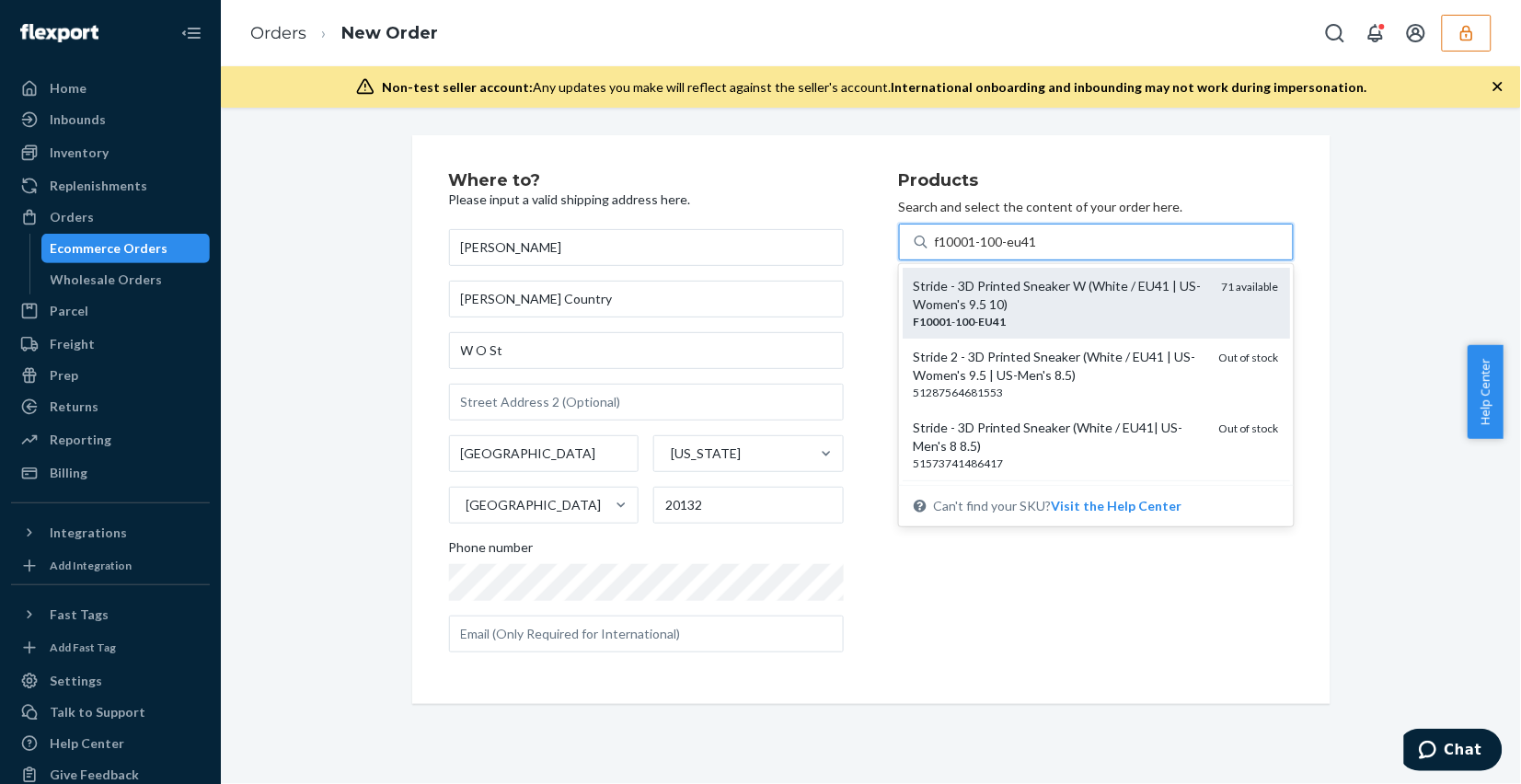
click at [1033, 320] on div "F10001 - 100 - EU41" at bounding box center [1060, 322] width 294 height 16
click at [1033, 251] on input "f10001-100-eu41" at bounding box center [986, 241] width 104 height 18
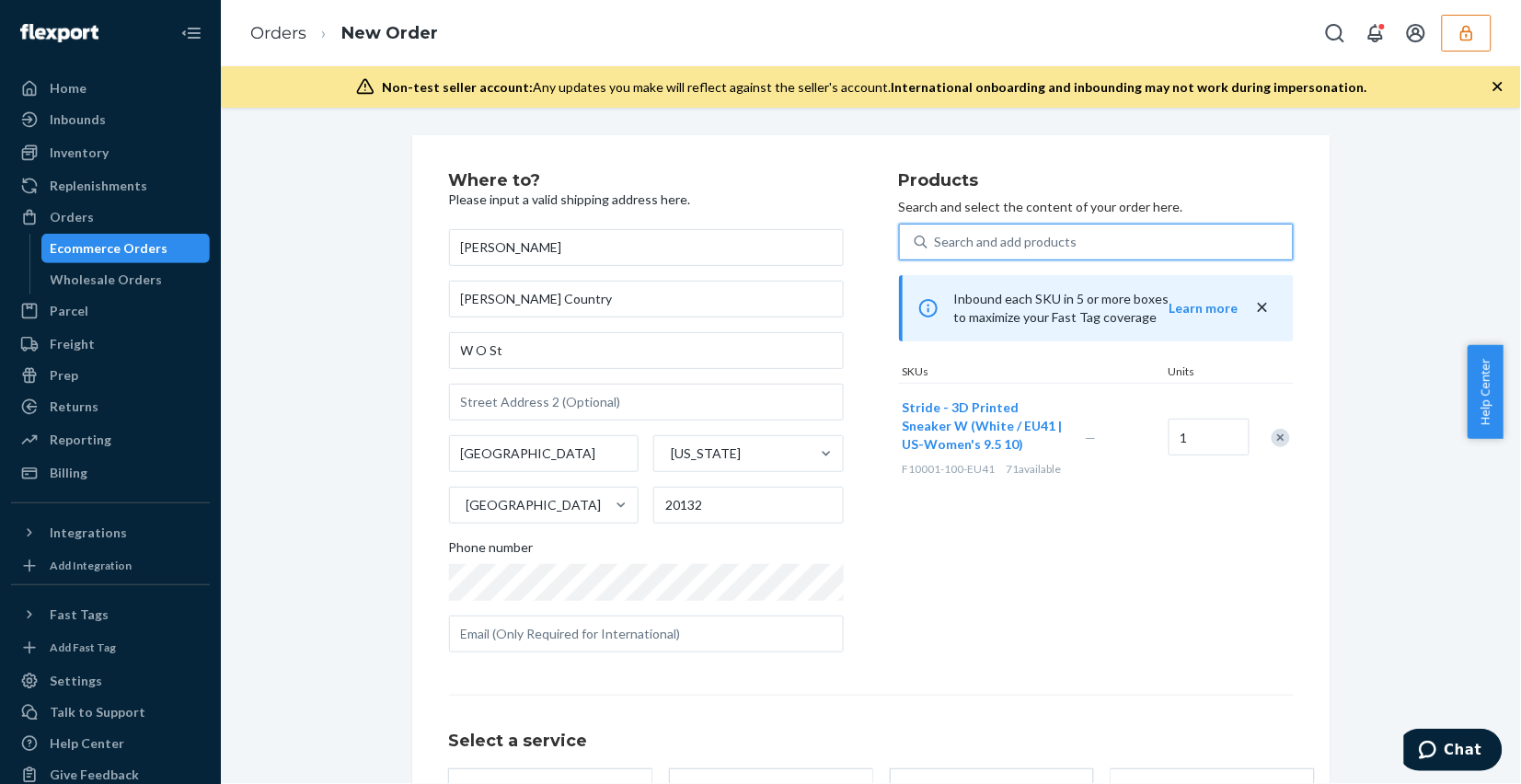
scroll to position [150, 0]
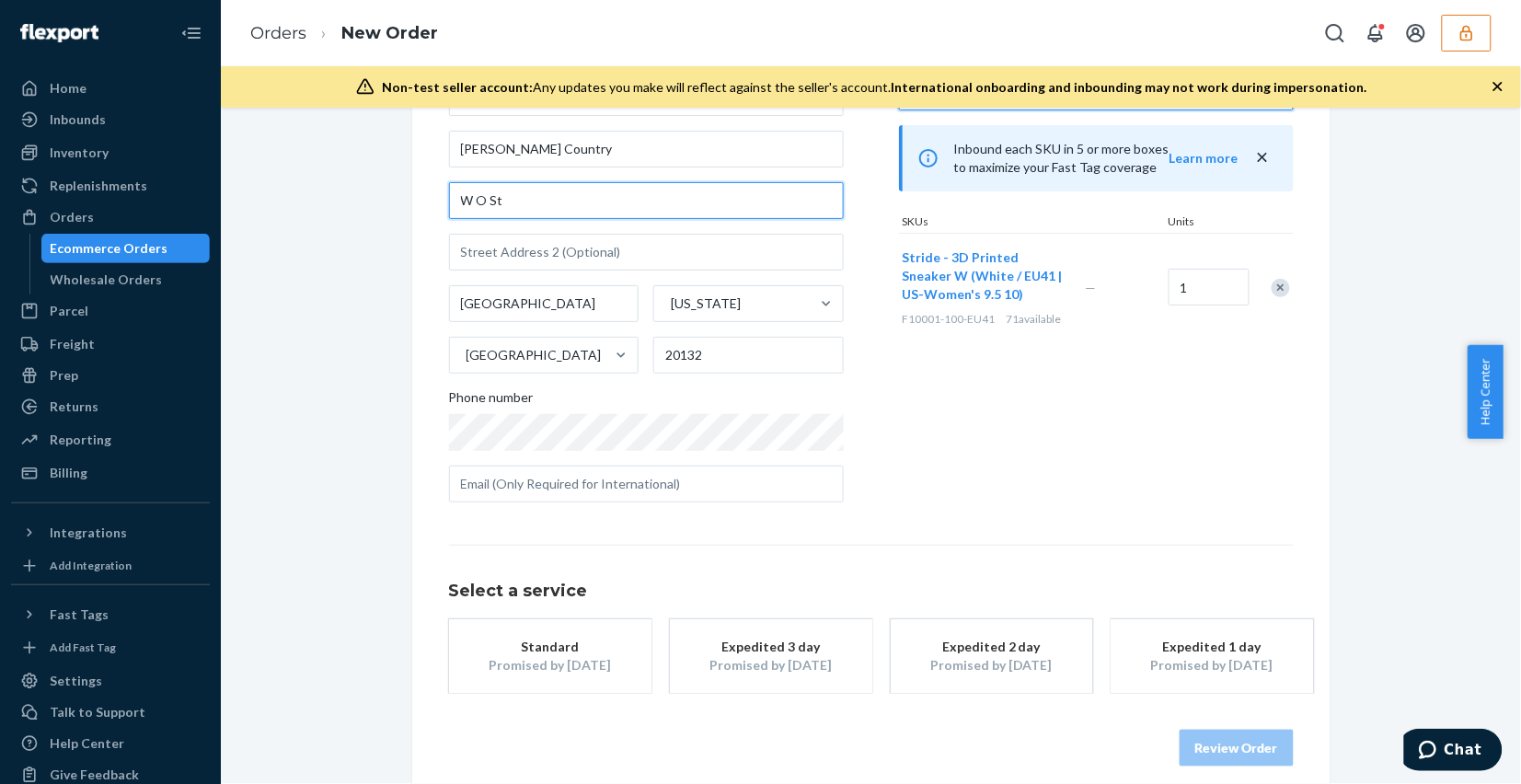
click at [563, 191] on input "W O St" at bounding box center [646, 201] width 395 height 37
drag, startPoint x: 557, startPoint y: 196, endPoint x: 388, endPoint y: 172, distance: 170.7
click at [398, 176] on div "Where to? Please input a valid shipping address here. [PERSON_NAME] A [PERSON_N…" at bounding box center [871, 394] width 946 height 818
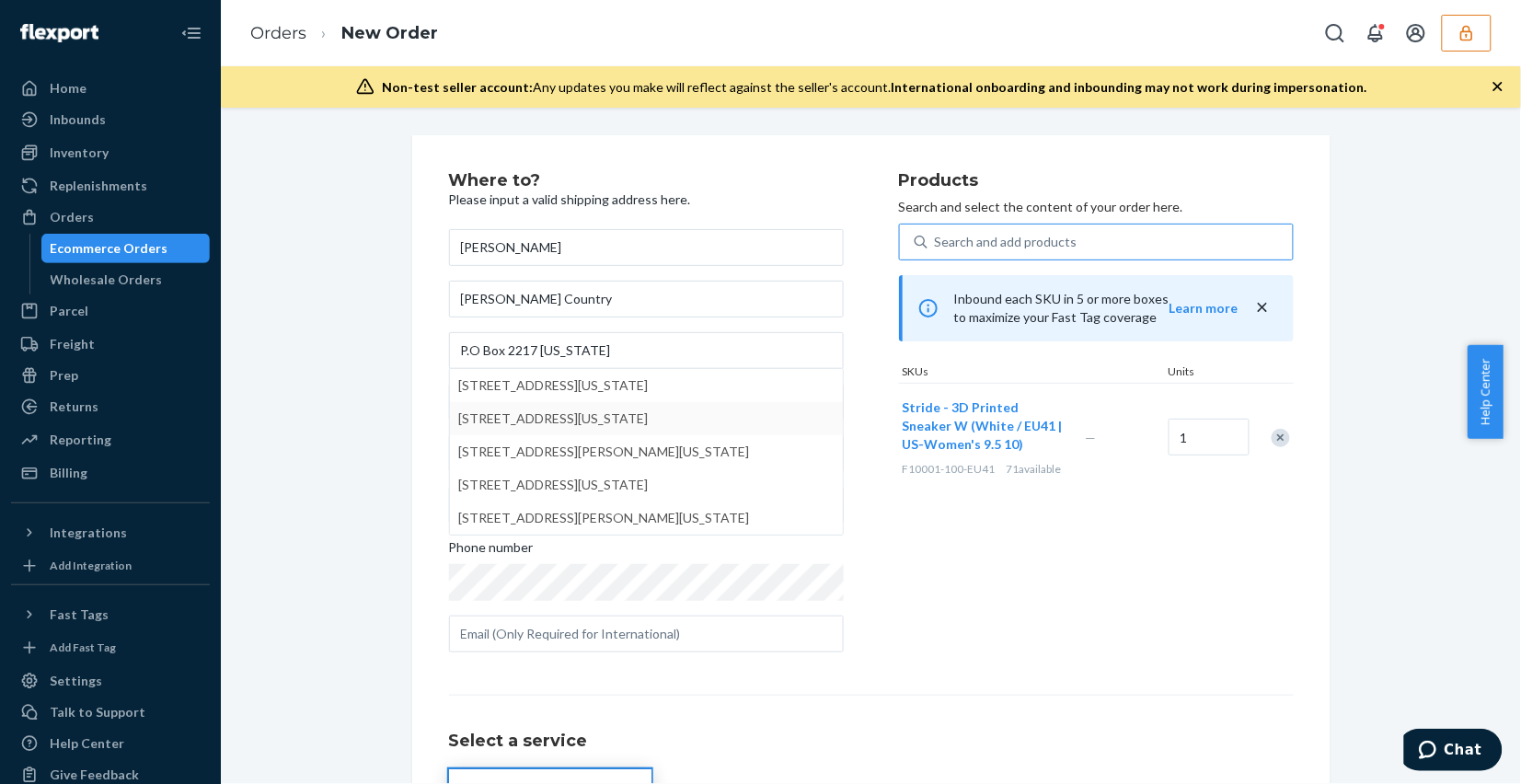
type input "Box Ln"
type input "[US_STATE]"
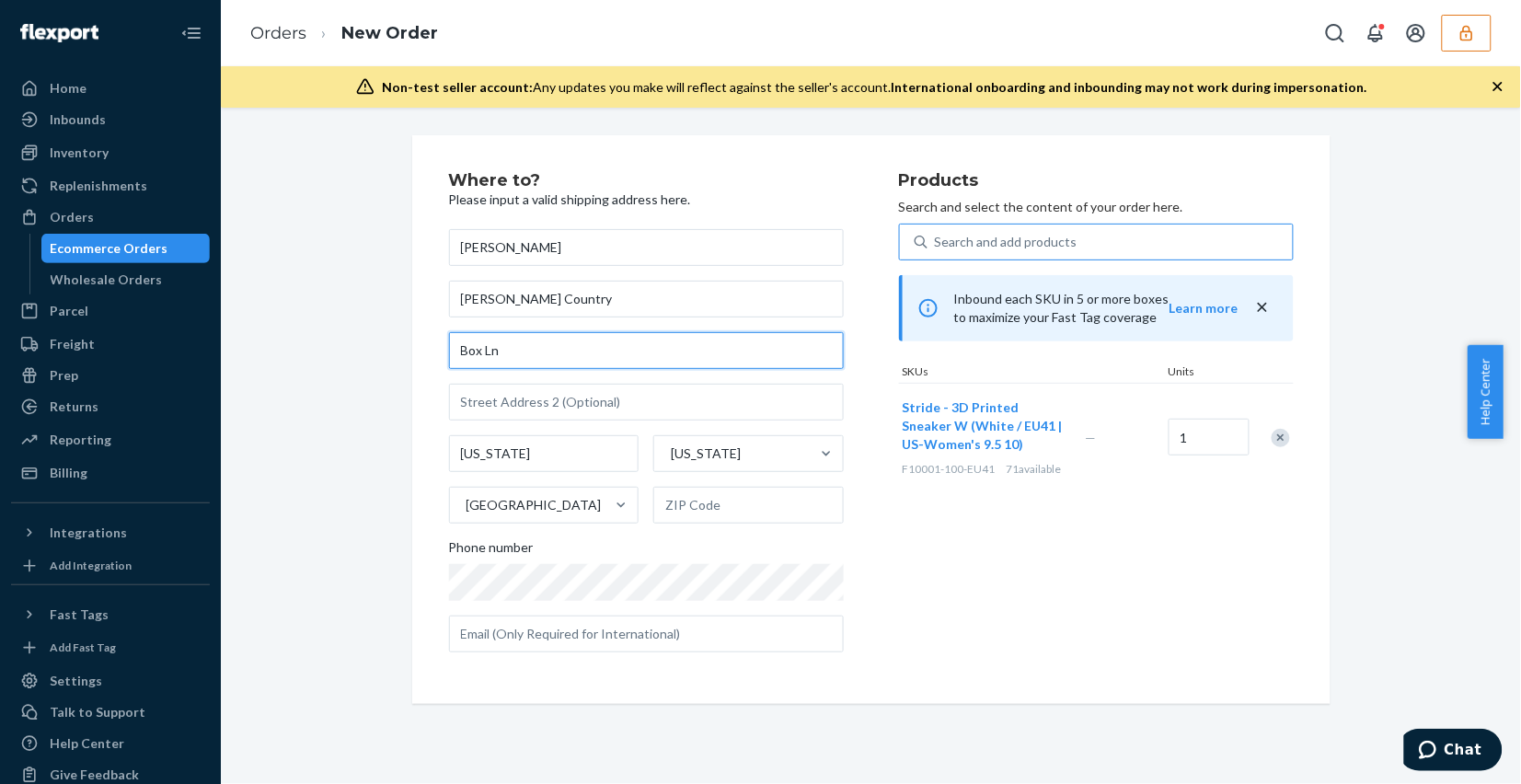
click at [567, 357] on input "Box Ln" at bounding box center [646, 351] width 395 height 37
drag, startPoint x: 567, startPoint y: 355, endPoint x: 403, endPoint y: 354, distance: 164.0
click at [412, 354] on div "Where to? Please input a valid shipping address here. Tommi A [PERSON_NAME] Cou…" at bounding box center [871, 420] width 918 height 568
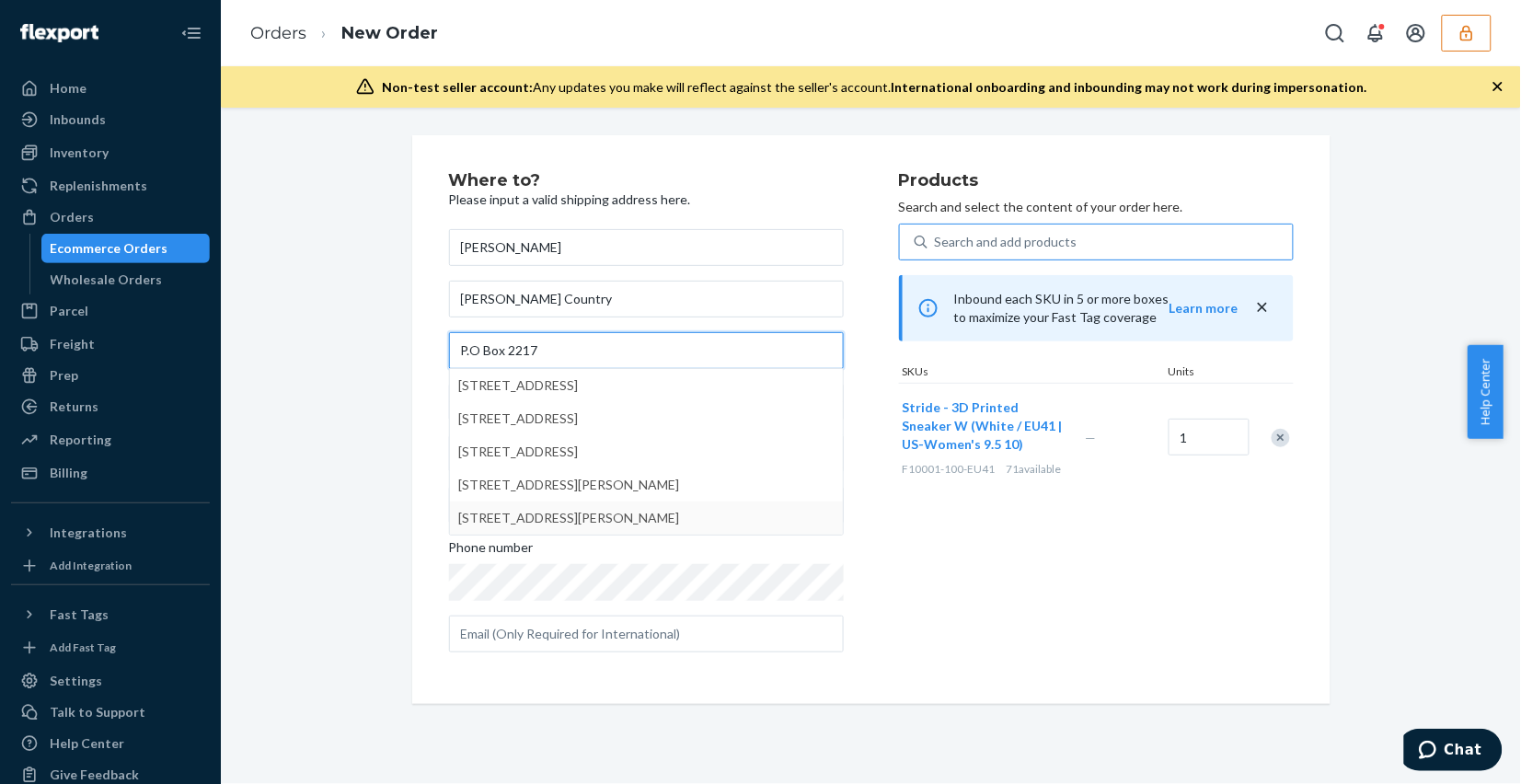
type input "P.O Box 2217"
click at [964, 585] on div "Products Search and select the content of your order here. Search and add produ…" at bounding box center [1095, 419] width 395 height 495
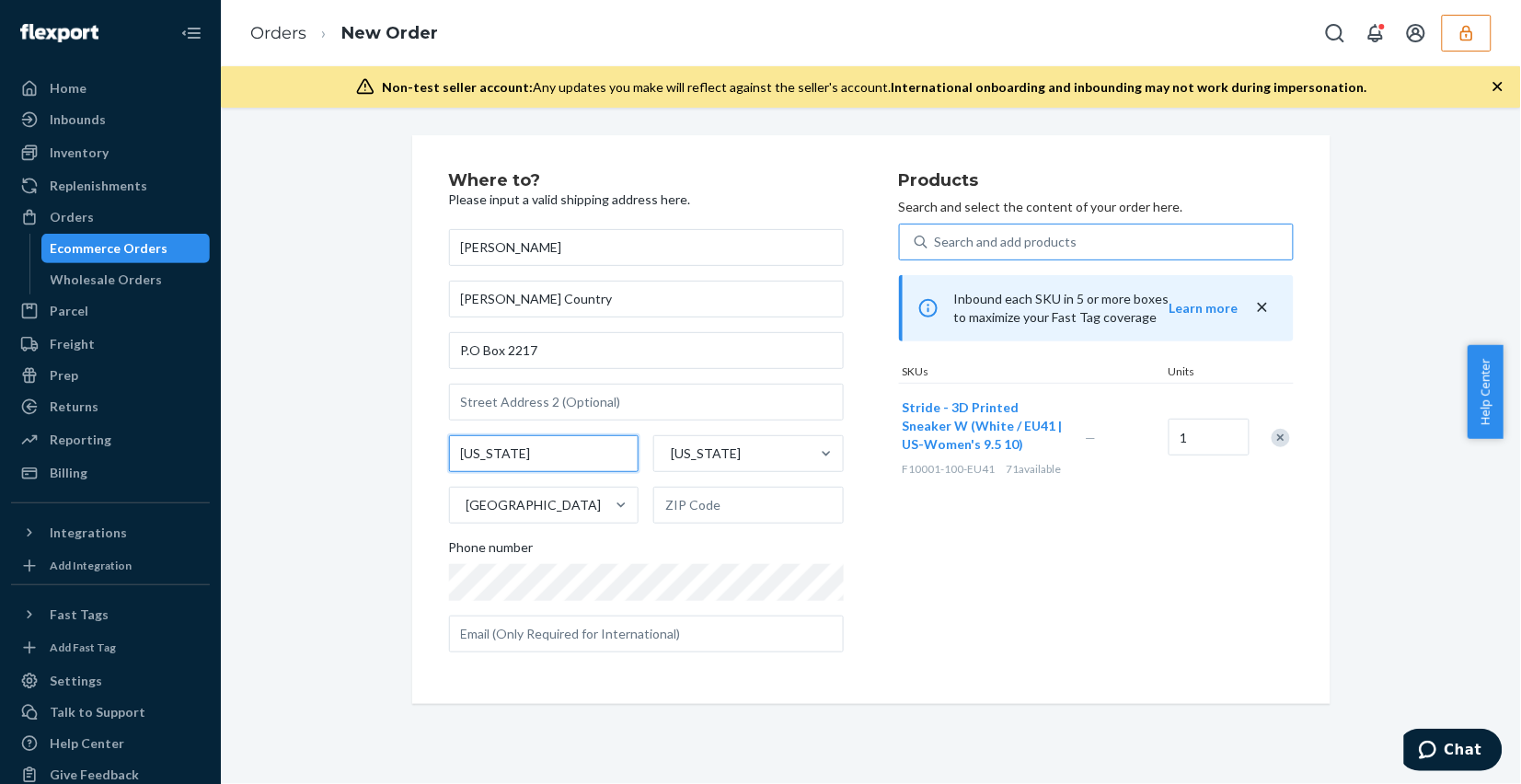
click at [556, 457] on input "[US_STATE]" at bounding box center [544, 454] width 190 height 37
type input "V"
type input "[GEOGRAPHIC_DATA]"
click at [762, 499] on input "text" at bounding box center [748, 505] width 190 height 37
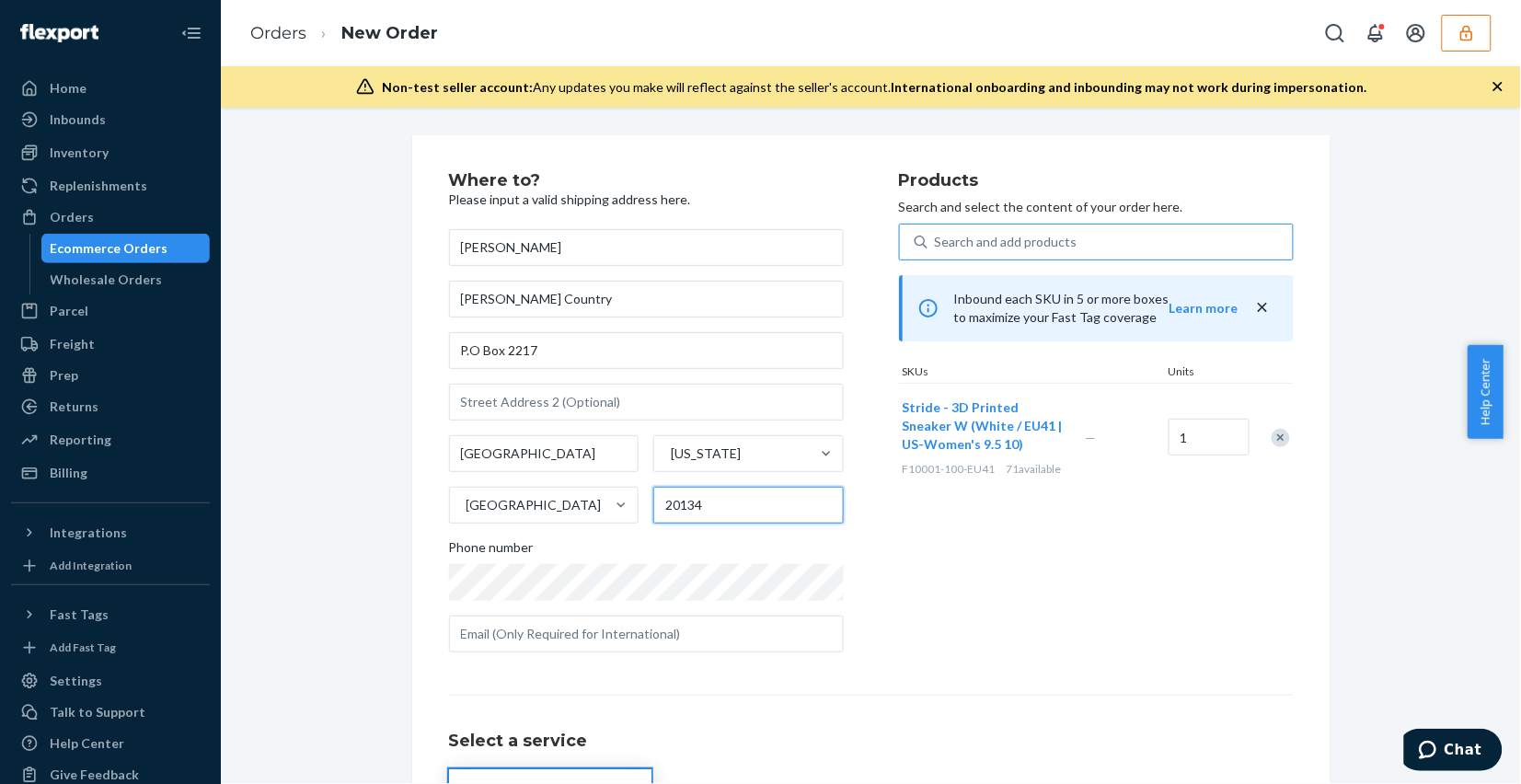
type input "20134"
click at [1082, 641] on div "Products Search and select the content of your order here. Search and add produ…" at bounding box center [1095, 419] width 395 height 495
